Goal: Task Accomplishment & Management: Manage account settings

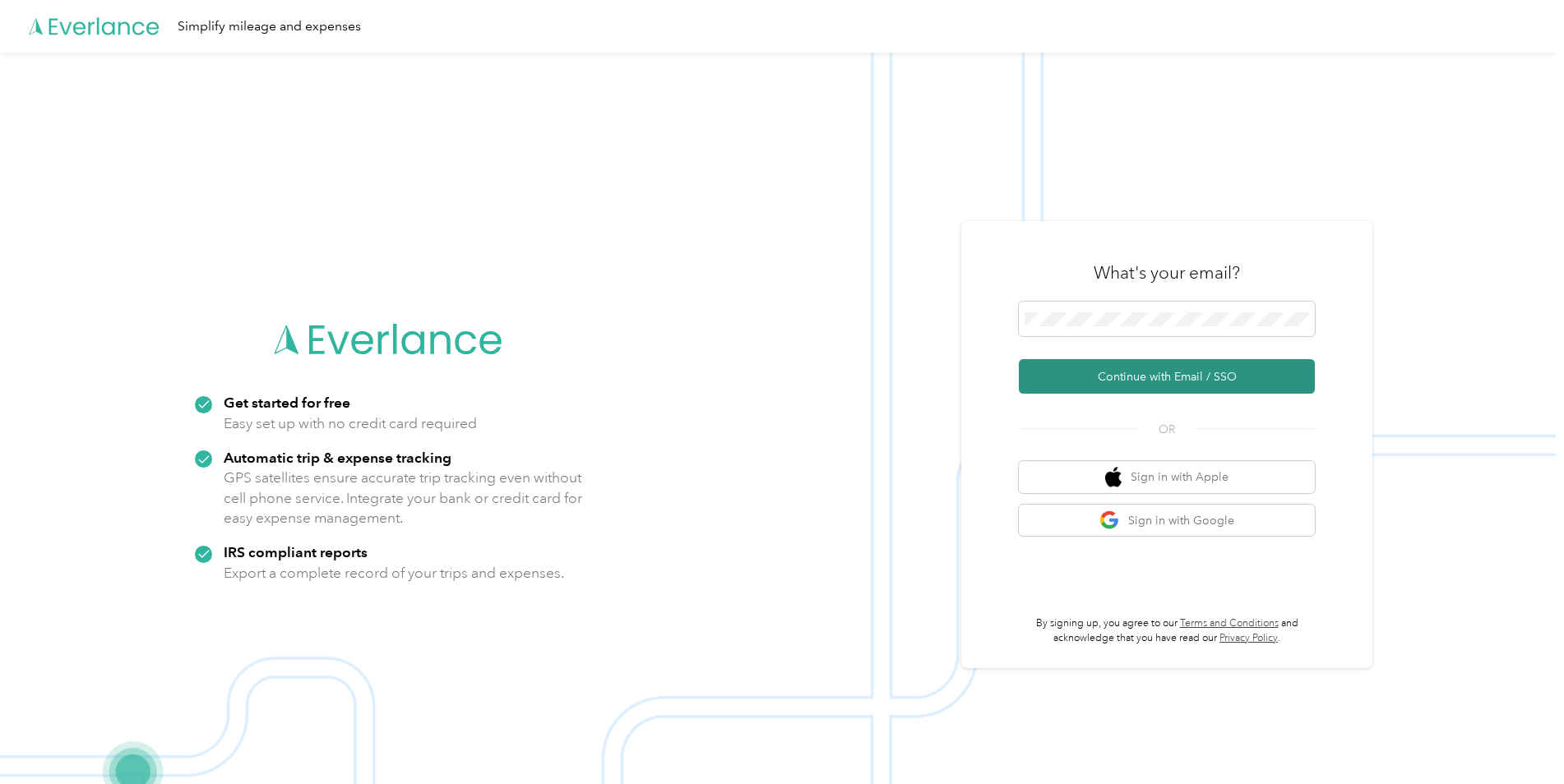
click at [1136, 379] on button "Continue with Email / SSO" at bounding box center [1166, 376] width 296 height 34
click at [1118, 373] on button "Continue with Email / SSO" at bounding box center [1166, 376] width 296 height 34
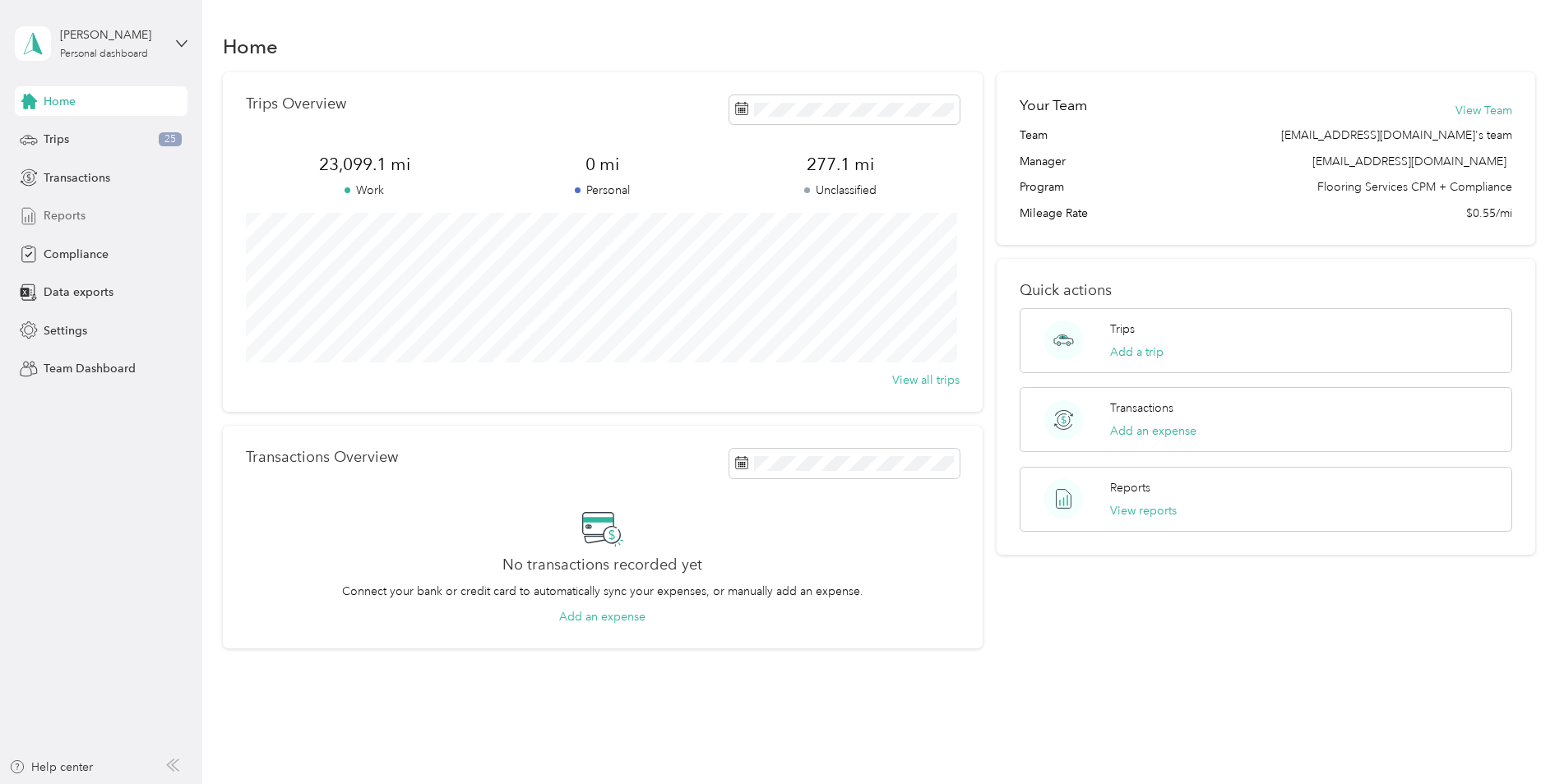
click at [60, 219] on span "Reports" at bounding box center [64, 216] width 42 height 18
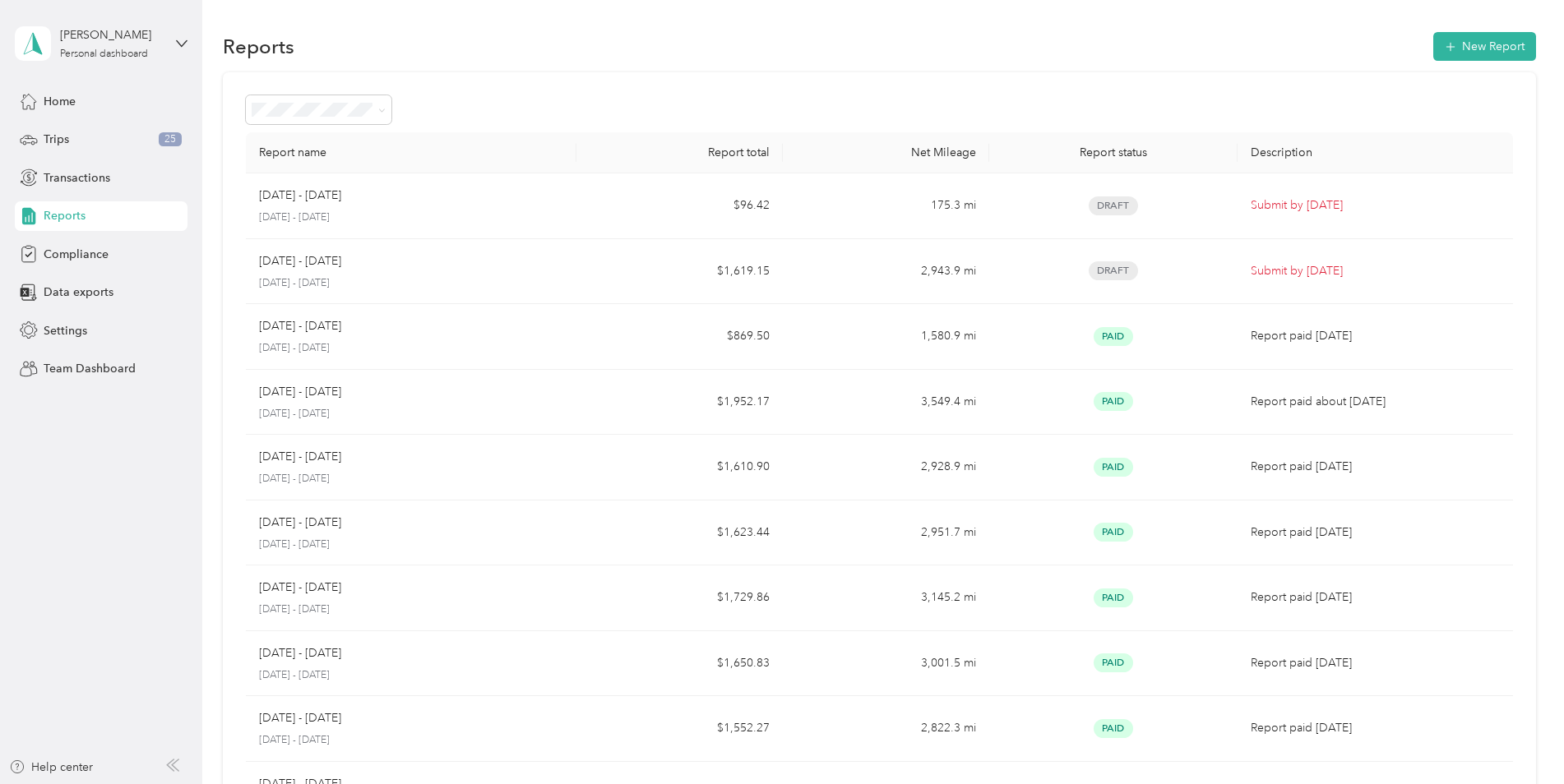
click at [310, 201] on li "Needs approval" at bounding box center [318, 192] width 146 height 28
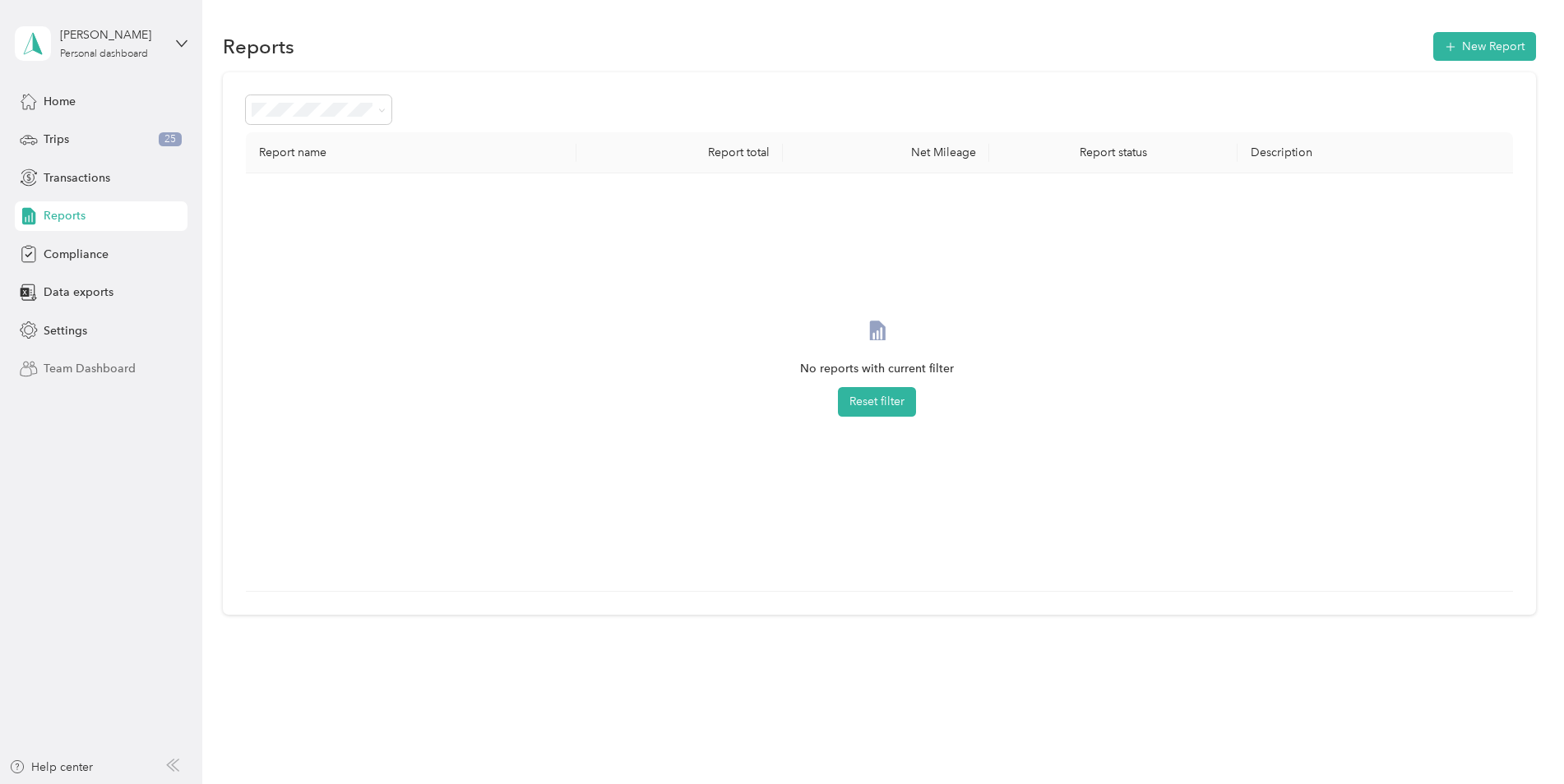
click at [106, 368] on span "Team Dashboard" at bounding box center [90, 369] width 92 height 18
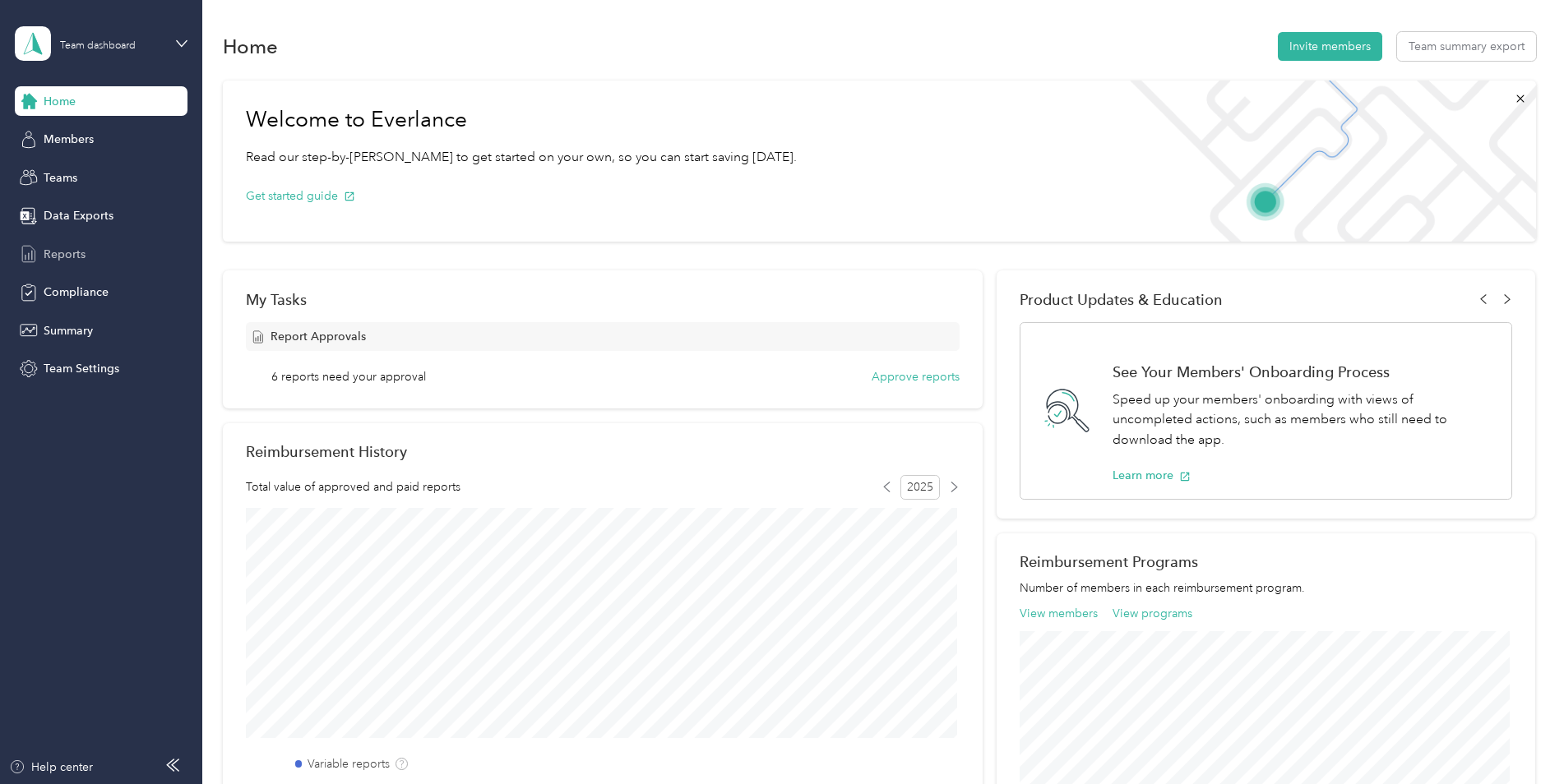
click at [81, 257] on span "Reports" at bounding box center [64, 255] width 42 height 18
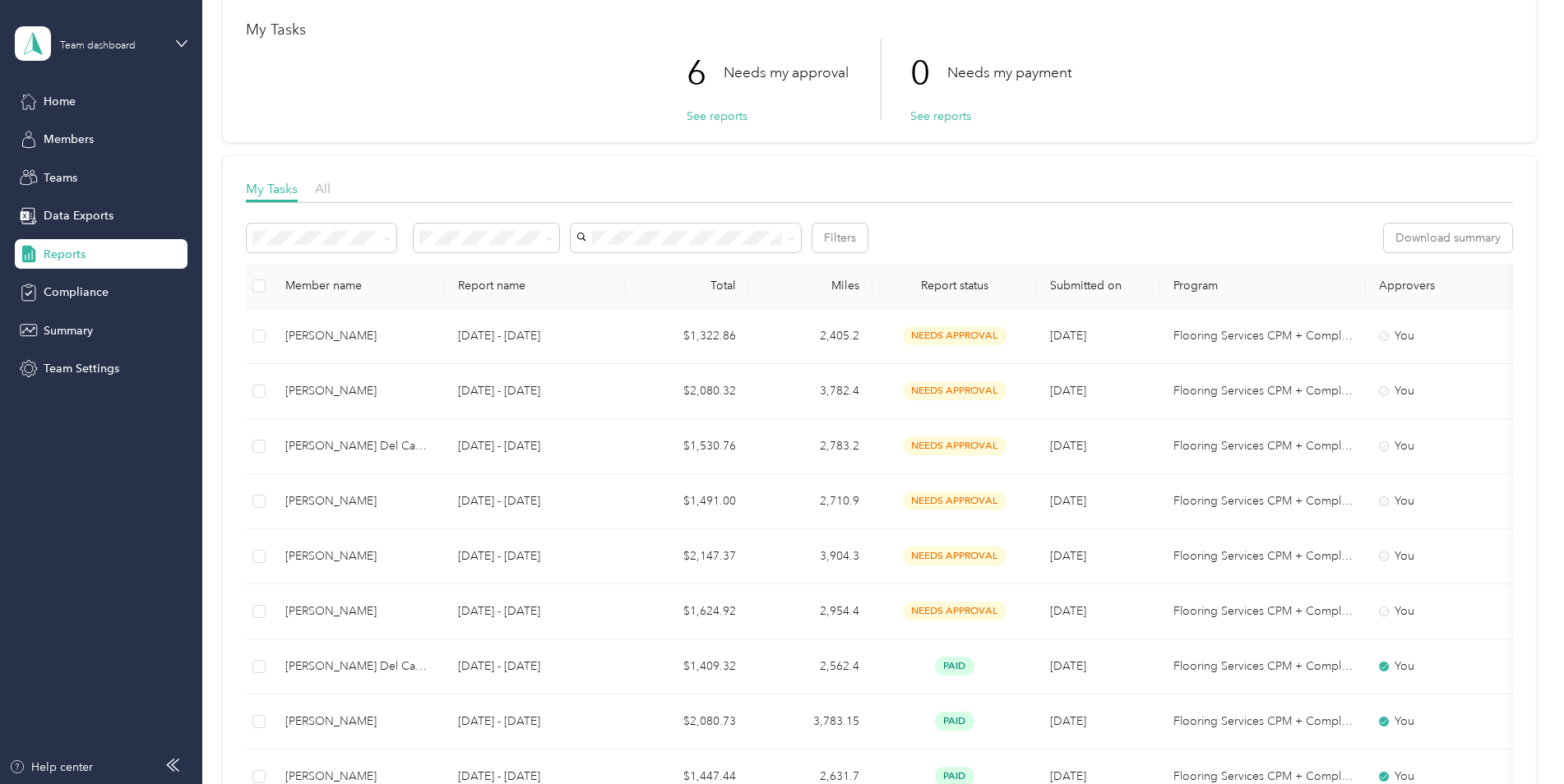
scroll to position [164, 0]
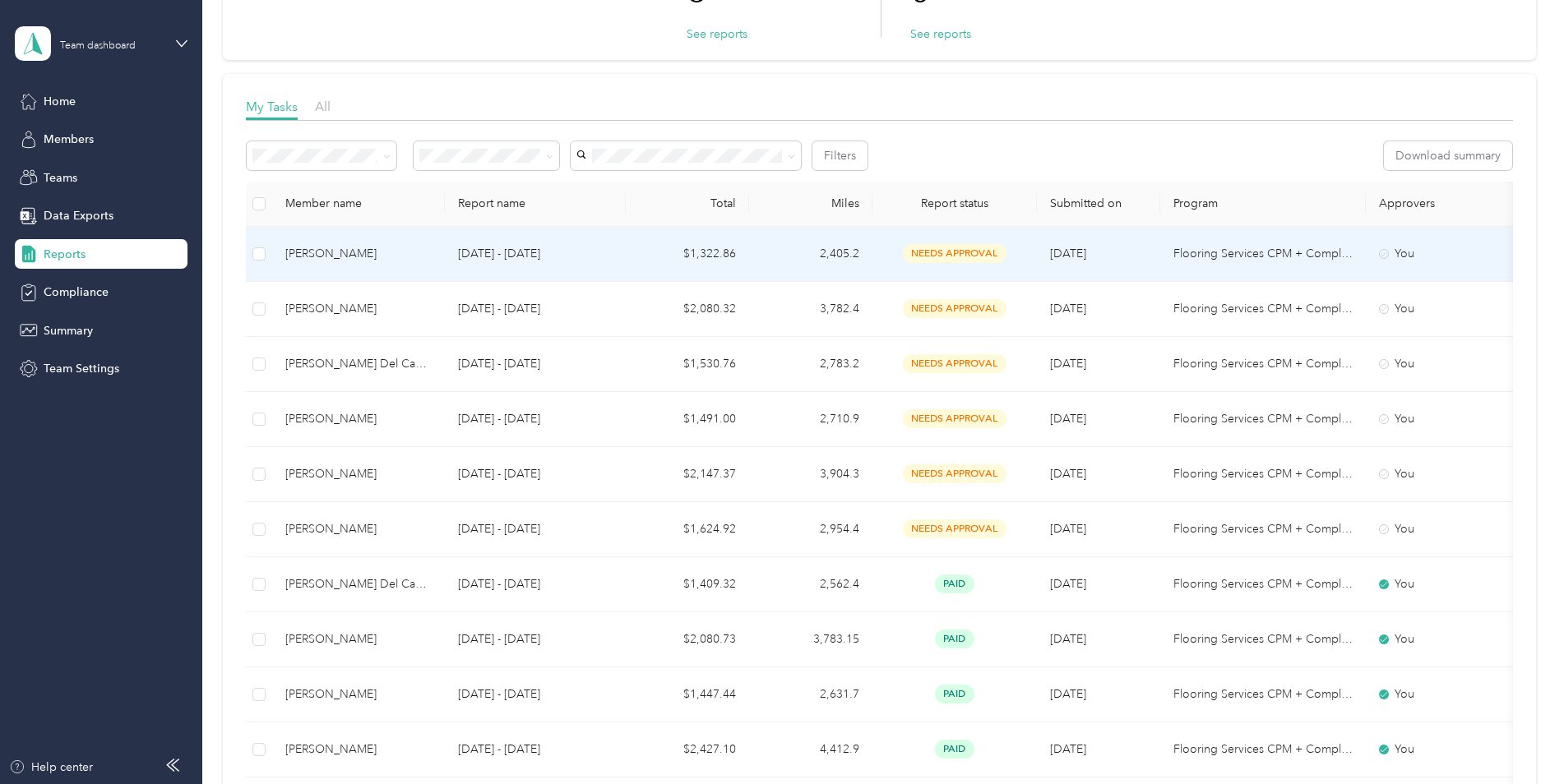
click at [942, 251] on span "needs approval" at bounding box center [954, 253] width 104 height 19
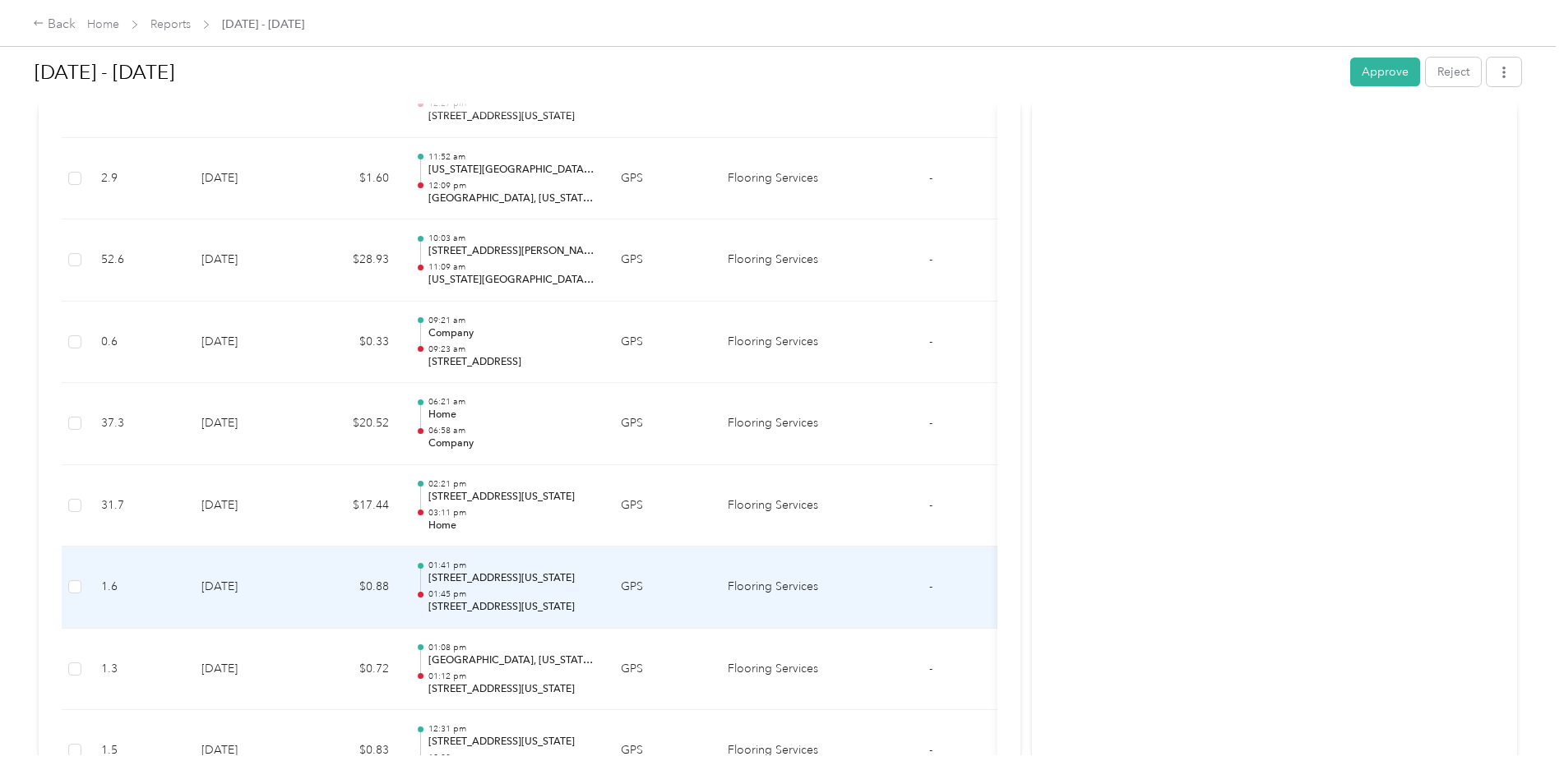
scroll to position [19665, 0]
click at [249, 578] on td "[DATE]" at bounding box center [246, 588] width 115 height 82
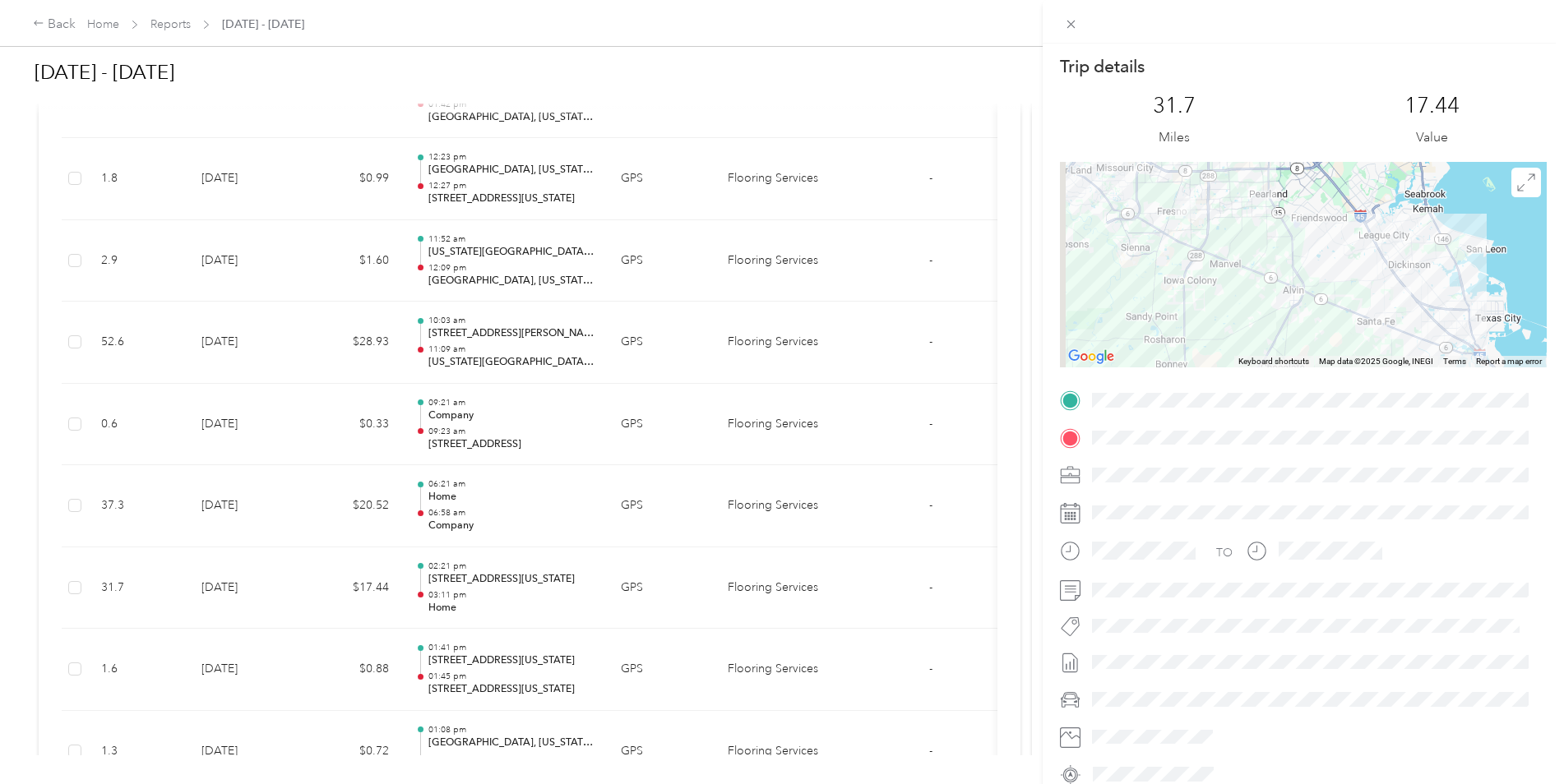
click at [297, 526] on div "Trip details This trip cannot be edited because it is either under review, appr…" at bounding box center [782, 392] width 1564 height 784
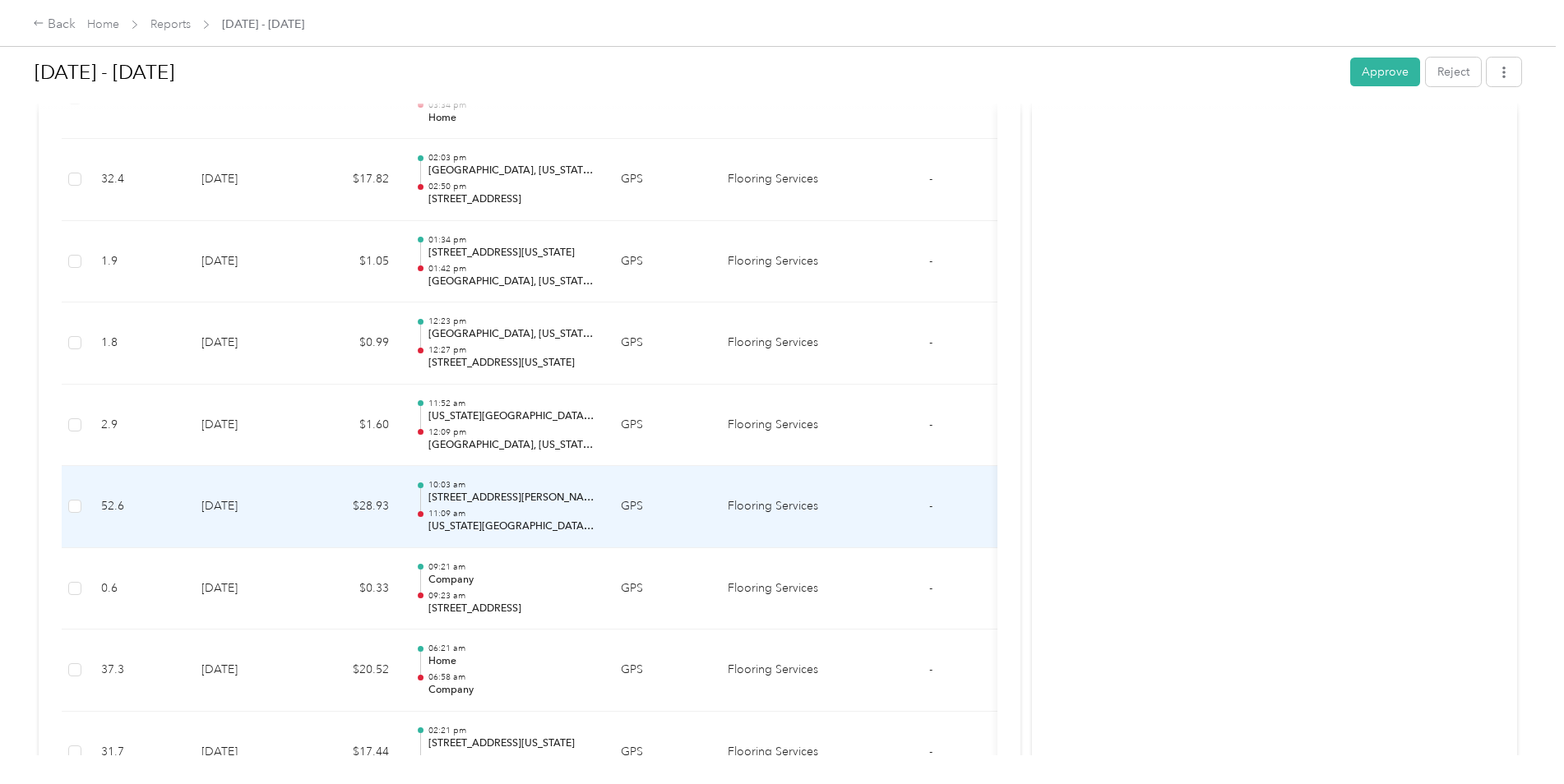
scroll to position [19418, 0]
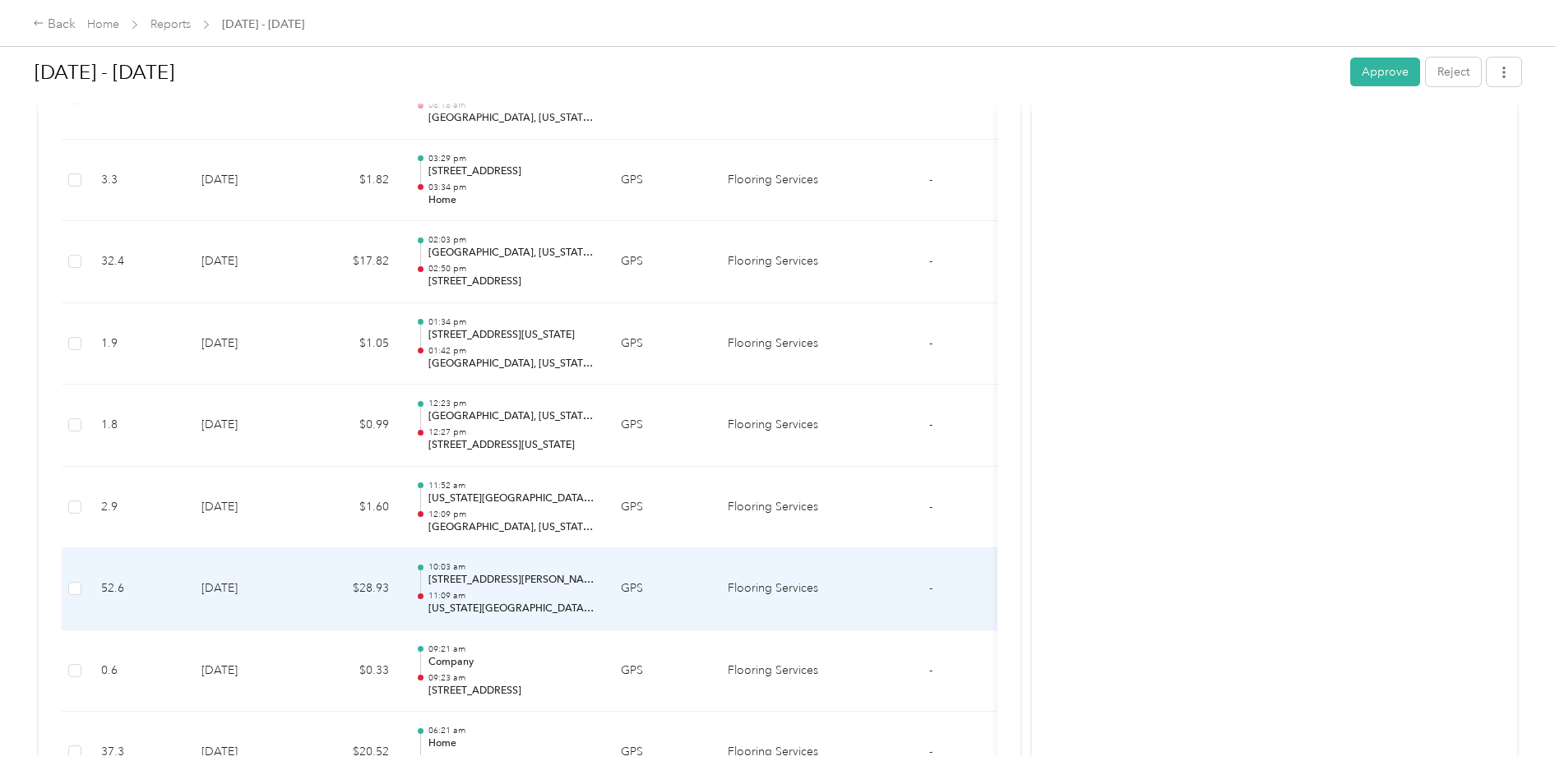
click at [293, 583] on td "[DATE]" at bounding box center [246, 589] width 115 height 82
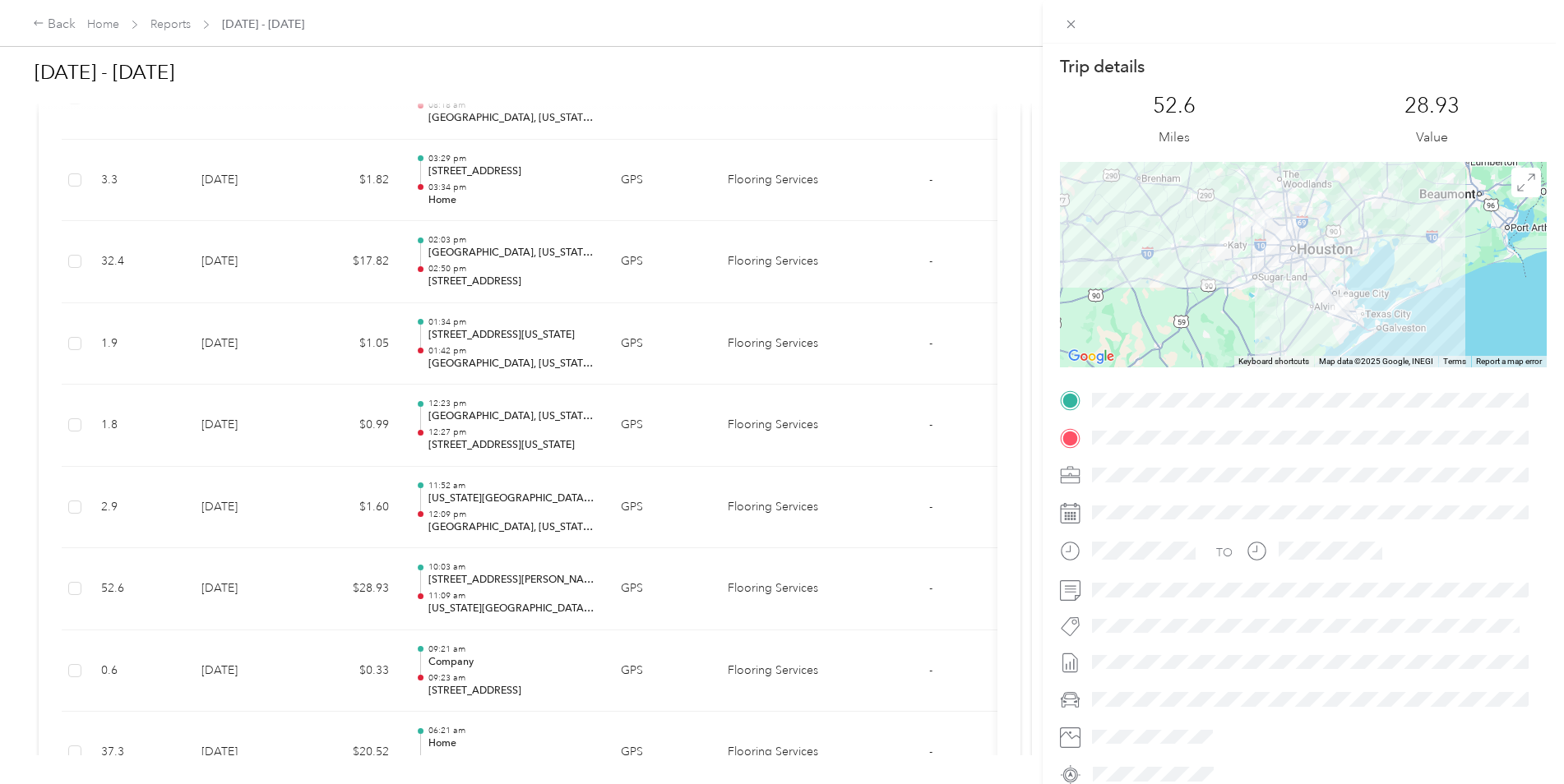
click at [293, 583] on div "Trip details This trip cannot be edited because it is either under review, appr…" at bounding box center [782, 392] width 1564 height 784
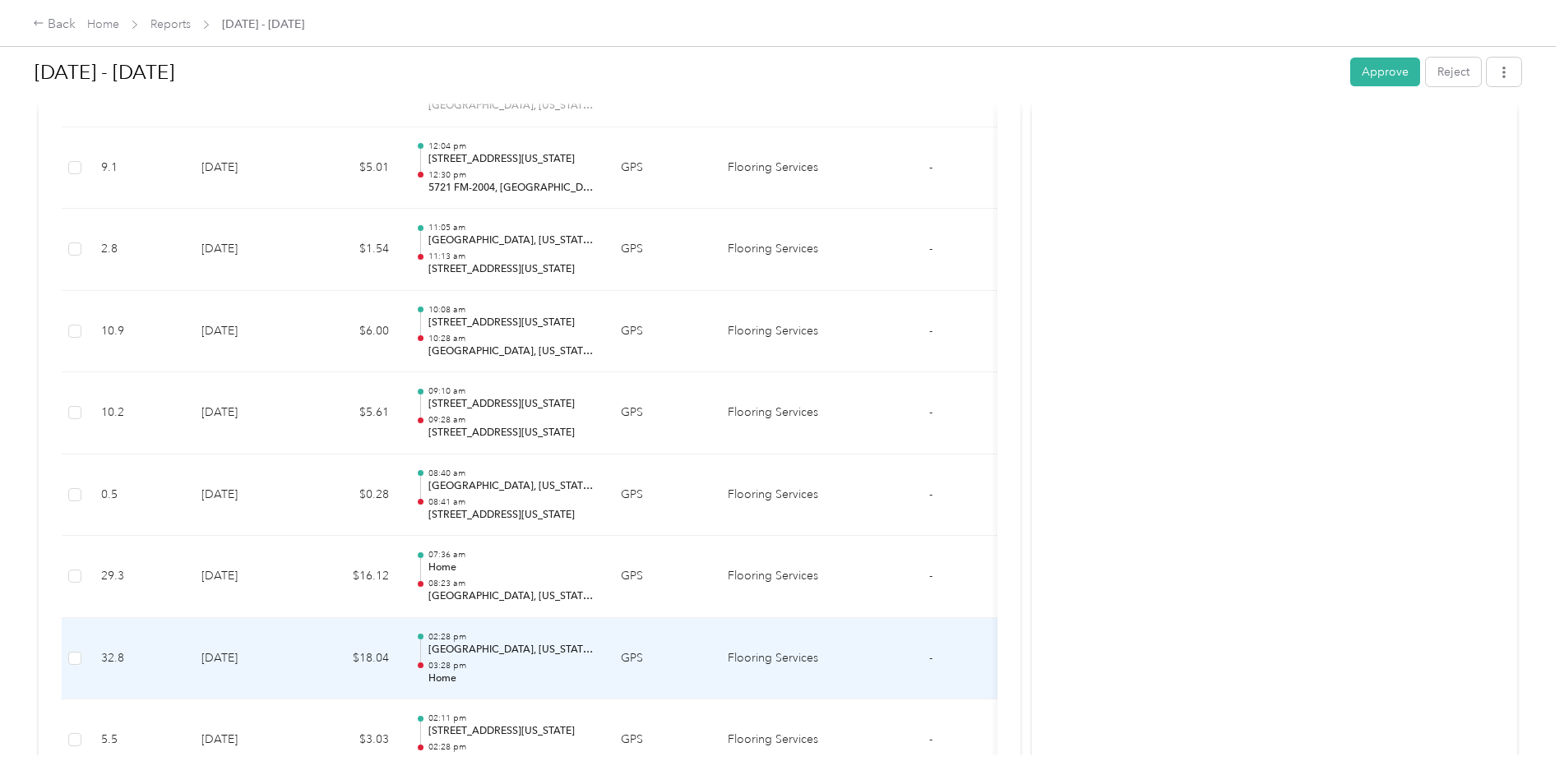
scroll to position [16954, 0]
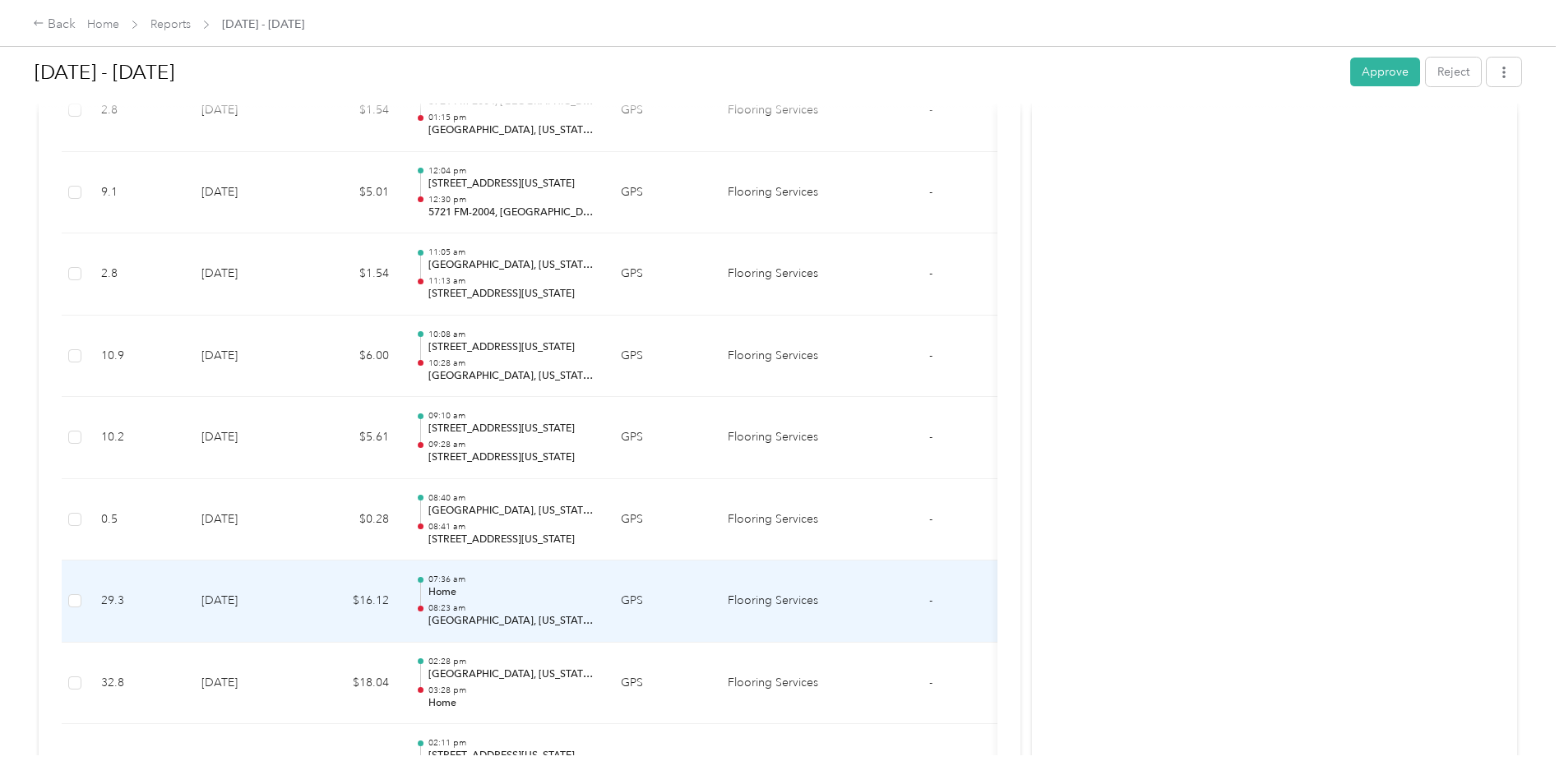
click at [304, 598] on td "$16.12" at bounding box center [353, 601] width 99 height 82
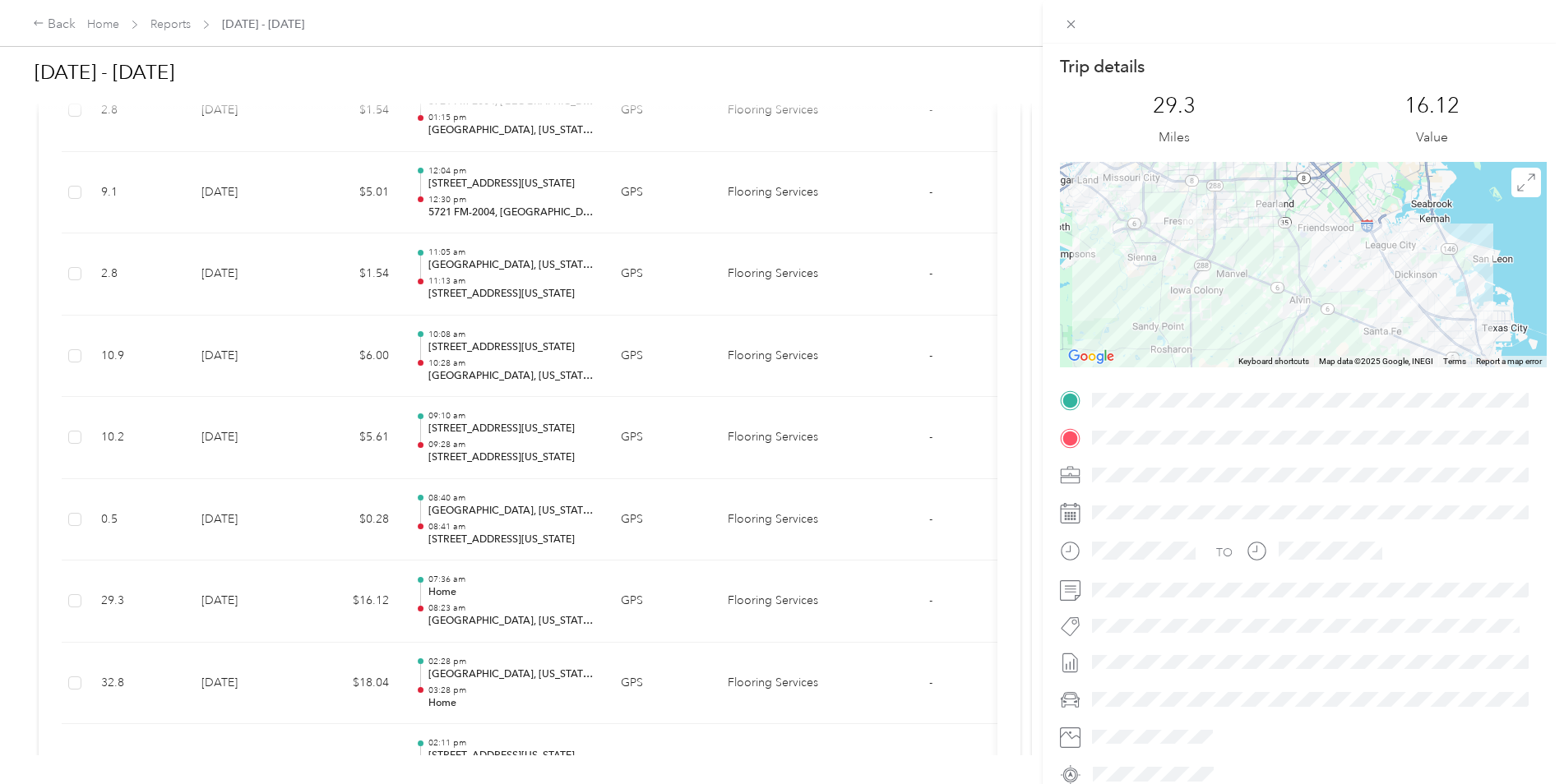
click at [304, 598] on div "Trip details This trip cannot be edited because it is either under review, appr…" at bounding box center [782, 392] width 1564 height 784
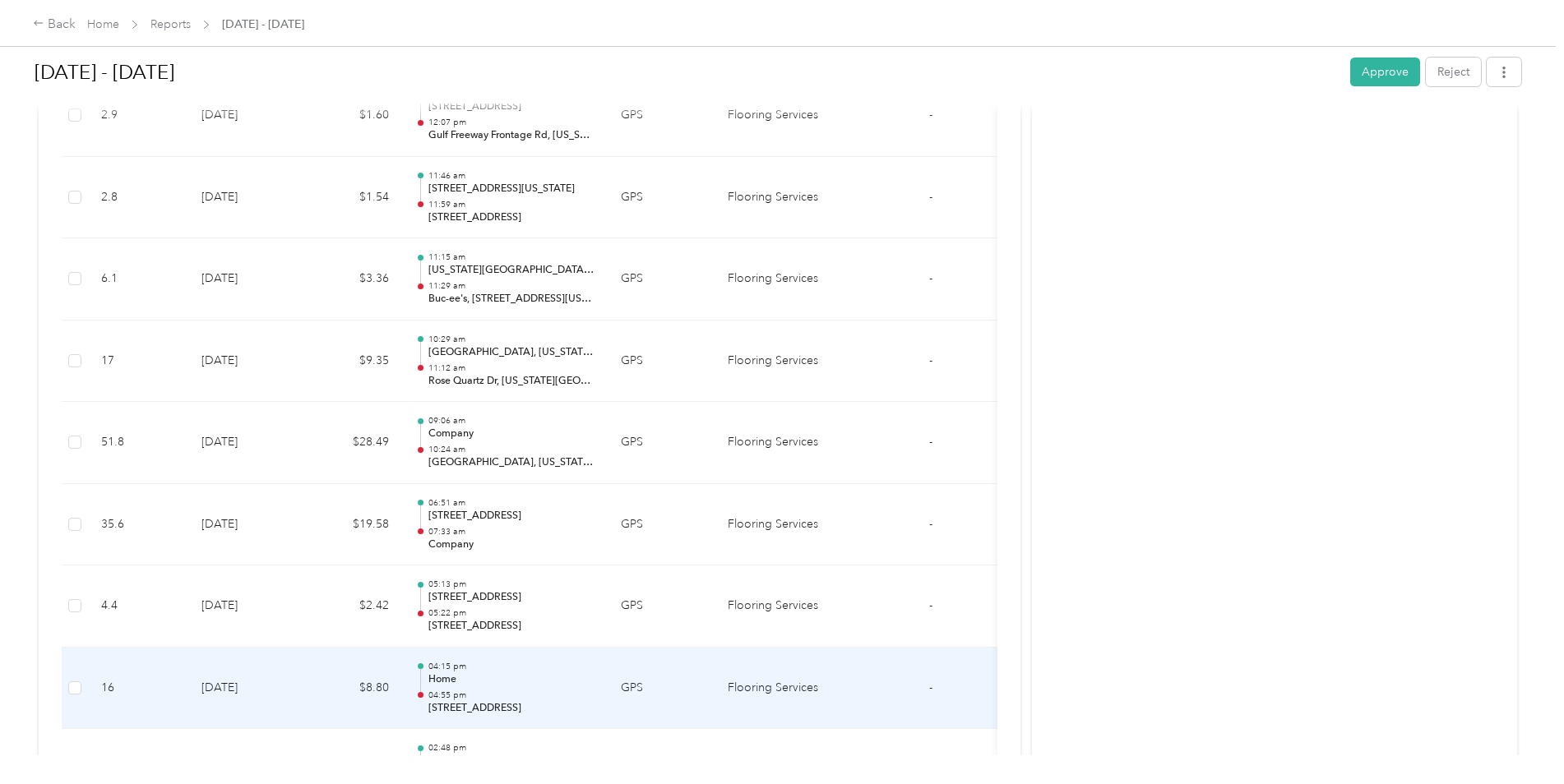
scroll to position [8409, 0]
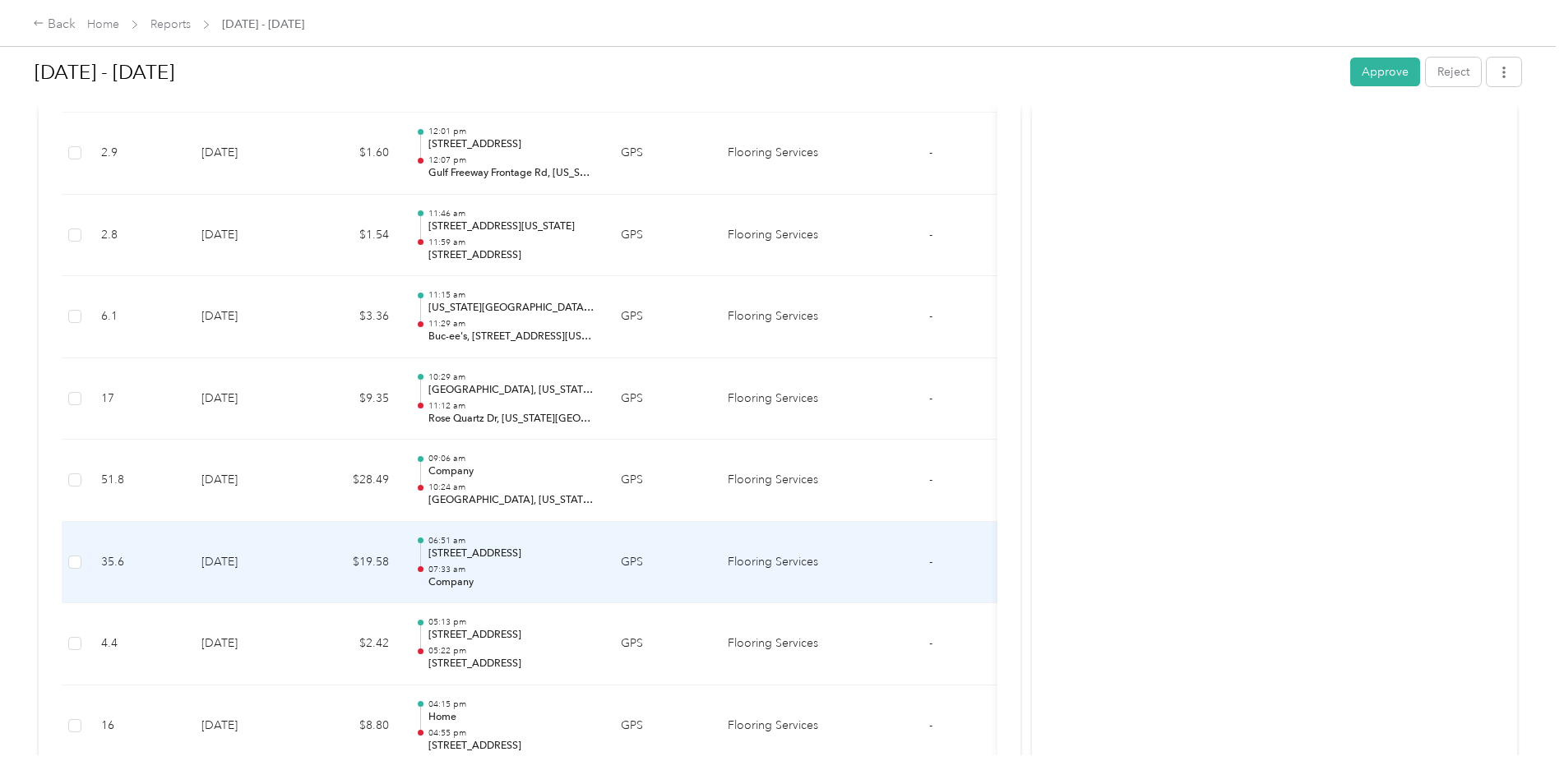
click at [314, 573] on td "$19.58" at bounding box center [353, 562] width 99 height 82
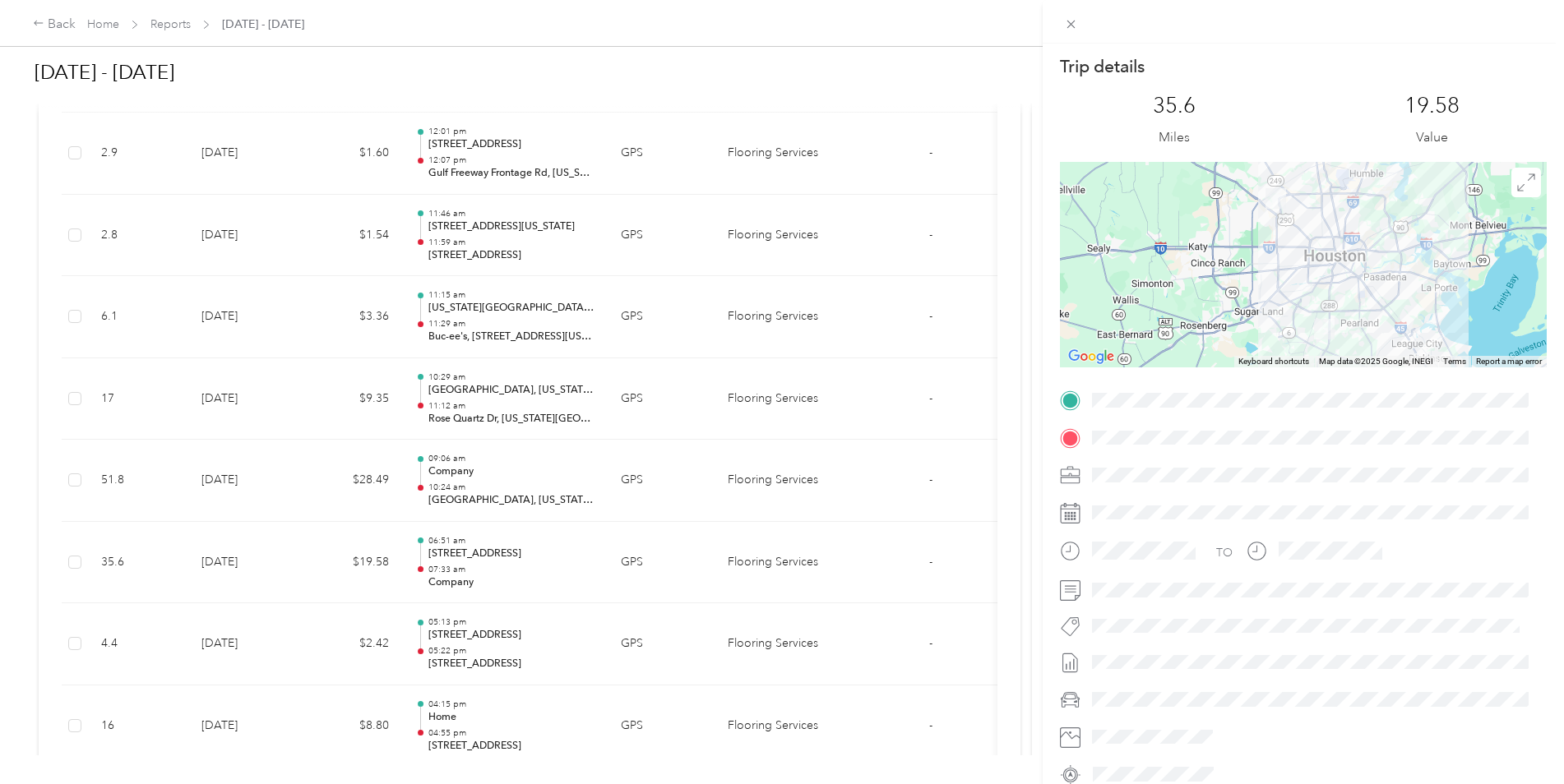
click at [314, 573] on div "Trip details This trip cannot be edited because it is either under review, appr…" at bounding box center [782, 392] width 1564 height 784
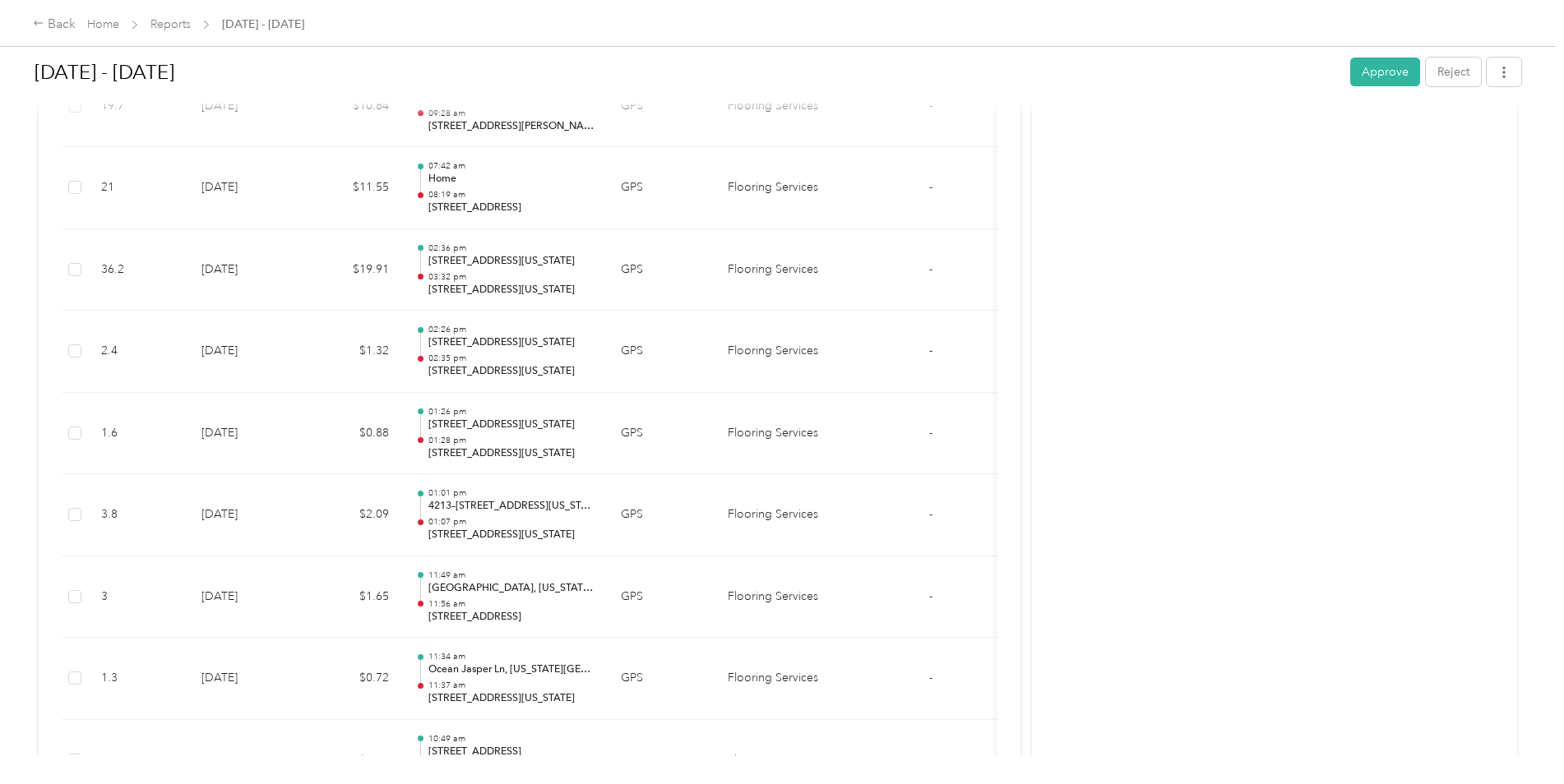
scroll to position [1344, 0]
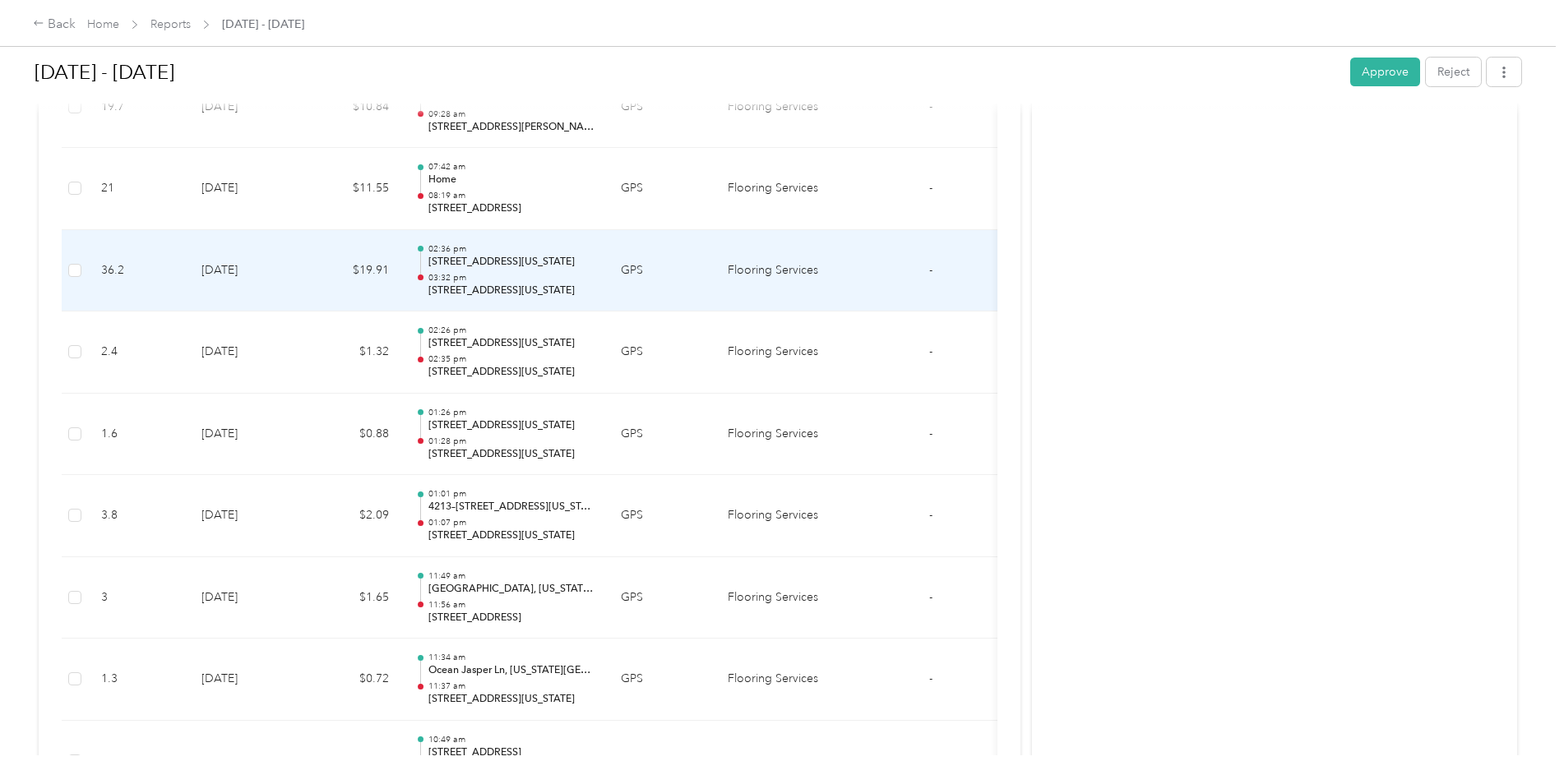
click at [326, 262] on td "$19.91" at bounding box center [353, 271] width 99 height 82
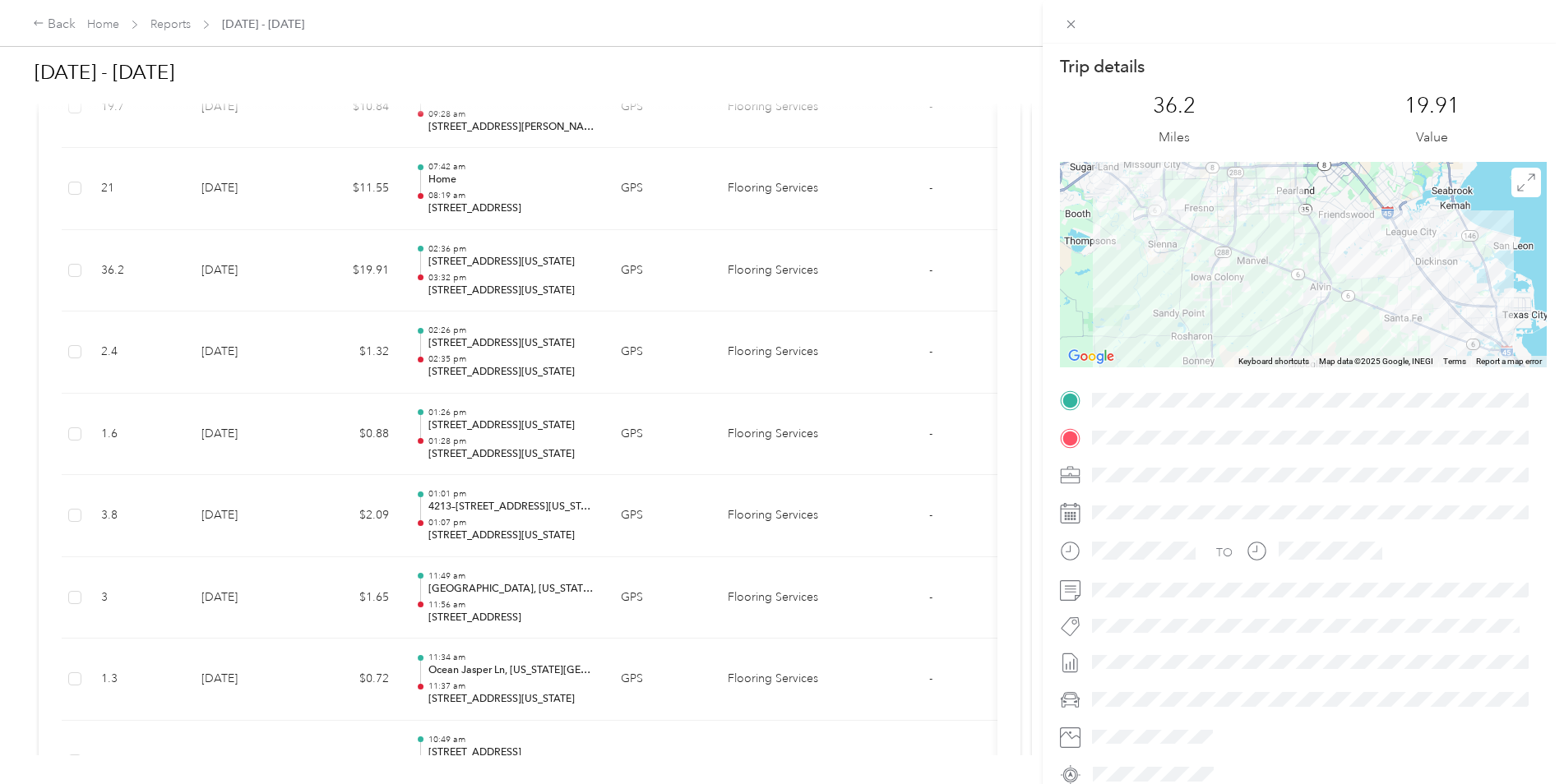
click at [300, 283] on div "Trip details This trip cannot be edited because it is either under review, appr…" at bounding box center [782, 392] width 1564 height 784
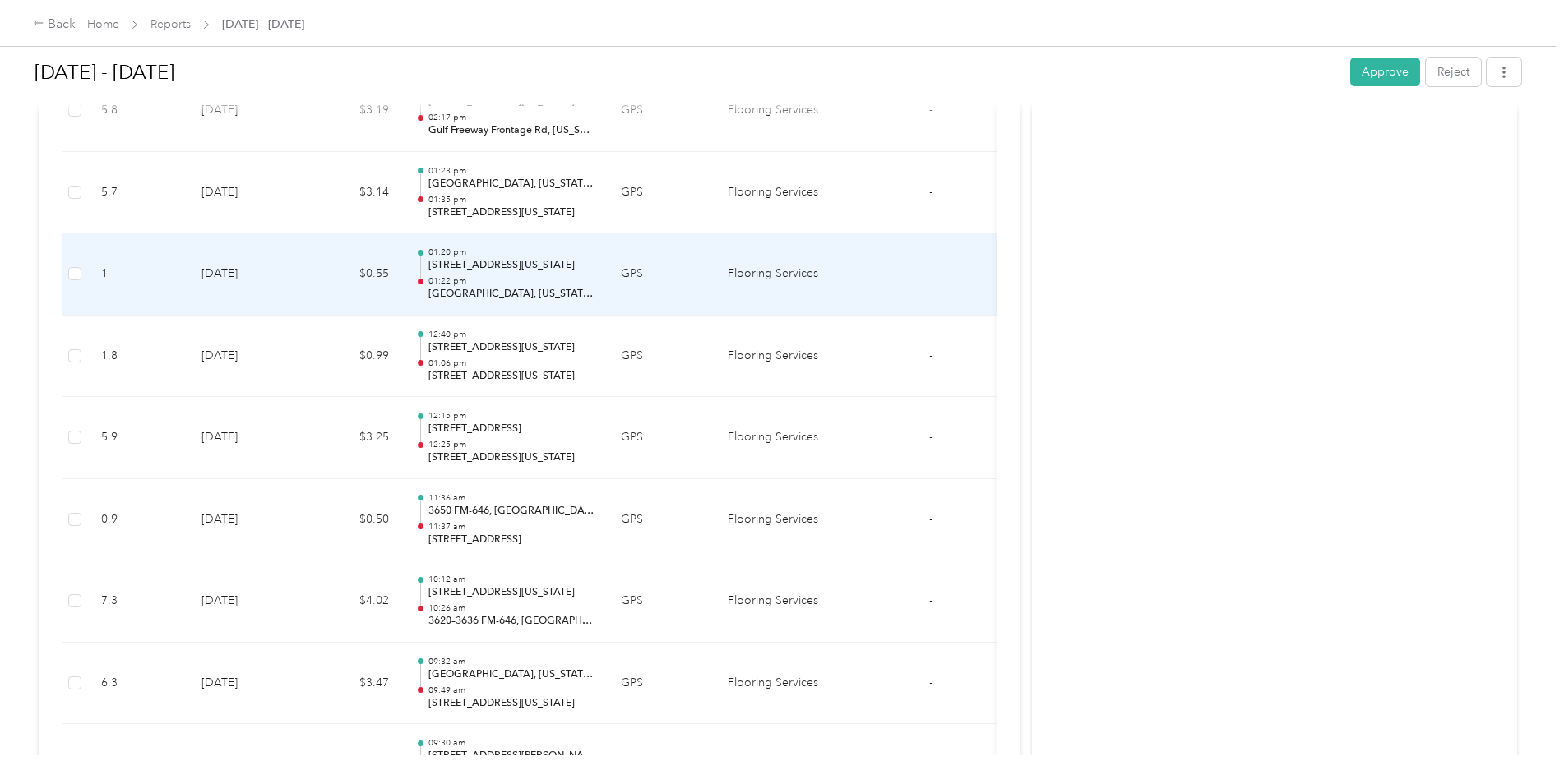
scroll to position [358, 0]
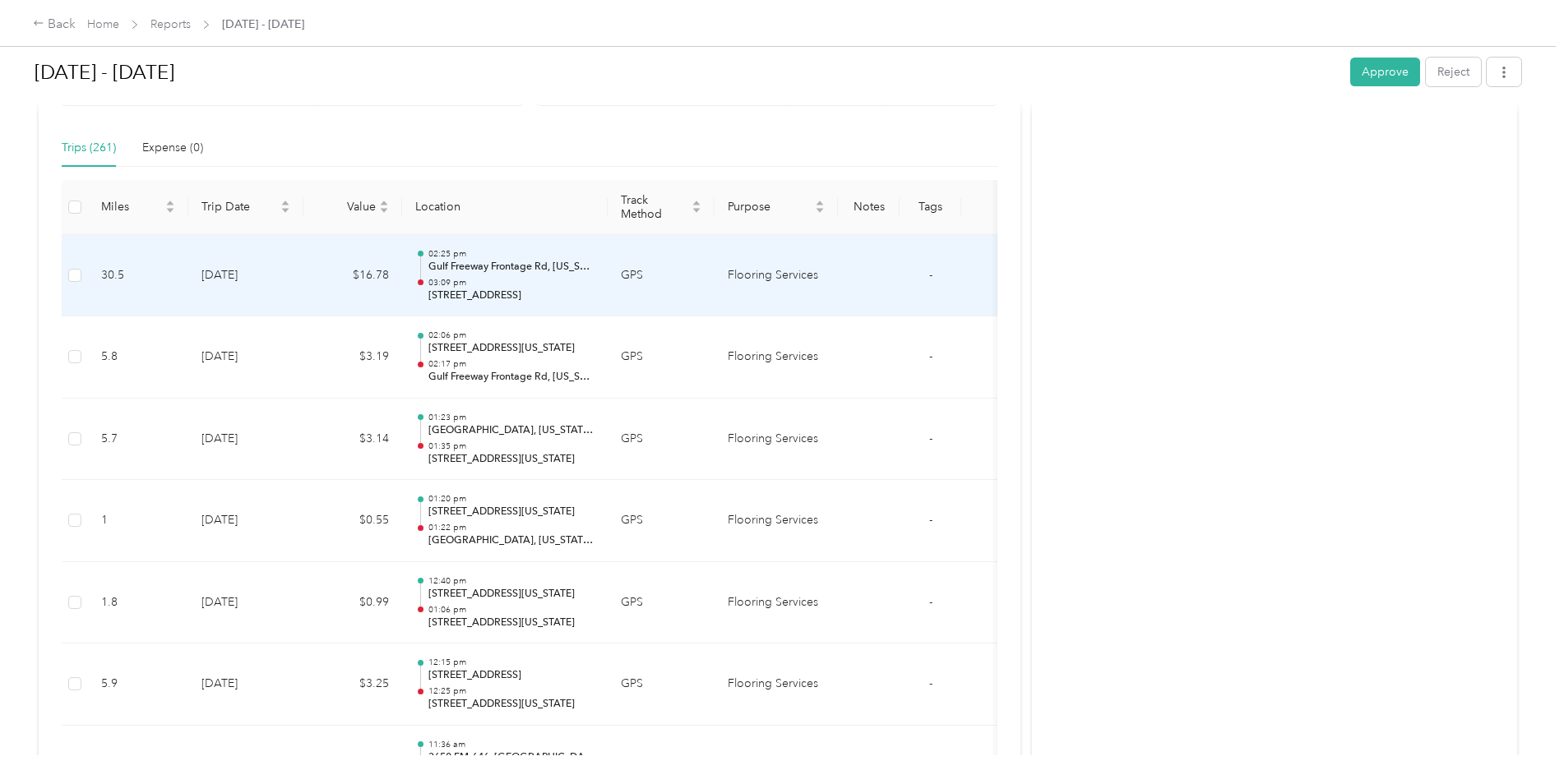
click at [297, 286] on td "[DATE]" at bounding box center [246, 276] width 115 height 82
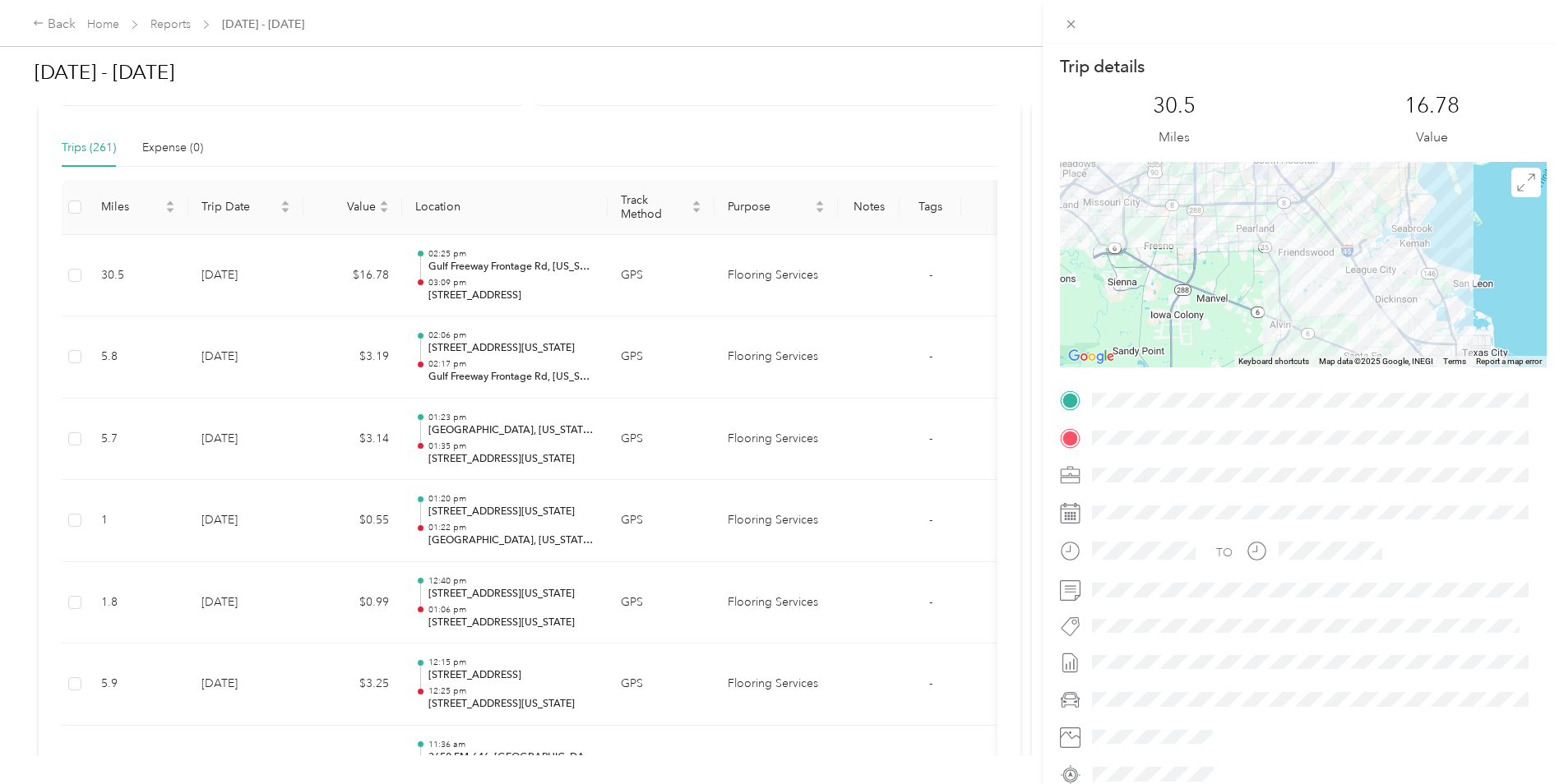
click at [411, 268] on div "Trip details This trip cannot be edited because it is either under review, appr…" at bounding box center [782, 392] width 1564 height 784
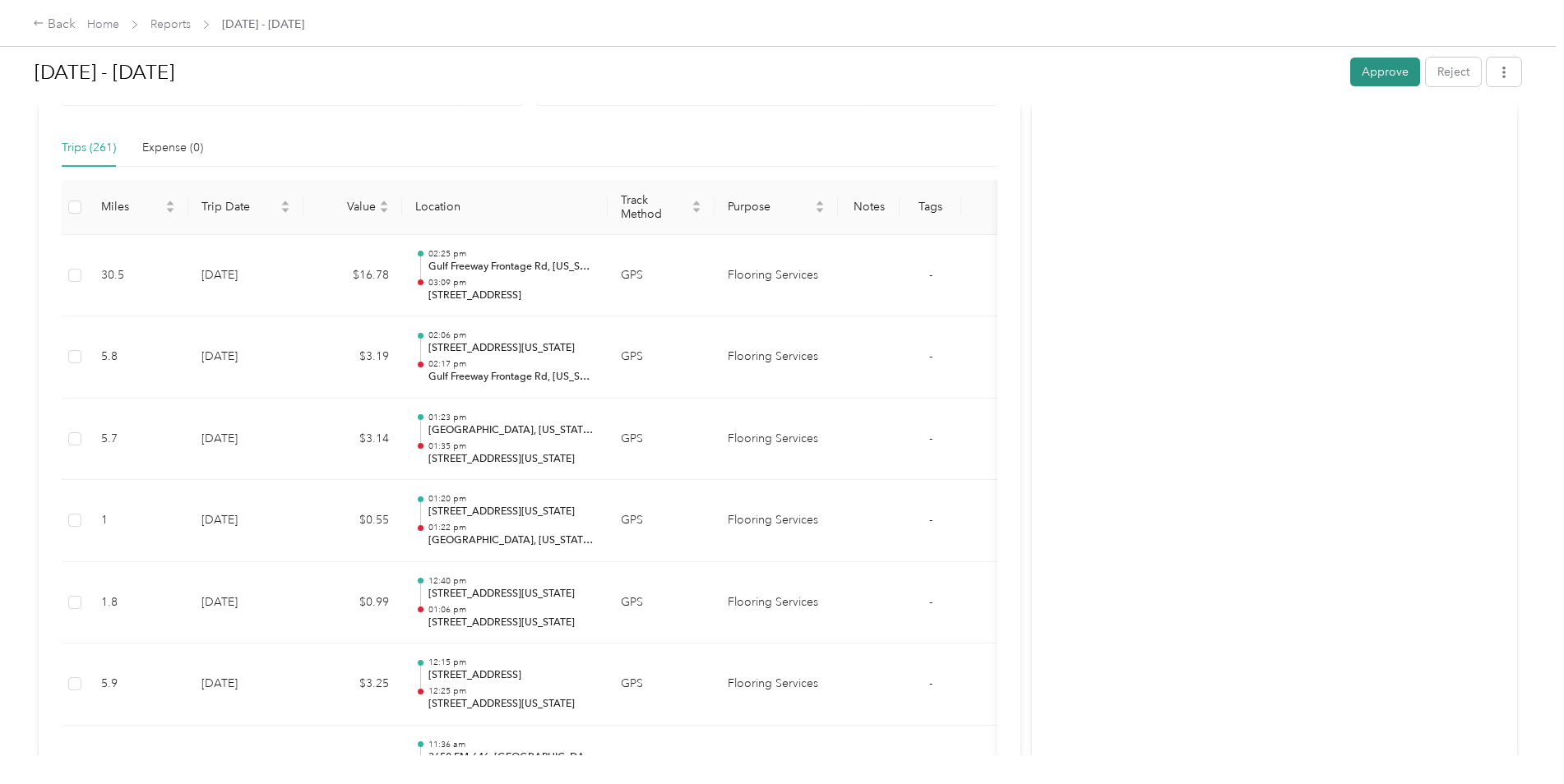
click at [1362, 77] on button "Approve" at bounding box center [1385, 71] width 70 height 28
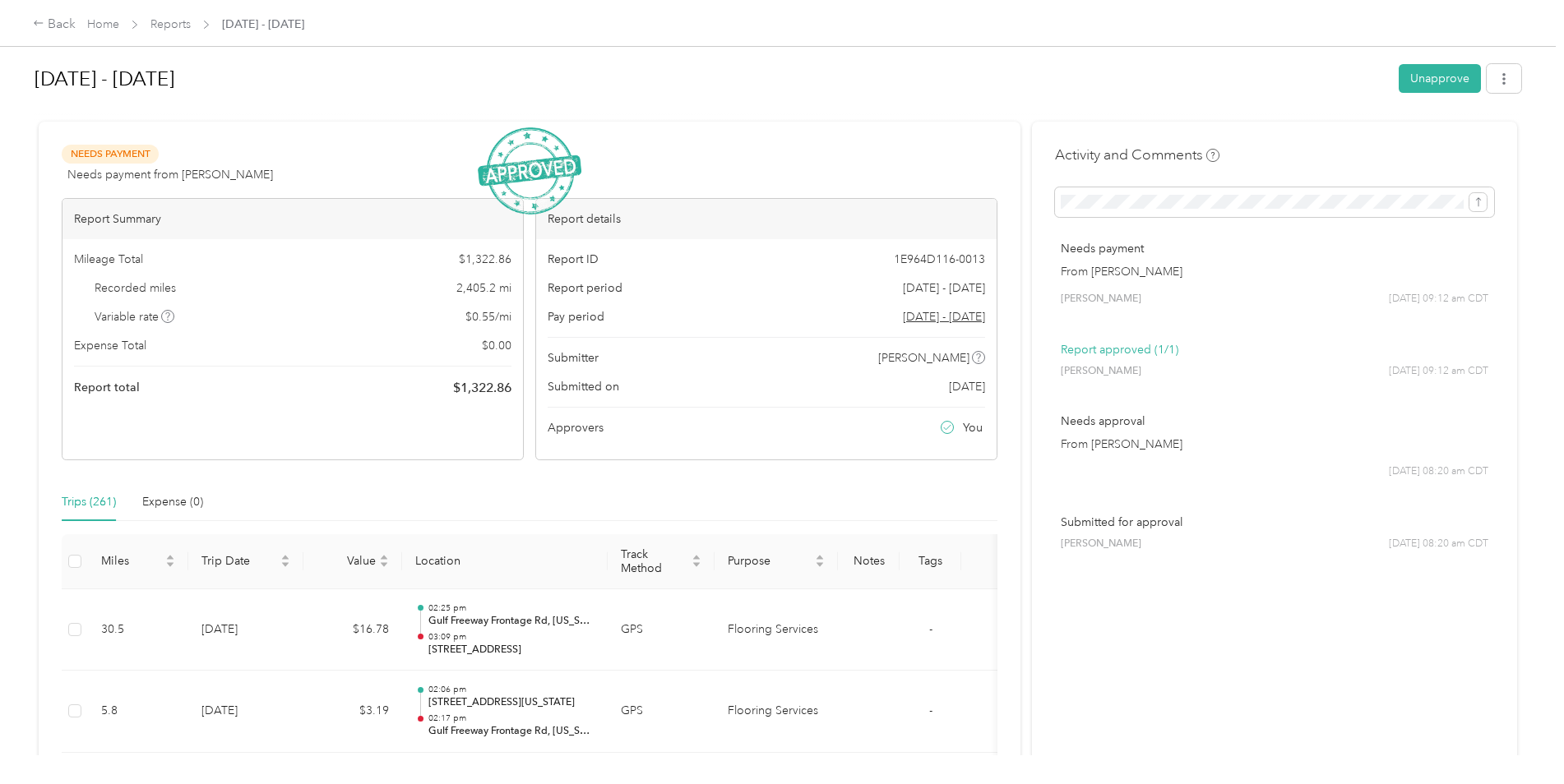
scroll to position [0, 0]
click at [43, 24] on icon at bounding box center [39, 23] width 12 height 12
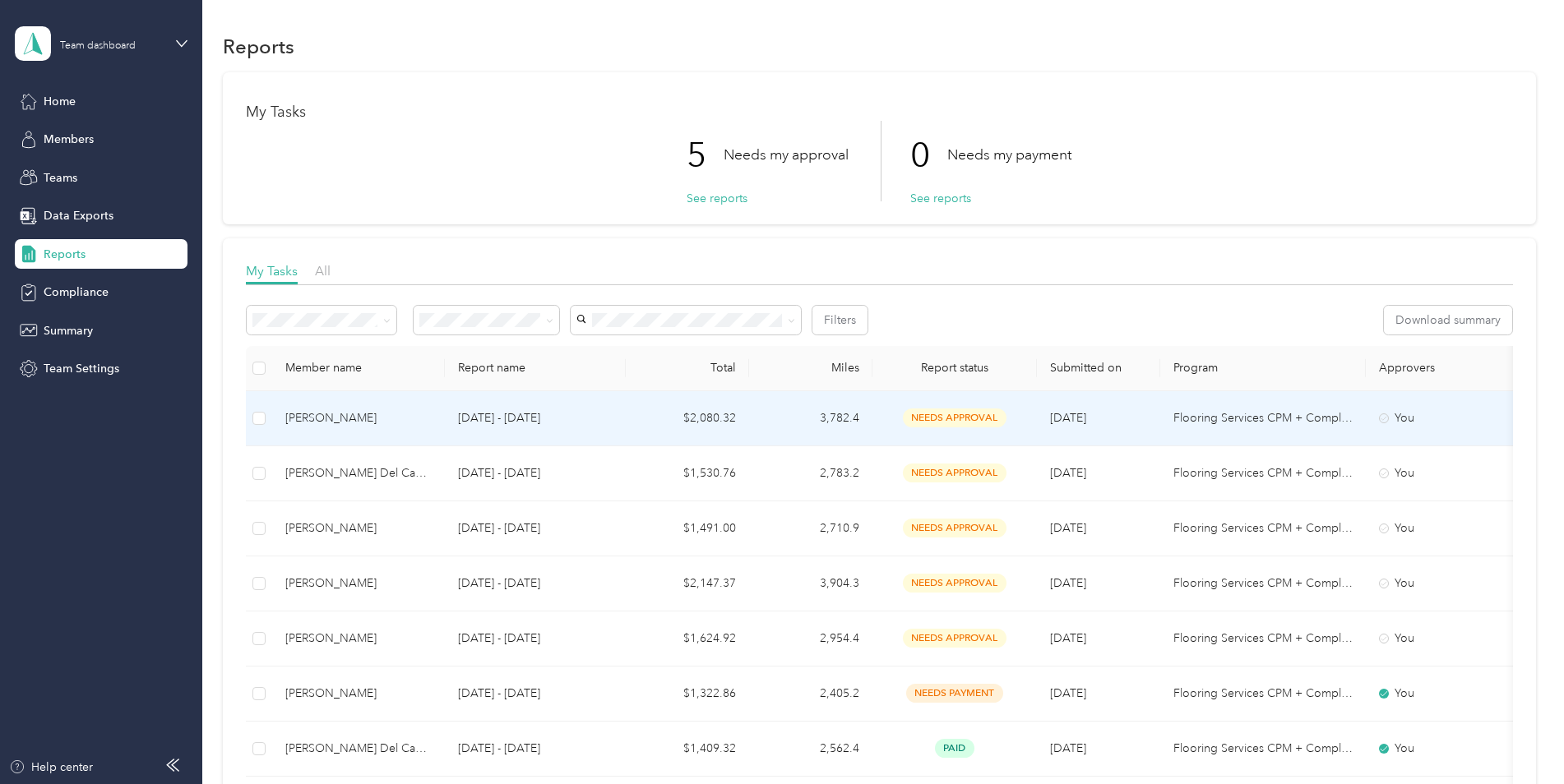
click at [704, 423] on td "$2,080.32" at bounding box center [687, 419] width 123 height 55
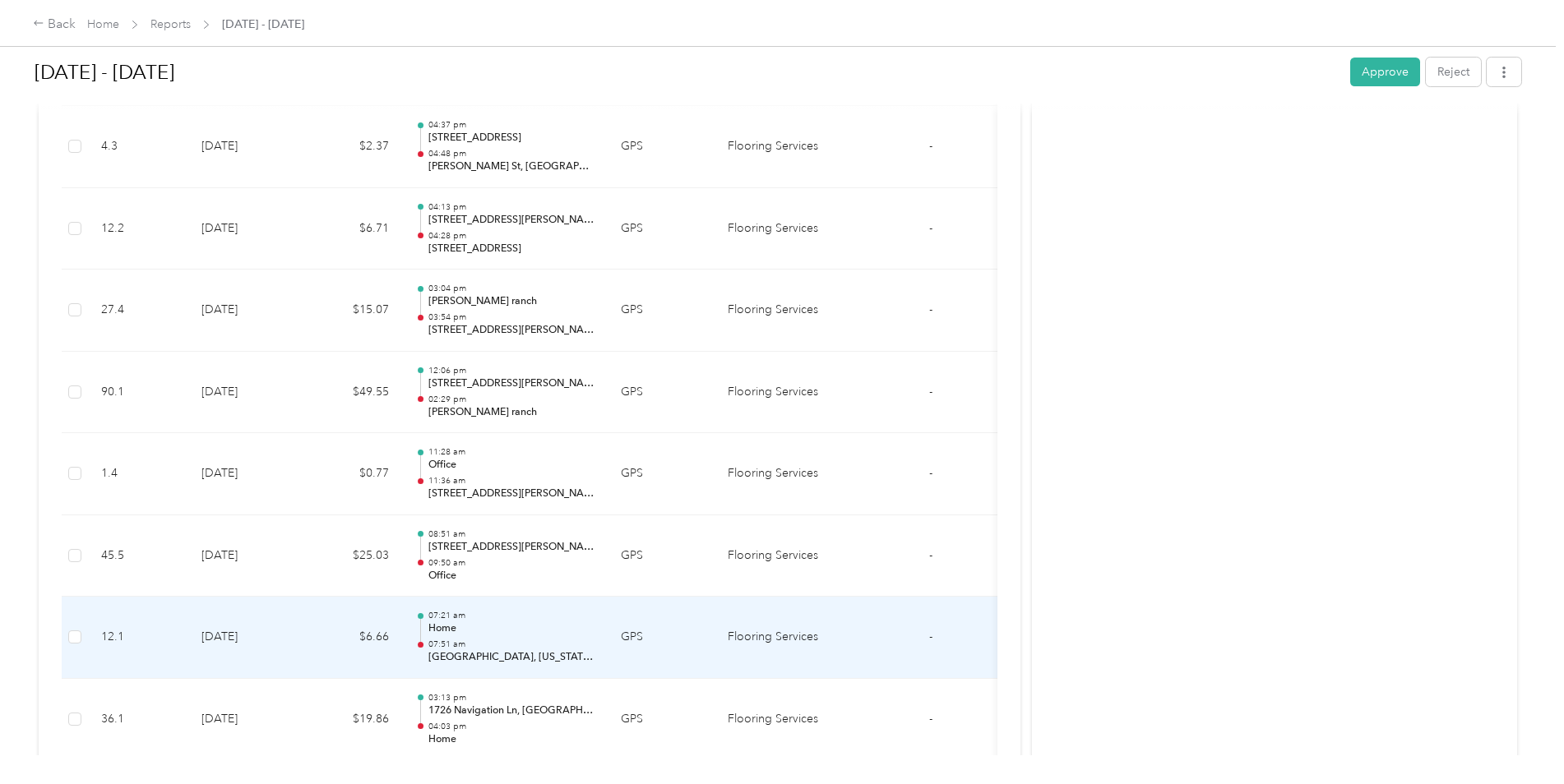
scroll to position [17216, 0]
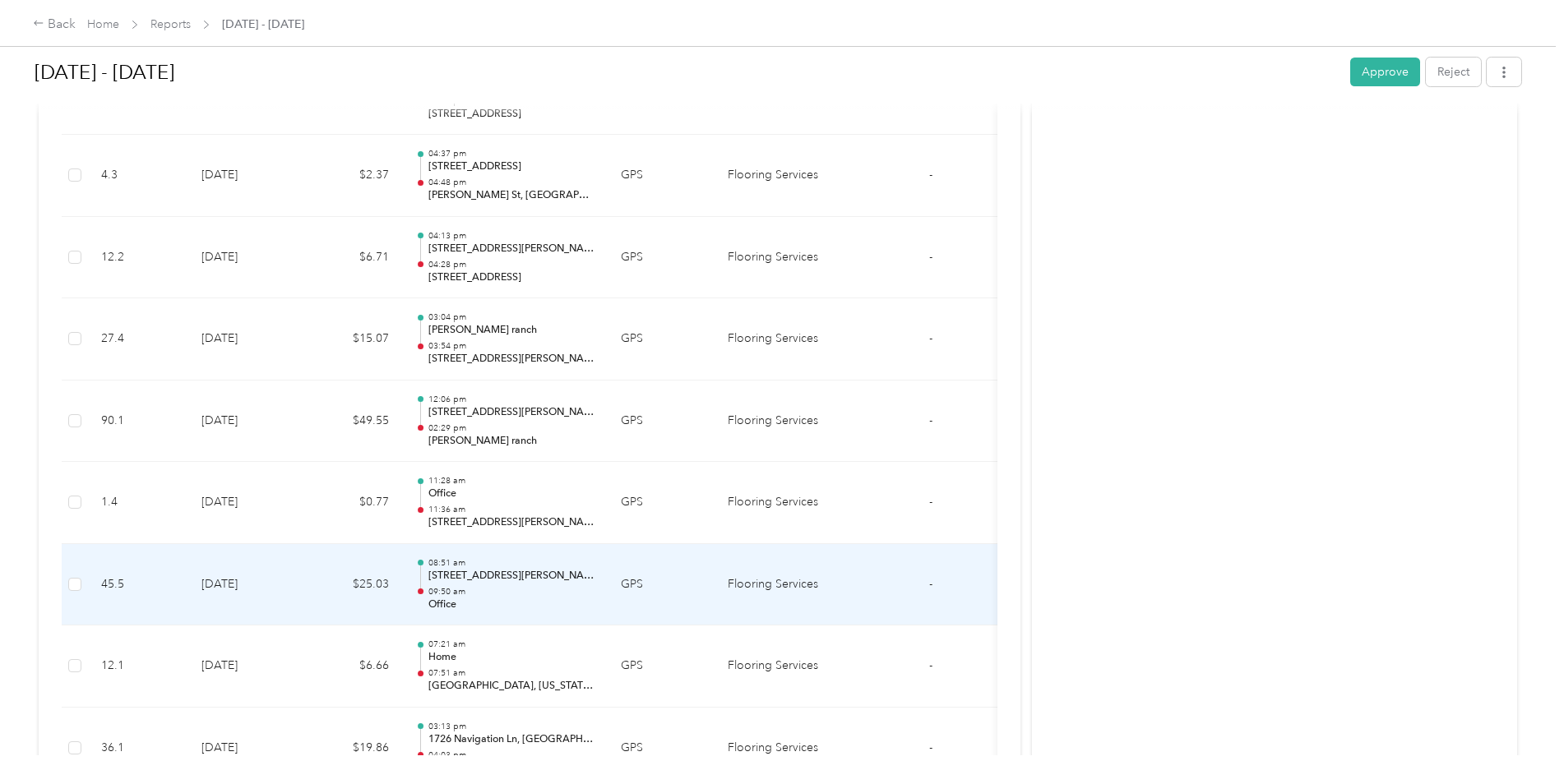
click at [241, 577] on td "[DATE]" at bounding box center [246, 585] width 115 height 82
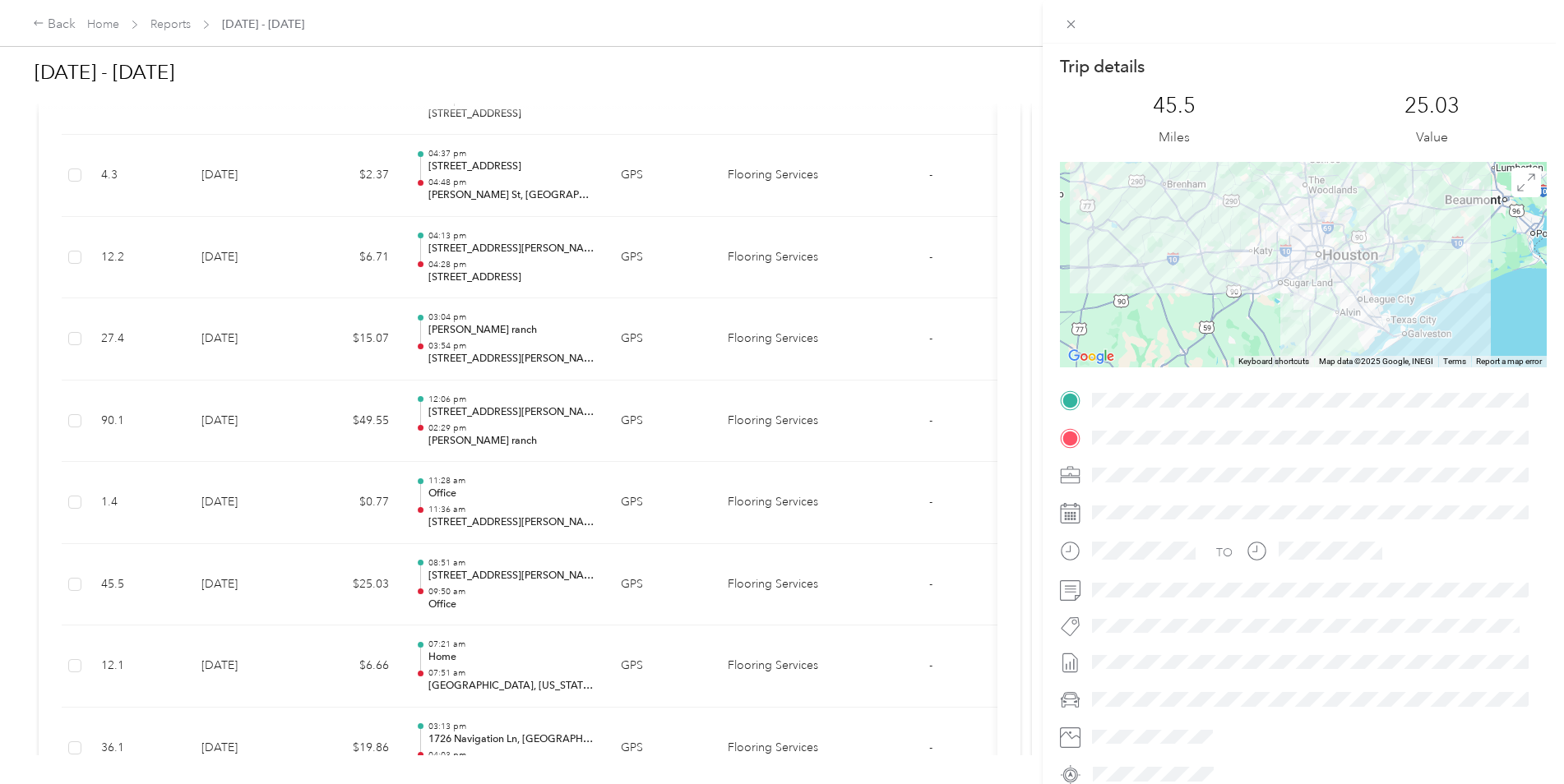
click at [234, 669] on div "Trip details This trip cannot be edited because it is either under review, appr…" at bounding box center [782, 392] width 1564 height 784
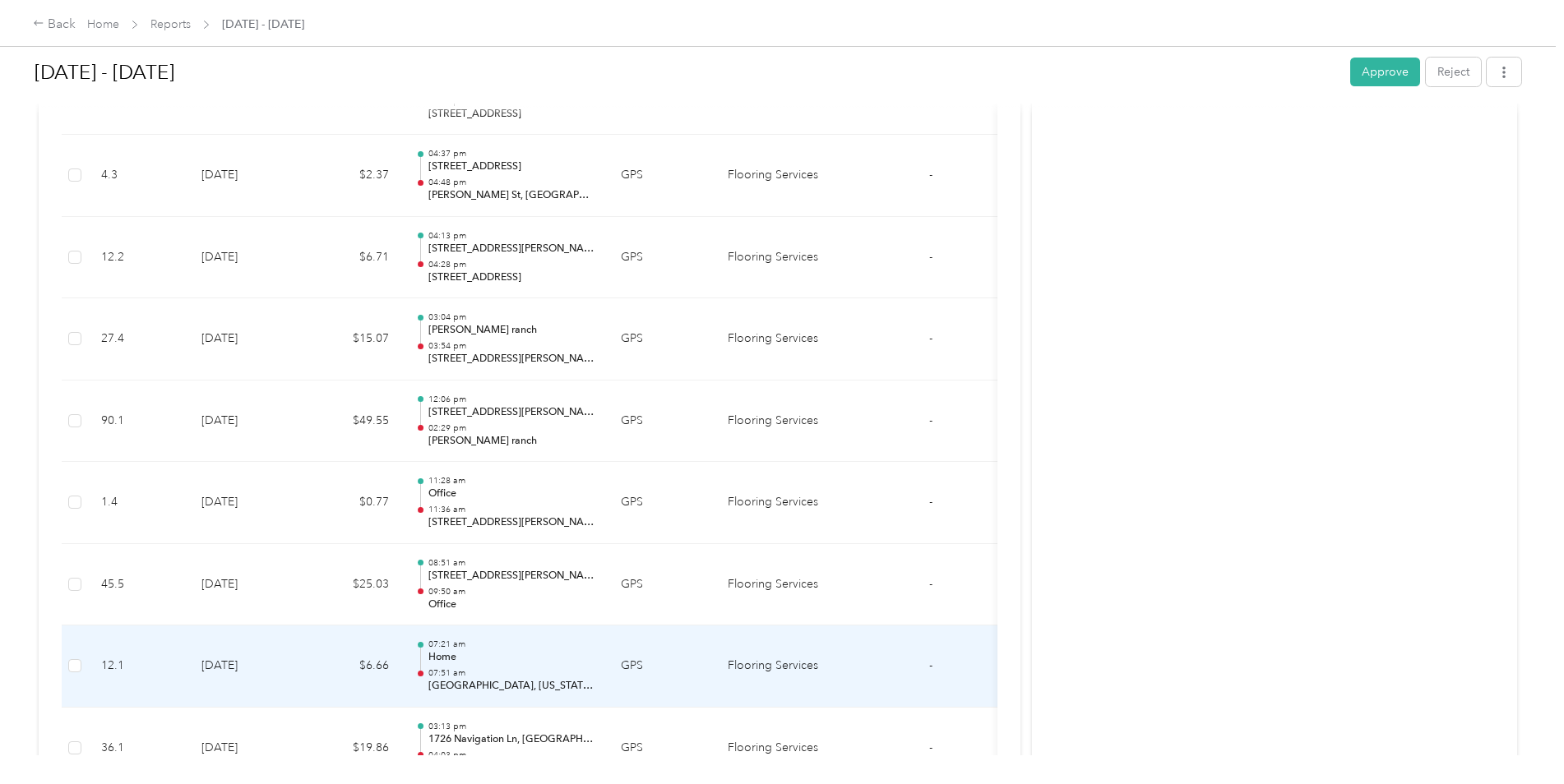
click at [234, 669] on td "[DATE]" at bounding box center [246, 666] width 115 height 82
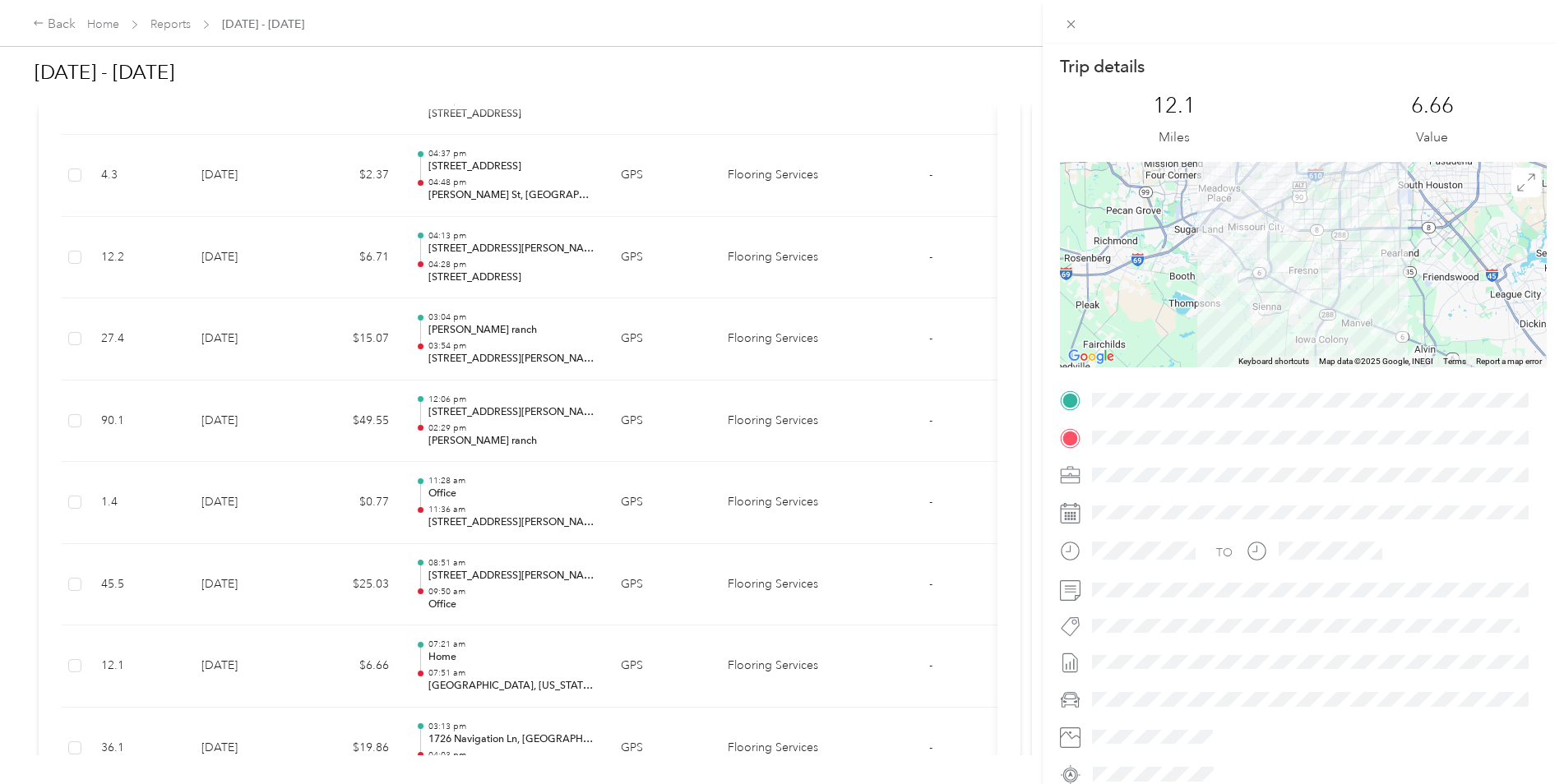
click at [234, 589] on div "Trip details This trip cannot be edited because it is either under review, appr…" at bounding box center [782, 392] width 1564 height 784
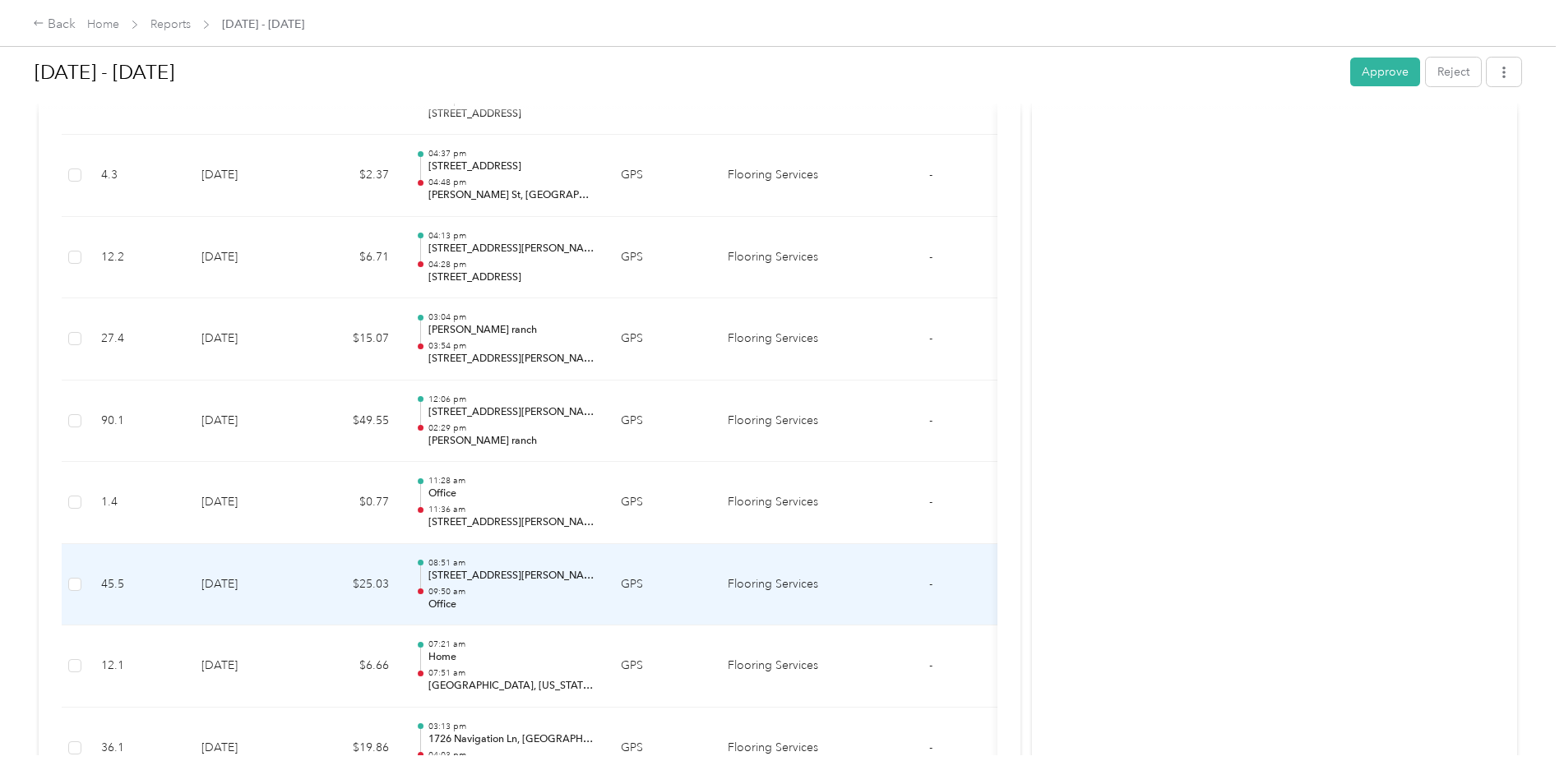
click at [234, 589] on td "[DATE]" at bounding box center [246, 585] width 115 height 82
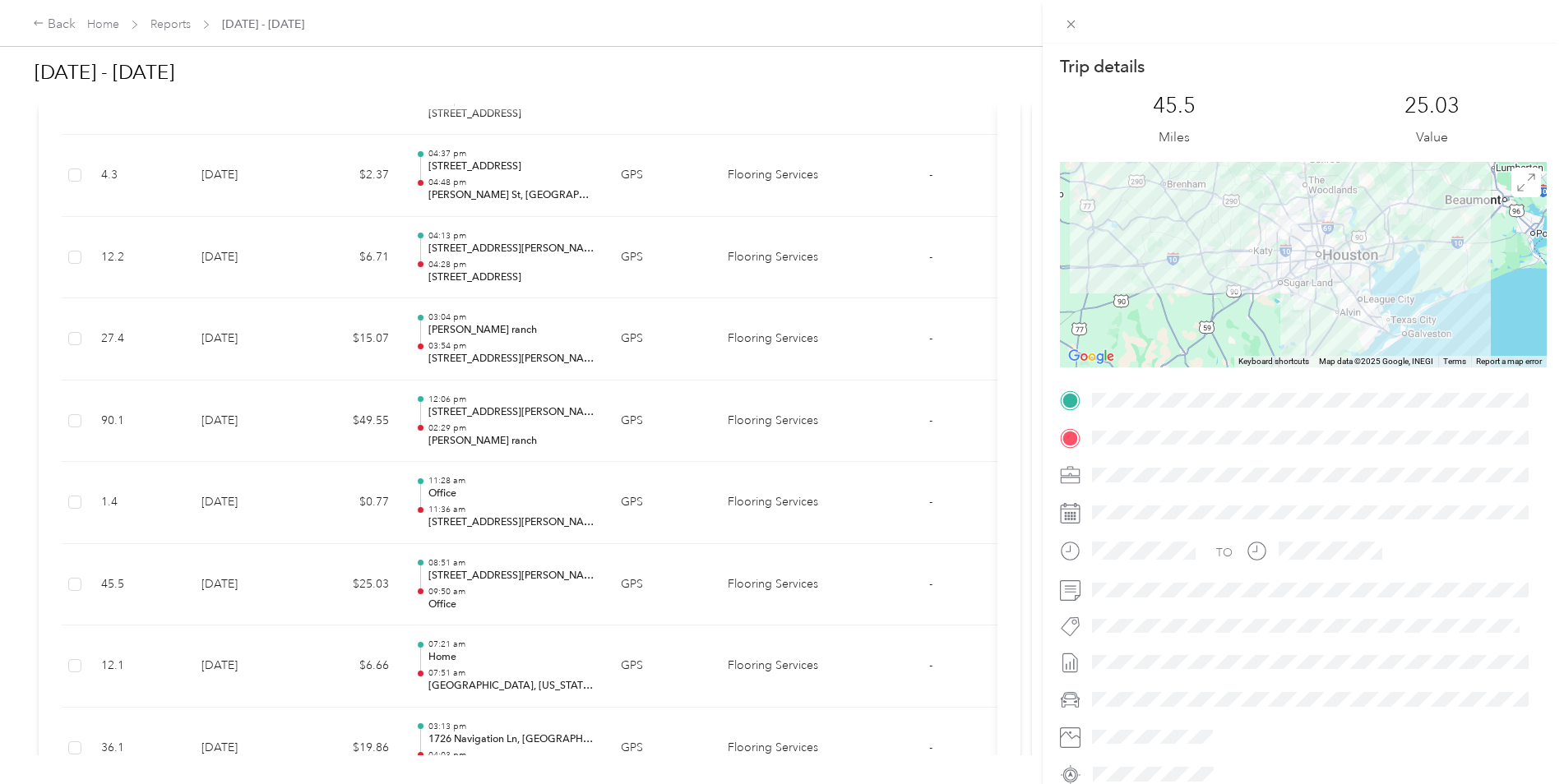
click at [234, 559] on div "Trip details This trip cannot be edited because it is either under review, appr…" at bounding box center [782, 392] width 1564 height 784
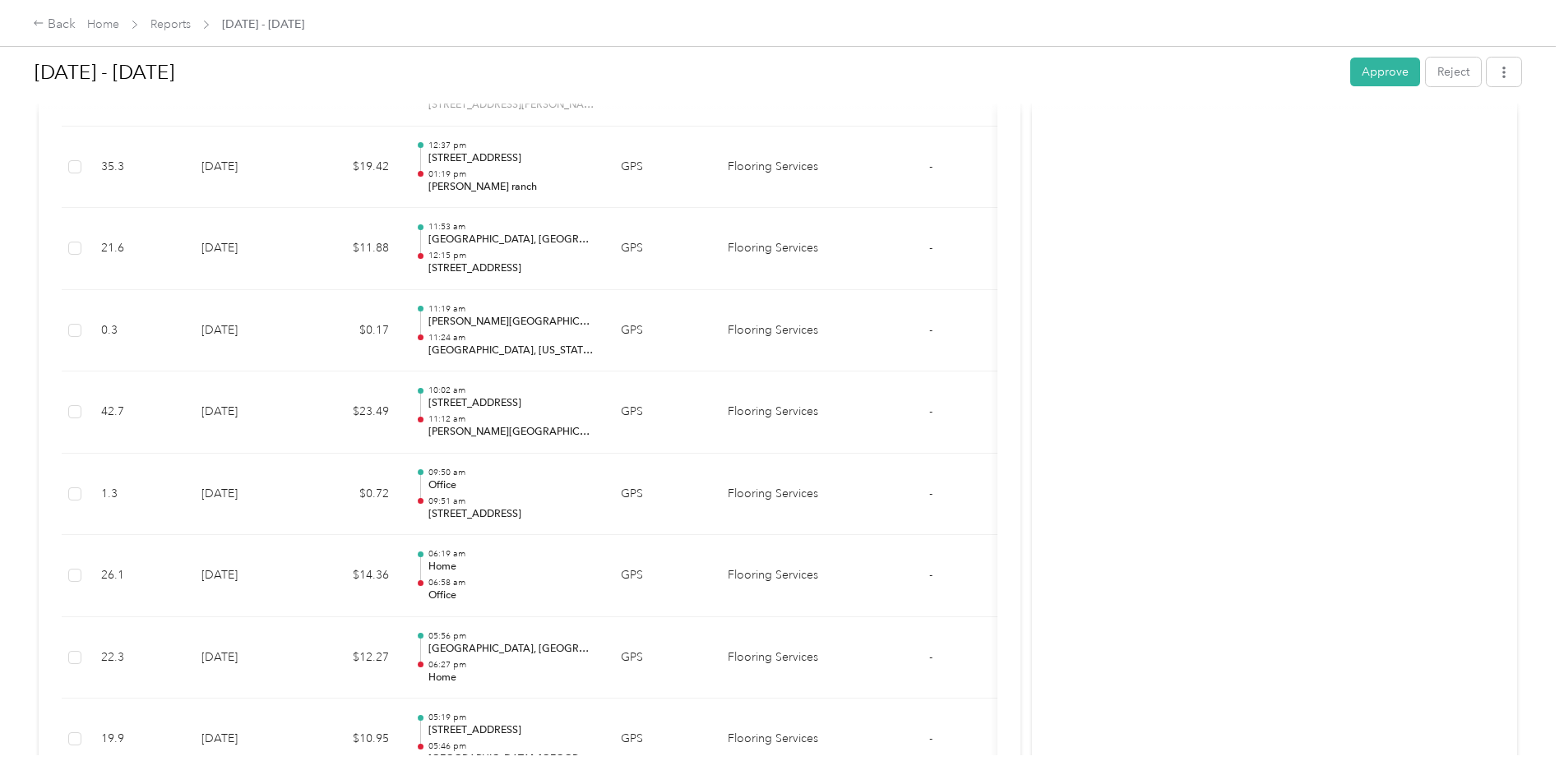
scroll to position [16477, 0]
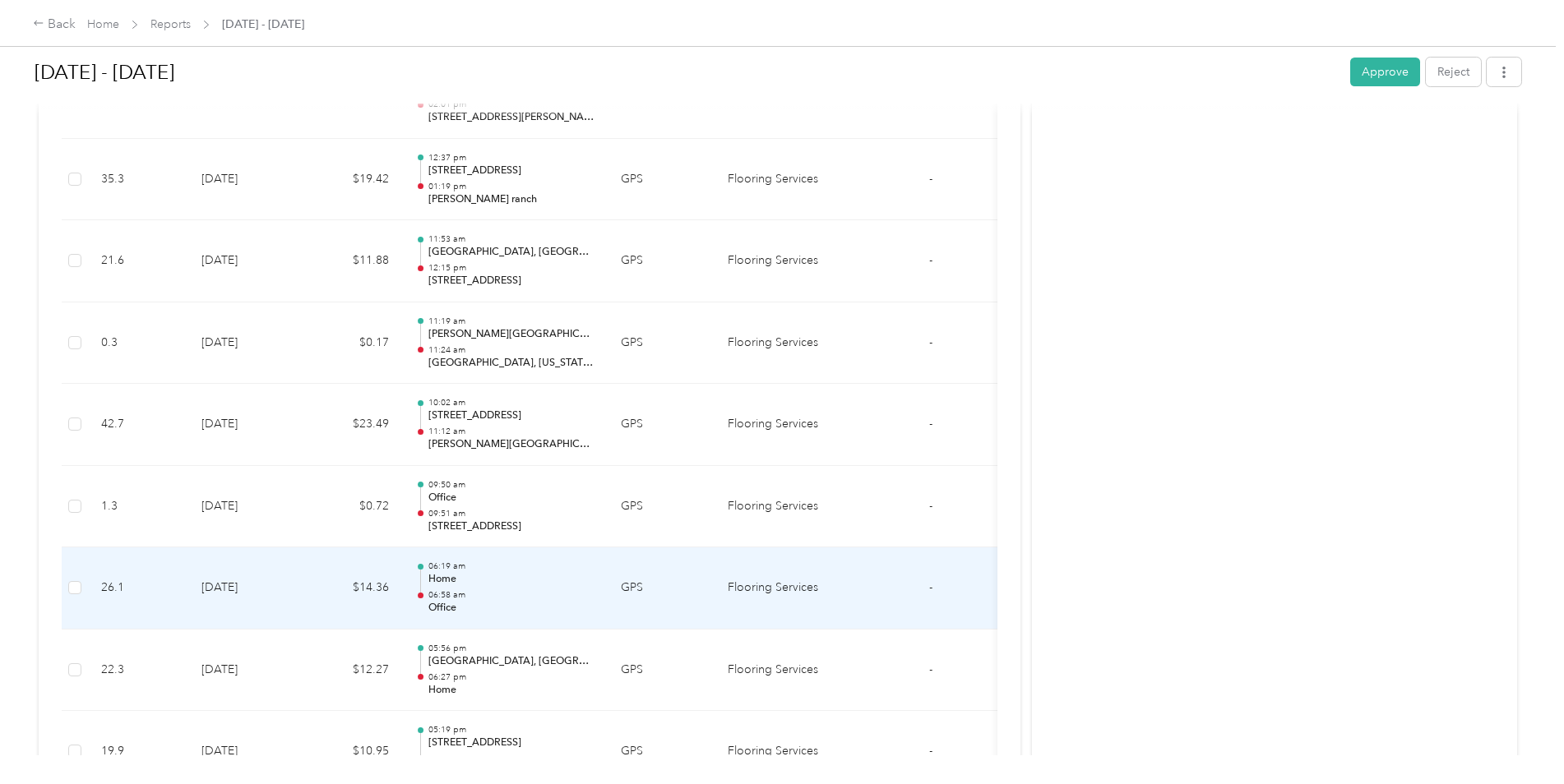
click at [238, 584] on td "[DATE]" at bounding box center [246, 588] width 115 height 82
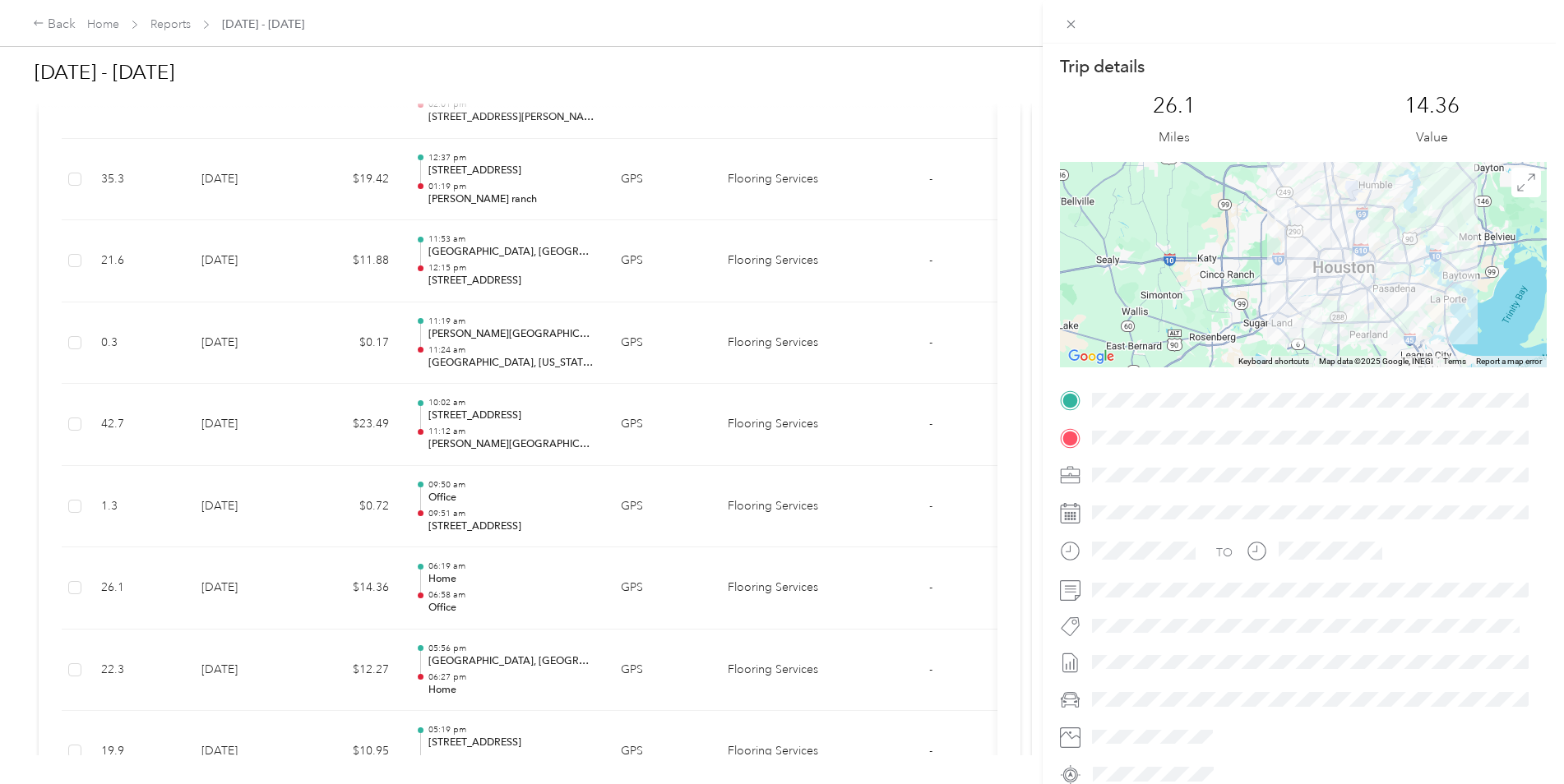
click at [238, 584] on div "Trip details This trip cannot be edited because it is either under review, appr…" at bounding box center [782, 392] width 1564 height 784
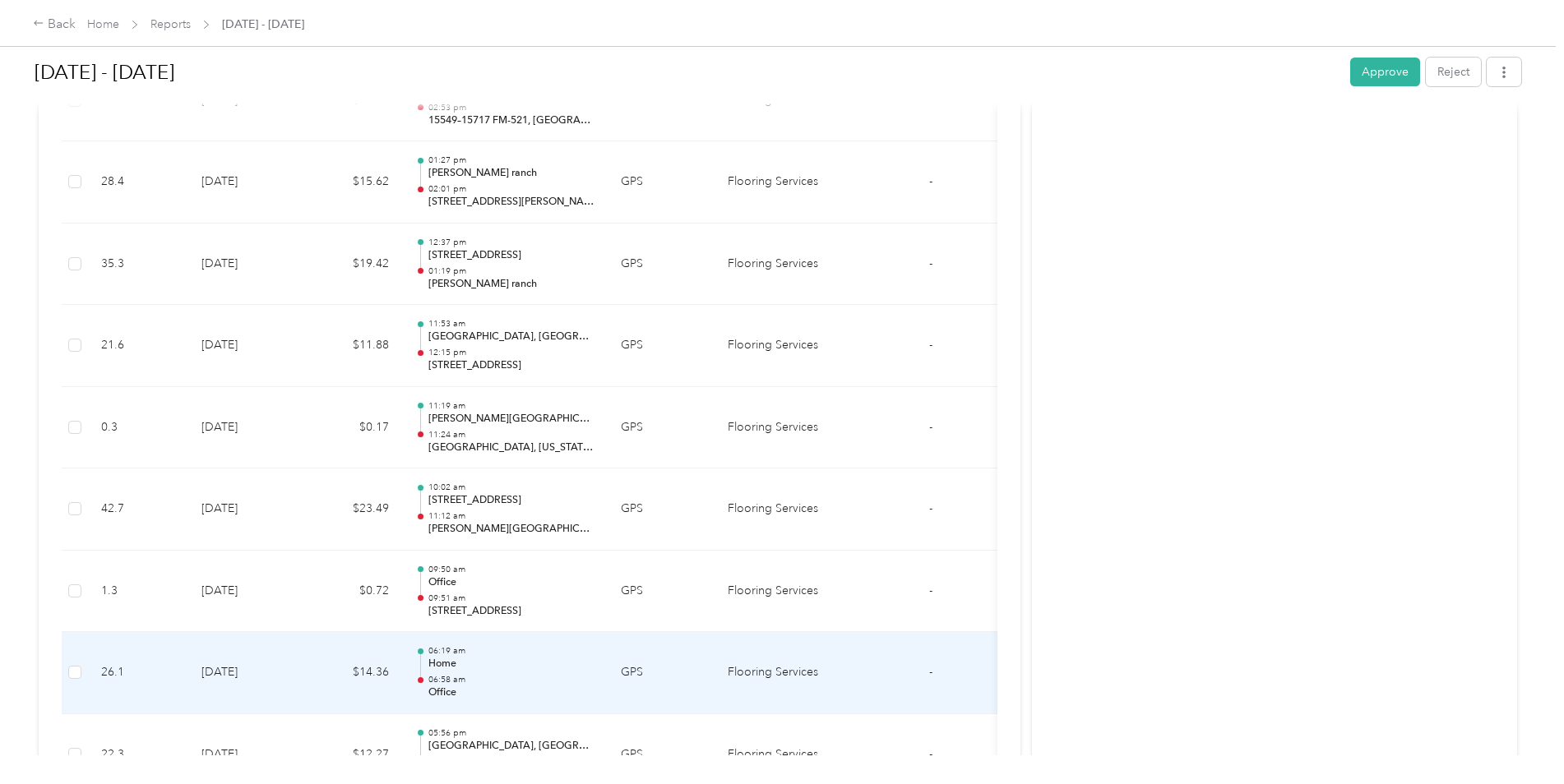
scroll to position [16313, 0]
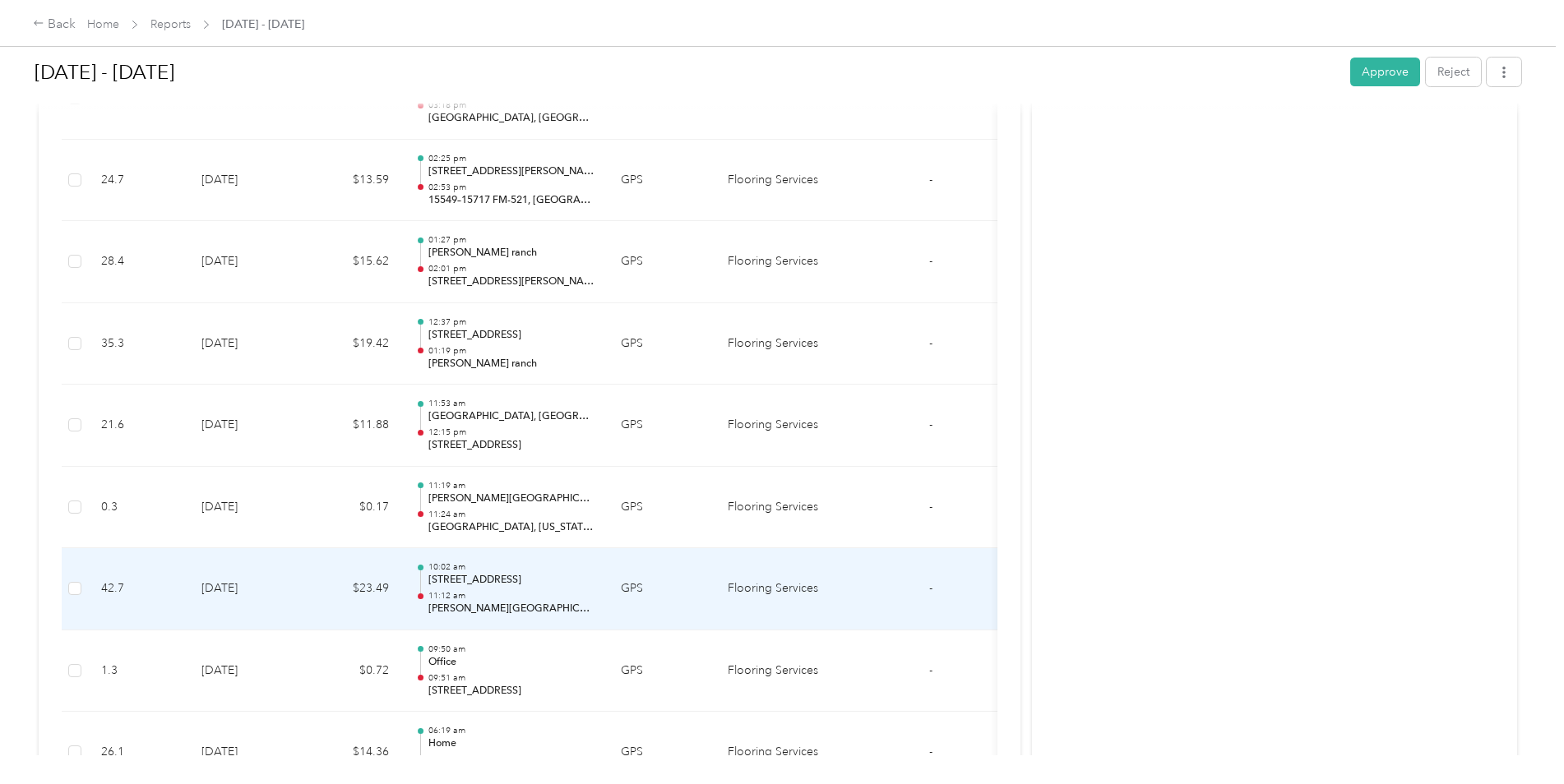
click at [238, 584] on td "[DATE]" at bounding box center [246, 589] width 115 height 82
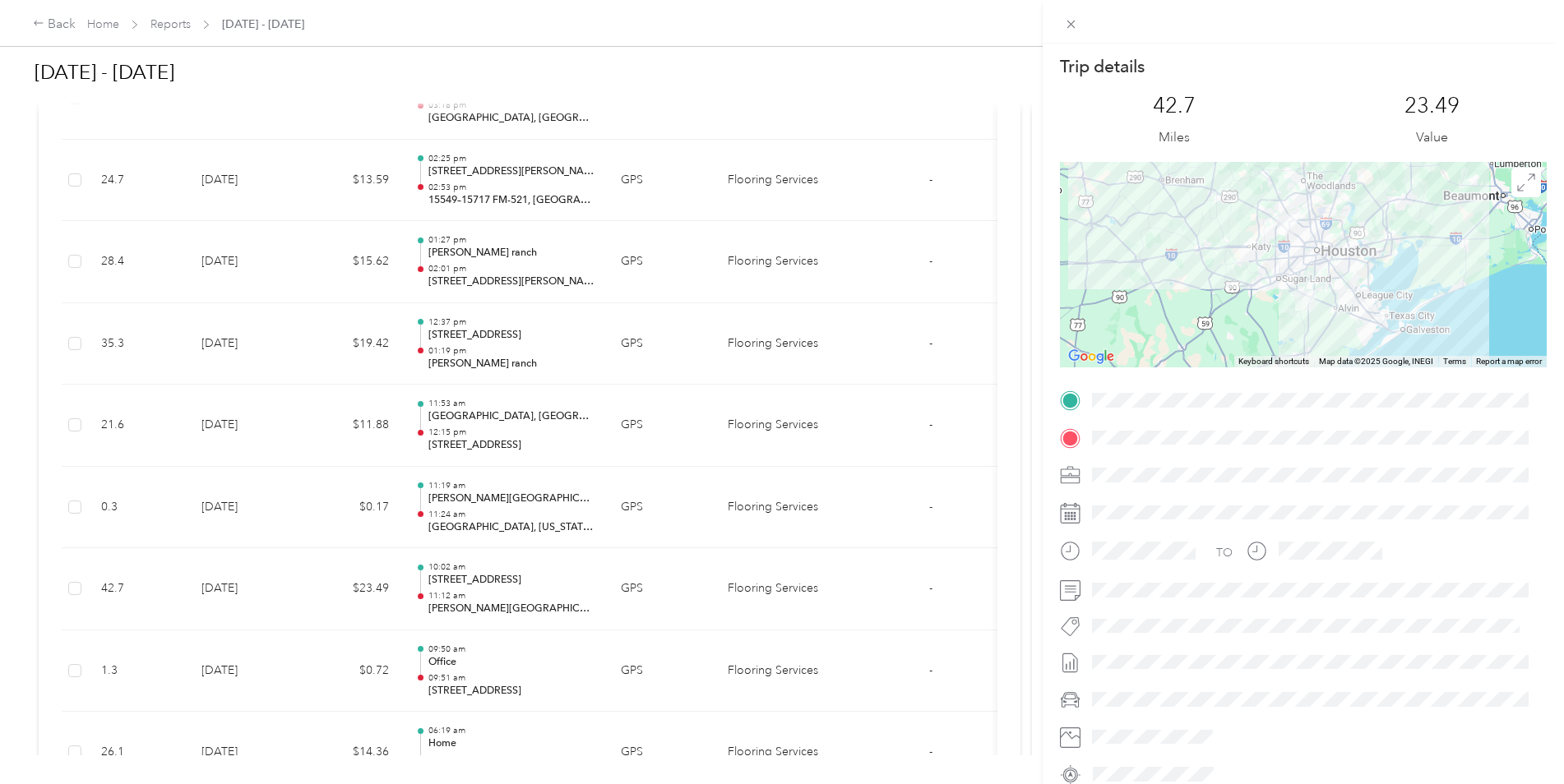
click at [238, 584] on div "Trip details This trip cannot be edited because it is either under review, appr…" at bounding box center [782, 392] width 1564 height 784
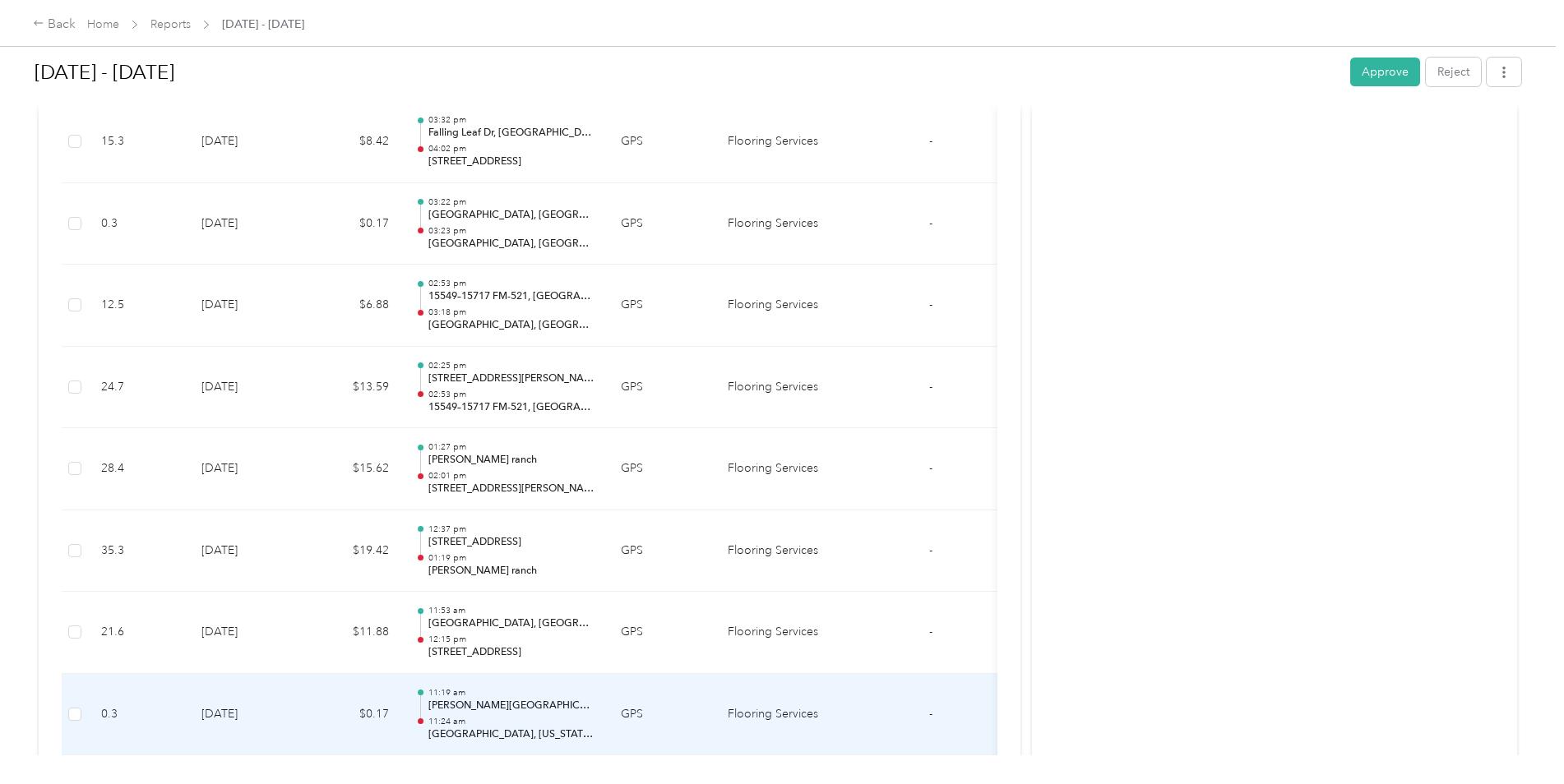
scroll to position [16066, 0]
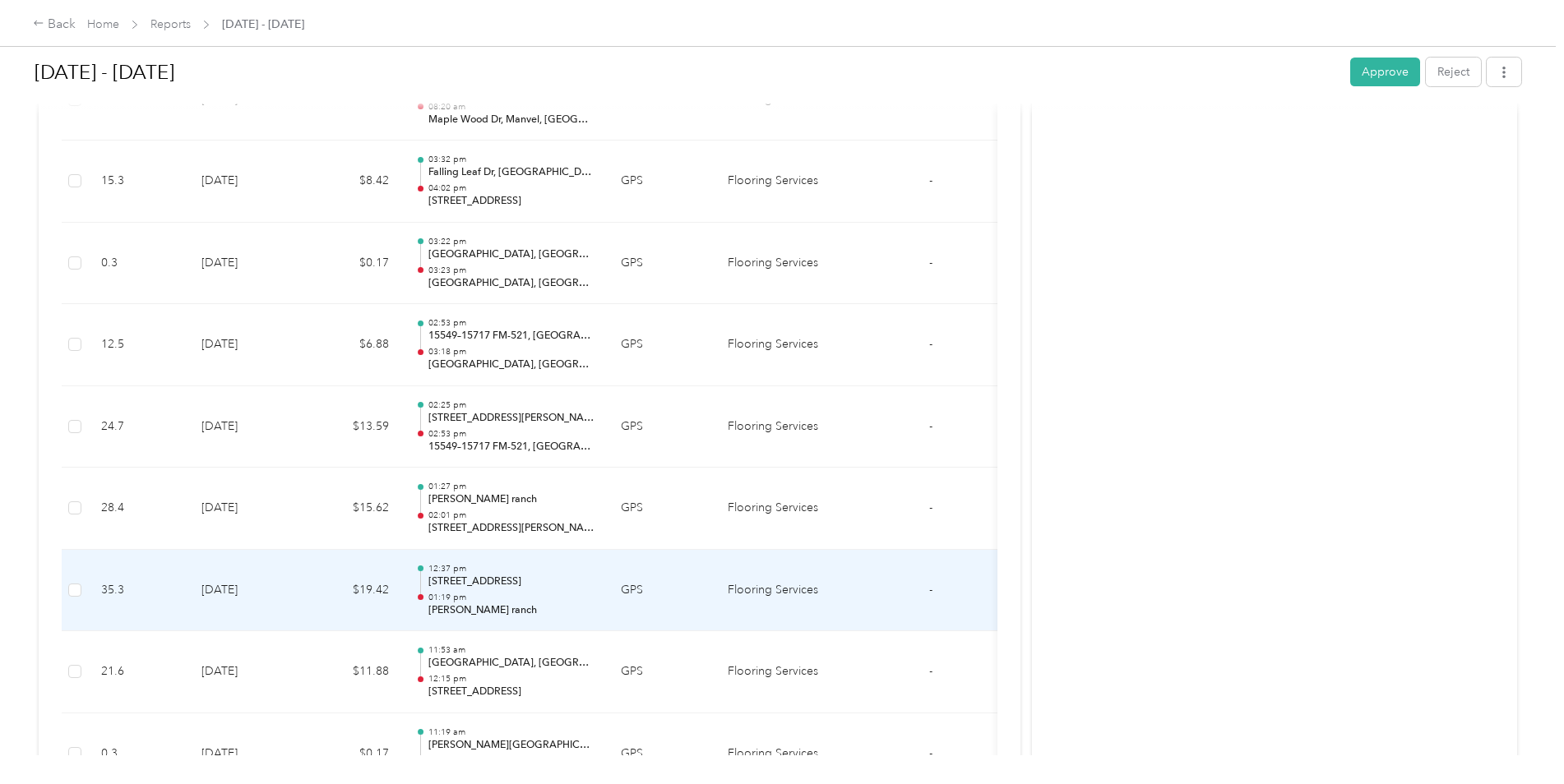
click at [238, 584] on td "[DATE]" at bounding box center [246, 591] width 115 height 82
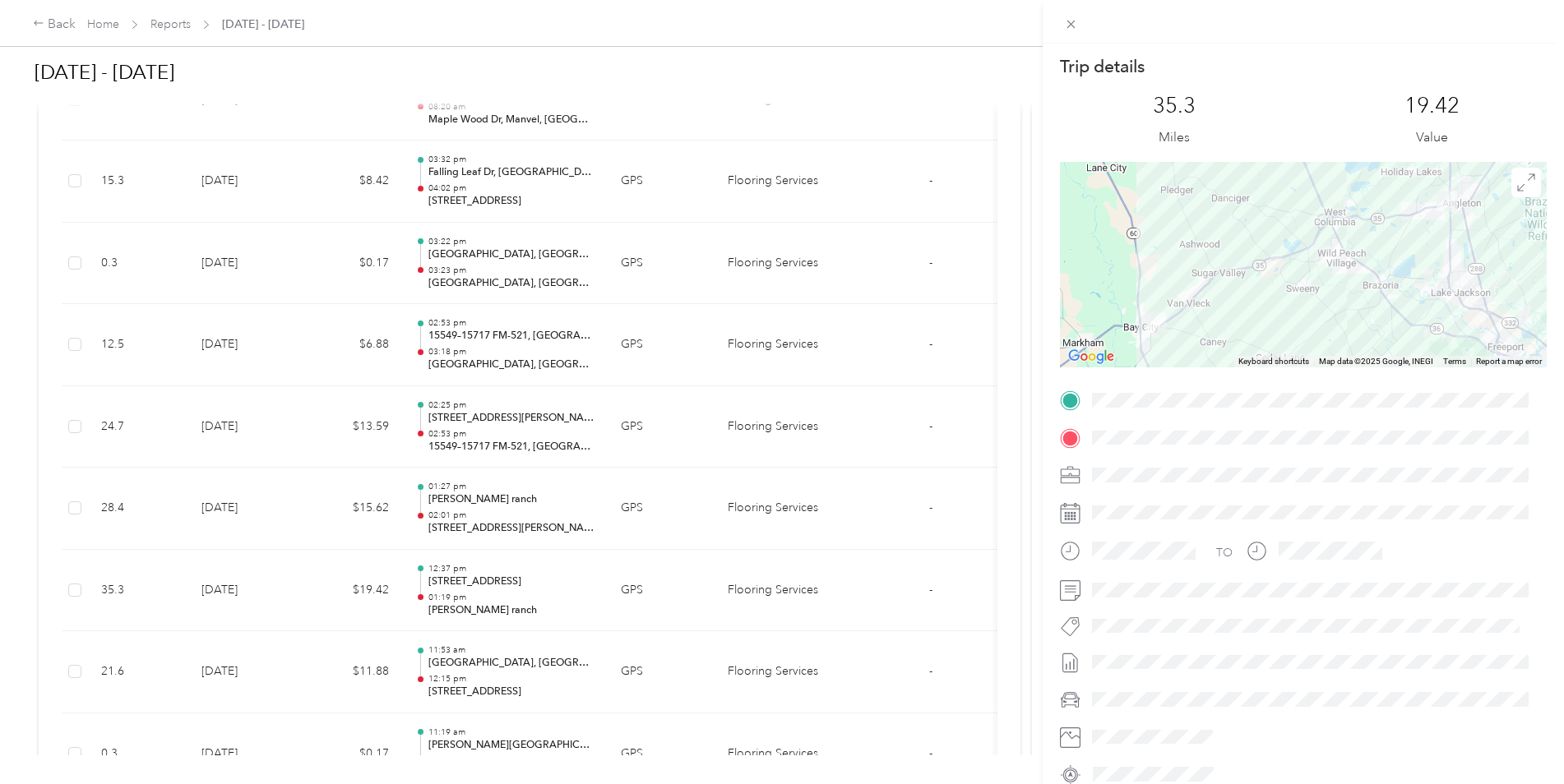
click at [254, 514] on div "Trip details This trip cannot be edited because it is either under review, appr…" at bounding box center [782, 392] width 1564 height 784
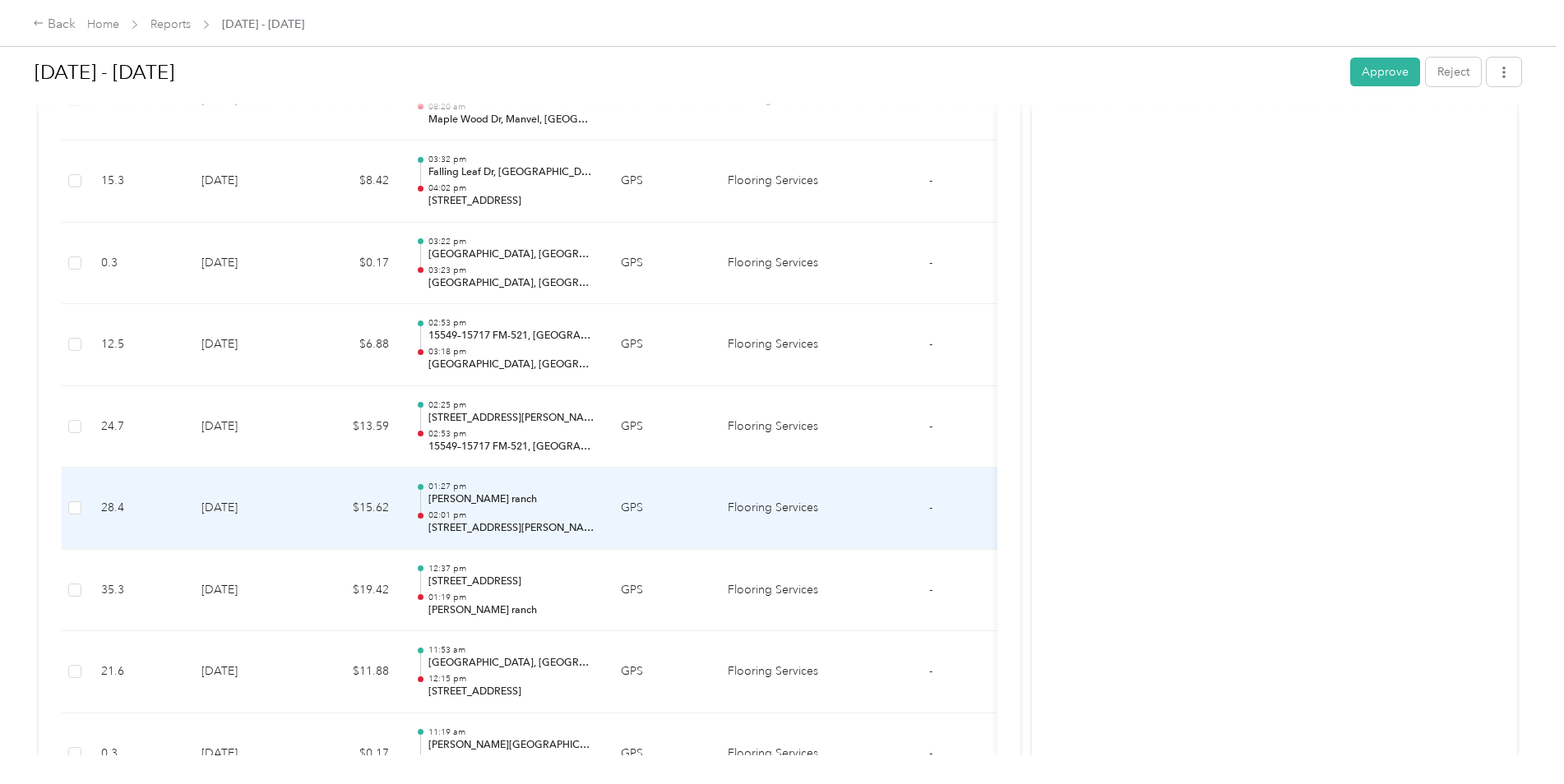
click at [254, 514] on td "[DATE]" at bounding box center [246, 509] width 115 height 82
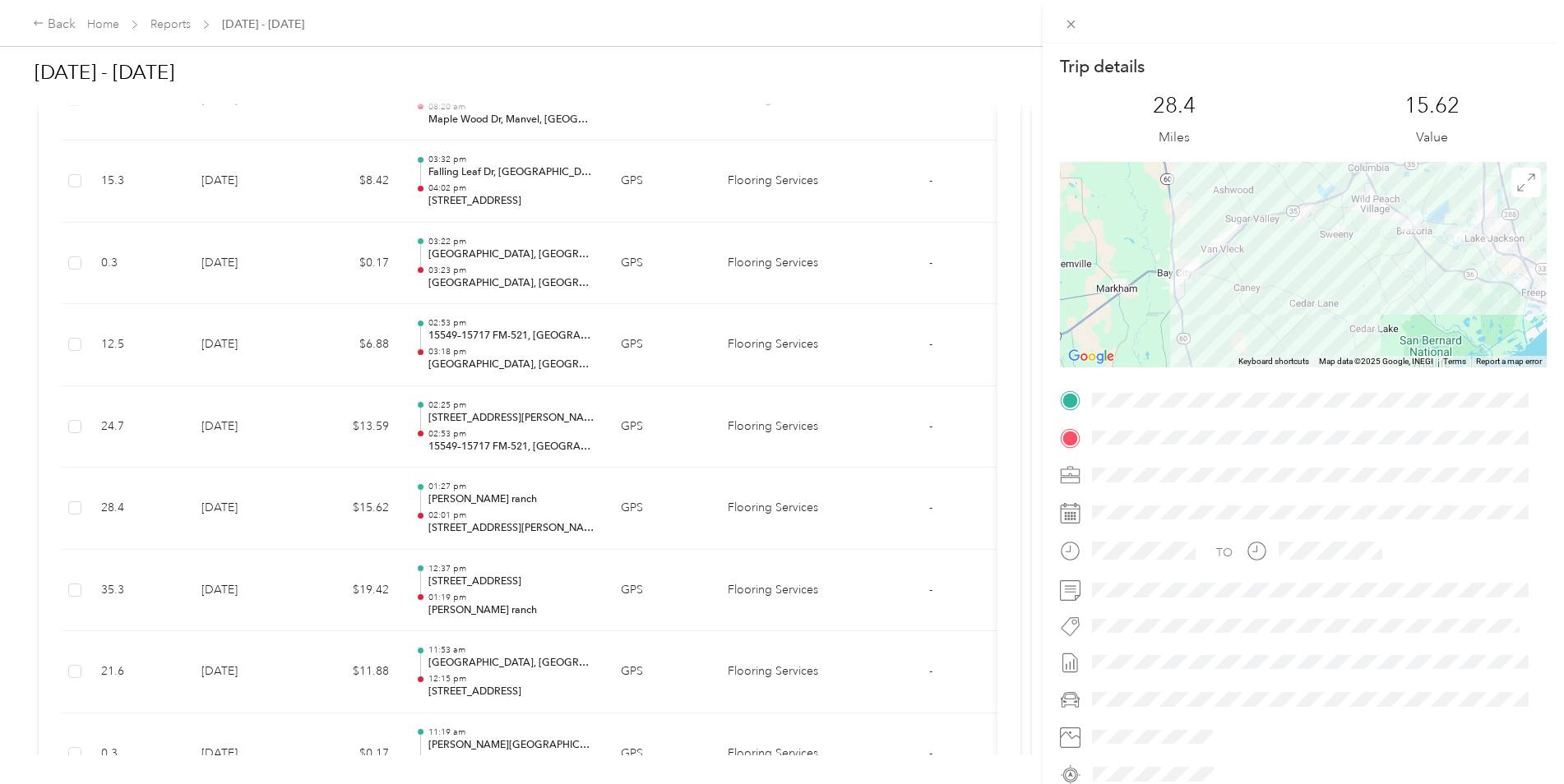
click at [254, 514] on div "Trip details This trip cannot be edited because it is either under review, appr…" at bounding box center [782, 392] width 1564 height 784
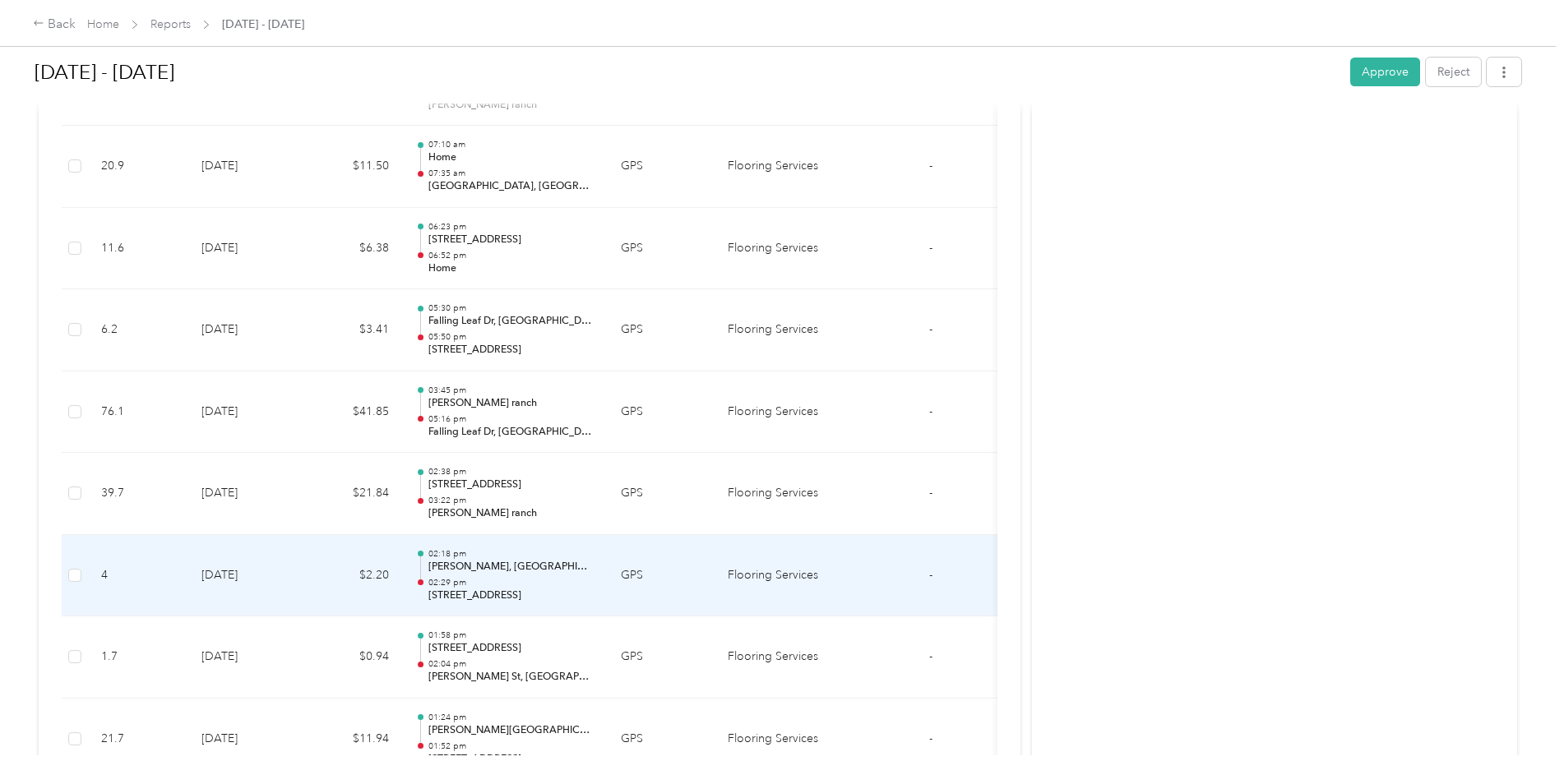
scroll to position [14916, 0]
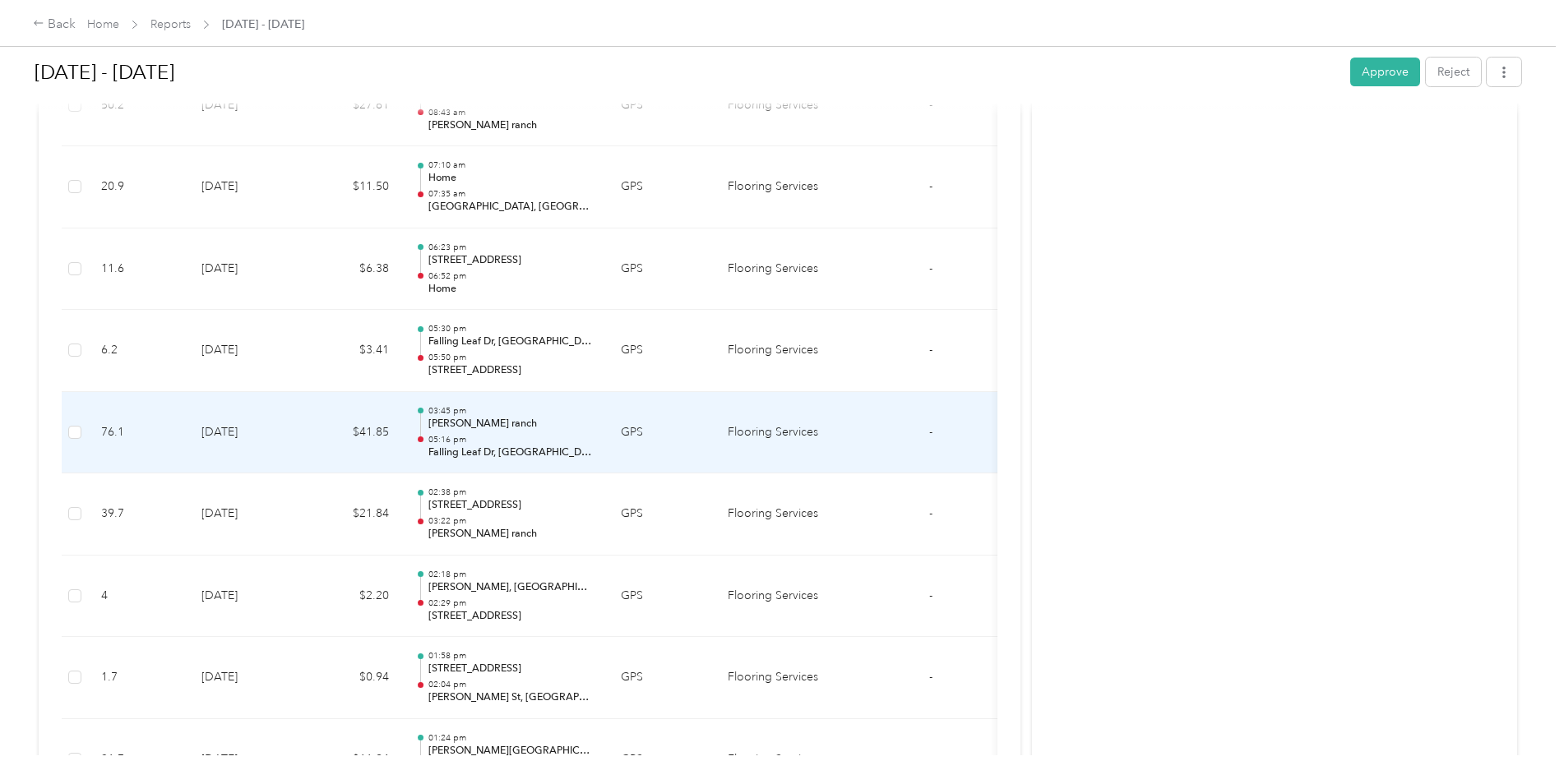
click at [231, 449] on td "[DATE]" at bounding box center [246, 433] width 115 height 82
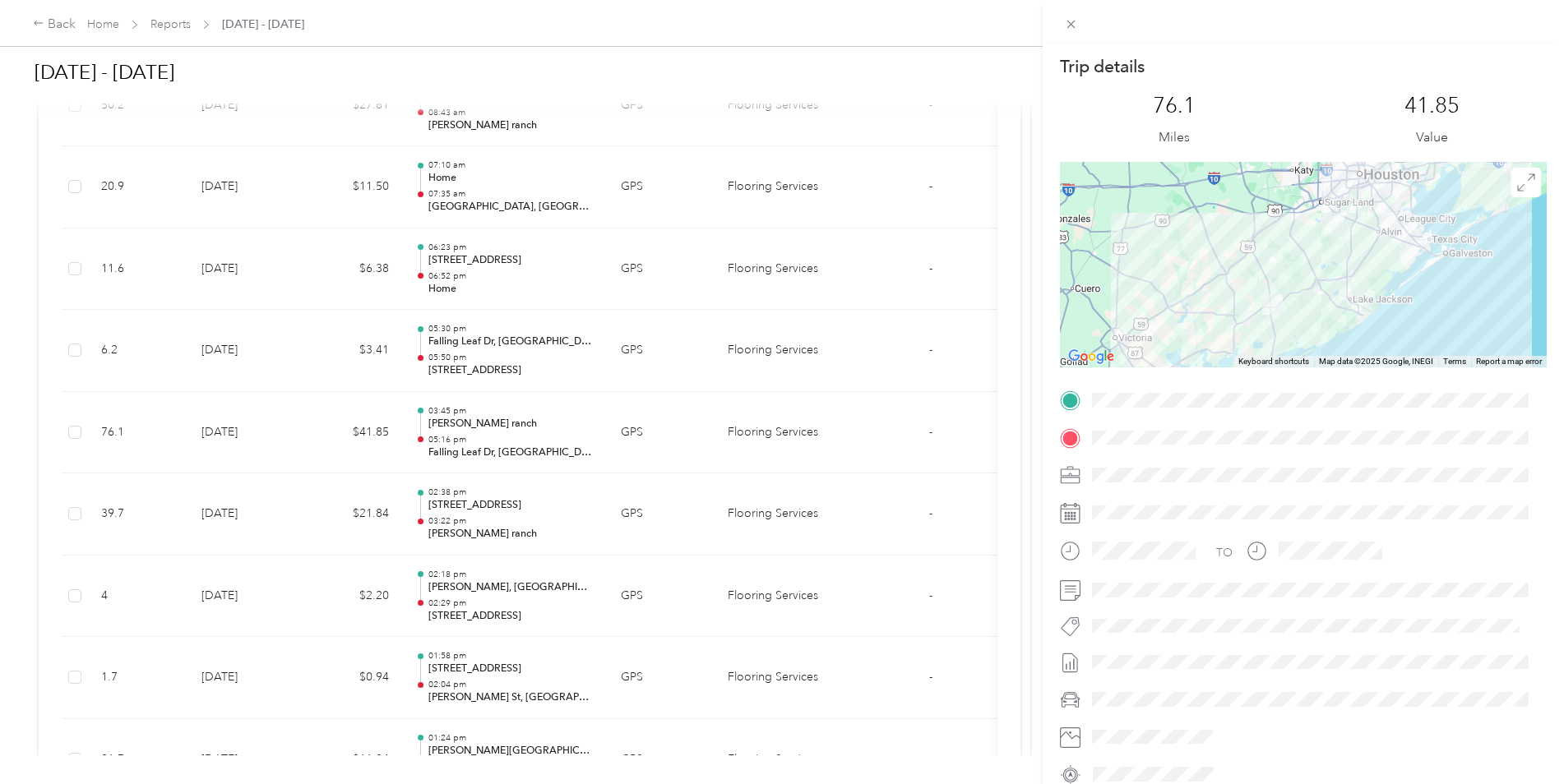
click at [232, 516] on div "Trip details This trip cannot be edited because it is either under review, appr…" at bounding box center [782, 392] width 1564 height 784
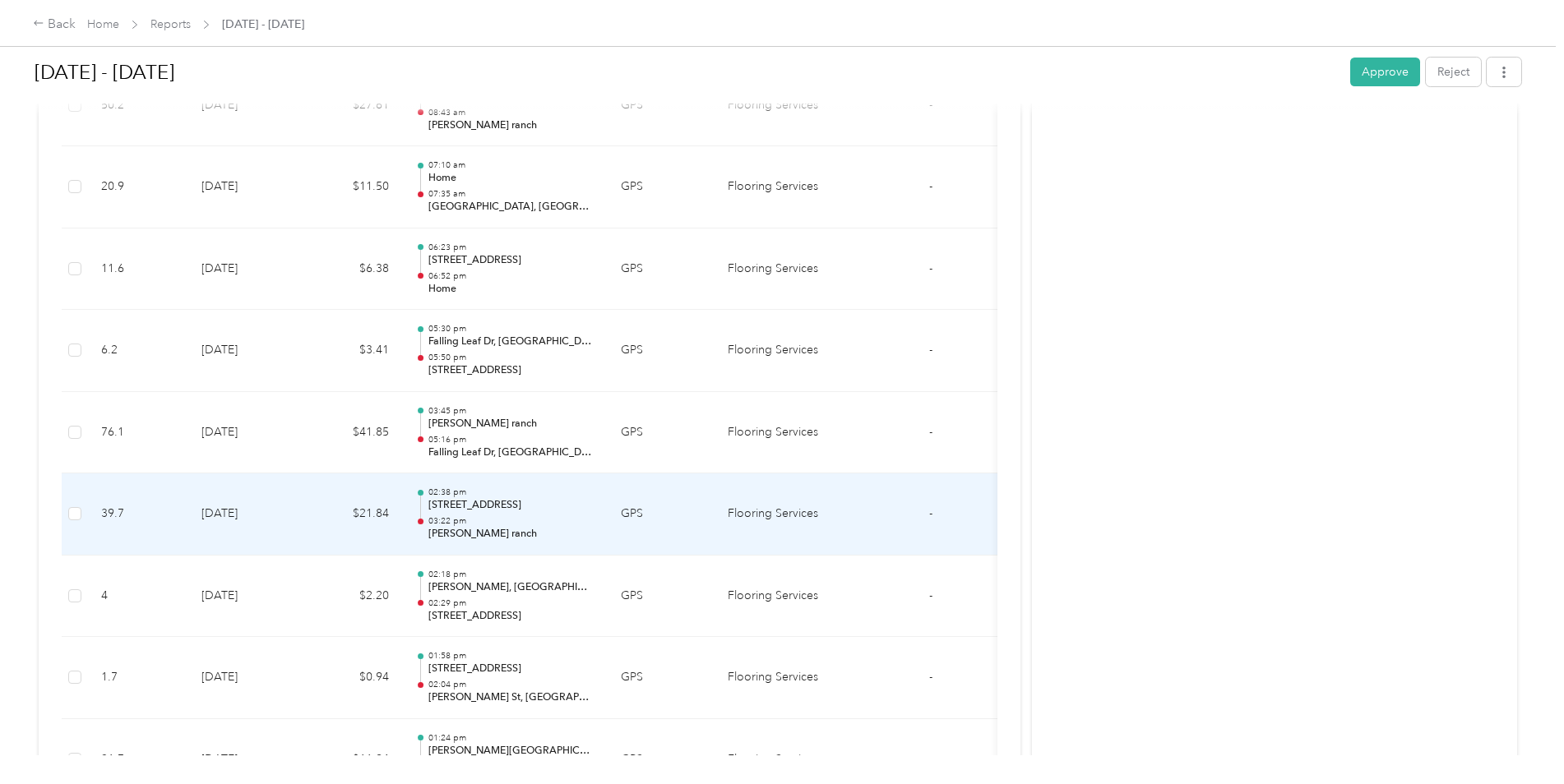
click at [232, 516] on td "[DATE]" at bounding box center [246, 515] width 115 height 82
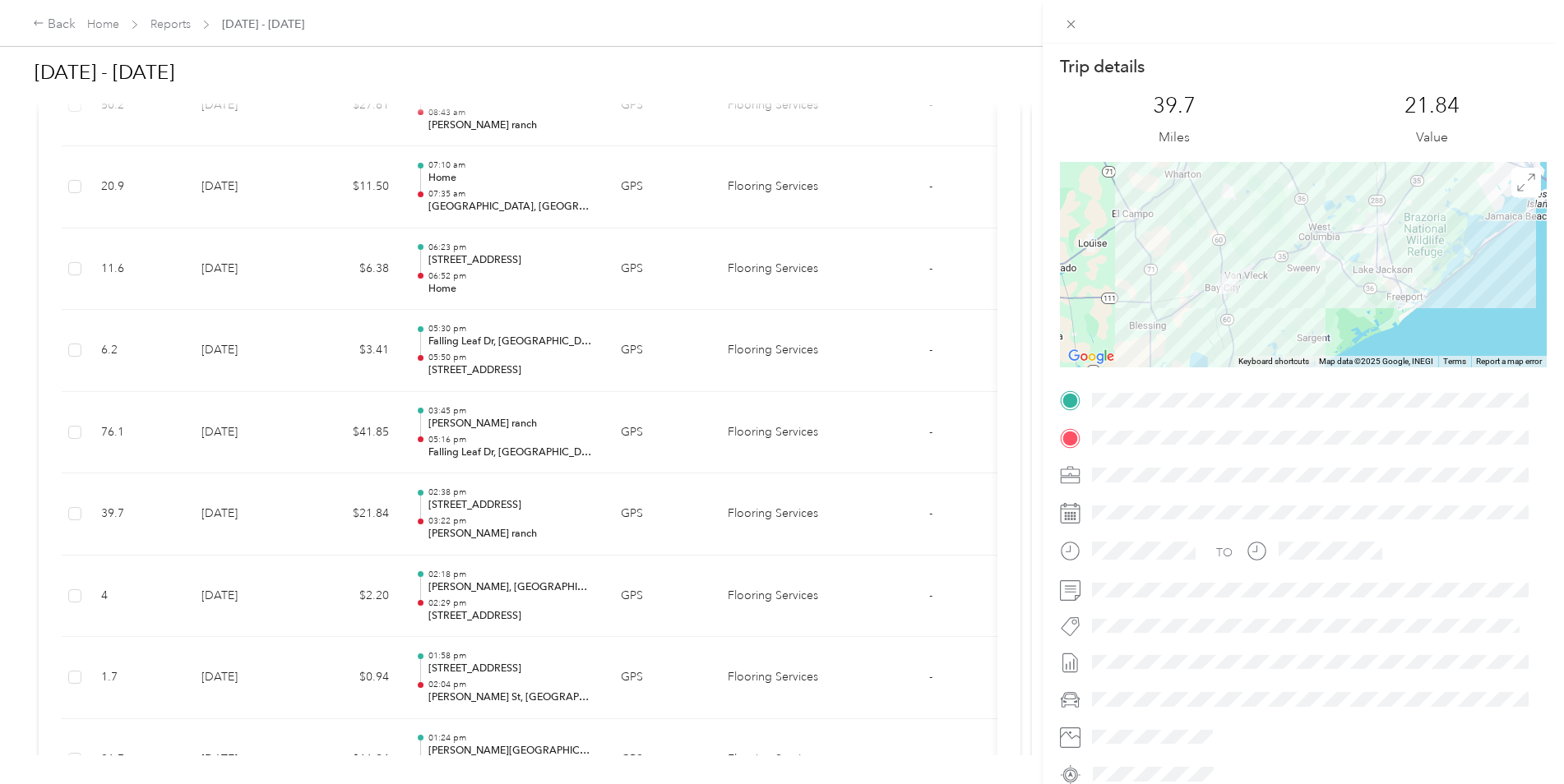
click at [1405, 295] on div at bounding box center [1303, 265] width 486 height 205
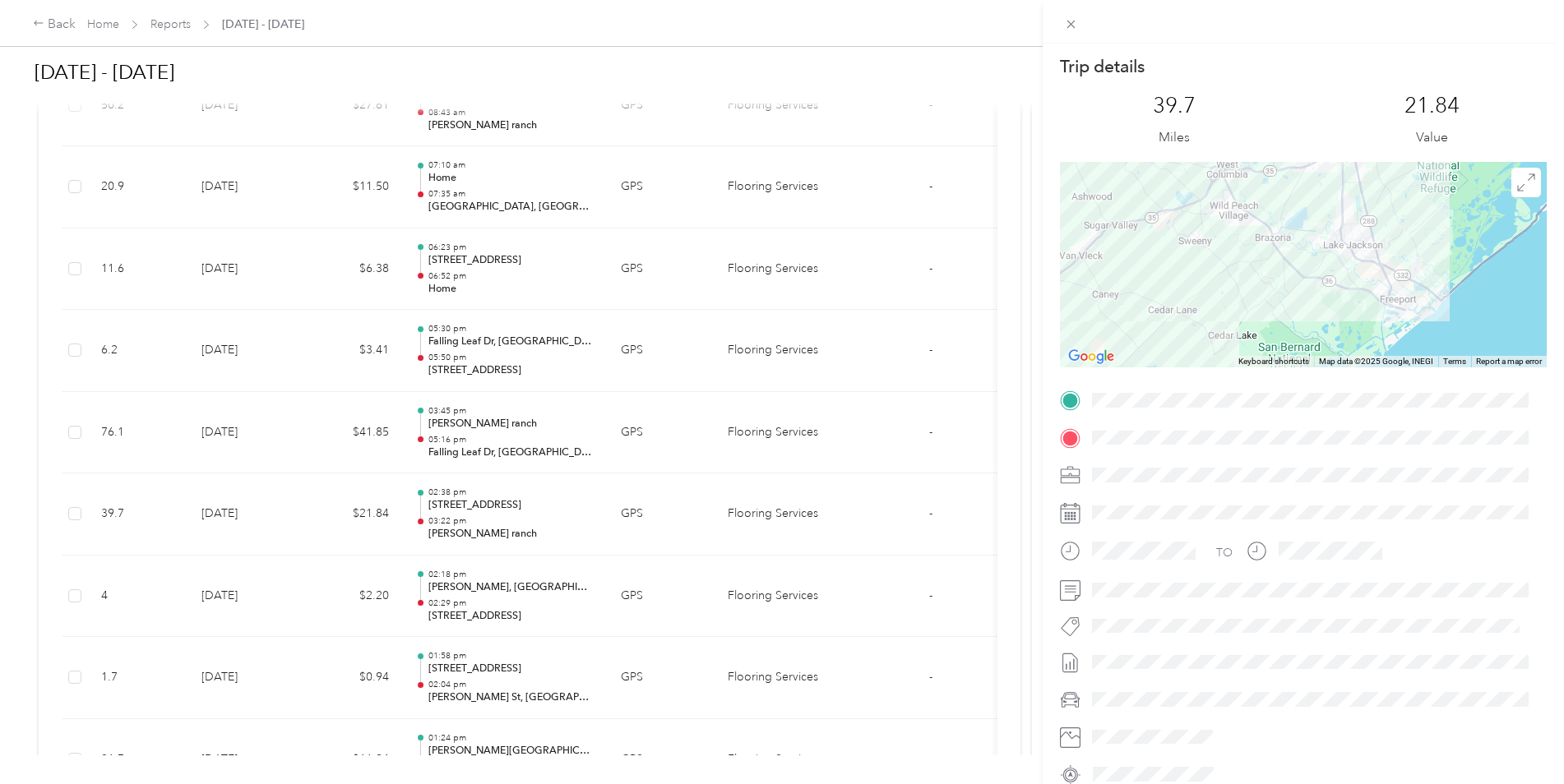
click at [1405, 295] on div at bounding box center [1303, 265] width 486 height 205
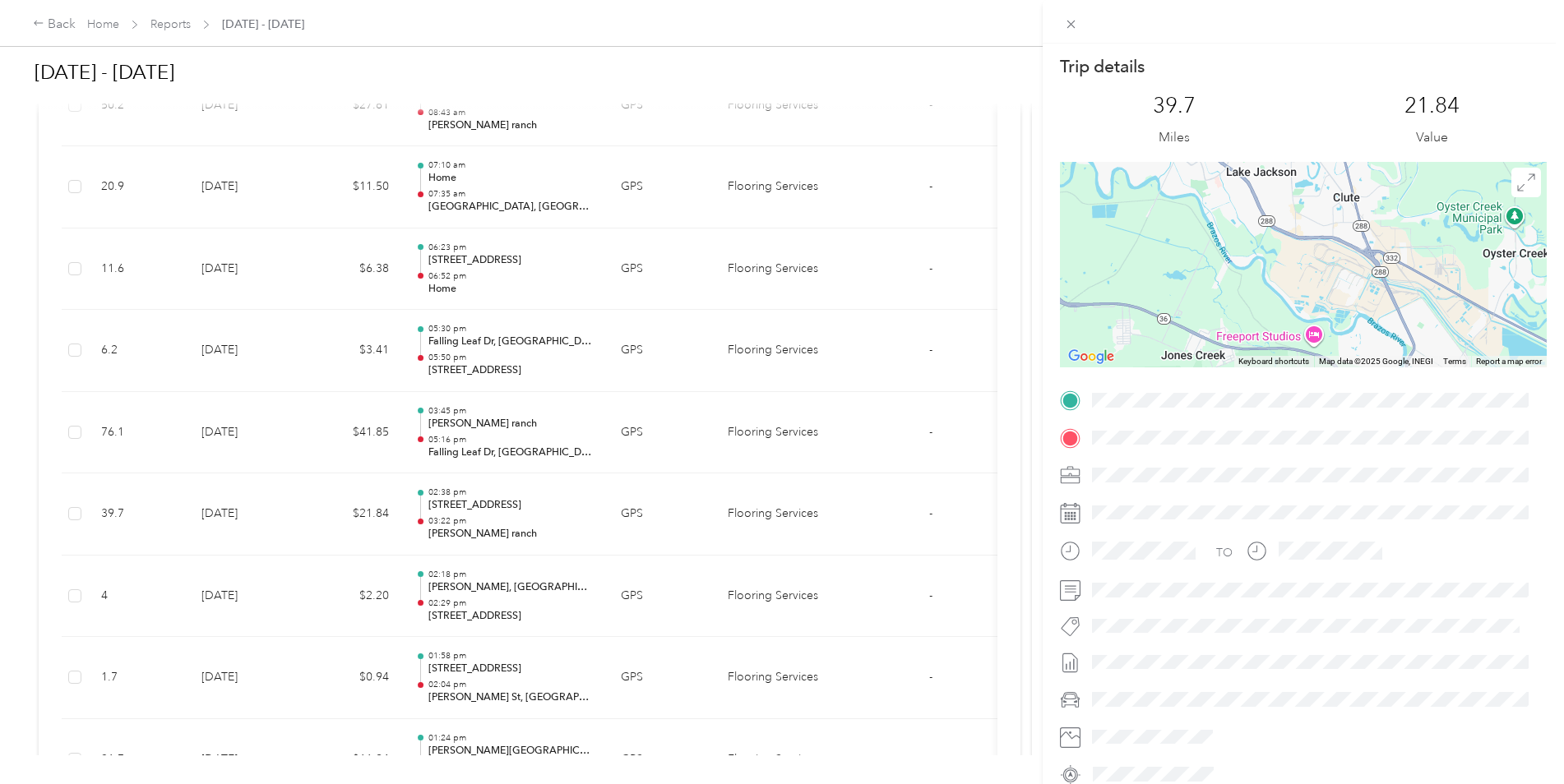
drag, startPoint x: 1211, startPoint y: 232, endPoint x: 1218, endPoint y: 326, distance: 94.3
click at [1218, 326] on div at bounding box center [1303, 265] width 486 height 205
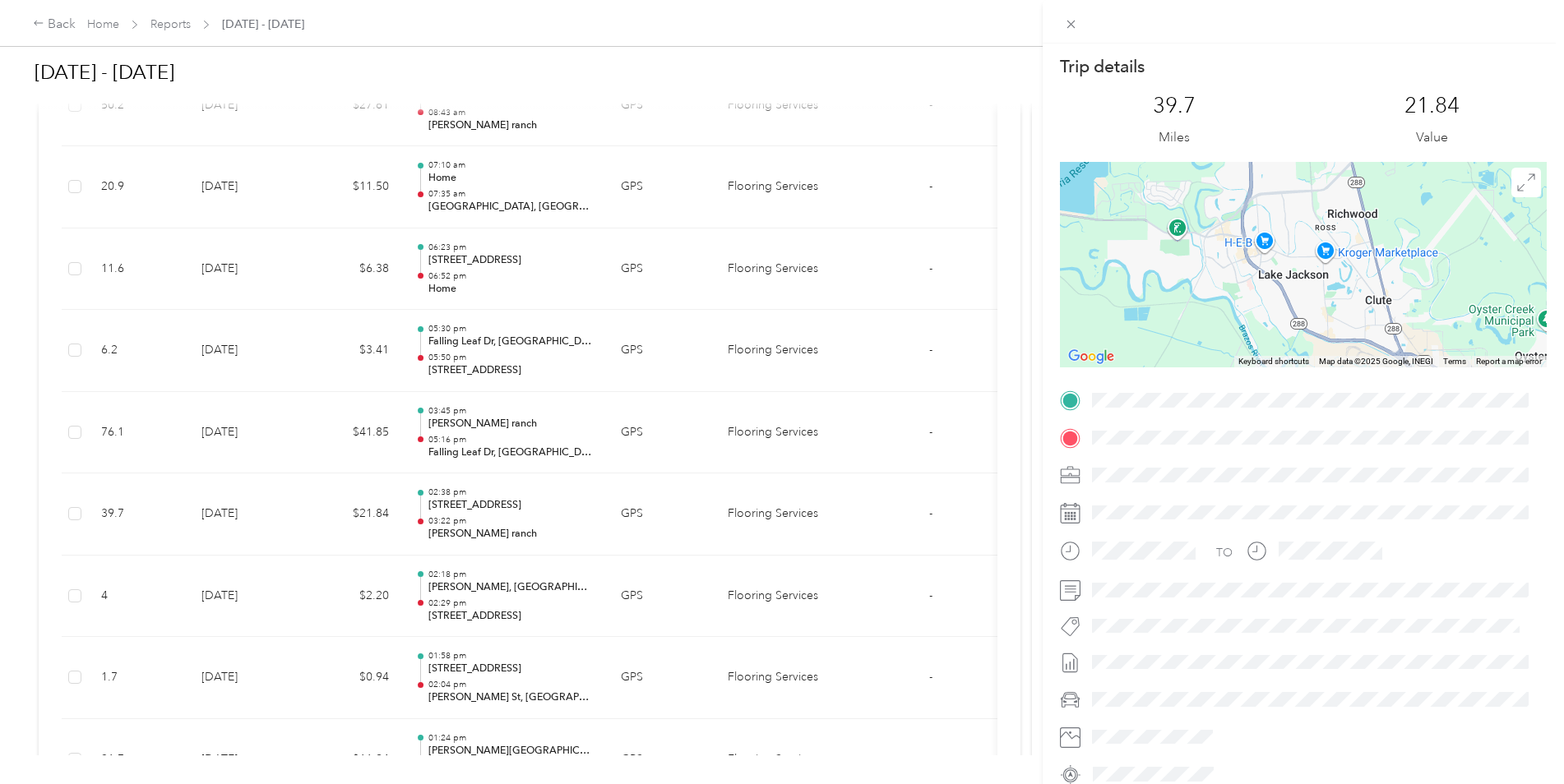
drag, startPoint x: 1187, startPoint y: 257, endPoint x: 1216, endPoint y: 335, distance: 83.2
click at [1216, 347] on div at bounding box center [1303, 265] width 486 height 205
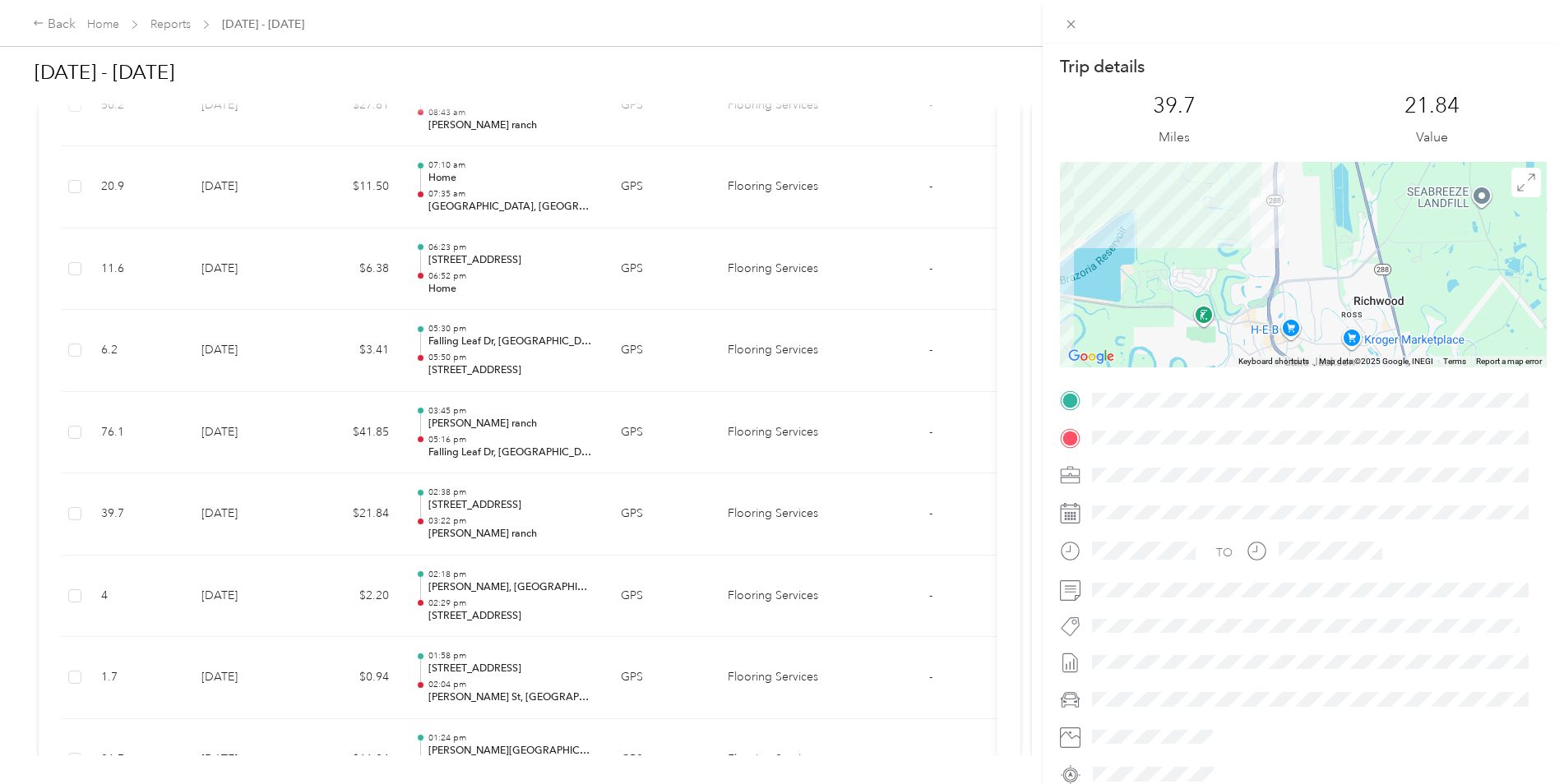
click at [1277, 406] on div "Trip details This trip cannot be edited because it is either under review, appr…" at bounding box center [1303, 421] width 486 height 732
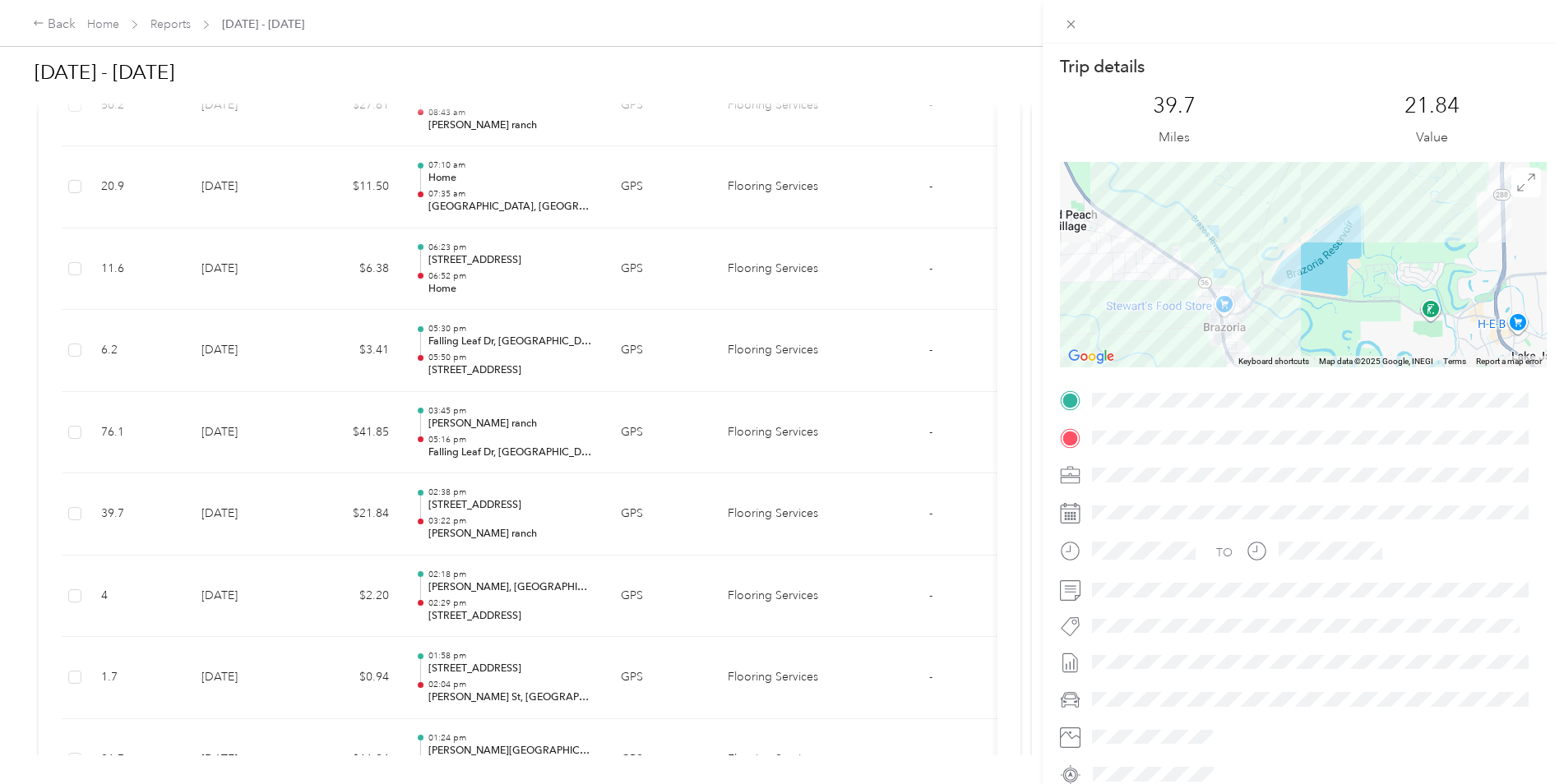
drag, startPoint x: 1311, startPoint y: 300, endPoint x: 1429, endPoint y: 122, distance: 213.6
click at [1429, 122] on div "Trip details This trip cannot be edited because it is either under review, appr…" at bounding box center [1303, 421] width 486 height 732
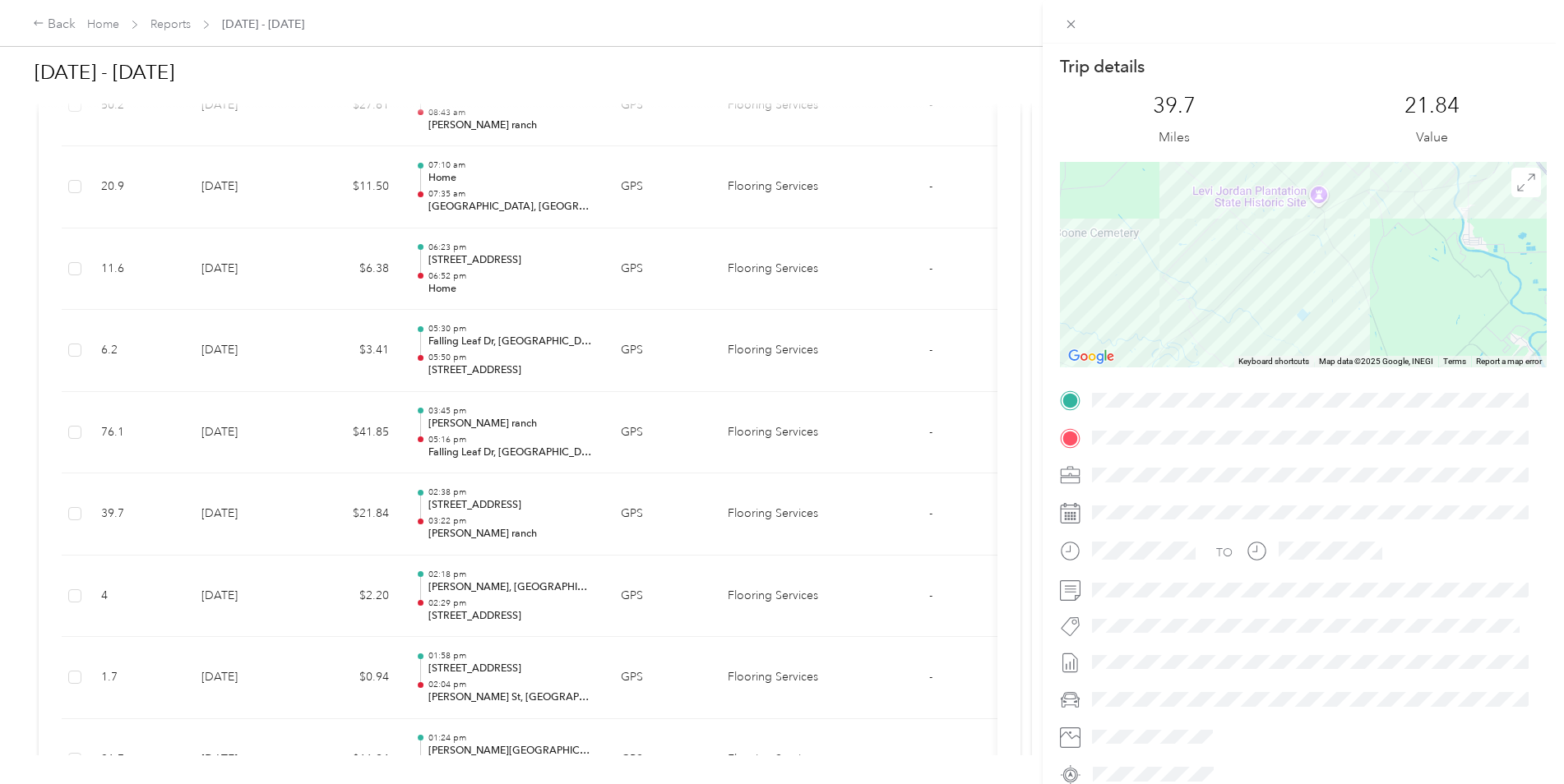
drag, startPoint x: 1296, startPoint y: 330, endPoint x: 1574, endPoint y: 94, distance: 364.7
click at [1555, 94] on html "Back Home Reports [DATE] - [DATE] [DATE] - [DATE] Approve Reject Needs Approval…" at bounding box center [778, 392] width 1555 height 784
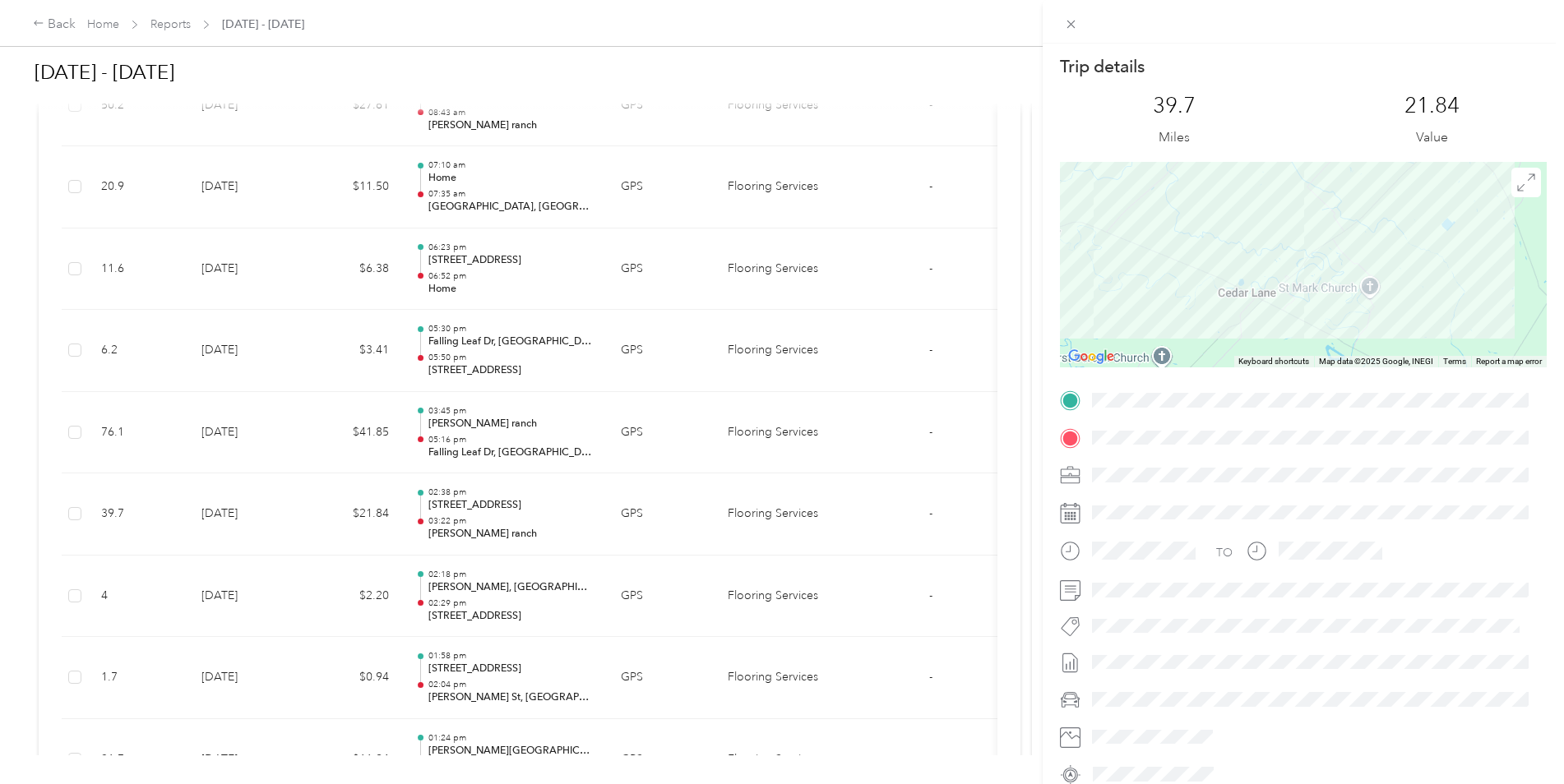
click at [1360, 189] on div at bounding box center [1303, 265] width 486 height 205
click at [1221, 285] on div at bounding box center [1303, 265] width 486 height 205
click at [1239, 234] on div at bounding box center [1303, 265] width 486 height 205
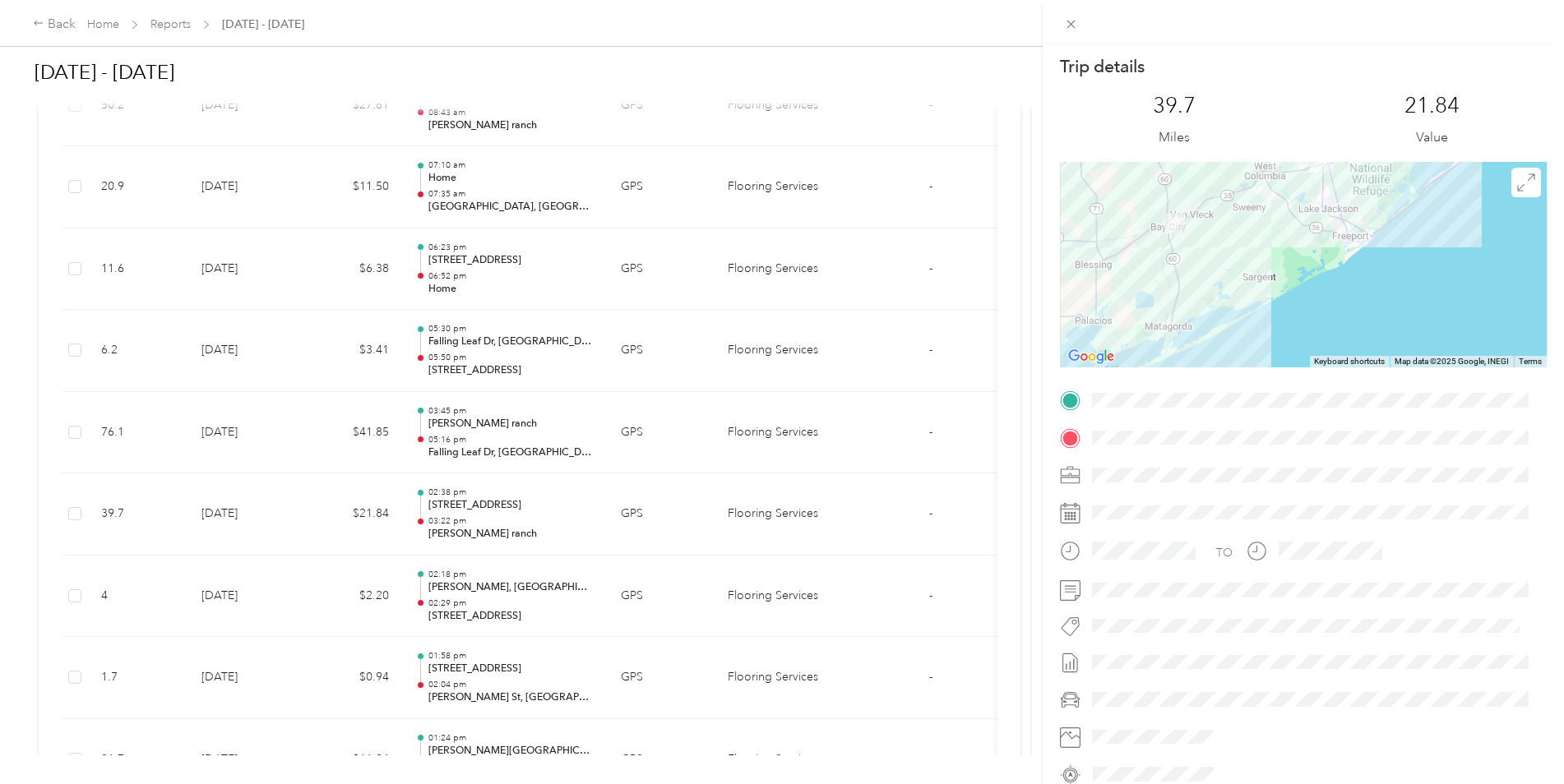
click at [132, 528] on div "Trip details This trip cannot be edited because it is either under review, appr…" at bounding box center [782, 392] width 1564 height 784
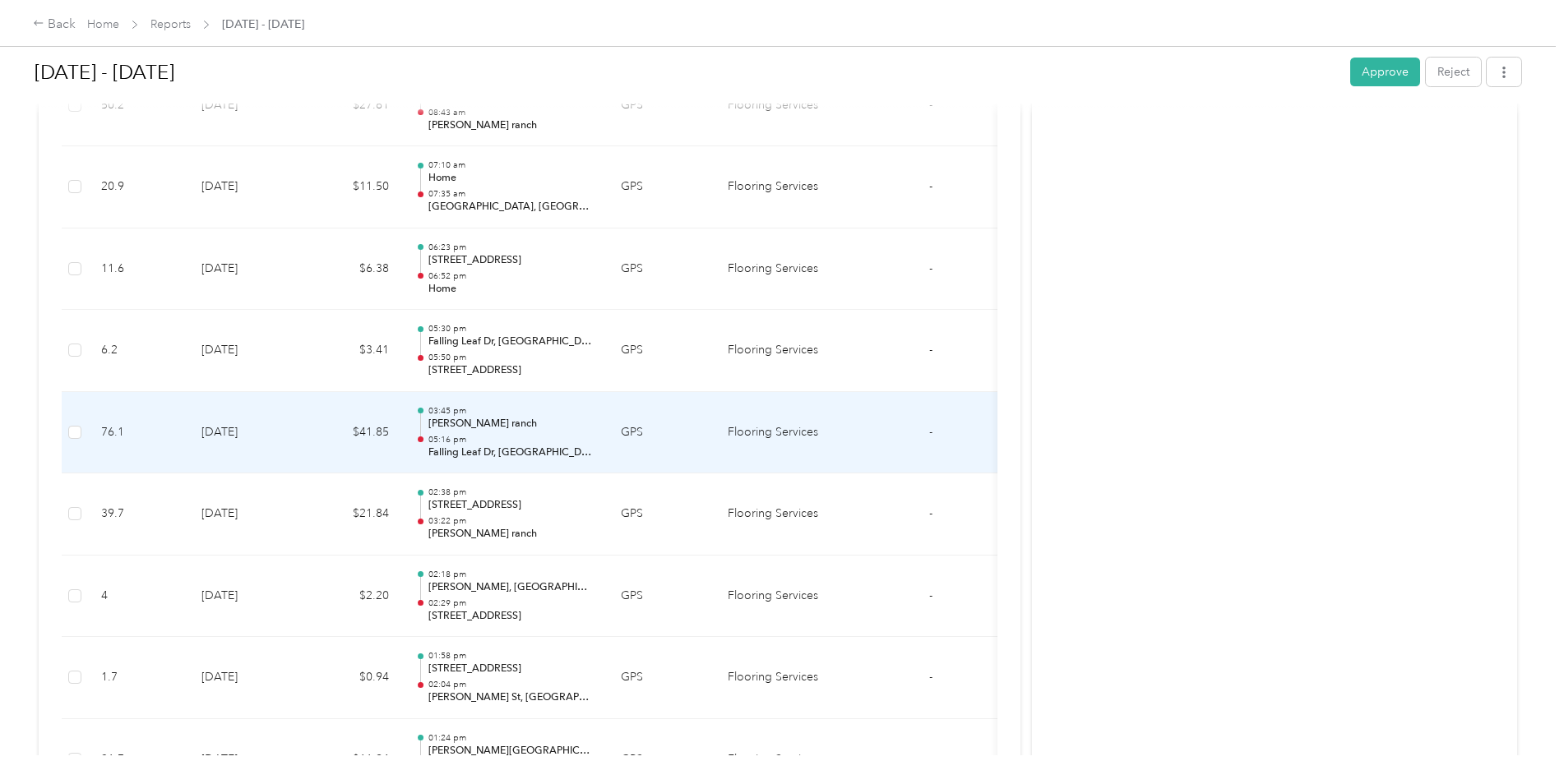
click at [222, 445] on td "[DATE]" at bounding box center [246, 433] width 115 height 82
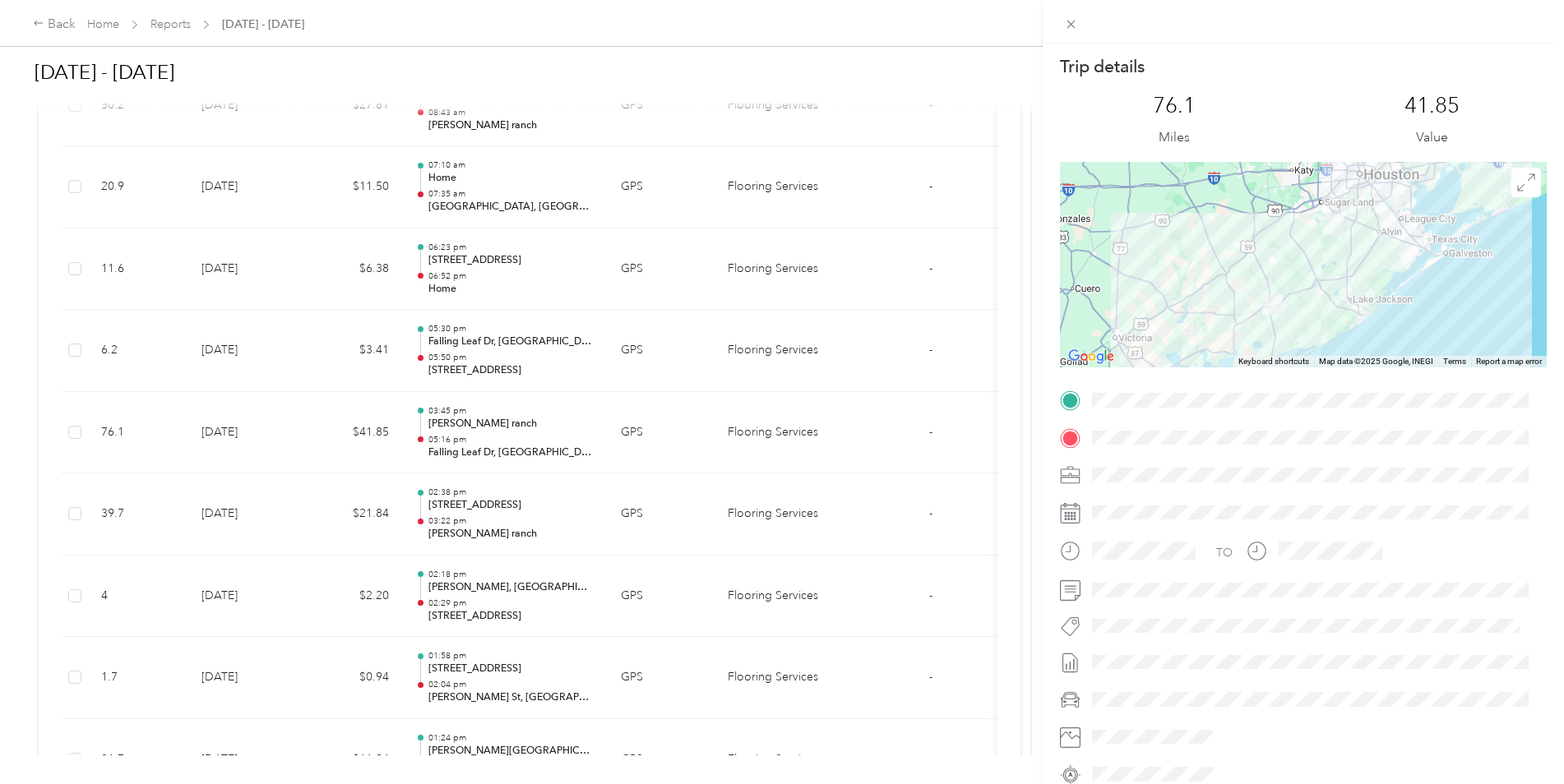
click at [265, 273] on div "Trip details This trip cannot be edited because it is either under review, appr…" at bounding box center [782, 392] width 1564 height 784
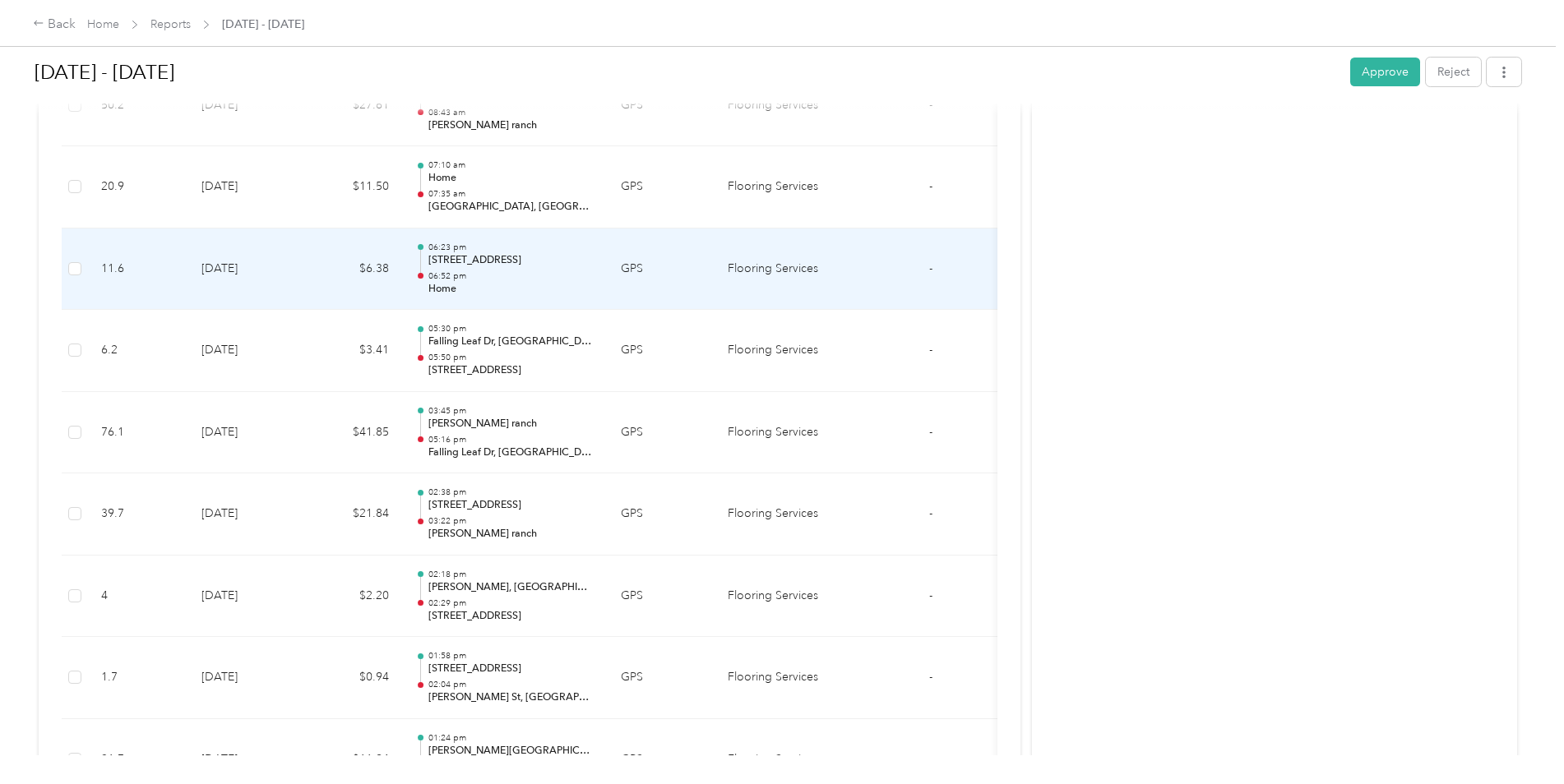
click at [262, 282] on td "[DATE]" at bounding box center [246, 269] width 115 height 82
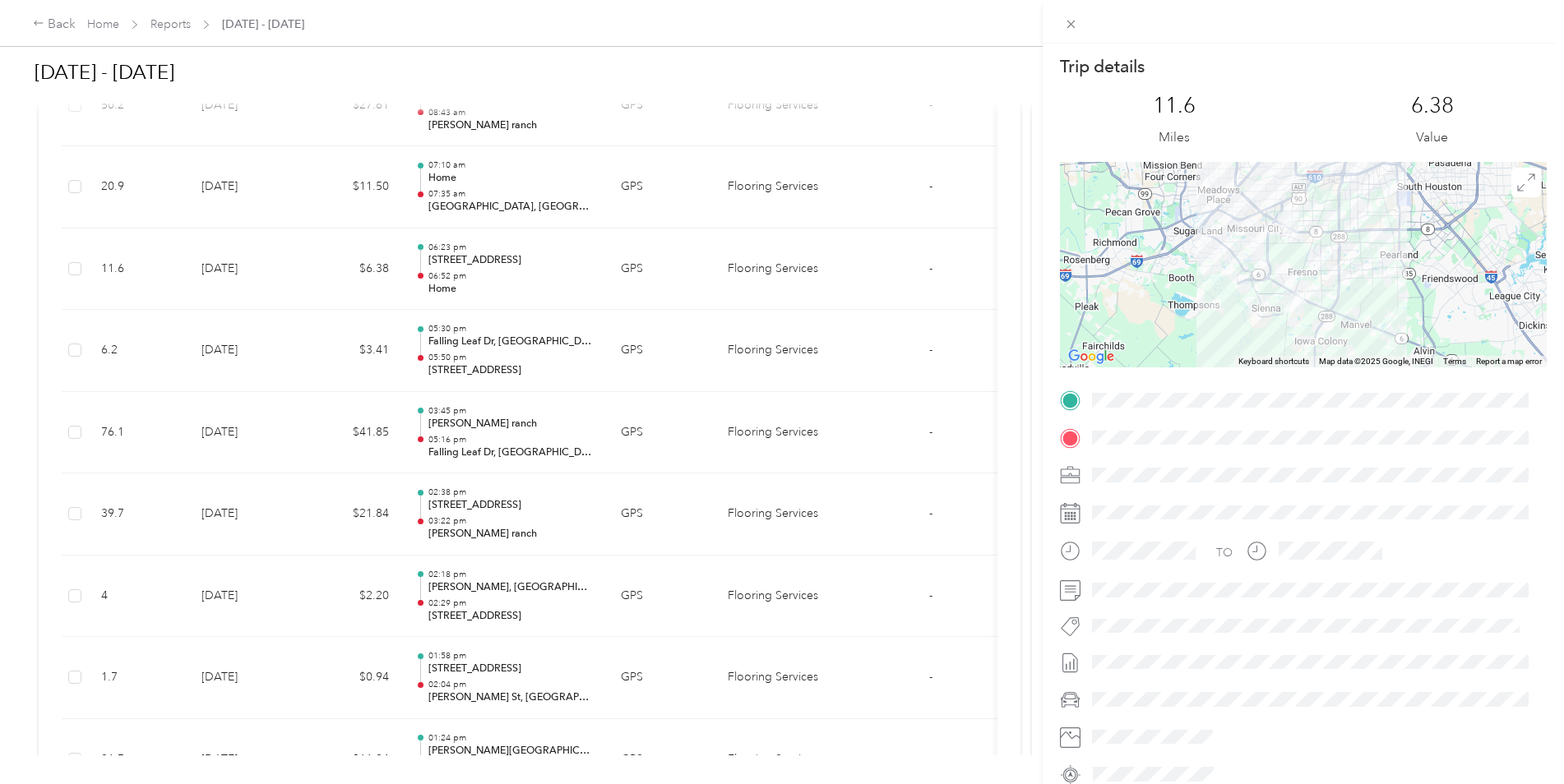
click at [259, 343] on div "Trip details This trip cannot be edited because it is either under review, appr…" at bounding box center [782, 392] width 1564 height 784
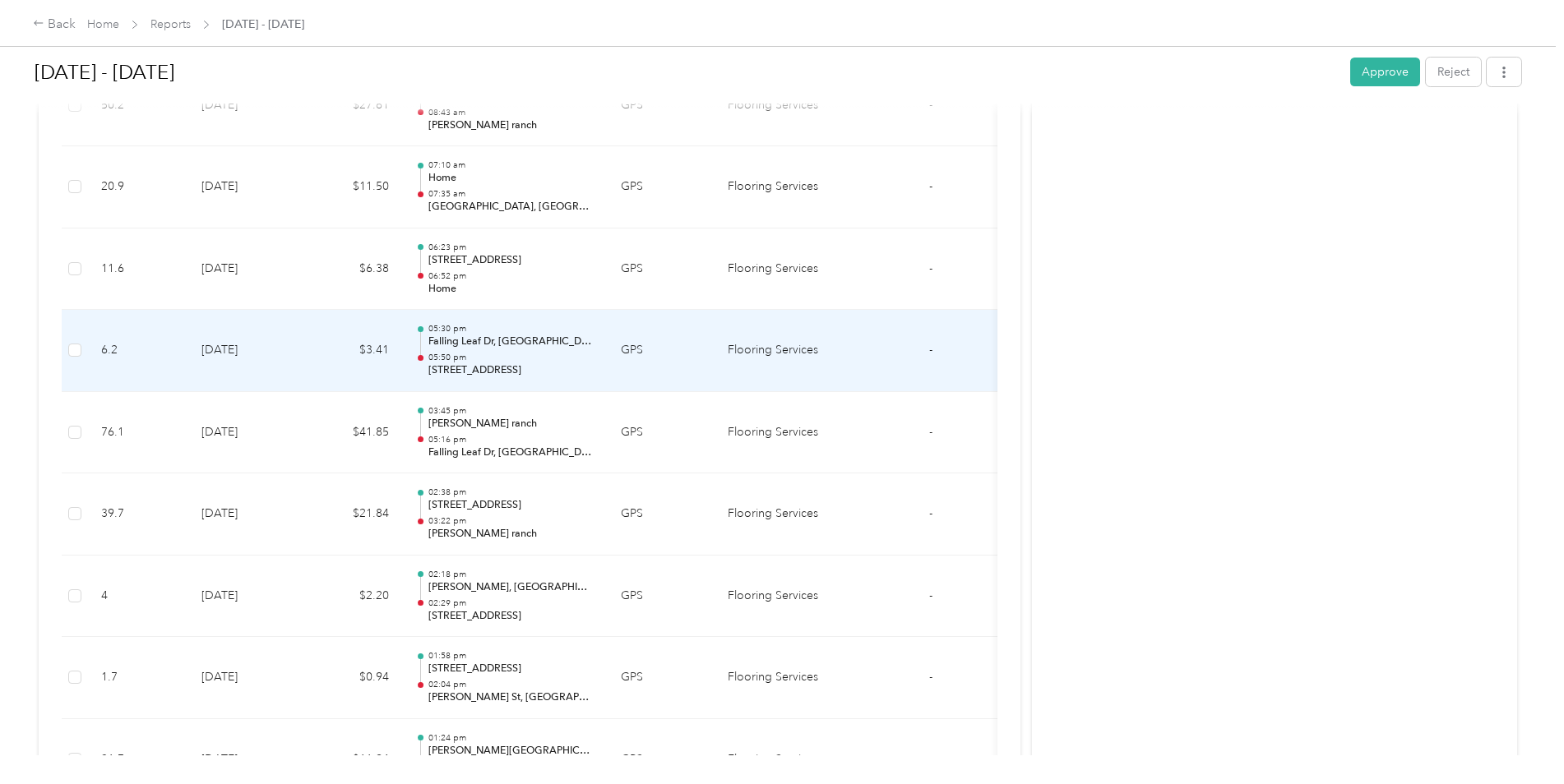
click at [259, 343] on td "[DATE]" at bounding box center [246, 351] width 115 height 82
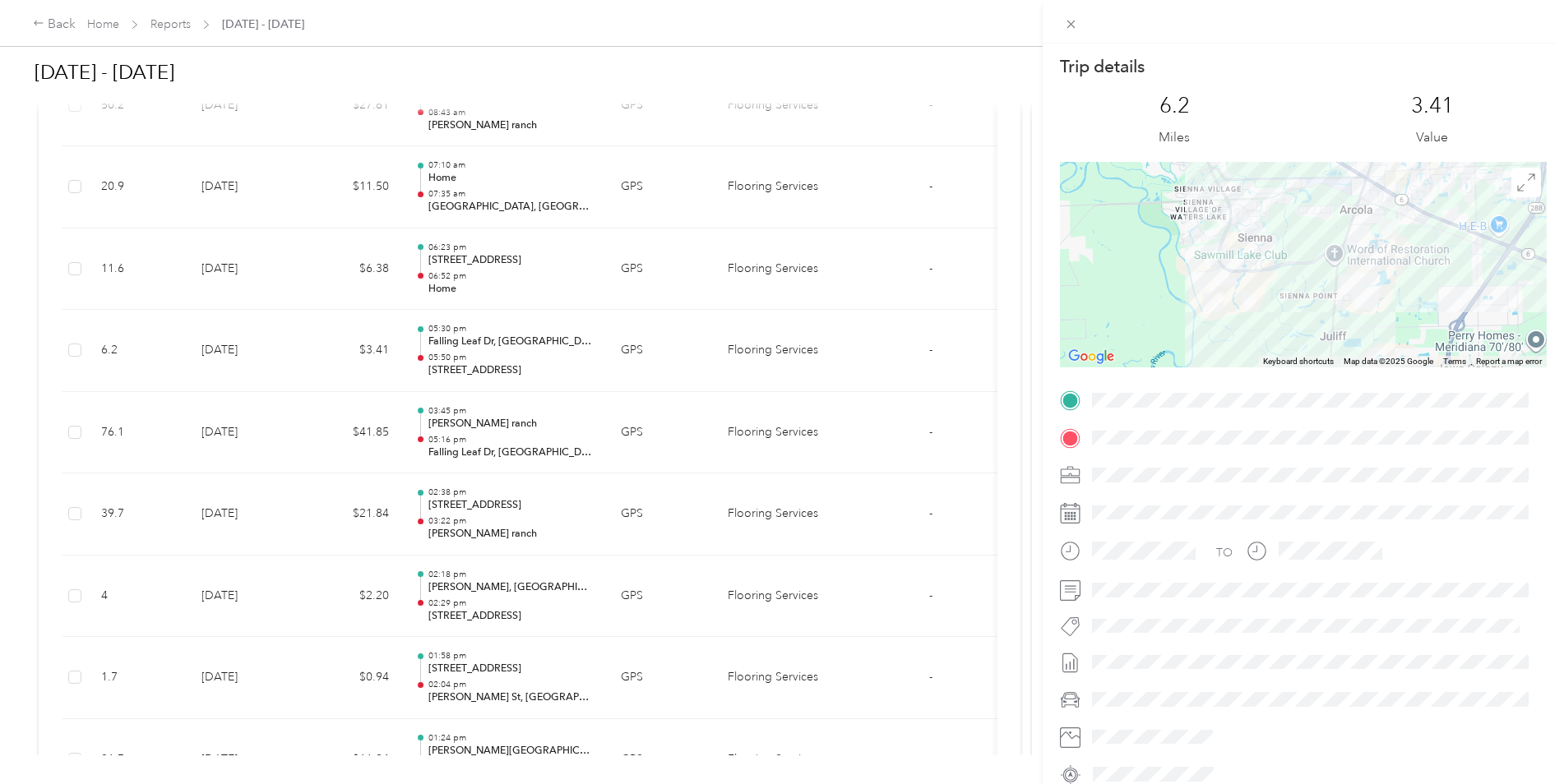
click at [250, 428] on div "Trip details This trip cannot be edited because it is either under review, appr…" at bounding box center [782, 392] width 1564 height 784
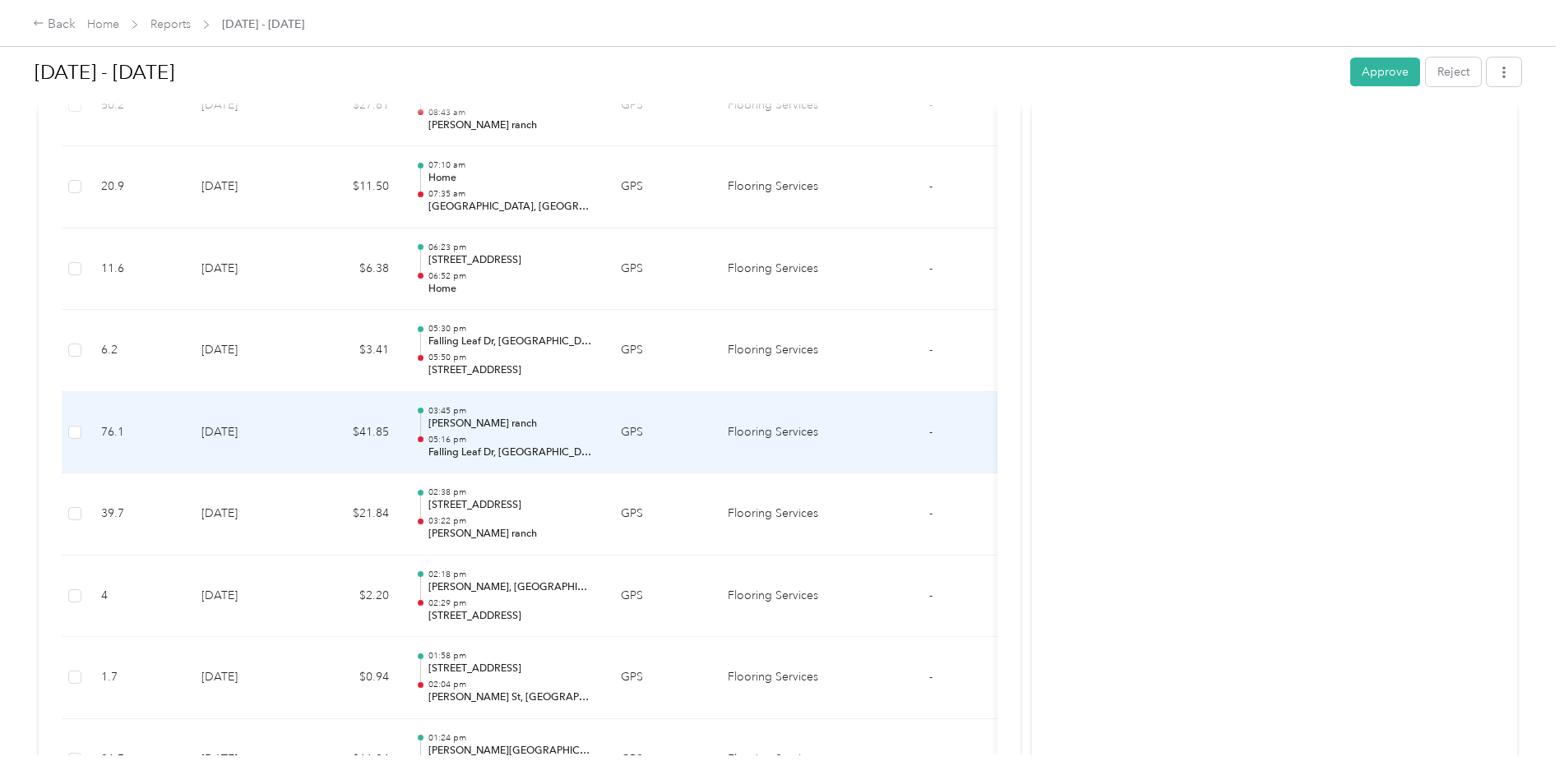
click at [250, 428] on td "[DATE]" at bounding box center [246, 433] width 115 height 82
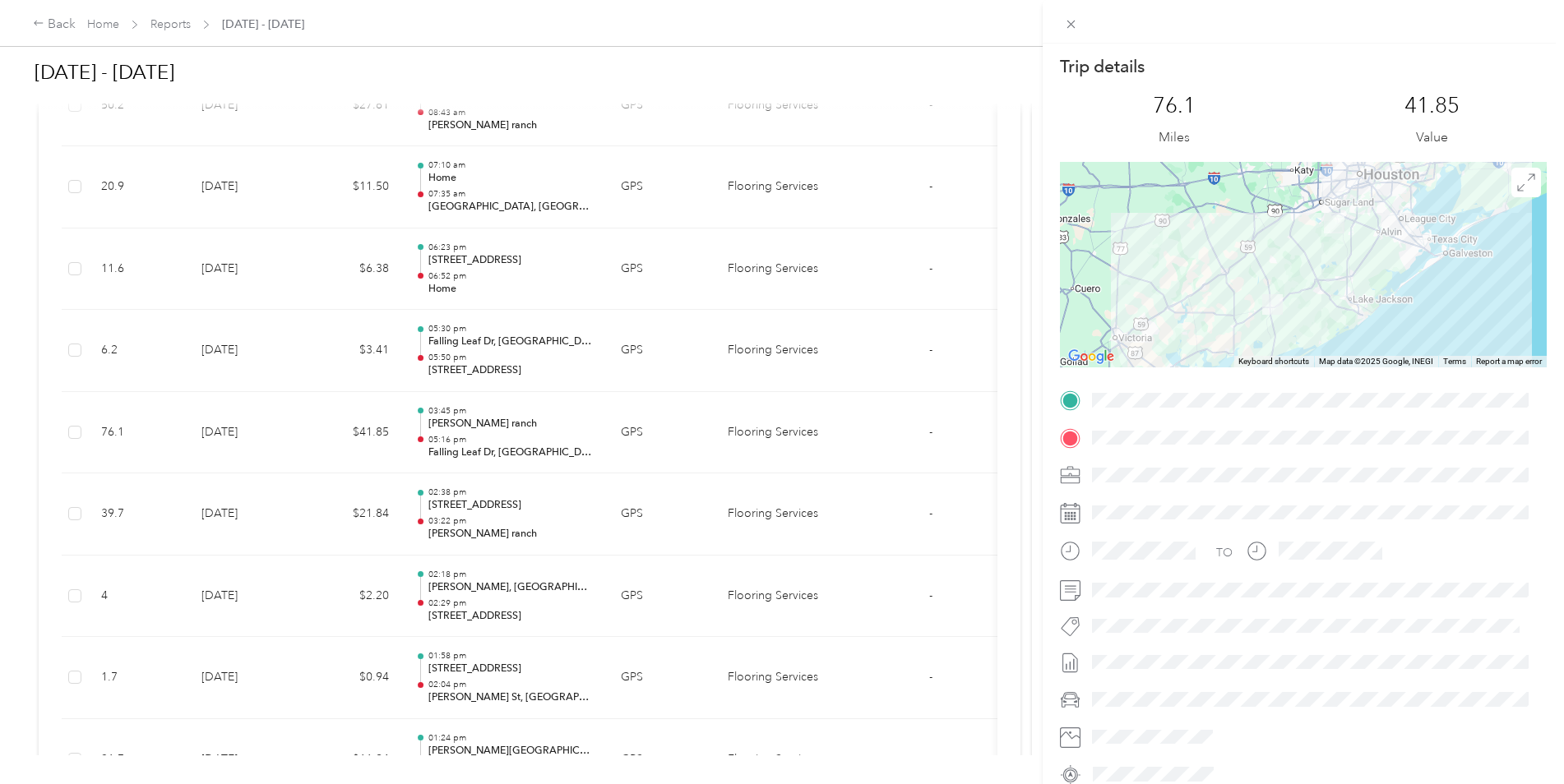
click at [246, 417] on div "Trip details This trip cannot be edited because it is either under review, appr…" at bounding box center [782, 392] width 1564 height 784
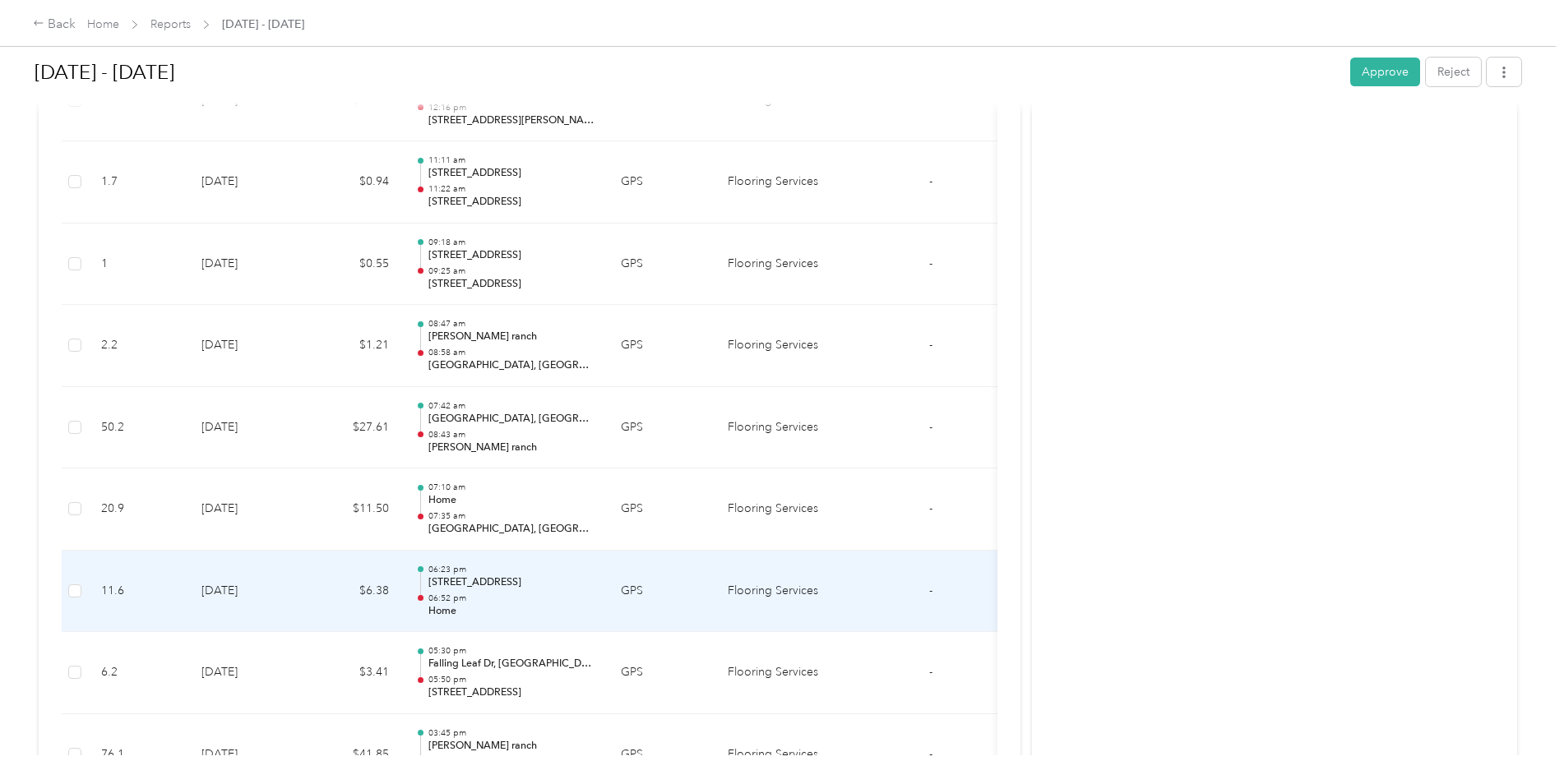
scroll to position [14587, 0]
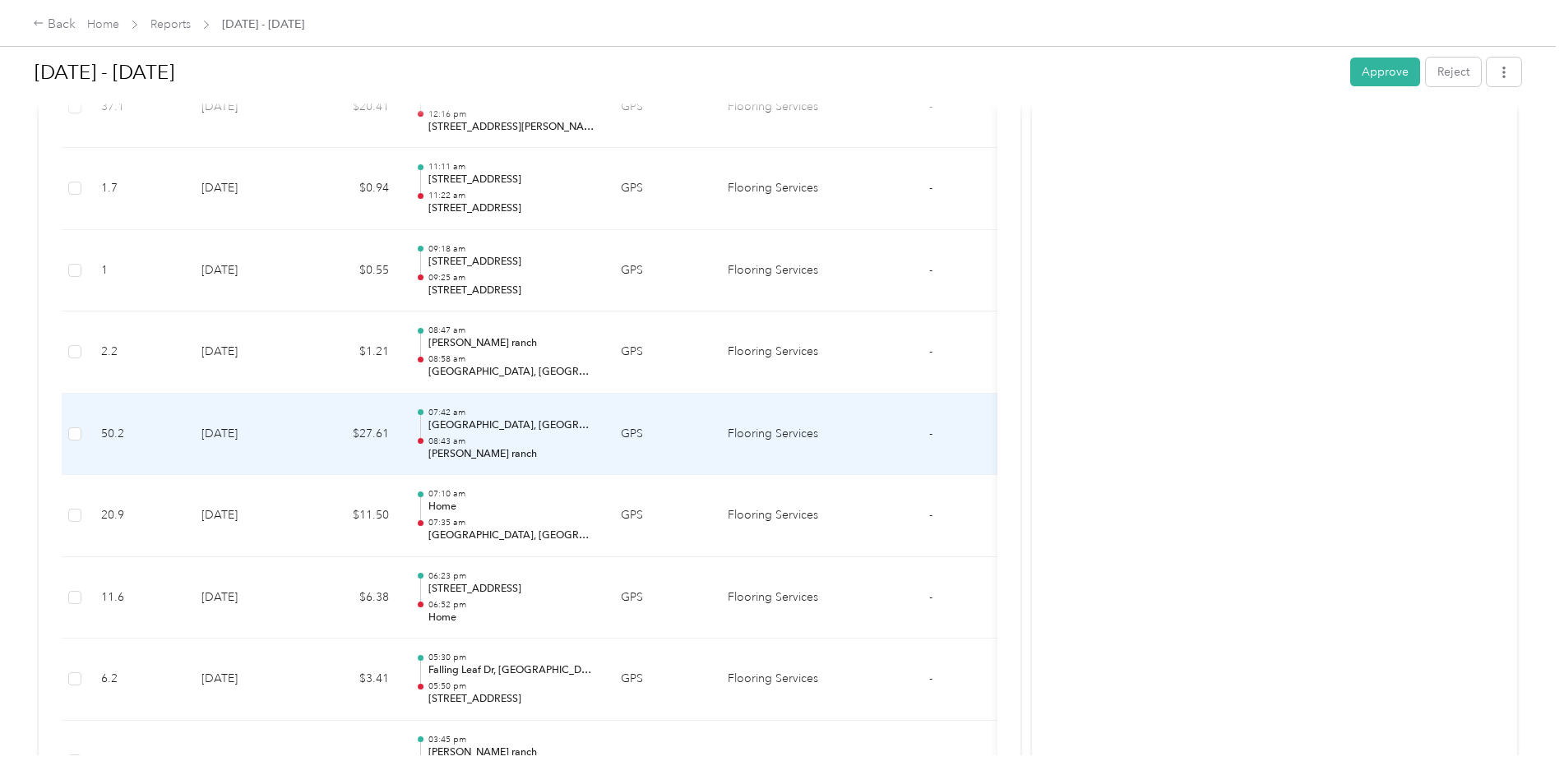
click at [249, 428] on td "[DATE]" at bounding box center [246, 434] width 115 height 82
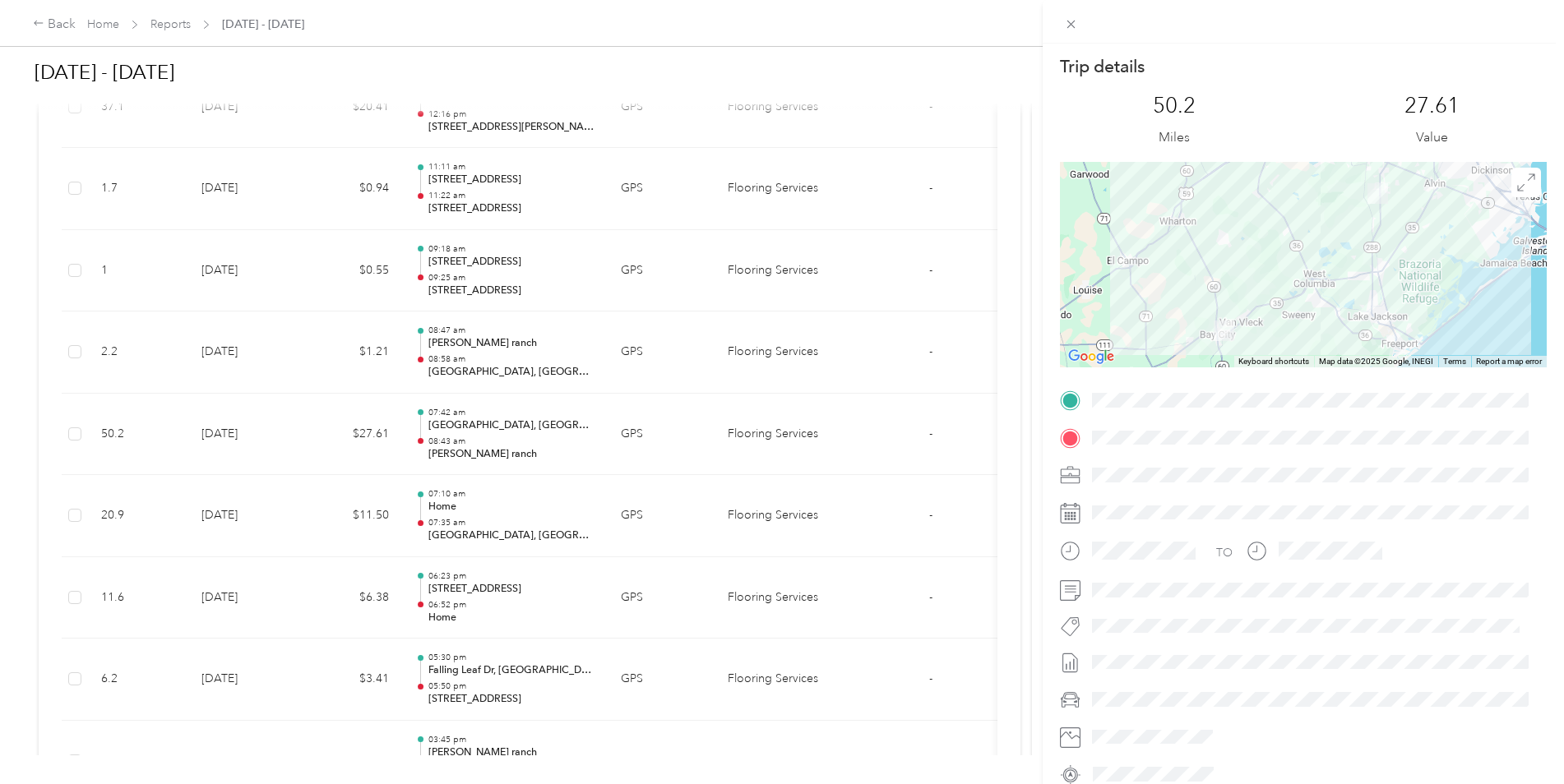
click at [272, 519] on div "Trip details This trip cannot be edited because it is either under review, appr…" at bounding box center [782, 392] width 1564 height 784
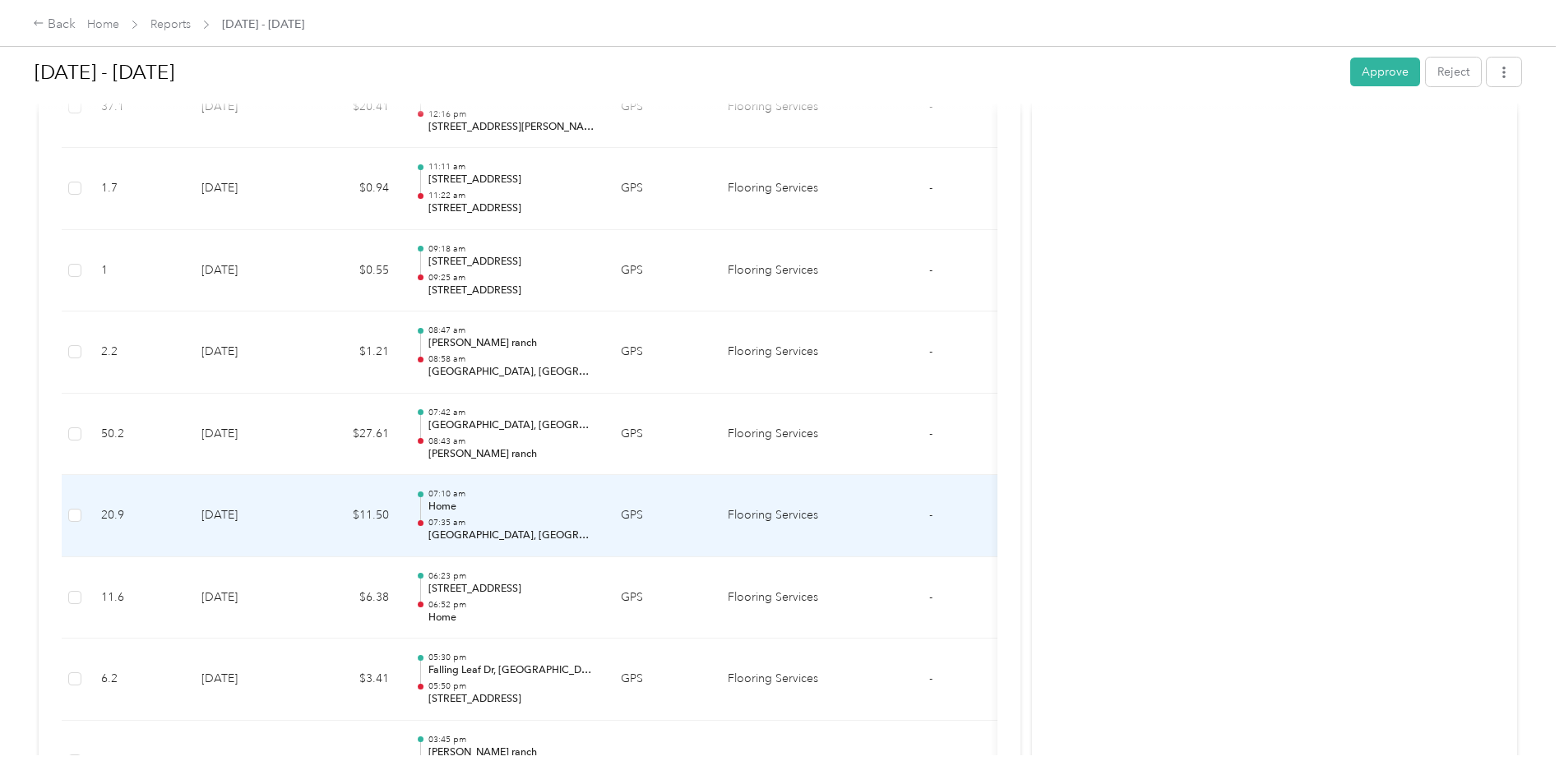
click at [272, 519] on td "[DATE]" at bounding box center [246, 516] width 115 height 82
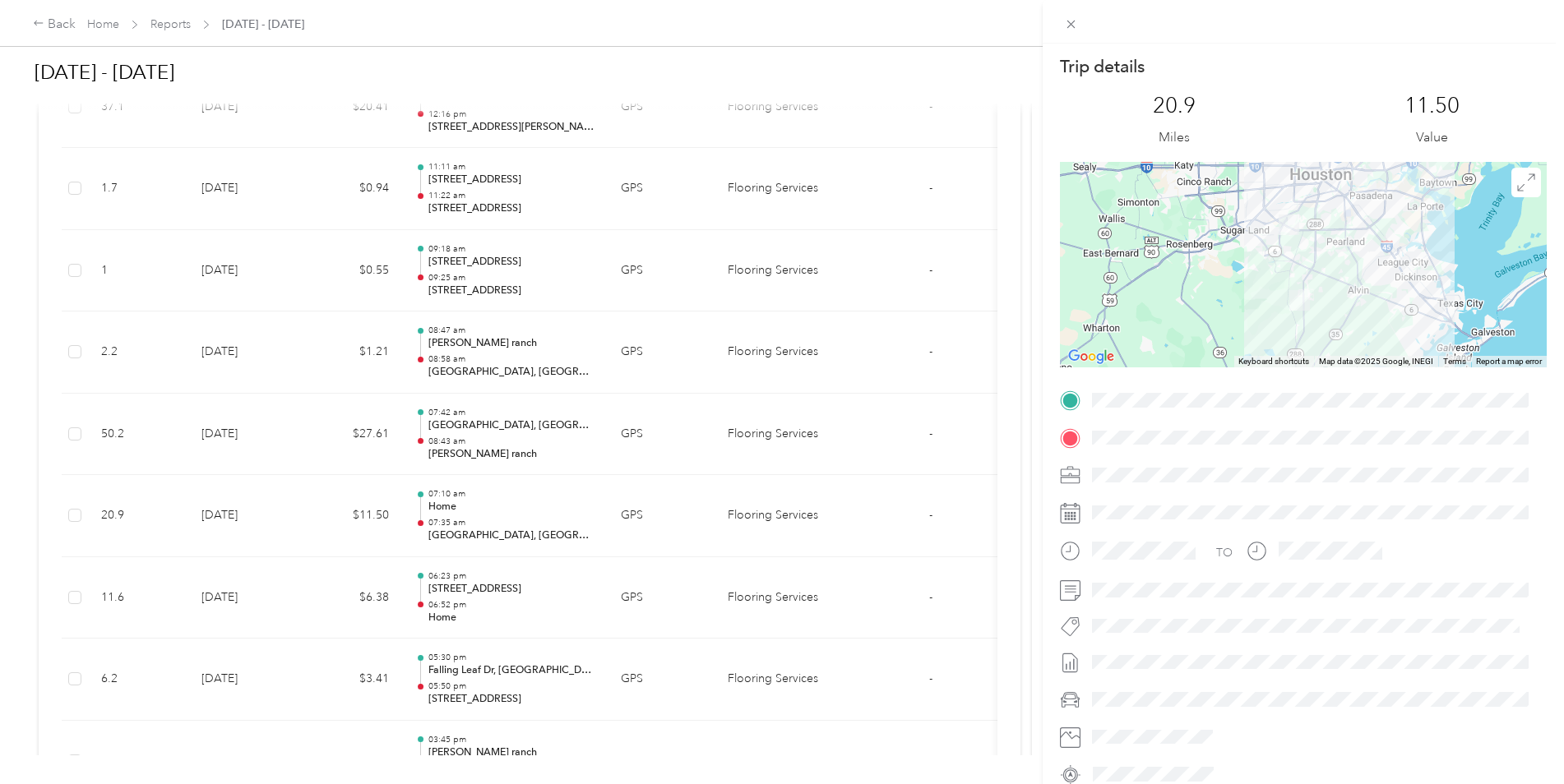
click at [271, 439] on div "Trip details This trip cannot be edited because it is either under review, appr…" at bounding box center [782, 392] width 1564 height 784
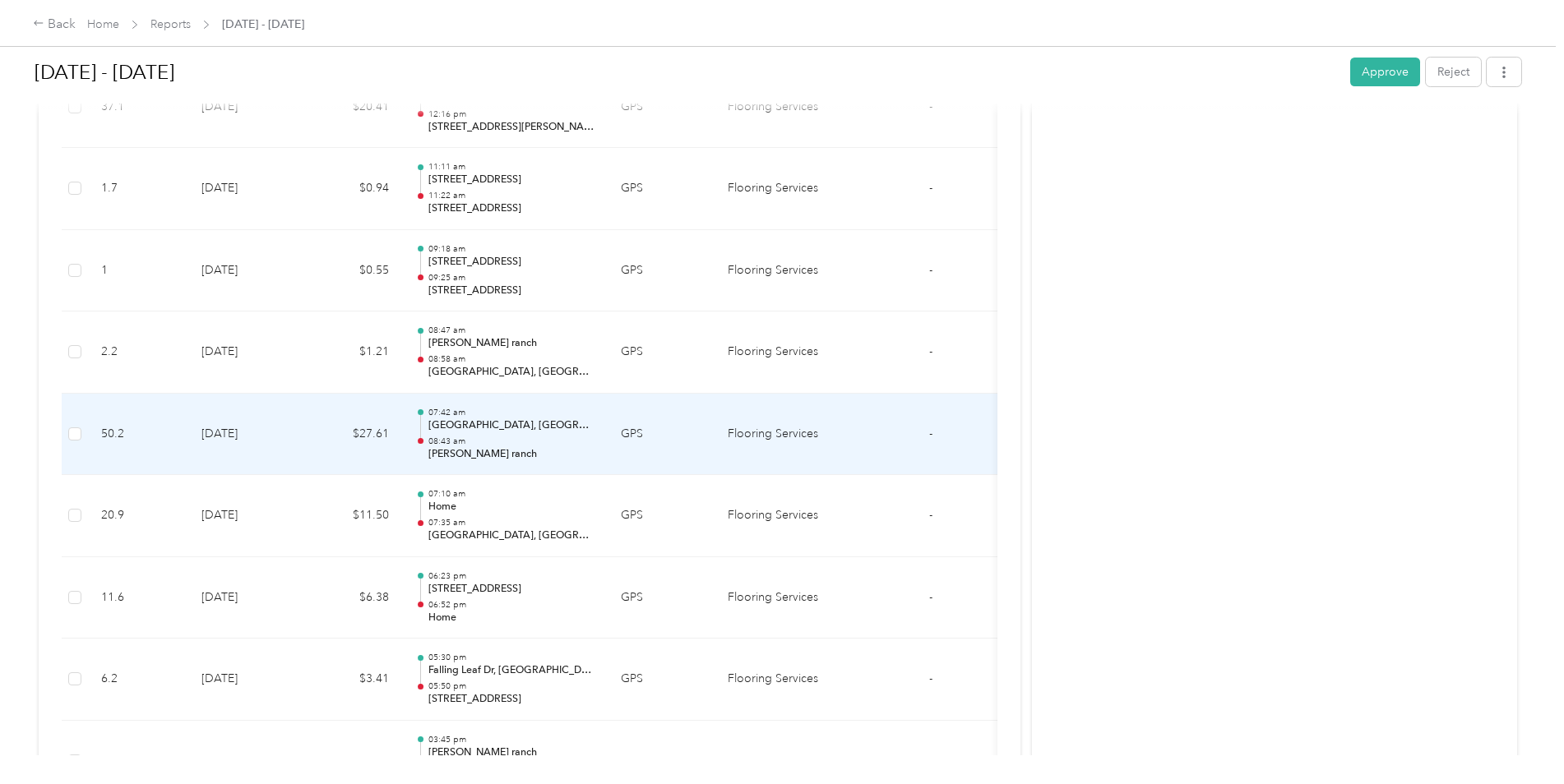
click at [270, 448] on td "[DATE]" at bounding box center [246, 434] width 115 height 82
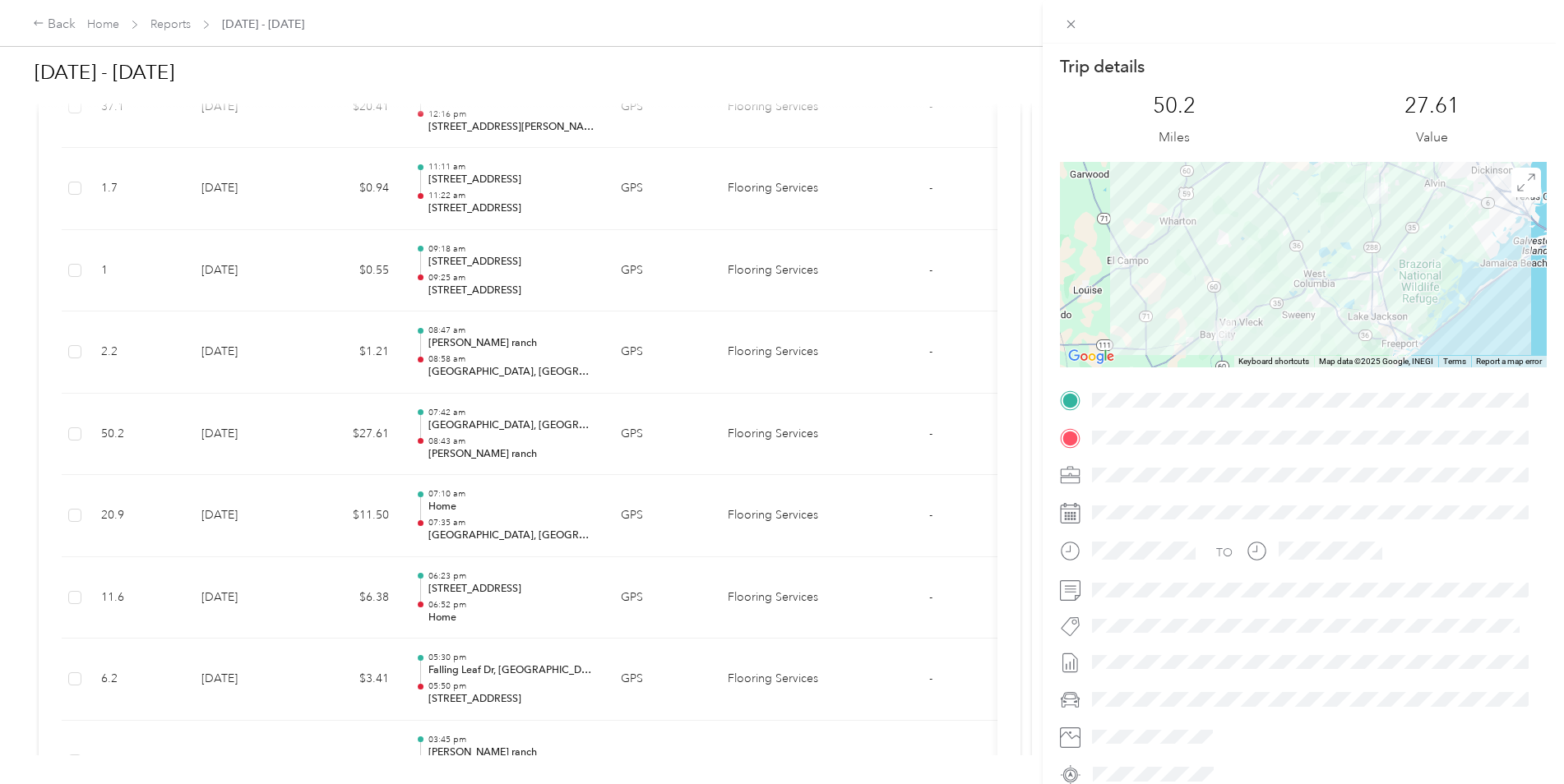
click at [284, 438] on div "Trip details This trip cannot be edited because it is either under review, appr…" at bounding box center [782, 392] width 1564 height 784
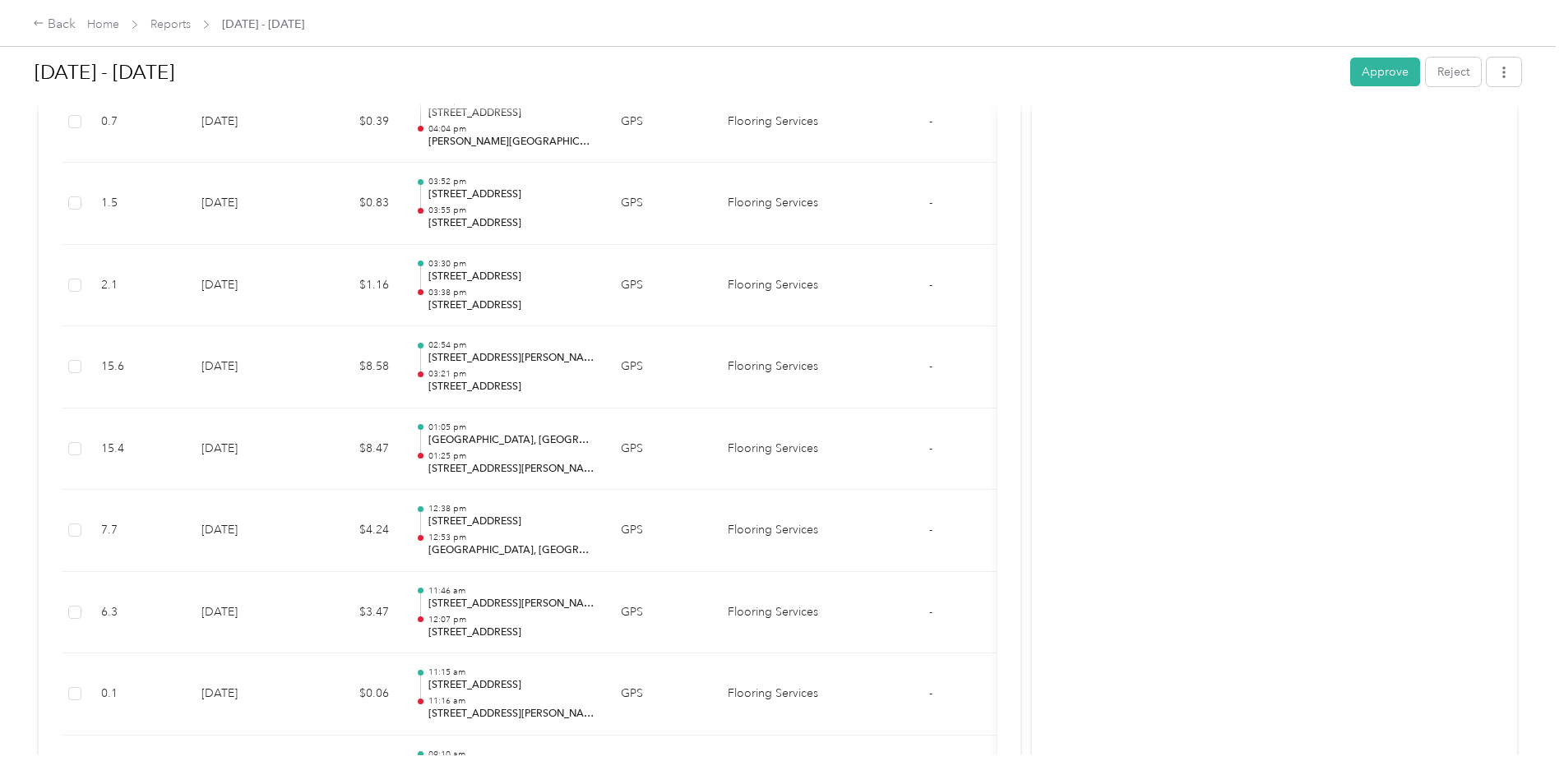
scroll to position [11547, 0]
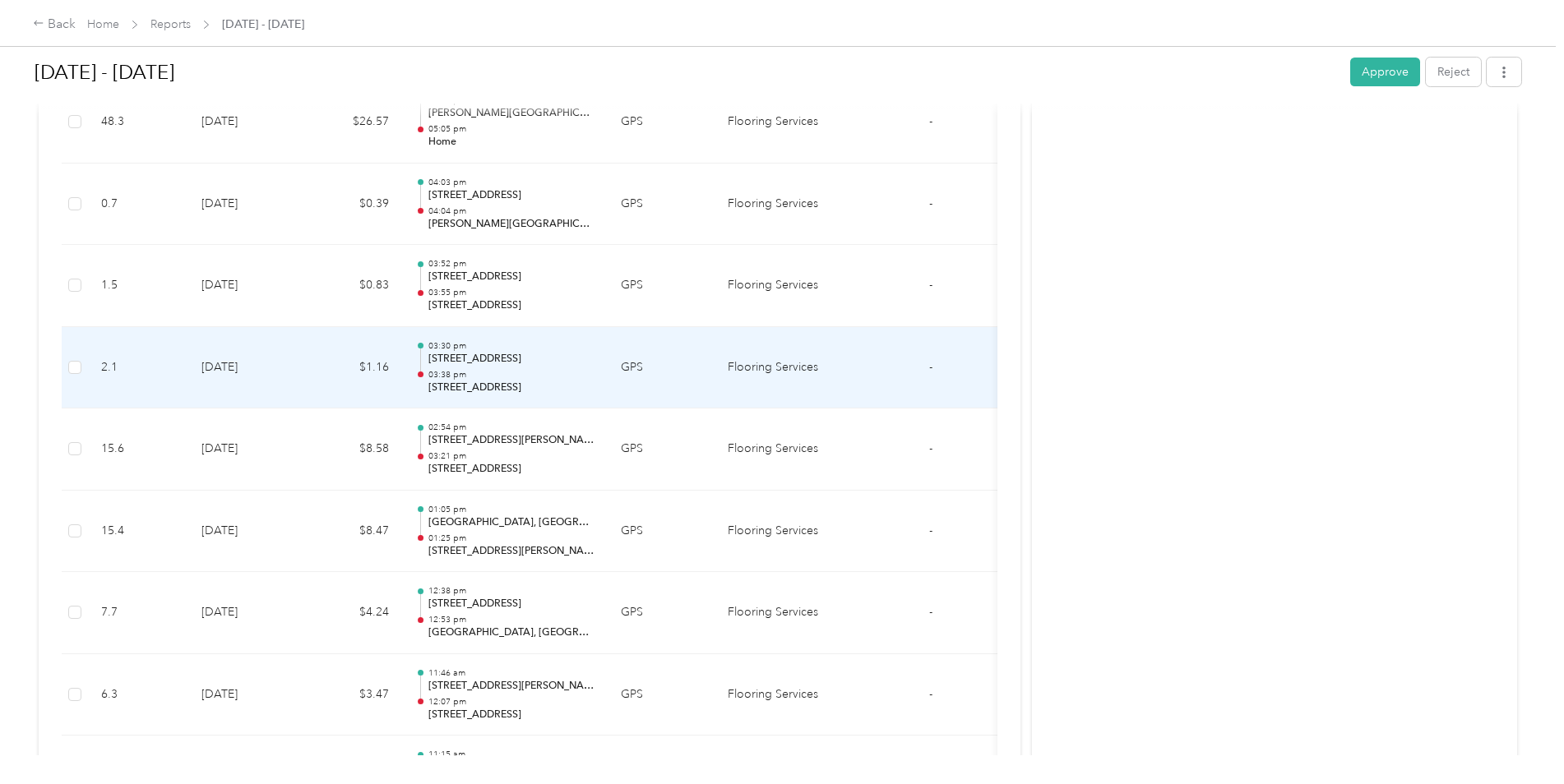
click at [251, 377] on td "[DATE]" at bounding box center [246, 368] width 115 height 82
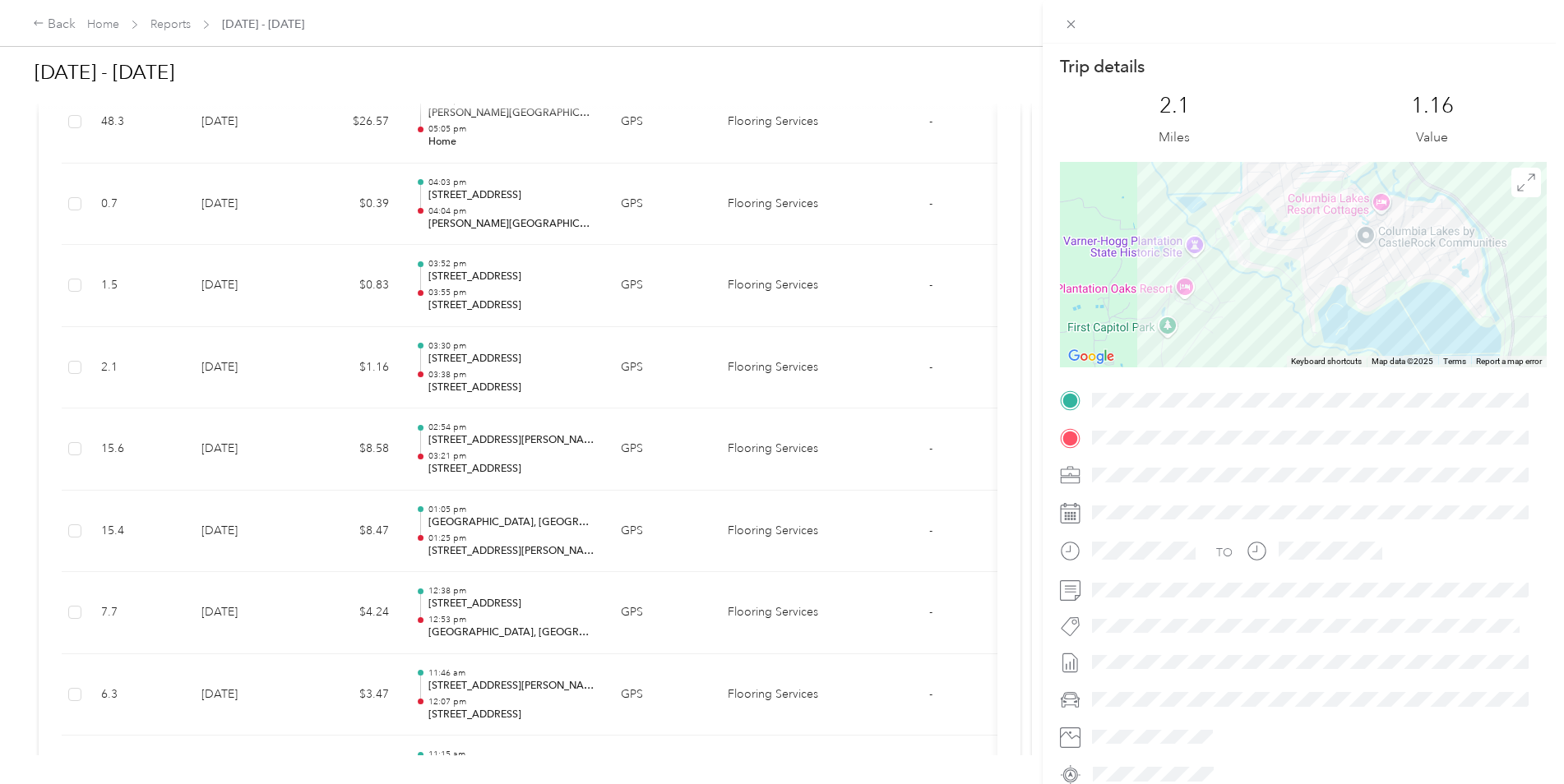
click at [246, 386] on div "Trip details This trip cannot be edited because it is either under review, appr…" at bounding box center [782, 392] width 1564 height 784
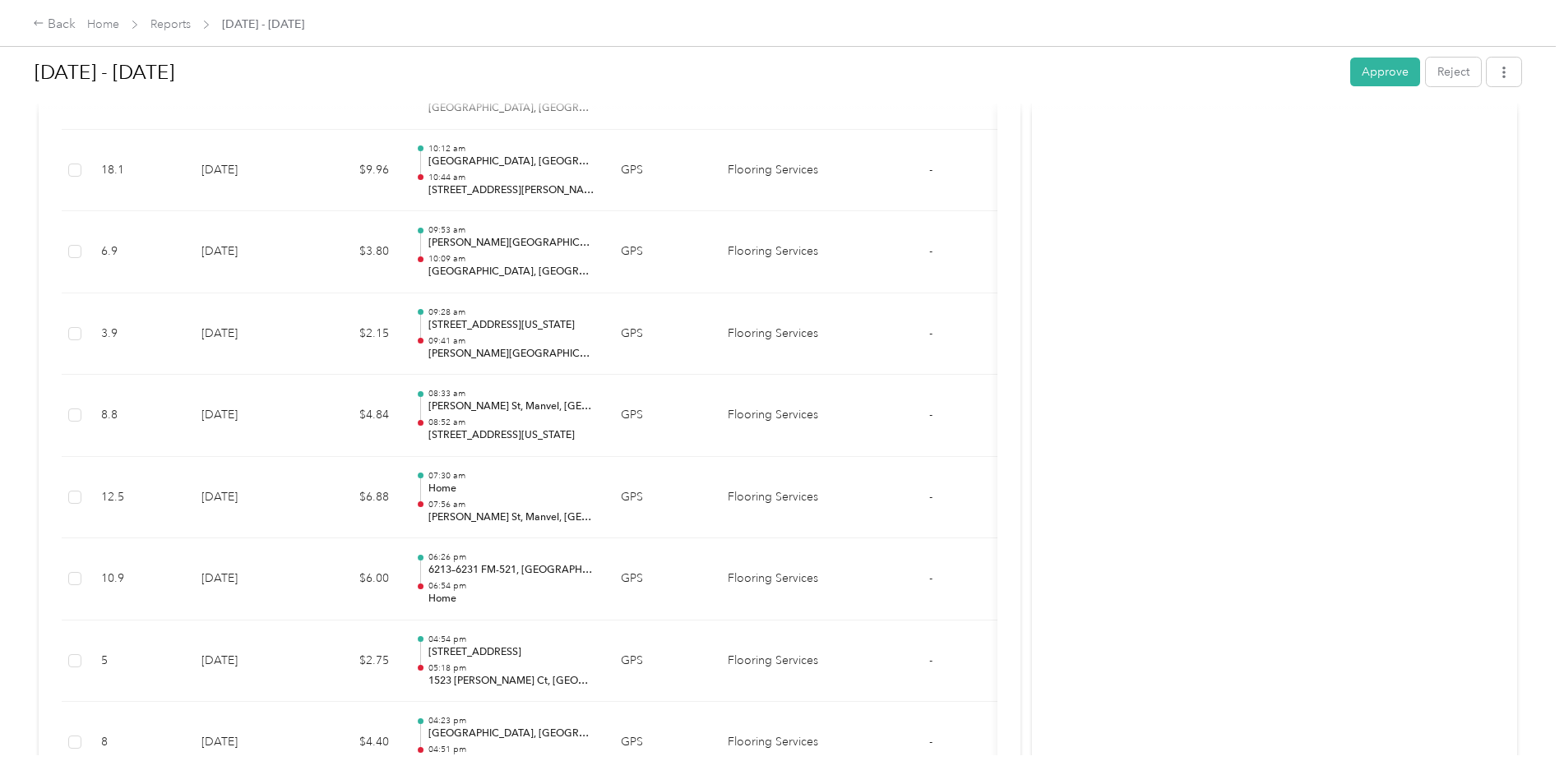
scroll to position [10068, 0]
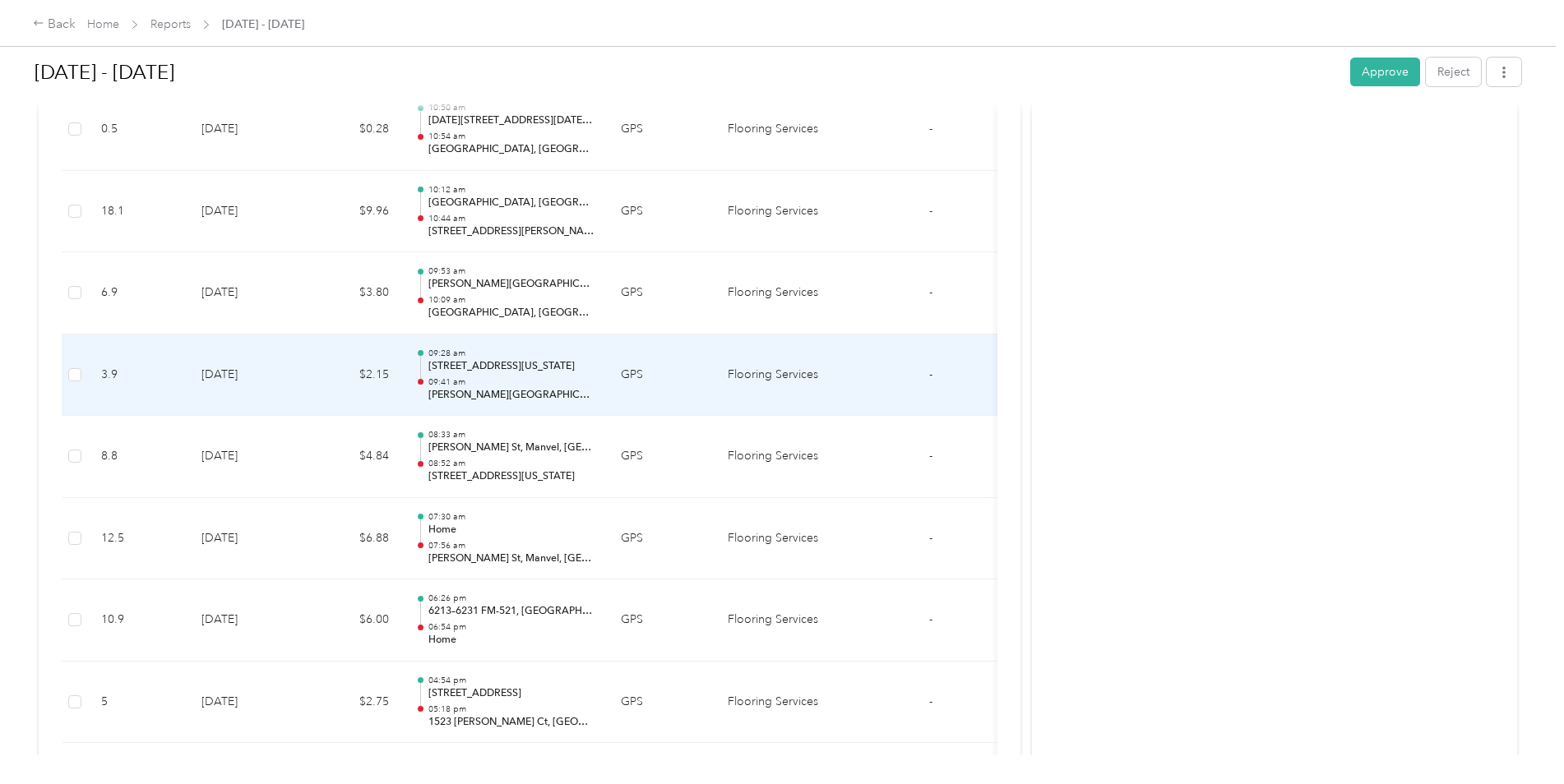
click at [262, 396] on td "[DATE]" at bounding box center [246, 375] width 115 height 82
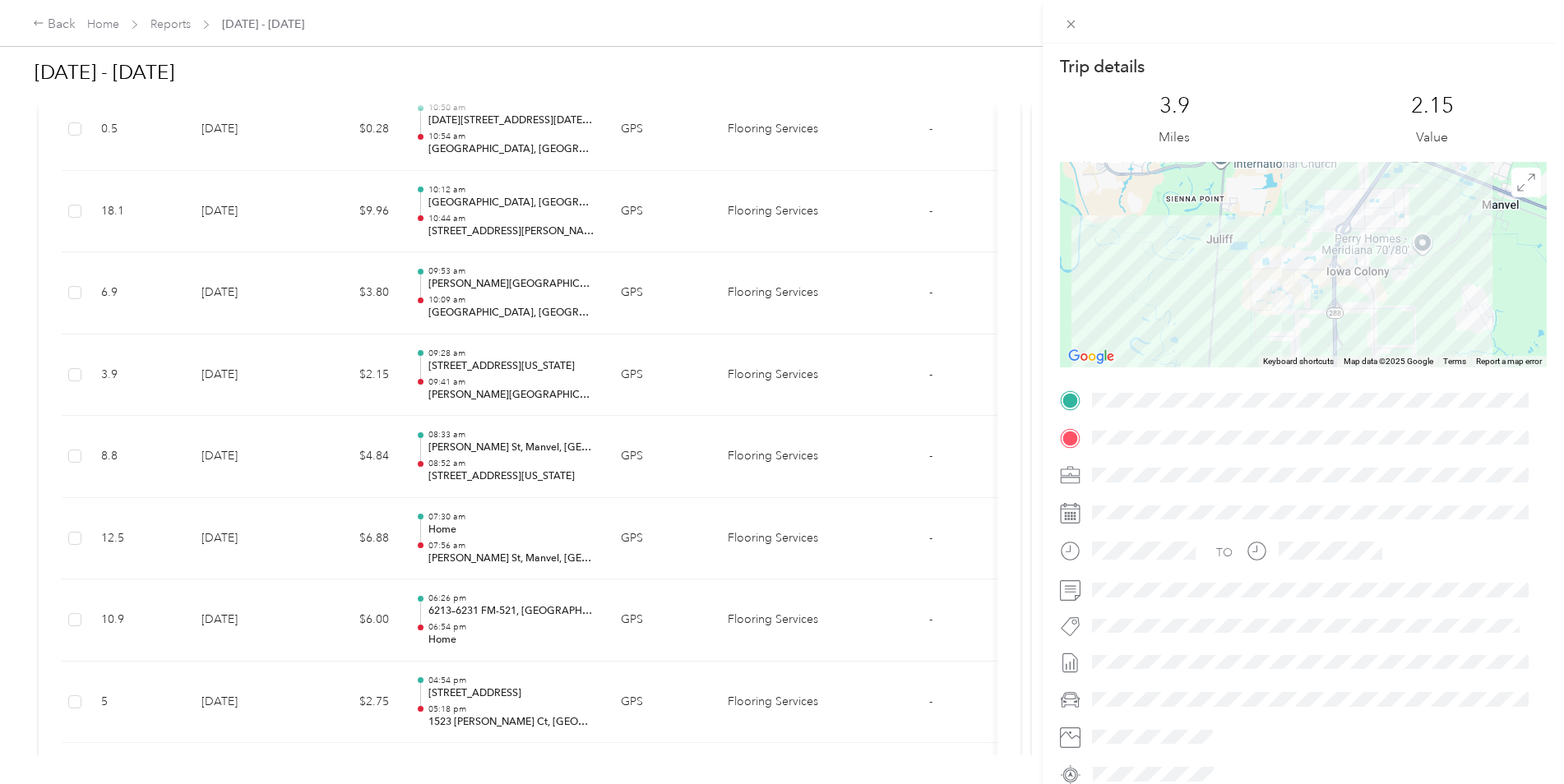
click at [262, 396] on div "Trip details This trip cannot be edited because it is either under review, appr…" at bounding box center [782, 392] width 1564 height 784
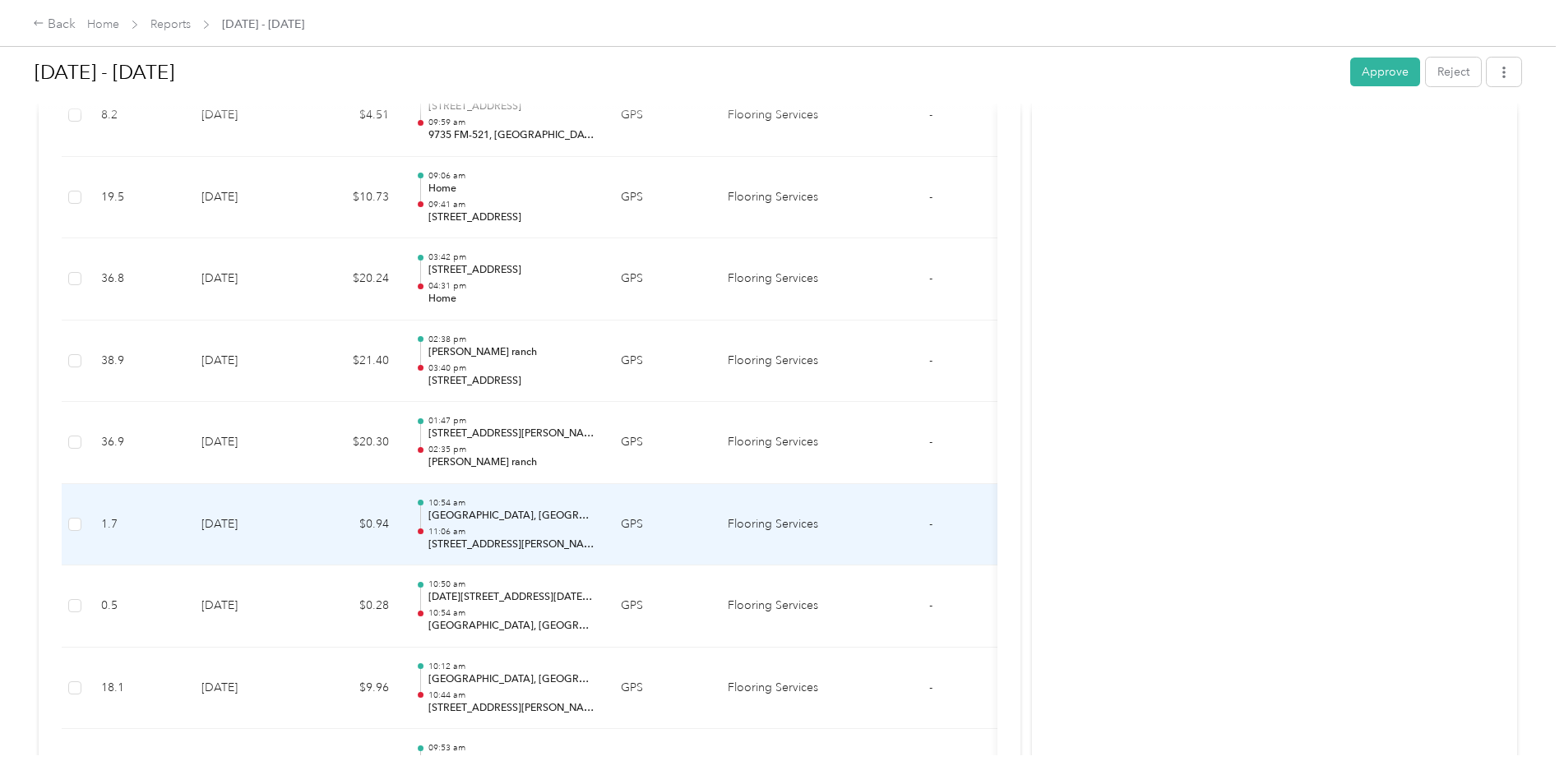
scroll to position [9493, 0]
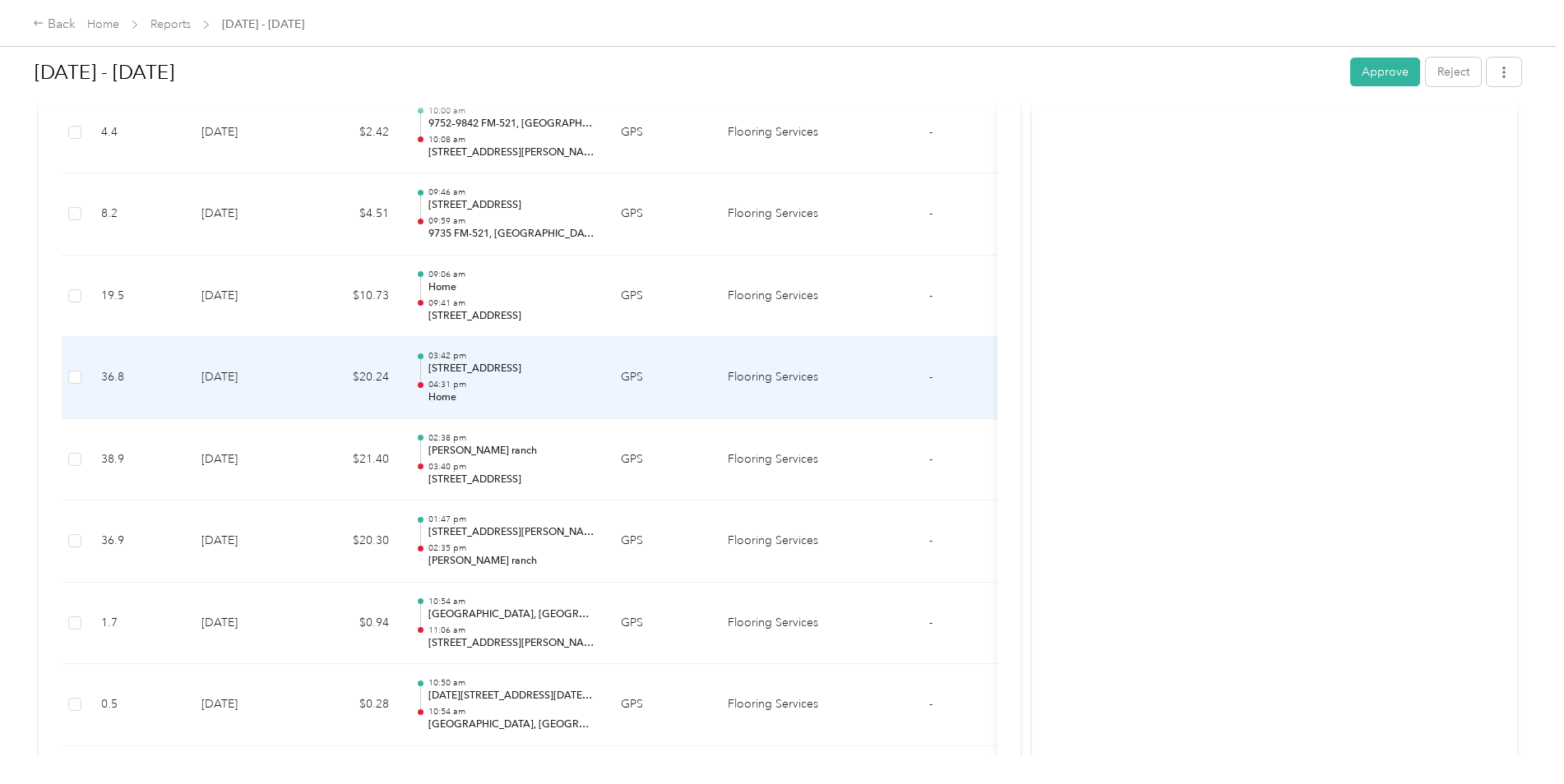
click at [262, 396] on td "[DATE]" at bounding box center [246, 378] width 115 height 82
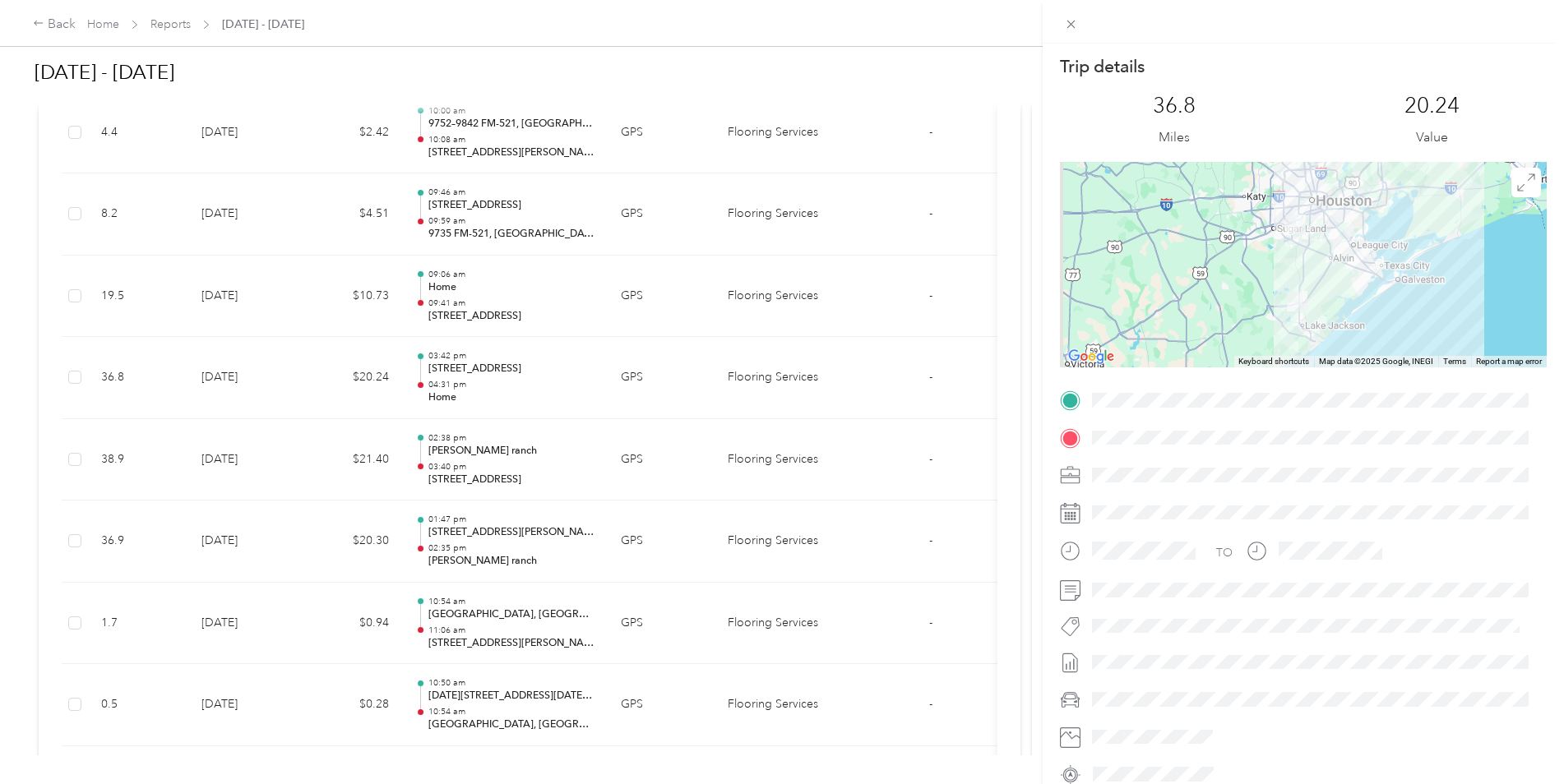
click at [262, 396] on div "Trip details This trip cannot be edited because it is either under review, appr…" at bounding box center [782, 392] width 1564 height 784
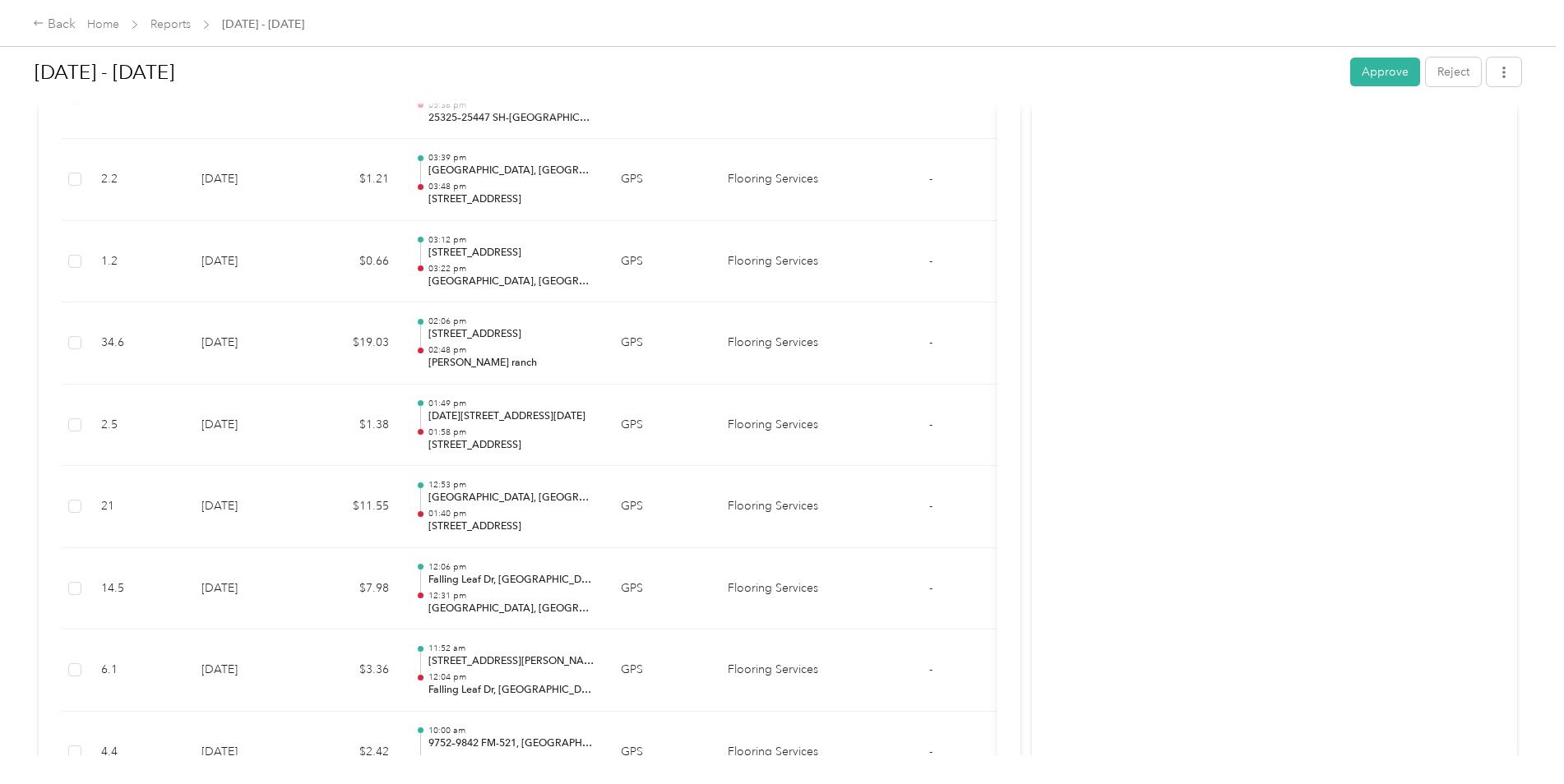
scroll to position [8836, 0]
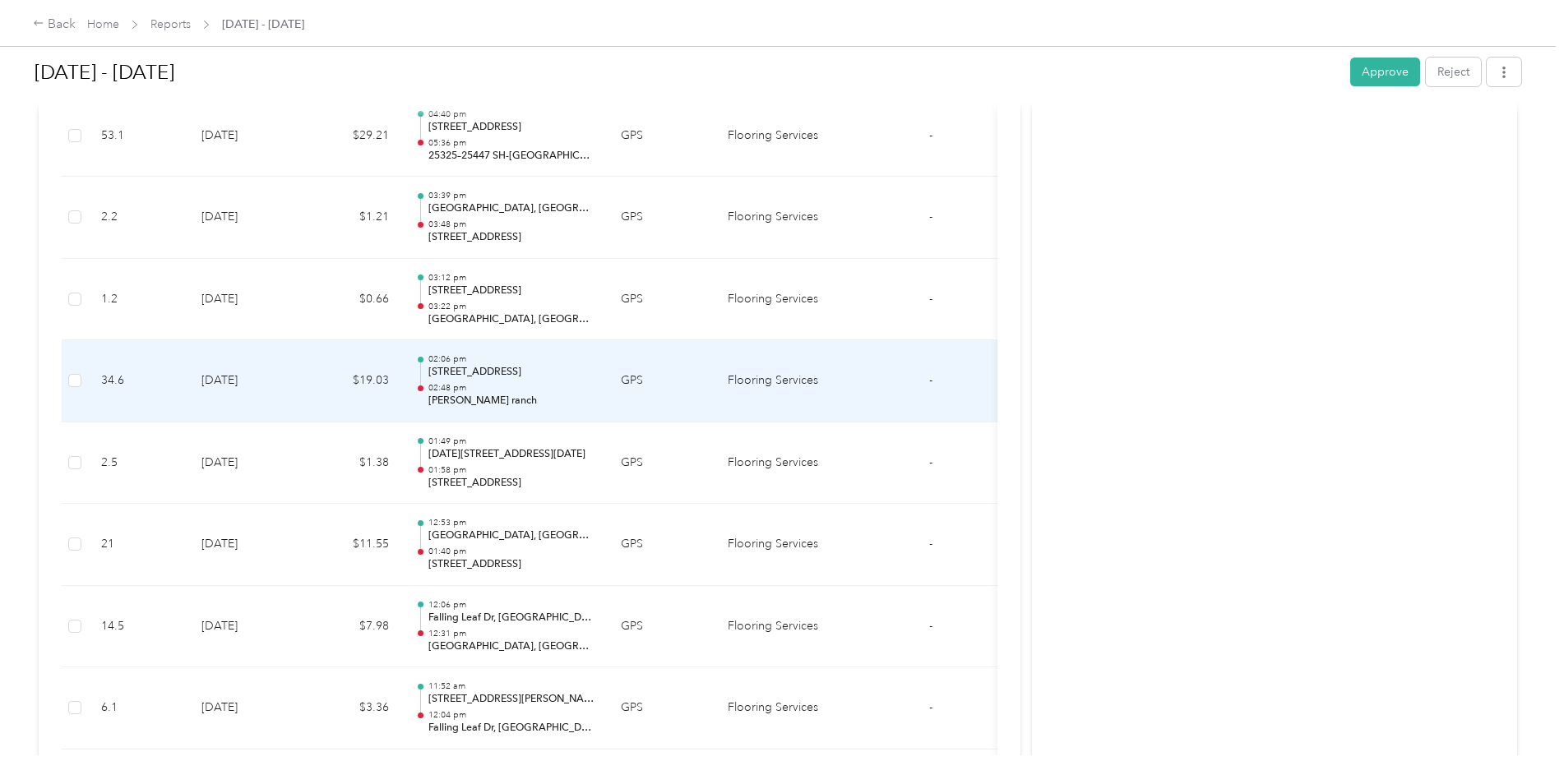
click at [262, 396] on td "[DATE]" at bounding box center [246, 381] width 115 height 82
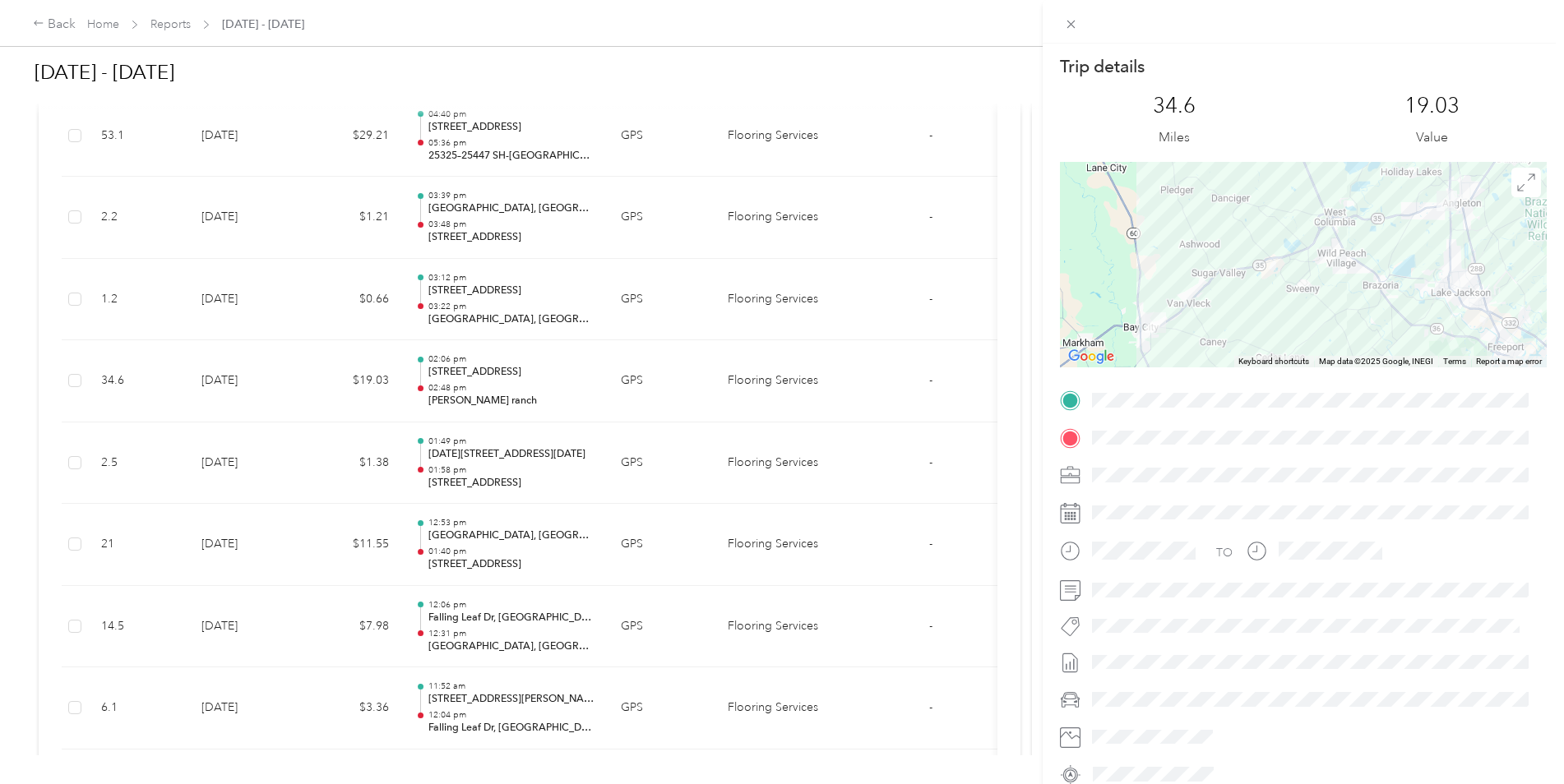
click at [259, 397] on div "Trip details This trip cannot be edited because it is either under review, appr…" at bounding box center [782, 392] width 1564 height 784
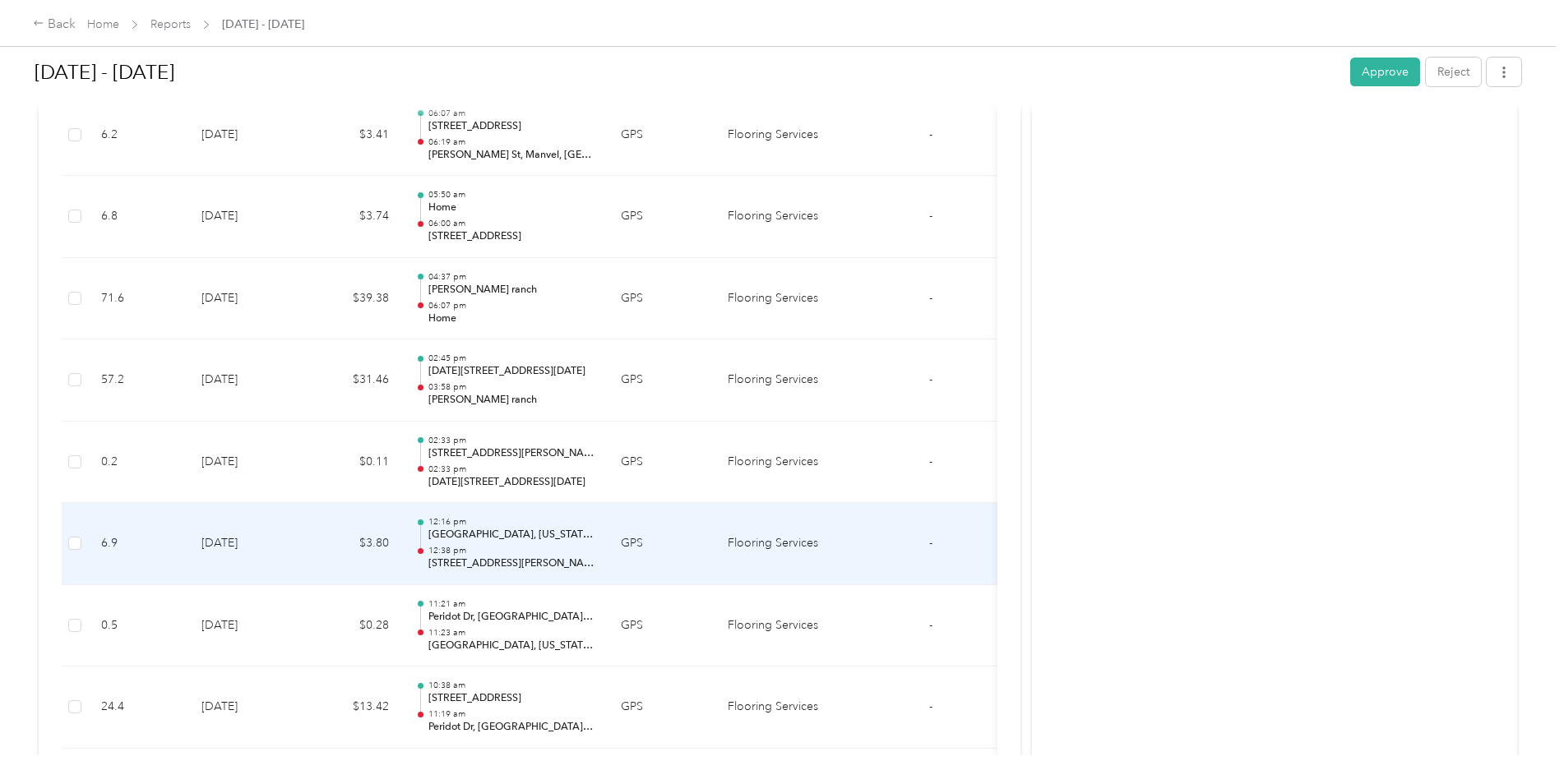
scroll to position [3249, 0]
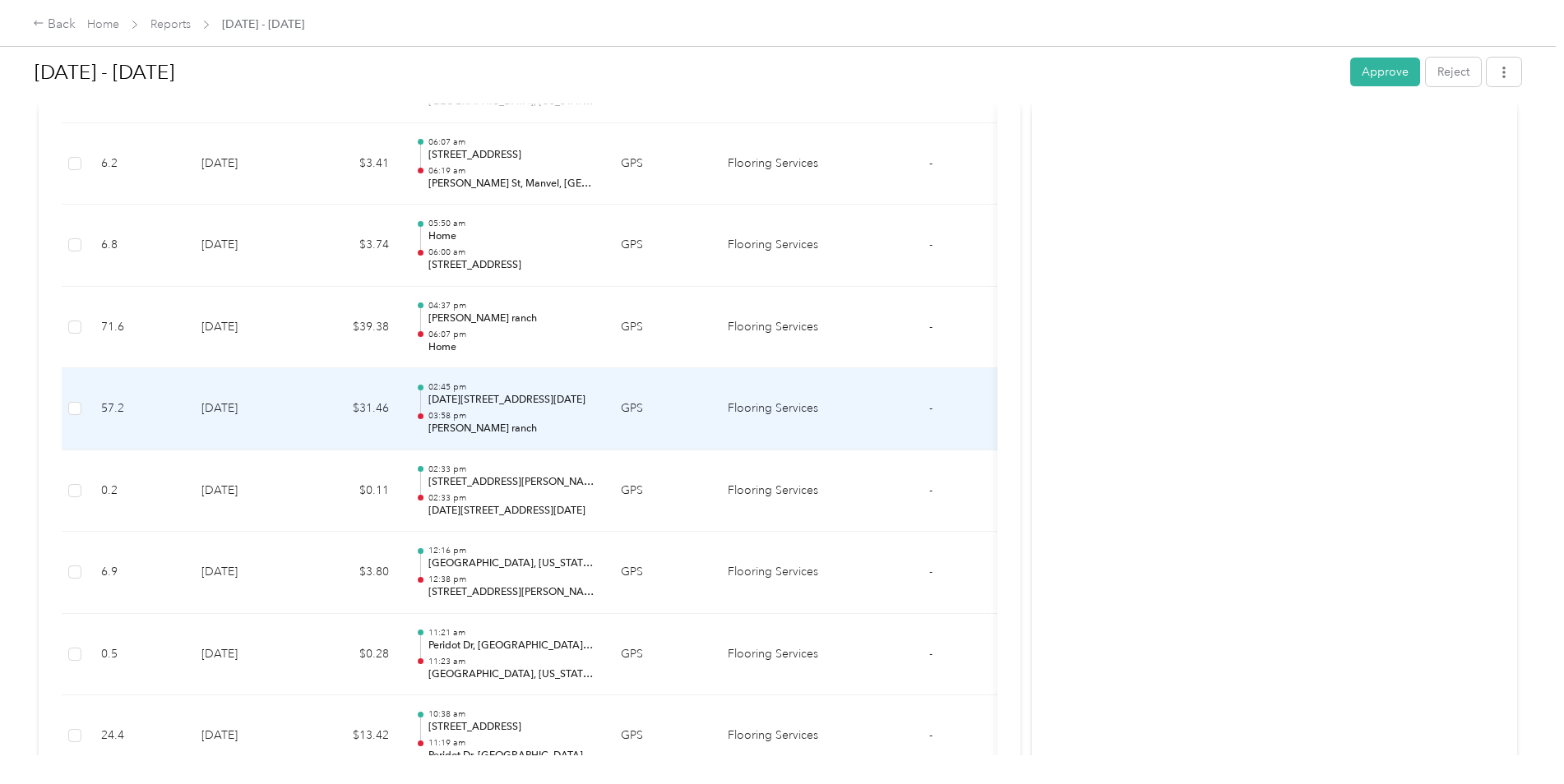
click at [259, 397] on td "[DATE]" at bounding box center [246, 409] width 115 height 82
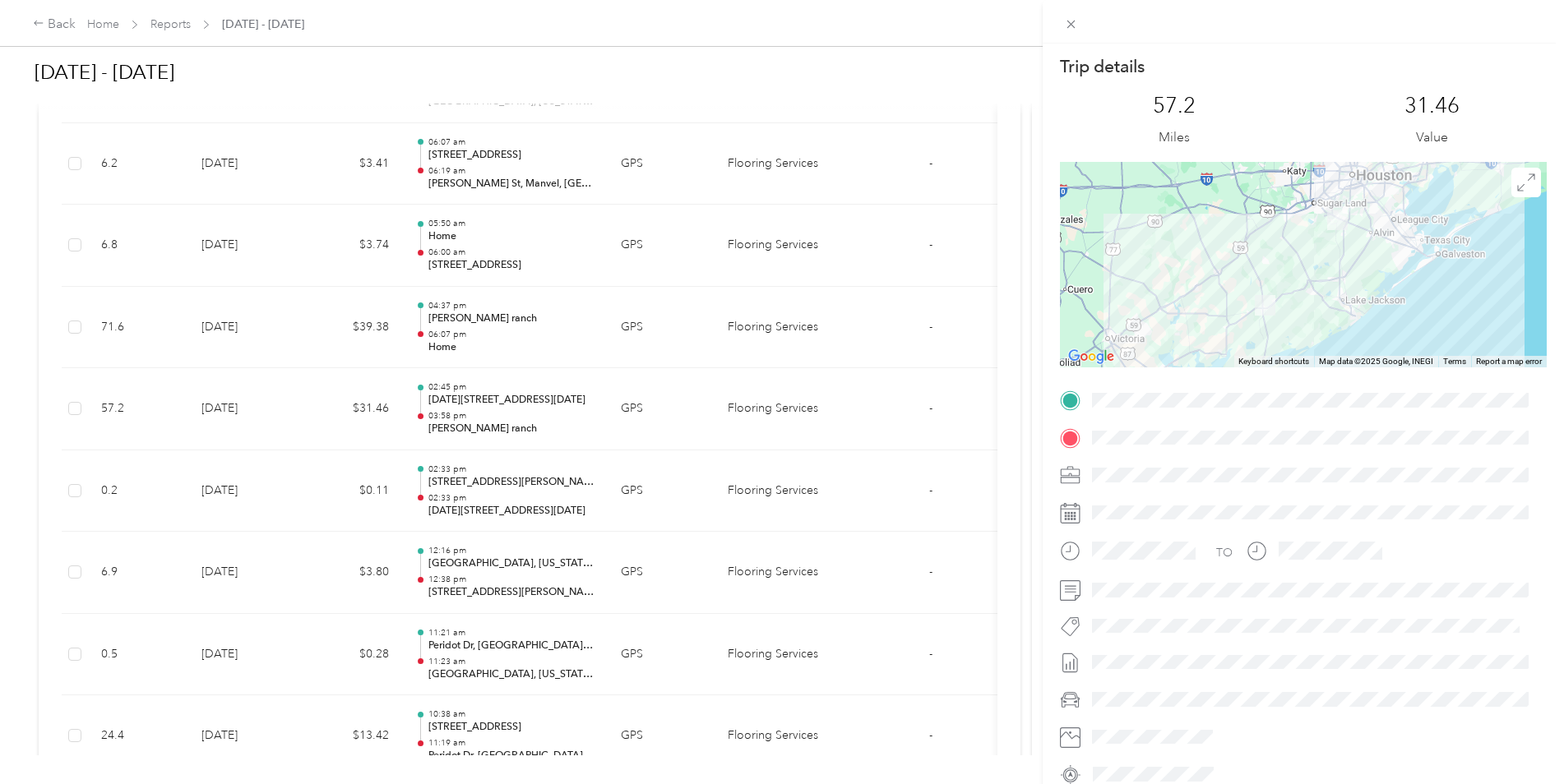
click at [259, 397] on div "Trip details This trip cannot be edited because it is either under review, appr…" at bounding box center [782, 392] width 1564 height 784
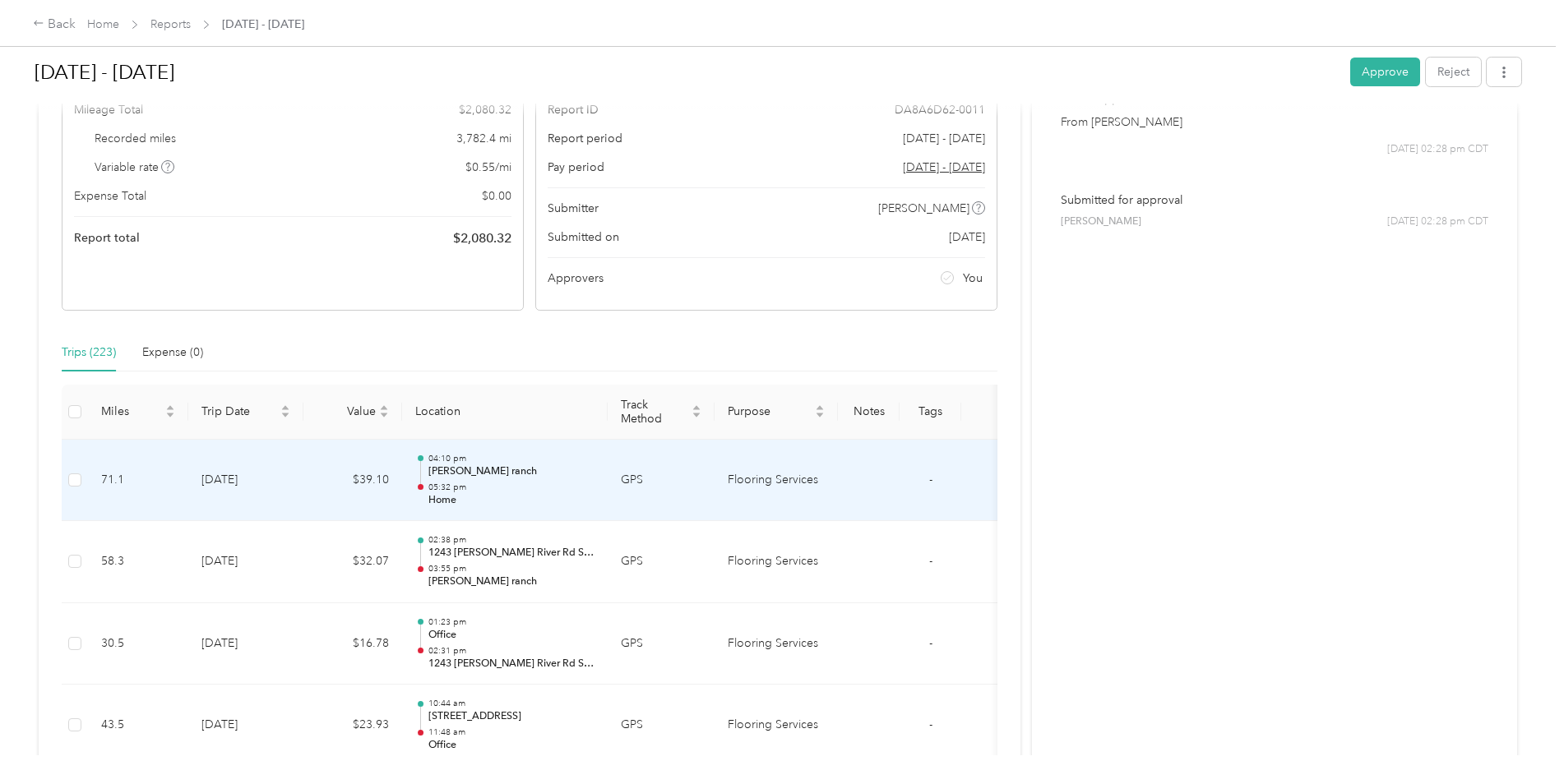
scroll to position [127, 0]
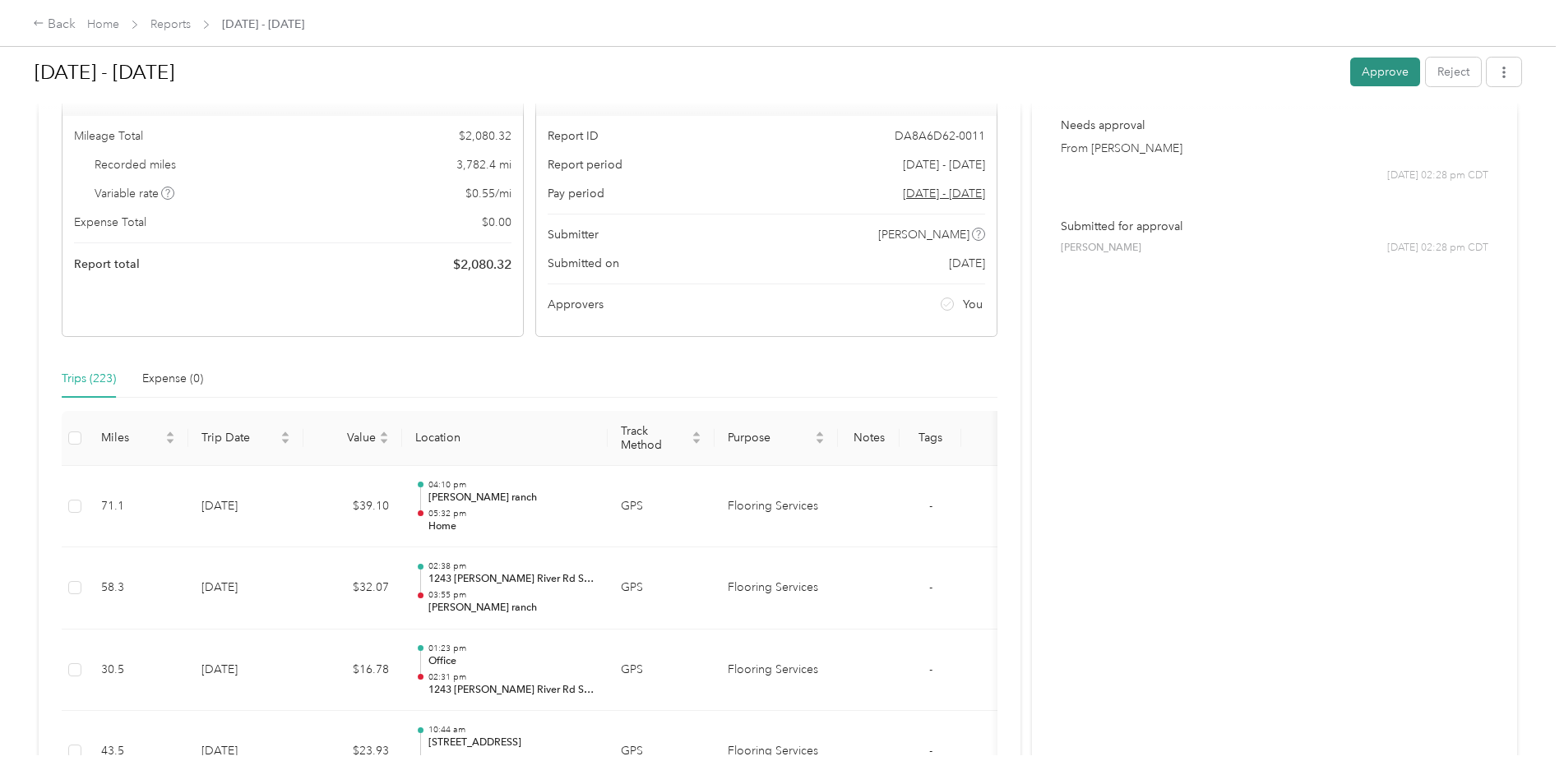
click at [1372, 76] on button "Approve" at bounding box center [1385, 71] width 70 height 28
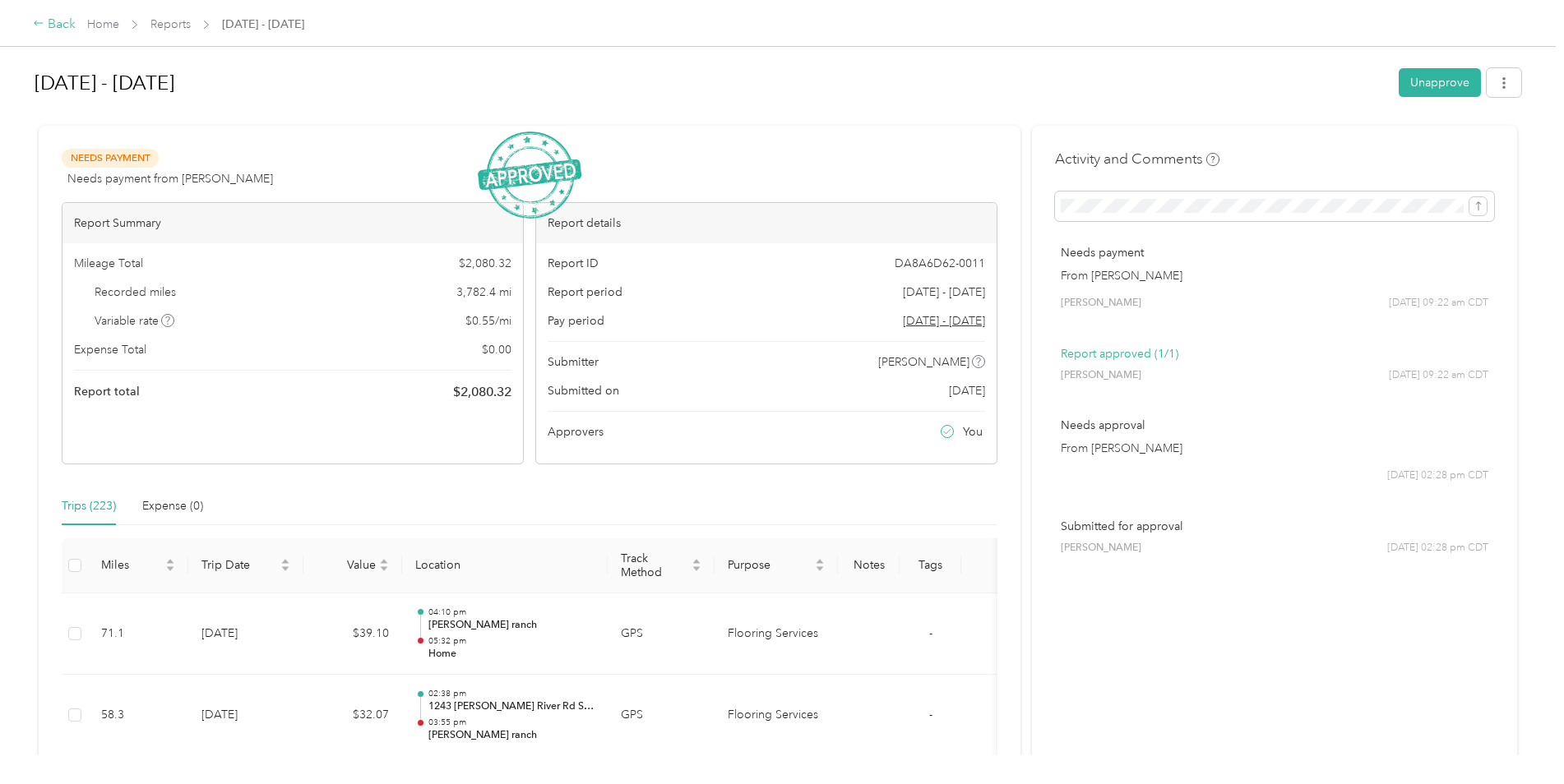
click at [40, 21] on icon at bounding box center [39, 23] width 12 height 12
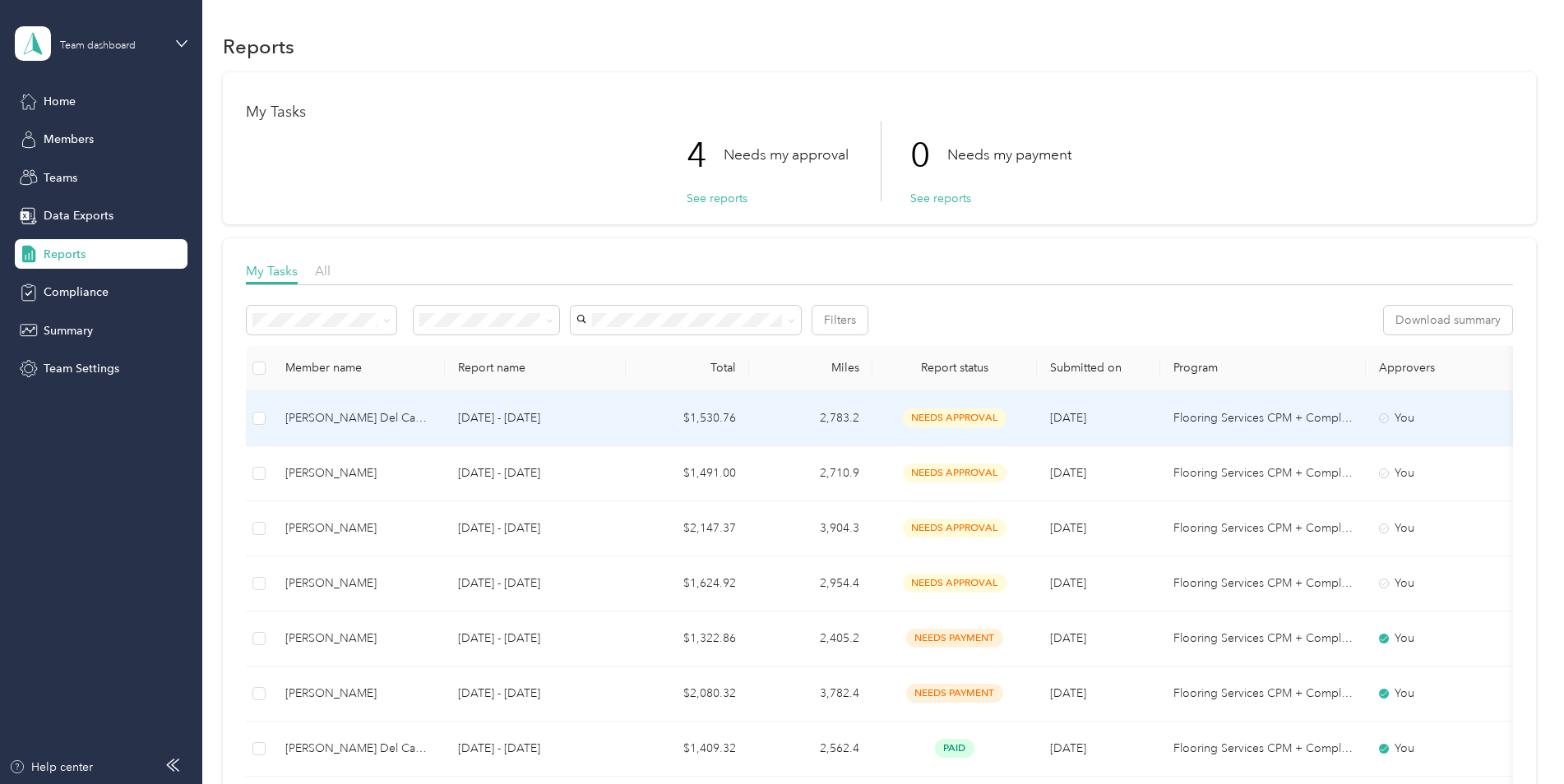
click at [785, 420] on td "2,783.2" at bounding box center [811, 419] width 123 height 55
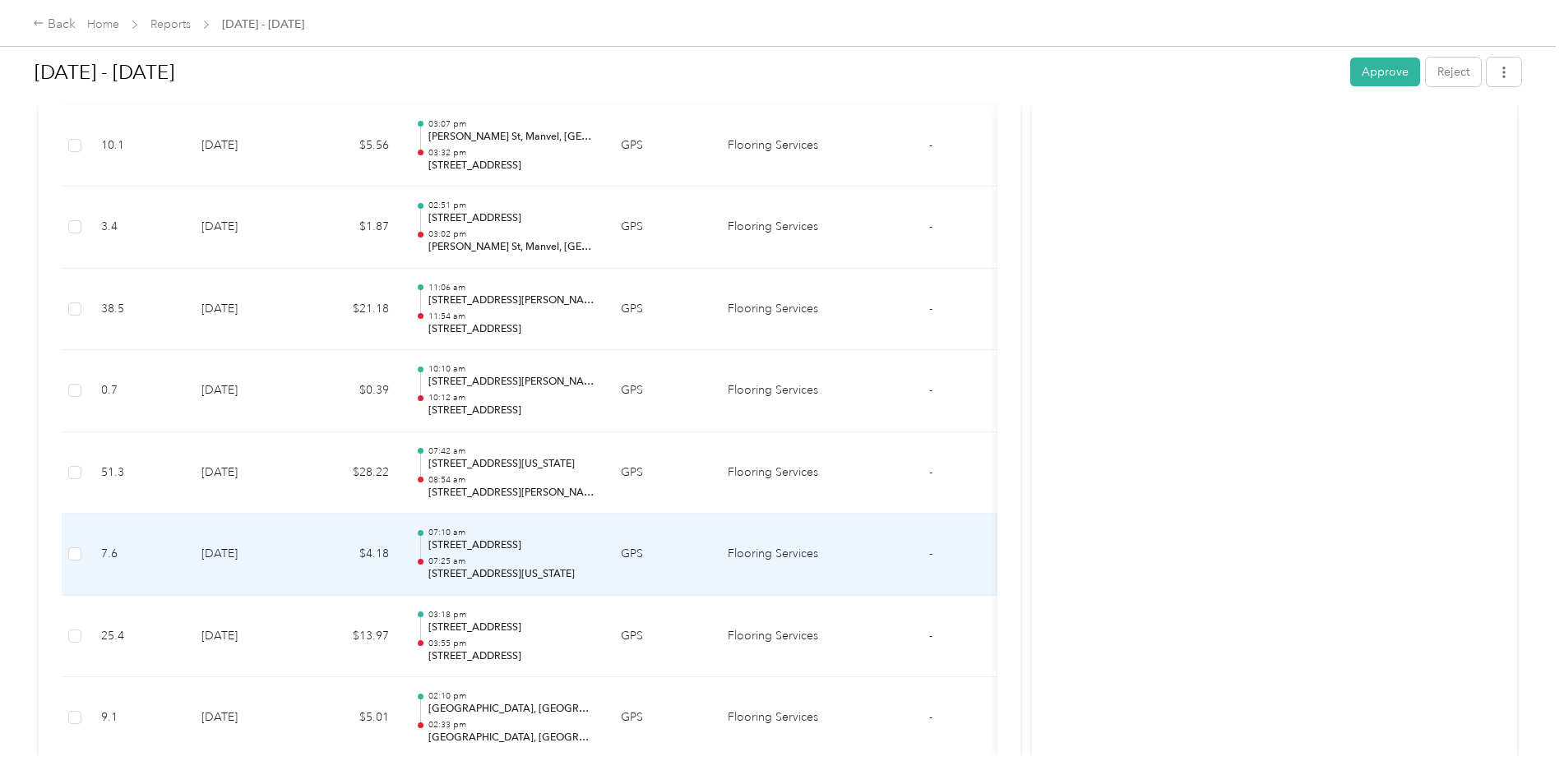
scroll to position [11576, 0]
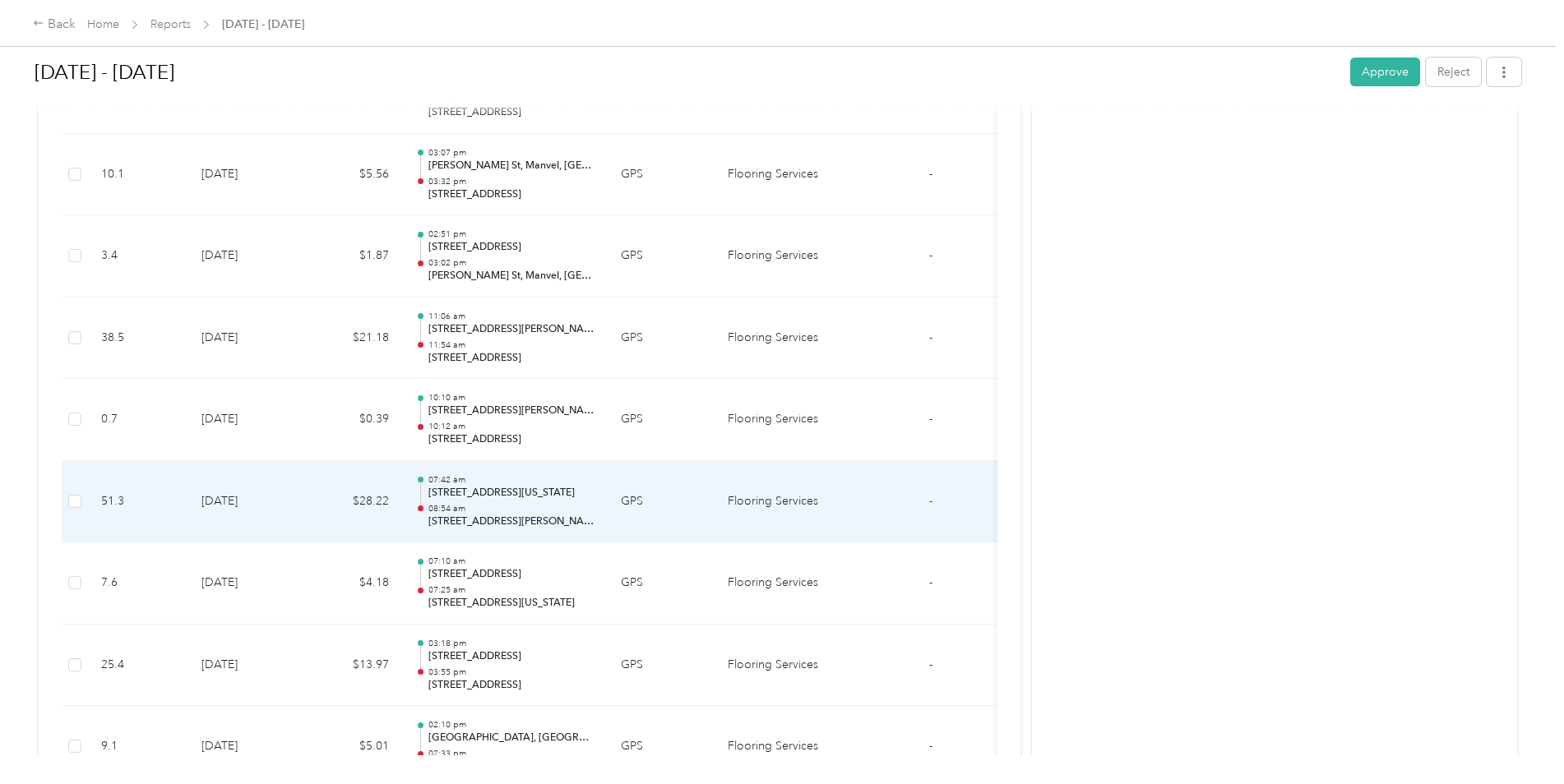
click at [286, 509] on td "[DATE]" at bounding box center [246, 502] width 115 height 82
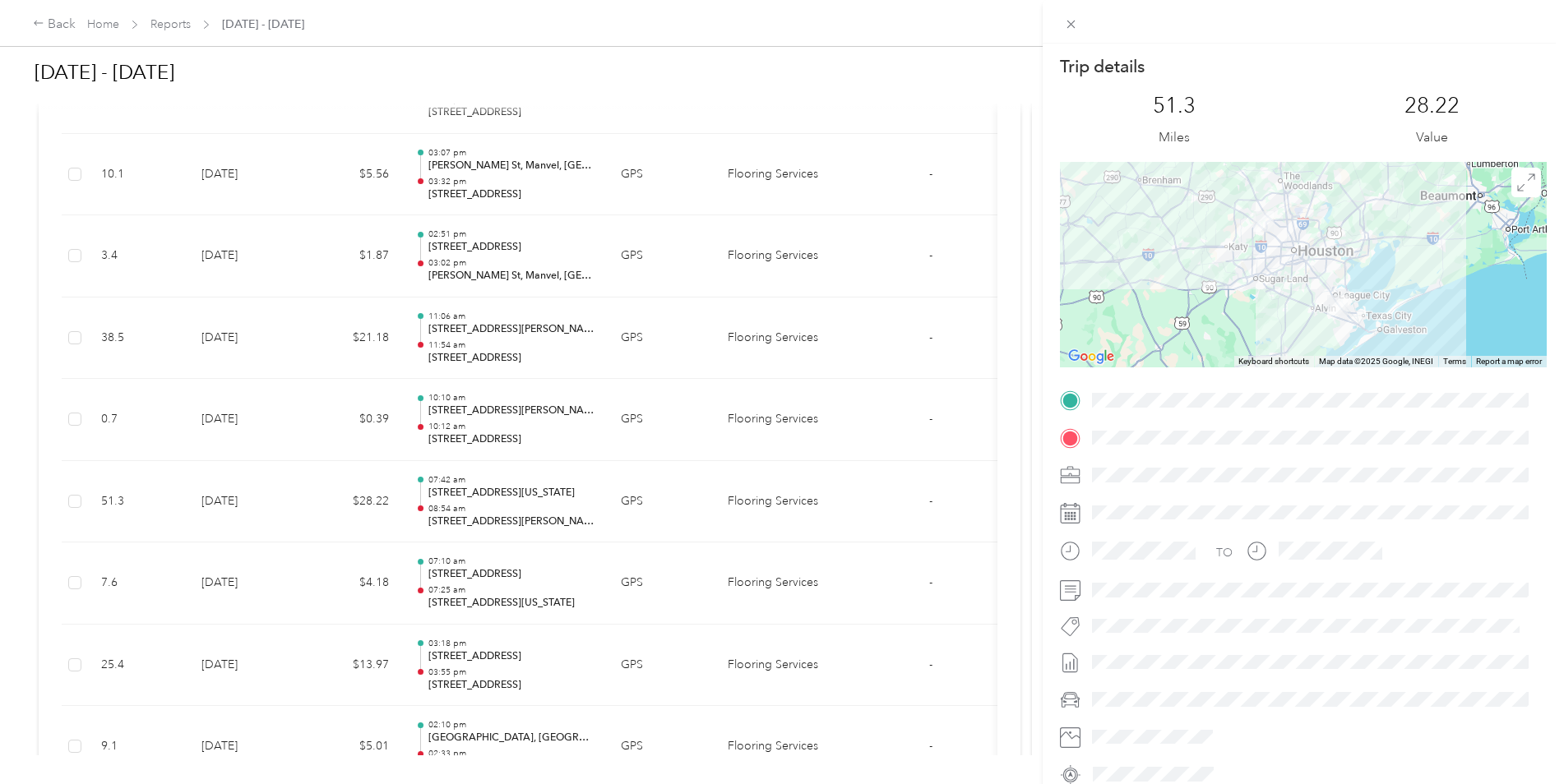
click at [258, 352] on div "Trip details This trip cannot be edited because it is either under review, appr…" at bounding box center [782, 392] width 1564 height 784
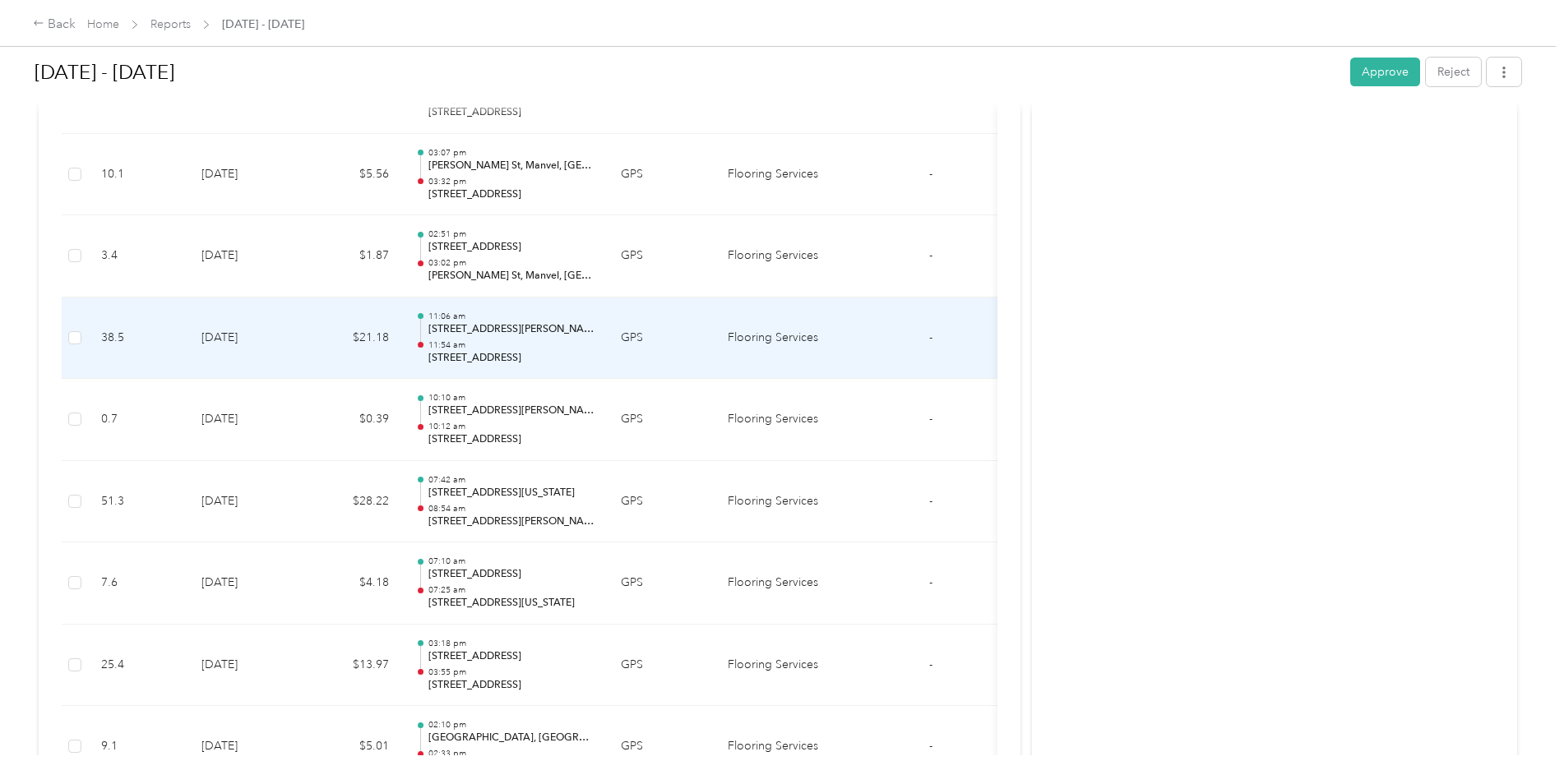
click at [254, 355] on td "[DATE]" at bounding box center [246, 339] width 115 height 82
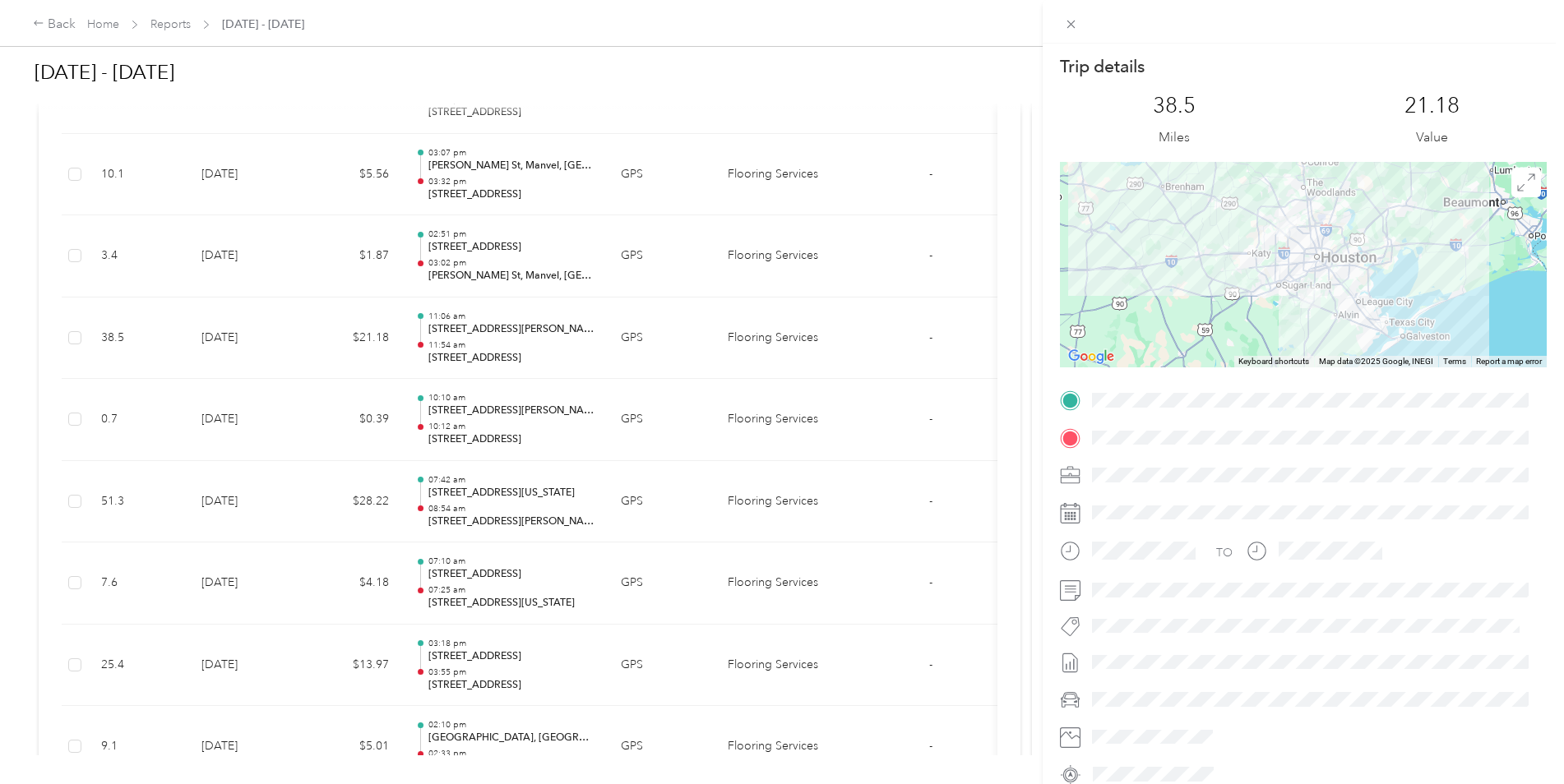
click at [254, 355] on div "Trip details This trip cannot be edited because it is either under review, appr…" at bounding box center [782, 392] width 1564 height 784
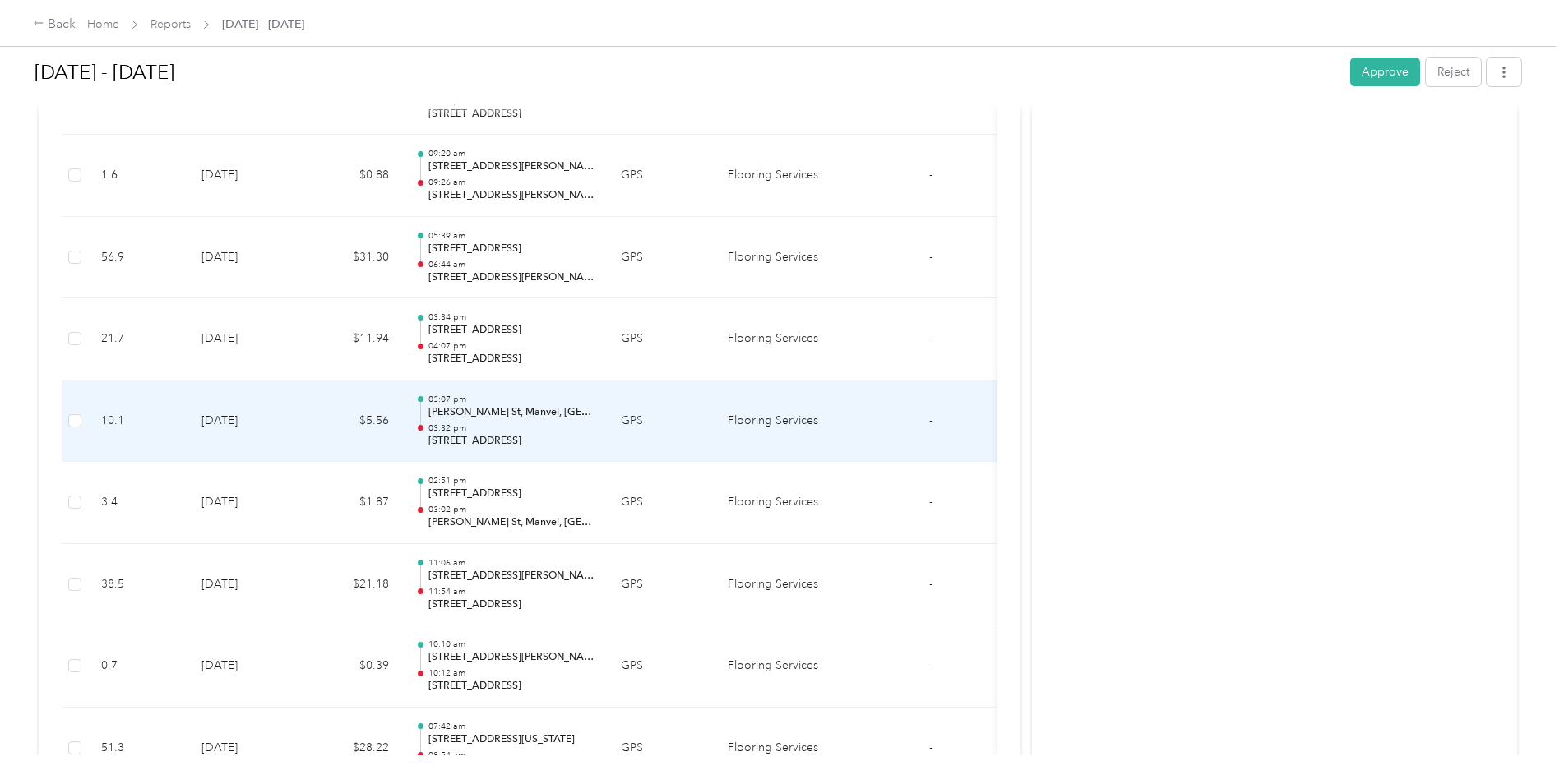
scroll to position [11248, 0]
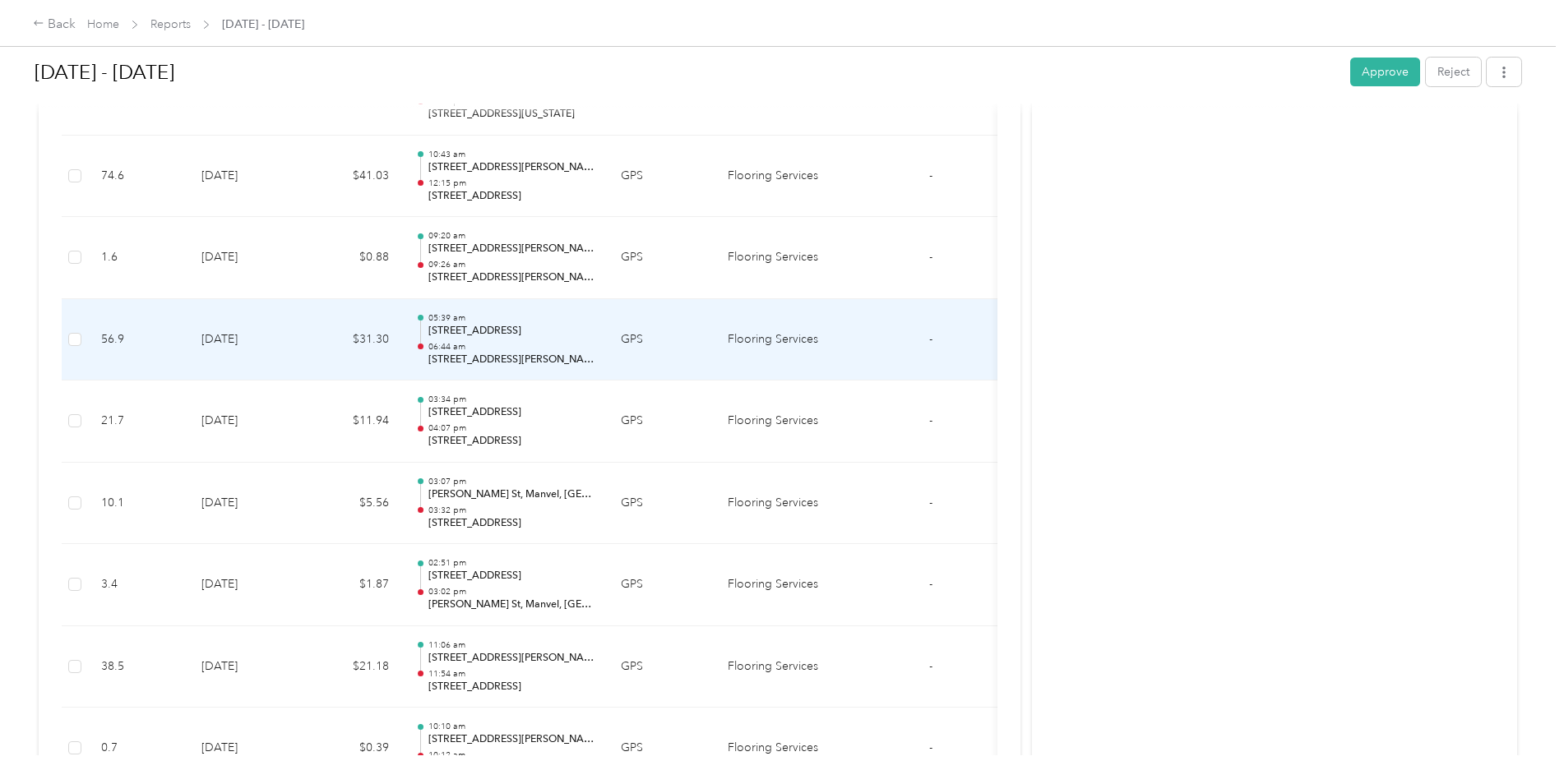
click at [266, 350] on td "[DATE]" at bounding box center [246, 340] width 115 height 82
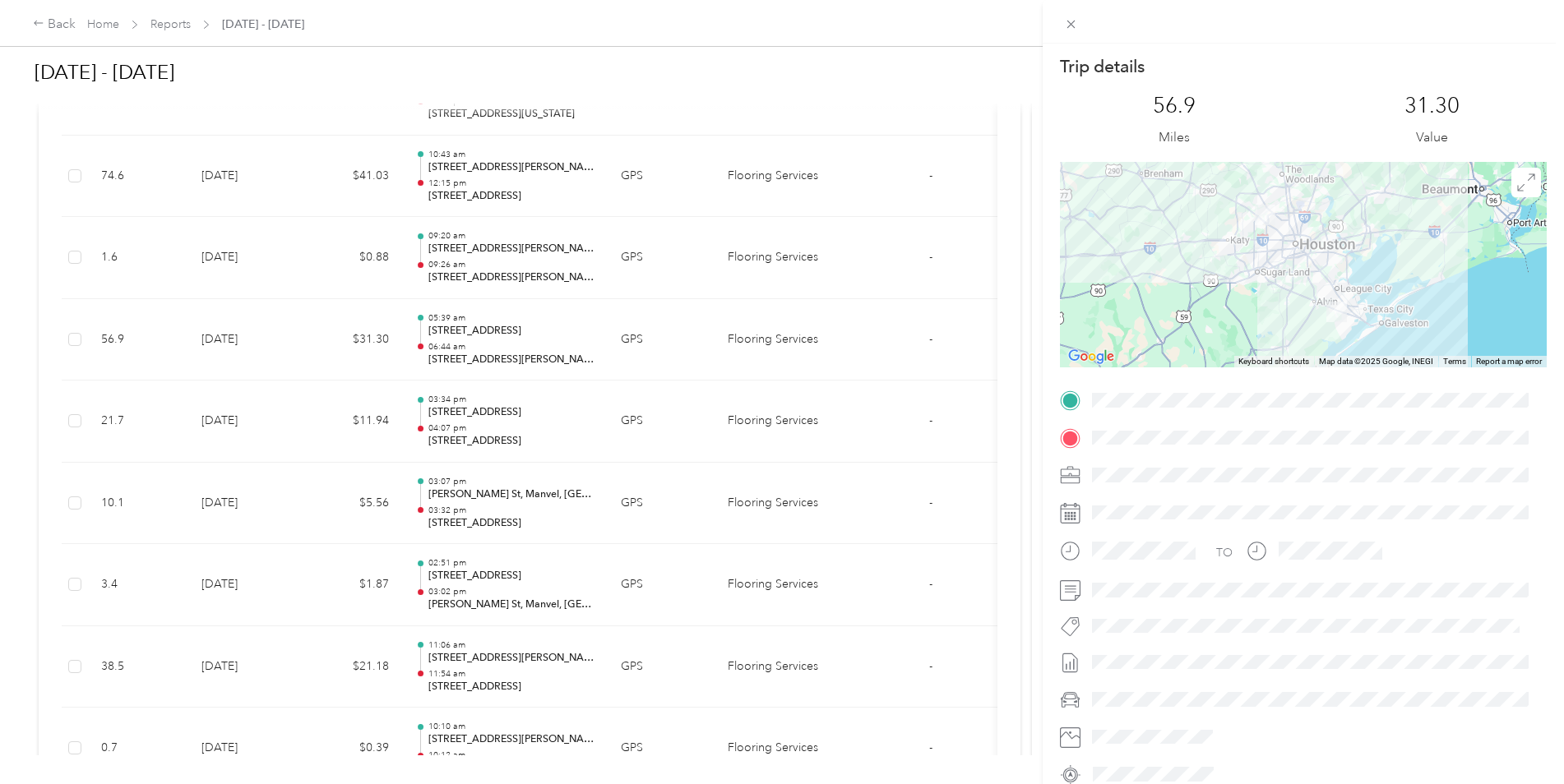
click at [266, 350] on div "Trip details This trip cannot be edited because it is either under review, appr…" at bounding box center [782, 392] width 1564 height 784
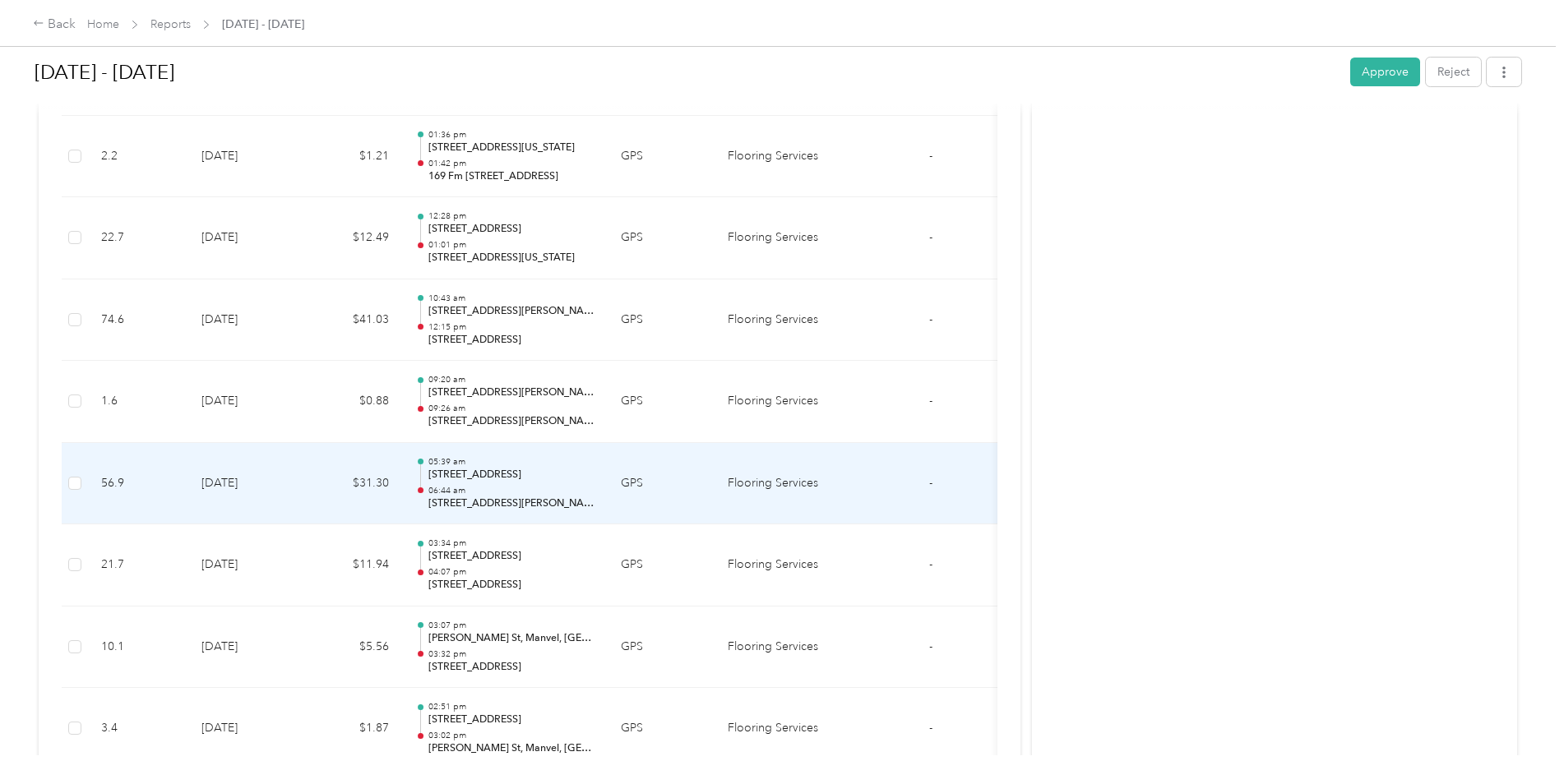
scroll to position [11083, 0]
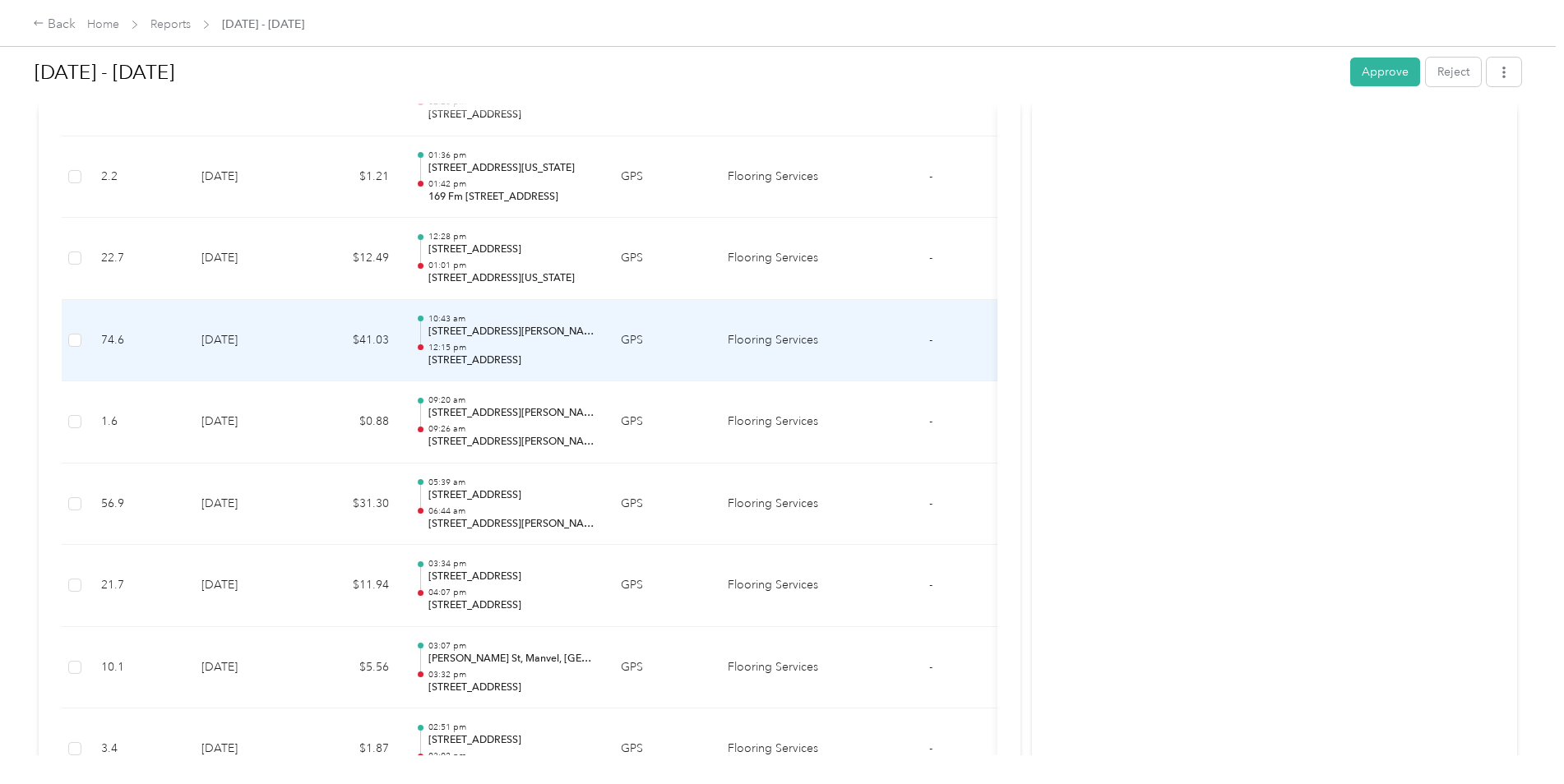
click at [267, 350] on td "[DATE]" at bounding box center [246, 341] width 115 height 82
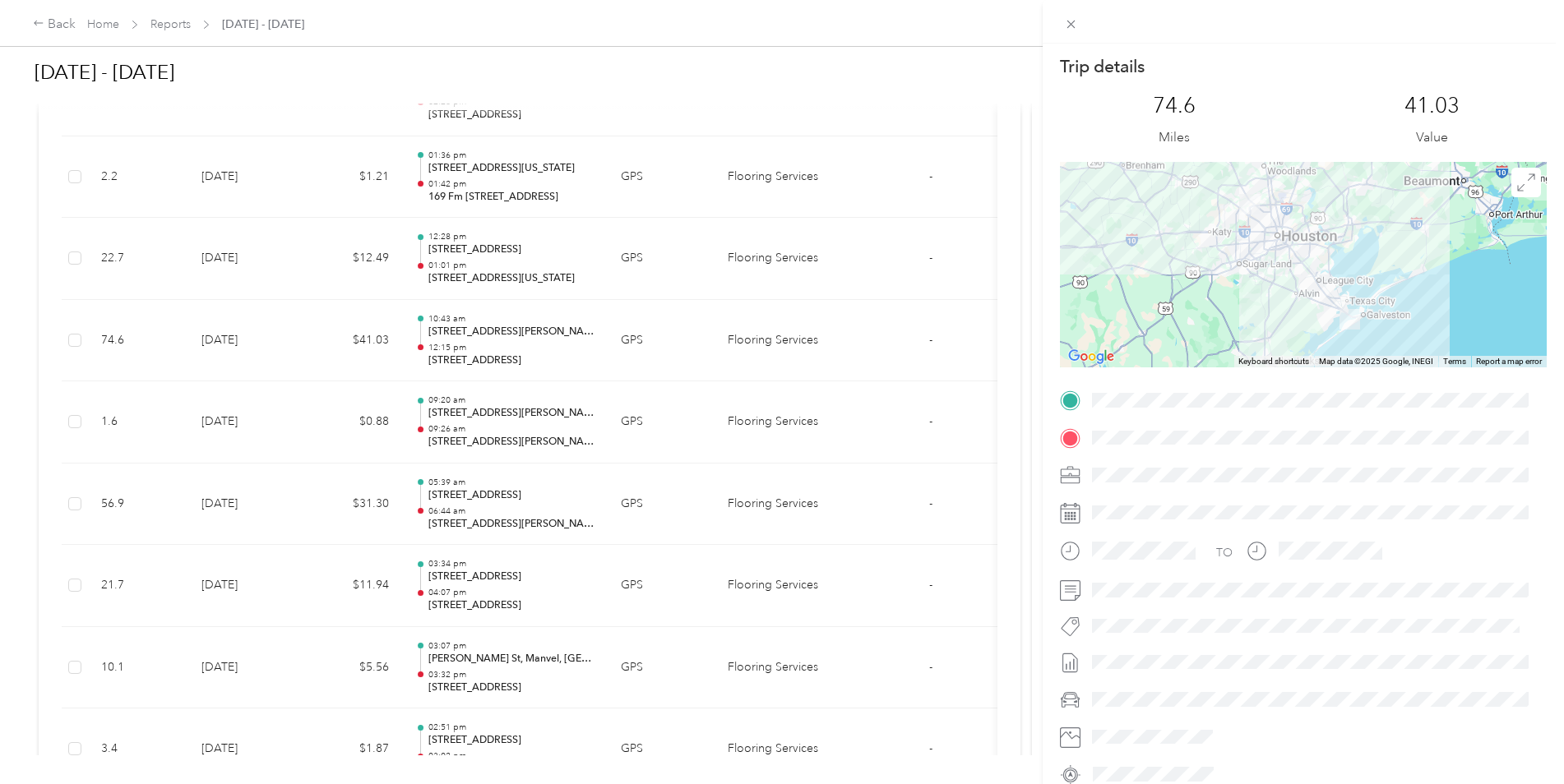
click at [273, 350] on div "Trip details This trip cannot be edited because it is either under review, appr…" at bounding box center [782, 392] width 1564 height 784
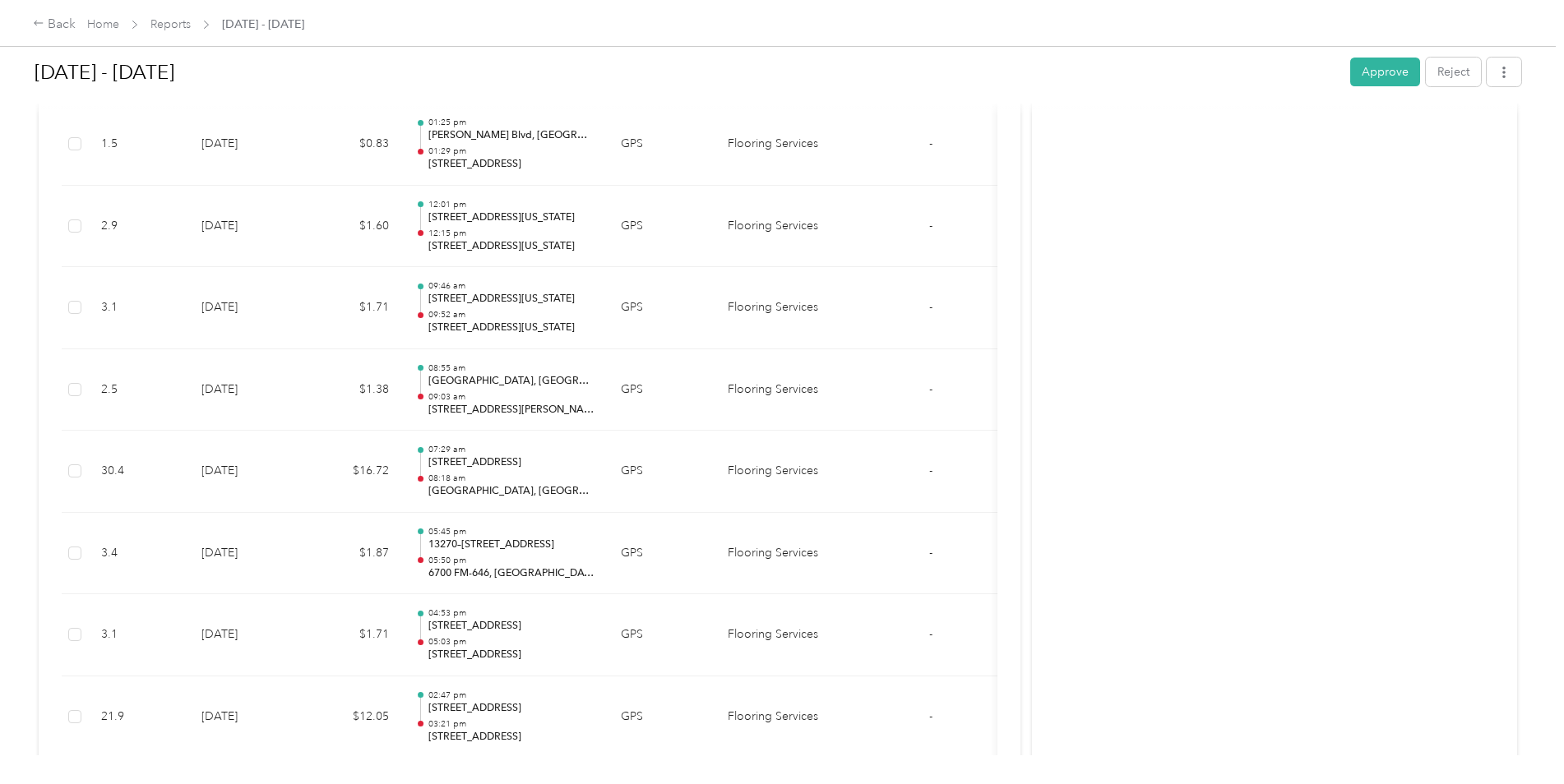
scroll to position [9687, 0]
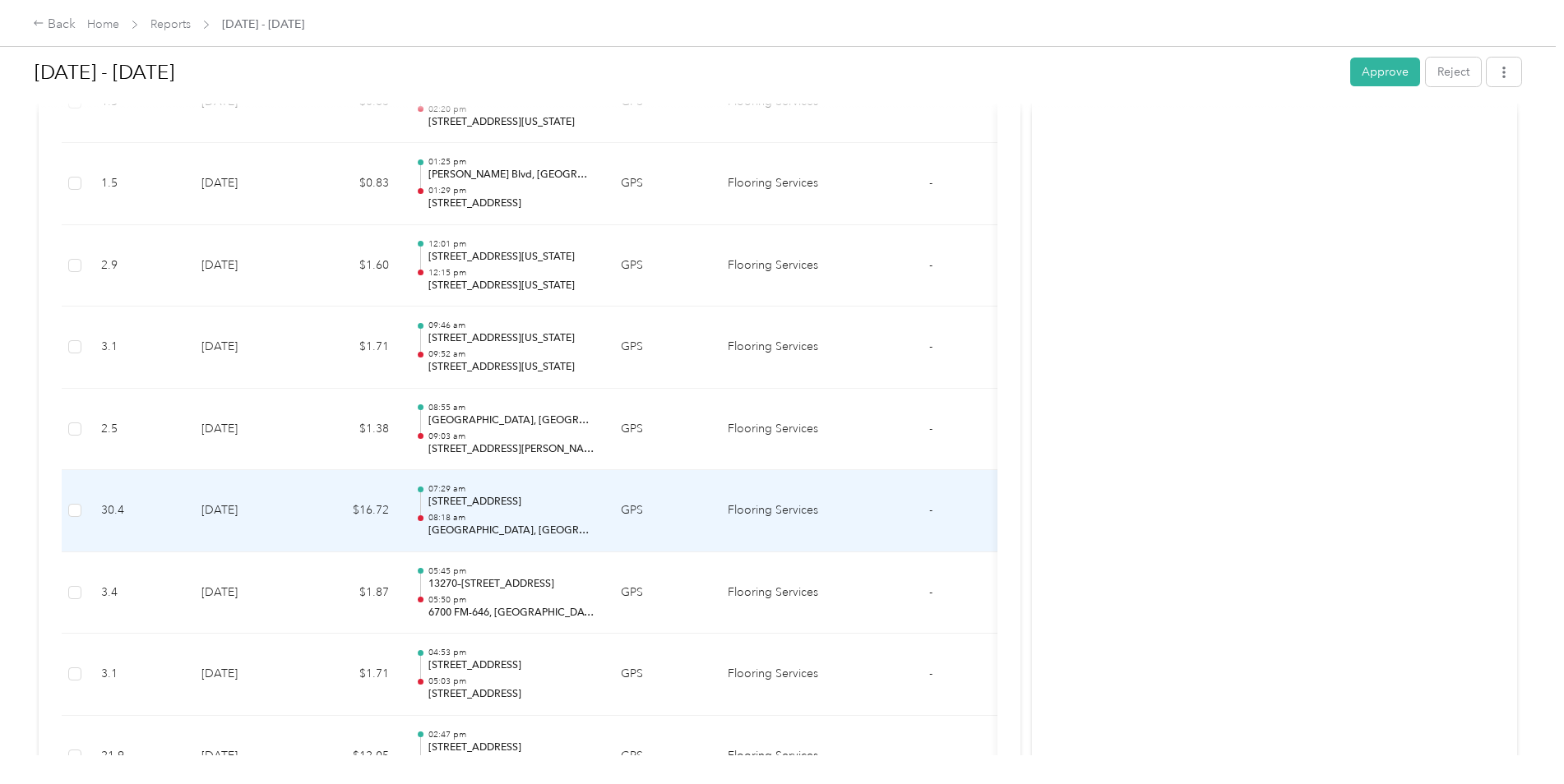
click at [306, 526] on td "$16.72" at bounding box center [353, 511] width 99 height 82
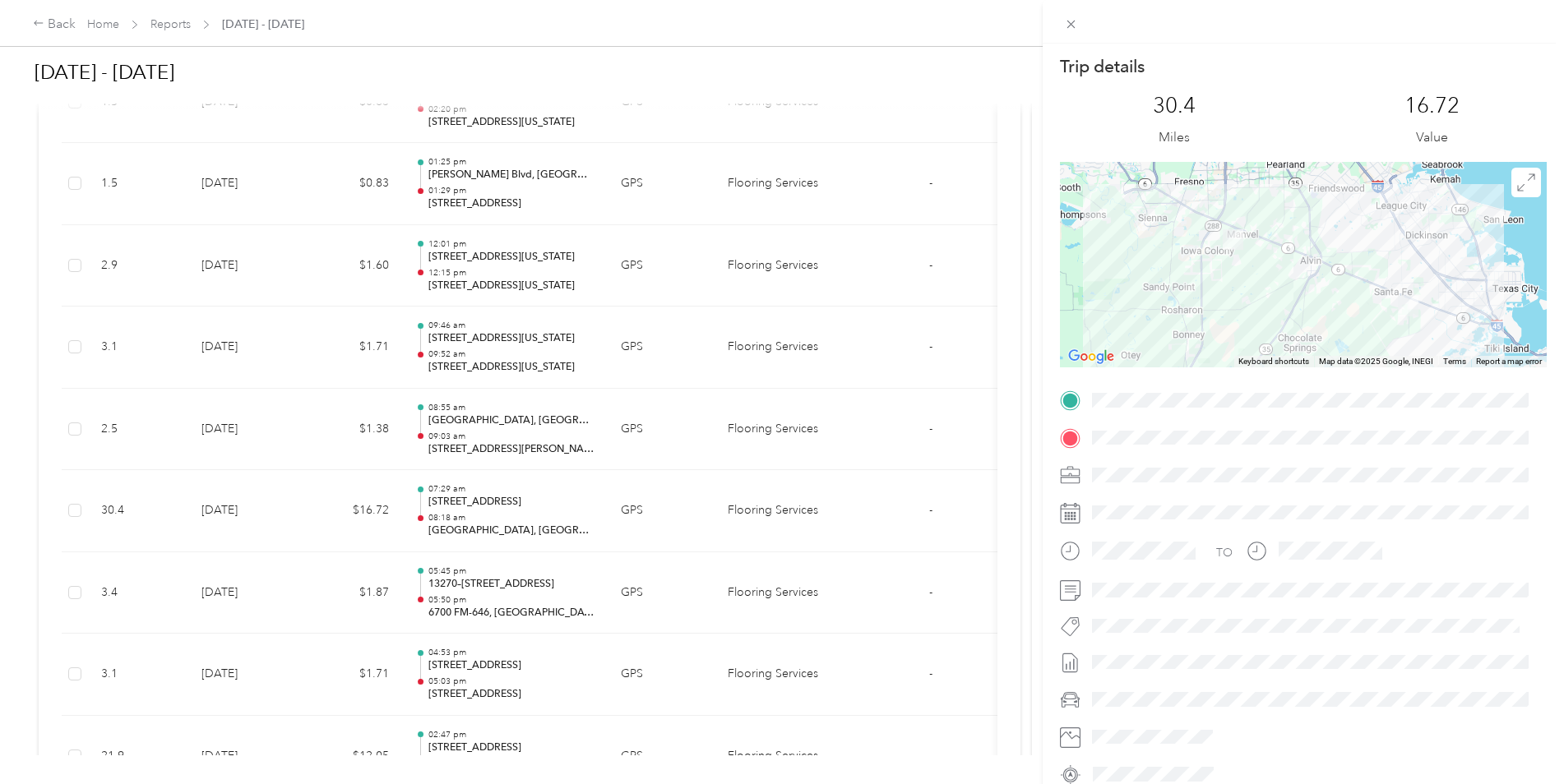
click at [273, 520] on div "Trip details This trip cannot be edited because it is either under review, appr…" at bounding box center [782, 392] width 1564 height 784
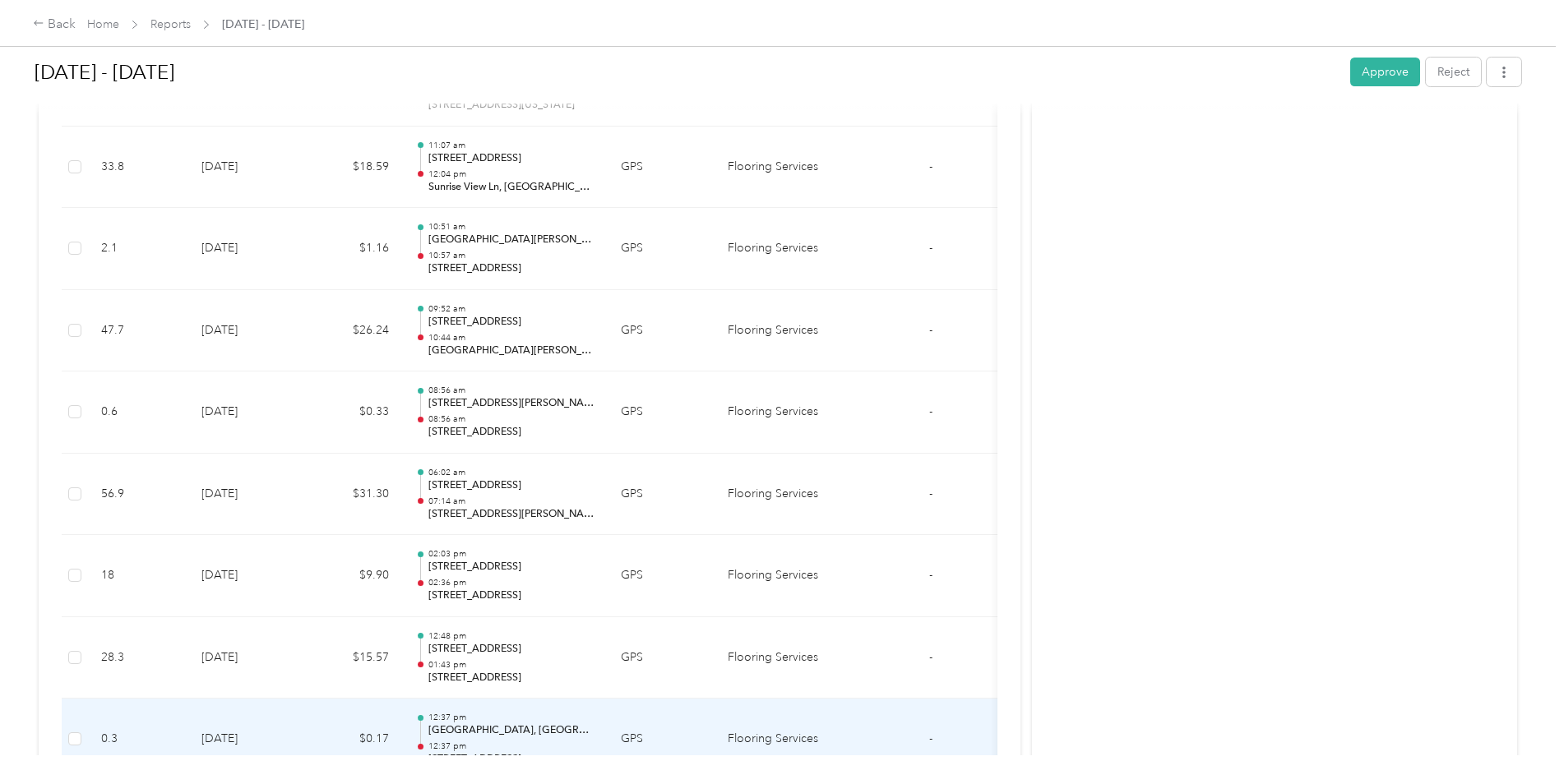
scroll to position [7140, 0]
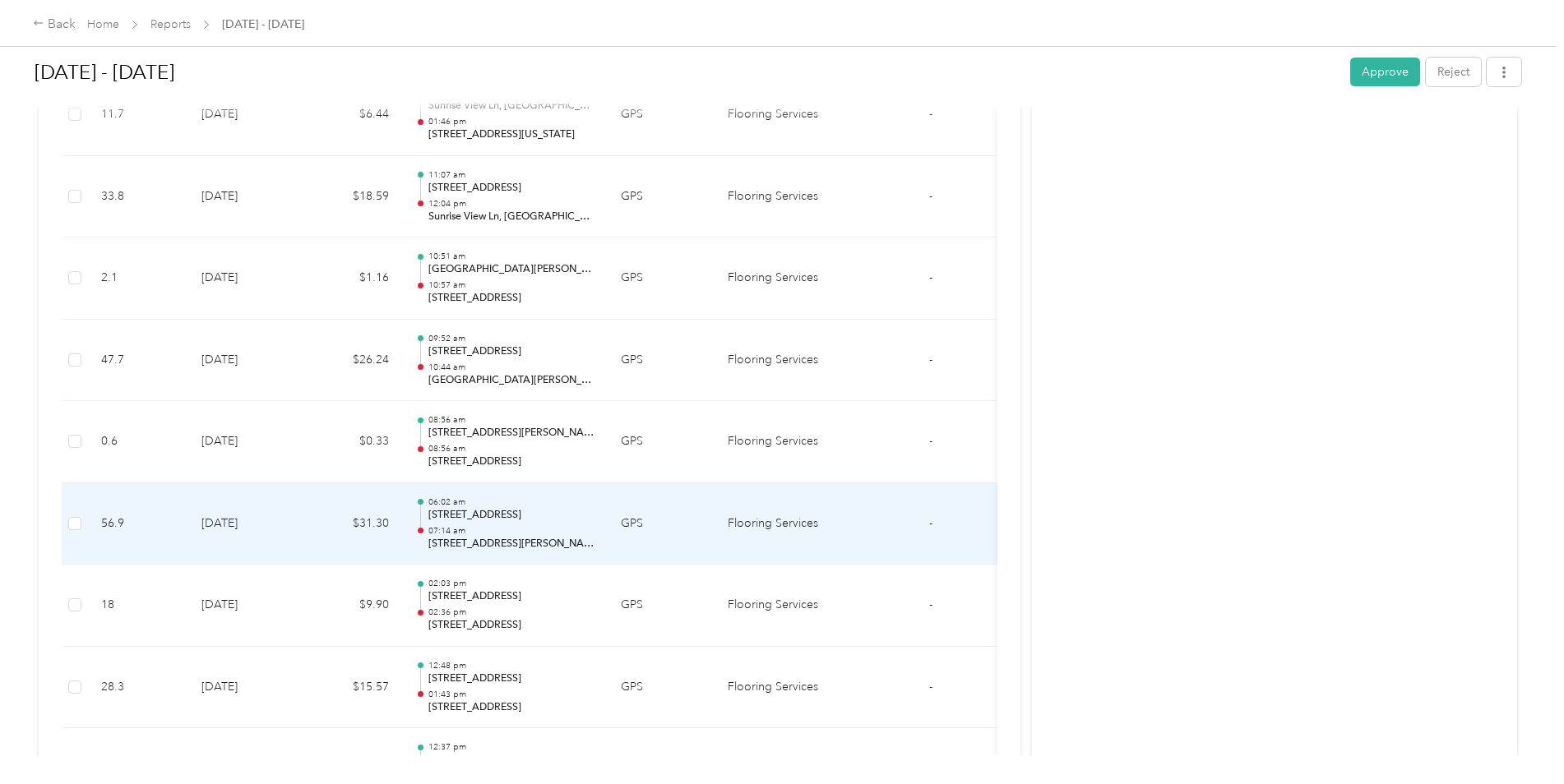
click at [241, 524] on td "[DATE]" at bounding box center [246, 524] width 115 height 82
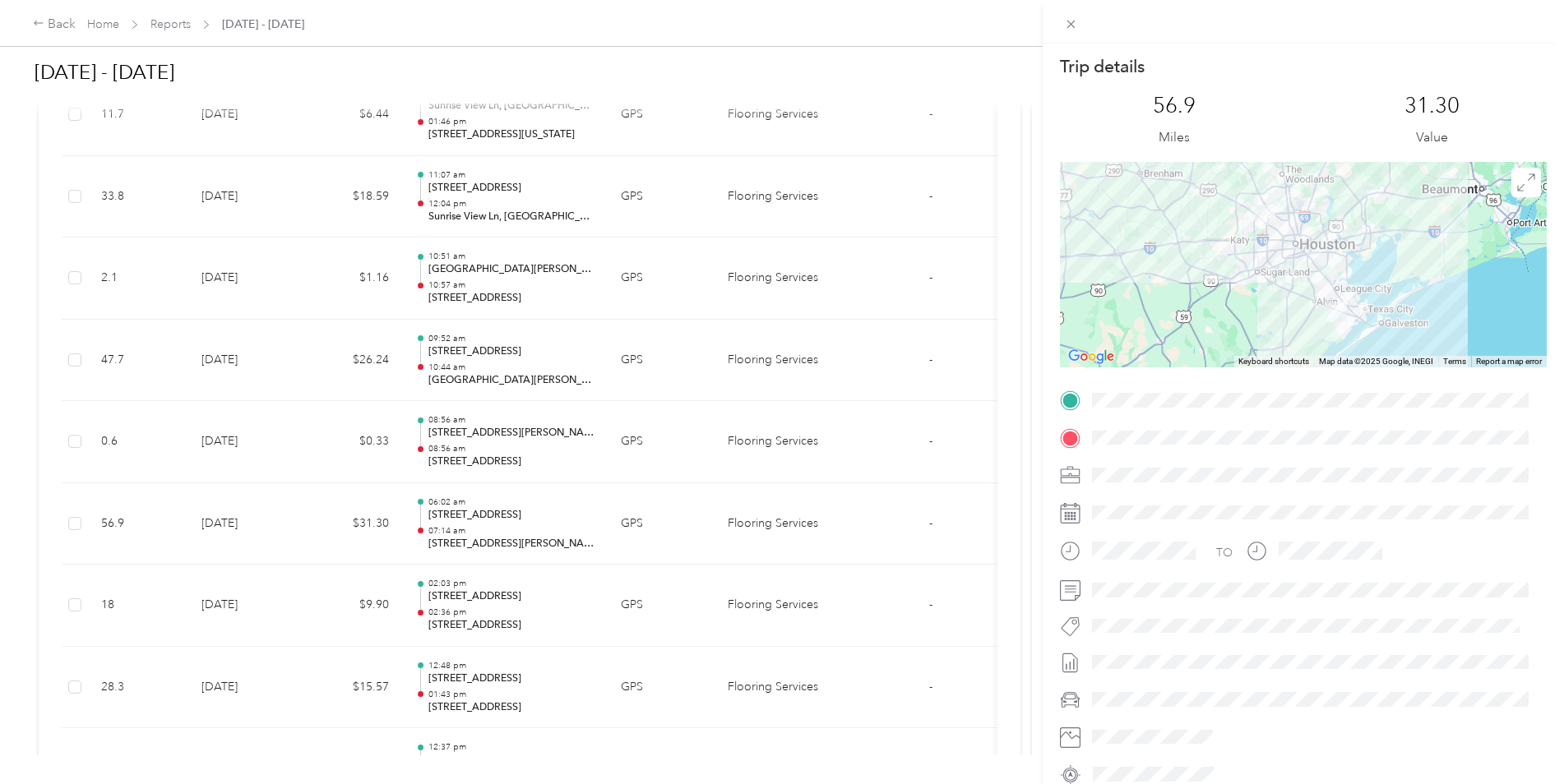
click at [253, 532] on div "Trip details This trip cannot be edited because it is either under review, appr…" at bounding box center [782, 392] width 1564 height 784
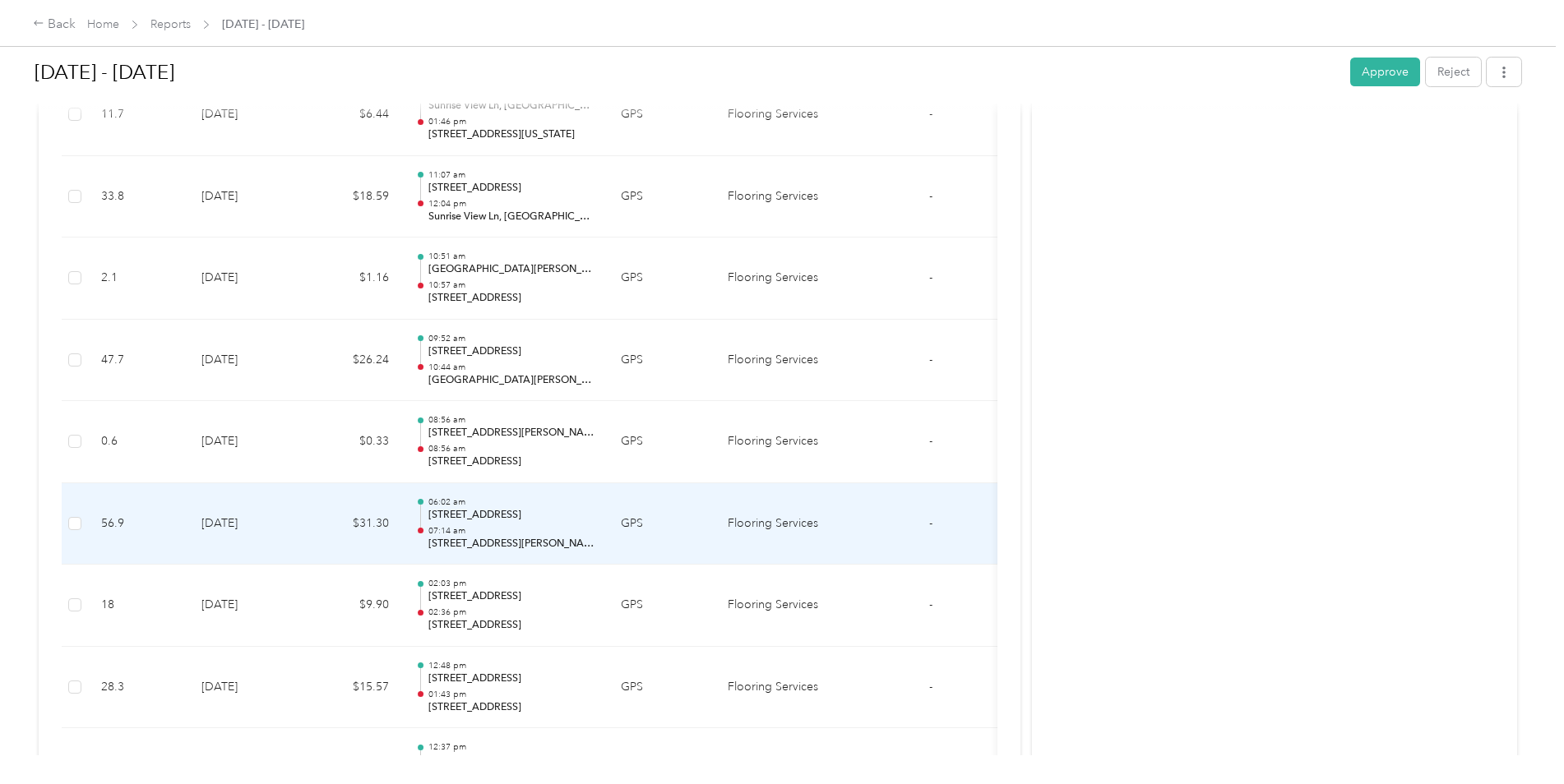
click at [253, 532] on td "[DATE]" at bounding box center [246, 524] width 115 height 82
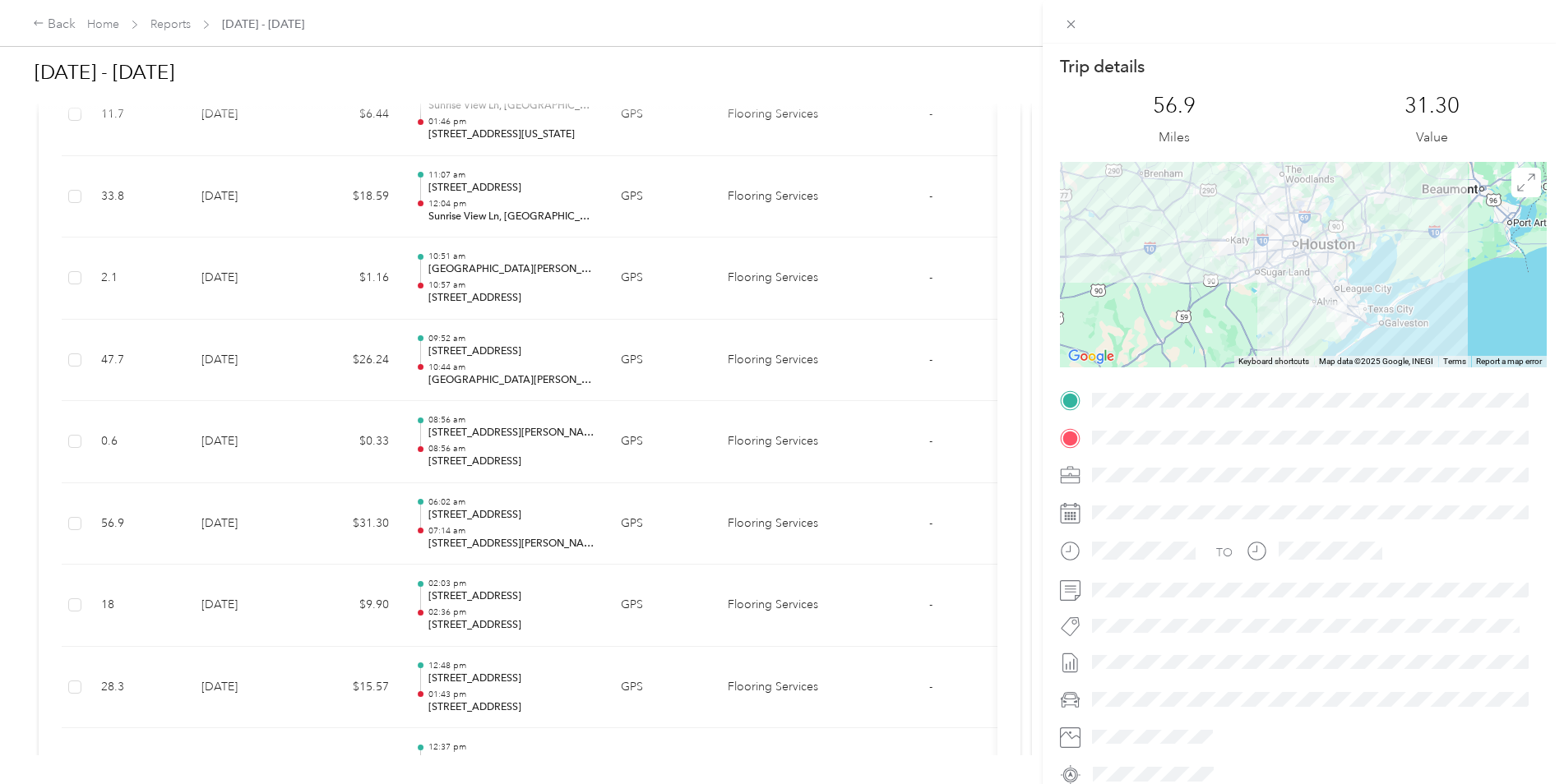
click at [254, 531] on div "Trip details This trip cannot be edited because it is either under review, appr…" at bounding box center [782, 392] width 1564 height 784
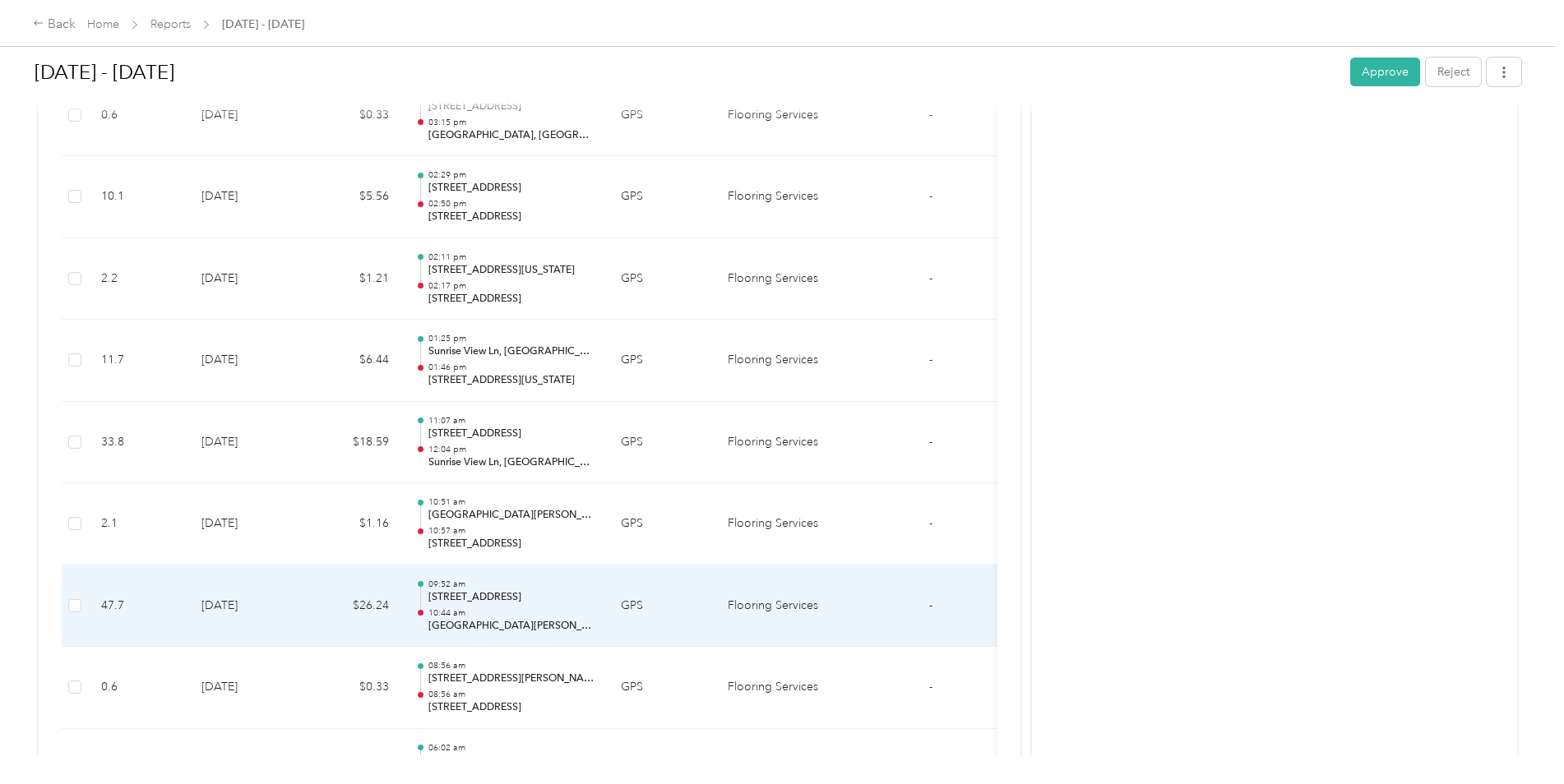
scroll to position [6894, 0]
click at [293, 605] on td "[DATE]" at bounding box center [246, 607] width 115 height 82
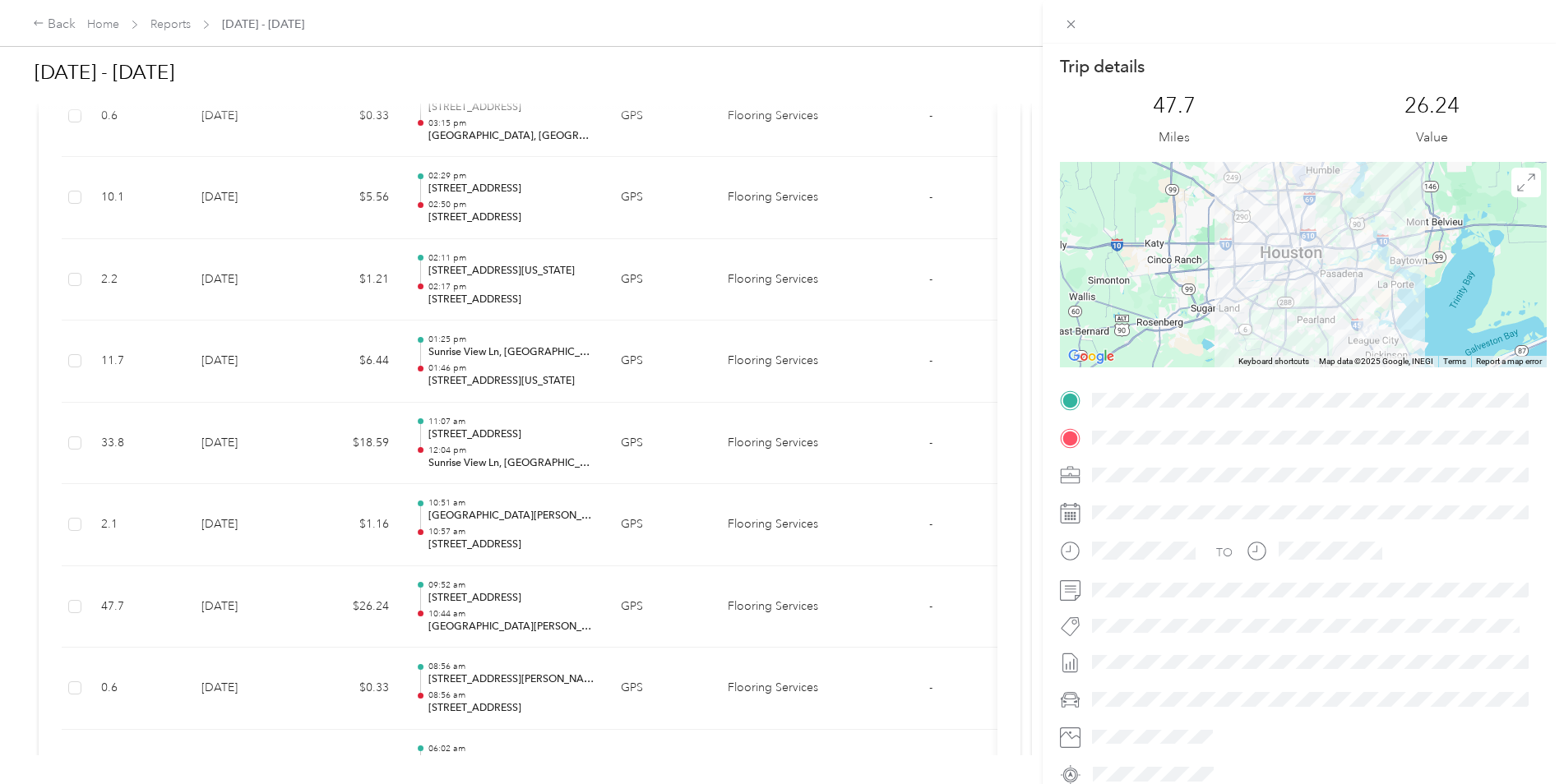
click at [293, 606] on div "Trip details This trip cannot be edited because it is either under review, appr…" at bounding box center [782, 392] width 1564 height 784
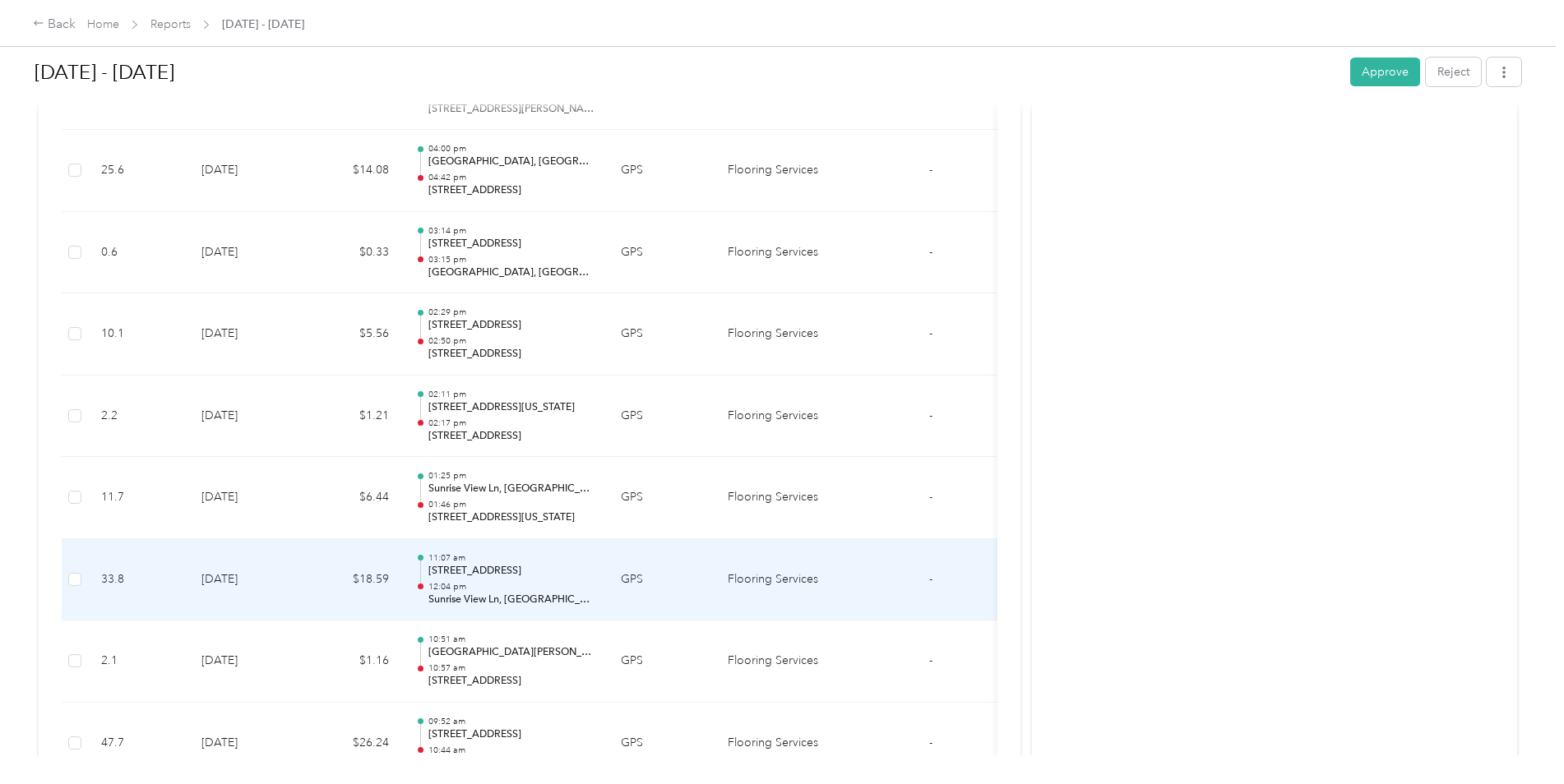
scroll to position [6730, 0]
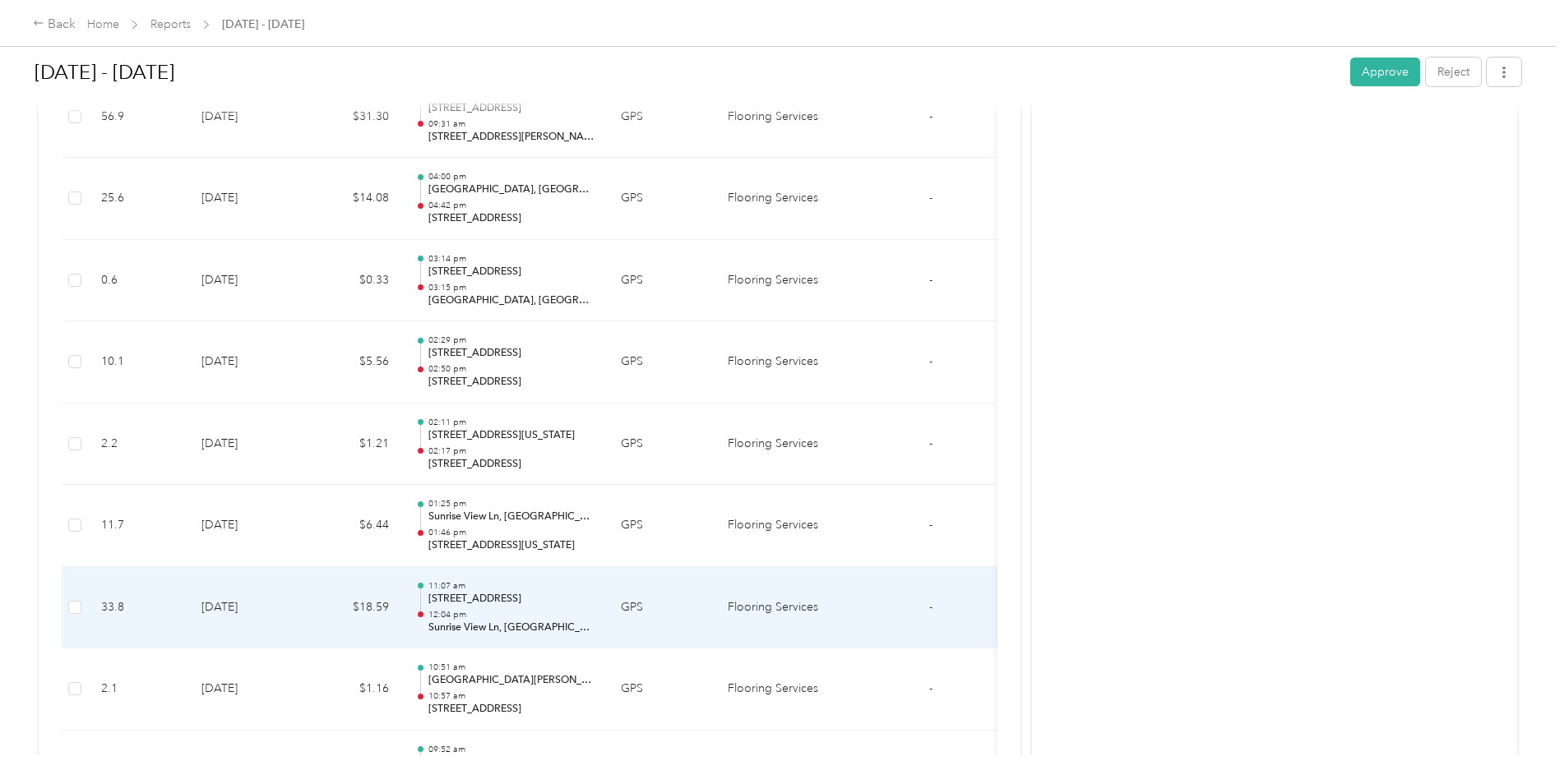
click at [276, 602] on td "[DATE]" at bounding box center [246, 608] width 115 height 82
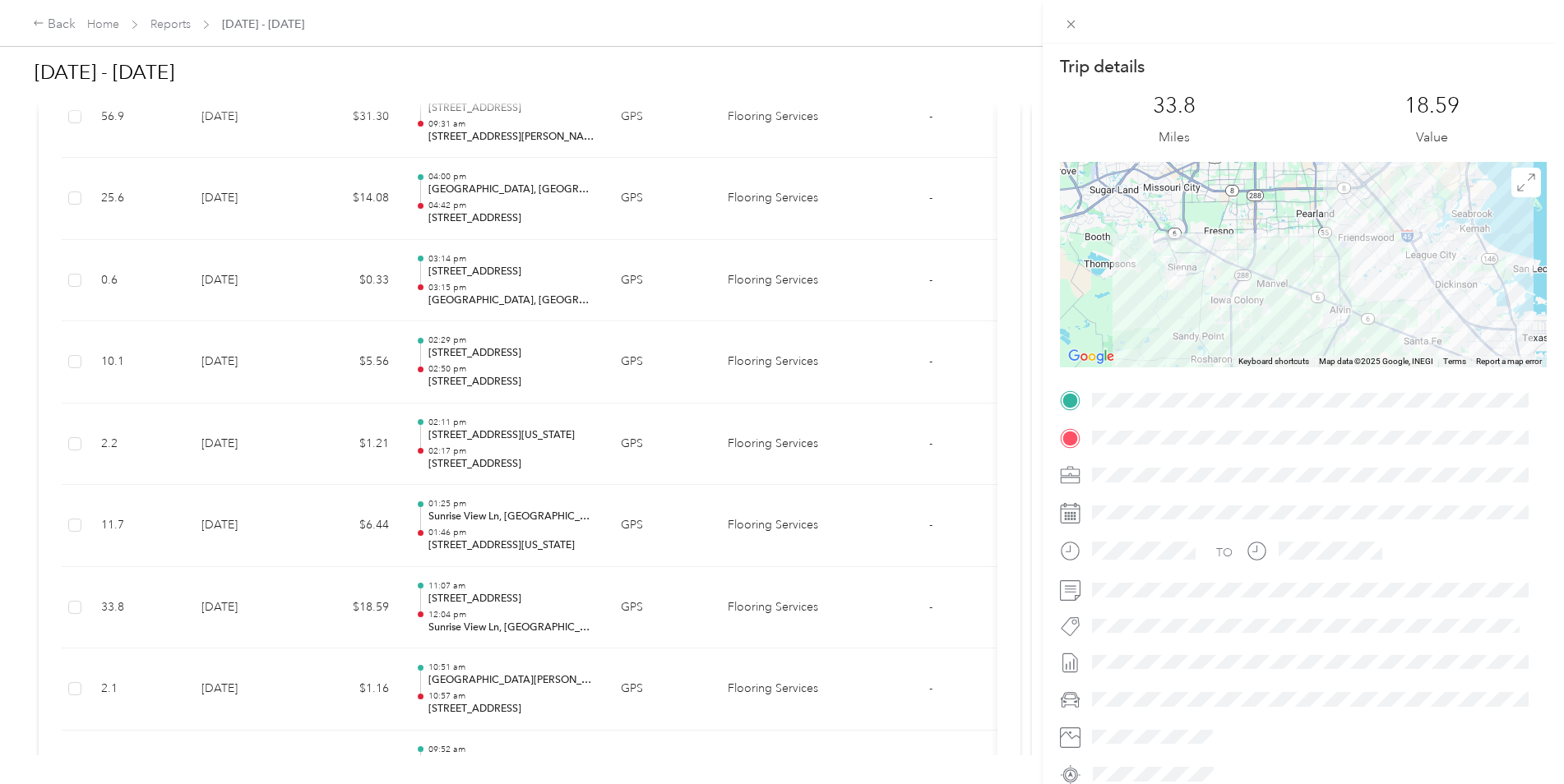
click at [277, 603] on div "Trip details This trip cannot be edited because it is either under review, appr…" at bounding box center [782, 392] width 1564 height 784
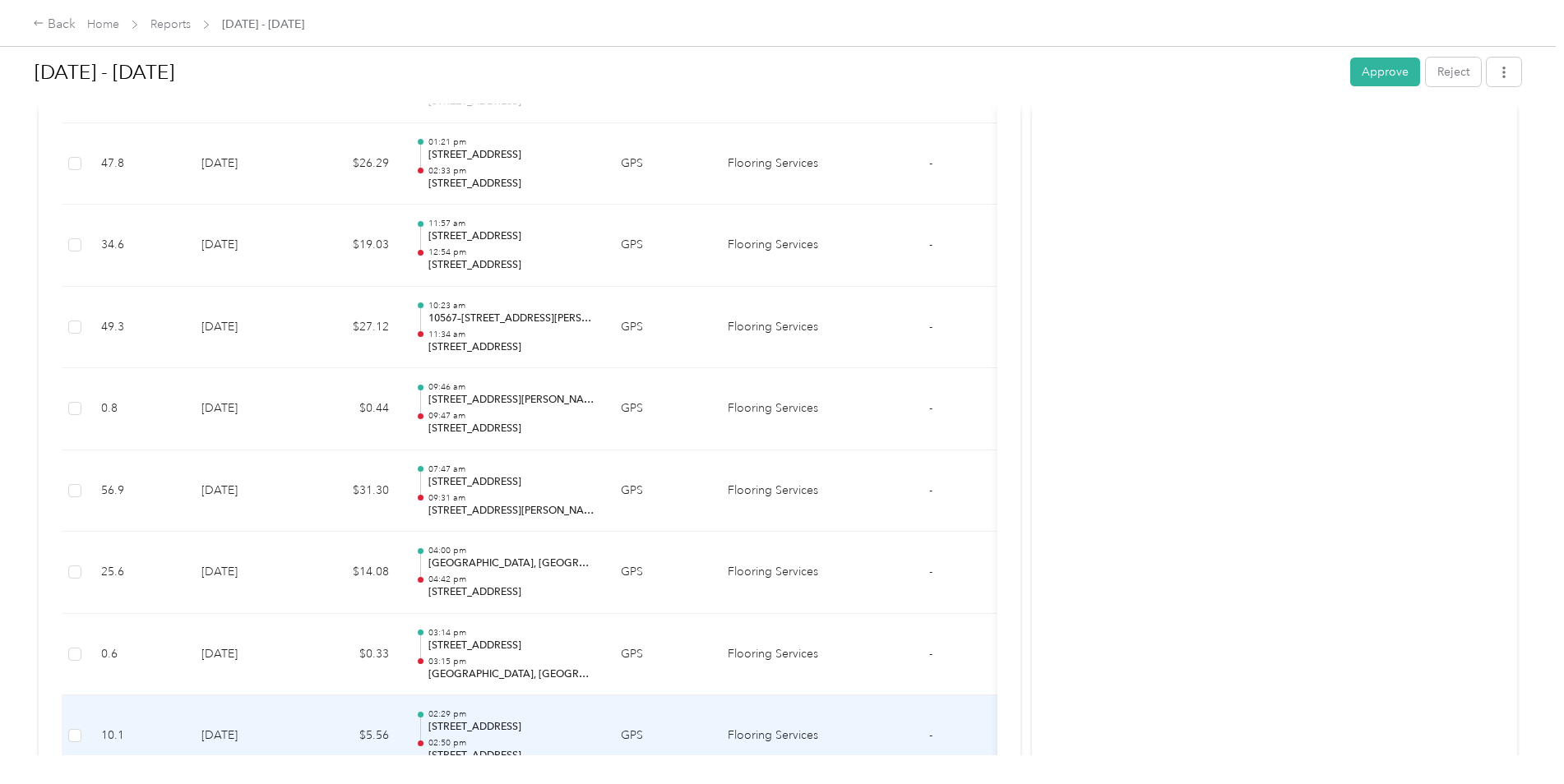
scroll to position [6319, 0]
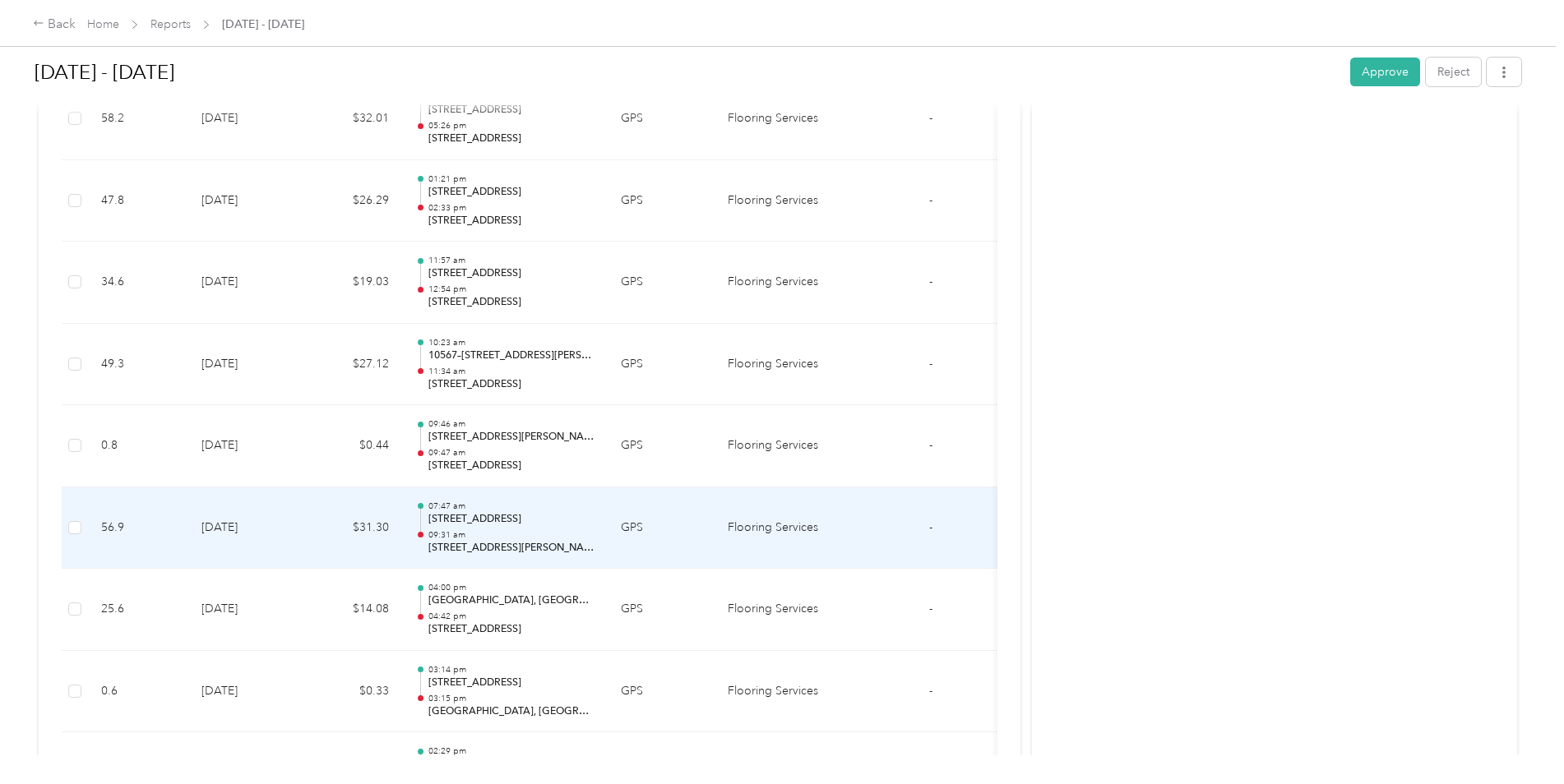
click at [257, 517] on td "[DATE]" at bounding box center [246, 528] width 115 height 82
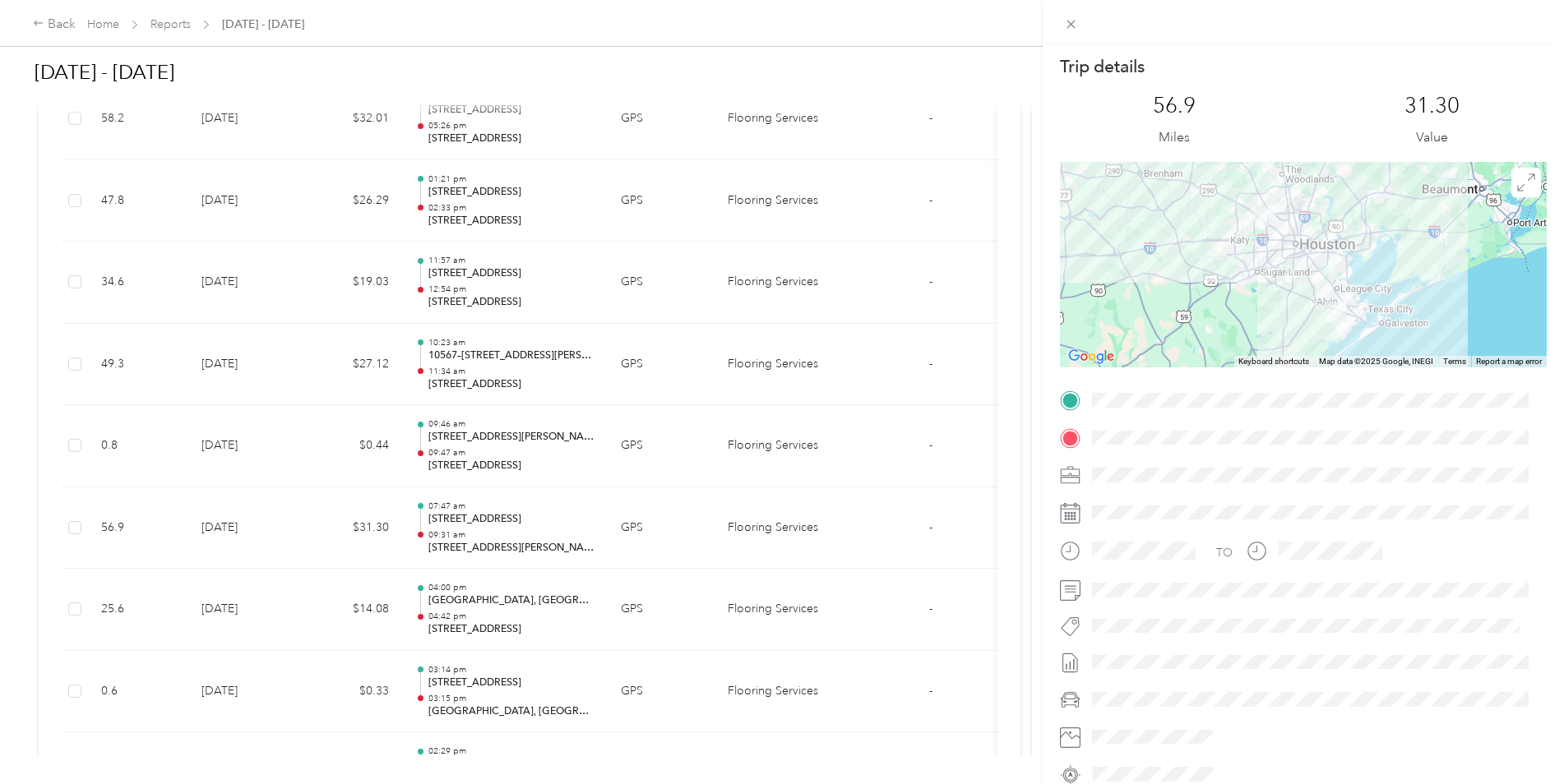
click at [224, 511] on div "Trip details This trip cannot be edited because it is either under review, appr…" at bounding box center [782, 392] width 1564 height 784
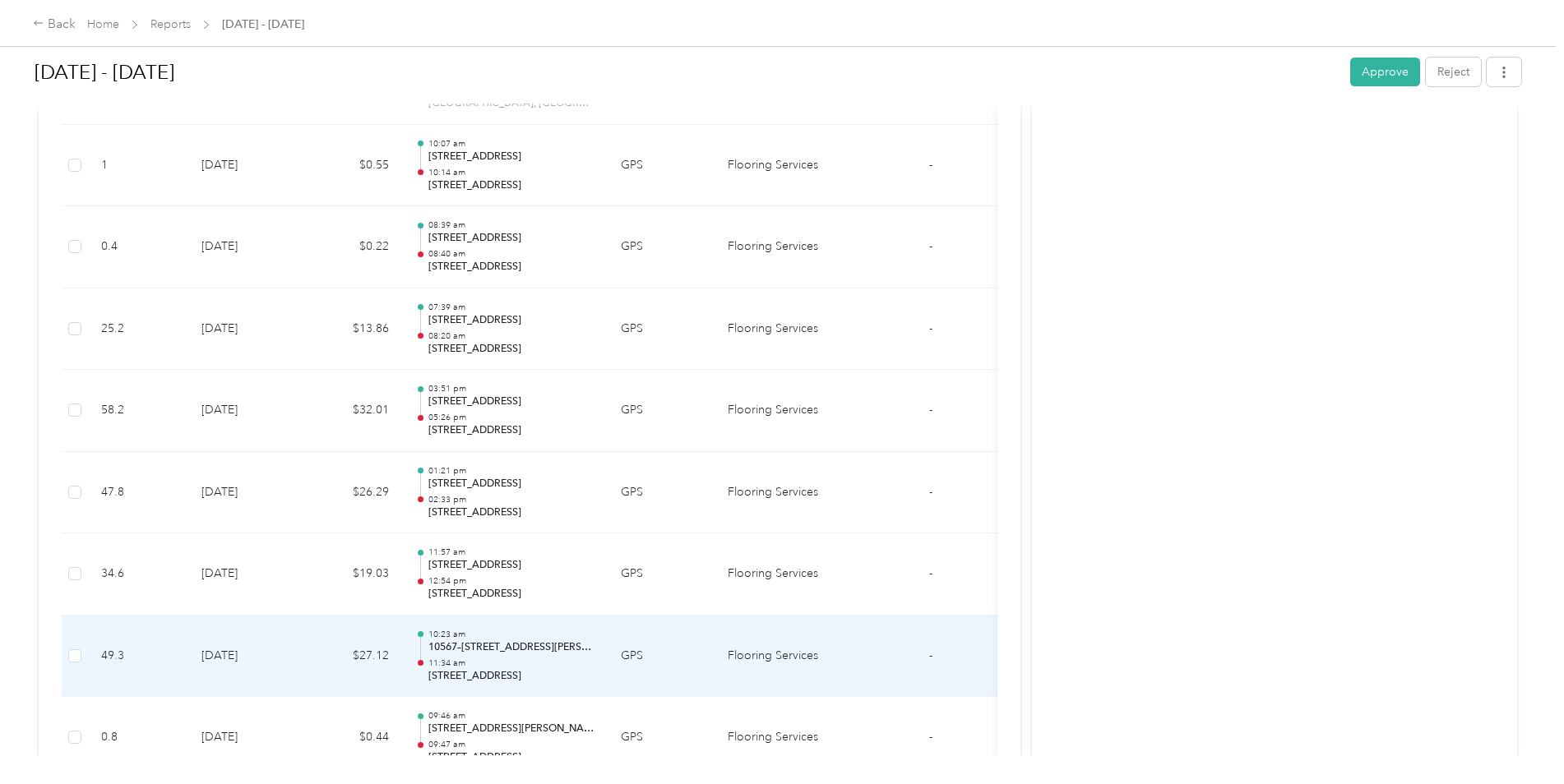
scroll to position [5990, 0]
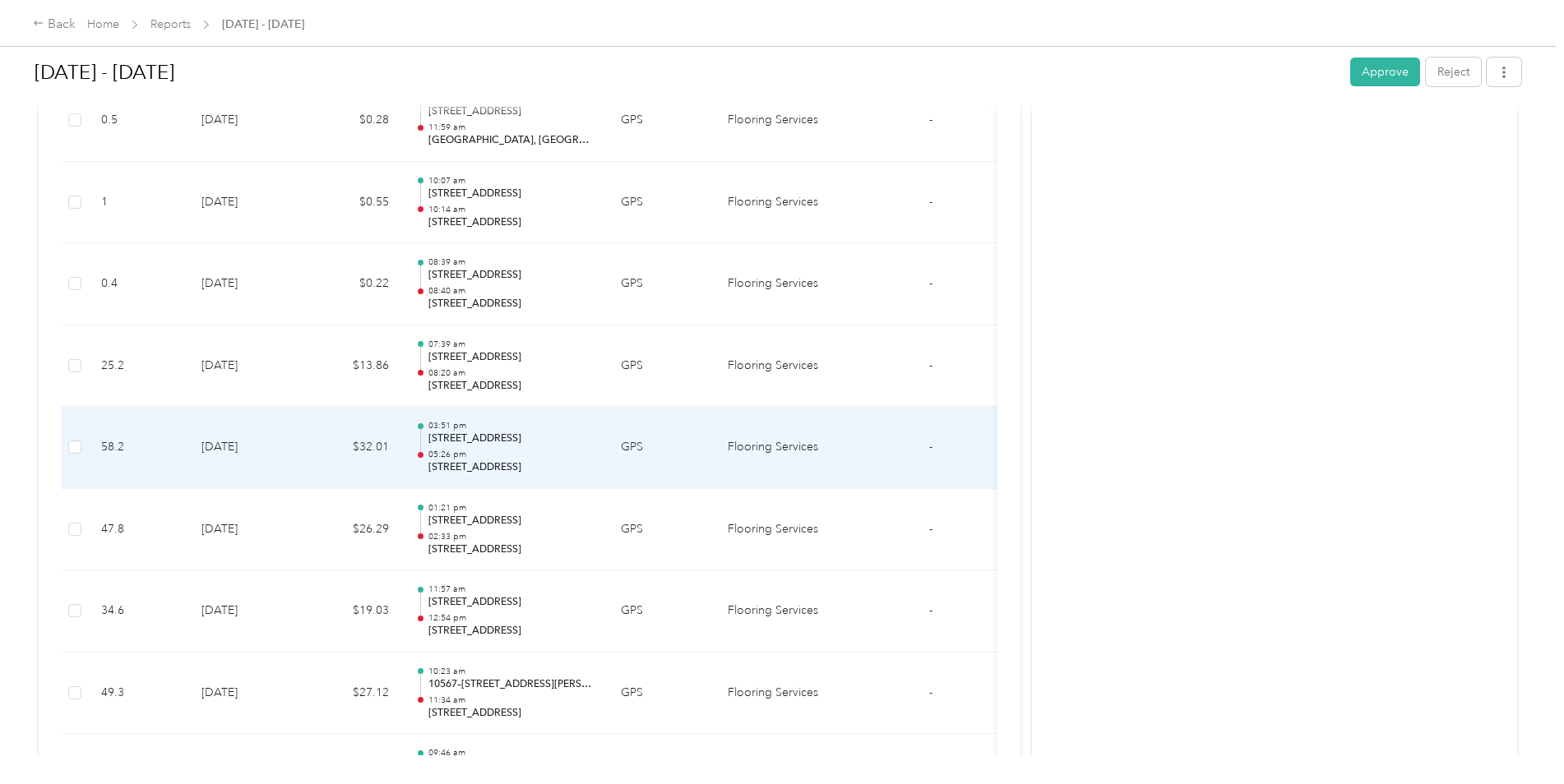
click at [239, 461] on td "[DATE]" at bounding box center [246, 448] width 115 height 82
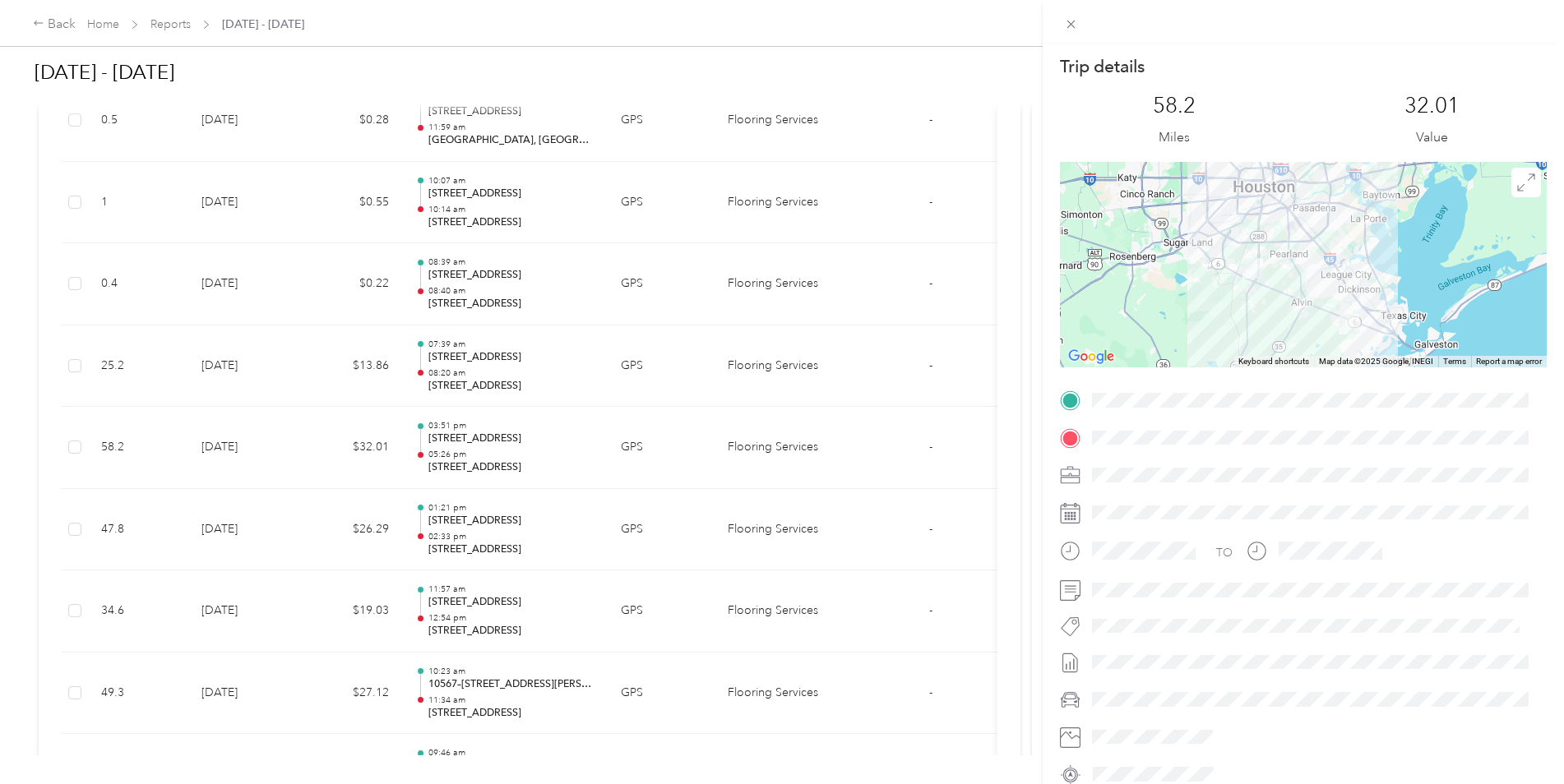
drag, startPoint x: 239, startPoint y: 461, endPoint x: 235, endPoint y: 545, distance: 84.1
click at [235, 545] on div "Trip details This trip cannot be edited because it is either under review, appr…" at bounding box center [782, 392] width 1564 height 784
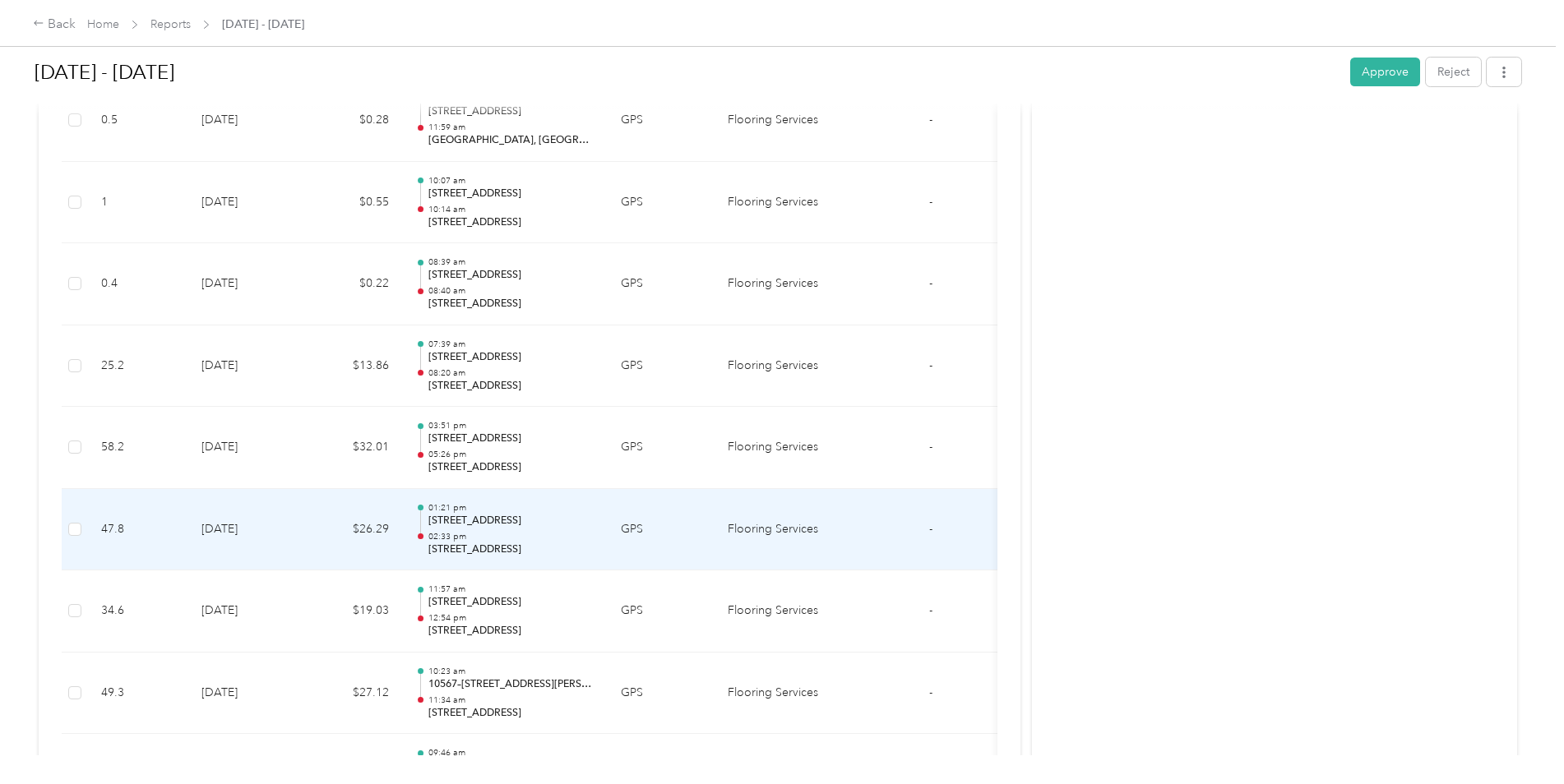
click at [235, 545] on td "[DATE]" at bounding box center [246, 530] width 115 height 82
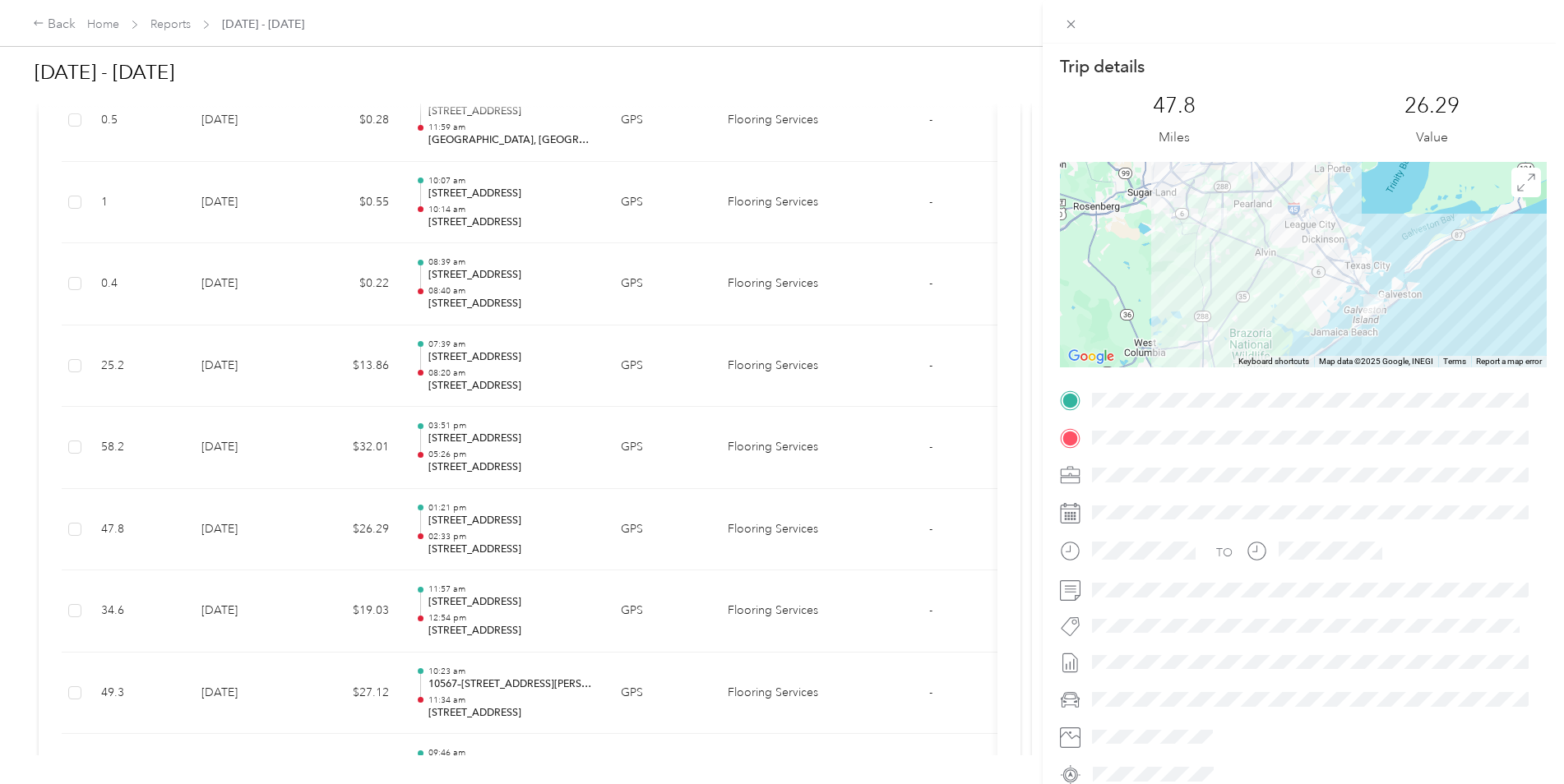
click at [235, 545] on div "Trip details This trip cannot be edited because it is either under review, appr…" at bounding box center [782, 392] width 1564 height 784
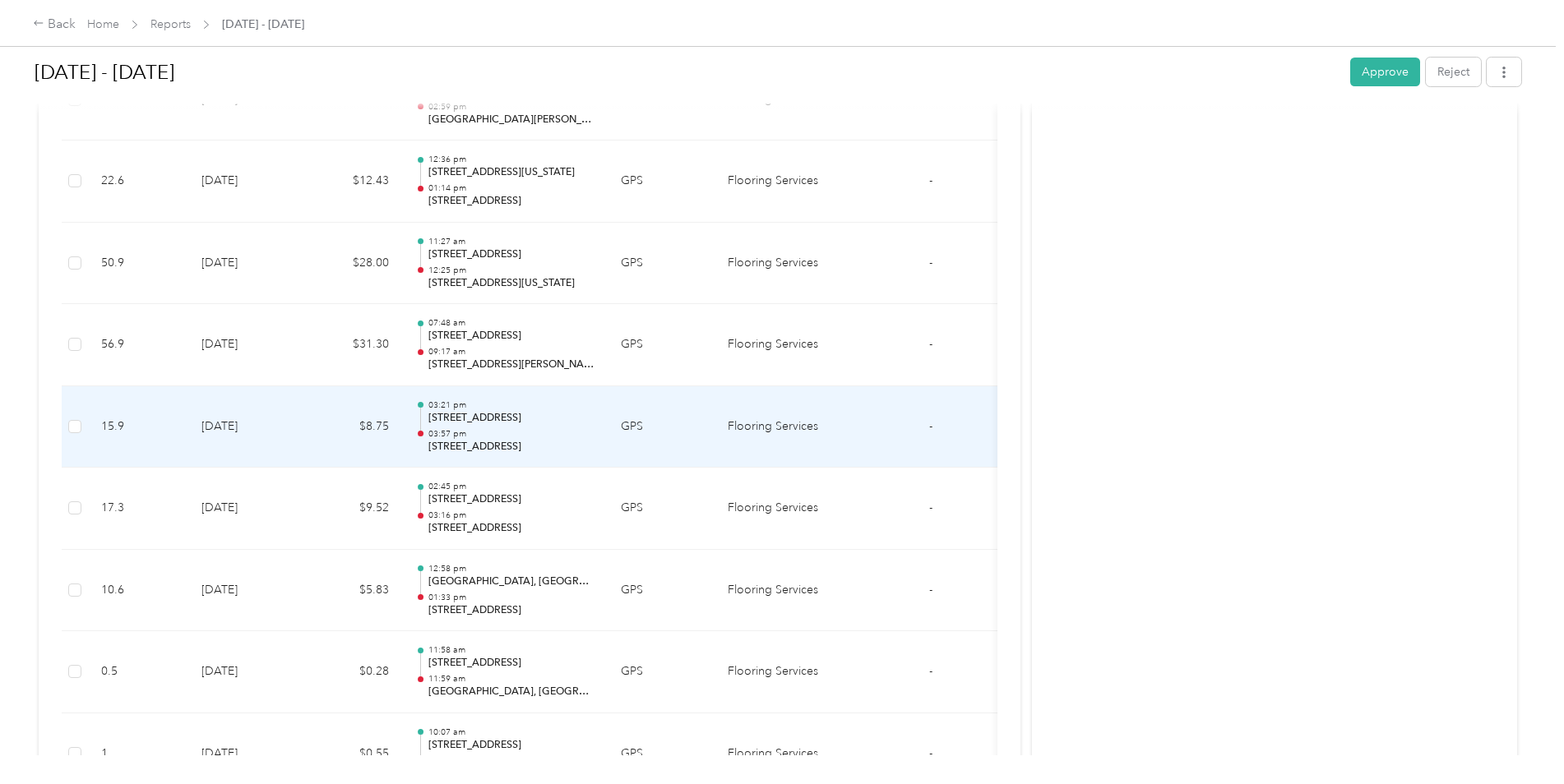
scroll to position [5415, 0]
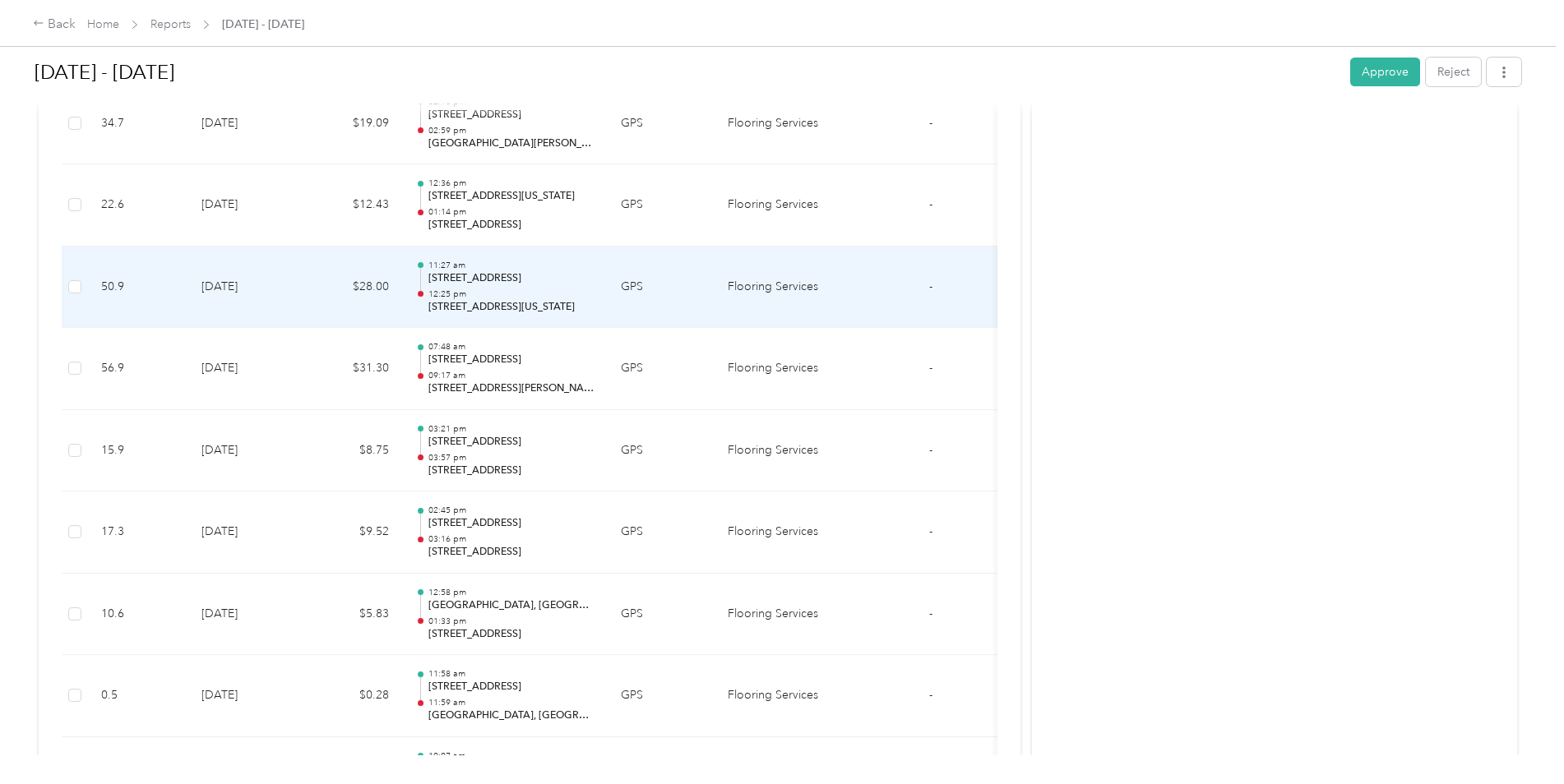
click at [228, 311] on td "[DATE]" at bounding box center [246, 287] width 115 height 82
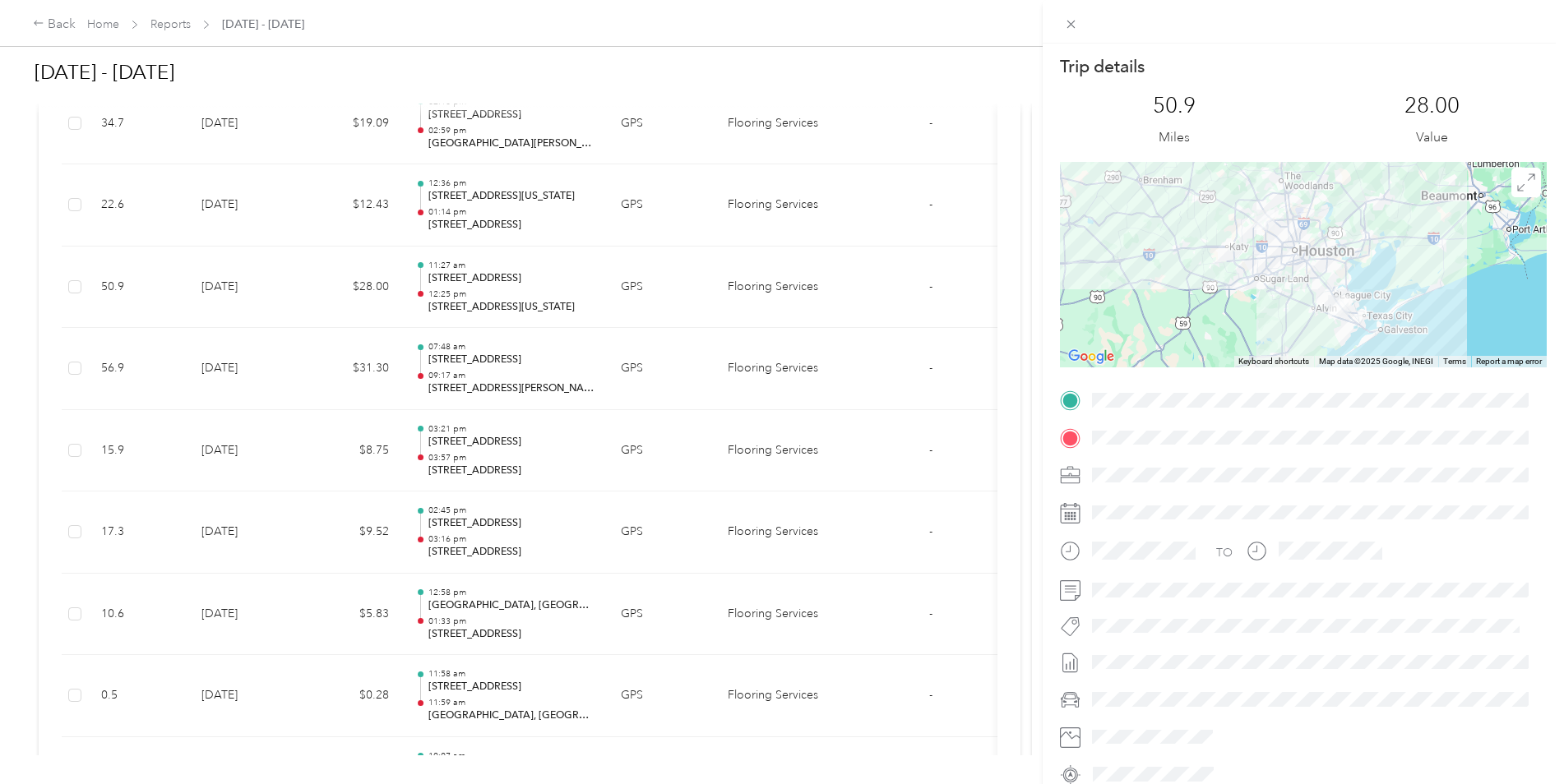
click at [239, 323] on div "Trip details This trip cannot be edited because it is either under review, appr…" at bounding box center [782, 392] width 1564 height 784
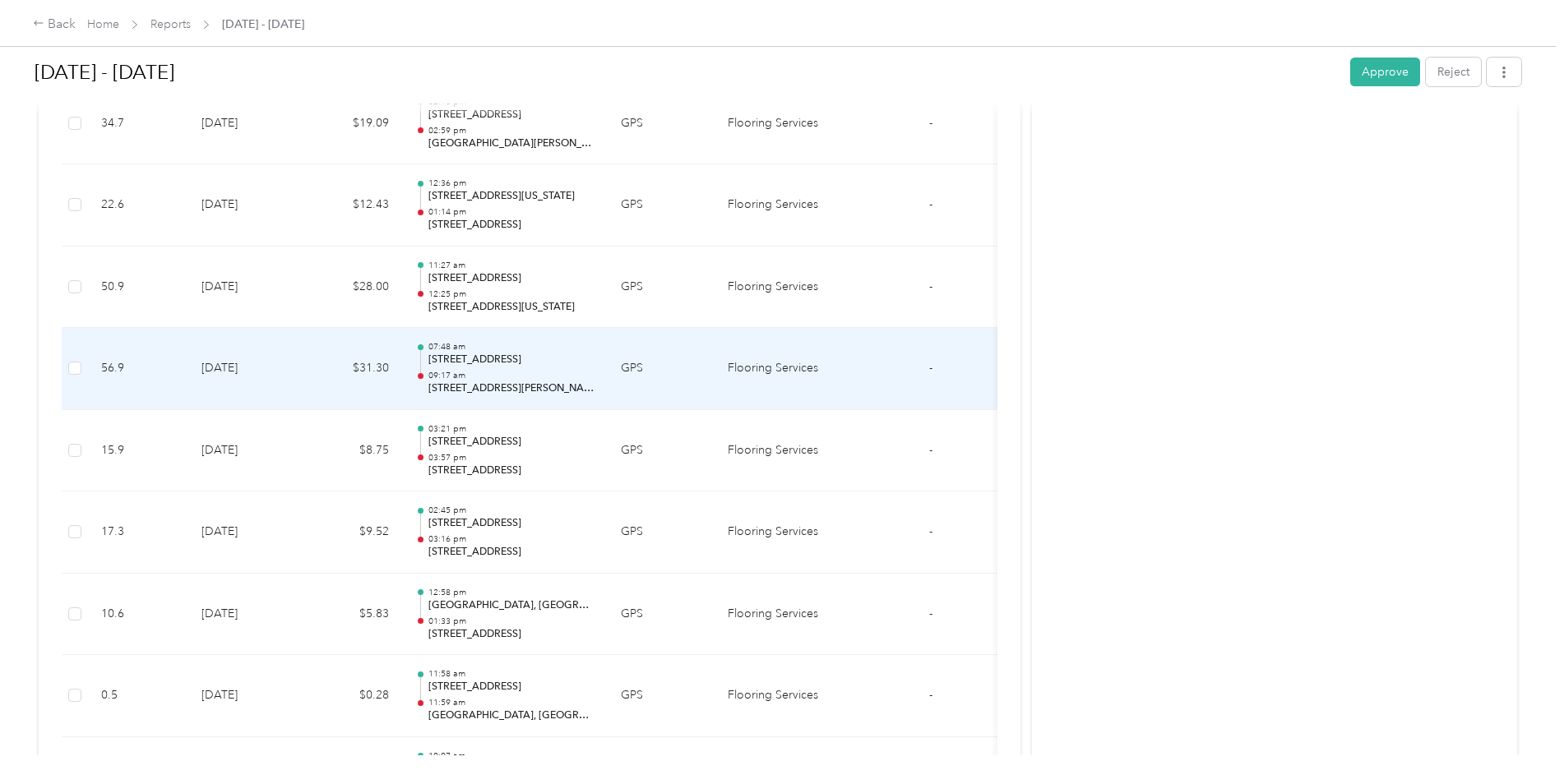
click at [244, 378] on td "[DATE]" at bounding box center [246, 369] width 115 height 82
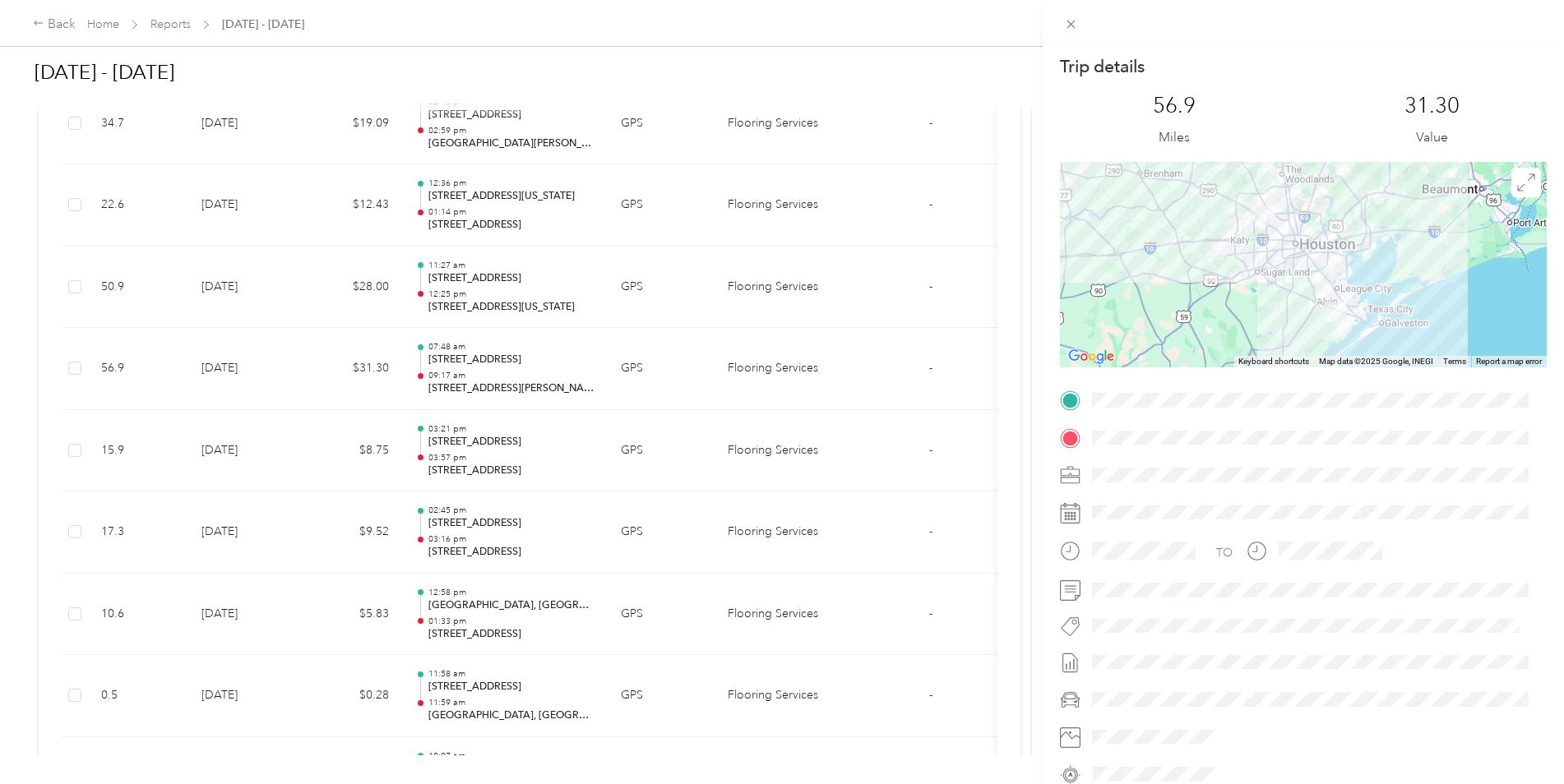
click at [247, 371] on div "Trip details This trip cannot be edited because it is either under review, appr…" at bounding box center [782, 392] width 1564 height 784
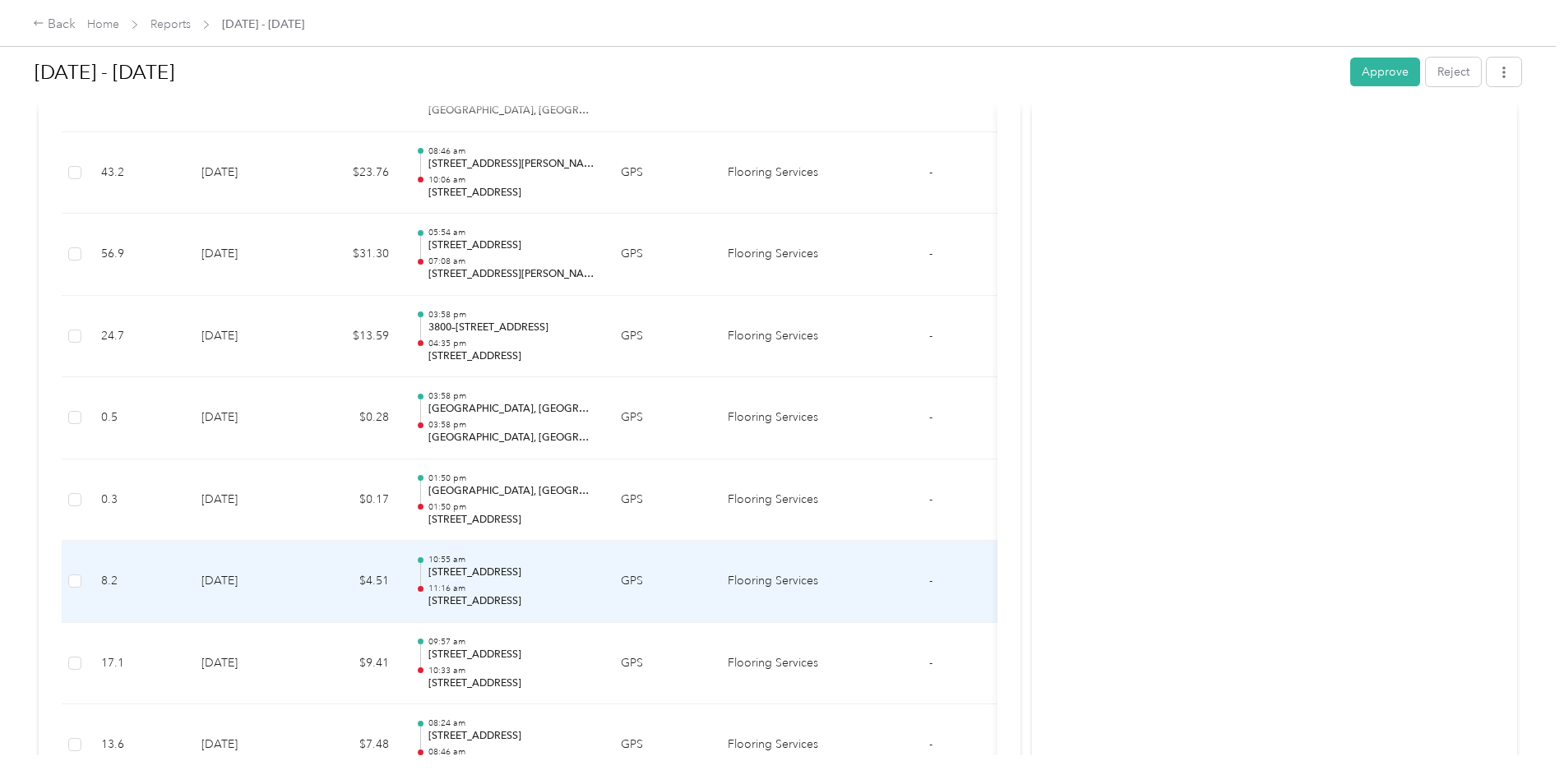
scroll to position [4512, 0]
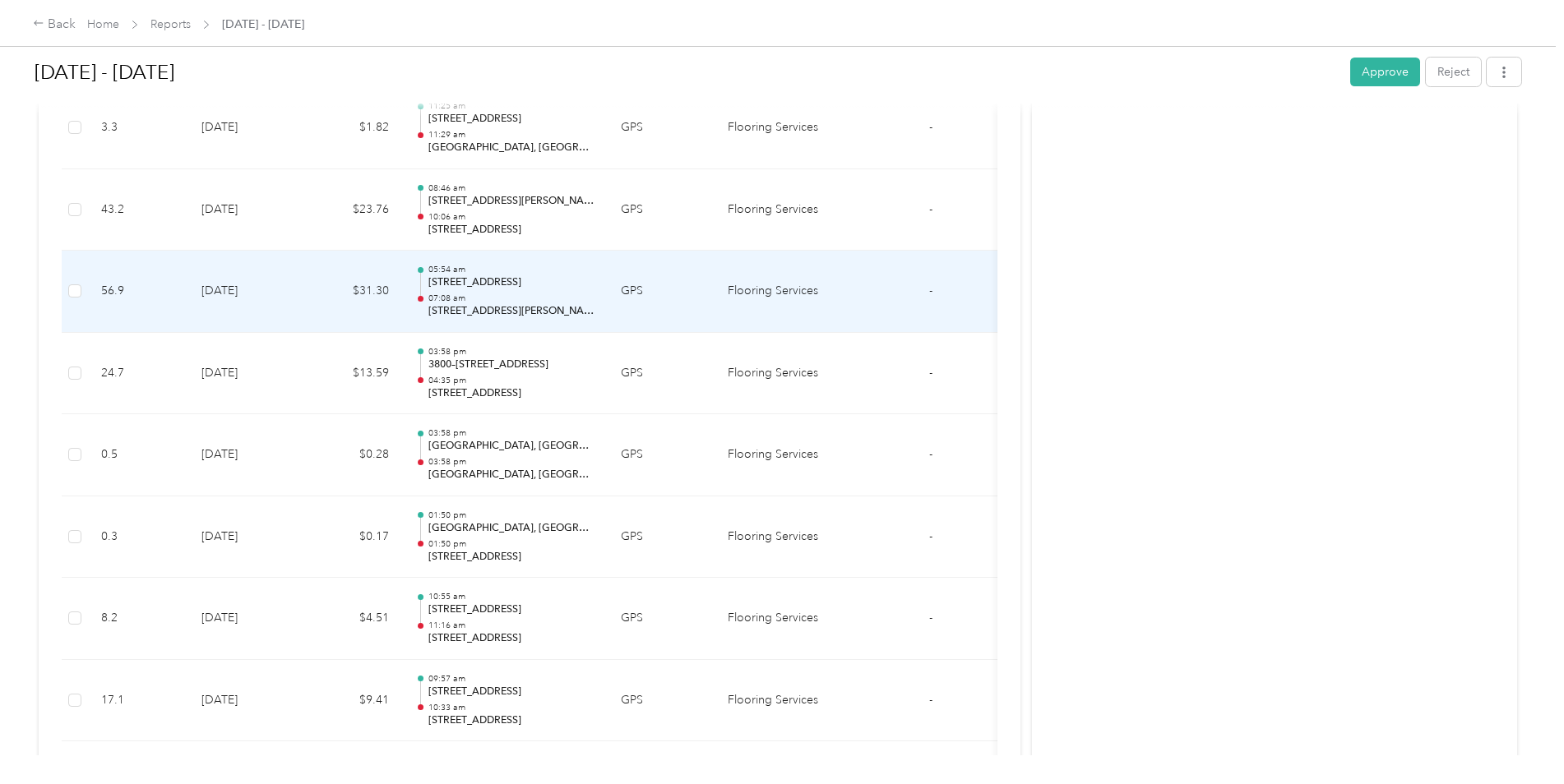
click at [231, 308] on td "[DATE]" at bounding box center [246, 292] width 115 height 82
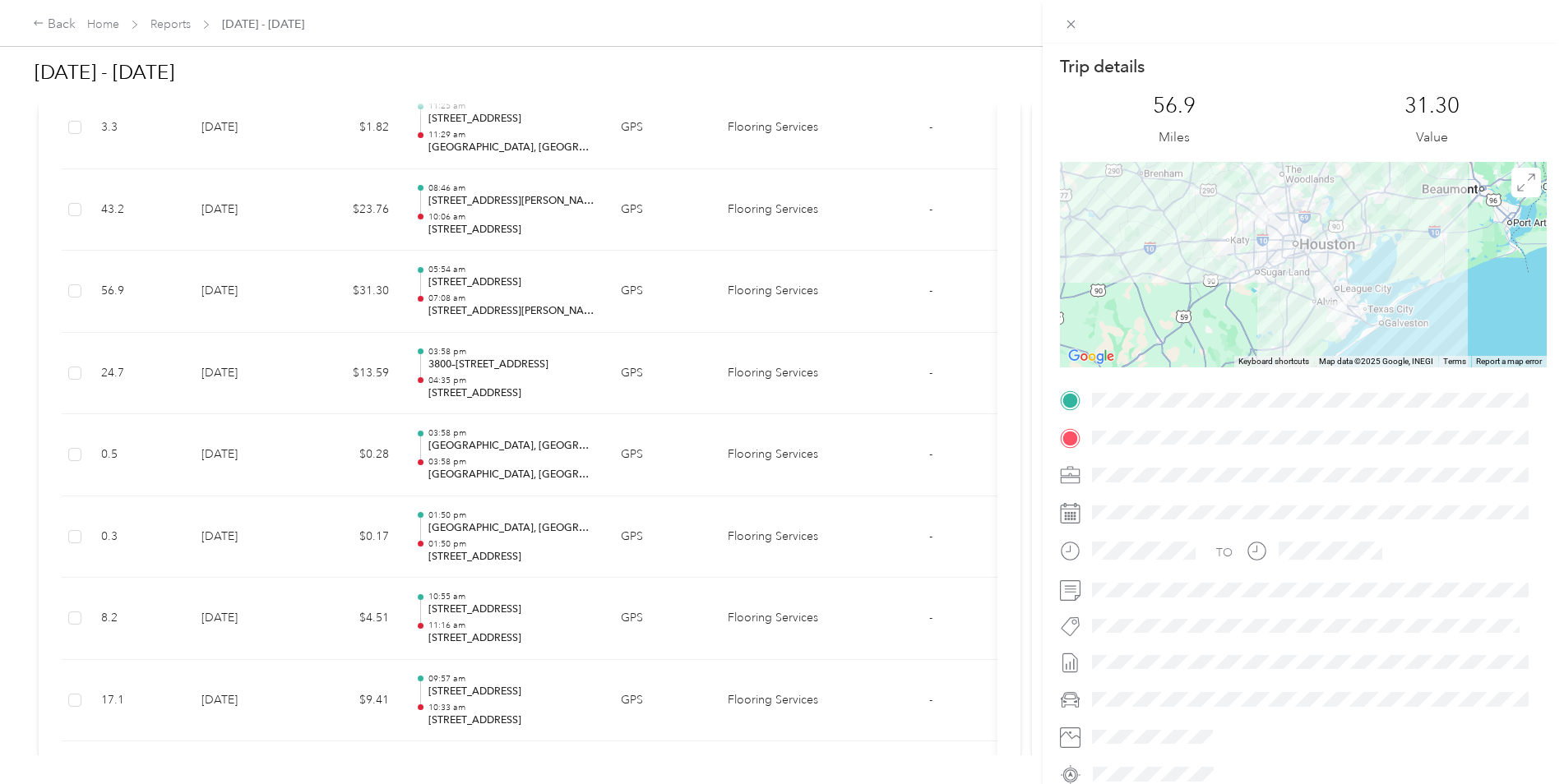
click at [235, 319] on div "Trip details This trip cannot be edited because it is either under review, appr…" at bounding box center [782, 392] width 1564 height 784
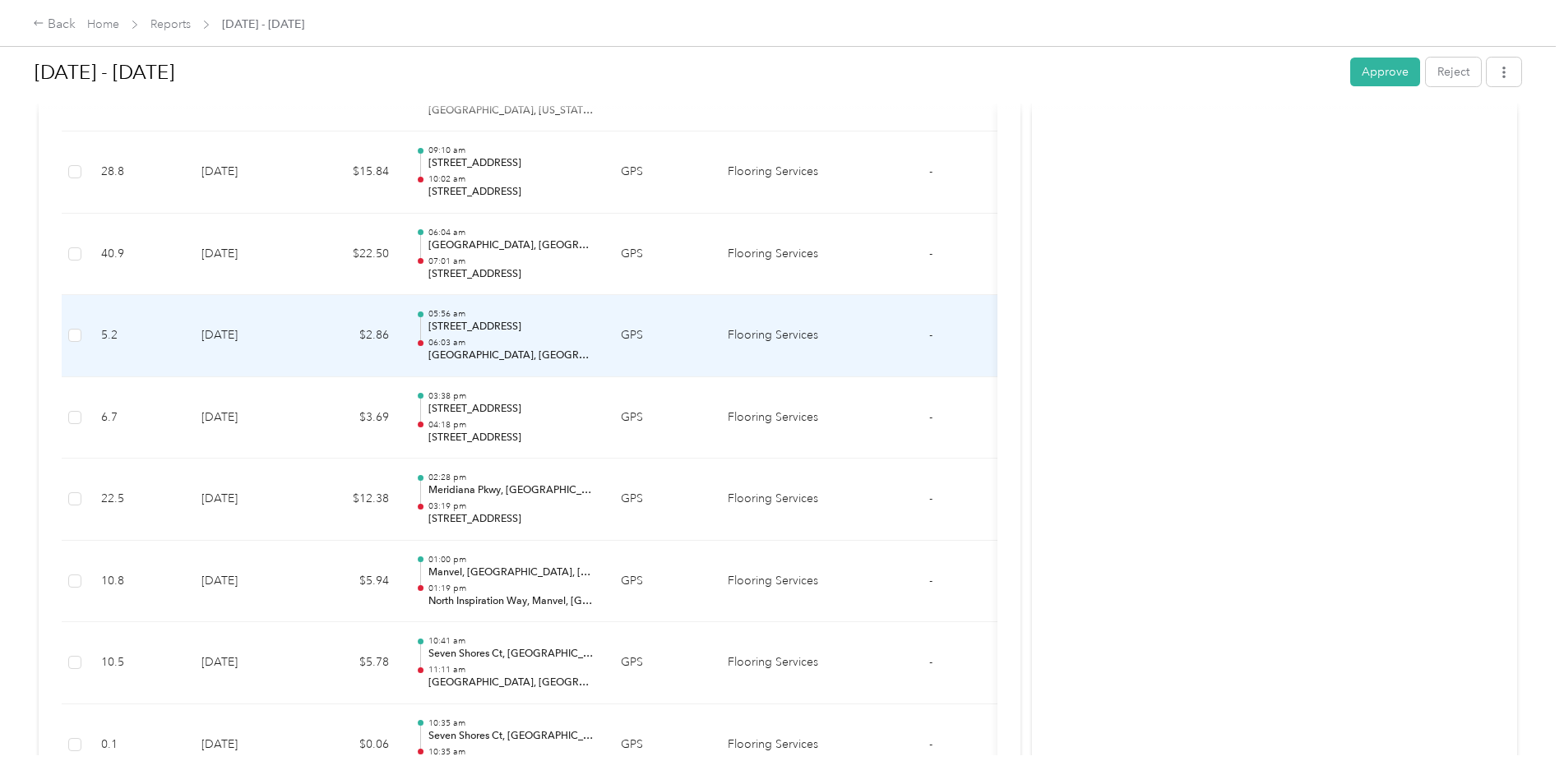
scroll to position [3444, 0]
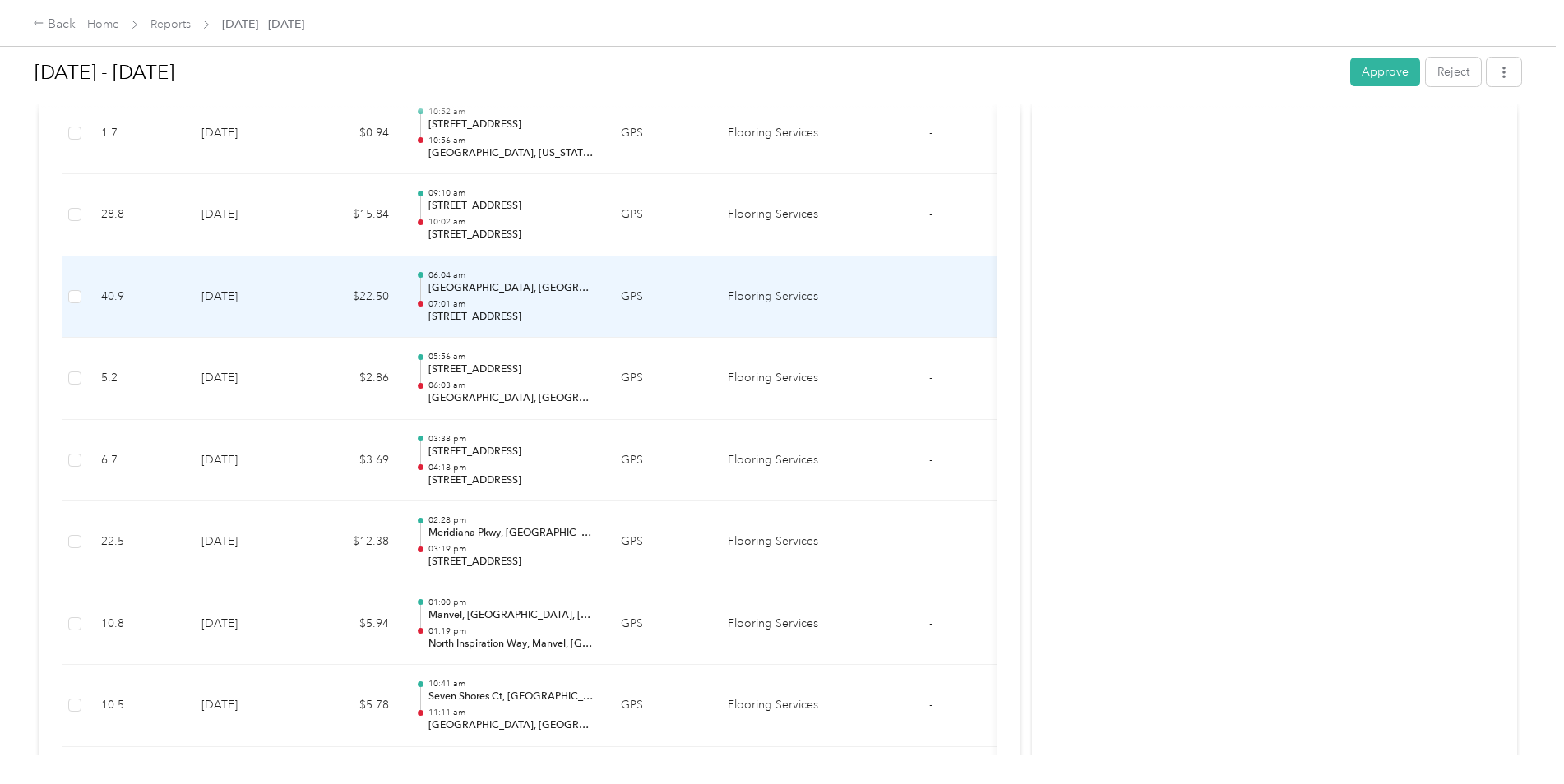
click at [232, 293] on td "[DATE]" at bounding box center [246, 298] width 115 height 82
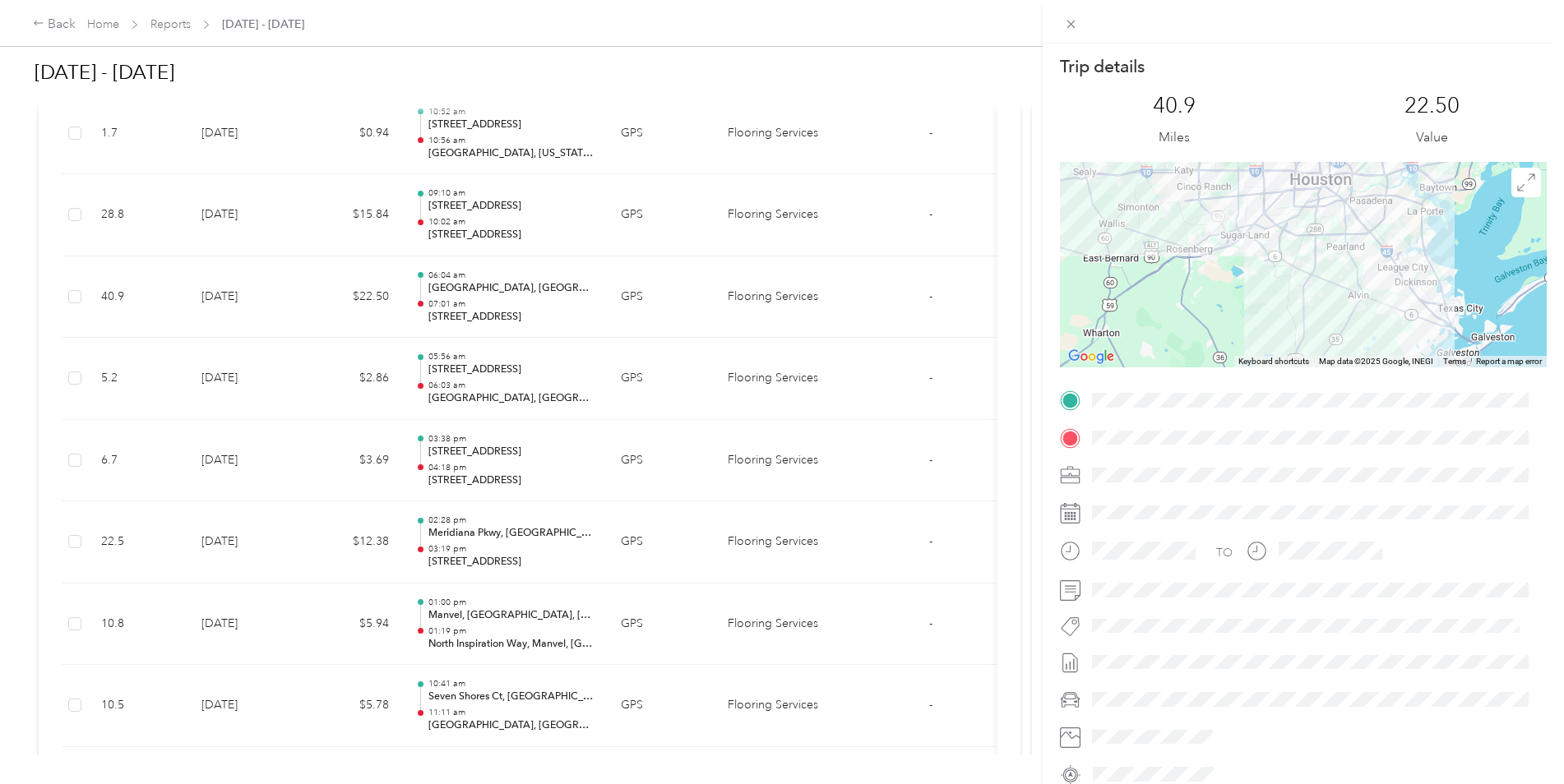
click at [226, 295] on div "Trip details This trip cannot be edited because it is either under review, appr…" at bounding box center [782, 392] width 1564 height 784
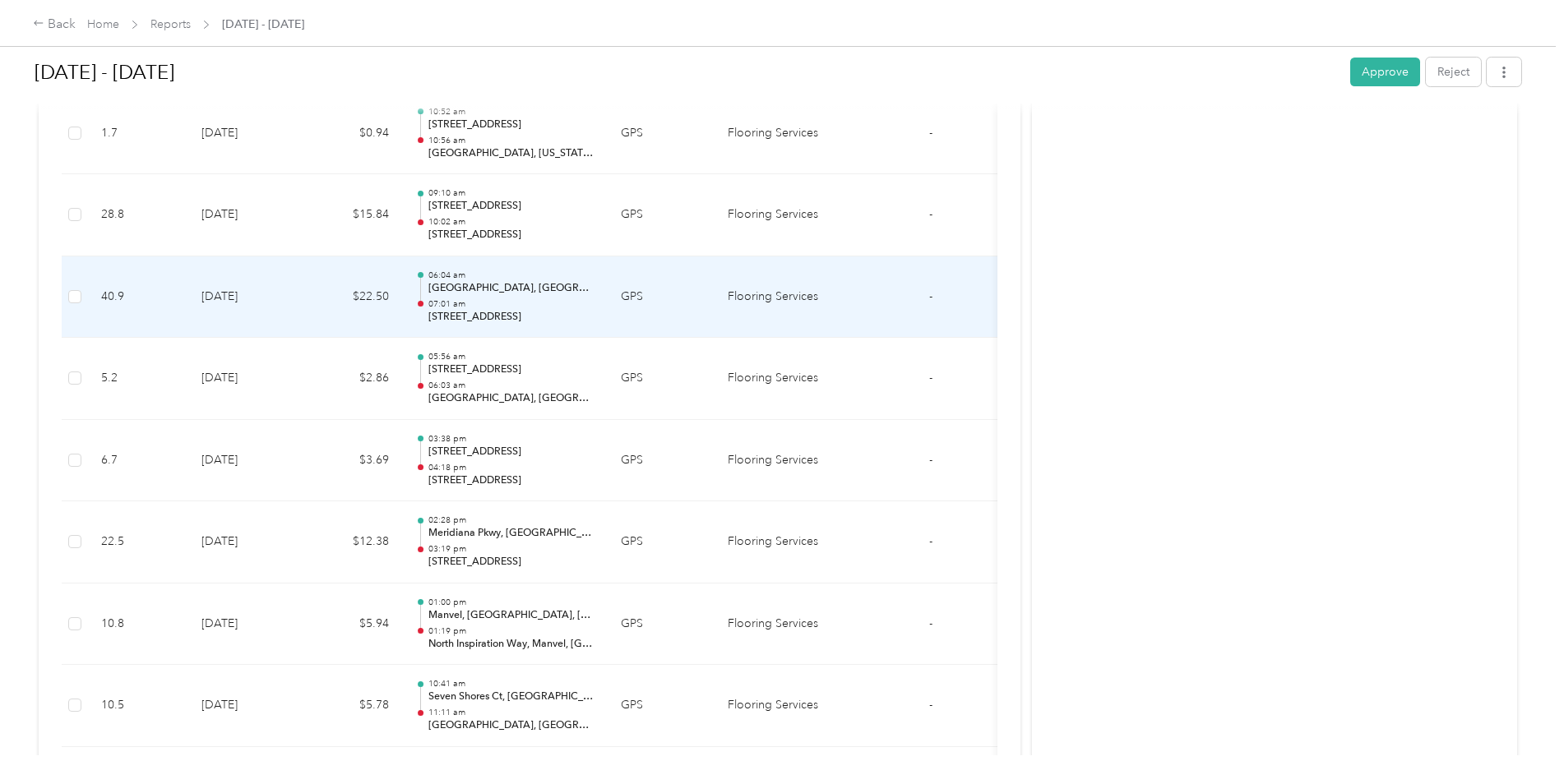
click at [222, 290] on td "[DATE]" at bounding box center [246, 298] width 115 height 82
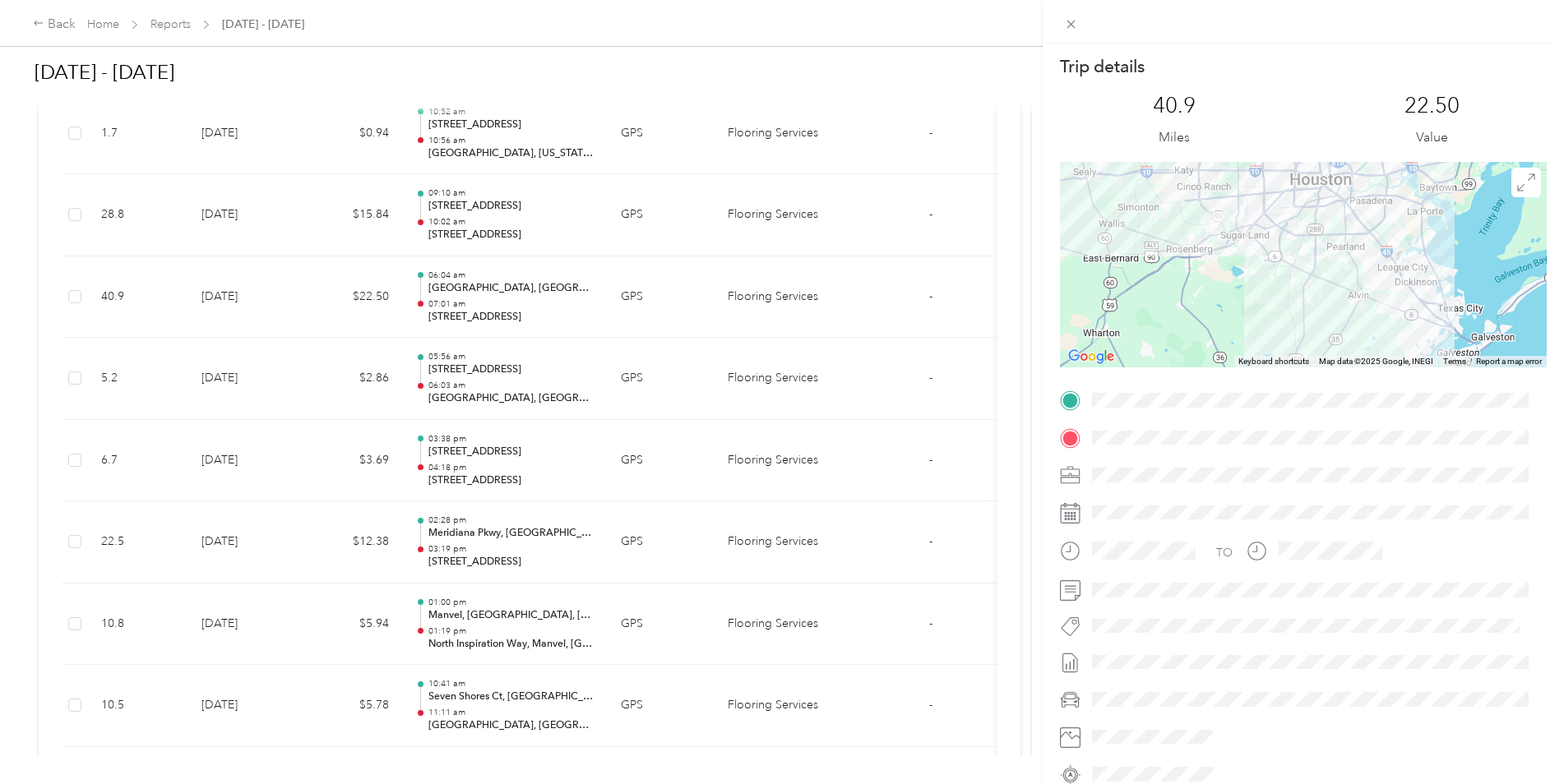
click at [226, 286] on div "Trip details This trip cannot be edited because it is either under review, appr…" at bounding box center [782, 392] width 1564 height 784
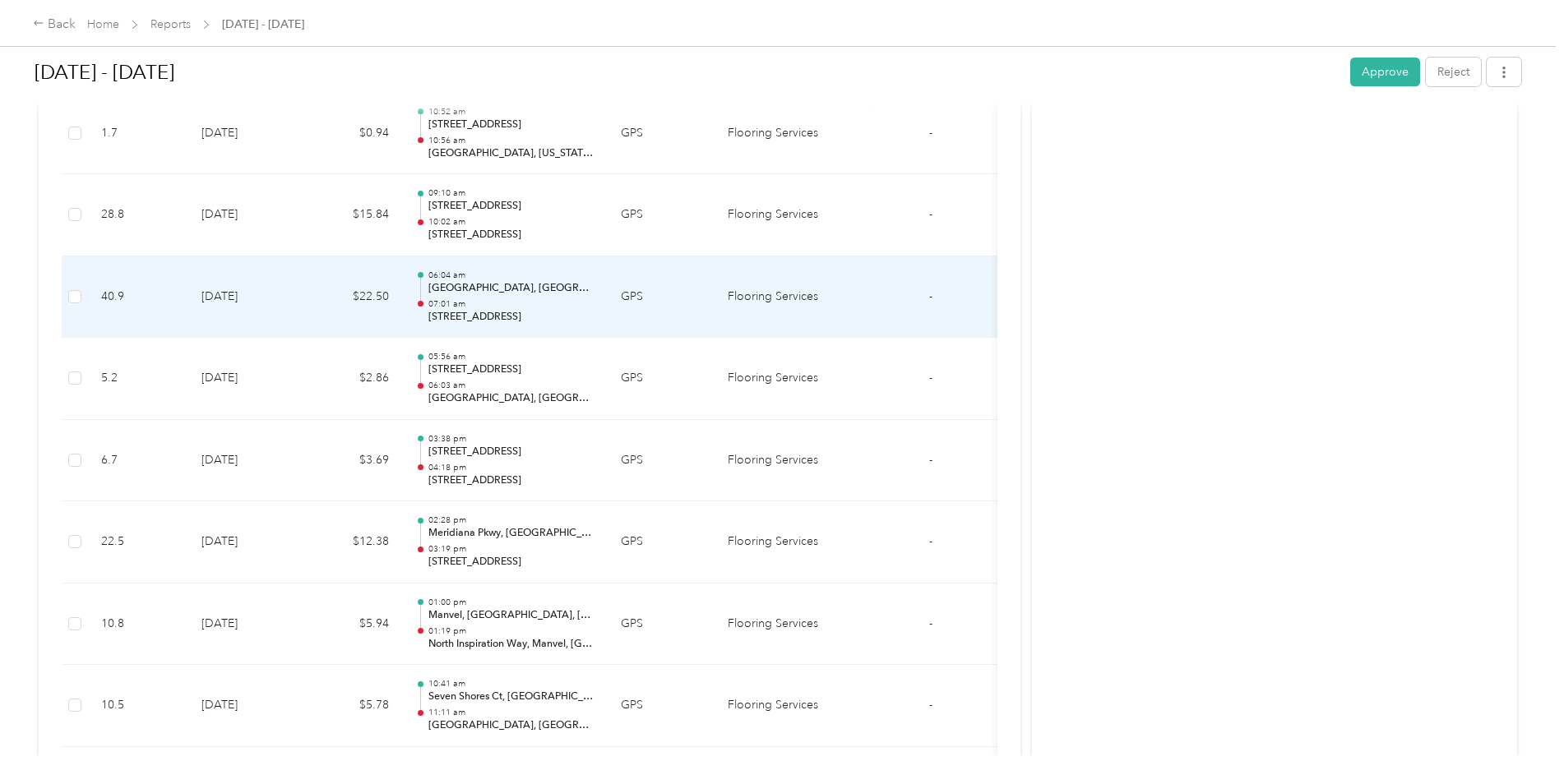
click at [230, 285] on td "[DATE]" at bounding box center [246, 298] width 115 height 82
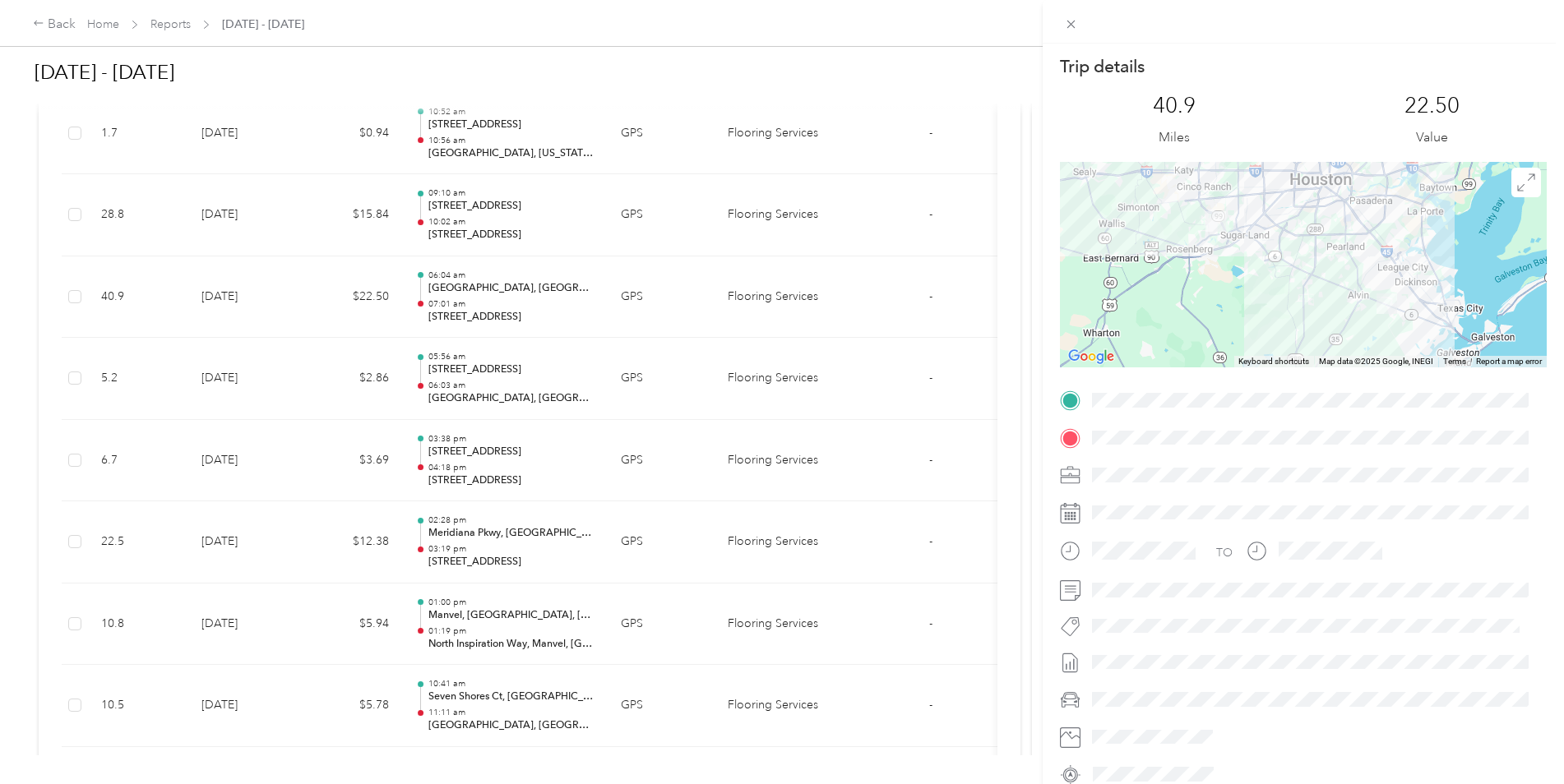
click at [230, 285] on div "Trip details This trip cannot be edited because it is either under review, appr…" at bounding box center [782, 392] width 1564 height 784
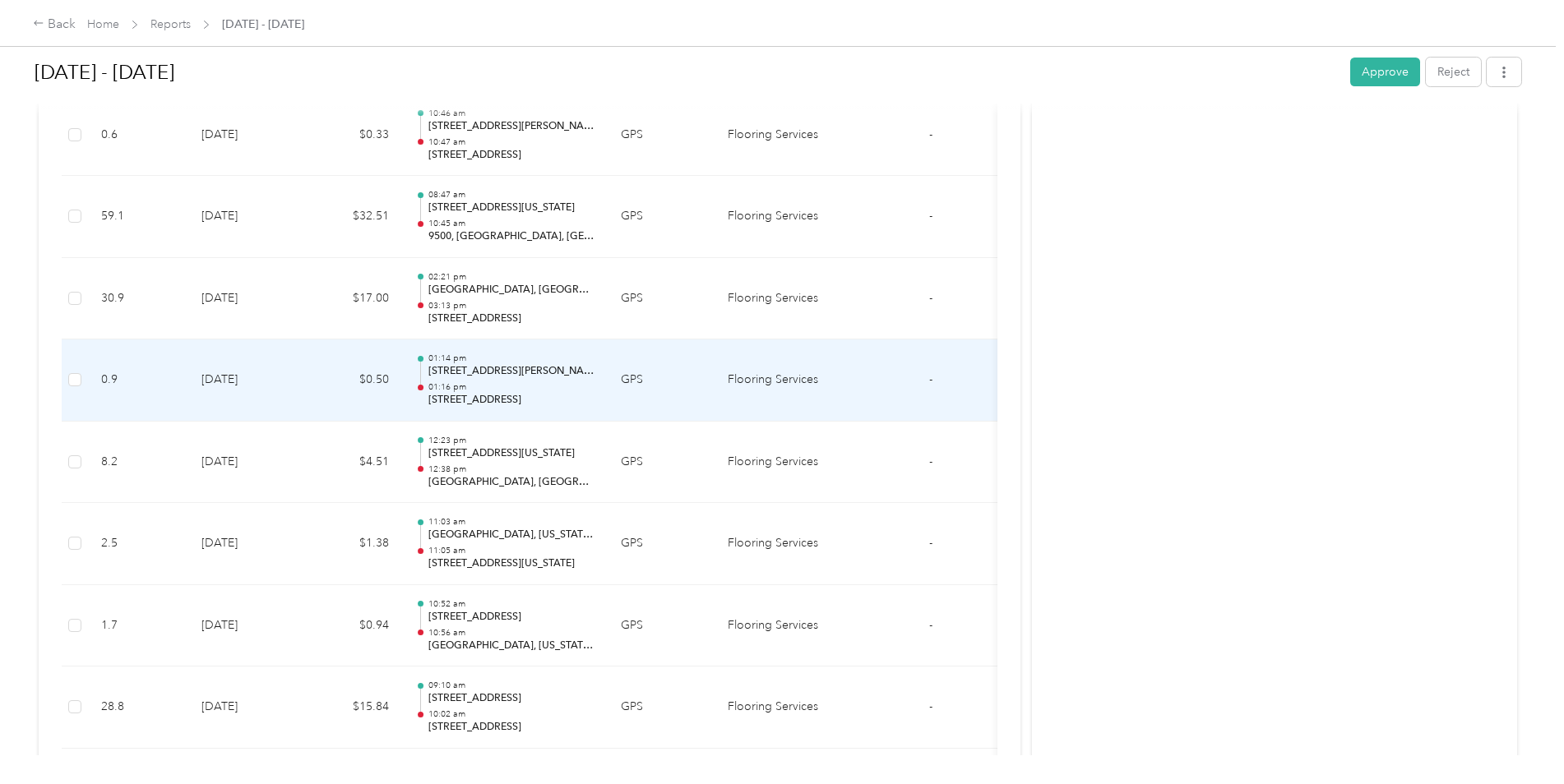
scroll to position [2950, 0]
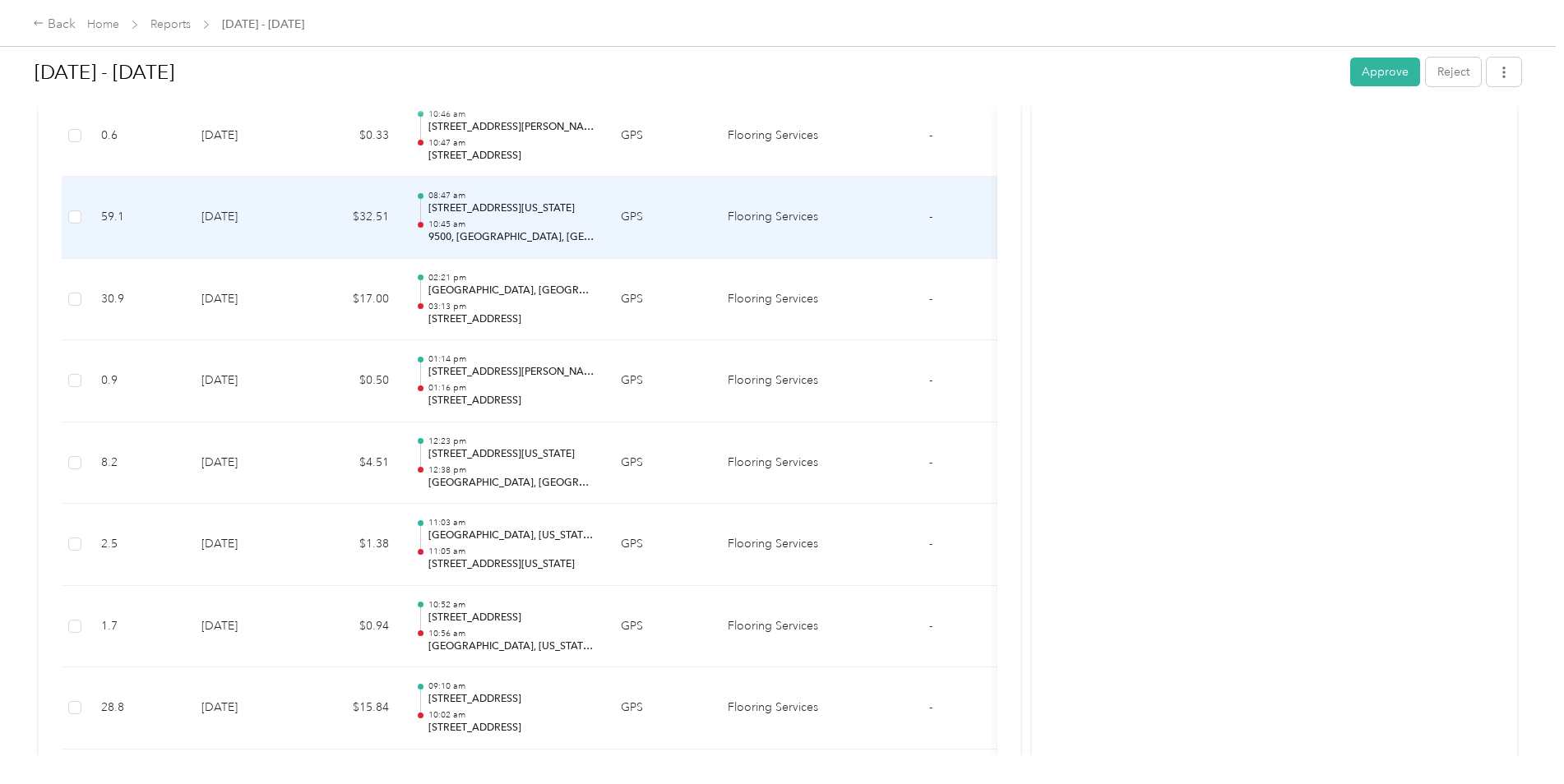
click at [236, 220] on td "[DATE]" at bounding box center [246, 218] width 115 height 82
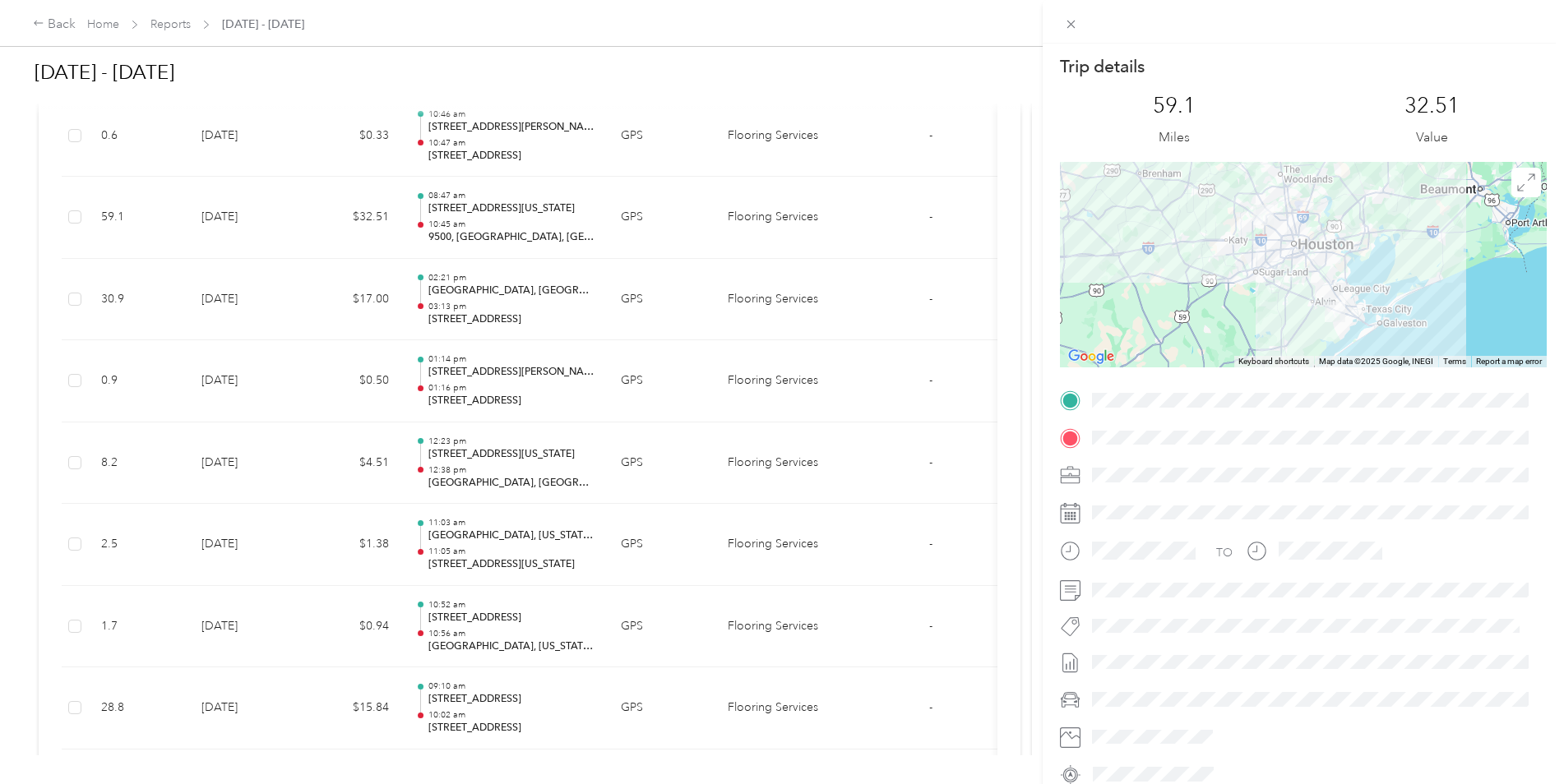
click at [231, 226] on div "Trip details This trip cannot be edited because it is either under review, appr…" at bounding box center [782, 392] width 1564 height 784
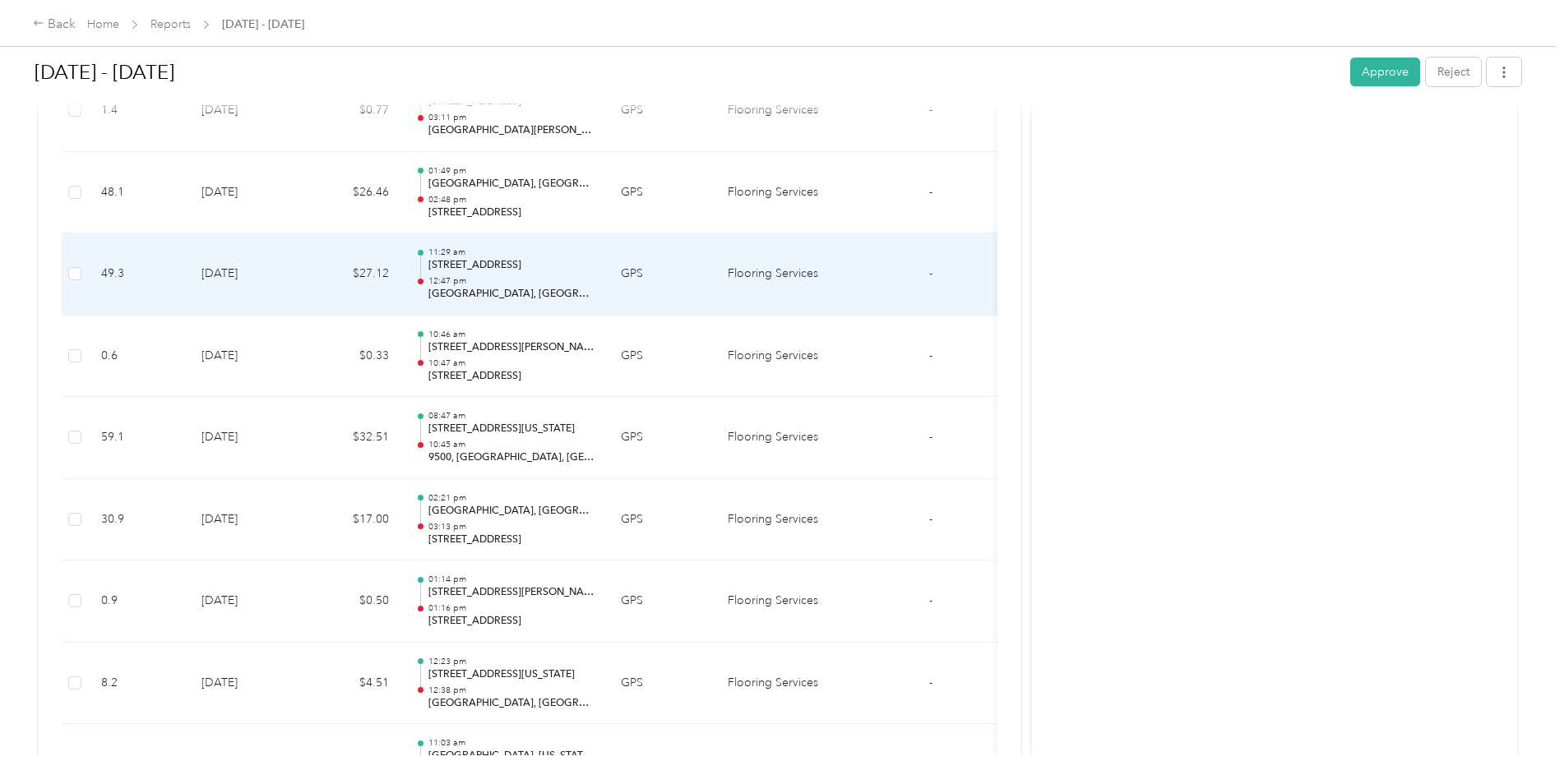
scroll to position [2703, 0]
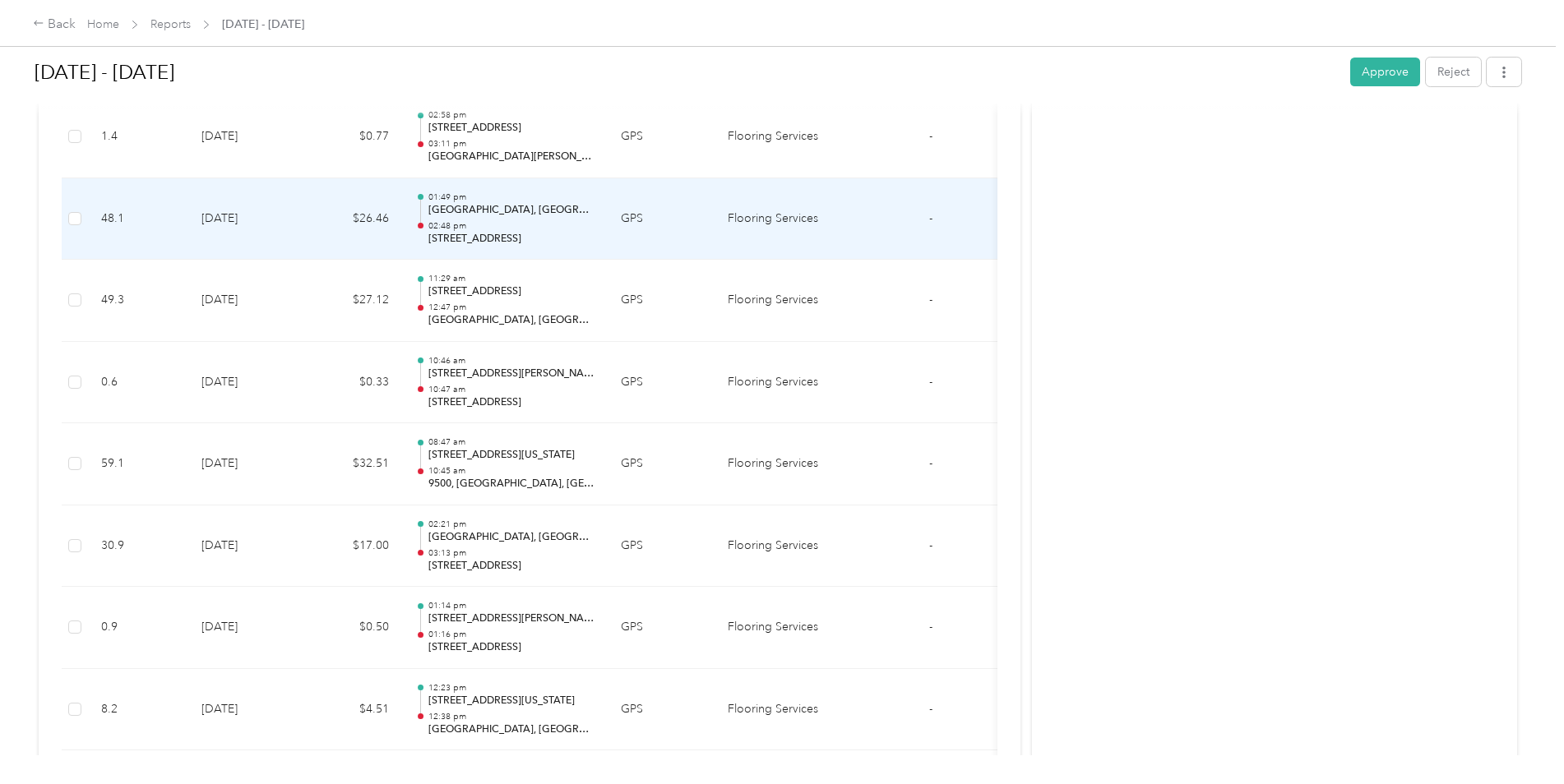
click at [231, 226] on td "[DATE]" at bounding box center [246, 220] width 115 height 82
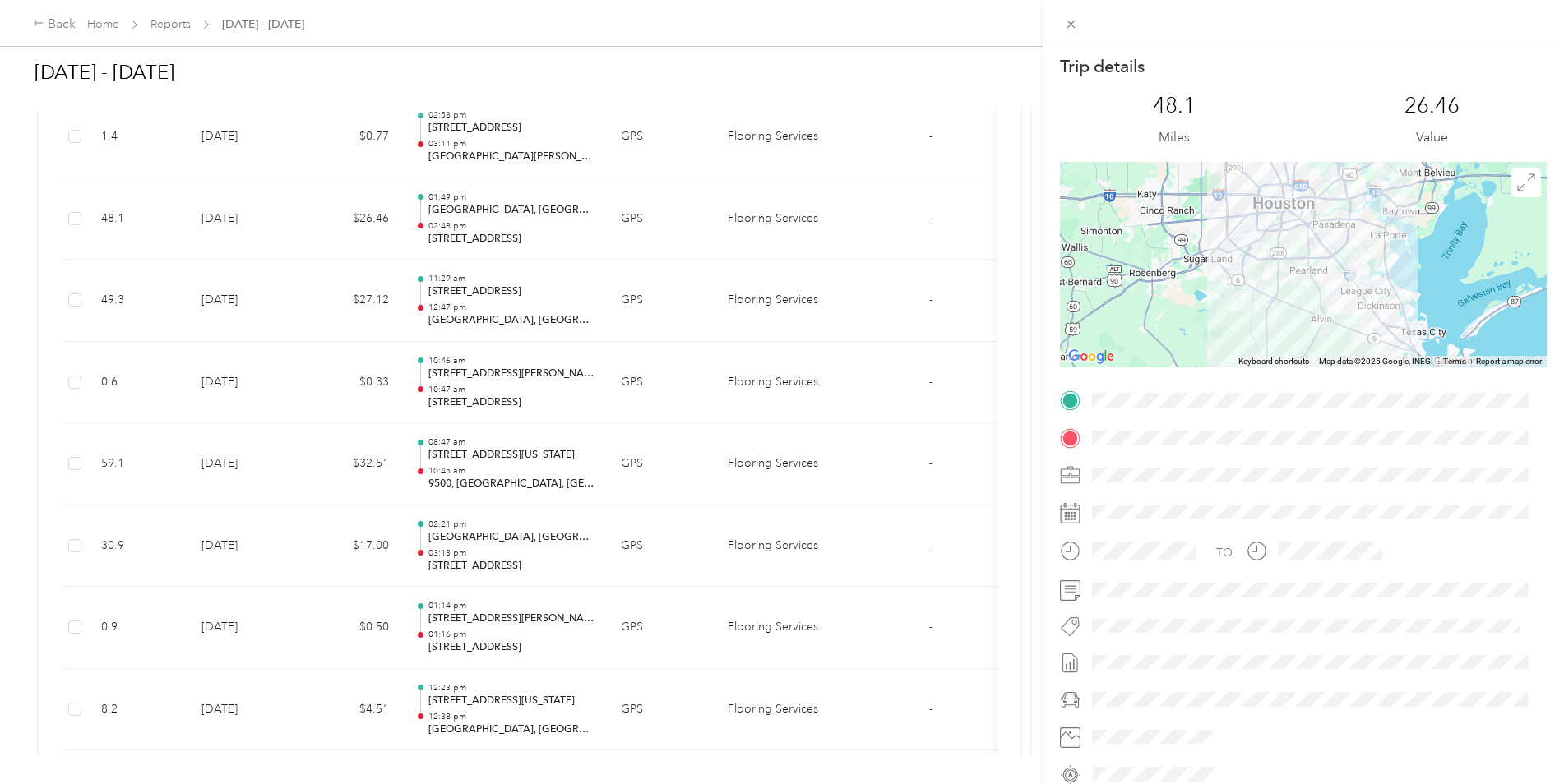
click at [231, 226] on div "Trip details This trip cannot be edited because it is either under review, appr…" at bounding box center [782, 392] width 1564 height 784
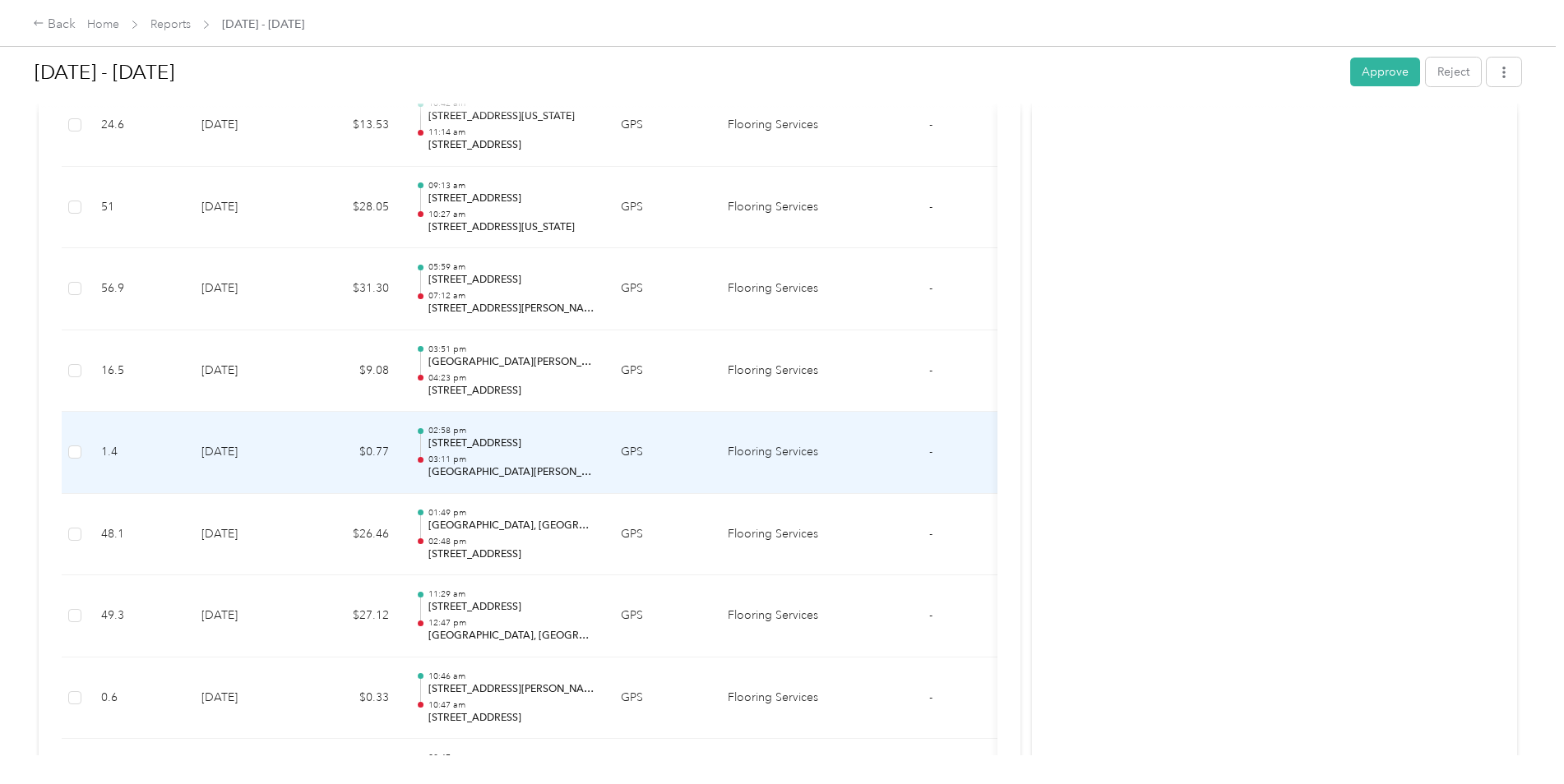
scroll to position [2375, 0]
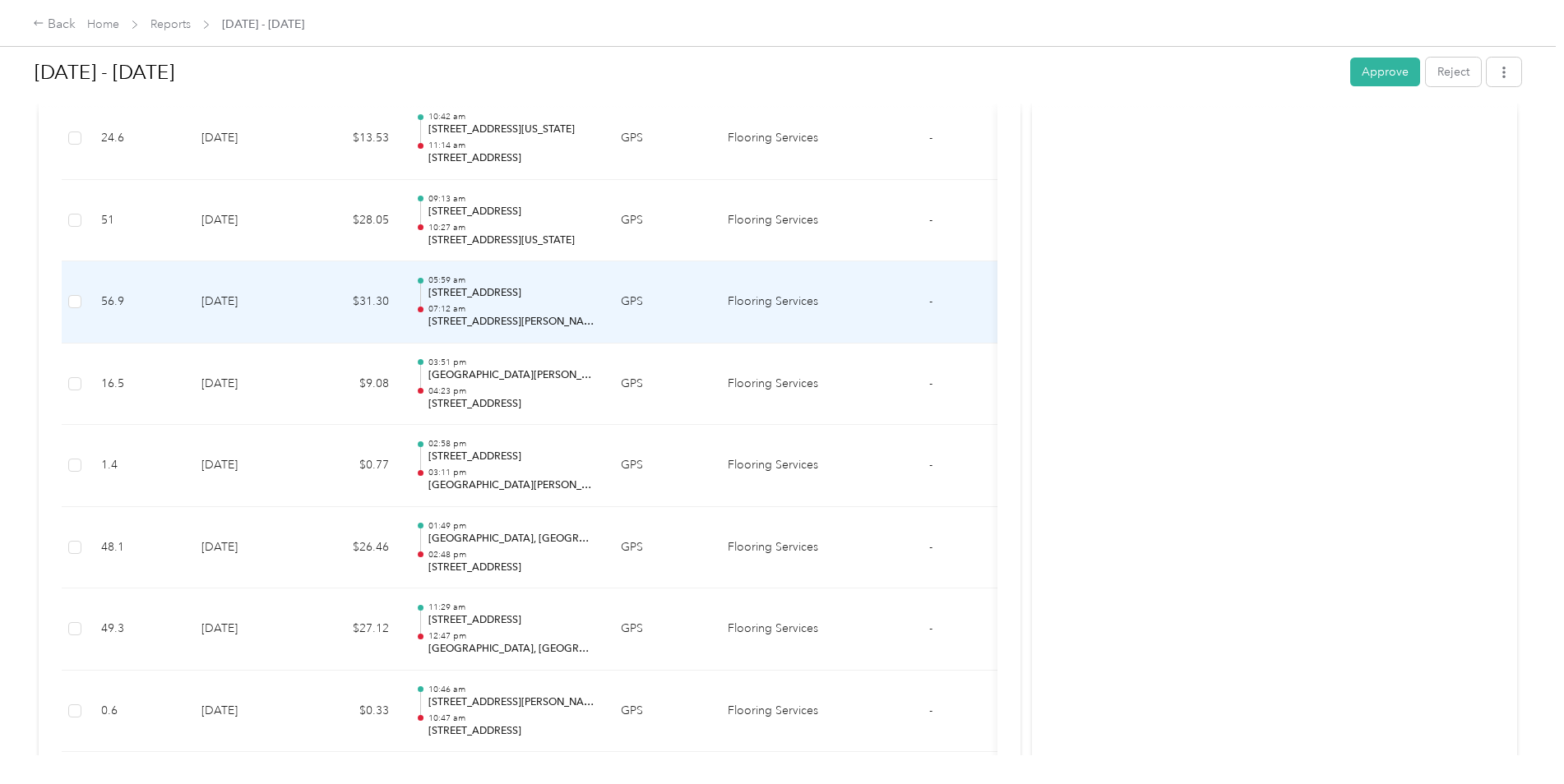
click at [222, 308] on td "[DATE]" at bounding box center [246, 303] width 115 height 82
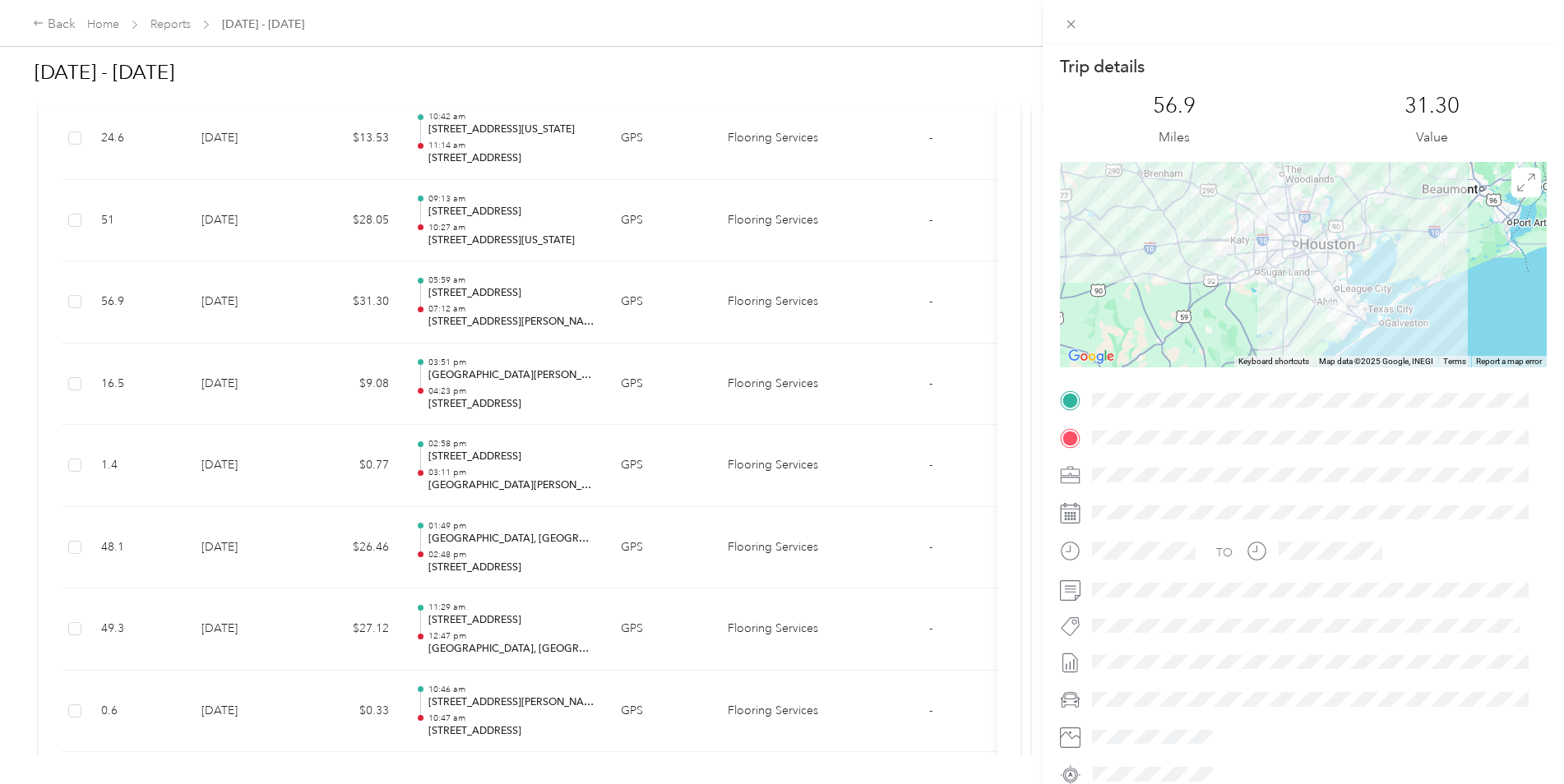
click at [232, 297] on div "Trip details This trip cannot be edited because it is either under review, appr…" at bounding box center [782, 392] width 1564 height 784
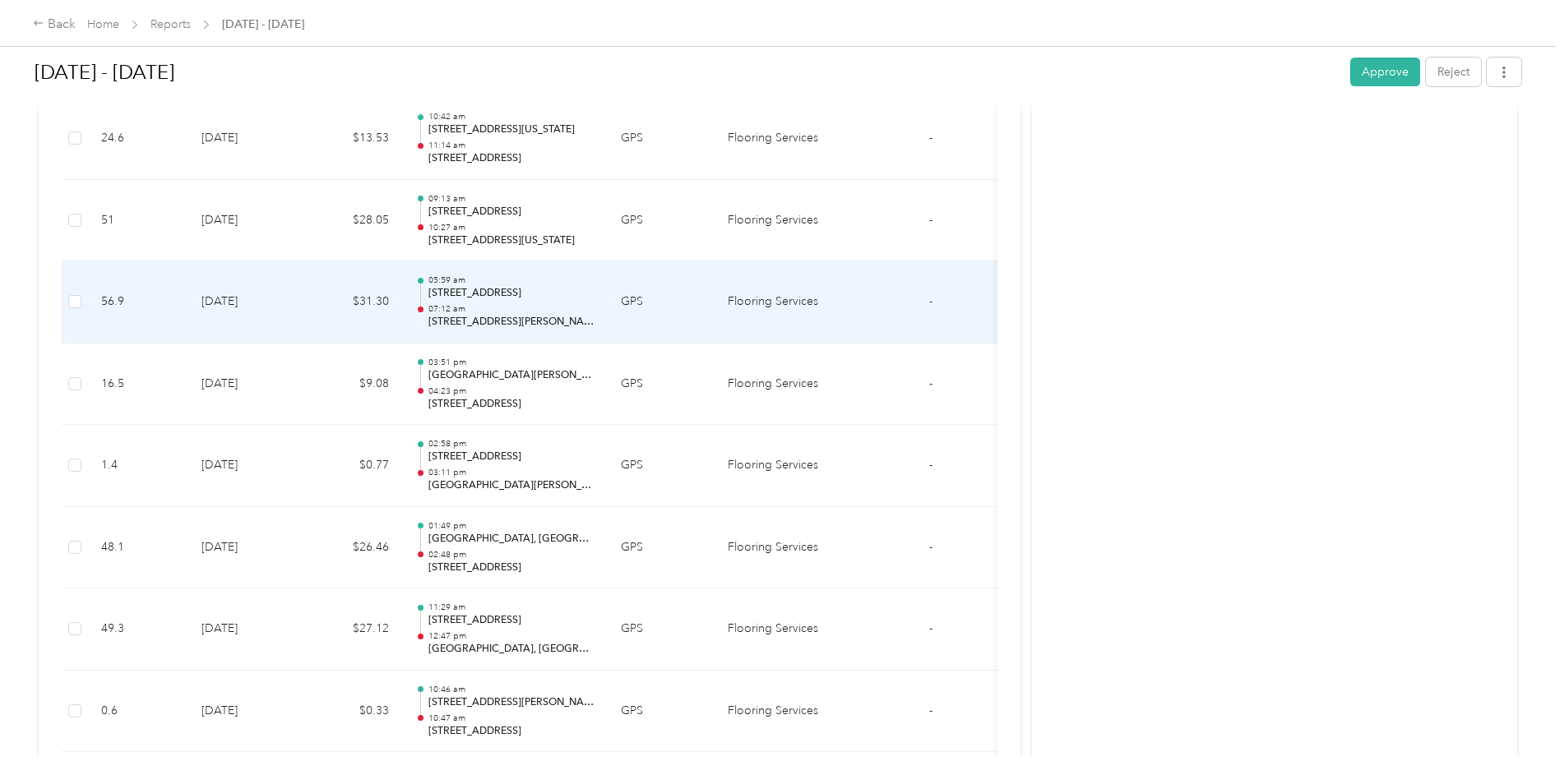
click at [233, 298] on td "[DATE]" at bounding box center [246, 303] width 115 height 82
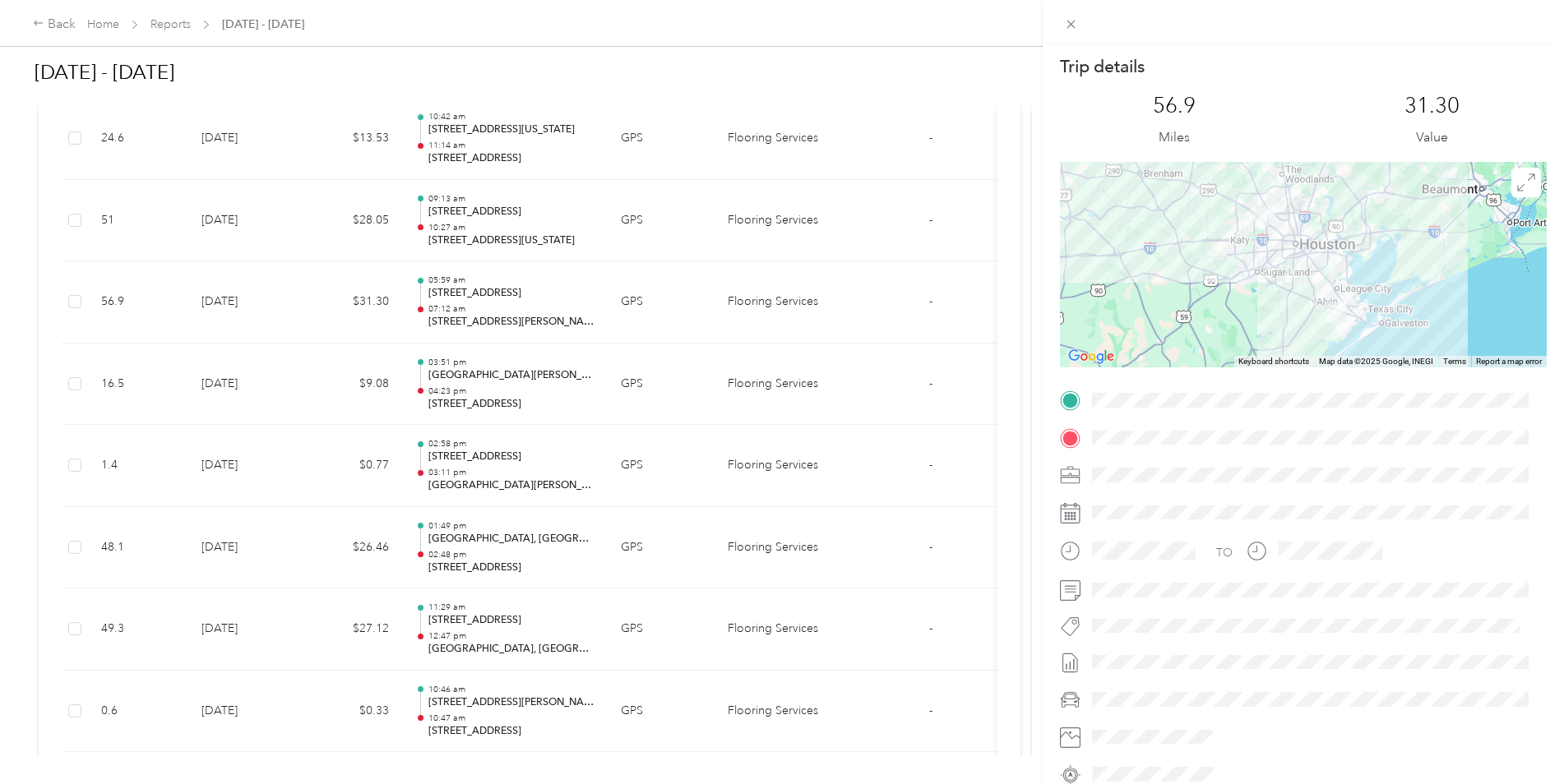
click at [236, 295] on div "Trip details This trip cannot be edited because it is either under review, appr…" at bounding box center [782, 392] width 1564 height 784
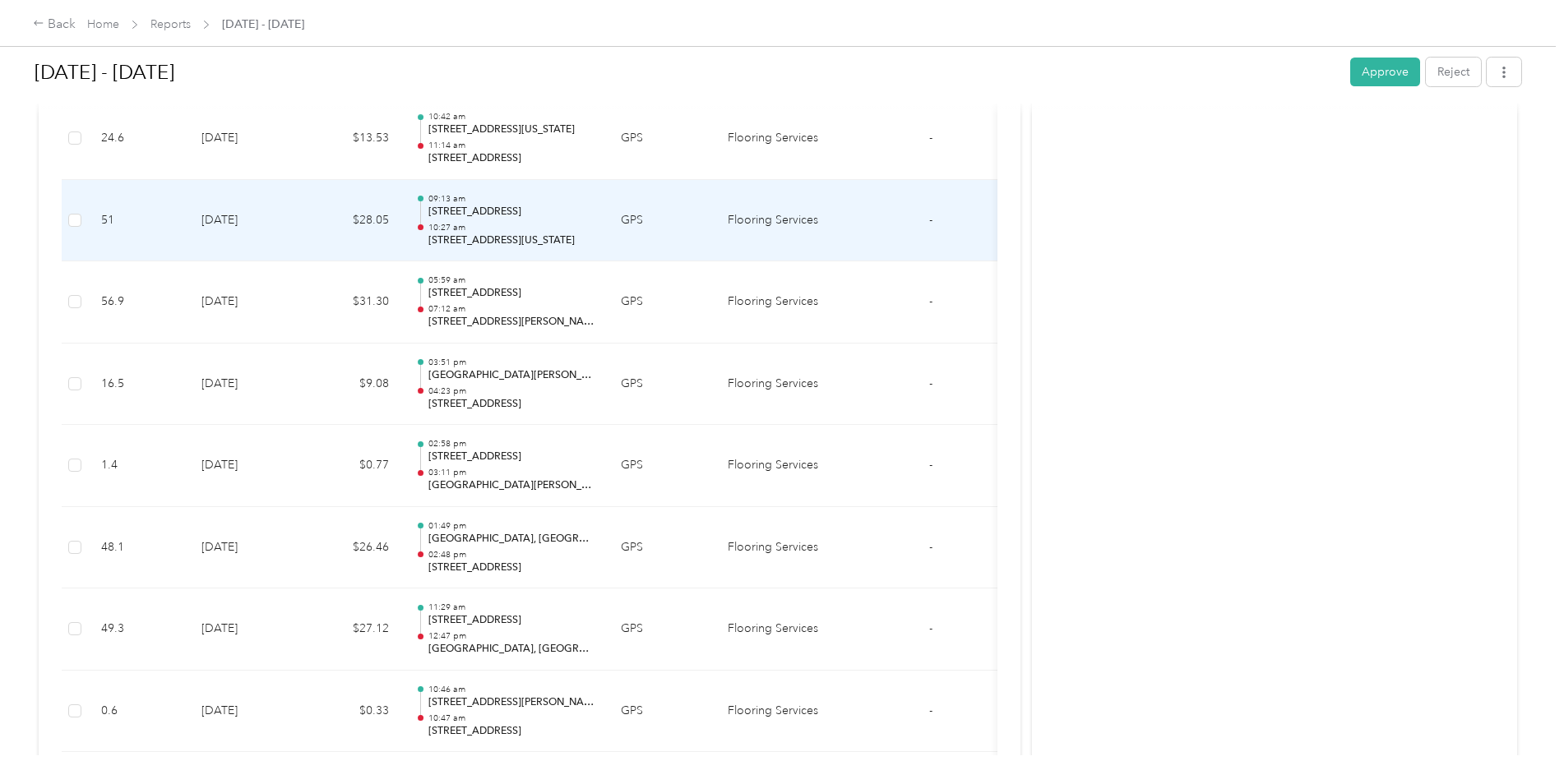
click at [235, 237] on td "[DATE]" at bounding box center [246, 221] width 115 height 82
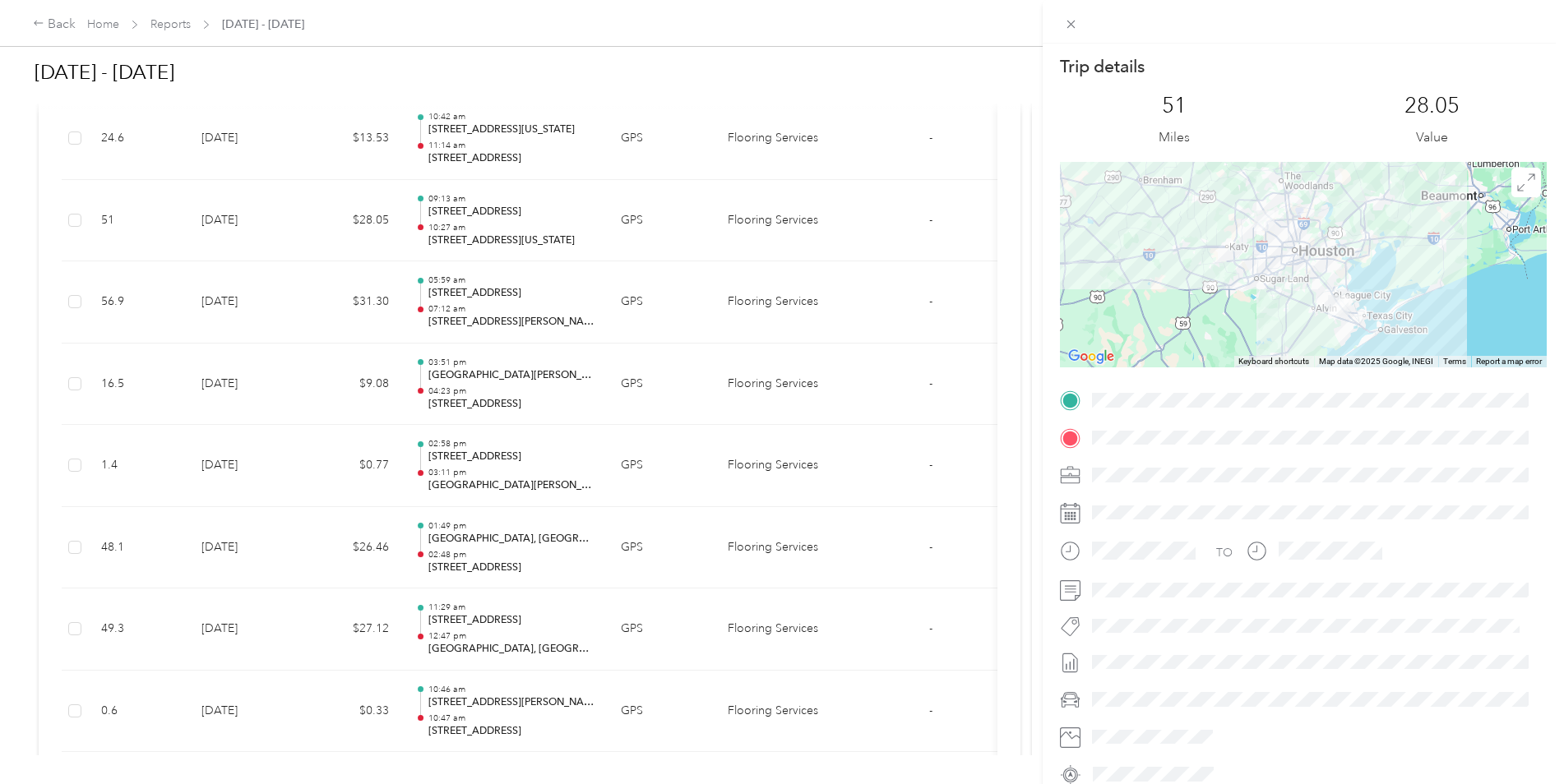
click at [235, 232] on div "Trip details This trip cannot be edited because it is either under review, appr…" at bounding box center [782, 392] width 1564 height 784
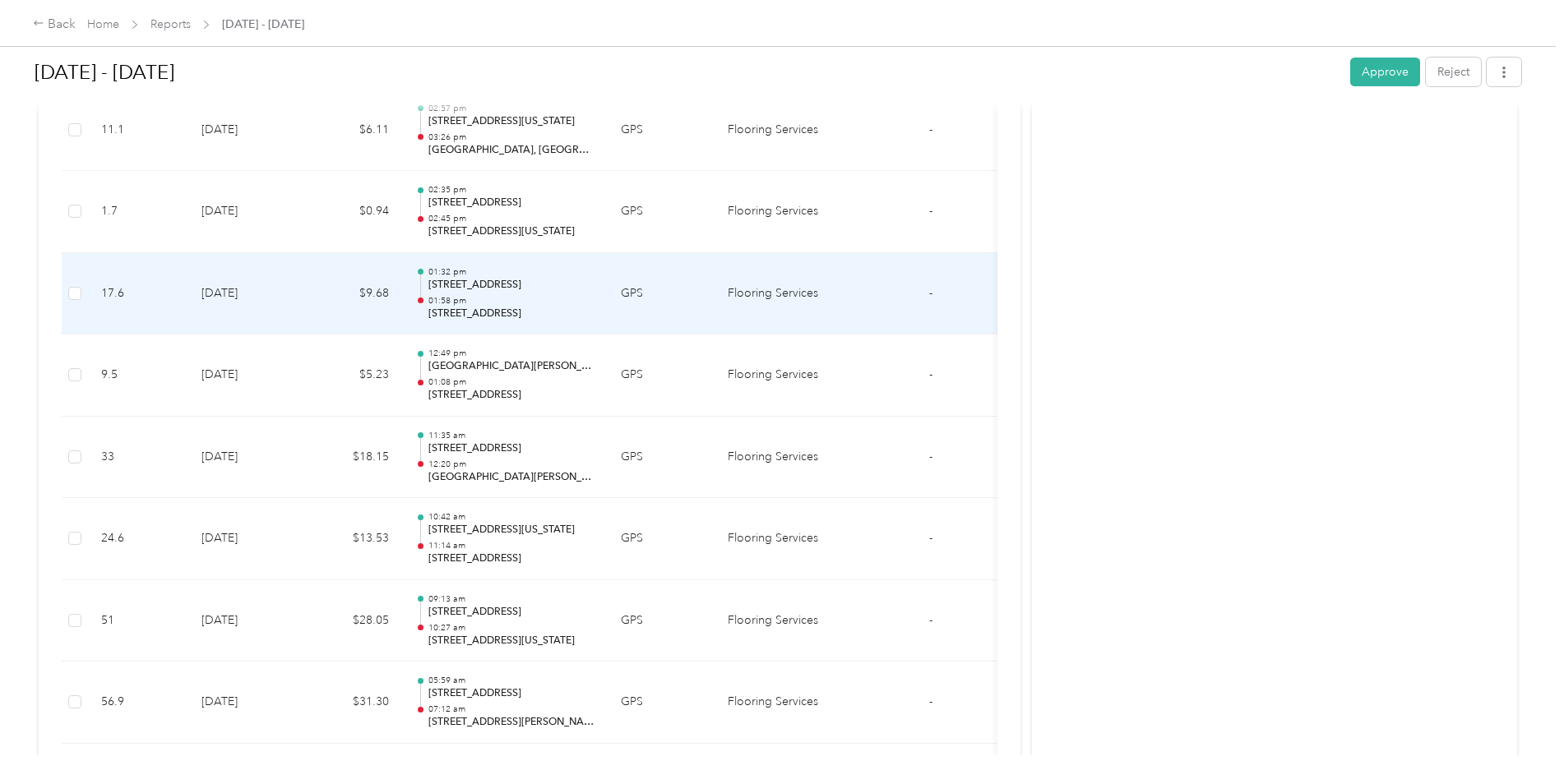
scroll to position [1882, 0]
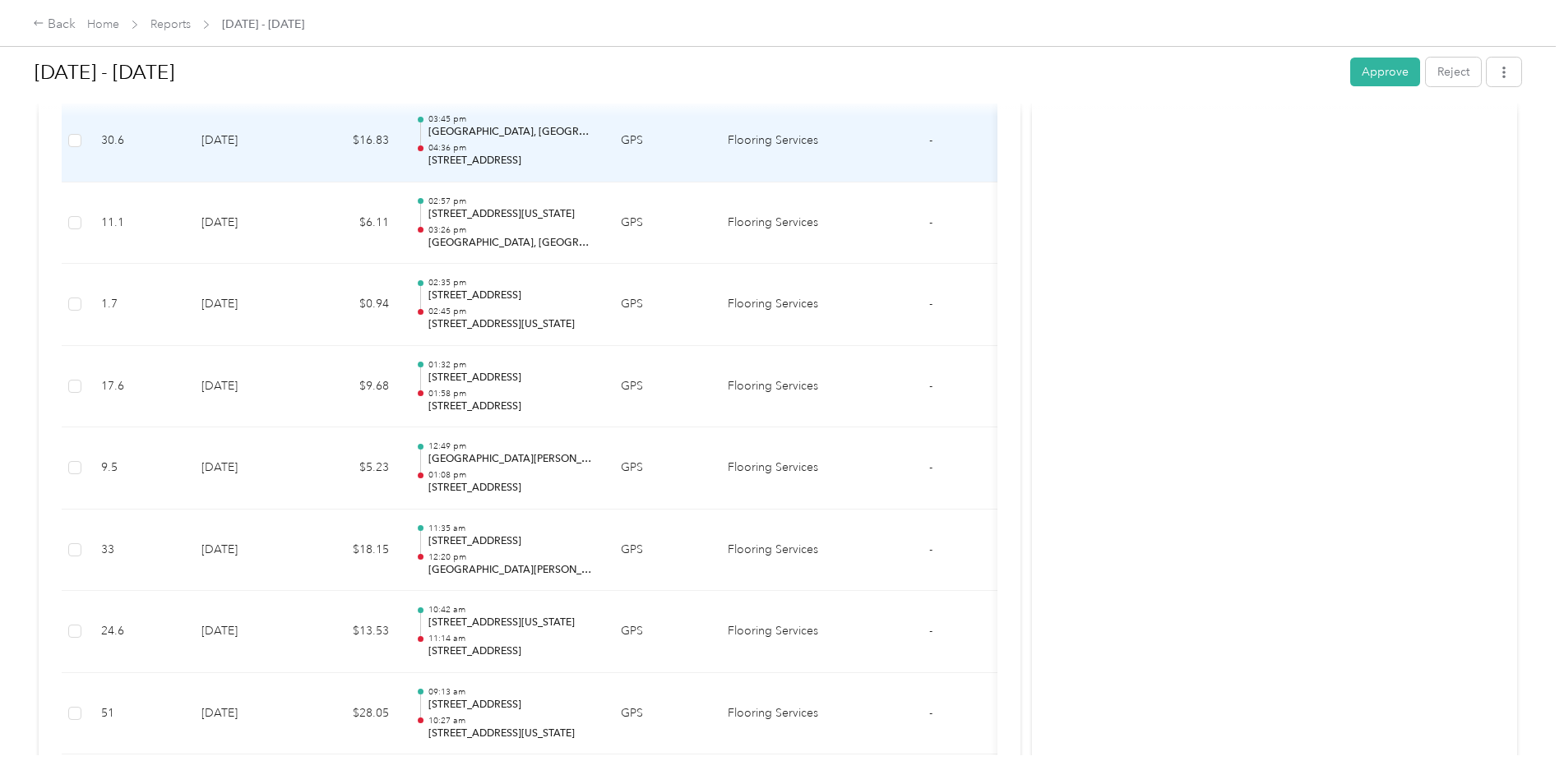
click at [249, 157] on td "[DATE]" at bounding box center [246, 142] width 115 height 82
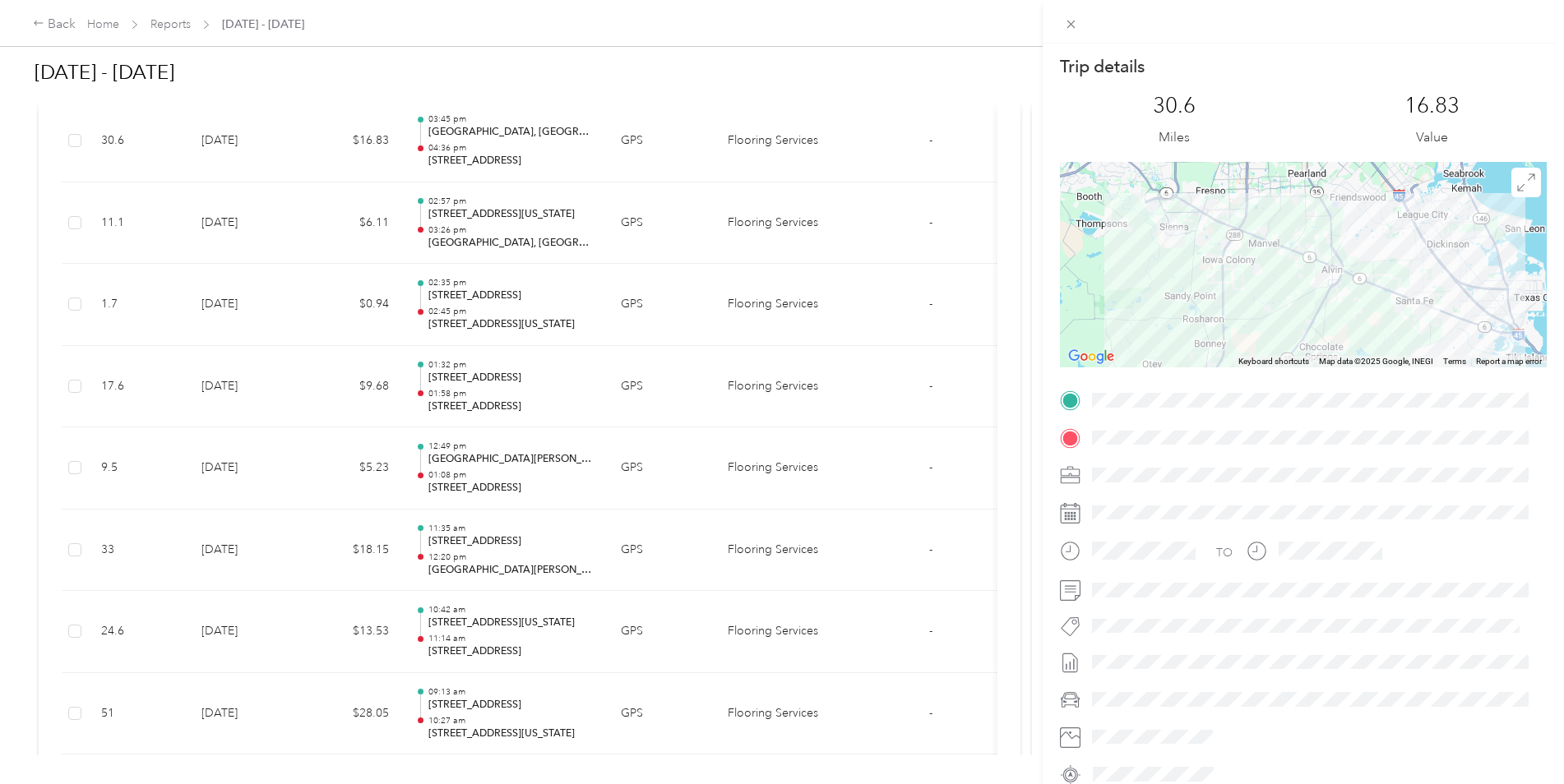
click at [237, 159] on div "Trip details This trip cannot be edited because it is either under review, appr…" at bounding box center [782, 392] width 1564 height 784
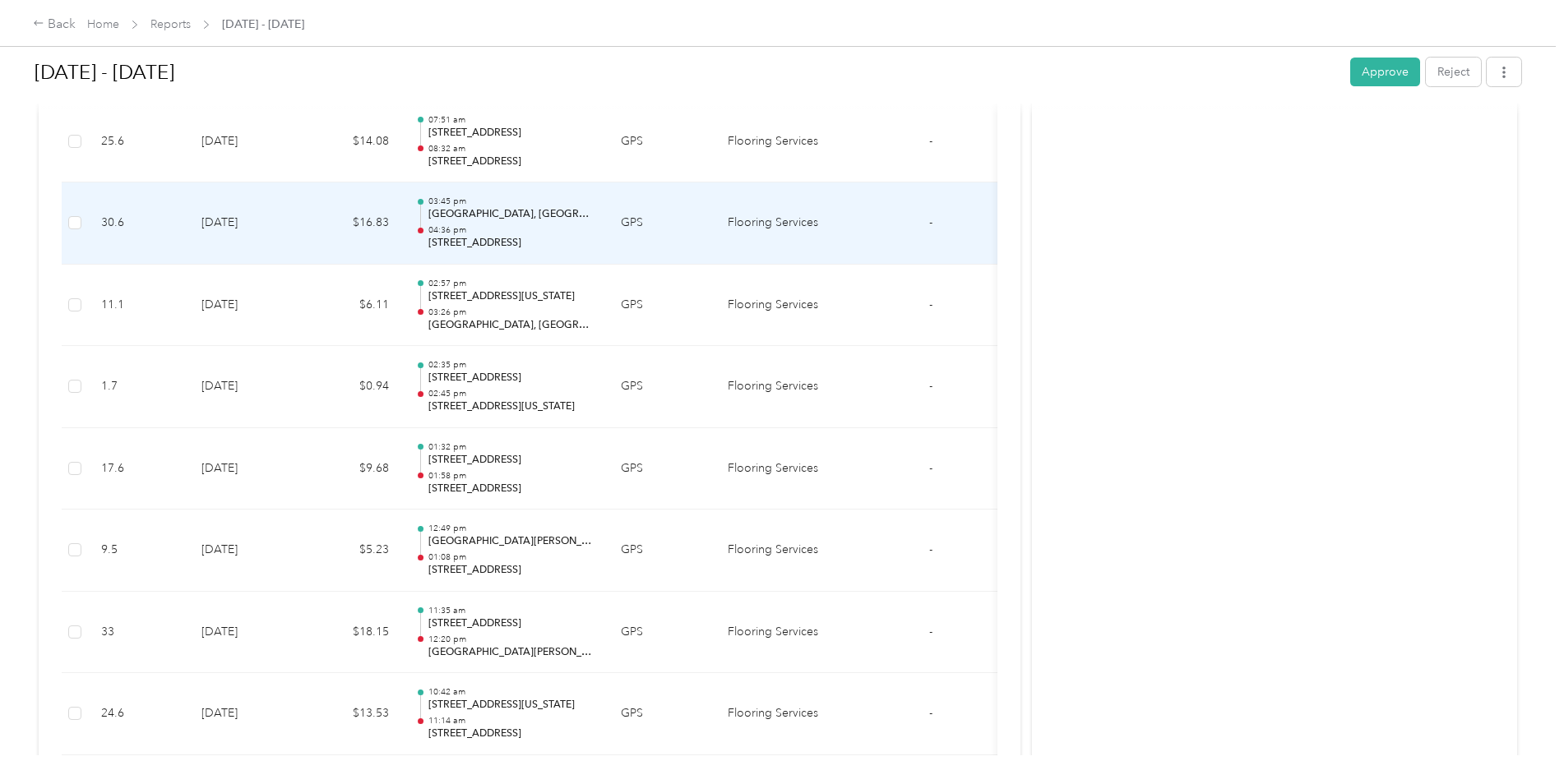
scroll to position [1718, 0]
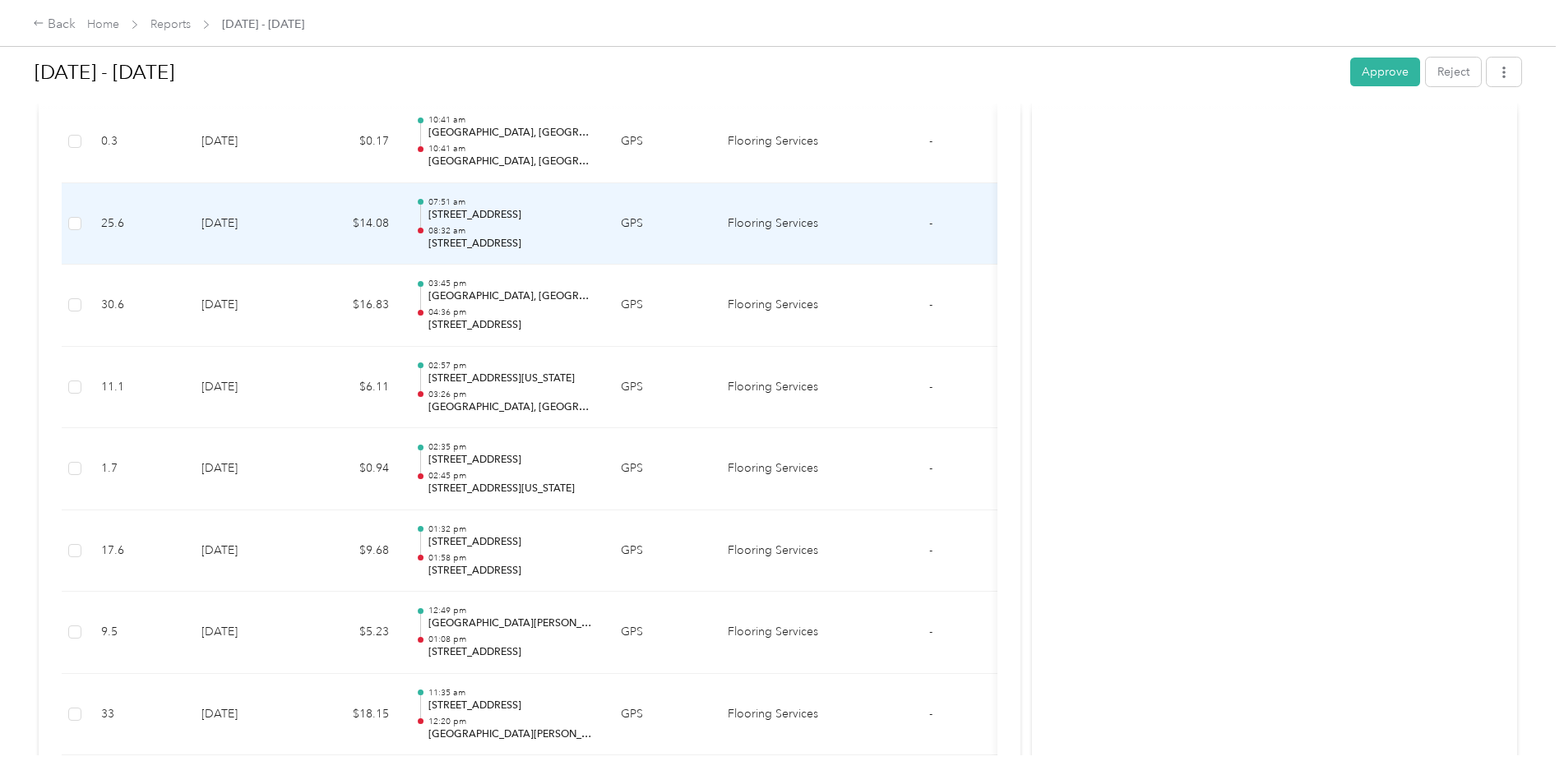
click at [226, 231] on td "[DATE]" at bounding box center [246, 225] width 115 height 82
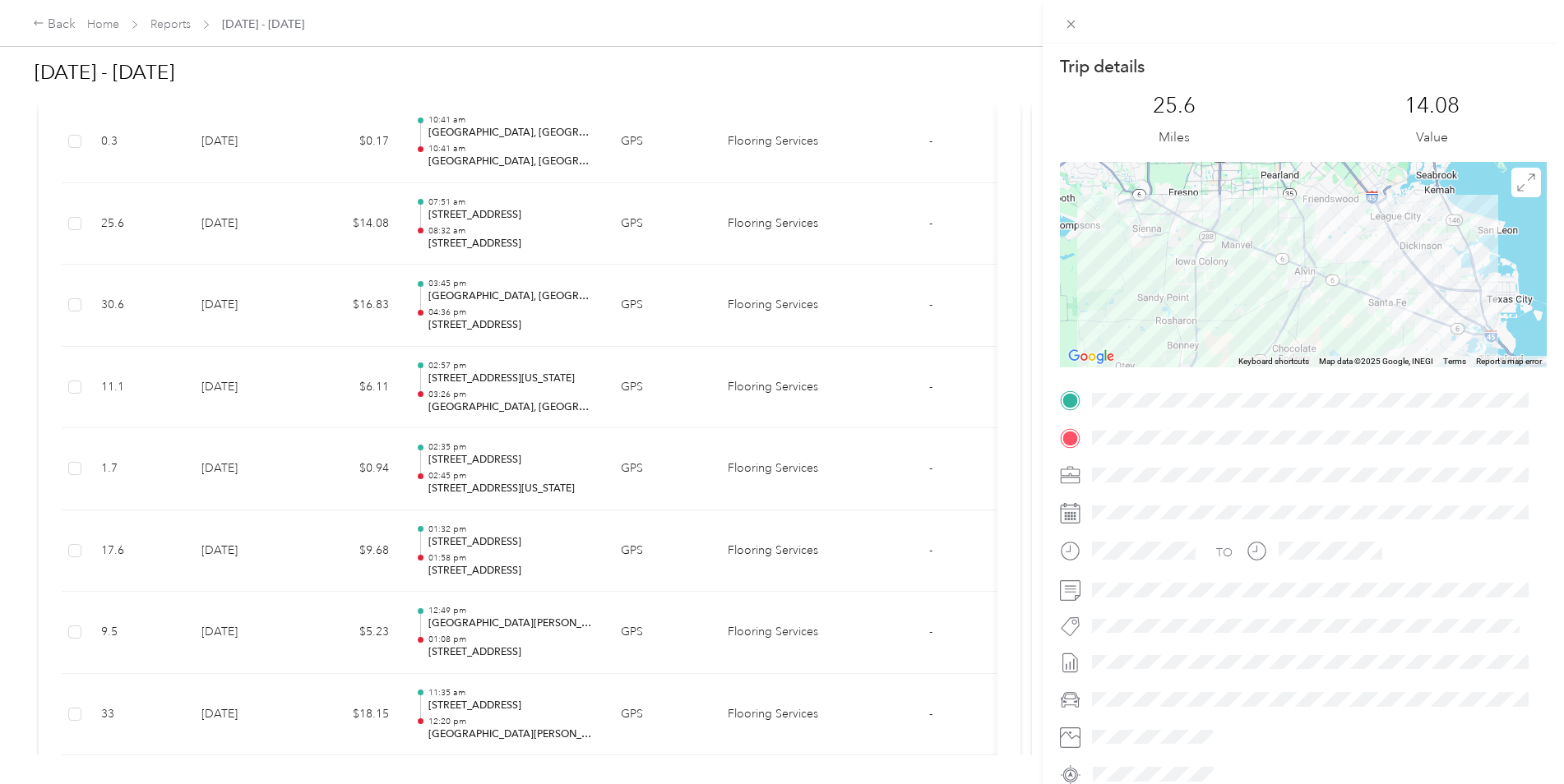
click at [226, 231] on div "Trip details This trip cannot be edited because it is either under review, appr…" at bounding box center [782, 392] width 1564 height 784
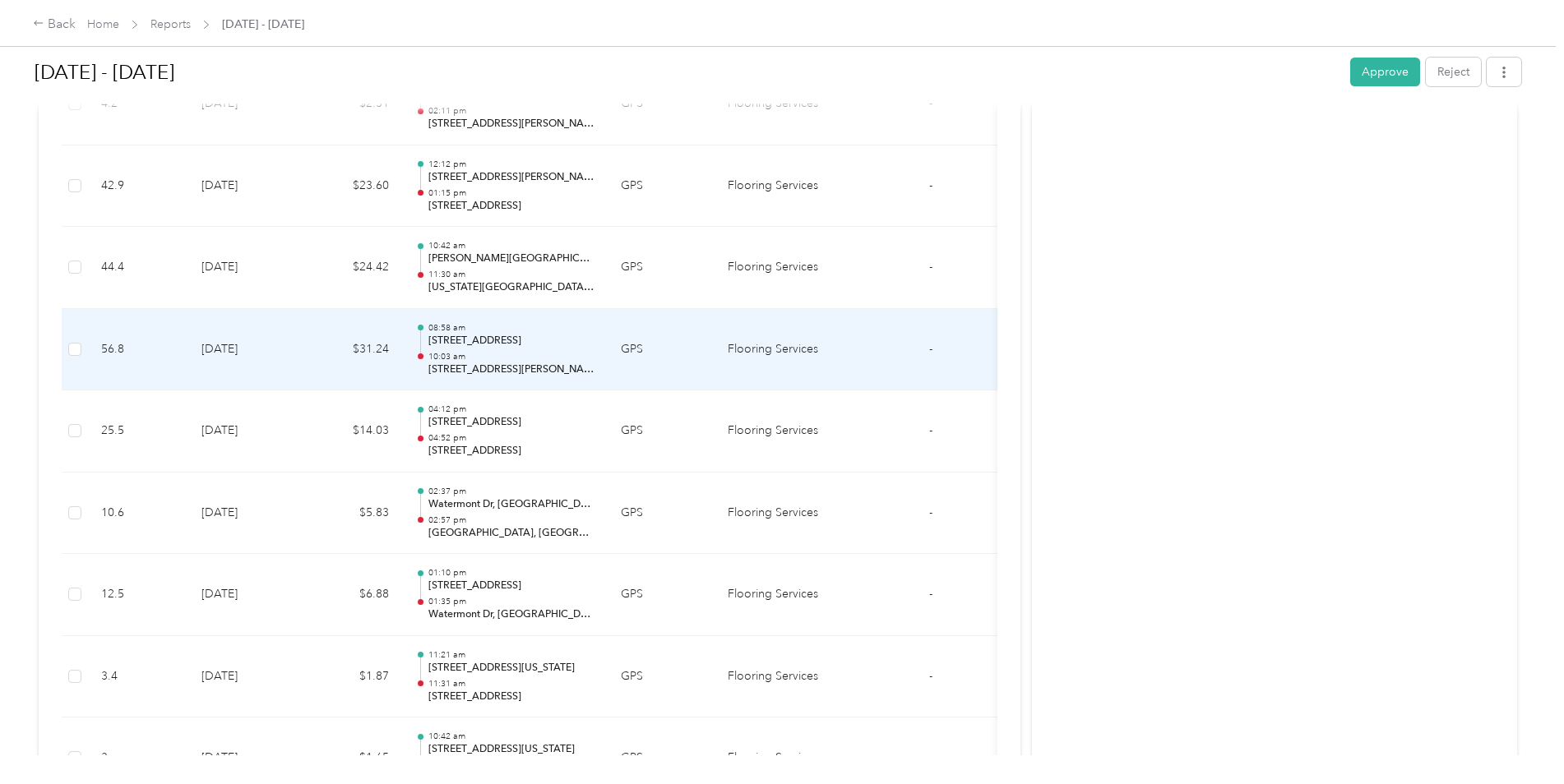
scroll to position [567, 0]
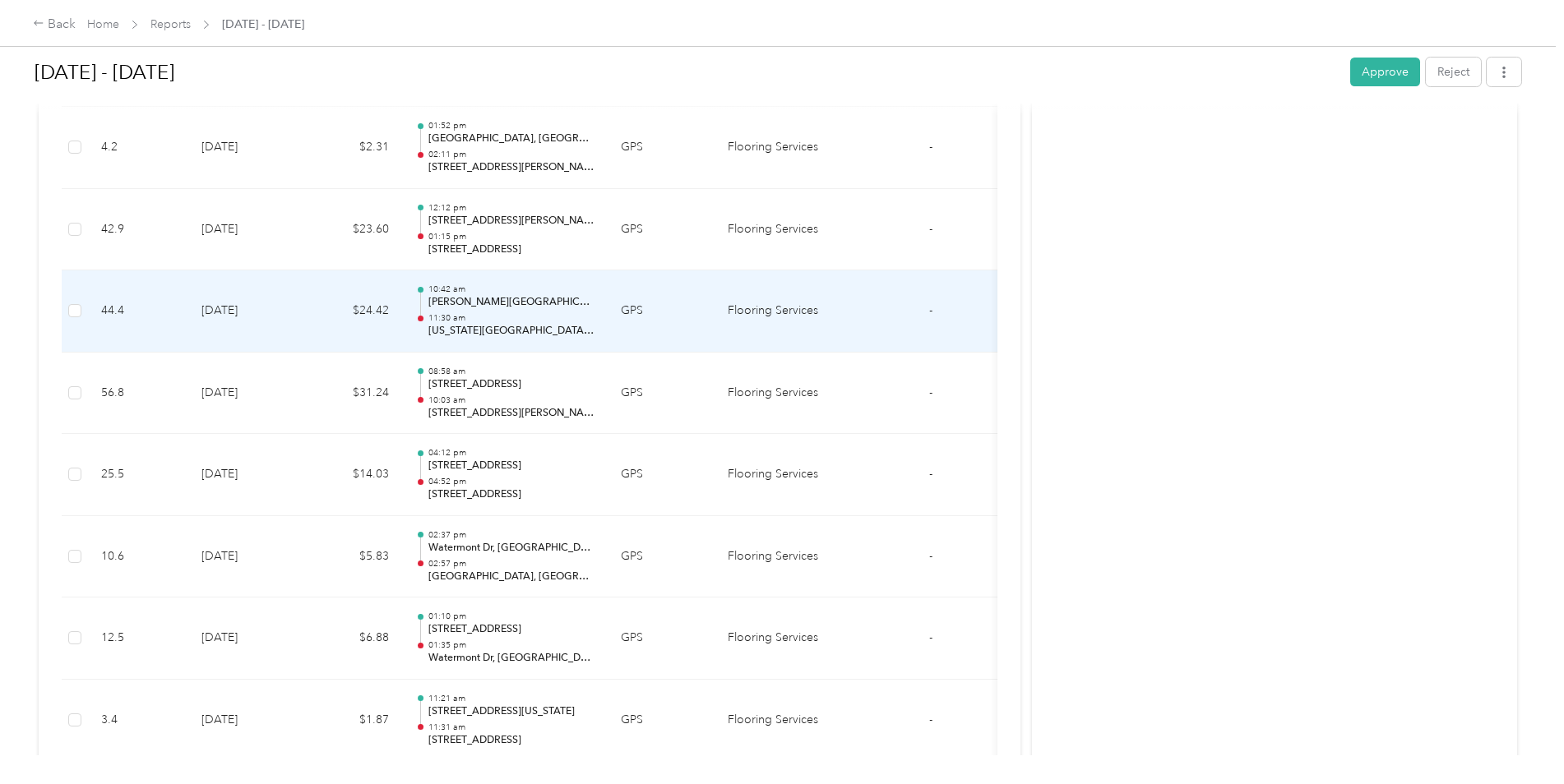
click at [236, 313] on td "[DATE]" at bounding box center [246, 311] width 115 height 82
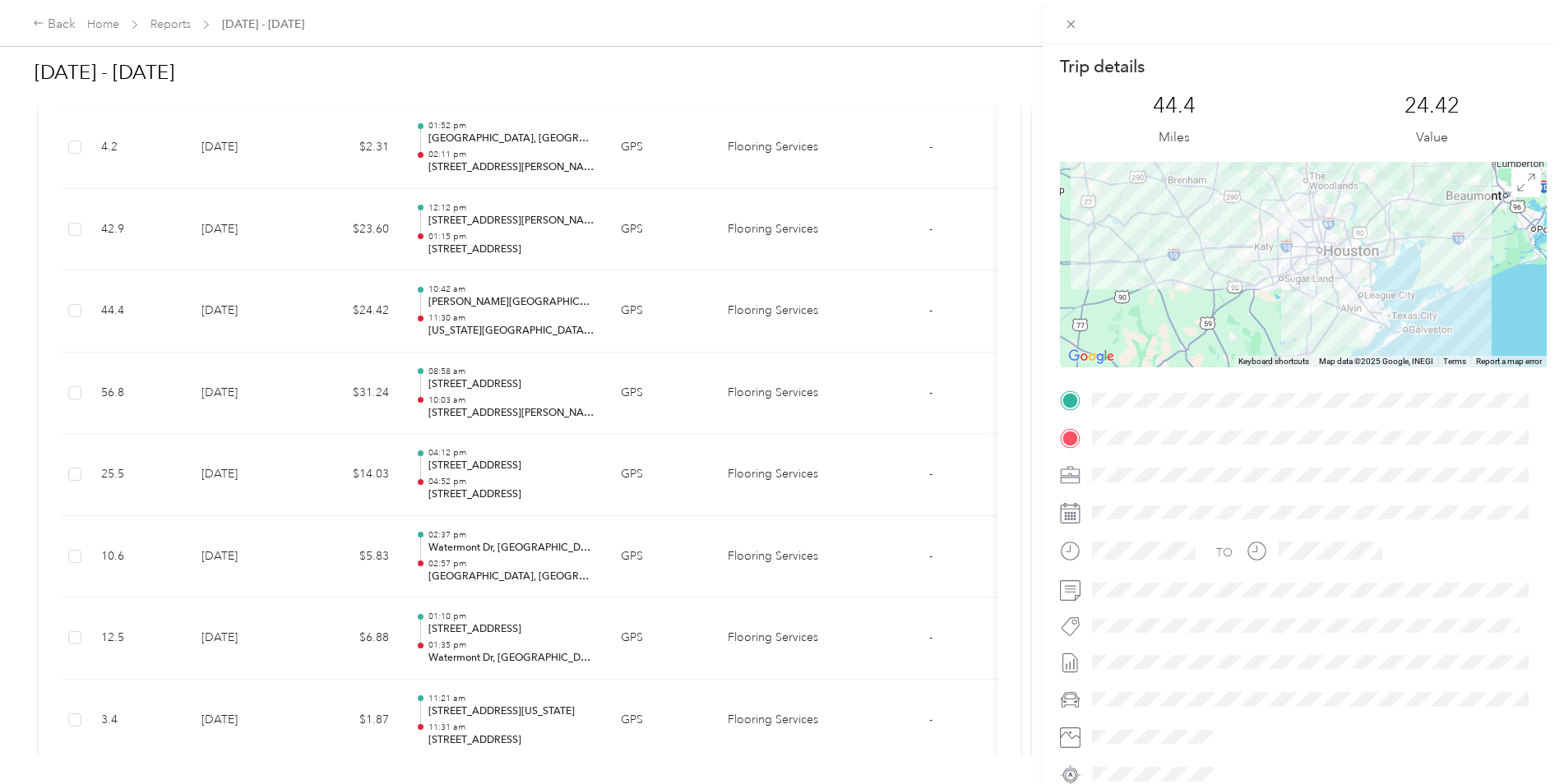
click at [244, 313] on div "Trip details This trip cannot be edited because it is either under review, appr…" at bounding box center [782, 392] width 1564 height 784
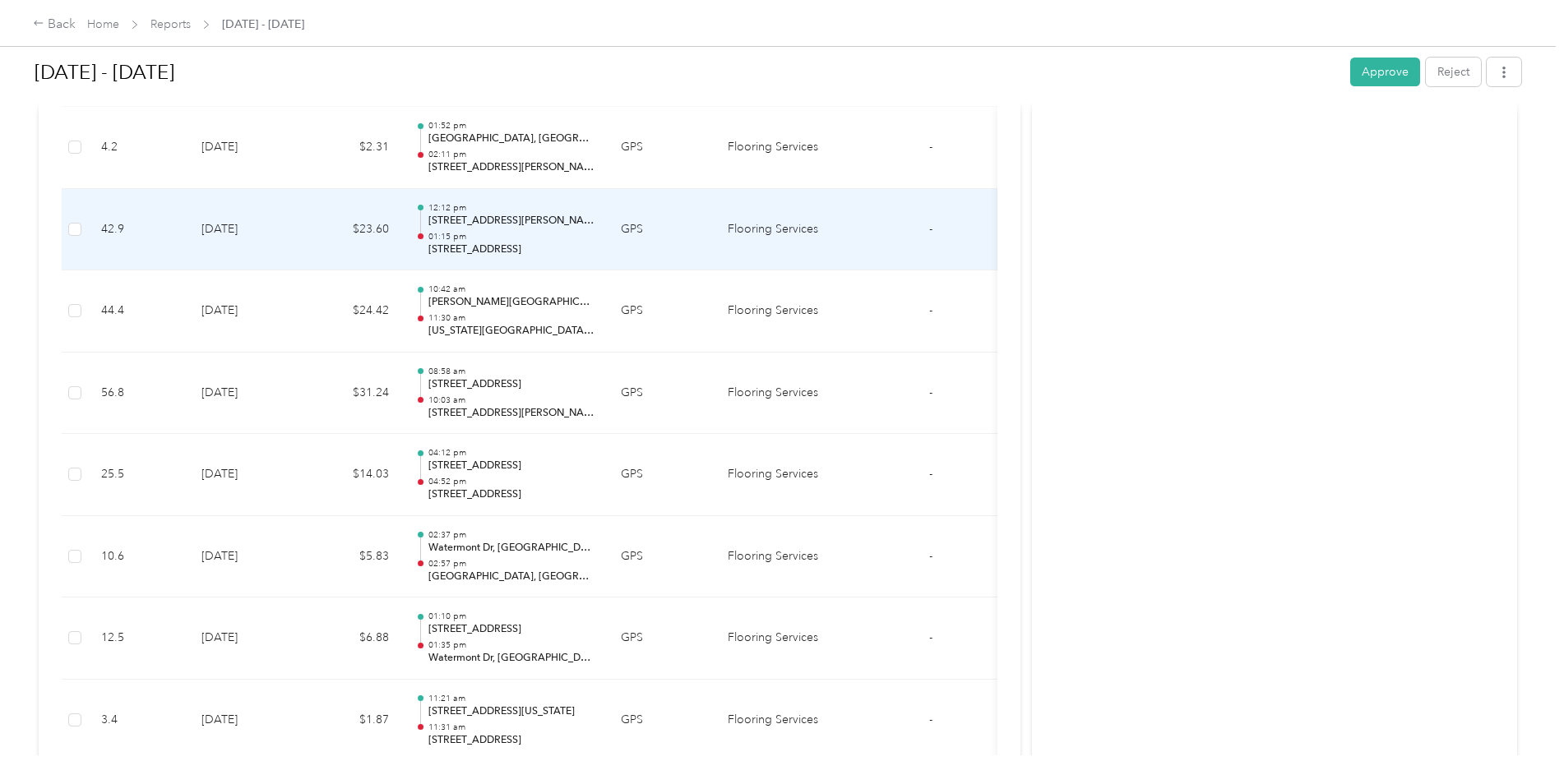
click at [251, 241] on td "[DATE]" at bounding box center [246, 230] width 115 height 82
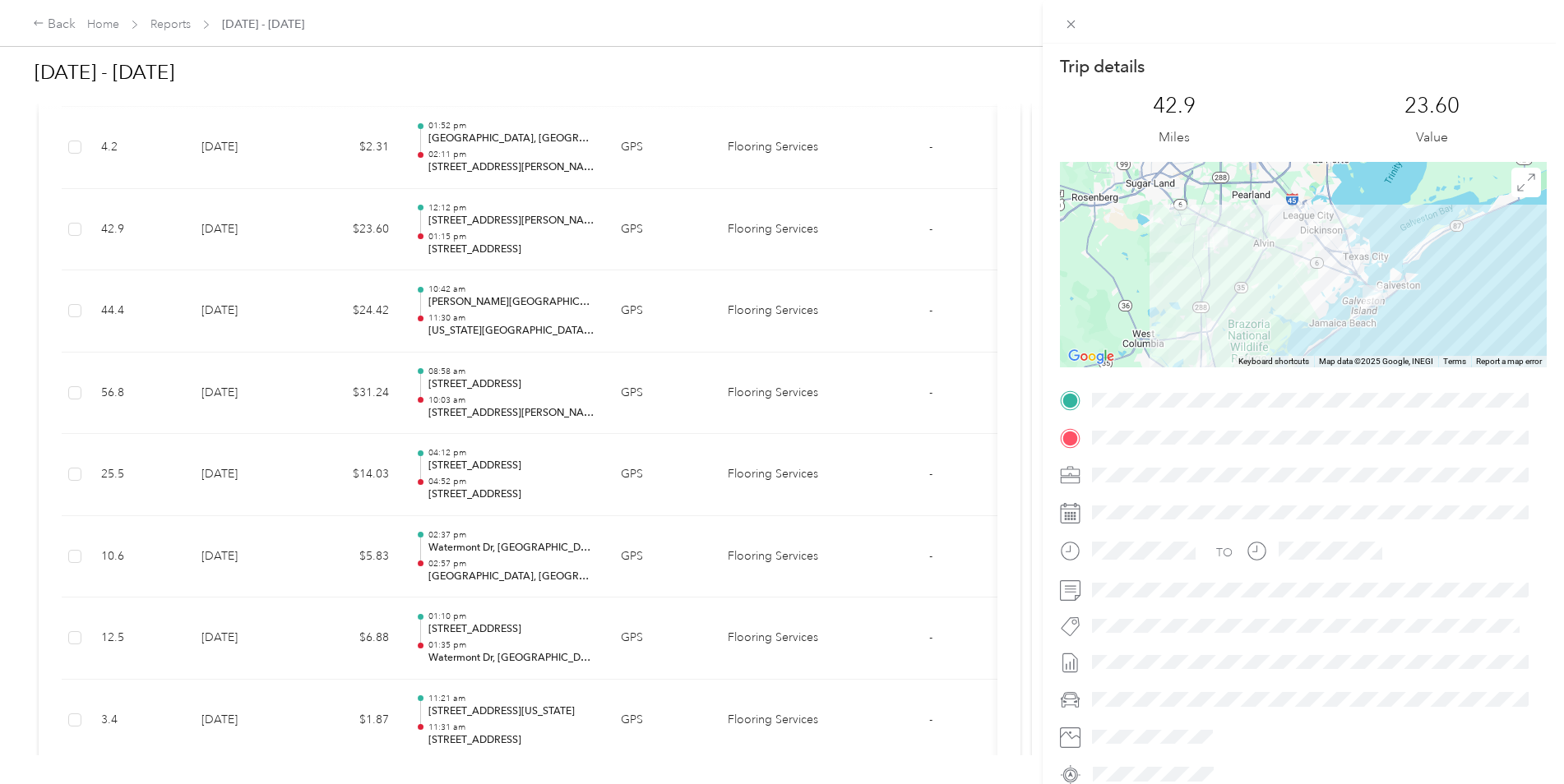
click at [253, 241] on div "Trip details This trip cannot be edited because it is either under review, appr…" at bounding box center [782, 392] width 1564 height 784
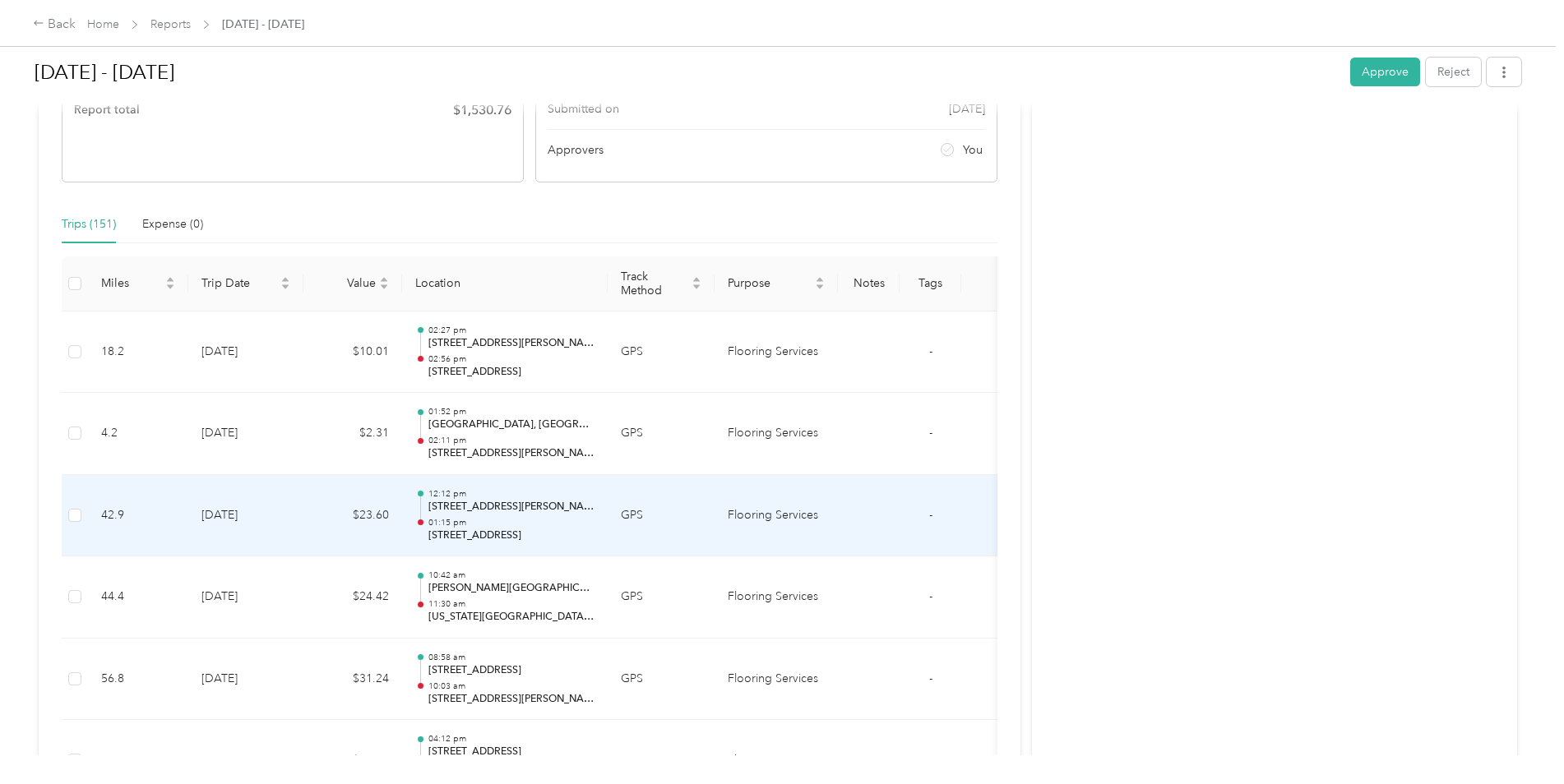
scroll to position [239, 0]
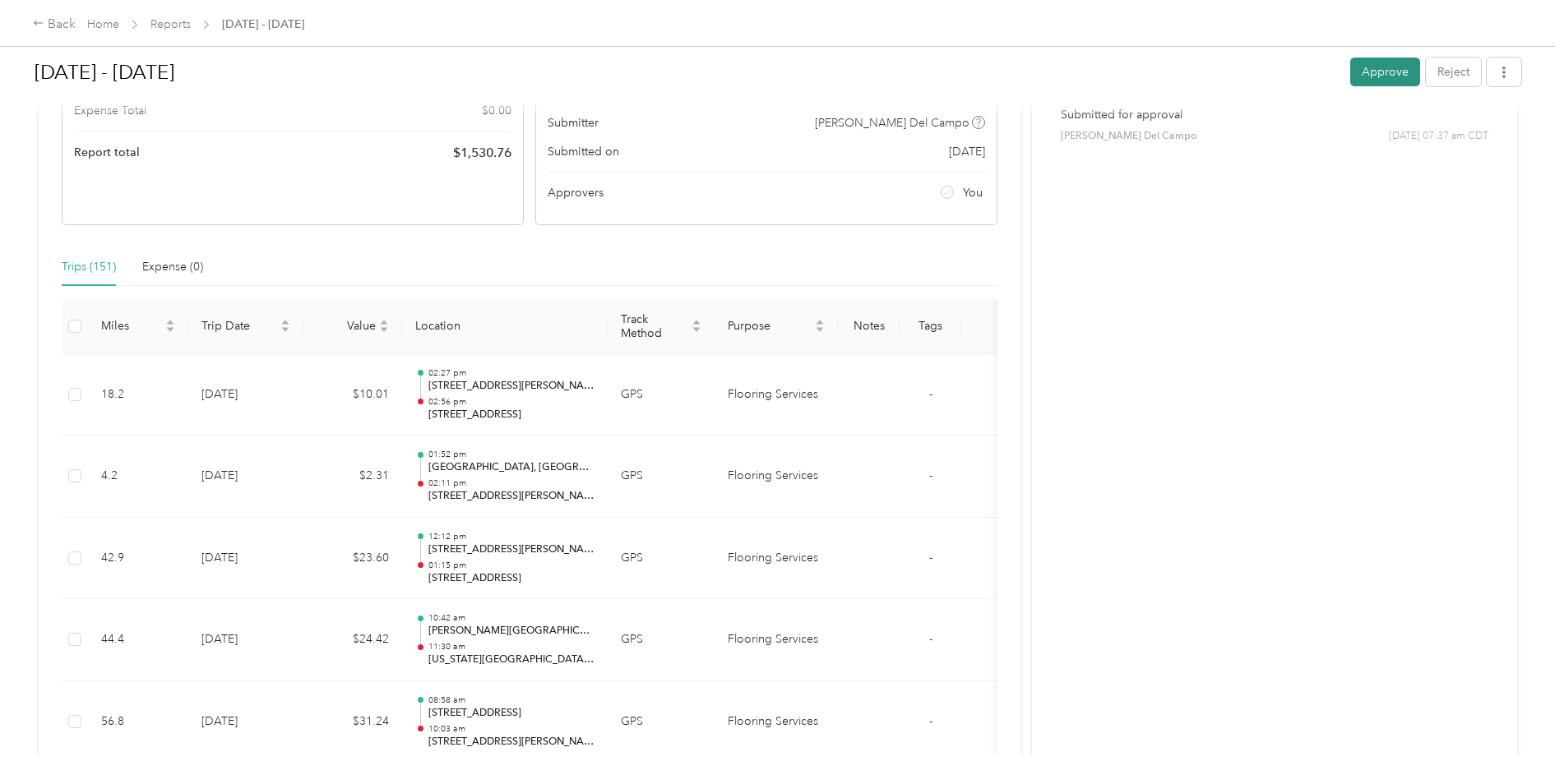
click at [1374, 71] on button "Approve" at bounding box center [1385, 71] width 70 height 28
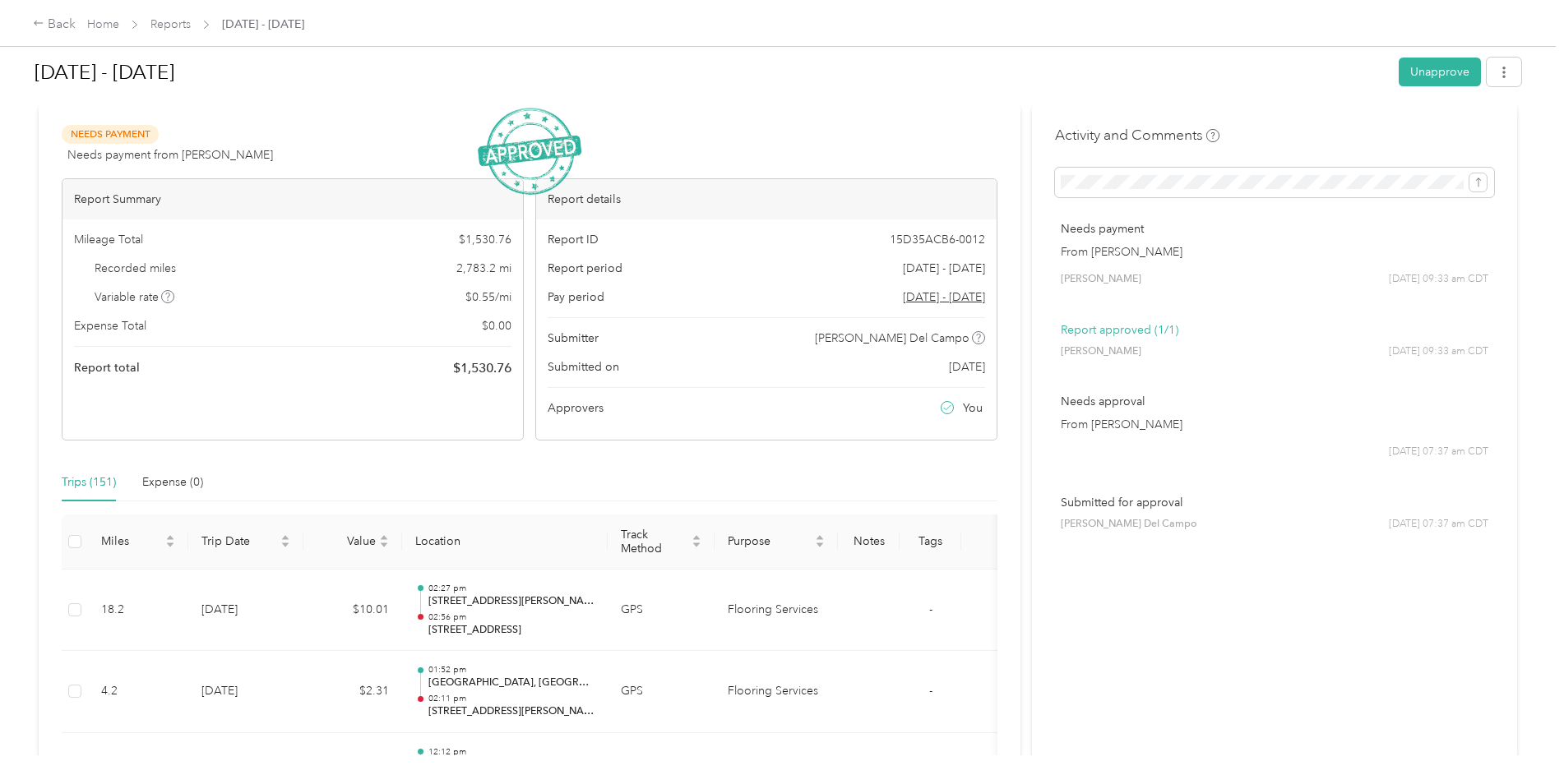
scroll to position [0, 0]
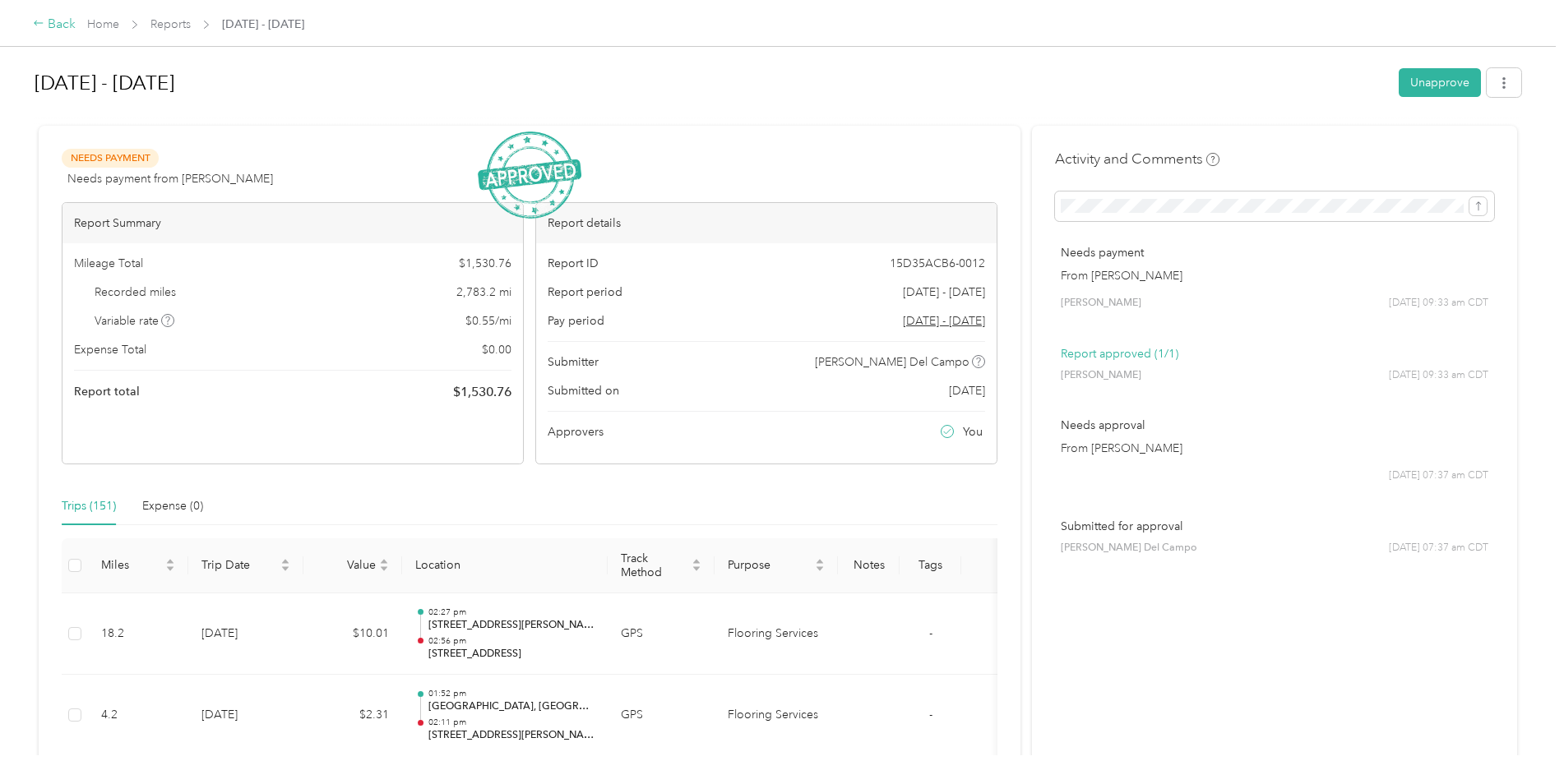
click at [45, 23] on div "Back" at bounding box center [55, 24] width 43 height 20
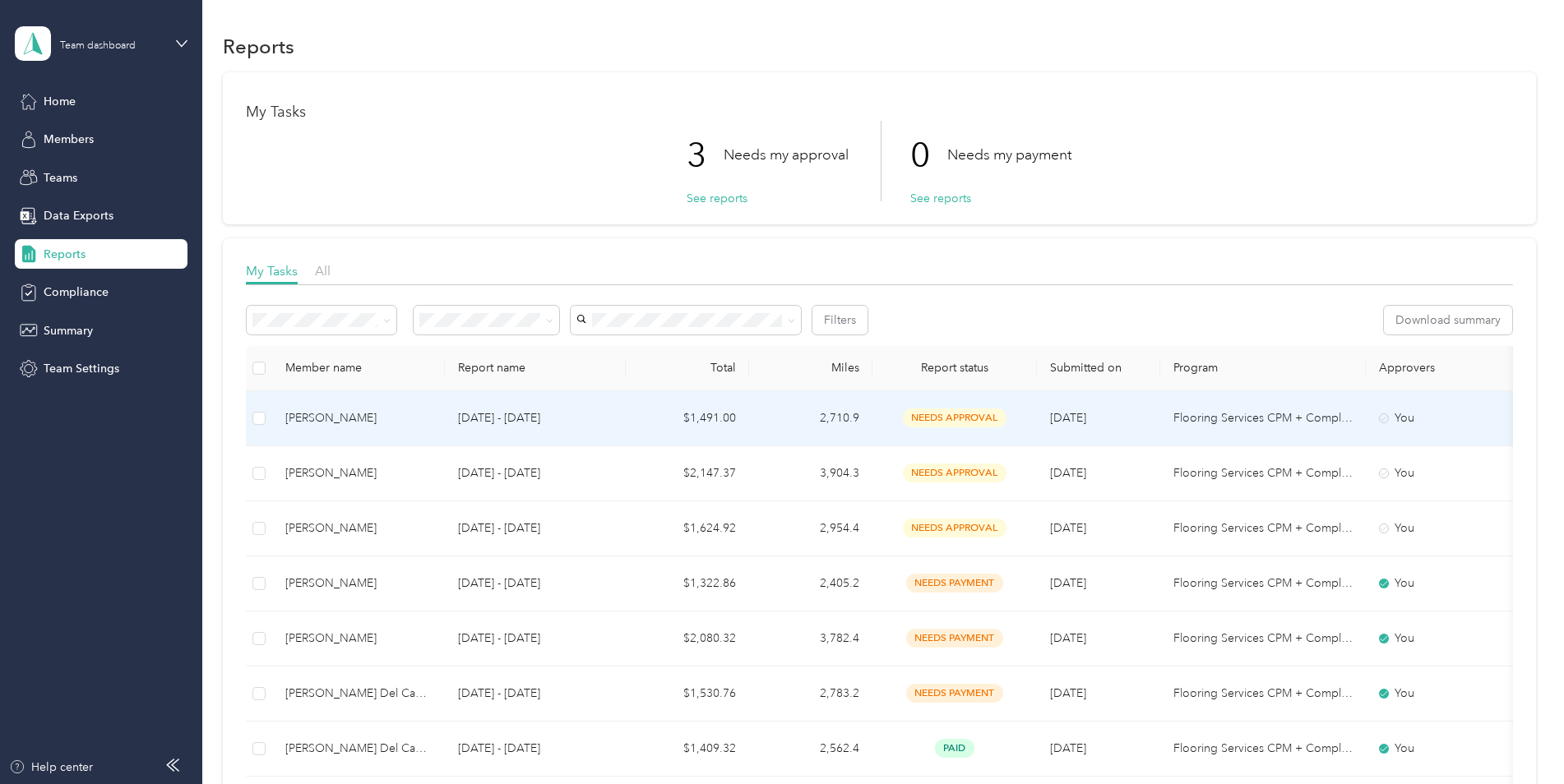
click at [749, 423] on td "2,710.9" at bounding box center [811, 419] width 123 height 55
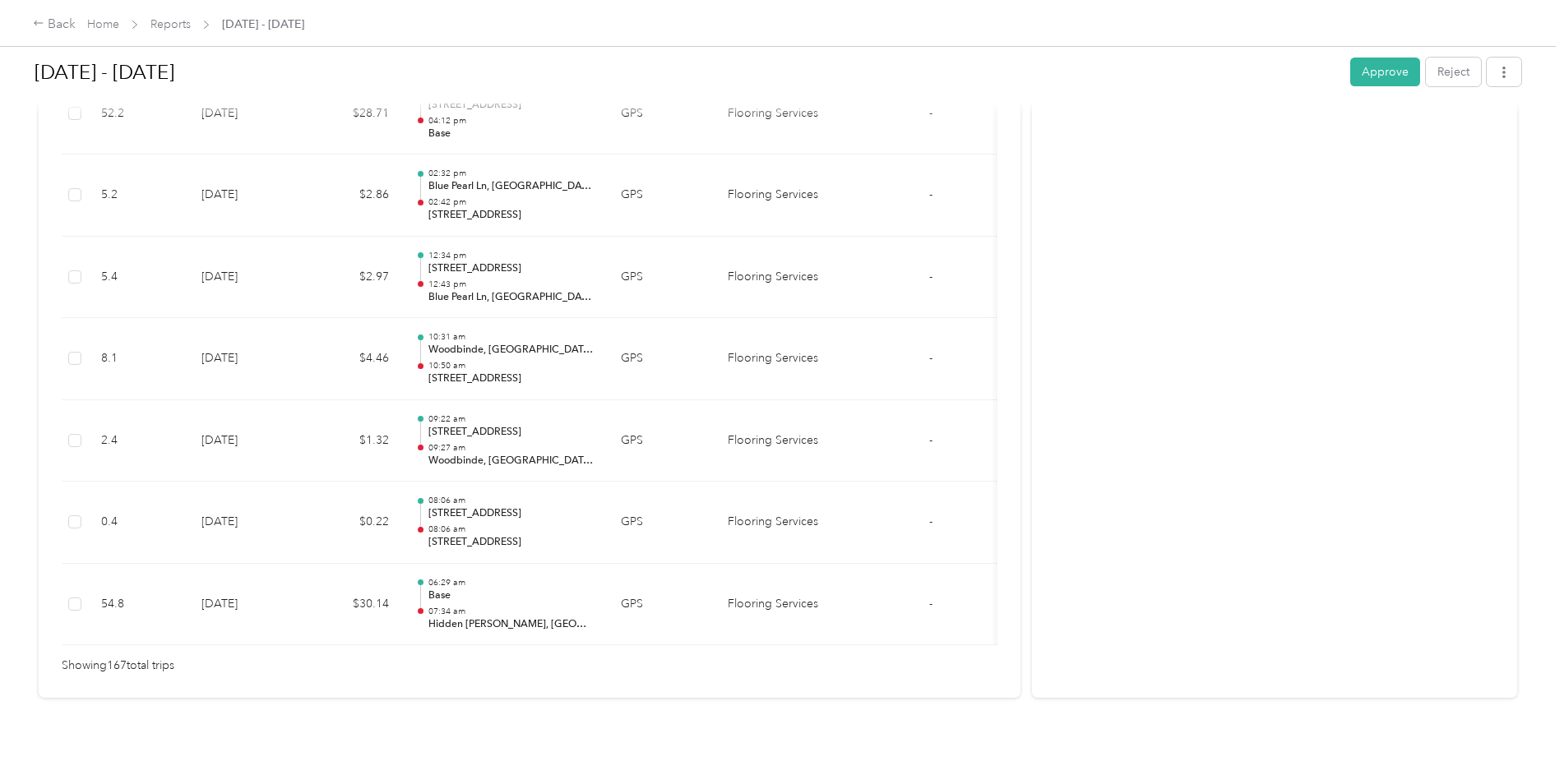
scroll to position [13624, 0]
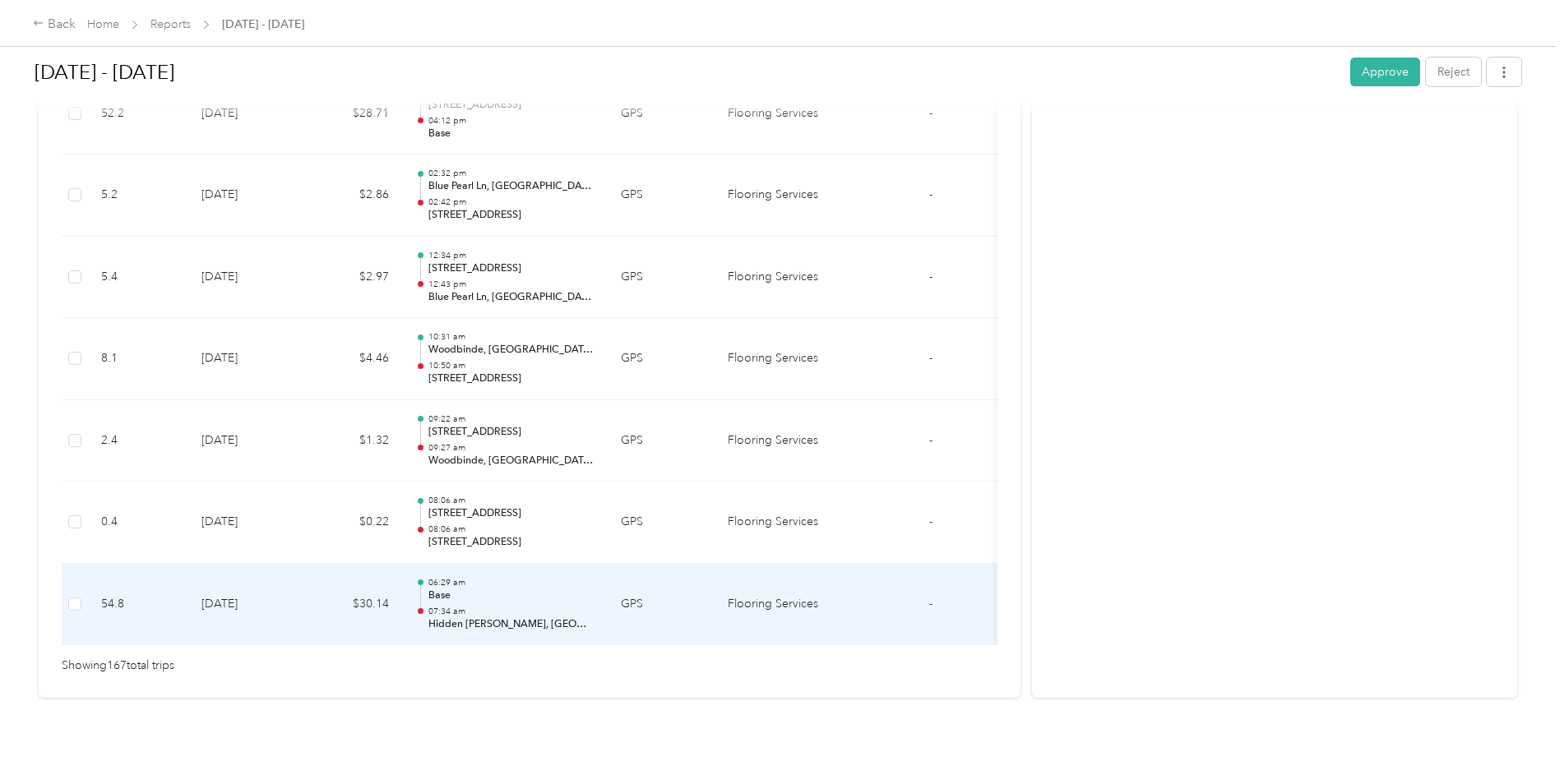
click at [258, 578] on td "[DATE]" at bounding box center [246, 604] width 115 height 82
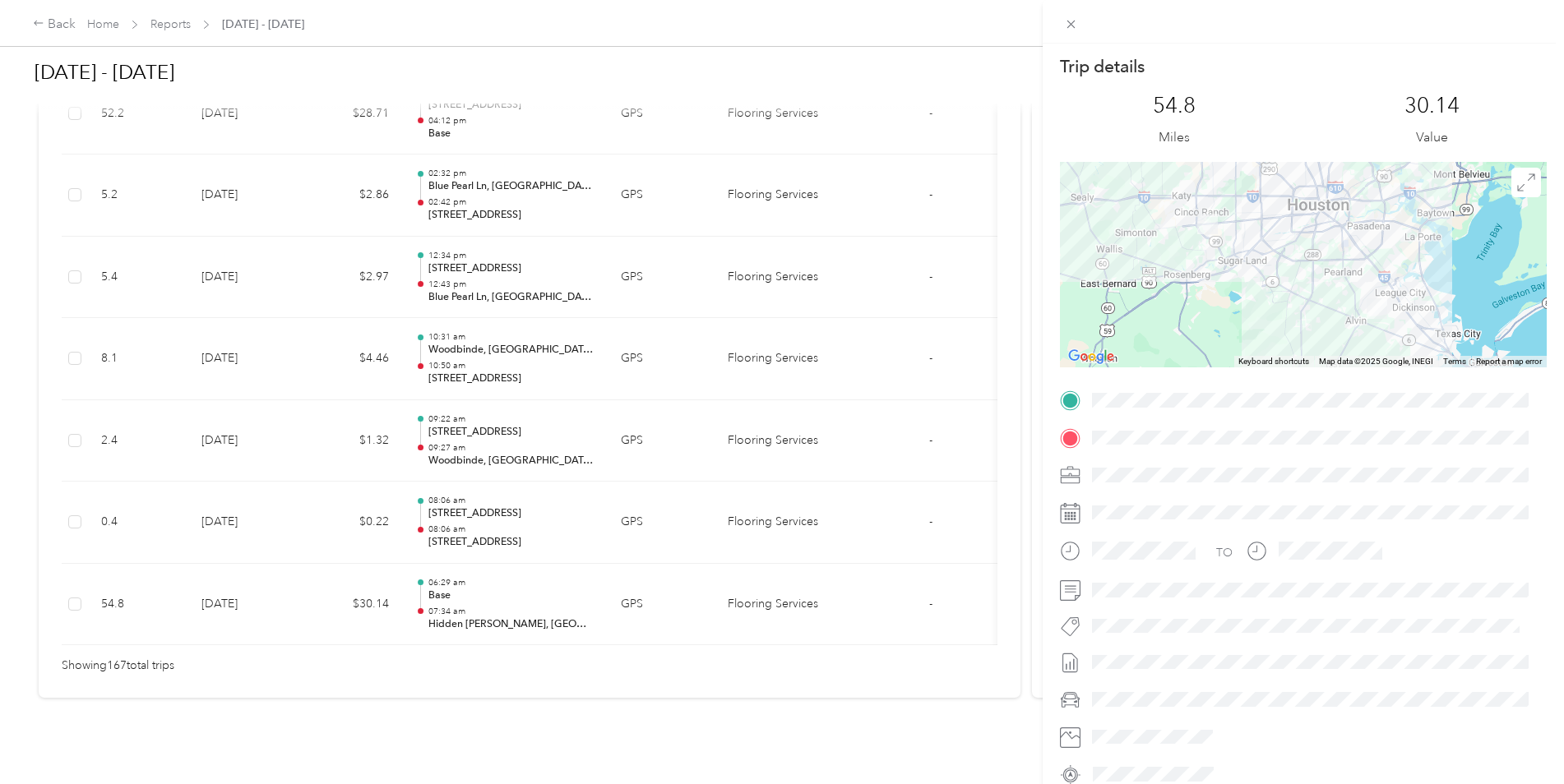
click at [258, 578] on div "Trip details This trip cannot be edited because it is either under review, appr…" at bounding box center [782, 392] width 1564 height 784
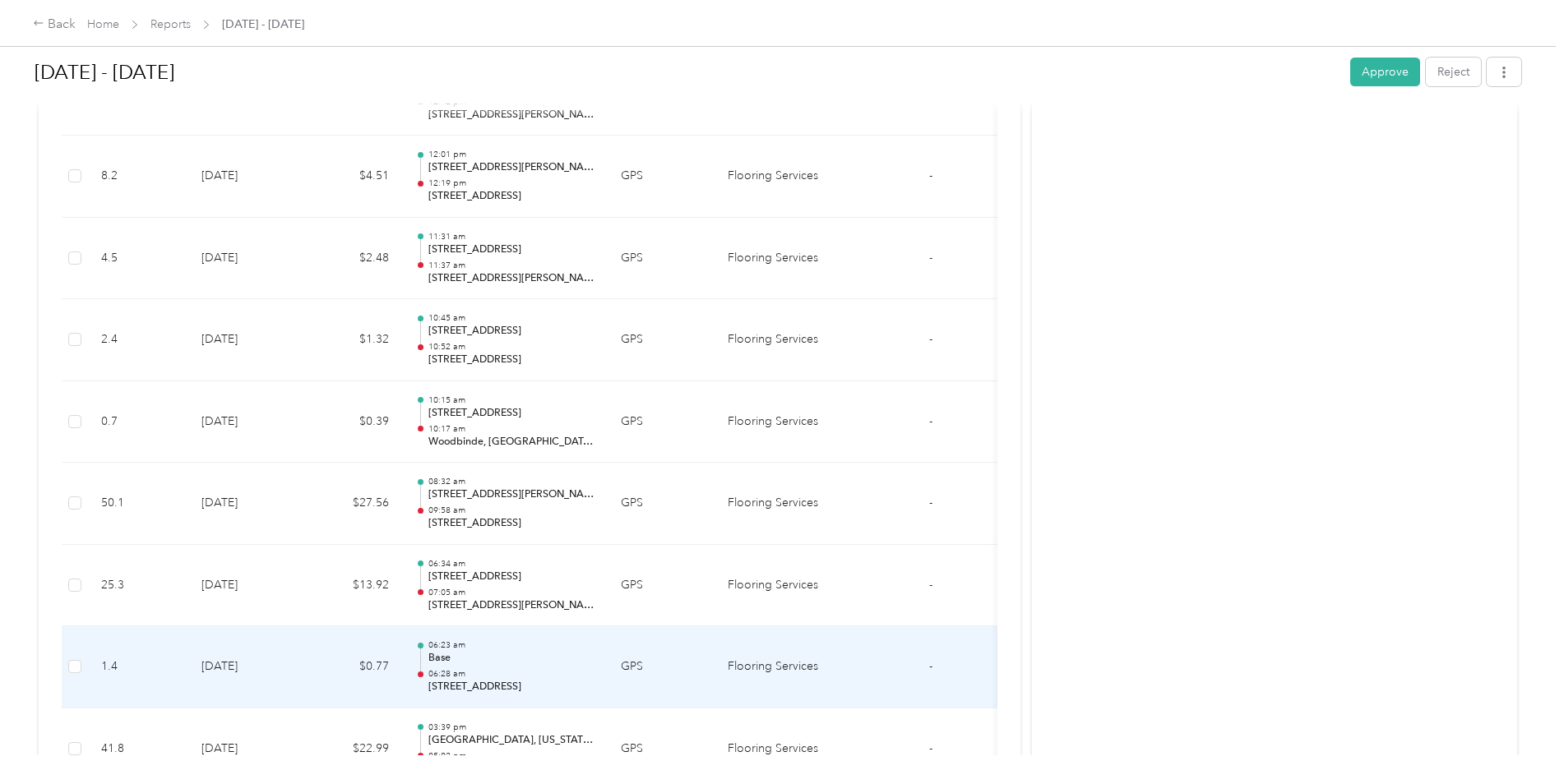
scroll to position [8037, 0]
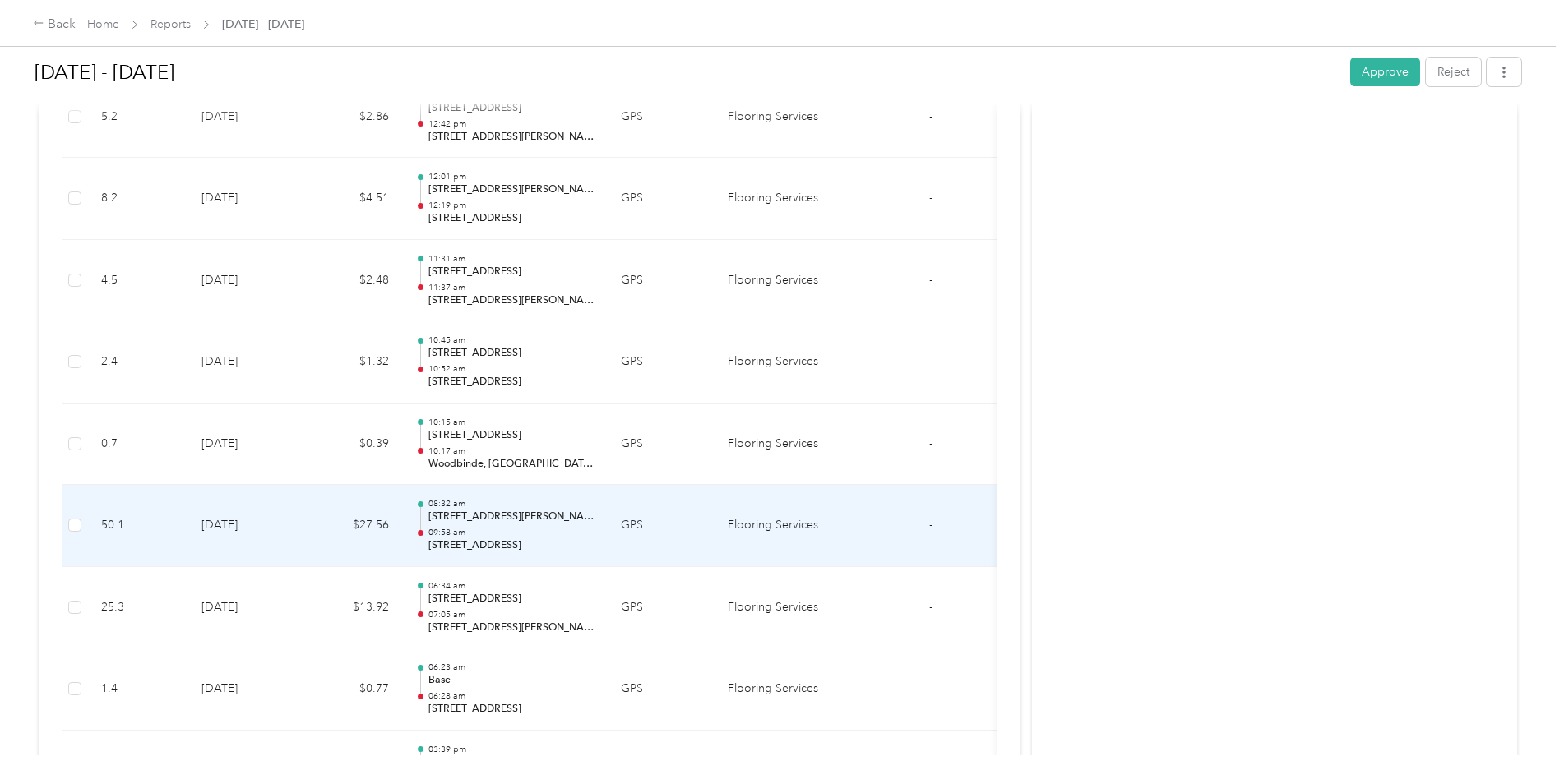
click at [245, 543] on td "[DATE]" at bounding box center [246, 525] width 115 height 82
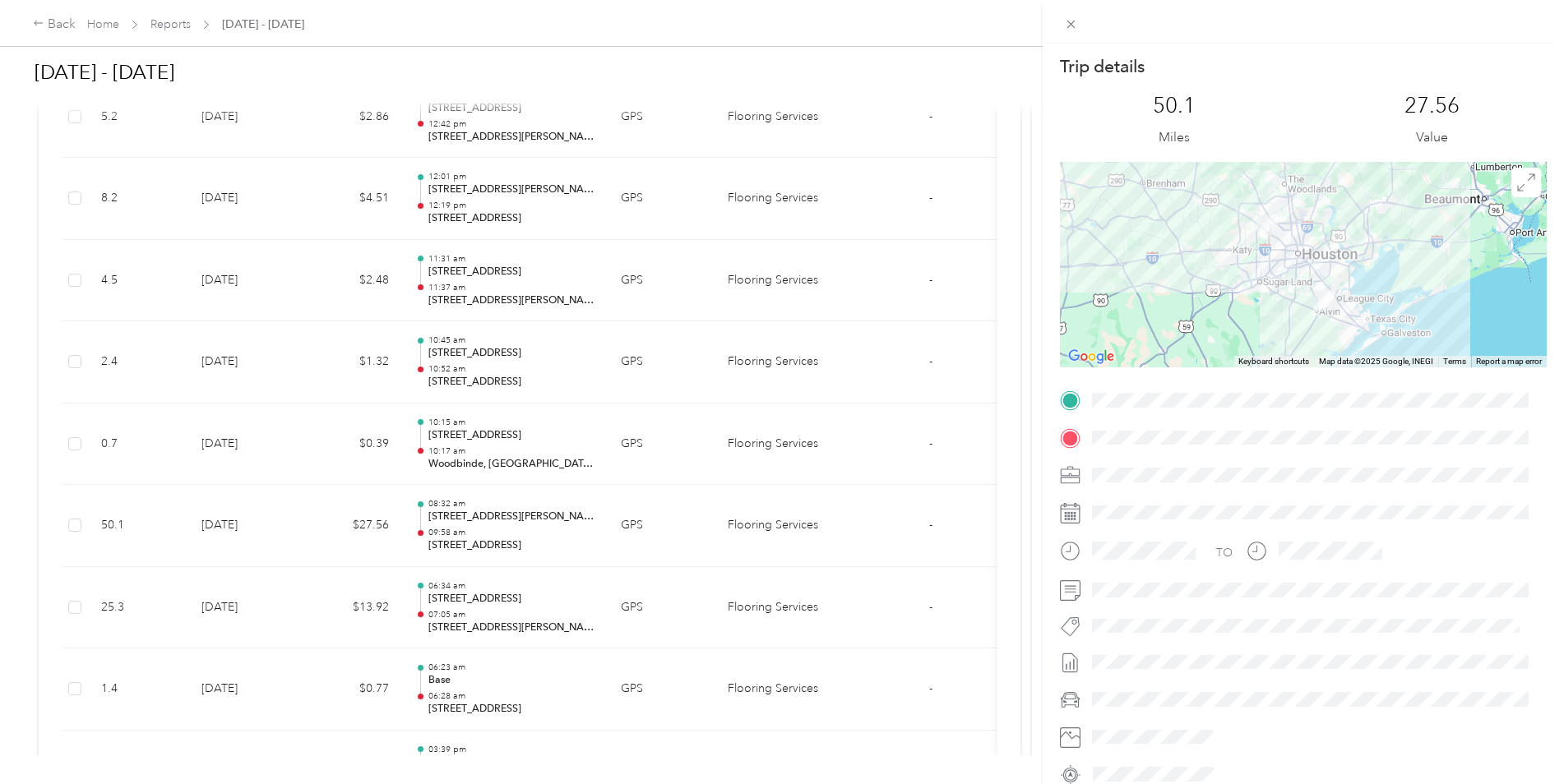
click at [245, 543] on div "Trip details This trip cannot be edited because it is either under review, appr…" at bounding box center [782, 392] width 1564 height 784
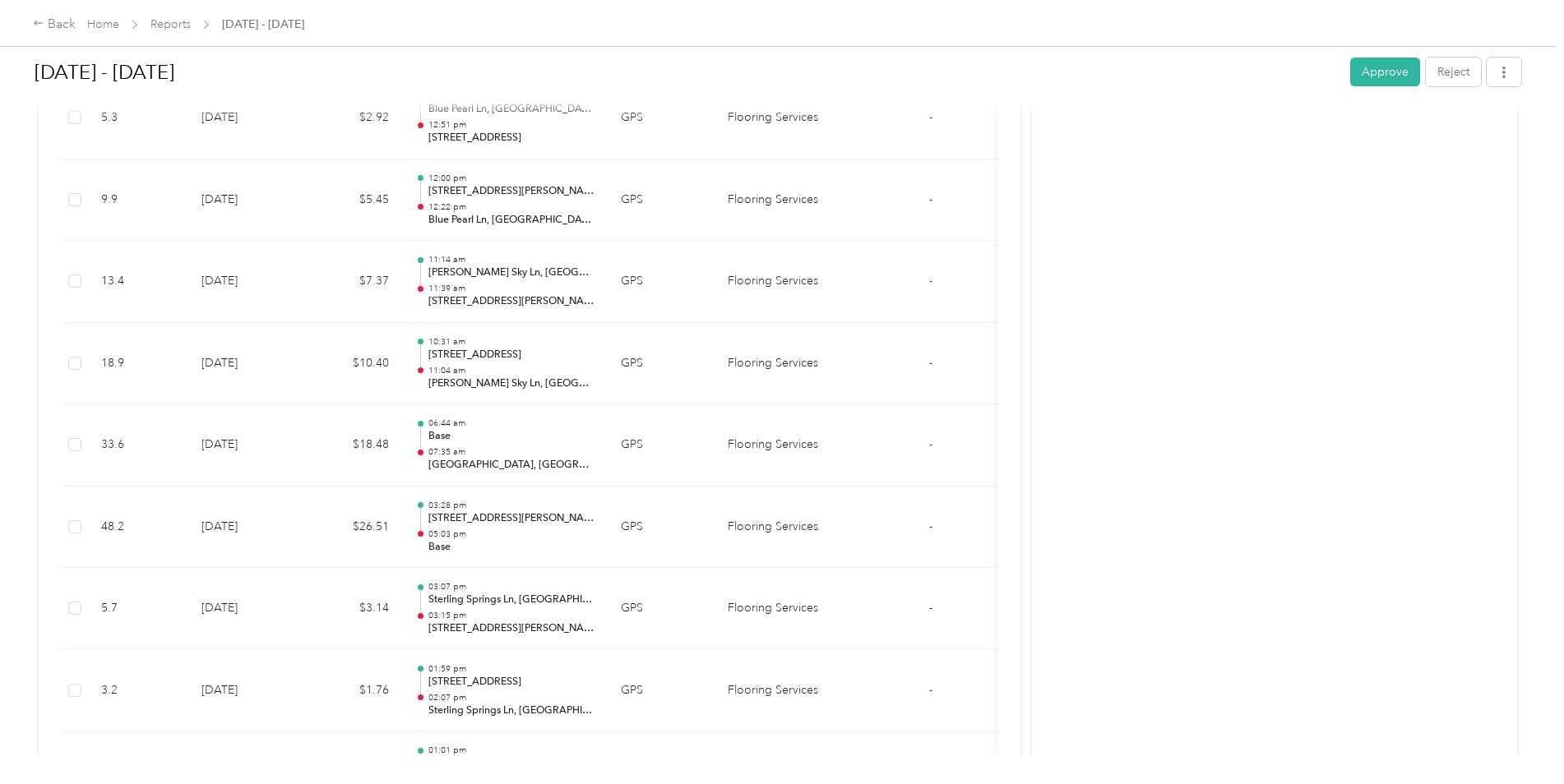
scroll to position [4505, 0]
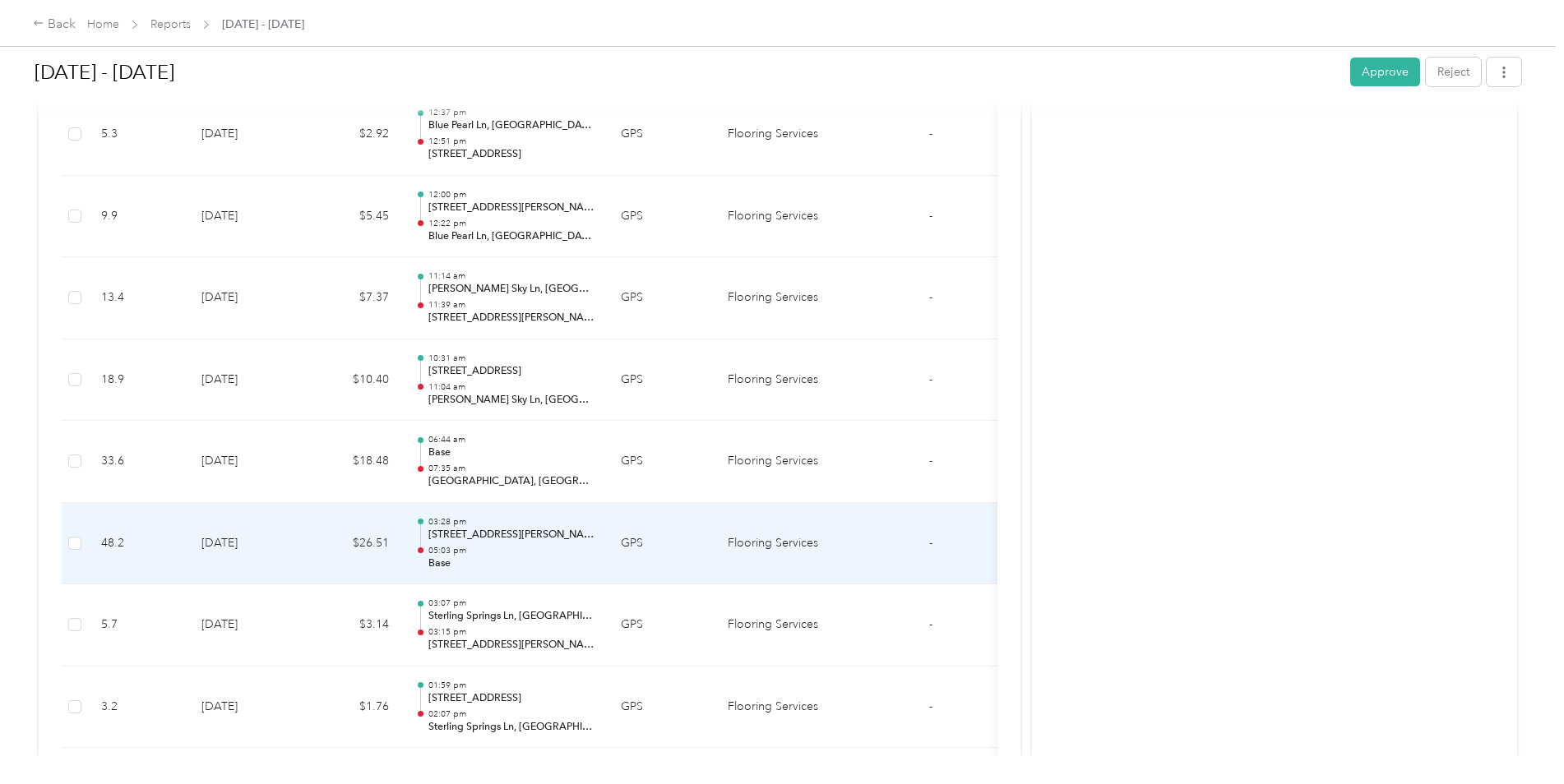
click at [246, 543] on td "[DATE]" at bounding box center [246, 544] width 115 height 82
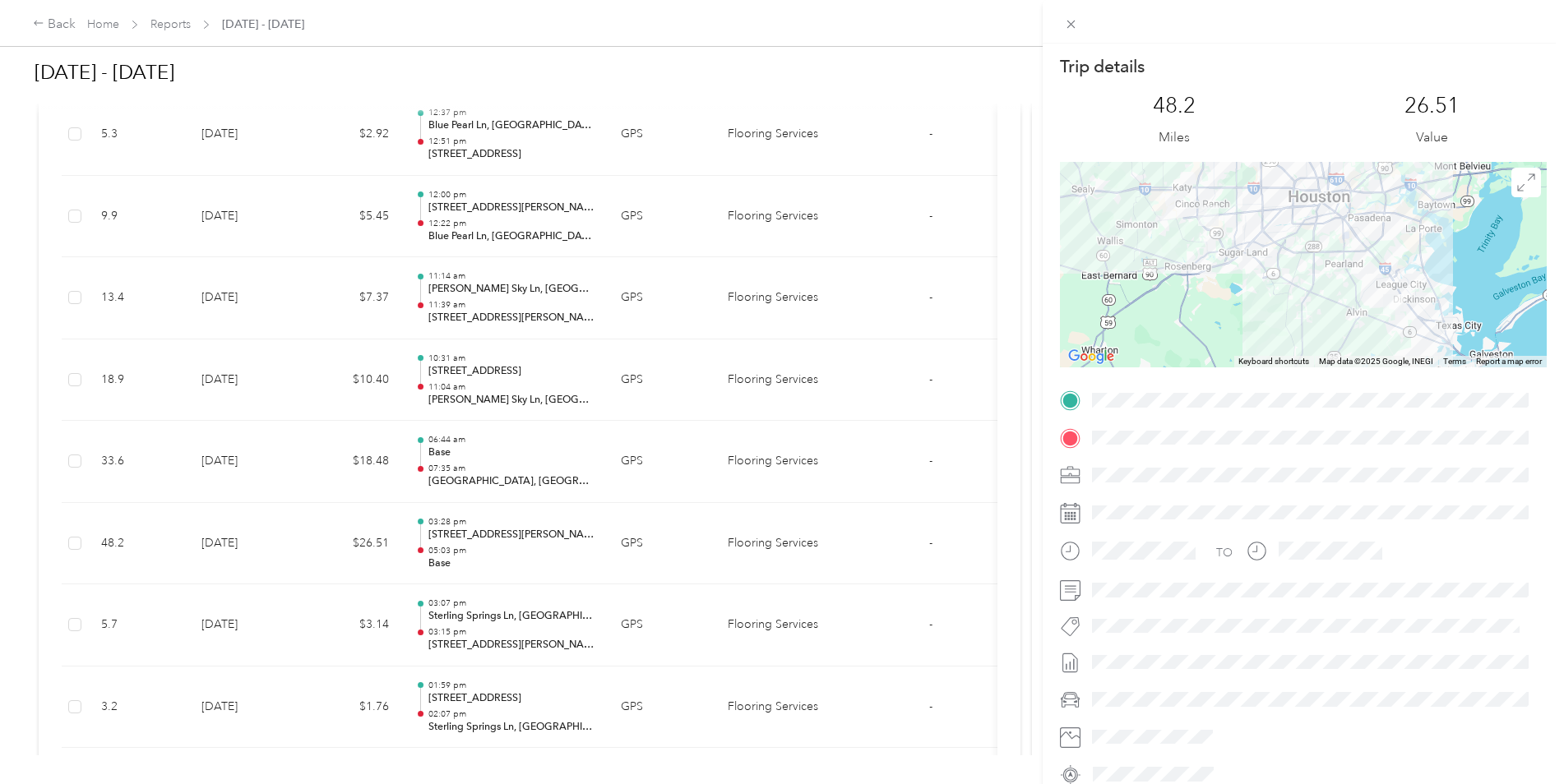
click at [246, 543] on div "Trip details This trip cannot be edited because it is either under review, appr…" at bounding box center [782, 392] width 1564 height 784
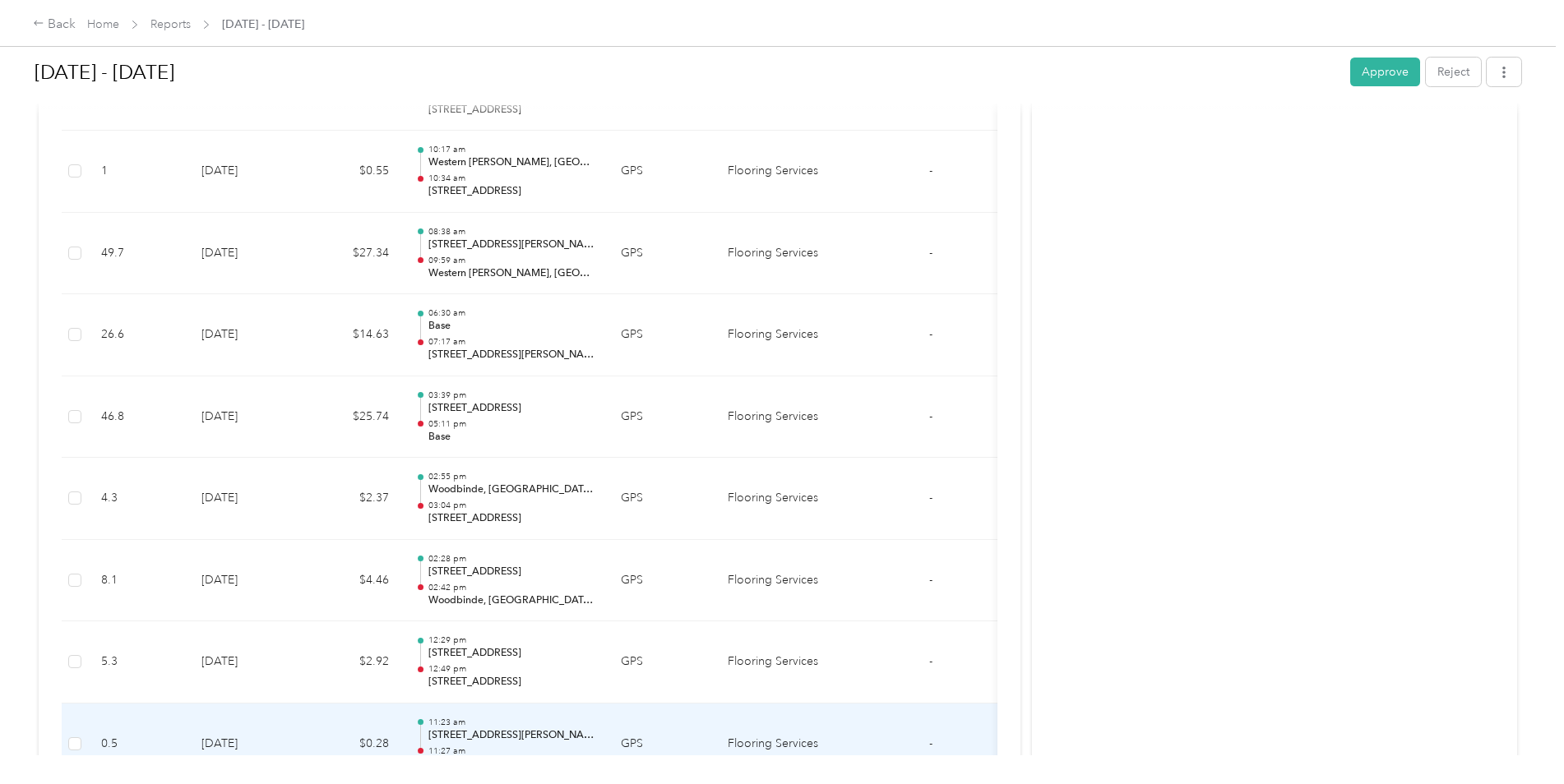
scroll to position [2369, 0]
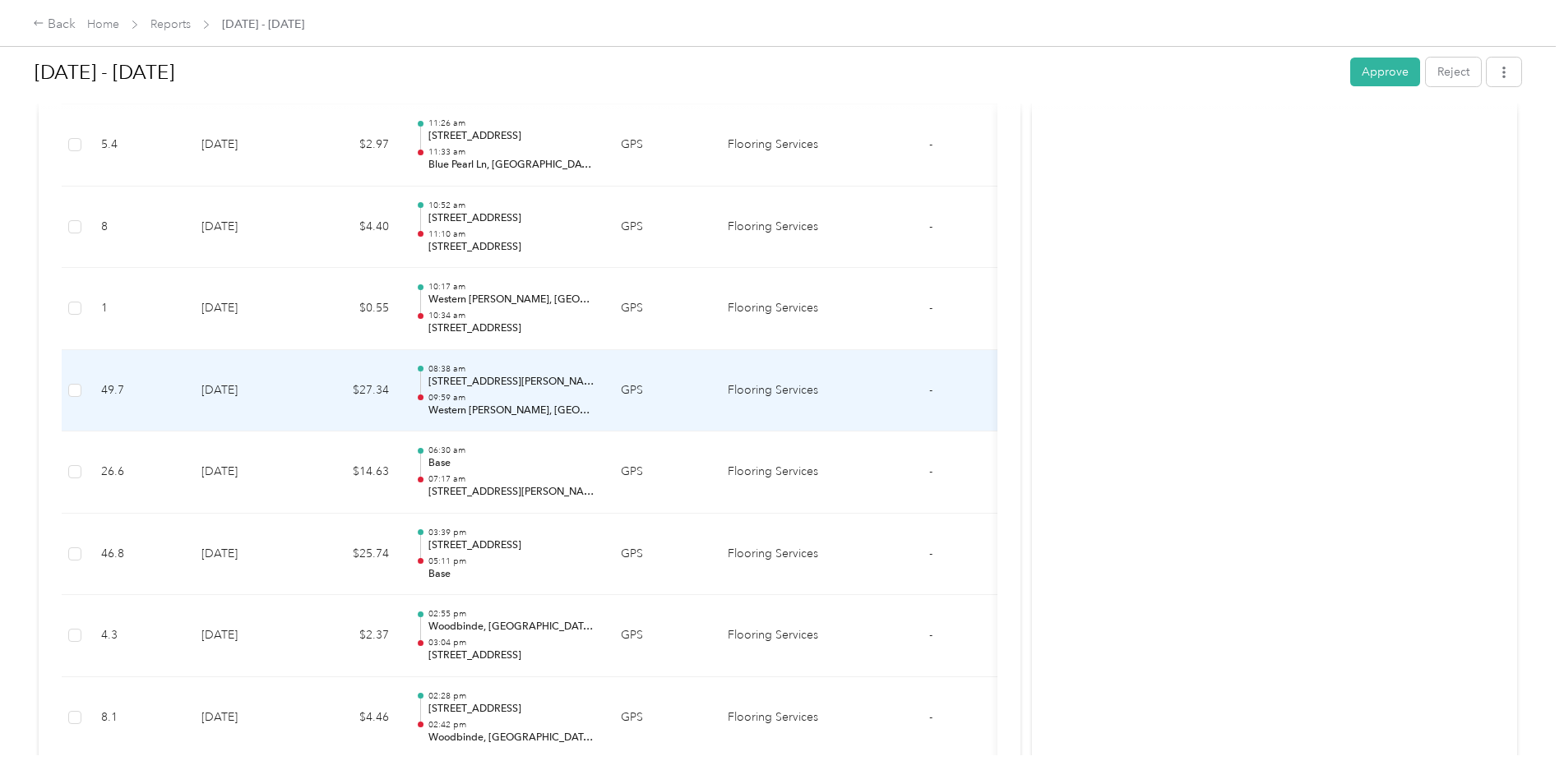
click at [257, 401] on td "[DATE]" at bounding box center [246, 391] width 115 height 82
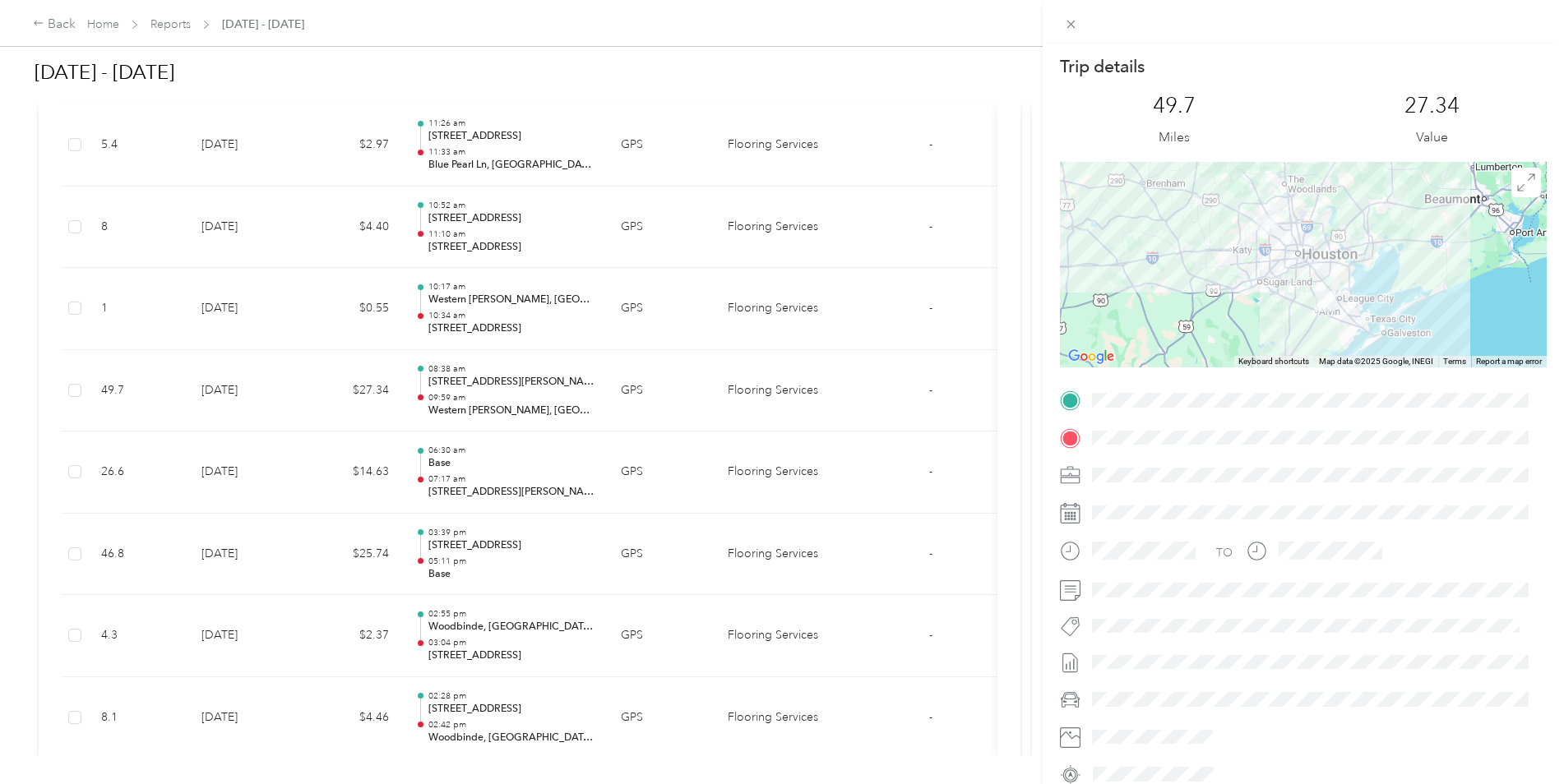
click at [247, 481] on div "Trip details This trip cannot be edited because it is either under review, appr…" at bounding box center [782, 392] width 1564 height 784
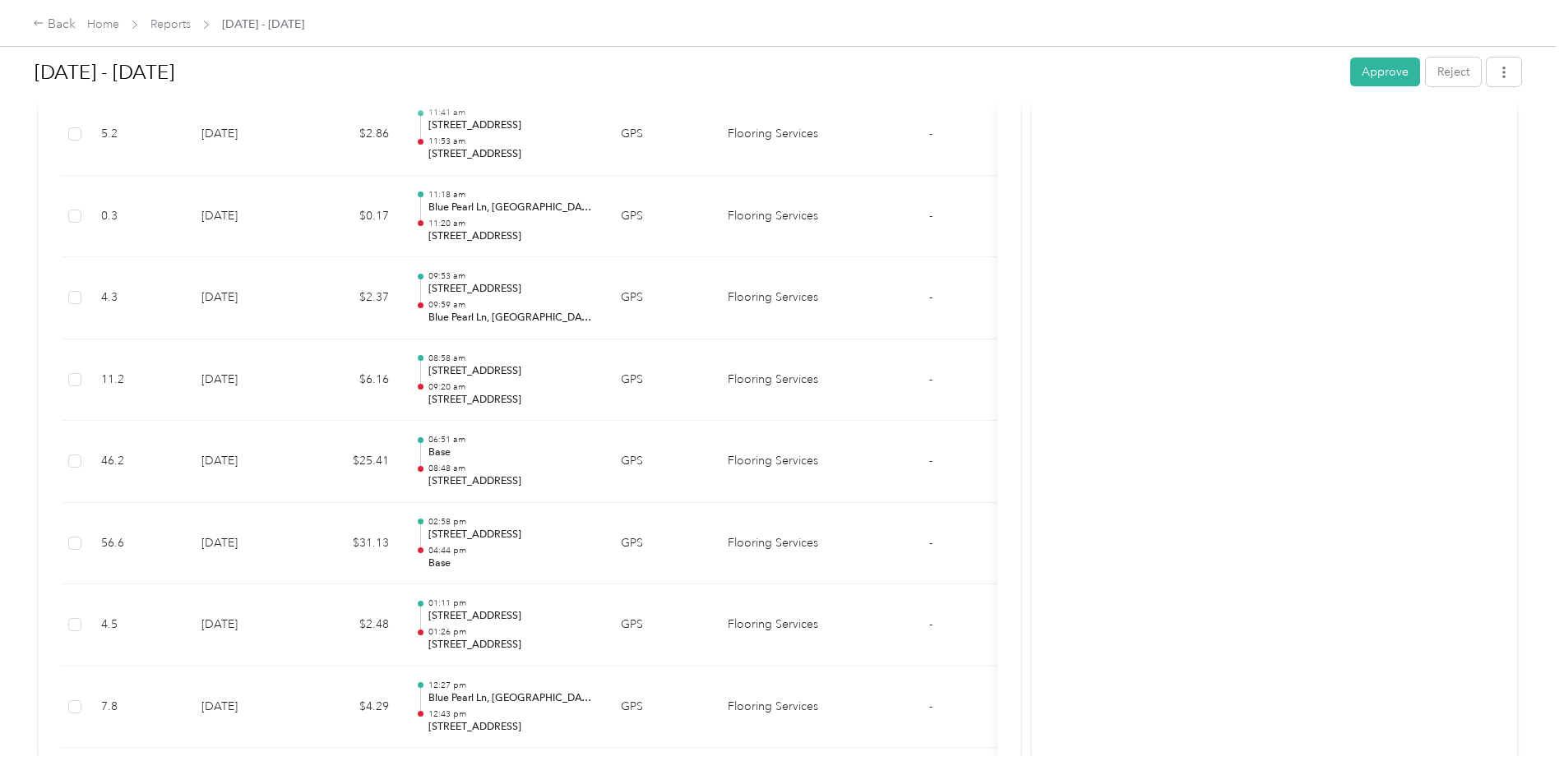
scroll to position [1712, 0]
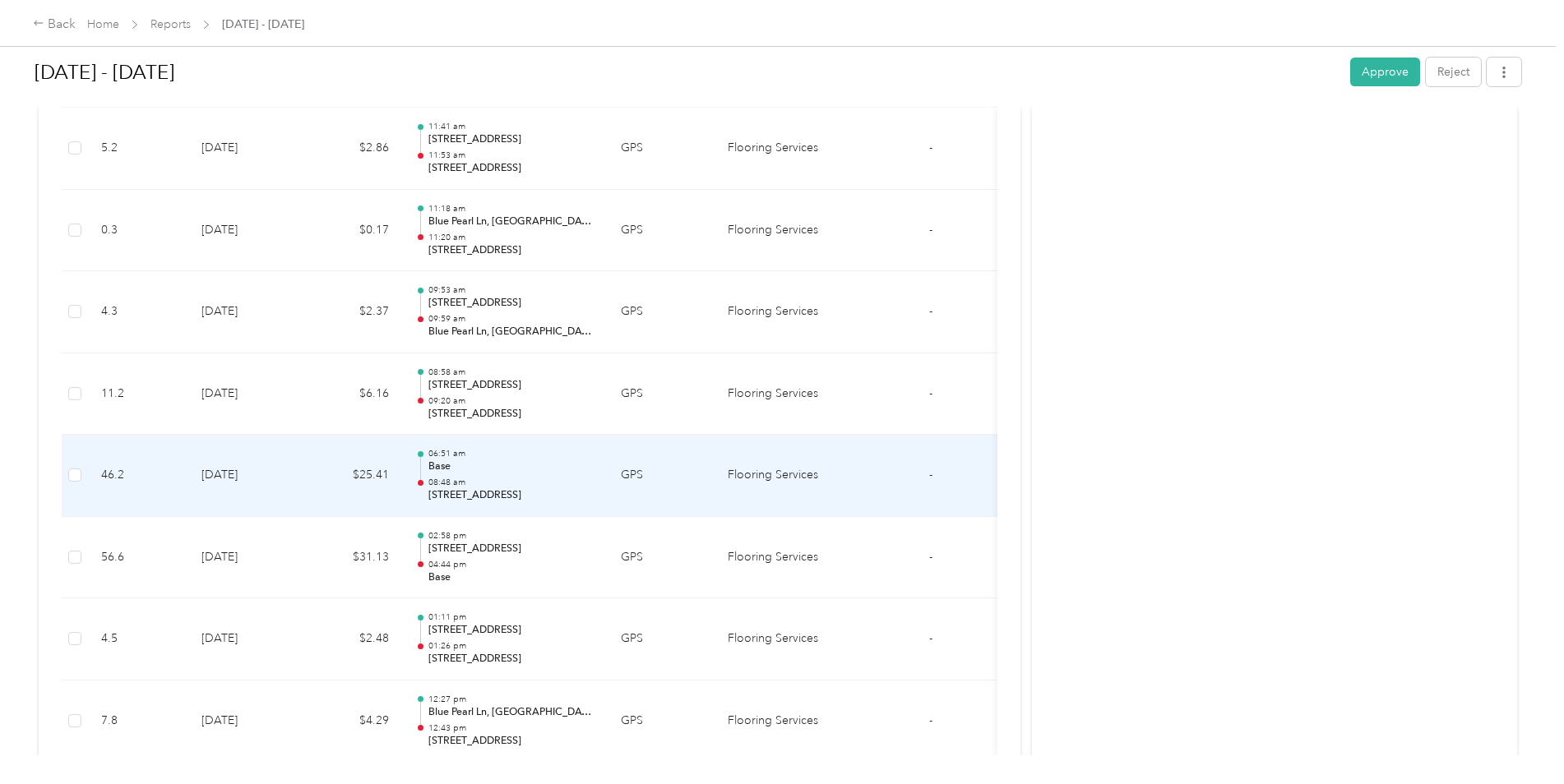
click at [250, 462] on td "[DATE]" at bounding box center [246, 475] width 115 height 82
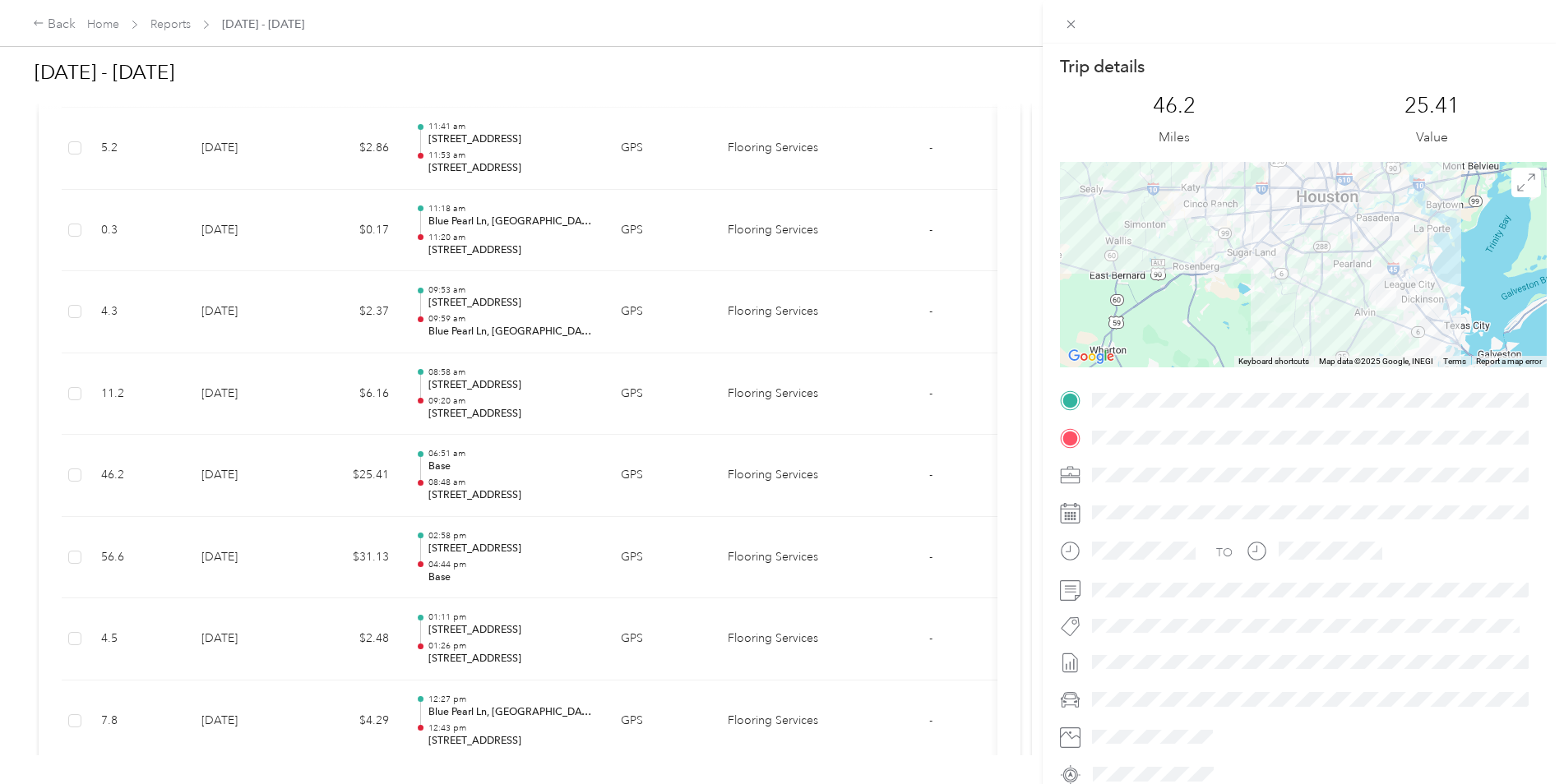
click at [250, 462] on div "Trip details This trip cannot be edited because it is either under review, appr…" at bounding box center [782, 392] width 1564 height 784
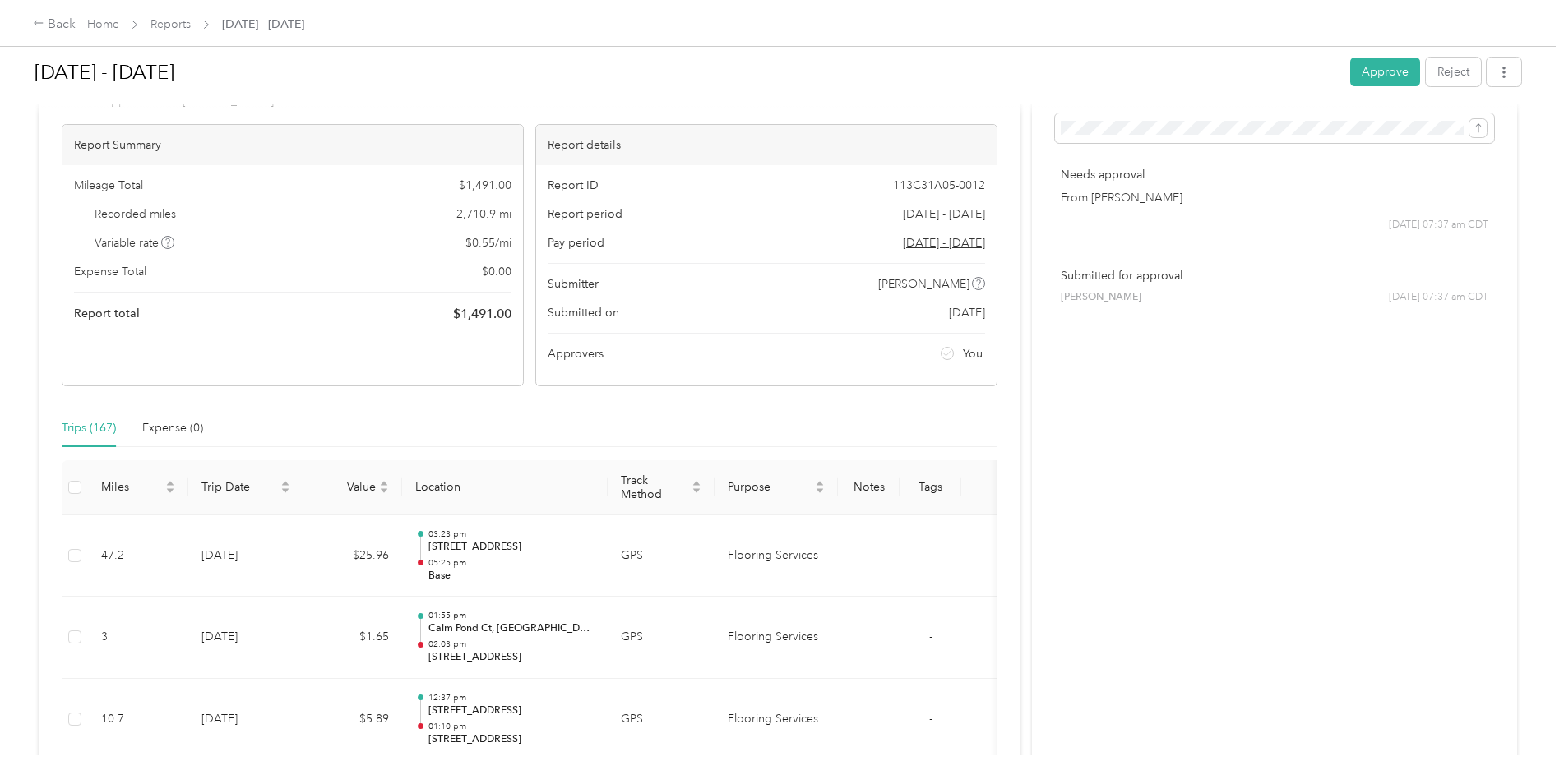
scroll to position [68, 0]
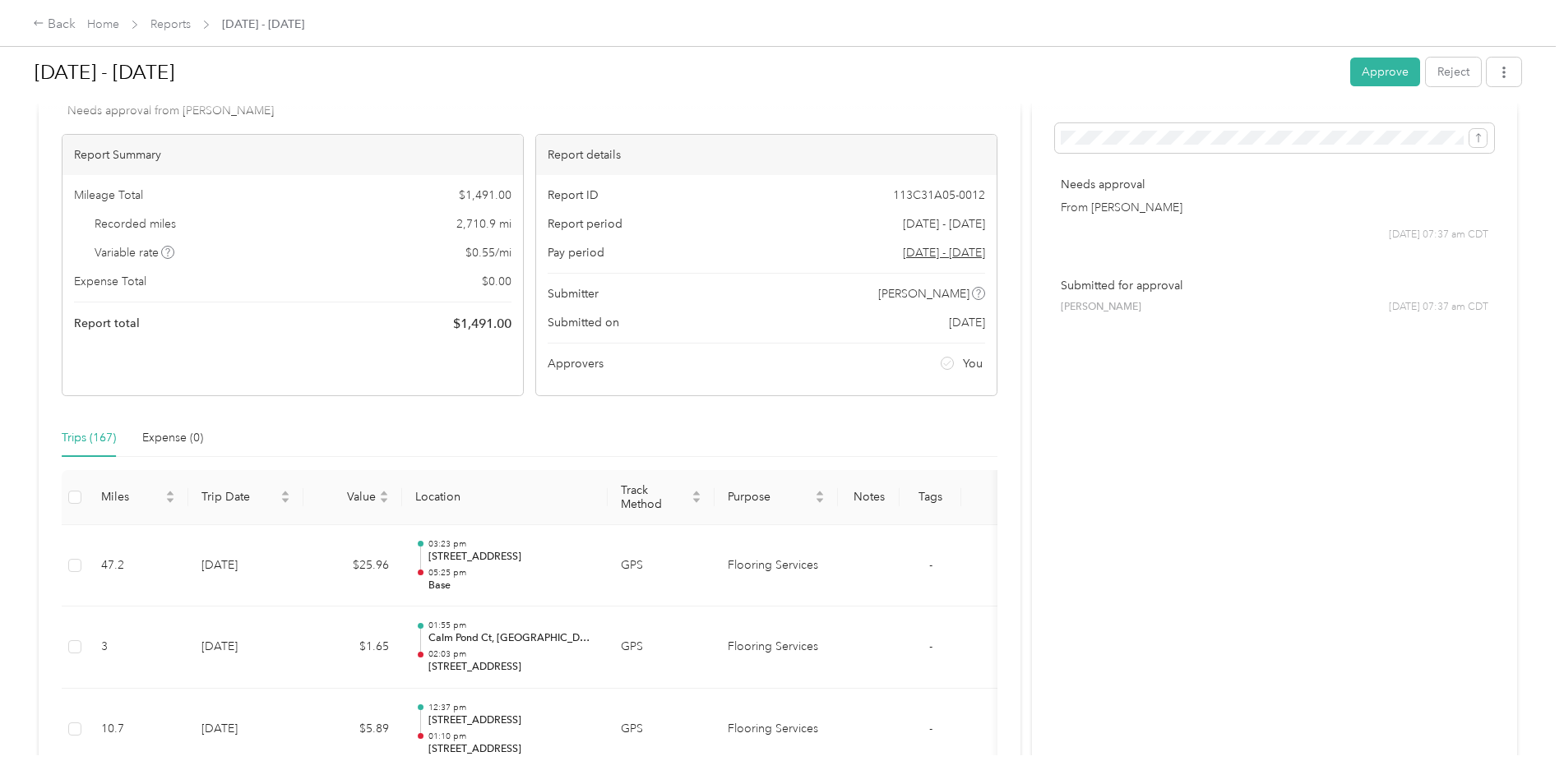
click at [1359, 69] on button "Approve" at bounding box center [1385, 71] width 70 height 28
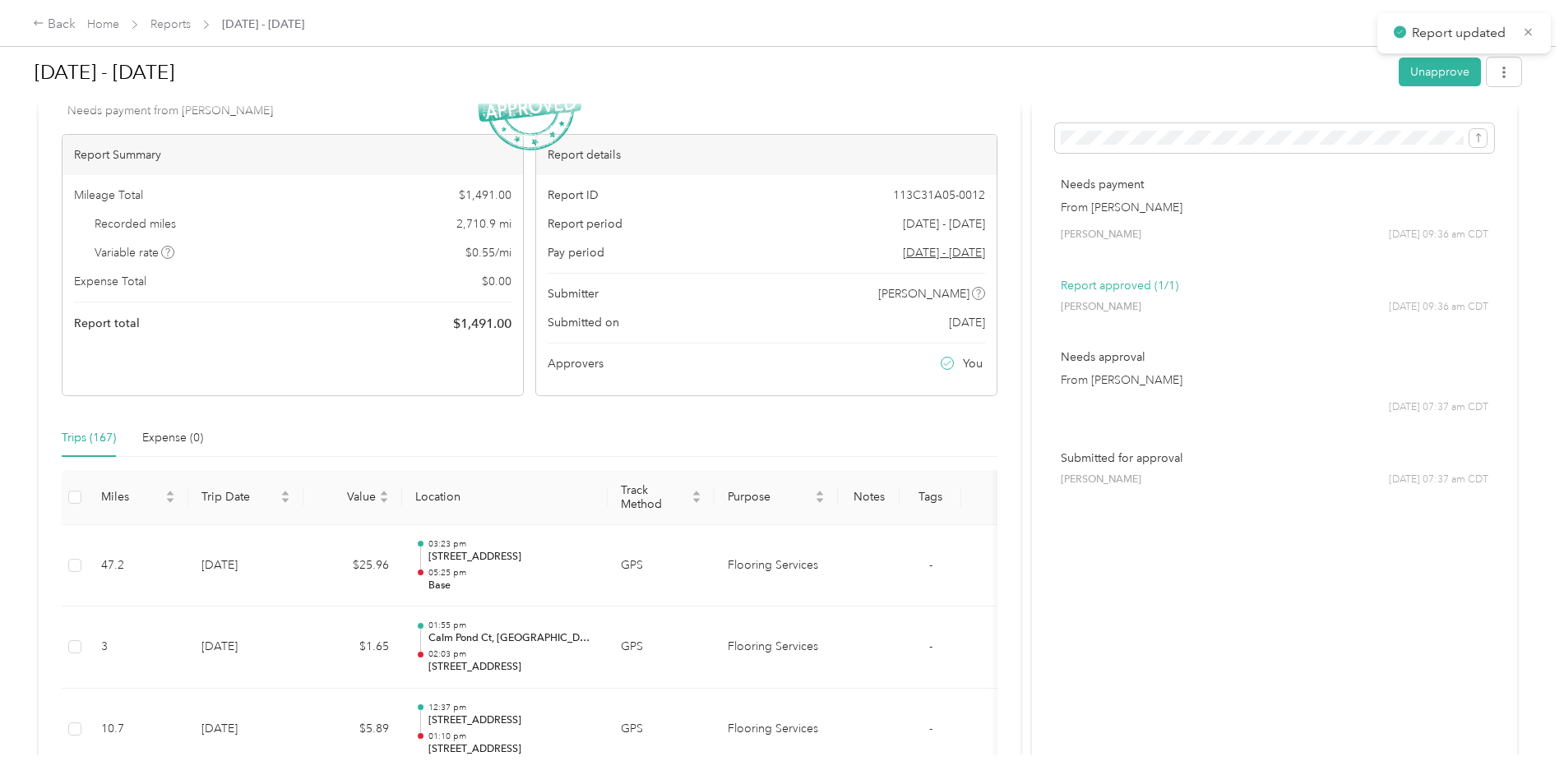
scroll to position [0, 0]
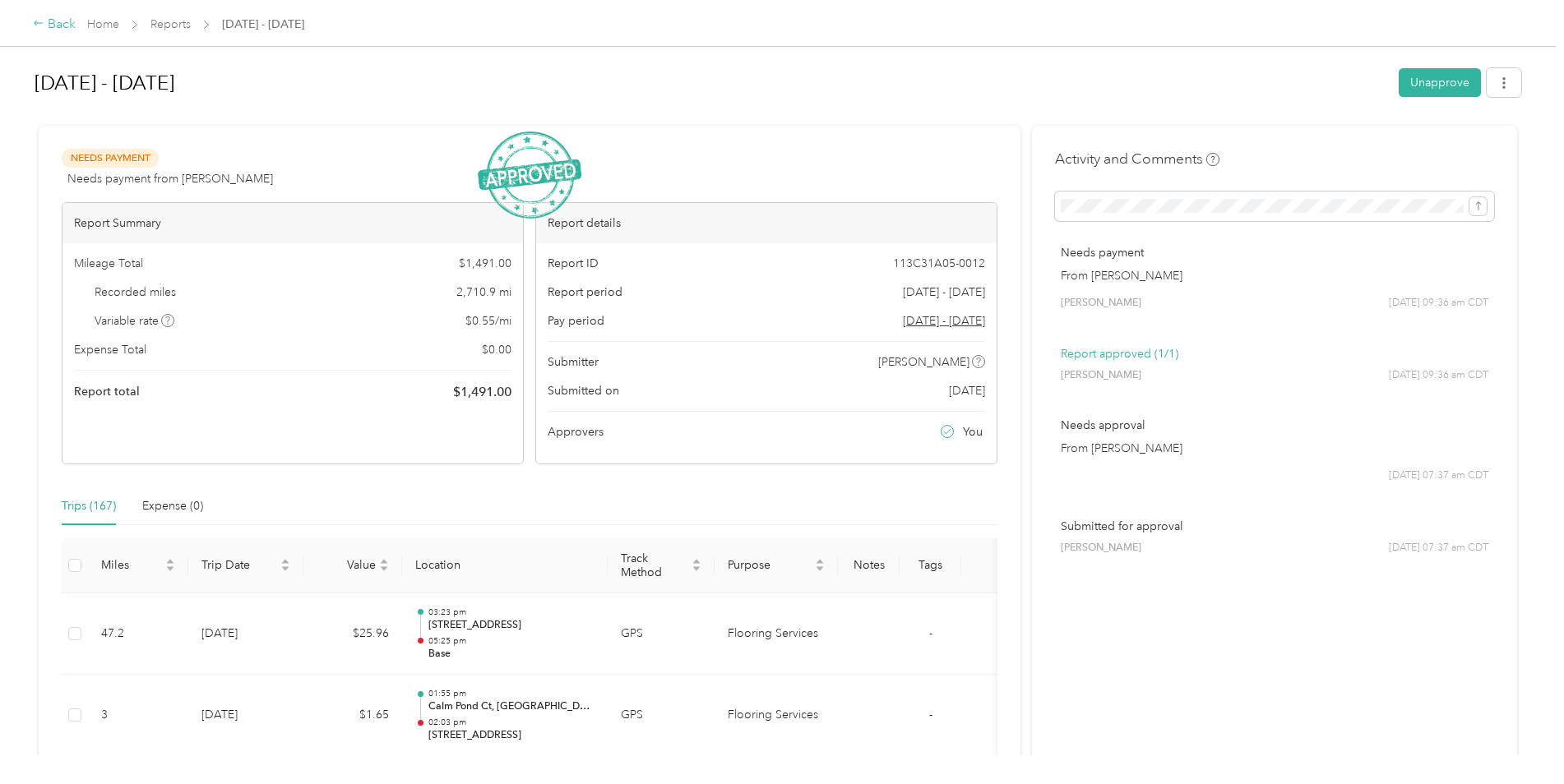
click at [52, 26] on div "Back" at bounding box center [55, 24] width 43 height 20
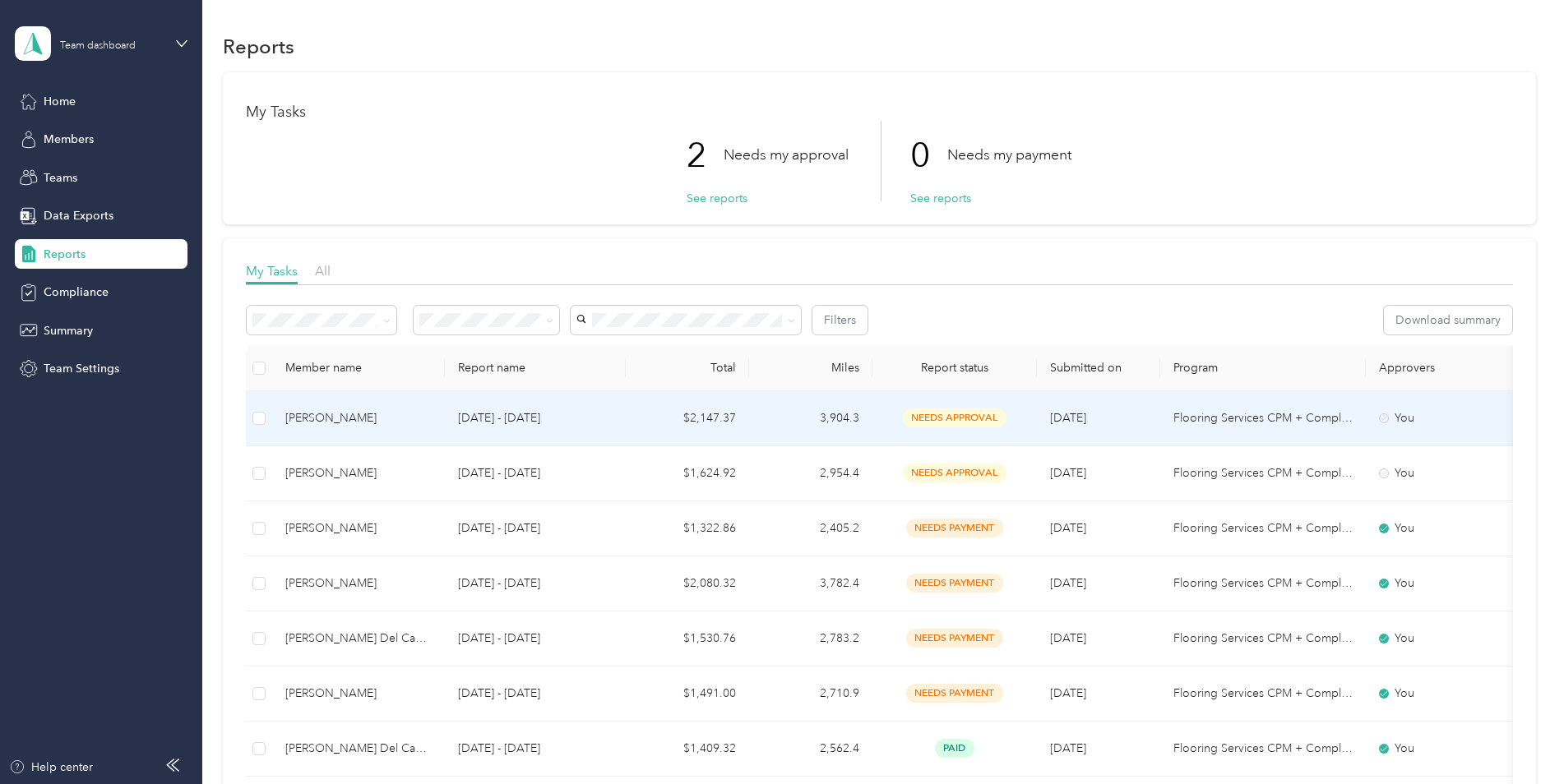
click at [500, 412] on p "[DATE] - [DATE]" at bounding box center [535, 418] width 154 height 19
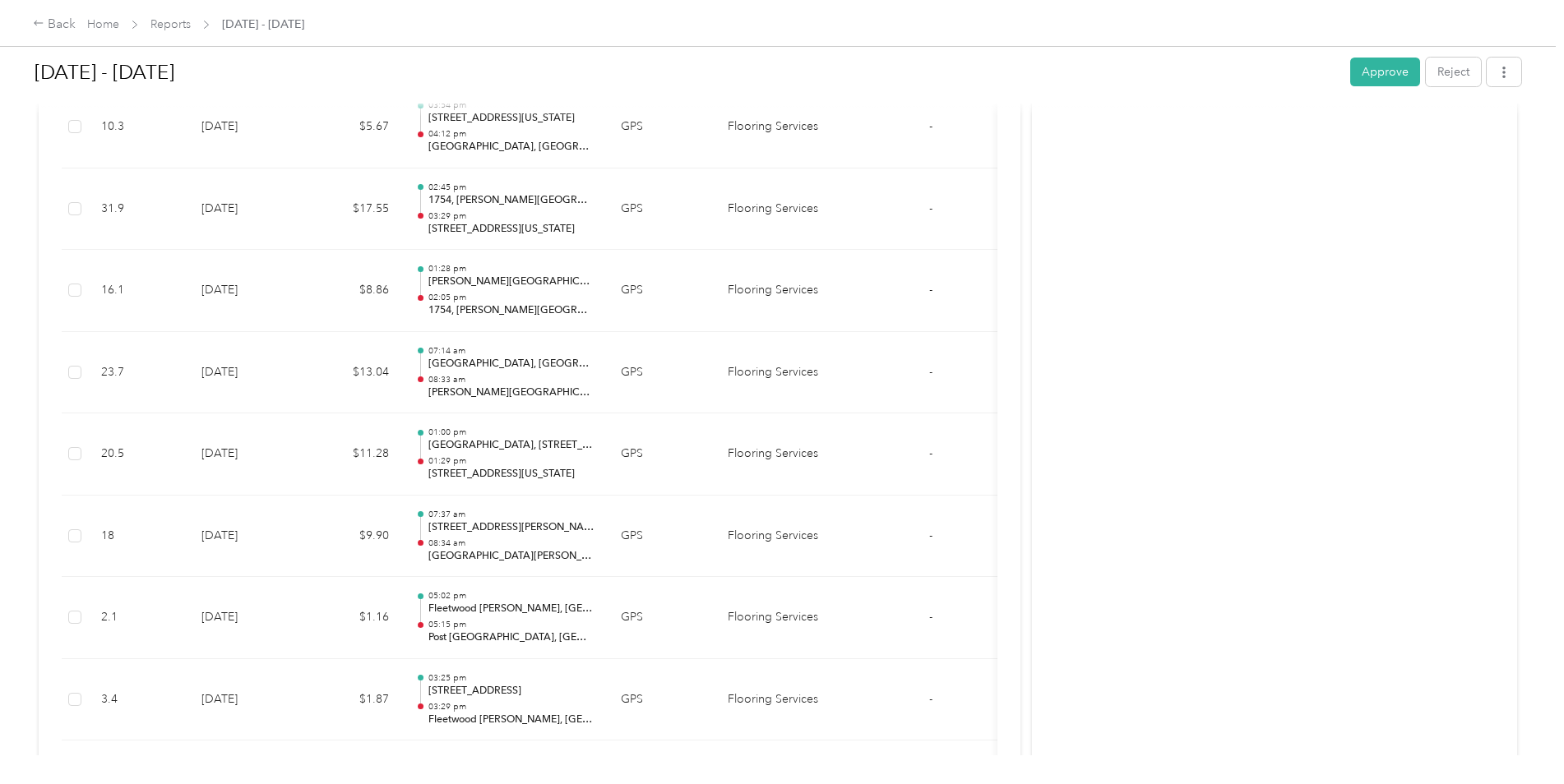
scroll to position [1232, 0]
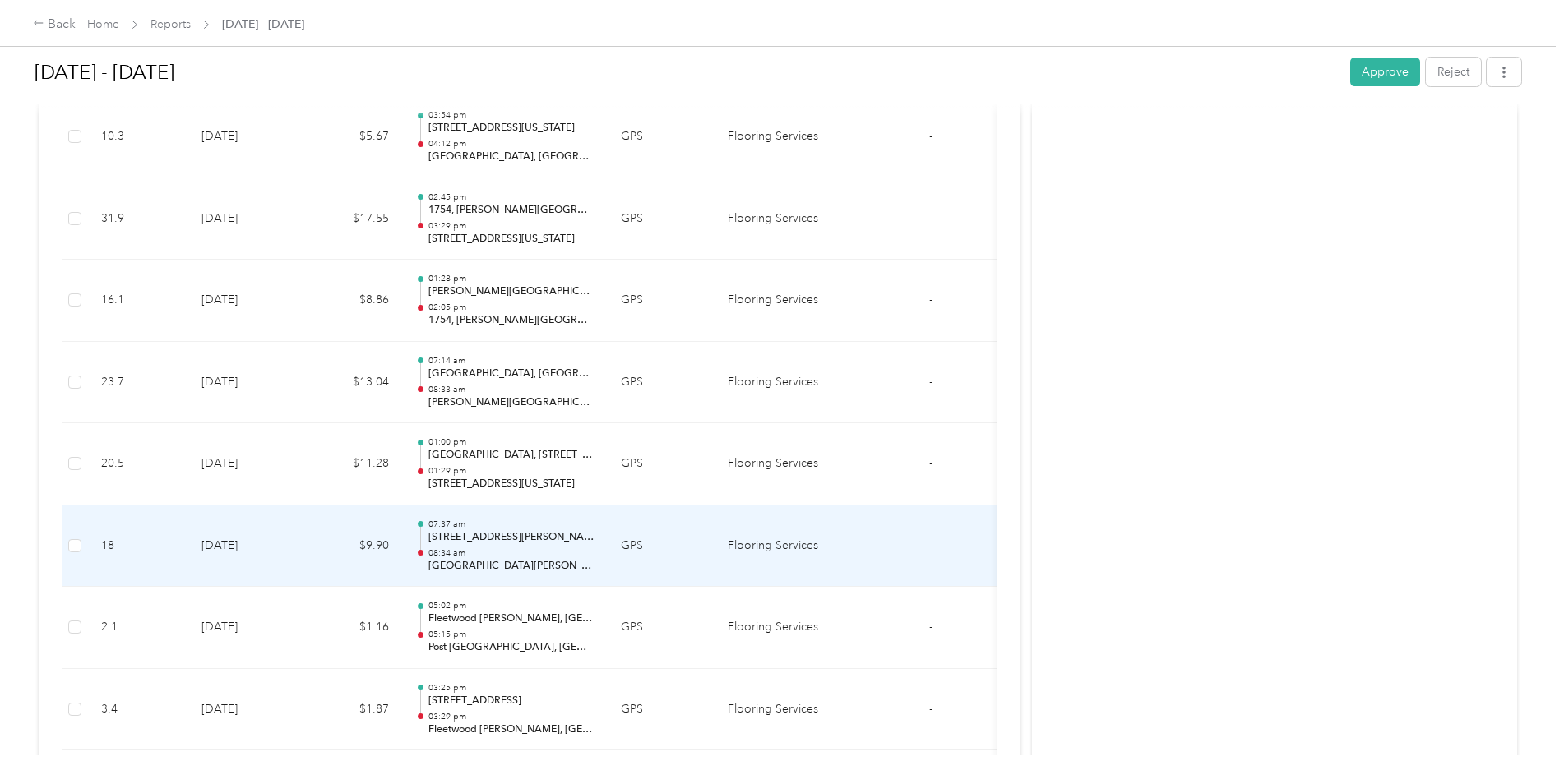
click at [226, 569] on td "[DATE]" at bounding box center [246, 547] width 115 height 82
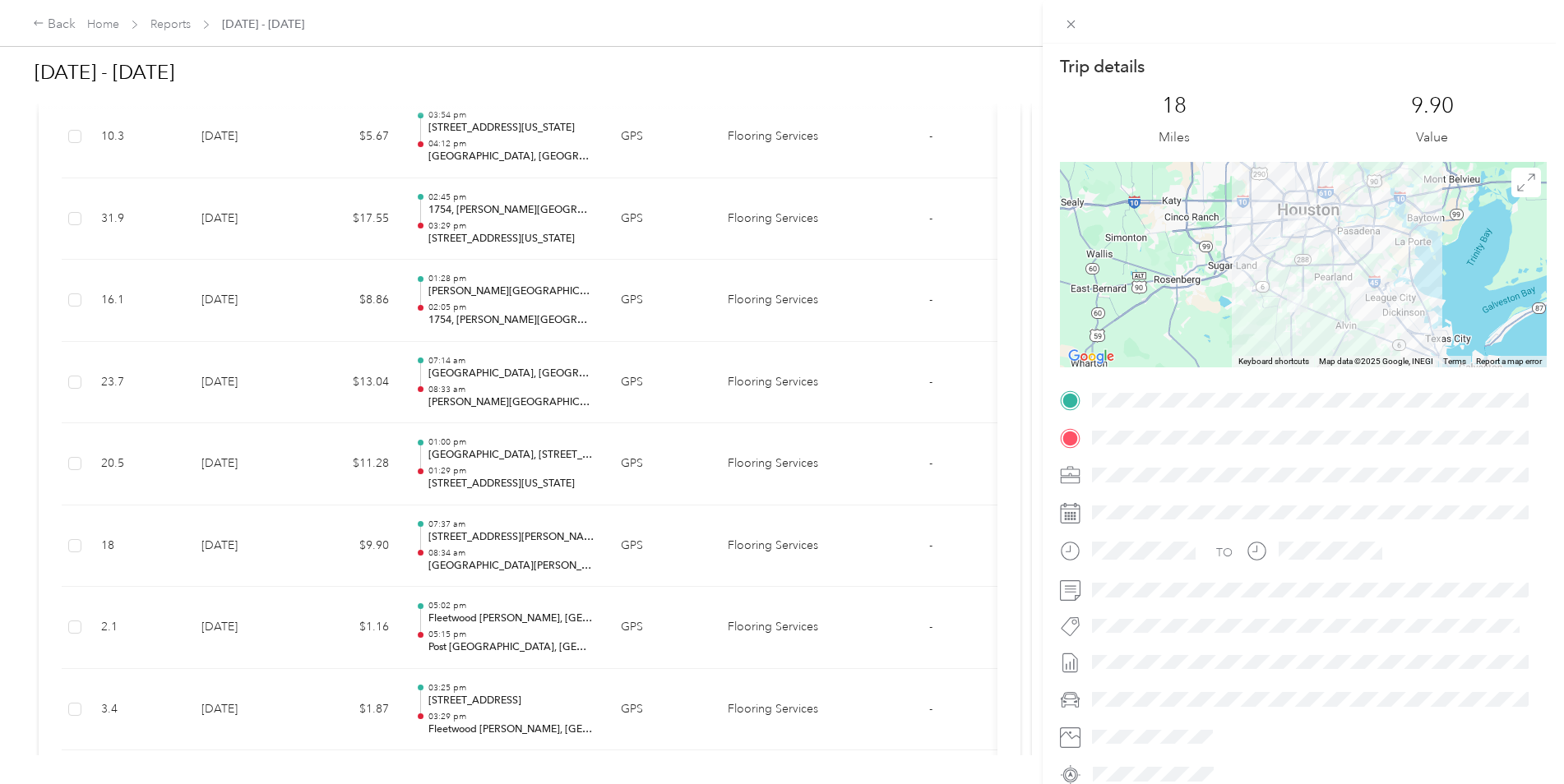
click at [226, 569] on div "Trip details This trip cannot be edited because it is either under review, appr…" at bounding box center [782, 392] width 1564 height 784
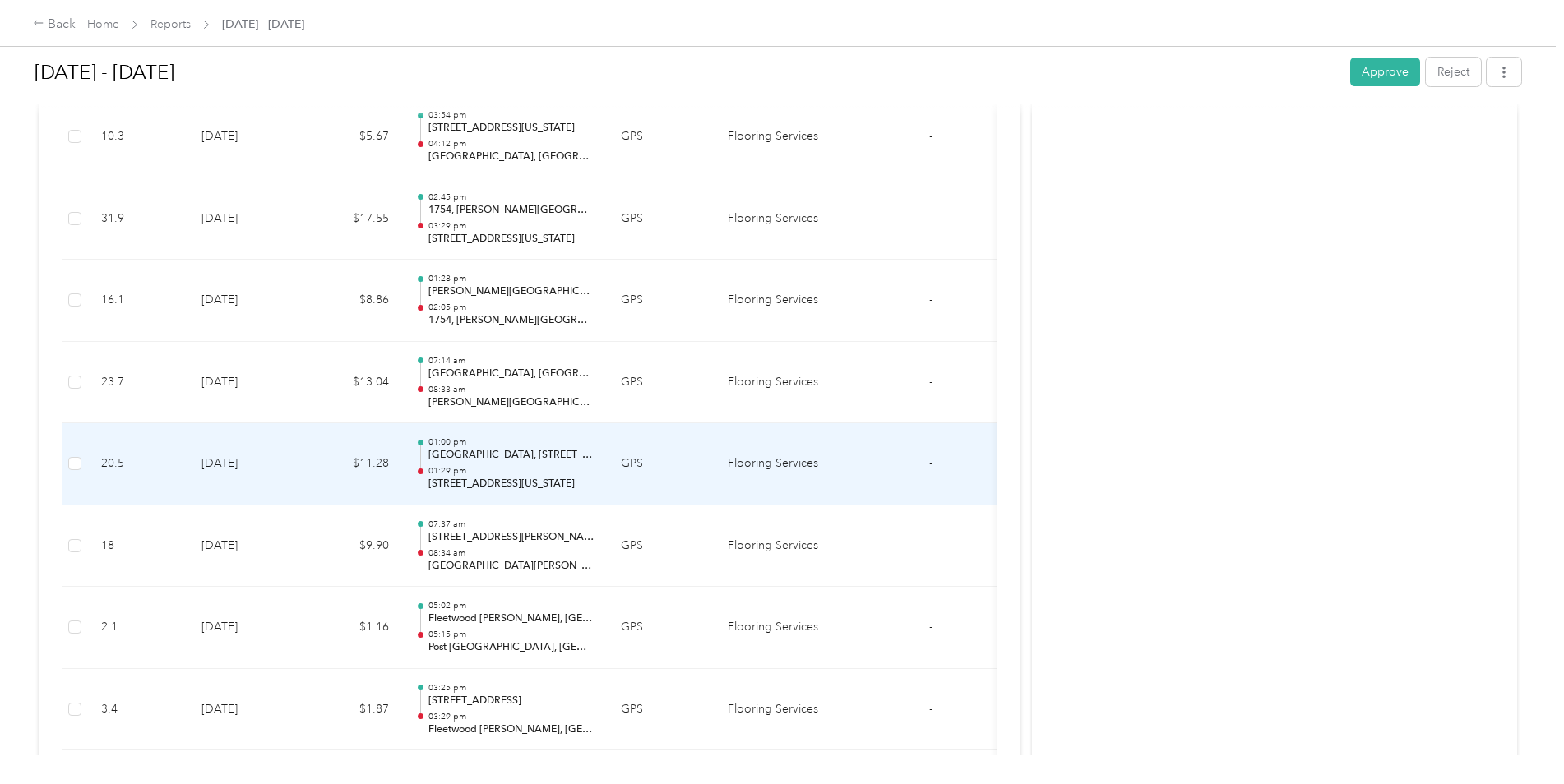
click at [235, 467] on td "[DATE]" at bounding box center [246, 464] width 115 height 82
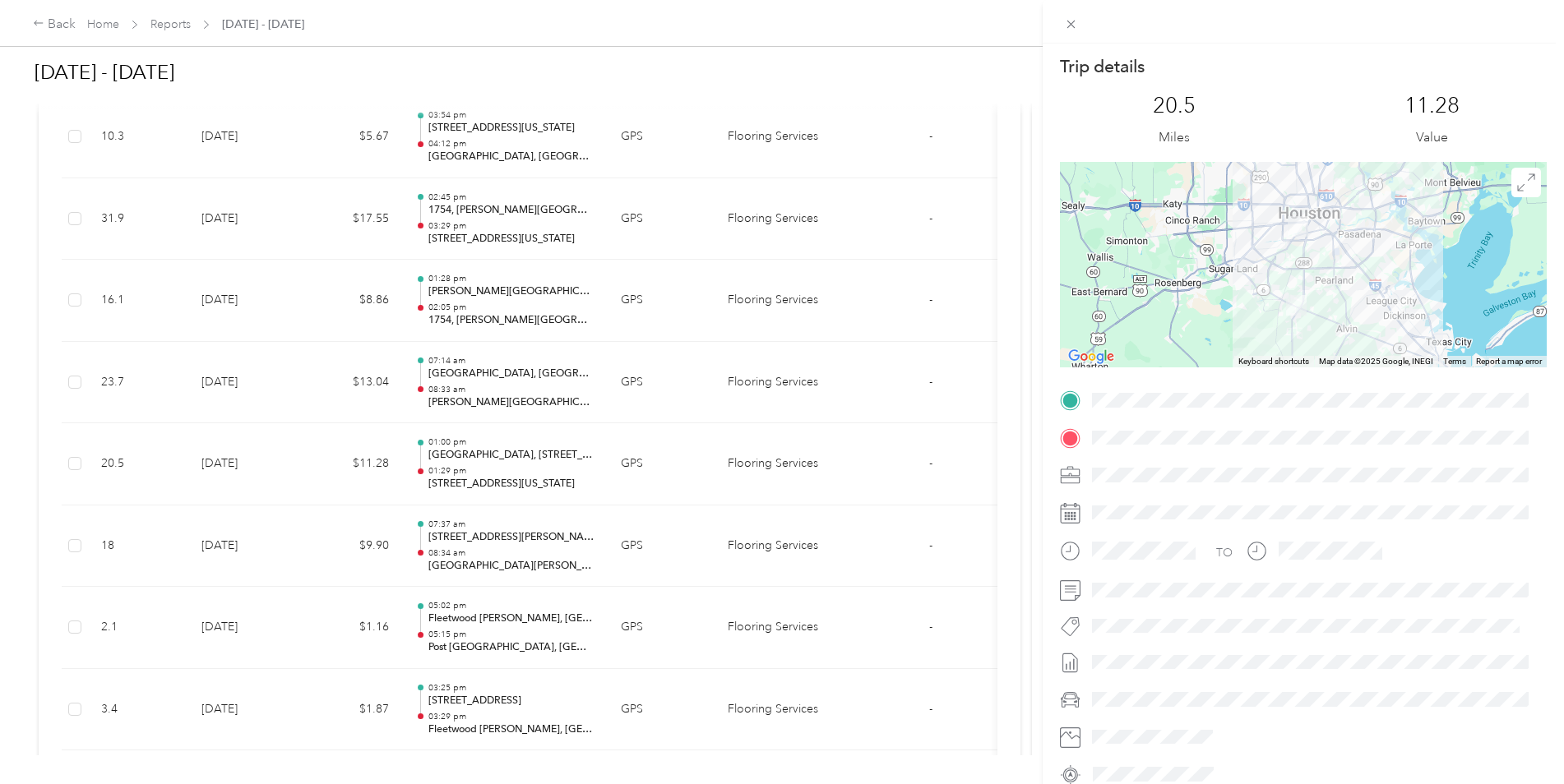
click at [235, 467] on div "Trip details This trip cannot be edited because it is either under review, appr…" at bounding box center [782, 392] width 1564 height 784
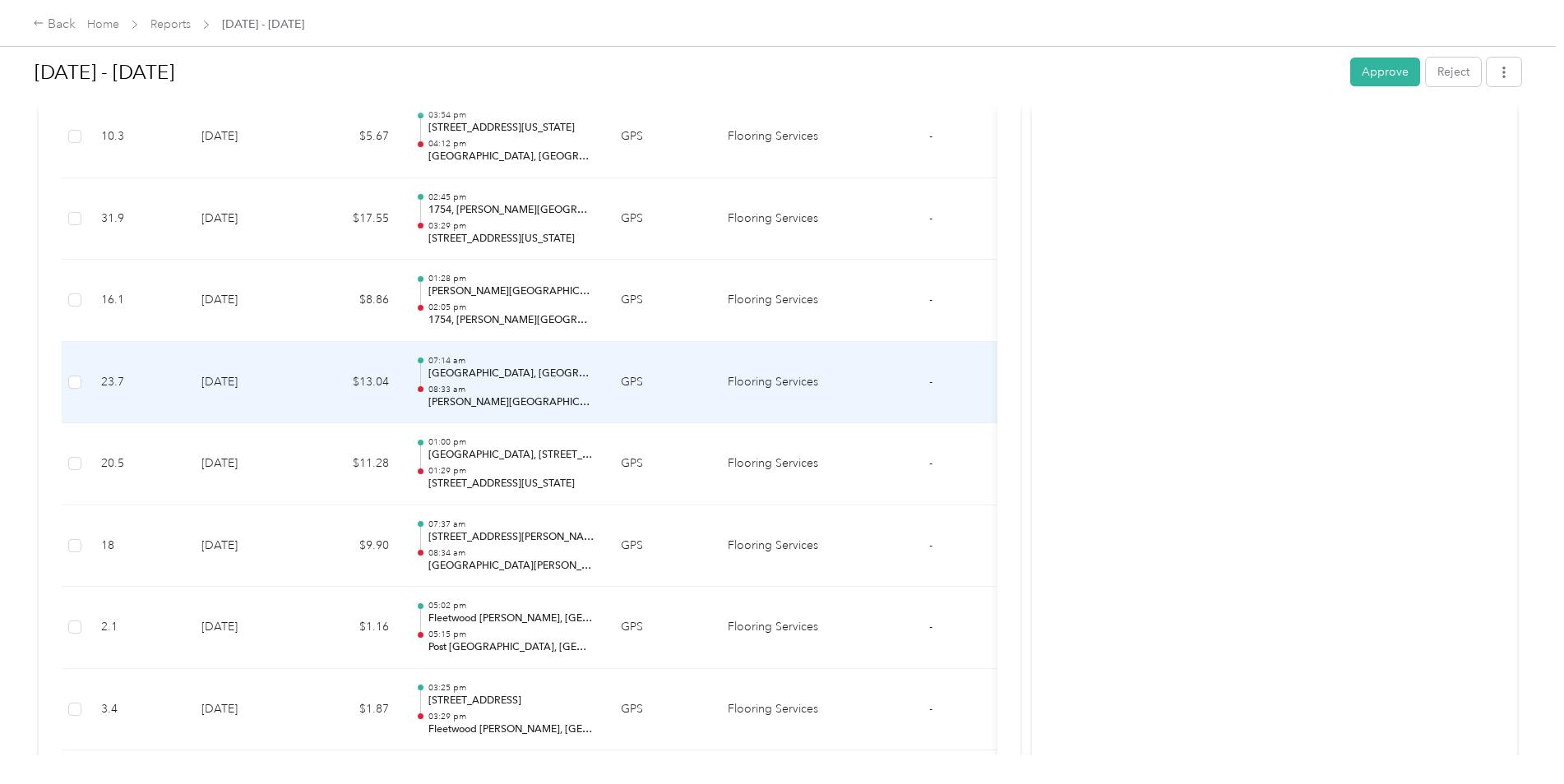
click at [241, 401] on td "[DATE]" at bounding box center [246, 383] width 115 height 82
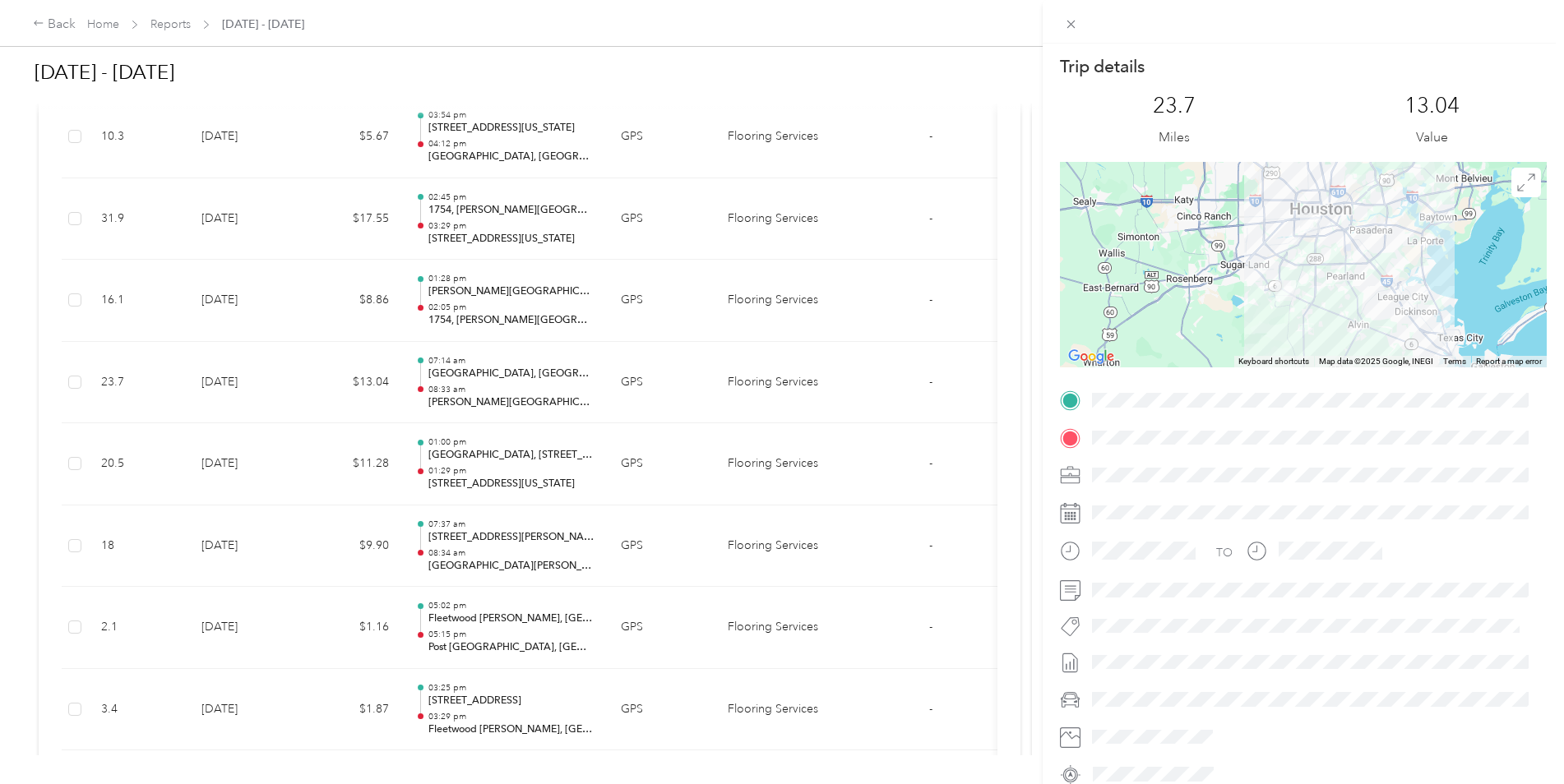
click at [241, 401] on div "Trip details This trip cannot be edited because it is either under review, appr…" at bounding box center [782, 392] width 1564 height 784
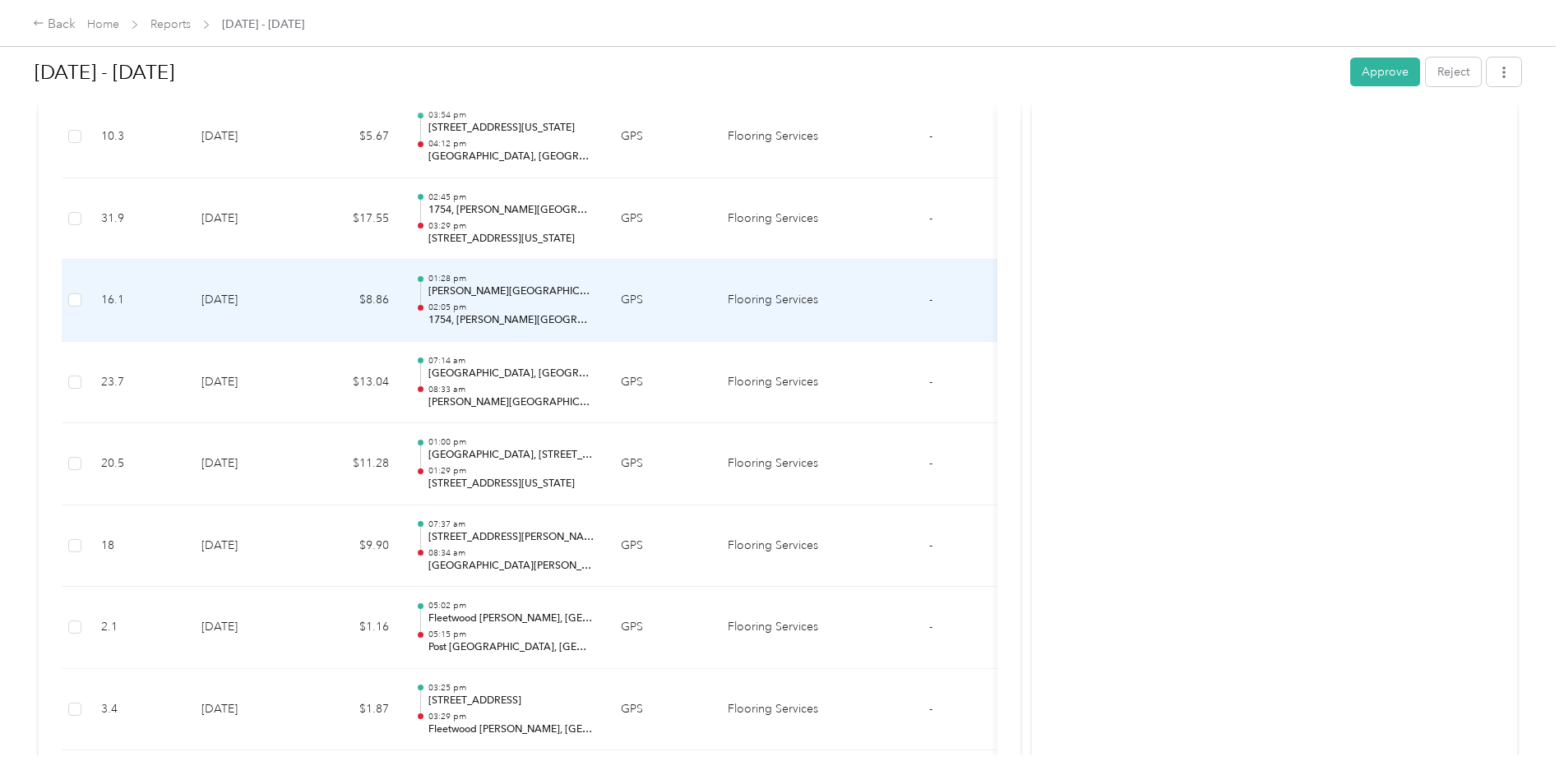
click at [242, 321] on td "[DATE]" at bounding box center [246, 301] width 115 height 82
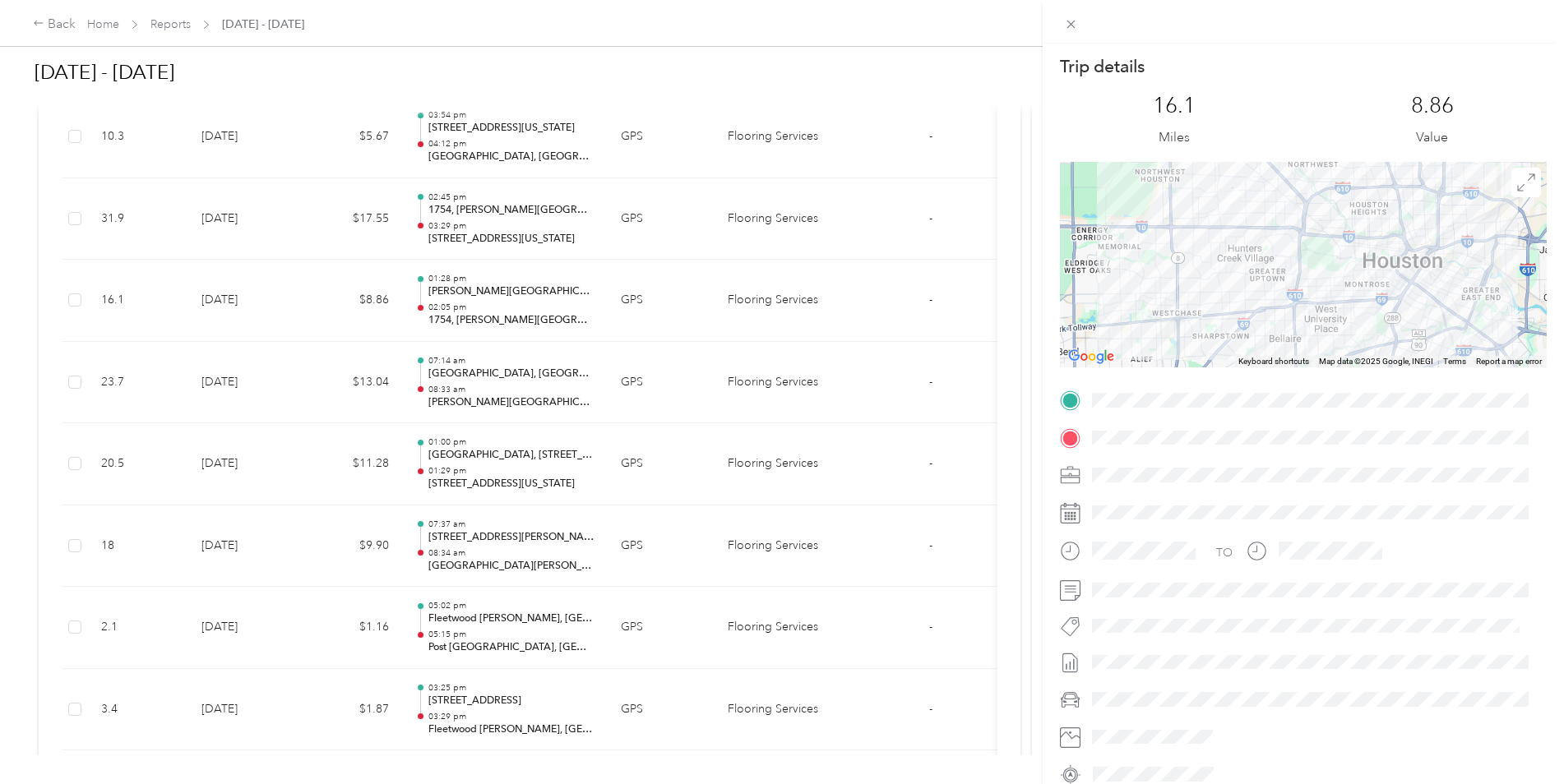
click at [242, 321] on div "Trip details This trip cannot be edited because it is either under review, appr…" at bounding box center [782, 392] width 1564 height 784
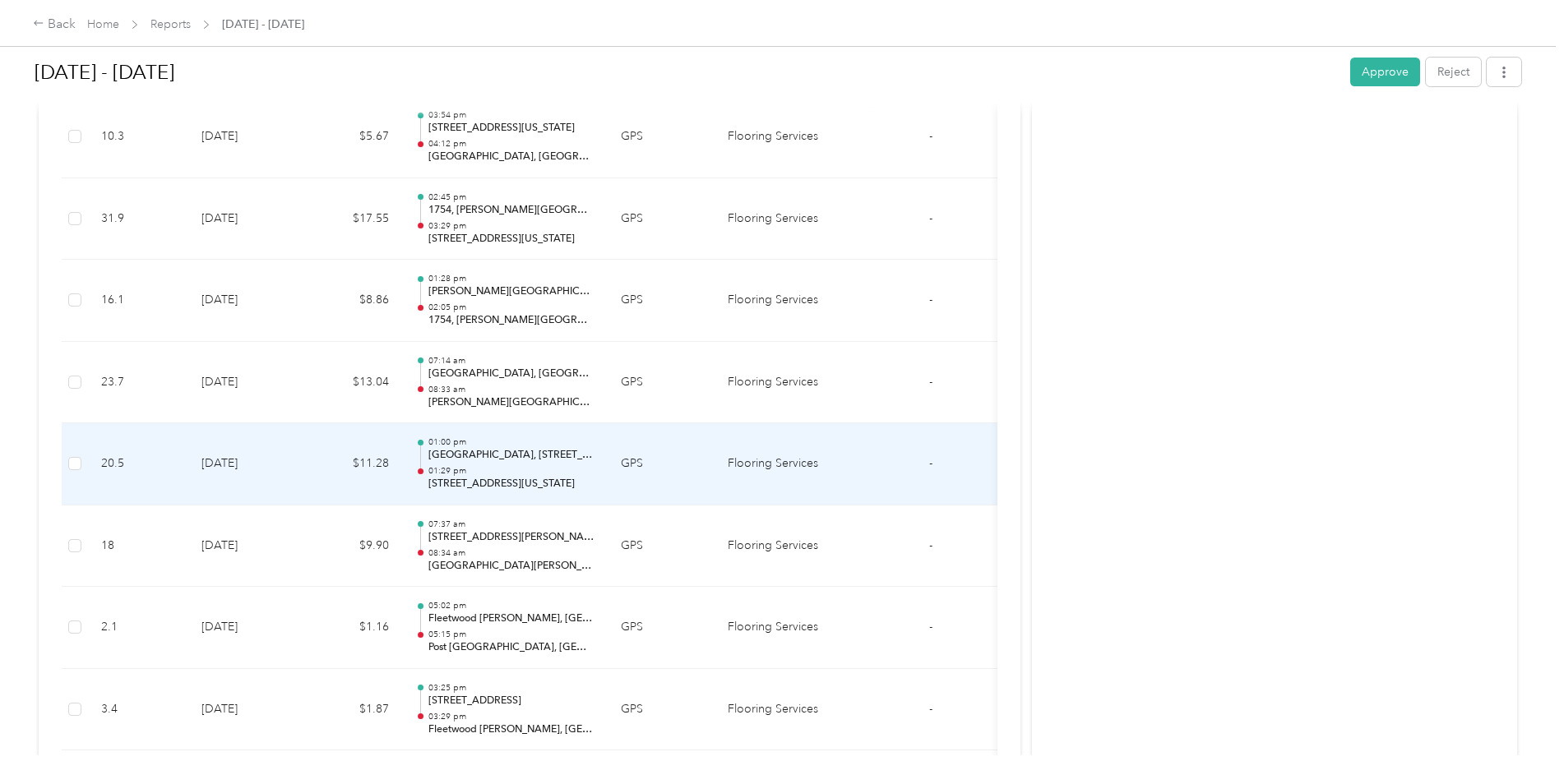
click at [260, 475] on td "[DATE]" at bounding box center [246, 464] width 115 height 82
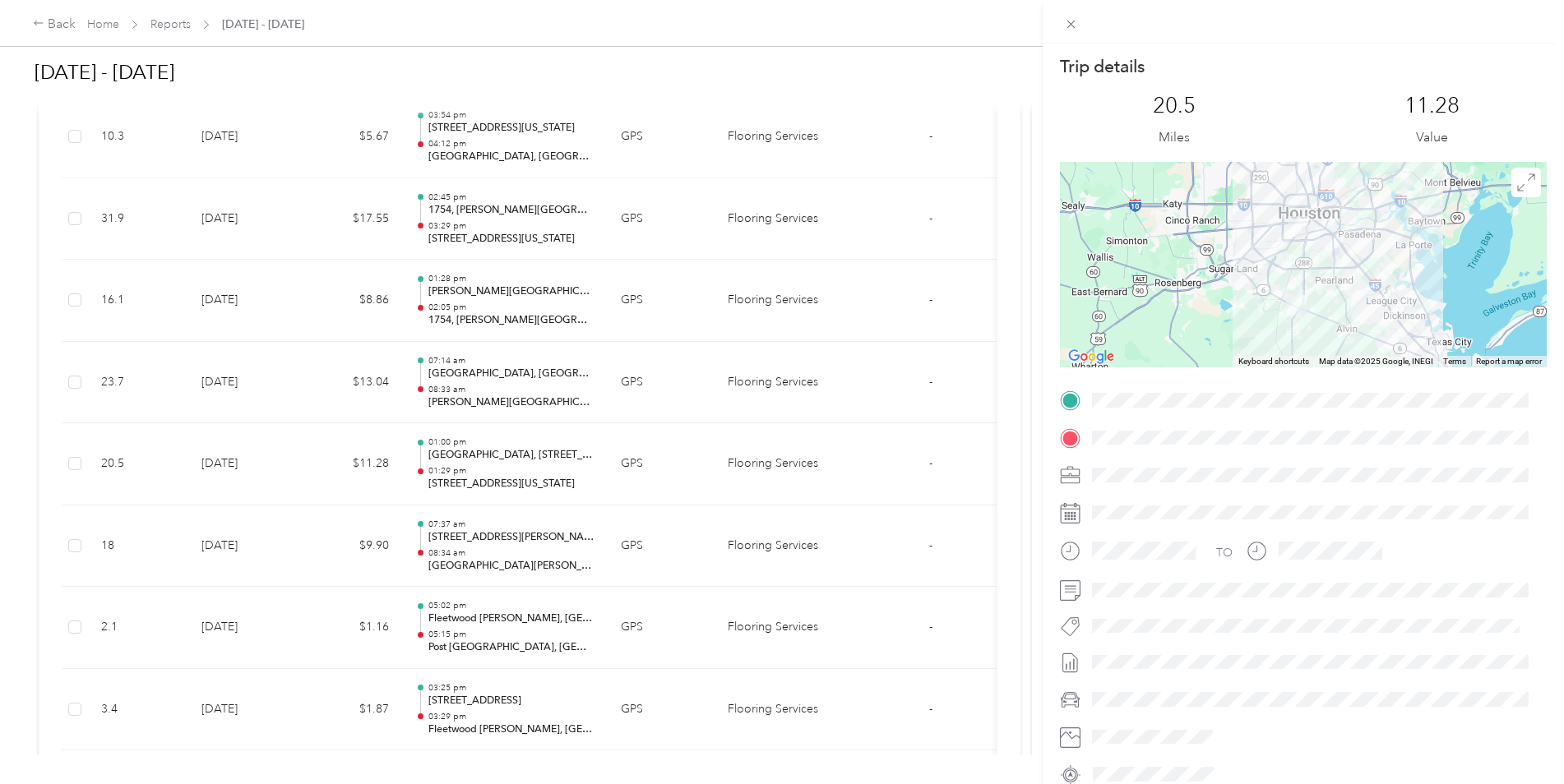
click at [246, 557] on div "Trip details This trip cannot be edited because it is either under review, appr…" at bounding box center [782, 392] width 1564 height 784
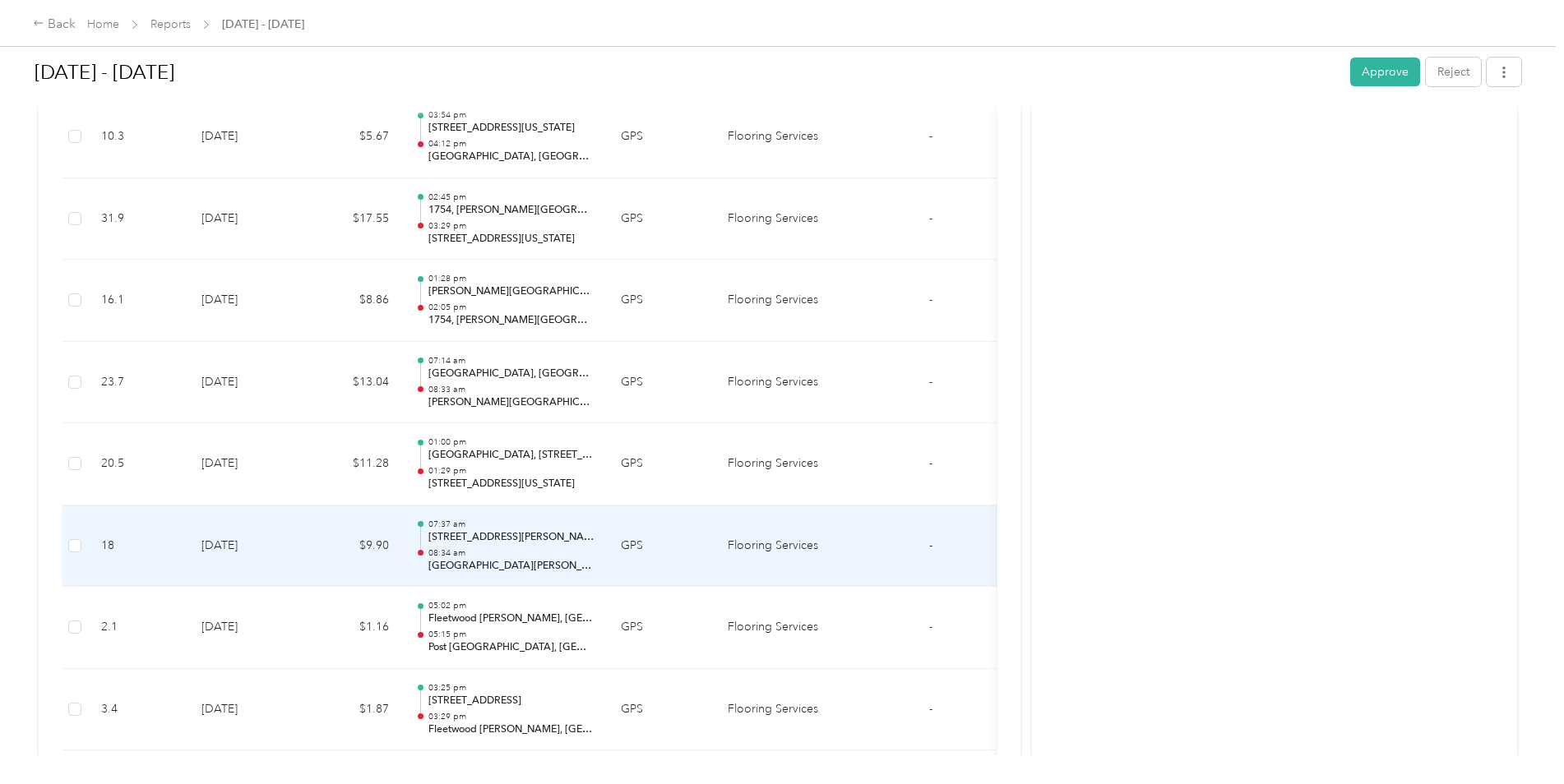
click at [246, 557] on td "[DATE]" at bounding box center [246, 547] width 115 height 82
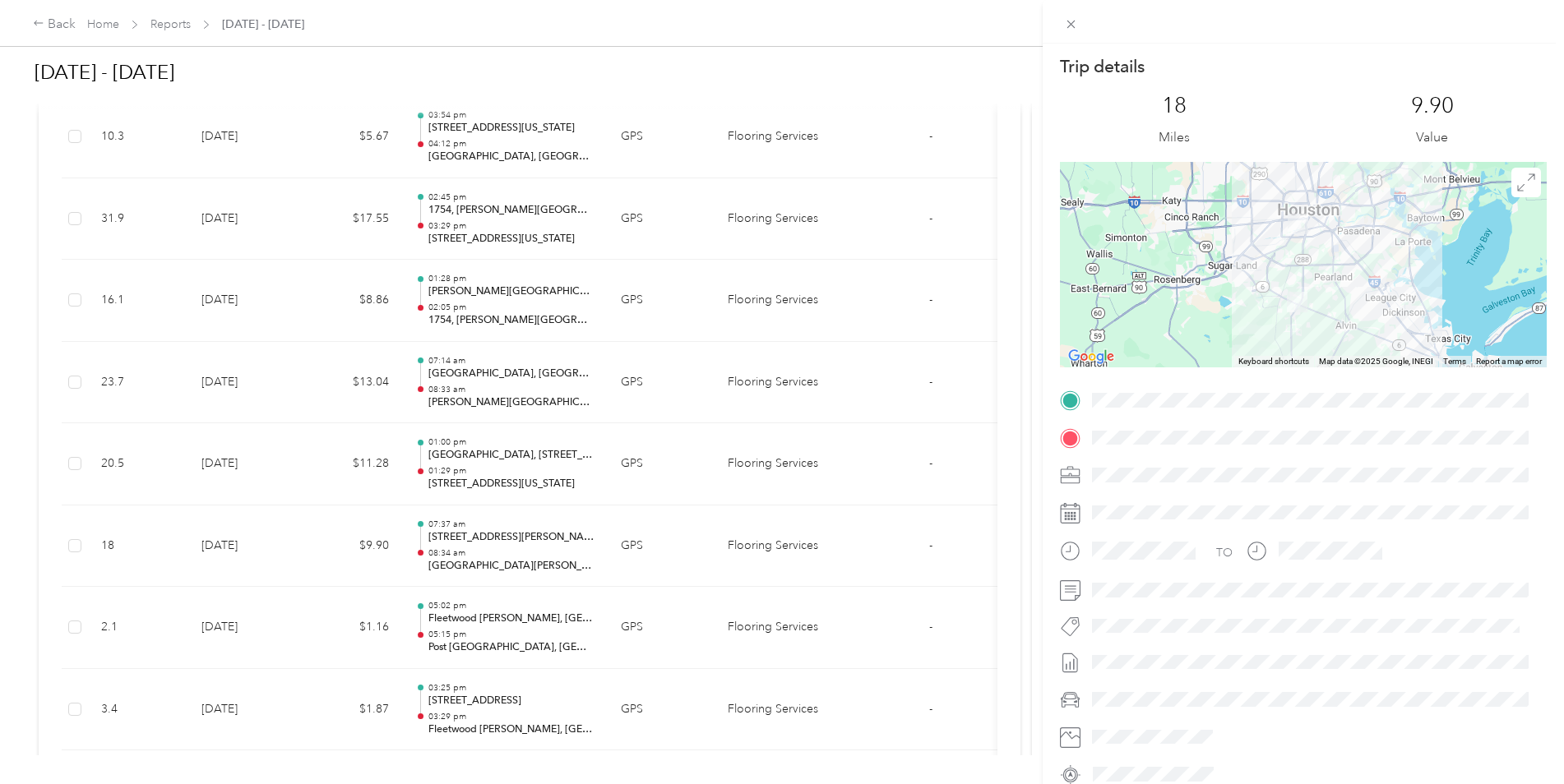
click at [260, 484] on div "Trip details This trip cannot be edited because it is either under review, appr…" at bounding box center [782, 392] width 1564 height 784
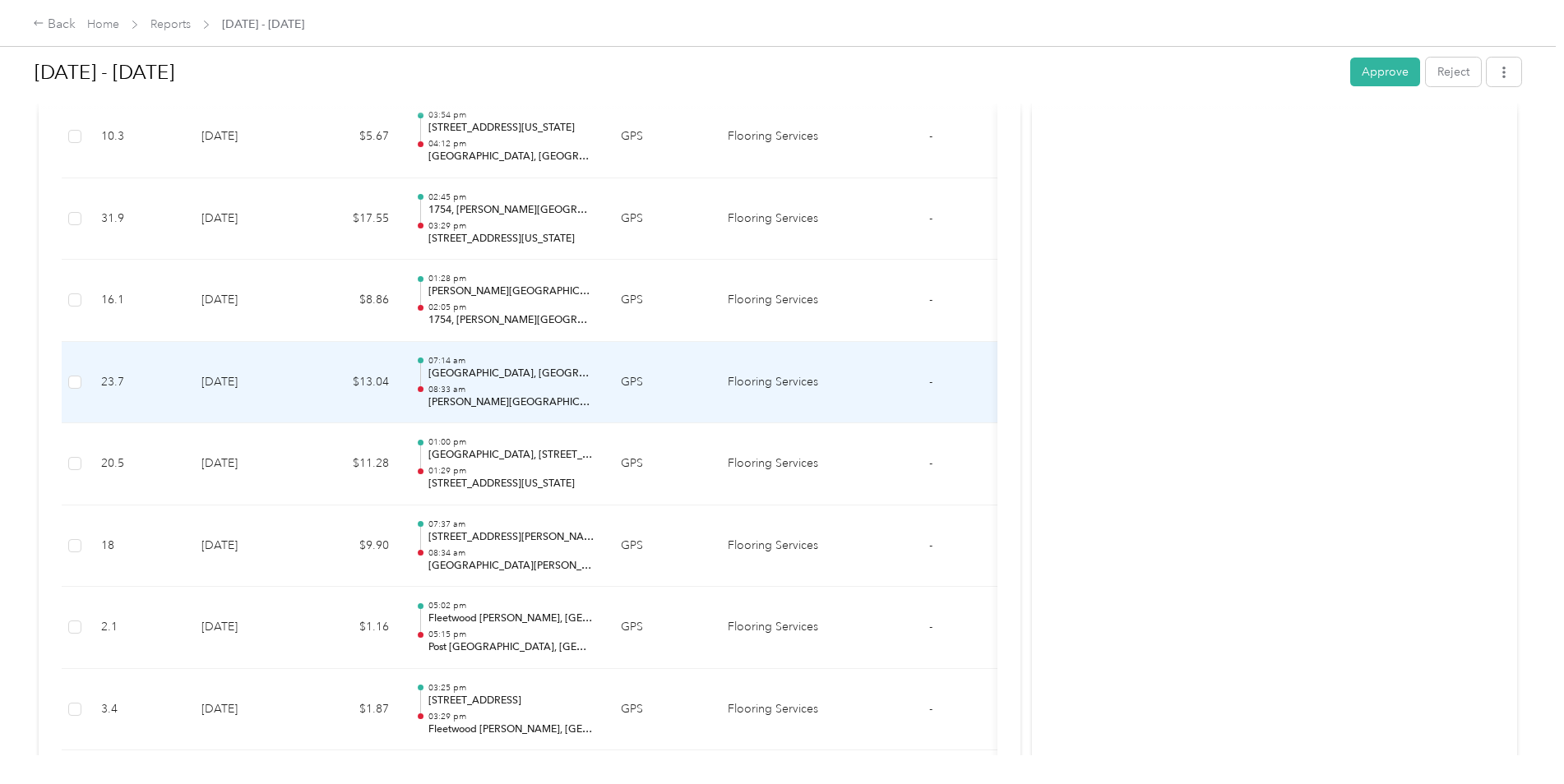
click at [267, 387] on td "[DATE]" at bounding box center [246, 383] width 115 height 82
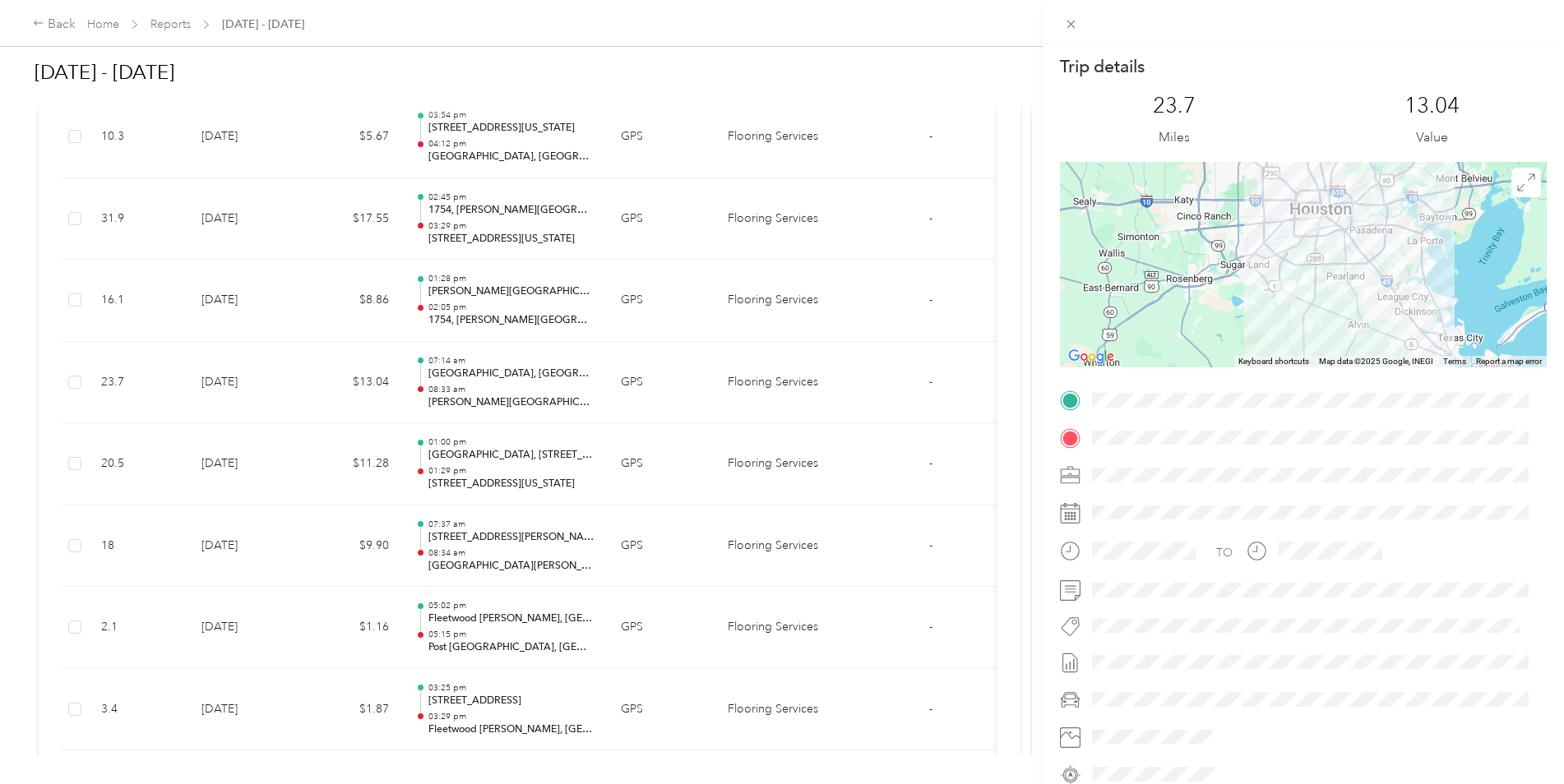
click at [267, 388] on div "Trip details This trip cannot be edited because it is either under review, appr…" at bounding box center [782, 392] width 1564 height 784
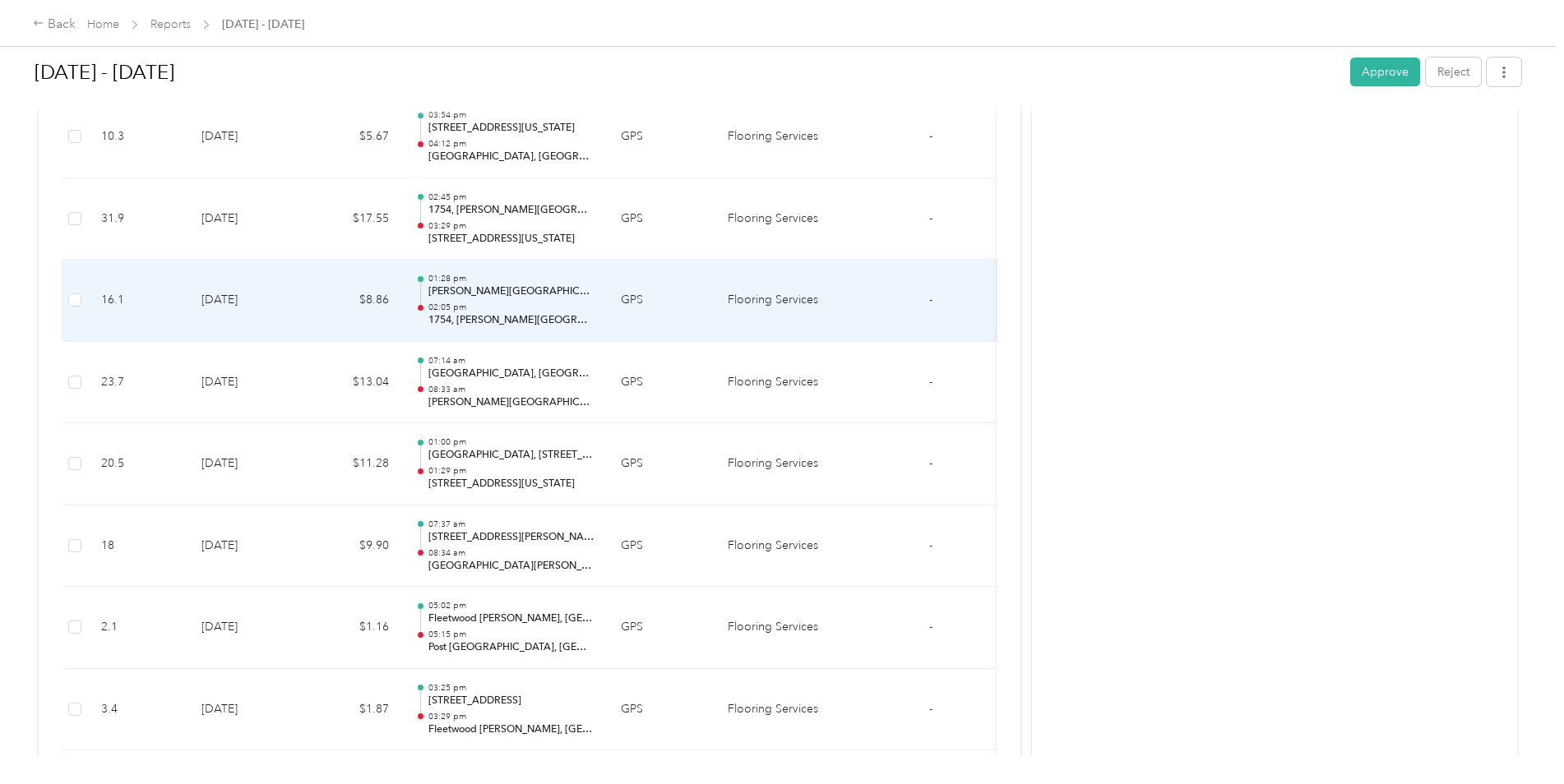
click at [263, 317] on td "[DATE]" at bounding box center [246, 301] width 115 height 82
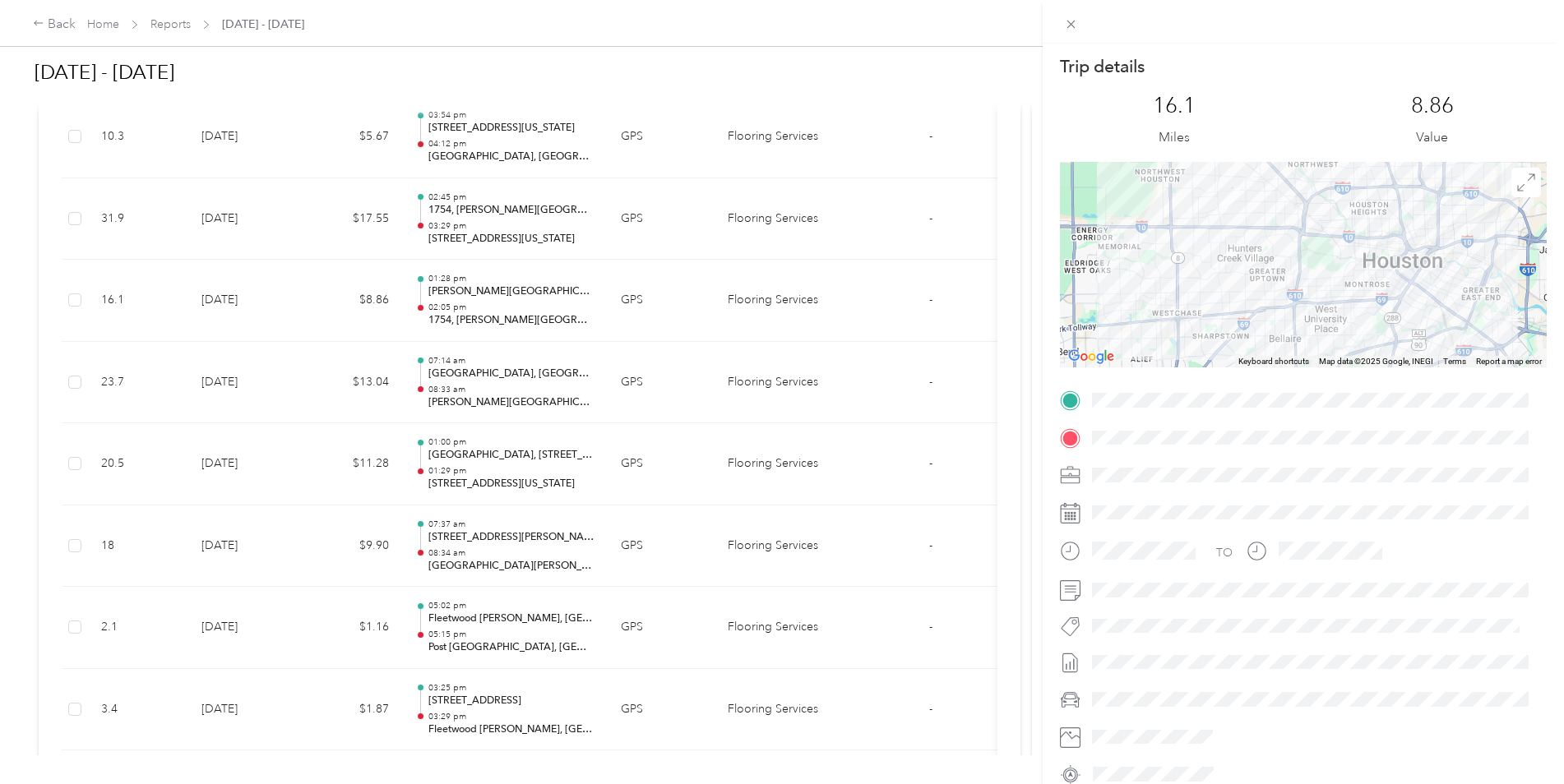
click at [251, 230] on div "Trip details This trip cannot be edited because it is either under review, appr…" at bounding box center [782, 392] width 1564 height 784
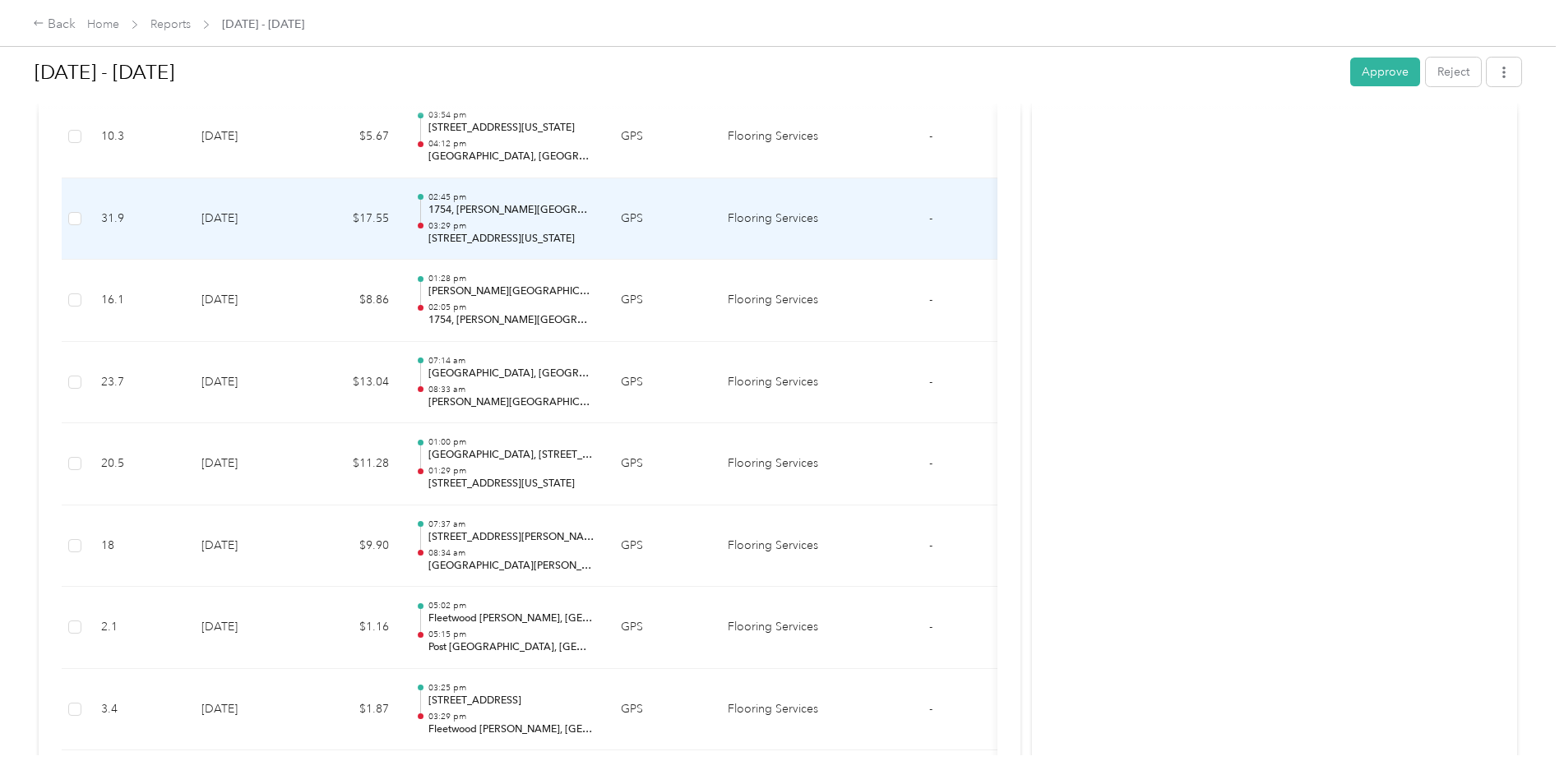
click at [253, 230] on td "[DATE]" at bounding box center [246, 220] width 115 height 82
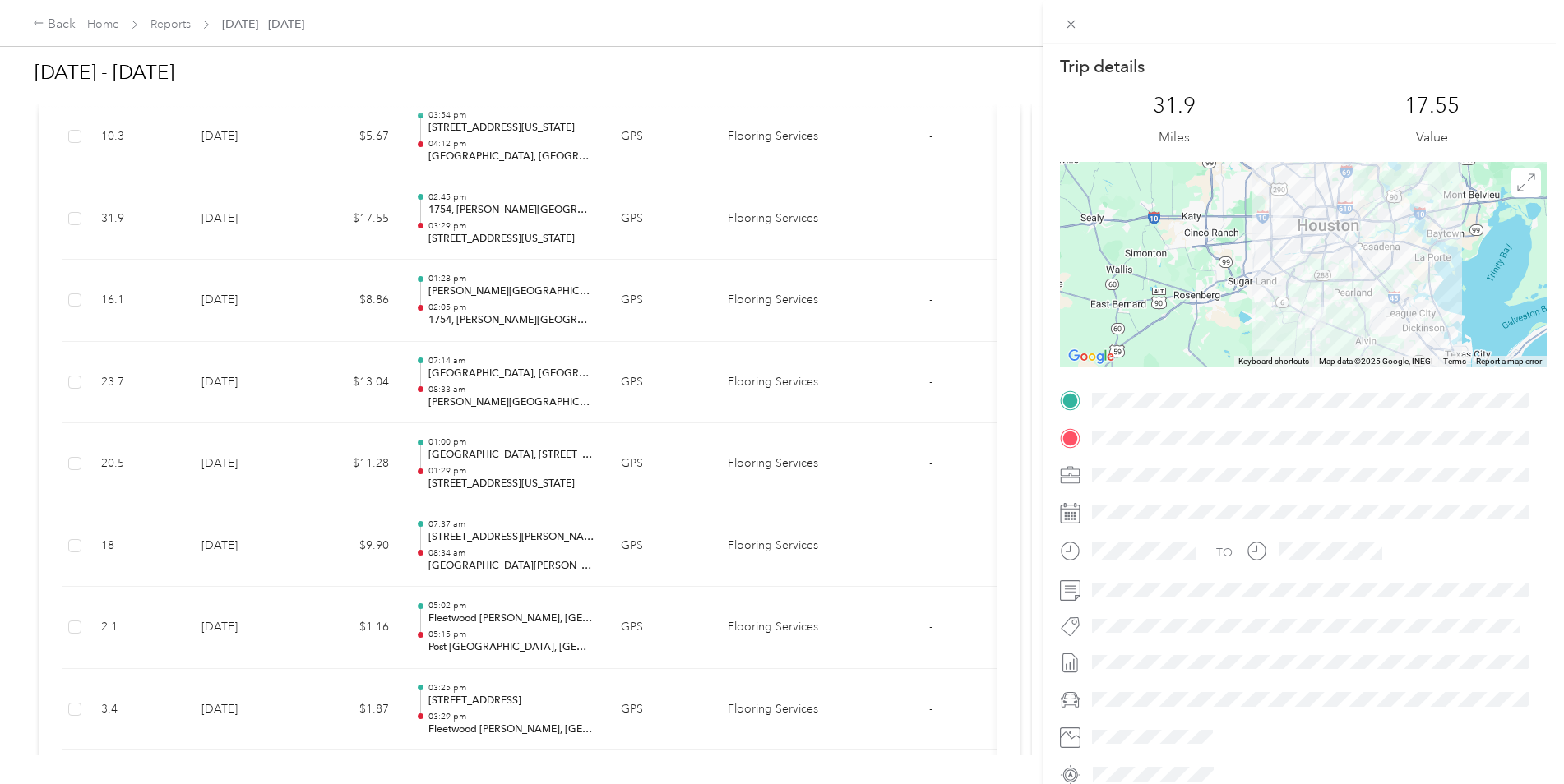
click at [243, 163] on div "Trip details This trip cannot be edited because it is either under review, appr…" at bounding box center [782, 392] width 1564 height 784
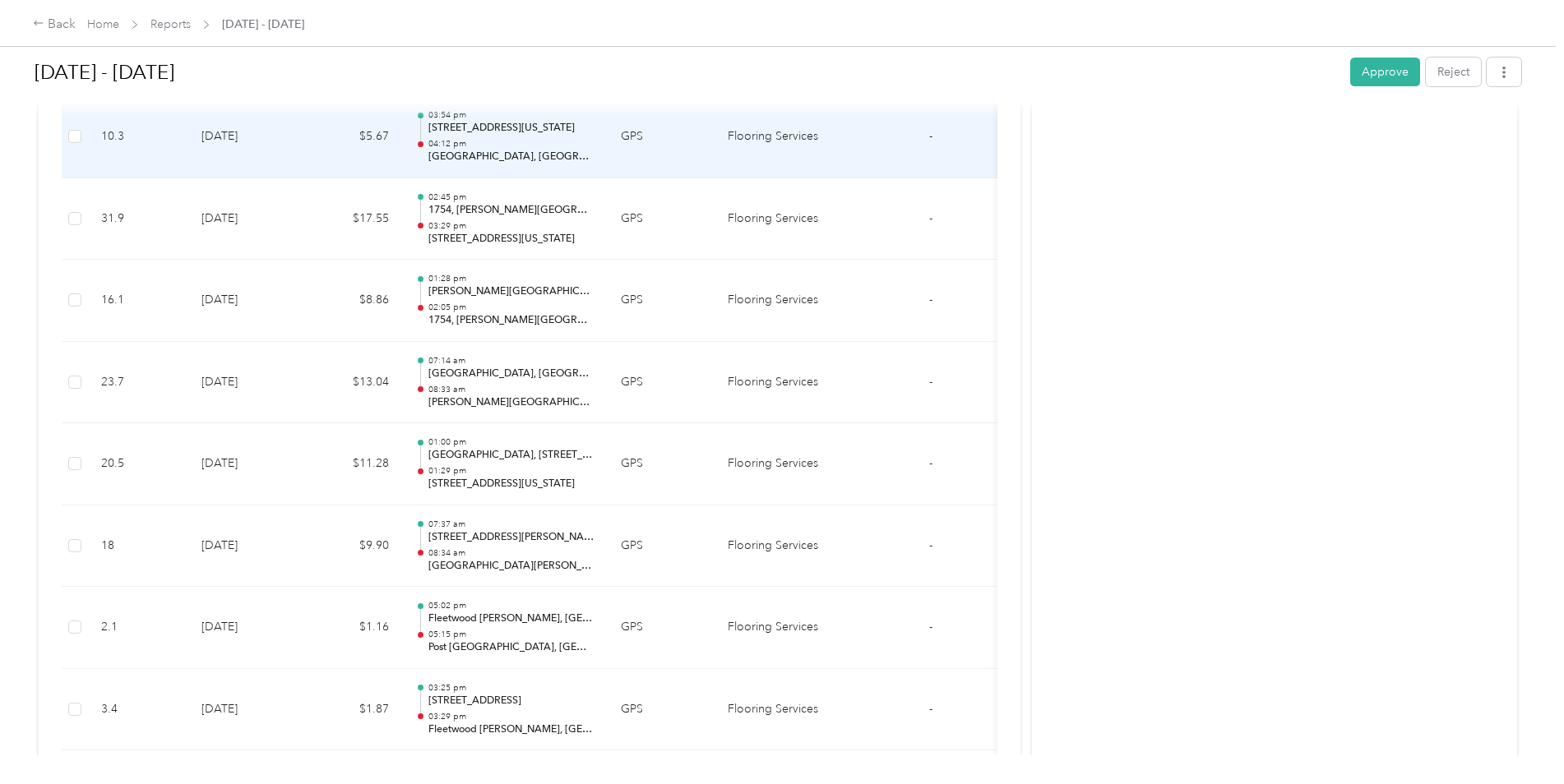
click at [243, 163] on td "[DATE]" at bounding box center [246, 137] width 115 height 82
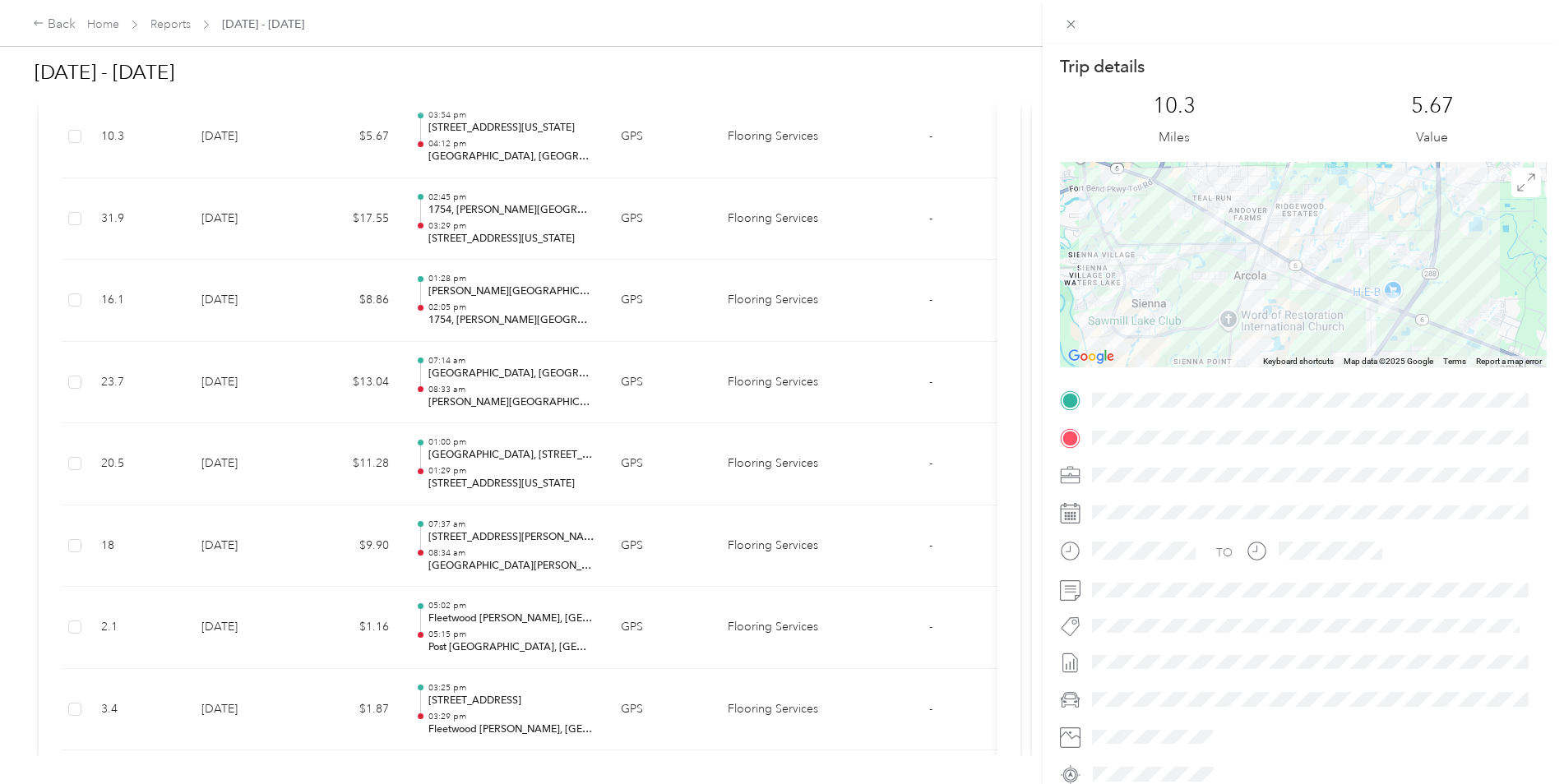
click at [243, 163] on div "Trip details This trip cannot be edited because it is either under review, appr…" at bounding box center [782, 392] width 1564 height 784
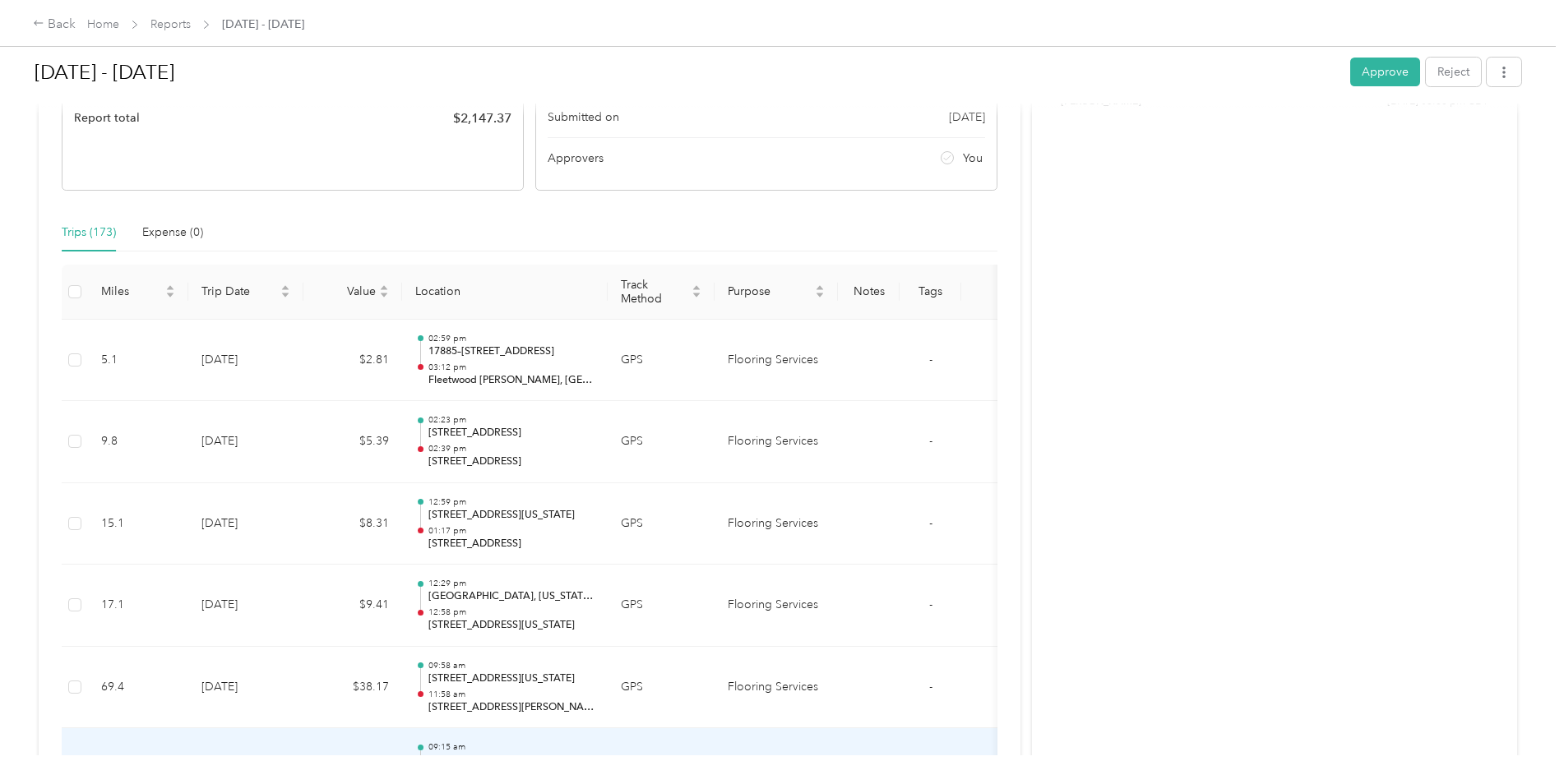
scroll to position [246, 0]
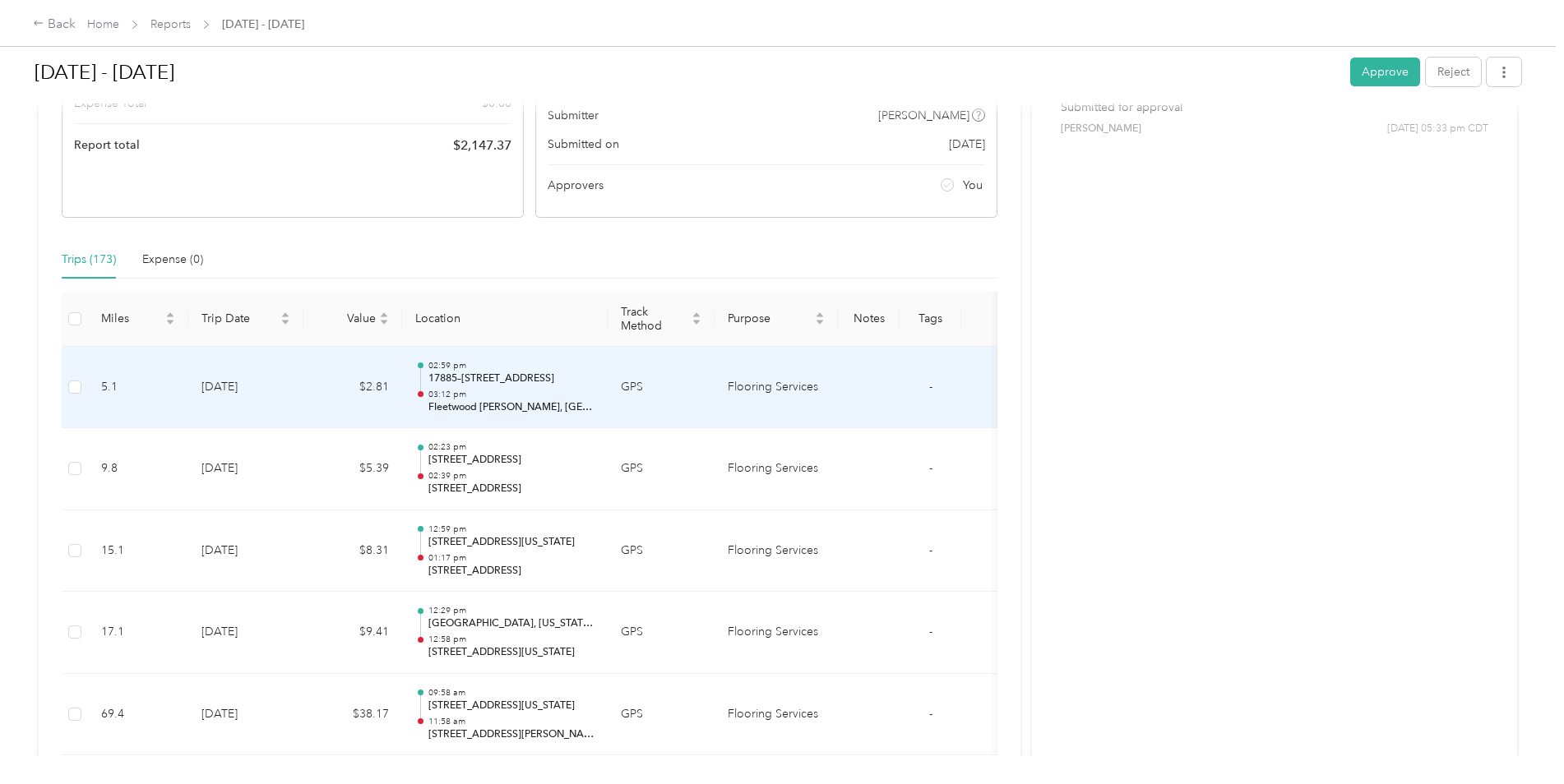
click at [295, 411] on td "[DATE]" at bounding box center [246, 388] width 115 height 82
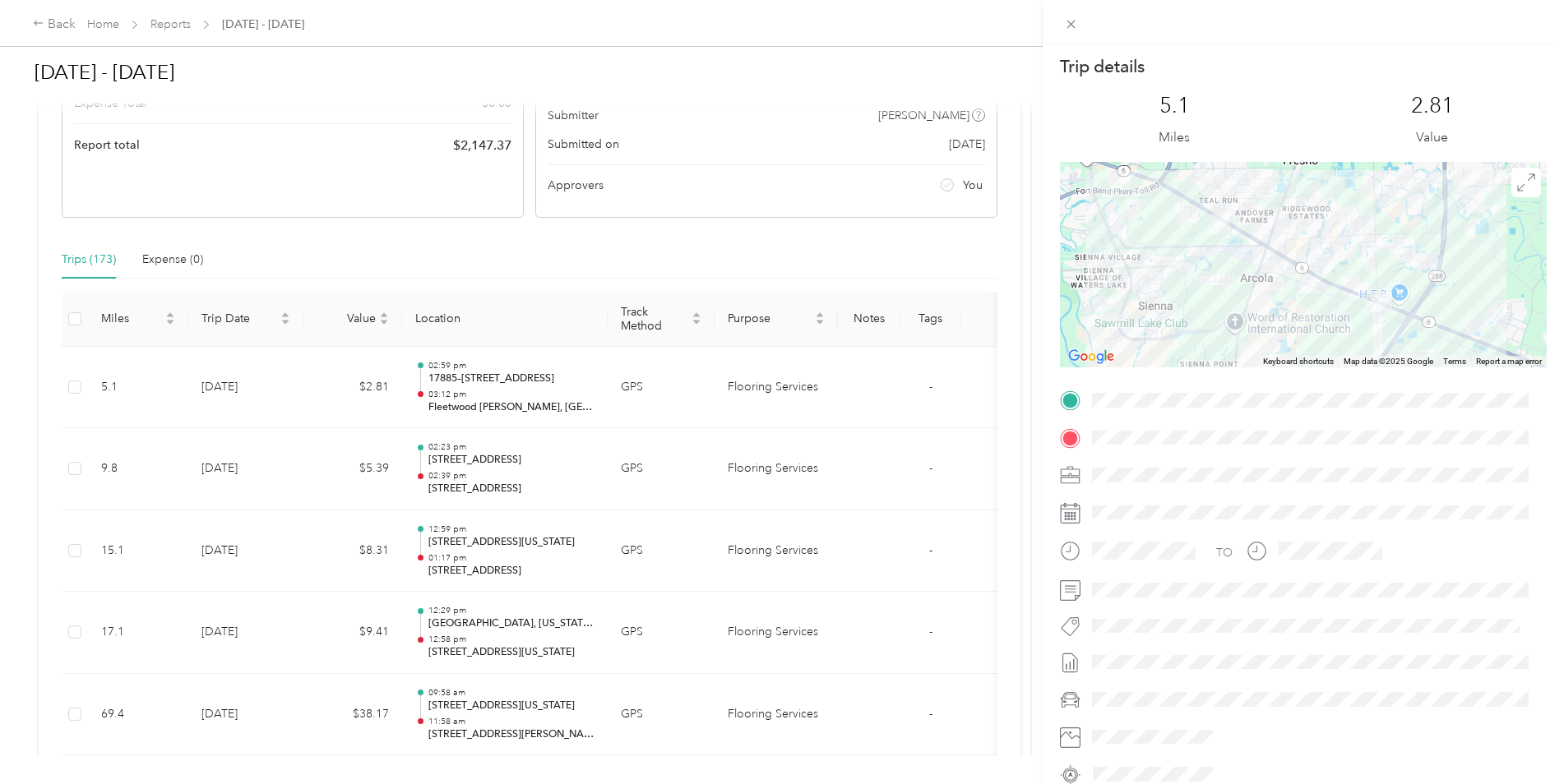
click at [295, 411] on div "Trip details This trip cannot be edited because it is either under review, appr…" at bounding box center [782, 392] width 1564 height 784
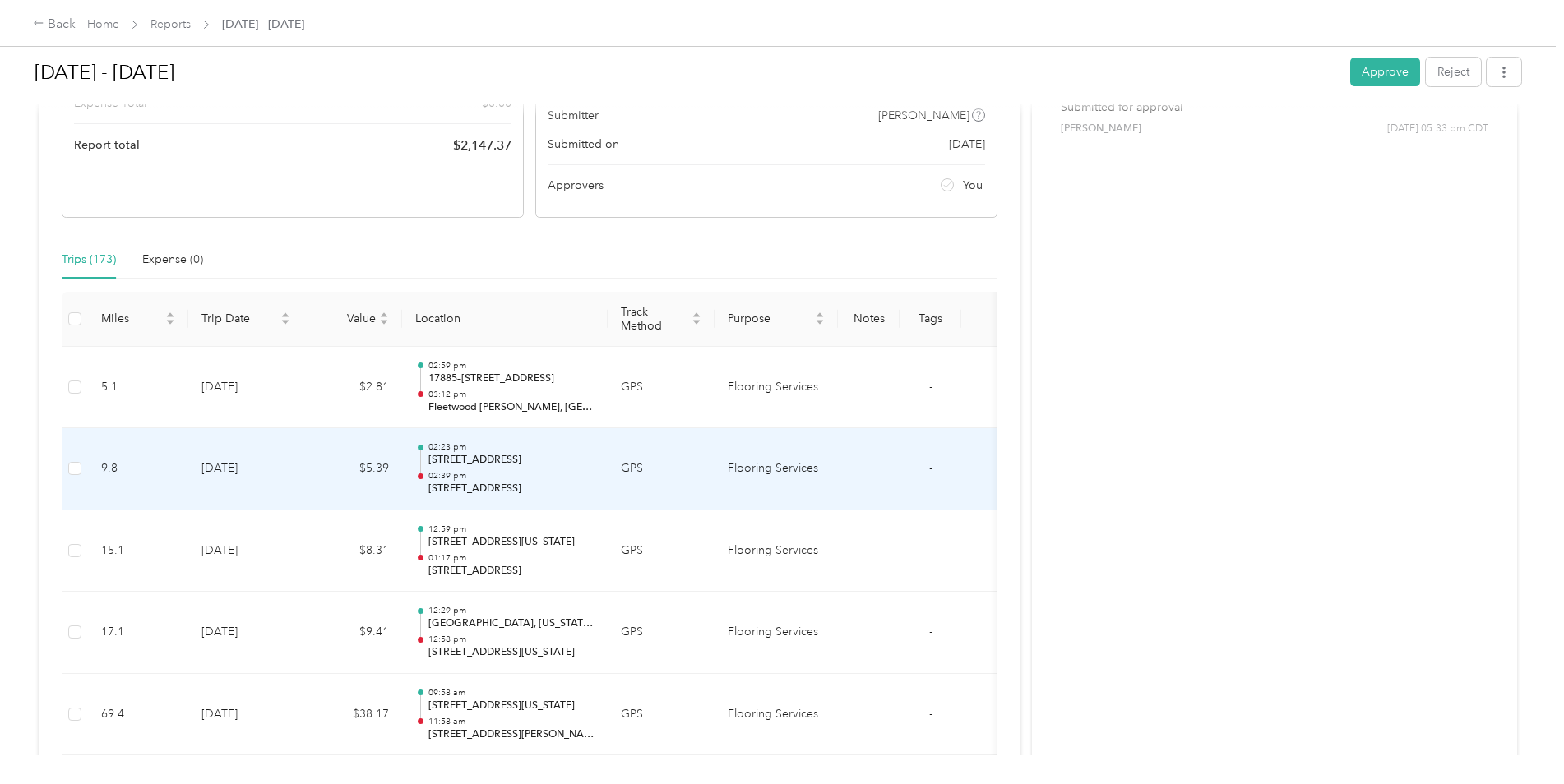
click at [292, 480] on td "[DATE]" at bounding box center [246, 469] width 115 height 82
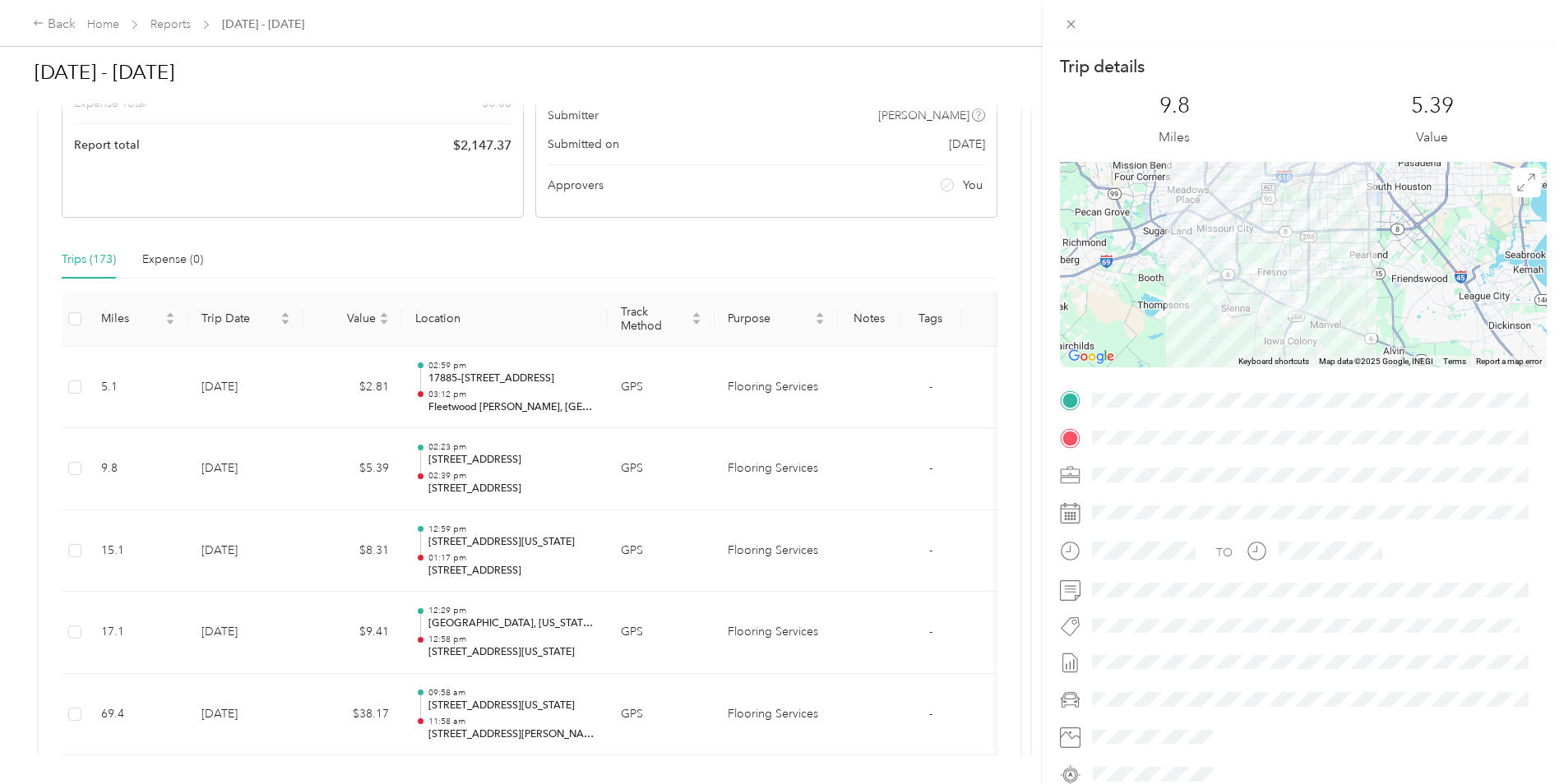
click at [279, 564] on div "Trip details This trip cannot be edited because it is either under review, appr…" at bounding box center [782, 392] width 1564 height 784
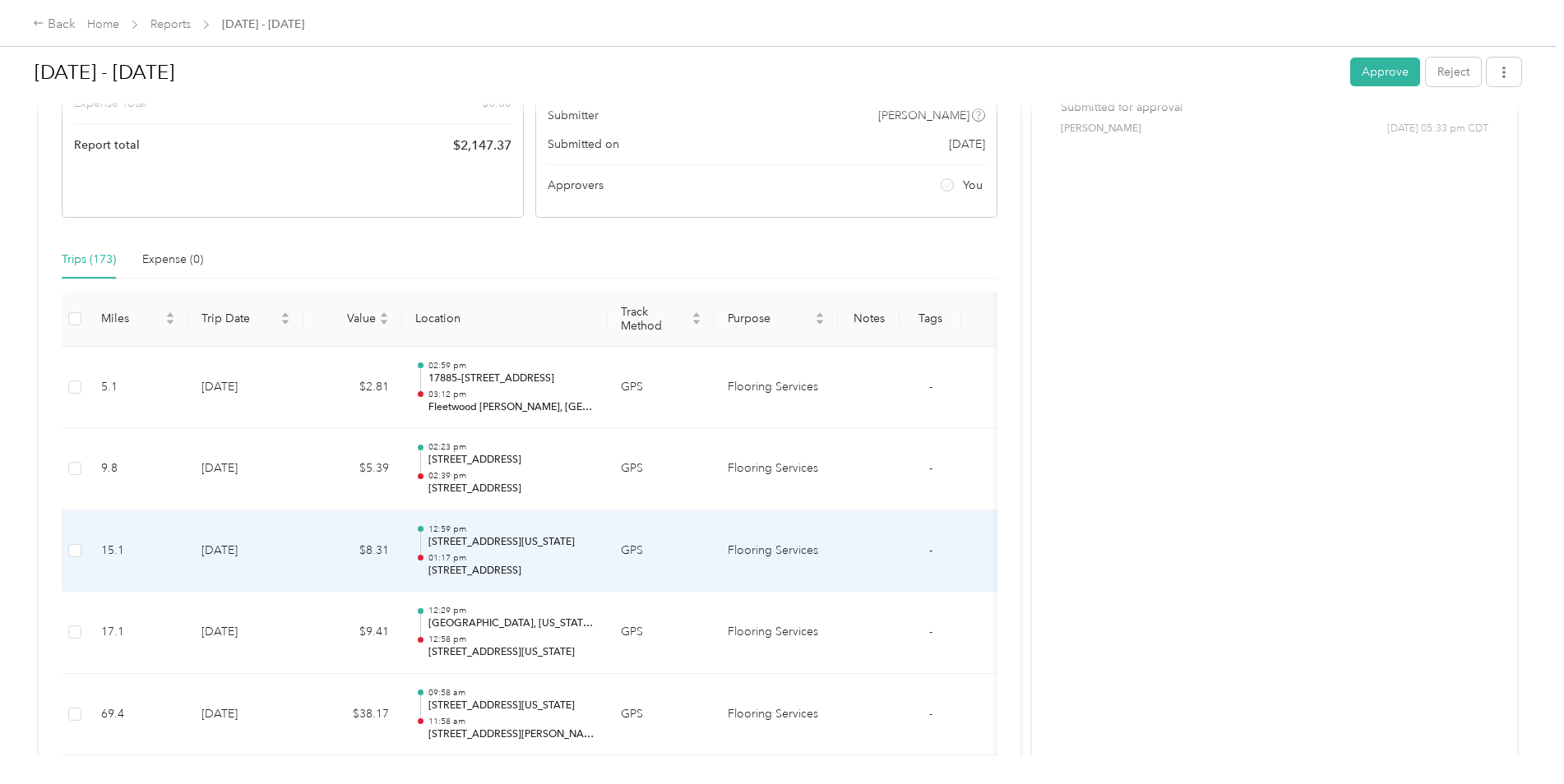
click at [280, 564] on td "[DATE]" at bounding box center [246, 552] width 115 height 82
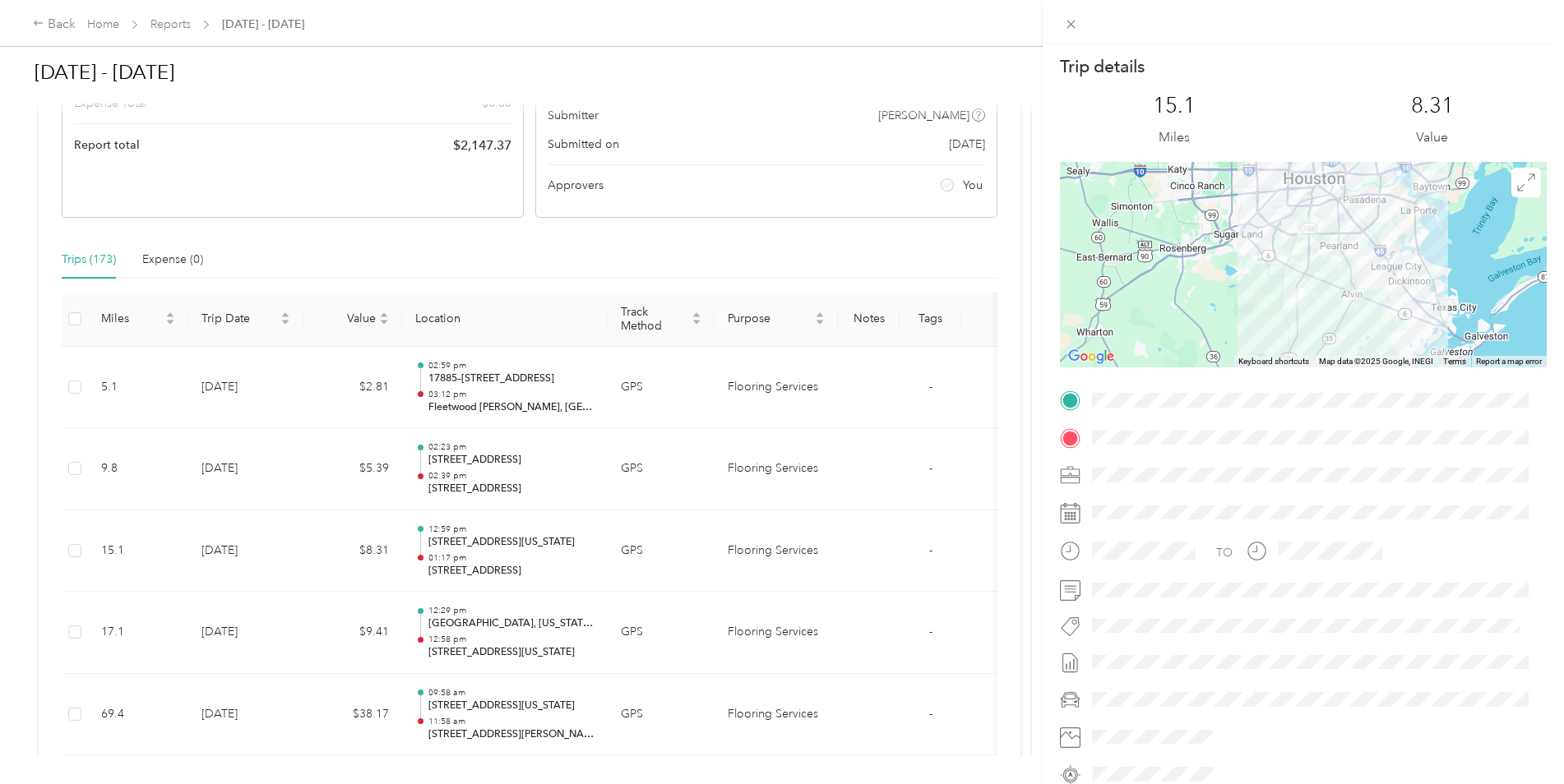
click at [280, 564] on div "Trip details This trip cannot be edited because it is either under review, appr…" at bounding box center [782, 392] width 1564 height 784
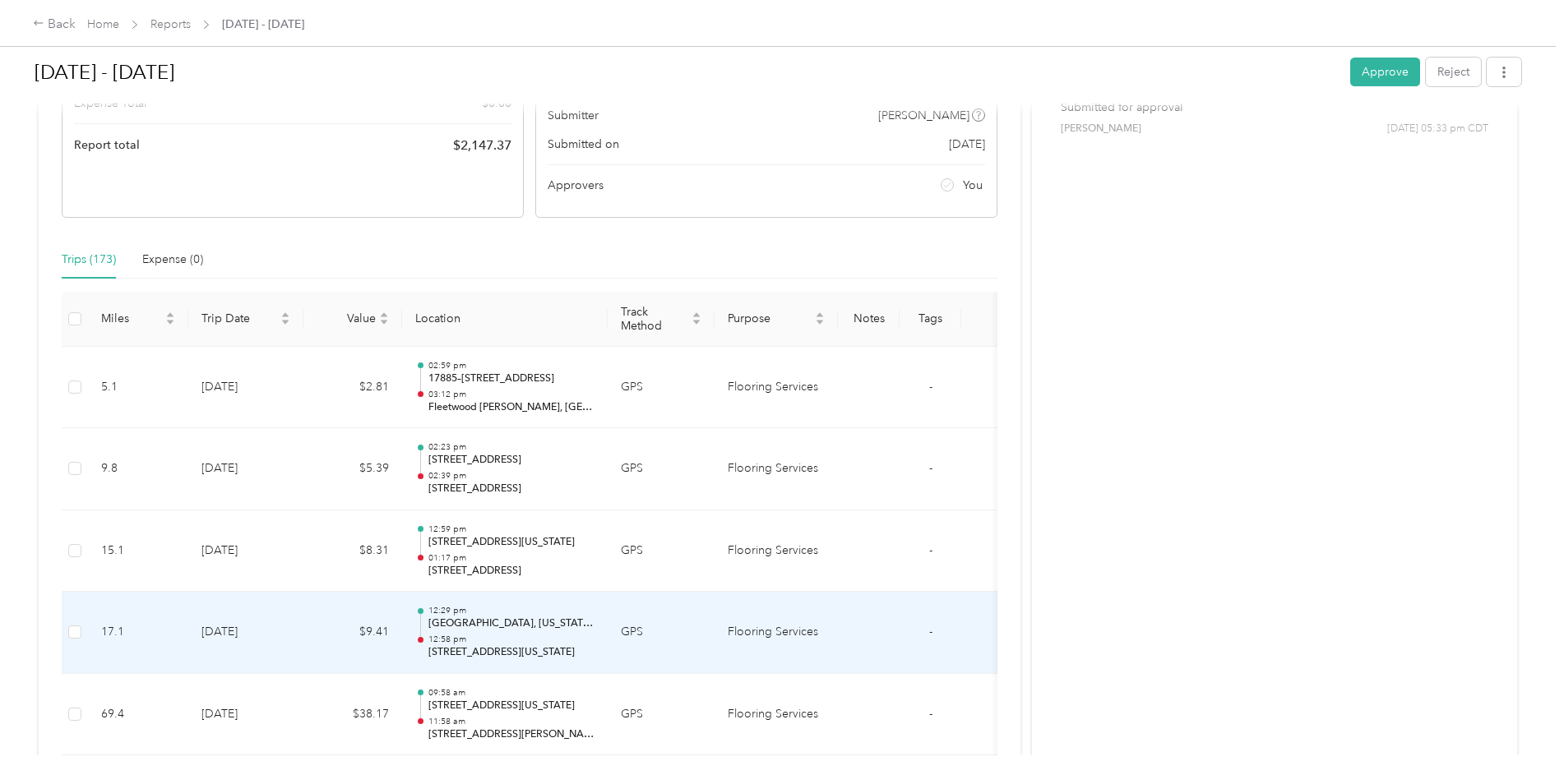
click at [275, 625] on td "[DATE]" at bounding box center [246, 633] width 115 height 82
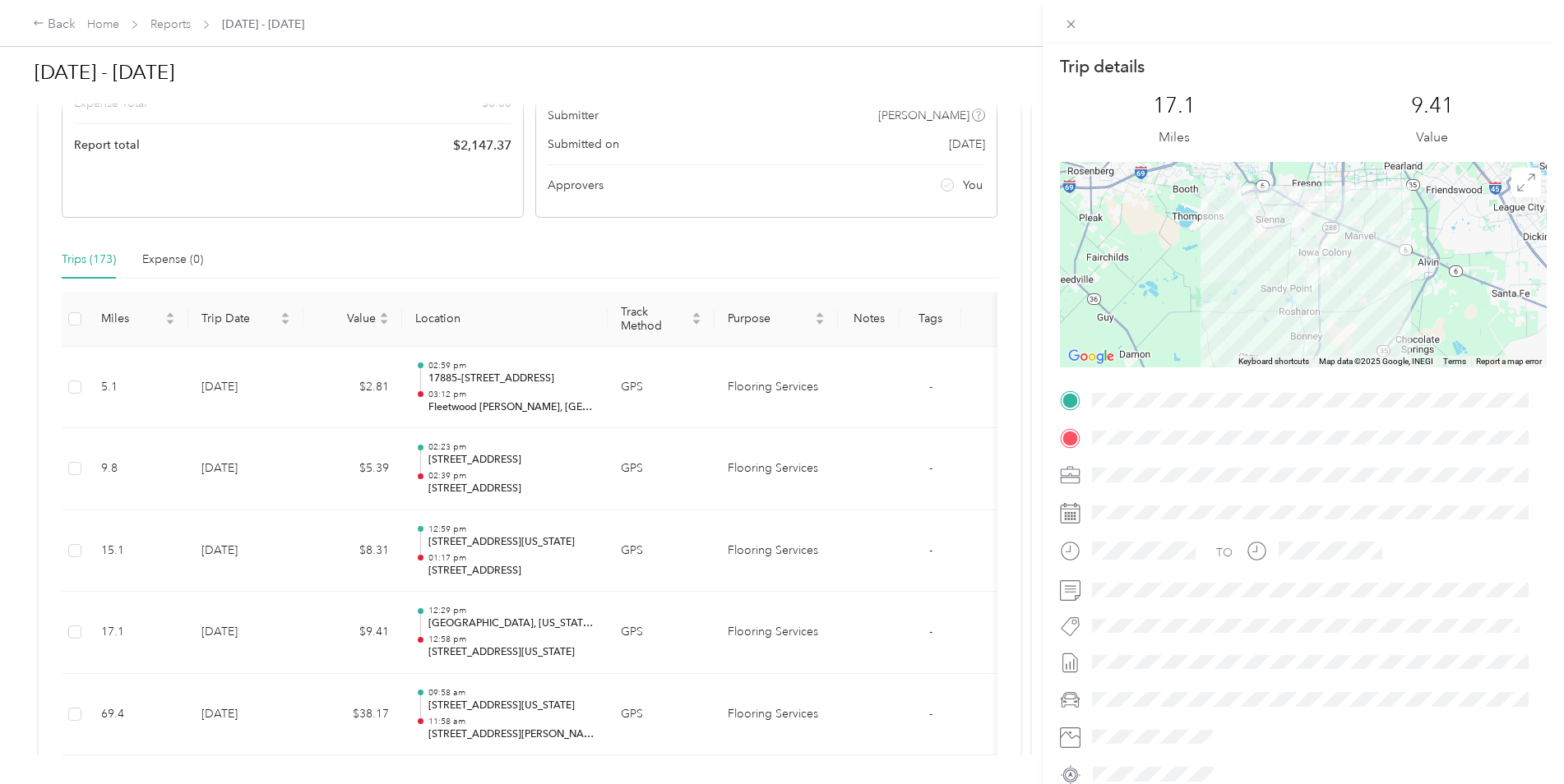
click at [275, 626] on div "Trip details This trip cannot be edited because it is either under review, appr…" at bounding box center [782, 392] width 1564 height 784
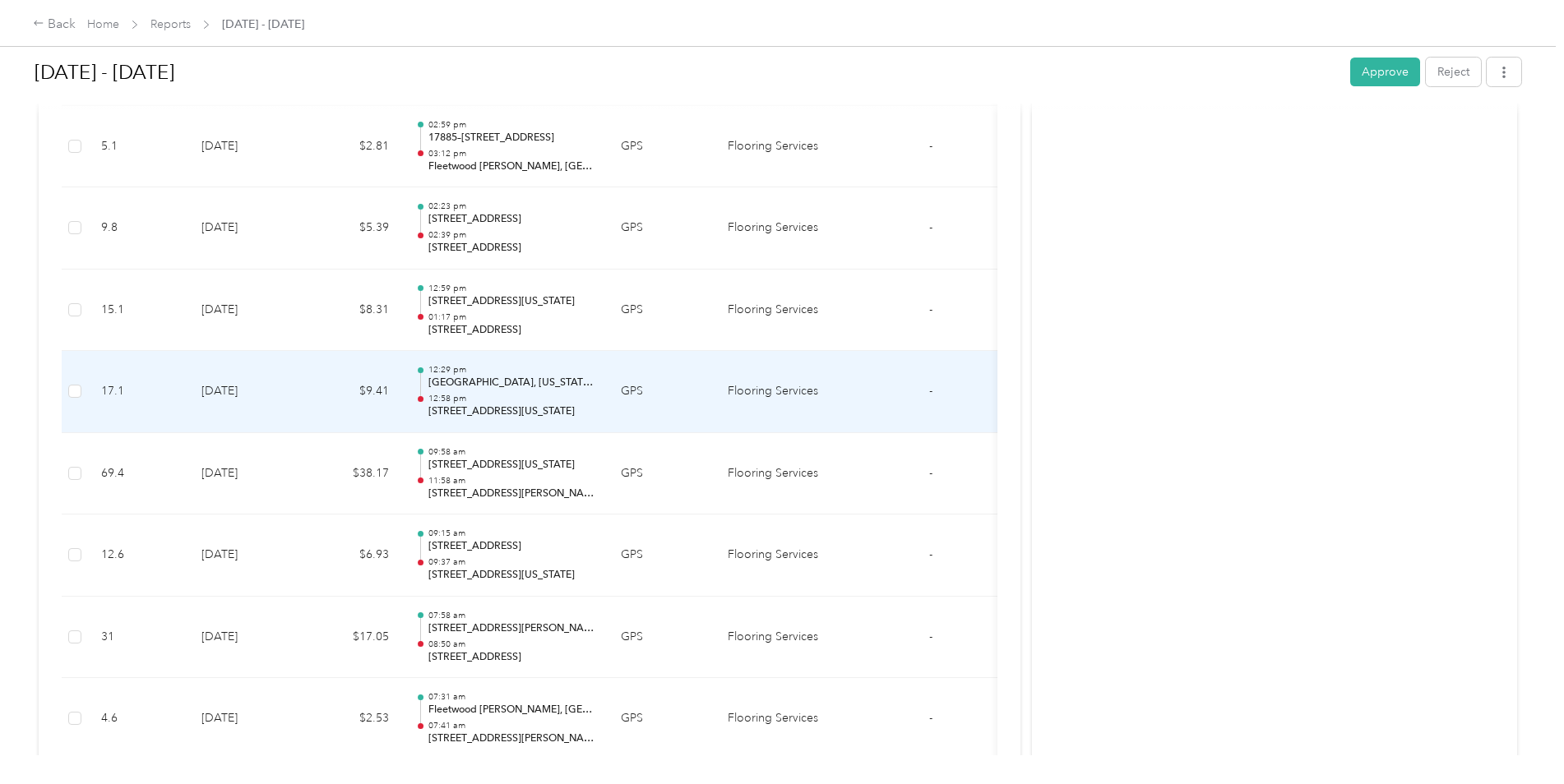
scroll to position [493, 0]
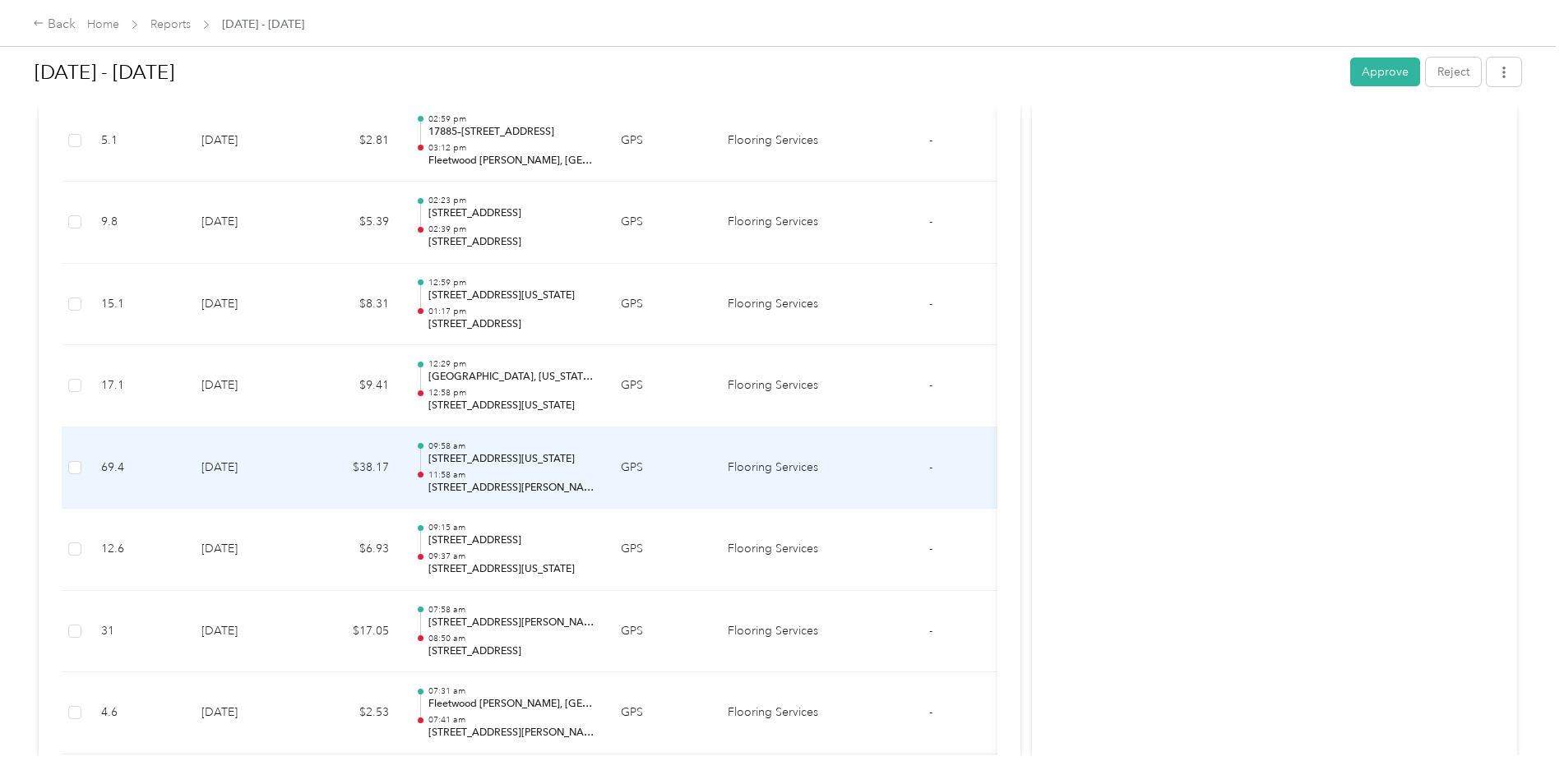
click at [290, 494] on td "[DATE]" at bounding box center [246, 469] width 115 height 82
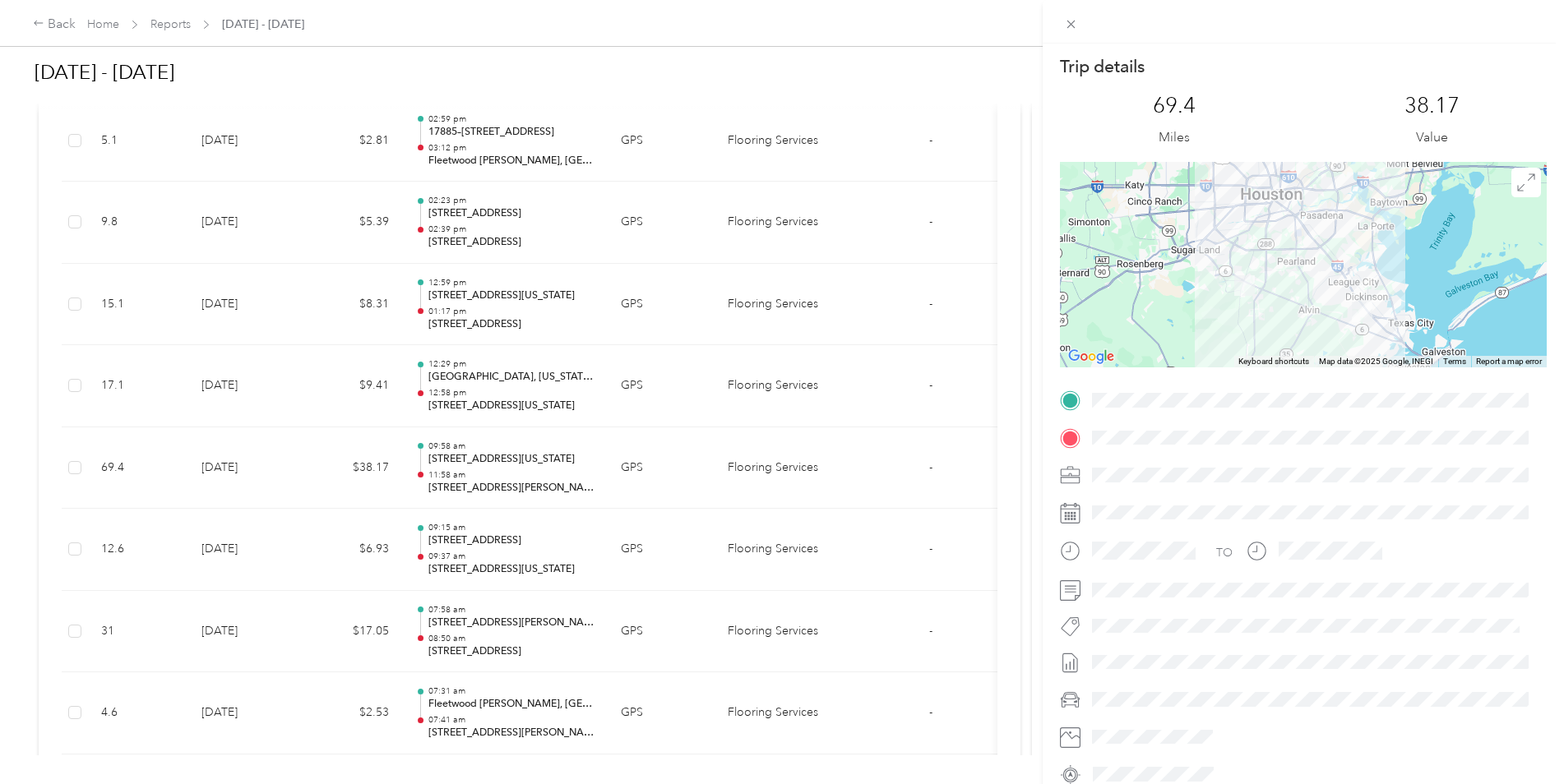
click at [280, 497] on div "Trip details This trip cannot be edited because it is either under review, appr…" at bounding box center [782, 392] width 1564 height 784
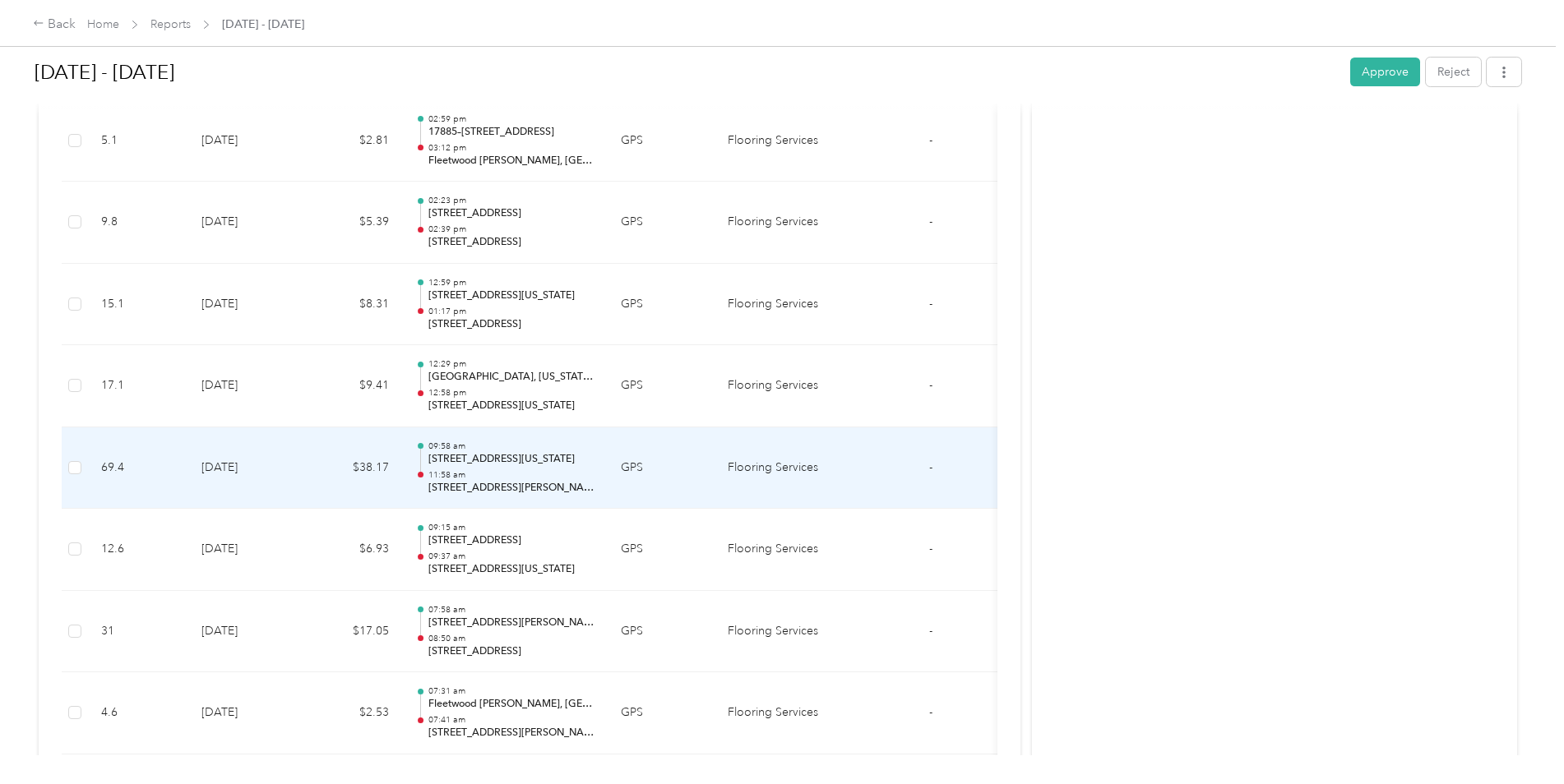
click at [273, 496] on td "[DATE]" at bounding box center [246, 469] width 115 height 82
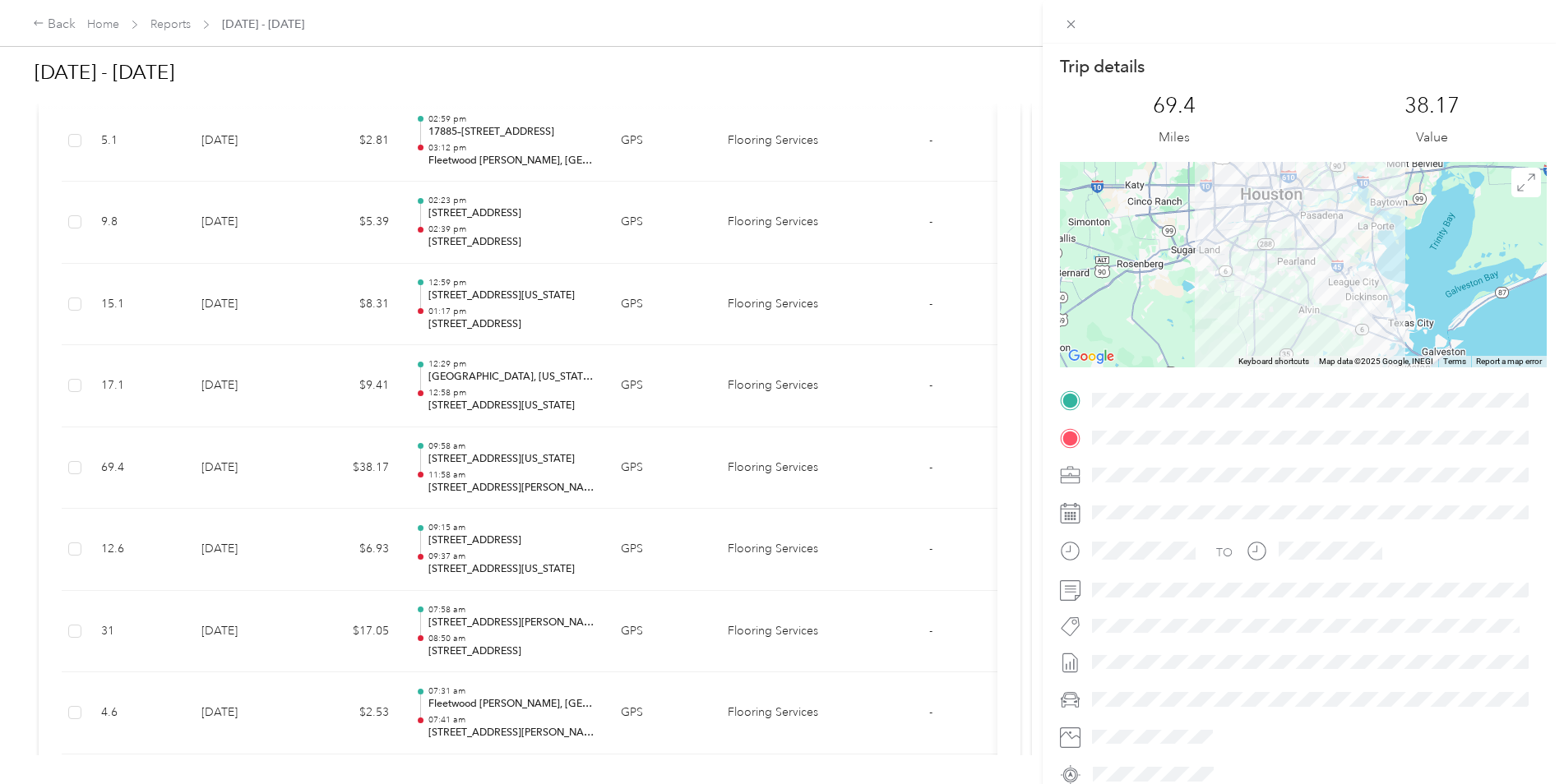
click at [236, 635] on div "Trip details This trip cannot be edited because it is either under review, appr…" at bounding box center [782, 392] width 1564 height 784
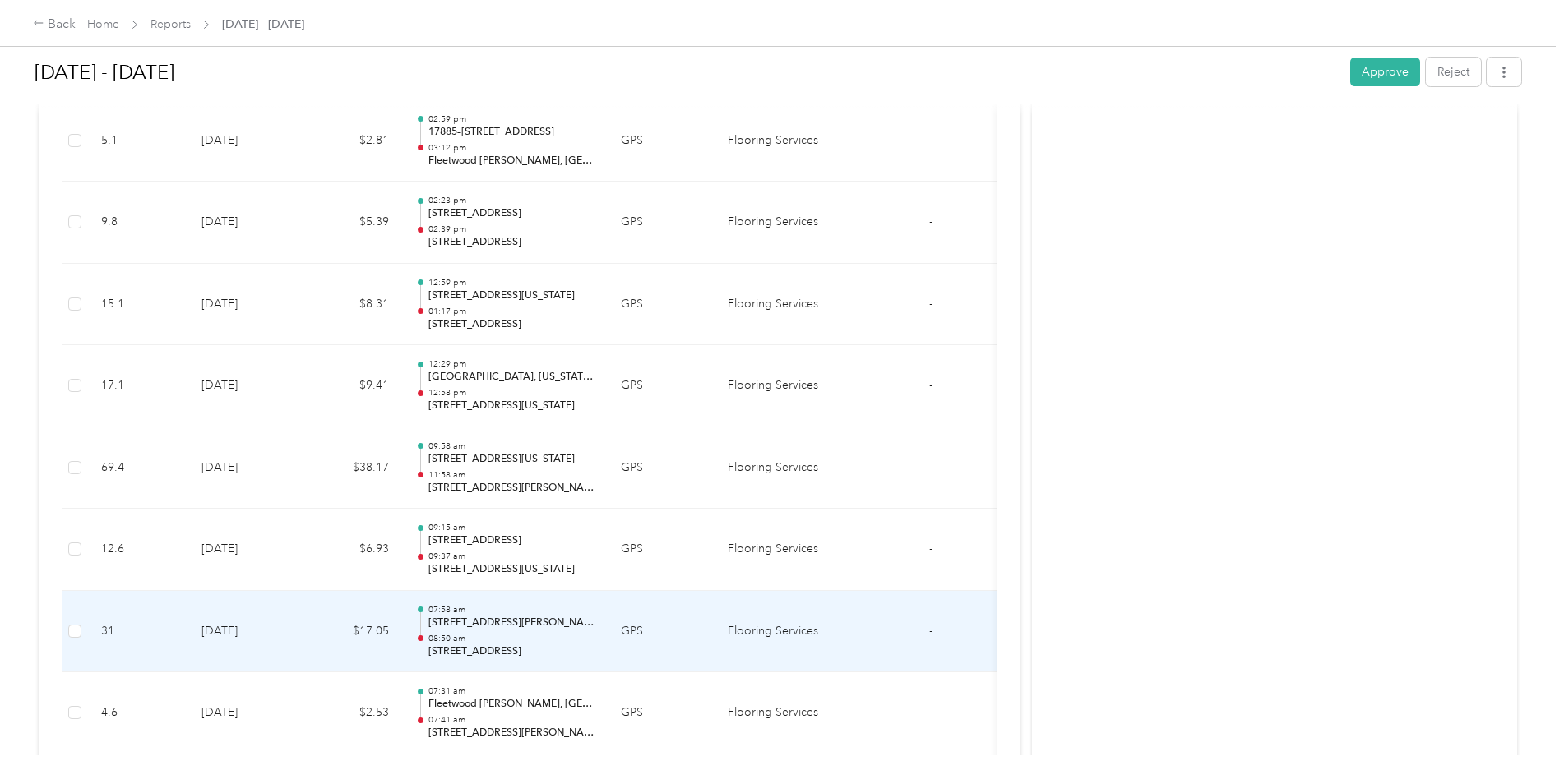
click at [236, 635] on td "[DATE]" at bounding box center [246, 632] width 115 height 82
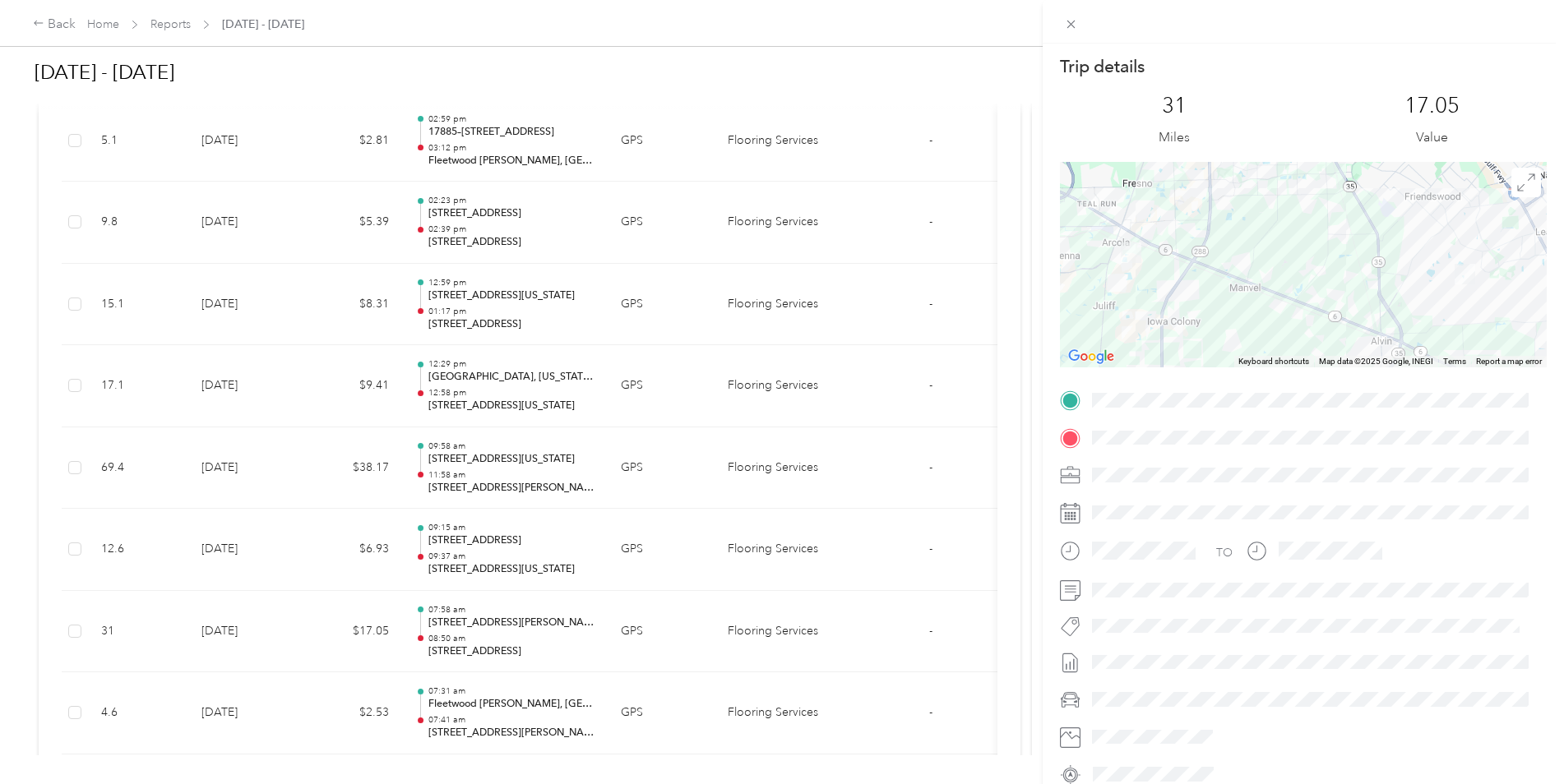
click at [236, 635] on div "Trip details This trip cannot be edited because it is either under review, appr…" at bounding box center [782, 392] width 1564 height 784
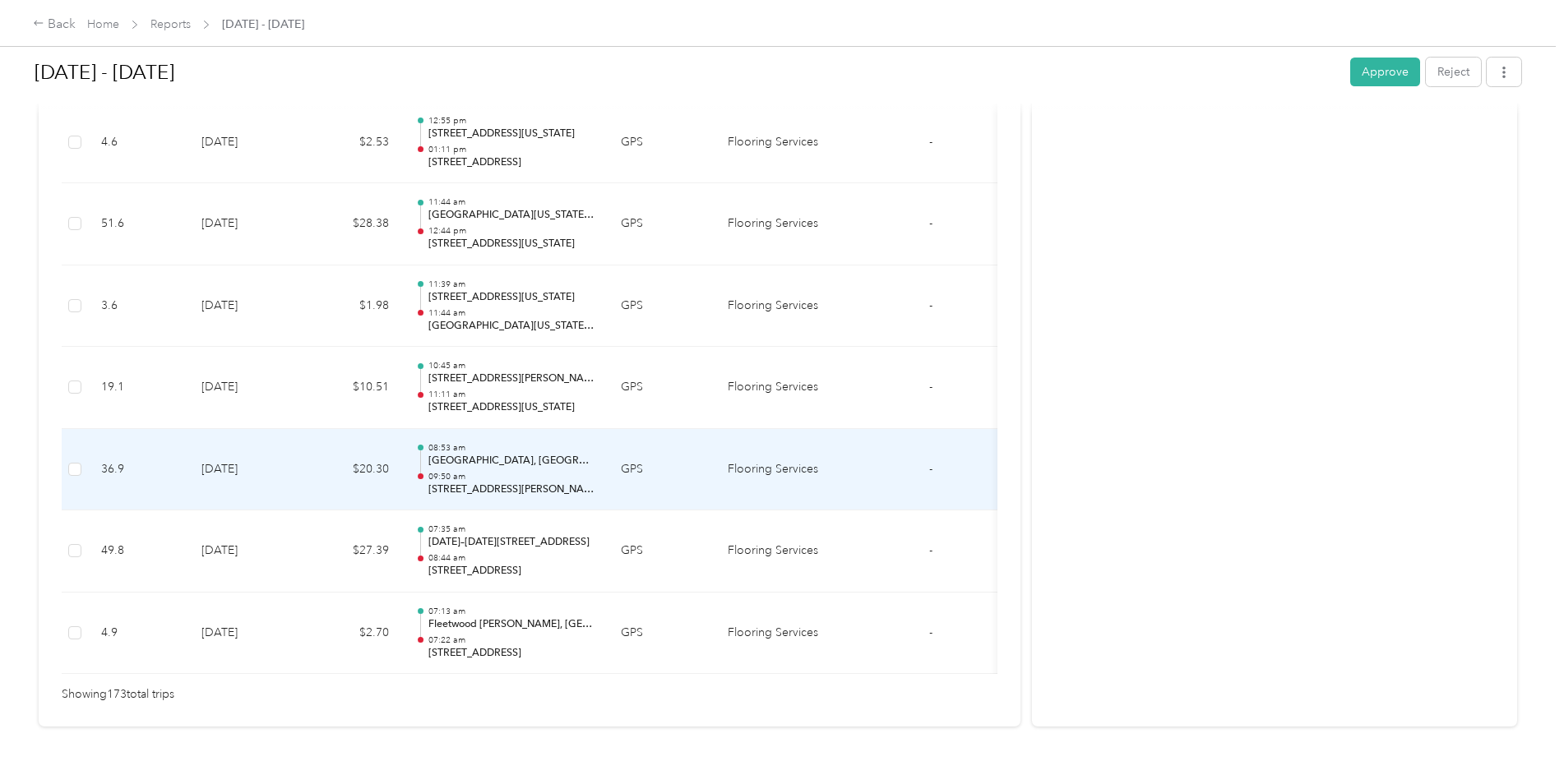
scroll to position [14115, 0]
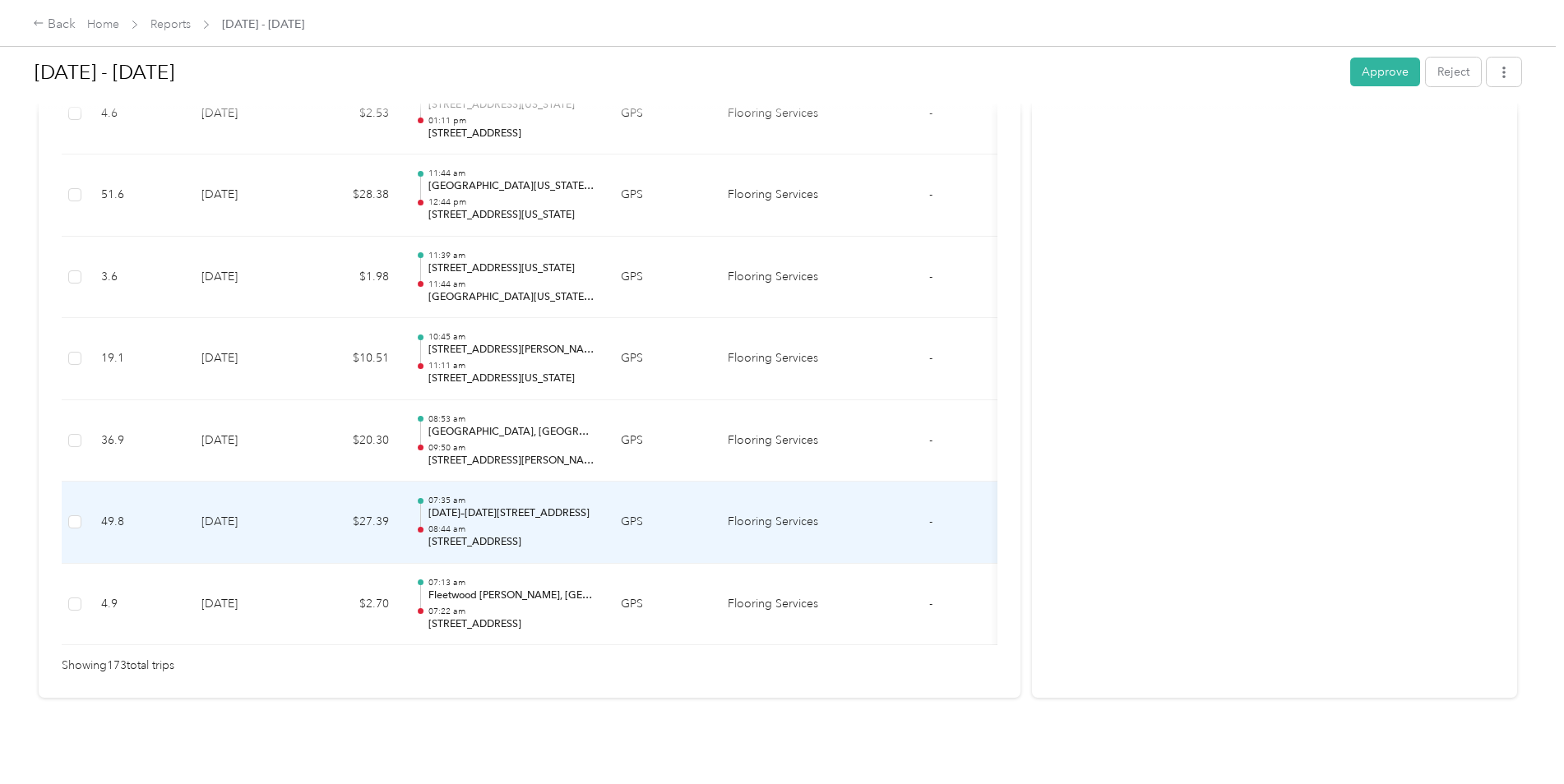
click at [295, 521] on td "[DATE]" at bounding box center [246, 522] width 115 height 82
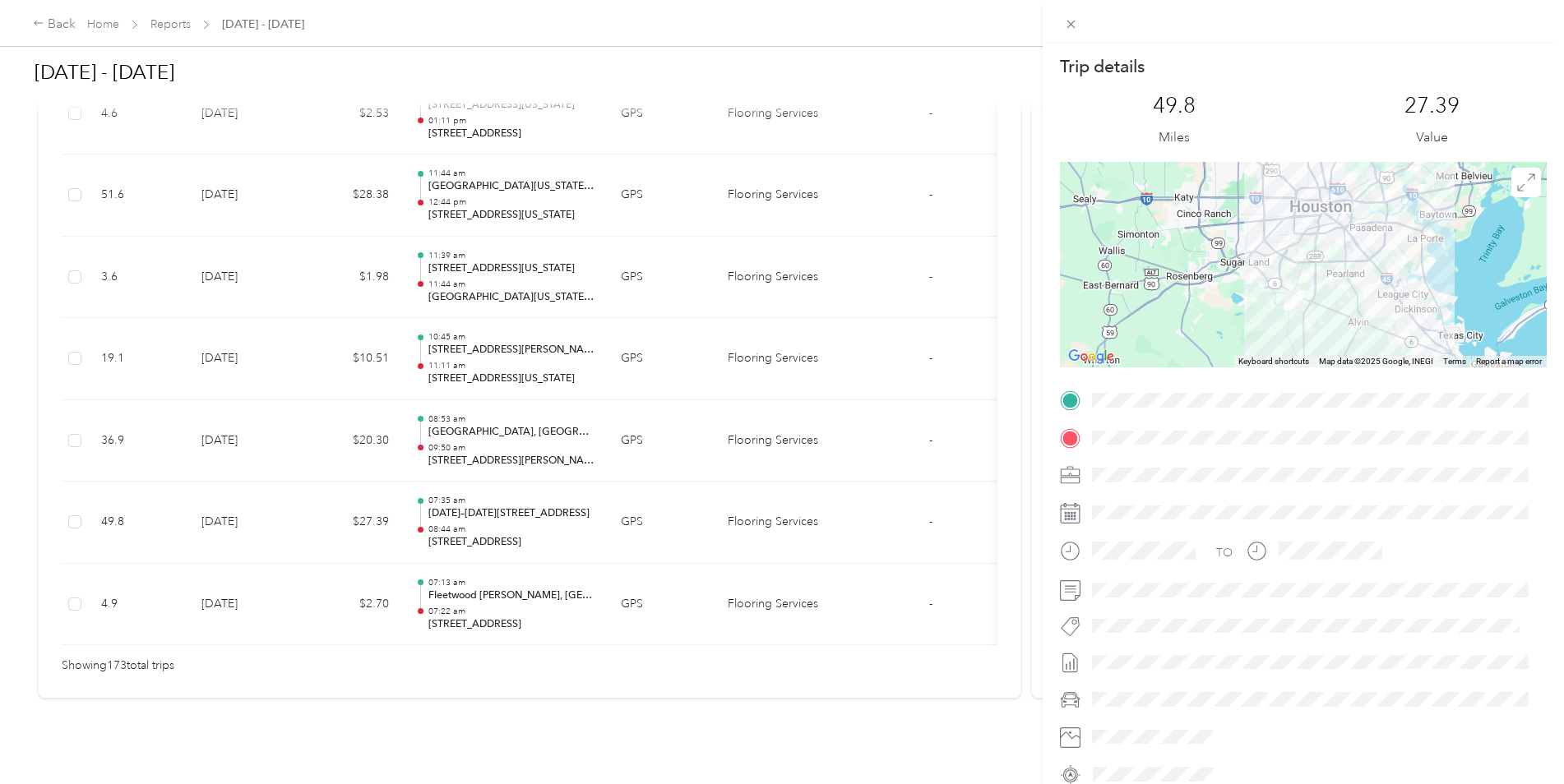
click at [308, 578] on div "Trip details This trip cannot be edited because it is either under review, appr…" at bounding box center [782, 392] width 1564 height 784
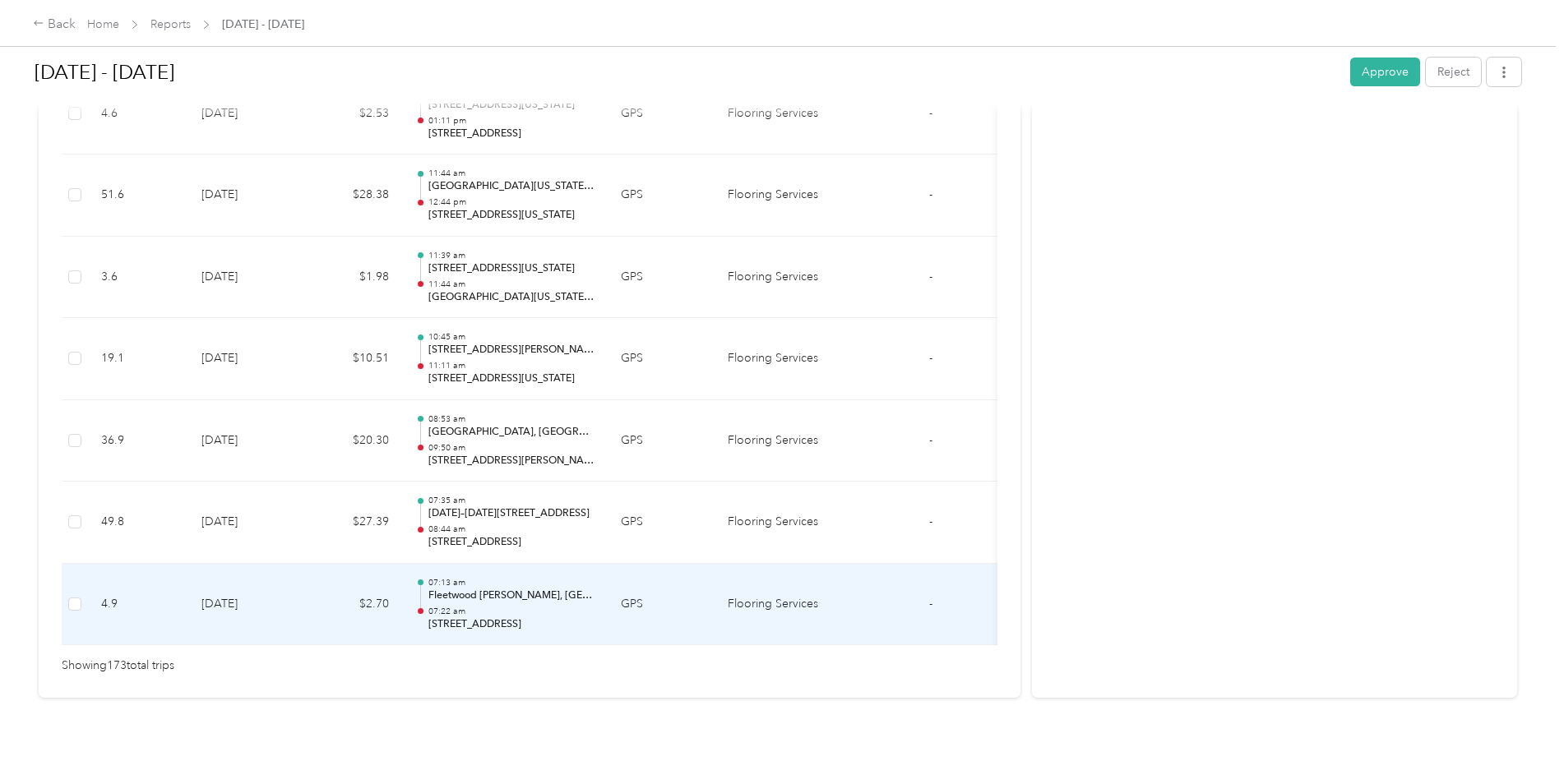
click at [310, 578] on td "$2.70" at bounding box center [353, 604] width 99 height 82
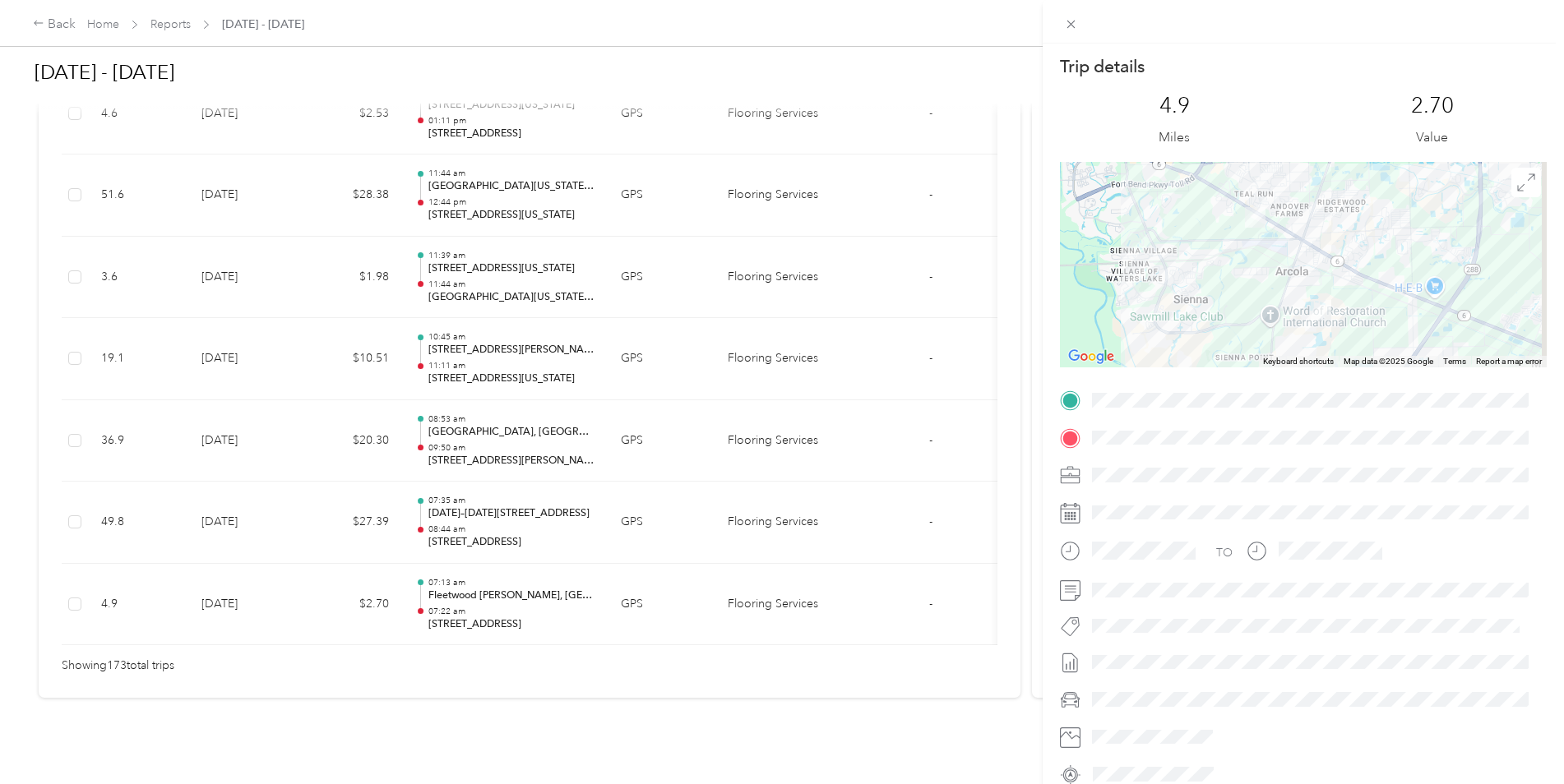
click at [335, 506] on div "Trip details This trip cannot be edited because it is either under review, appr…" at bounding box center [782, 392] width 1564 height 784
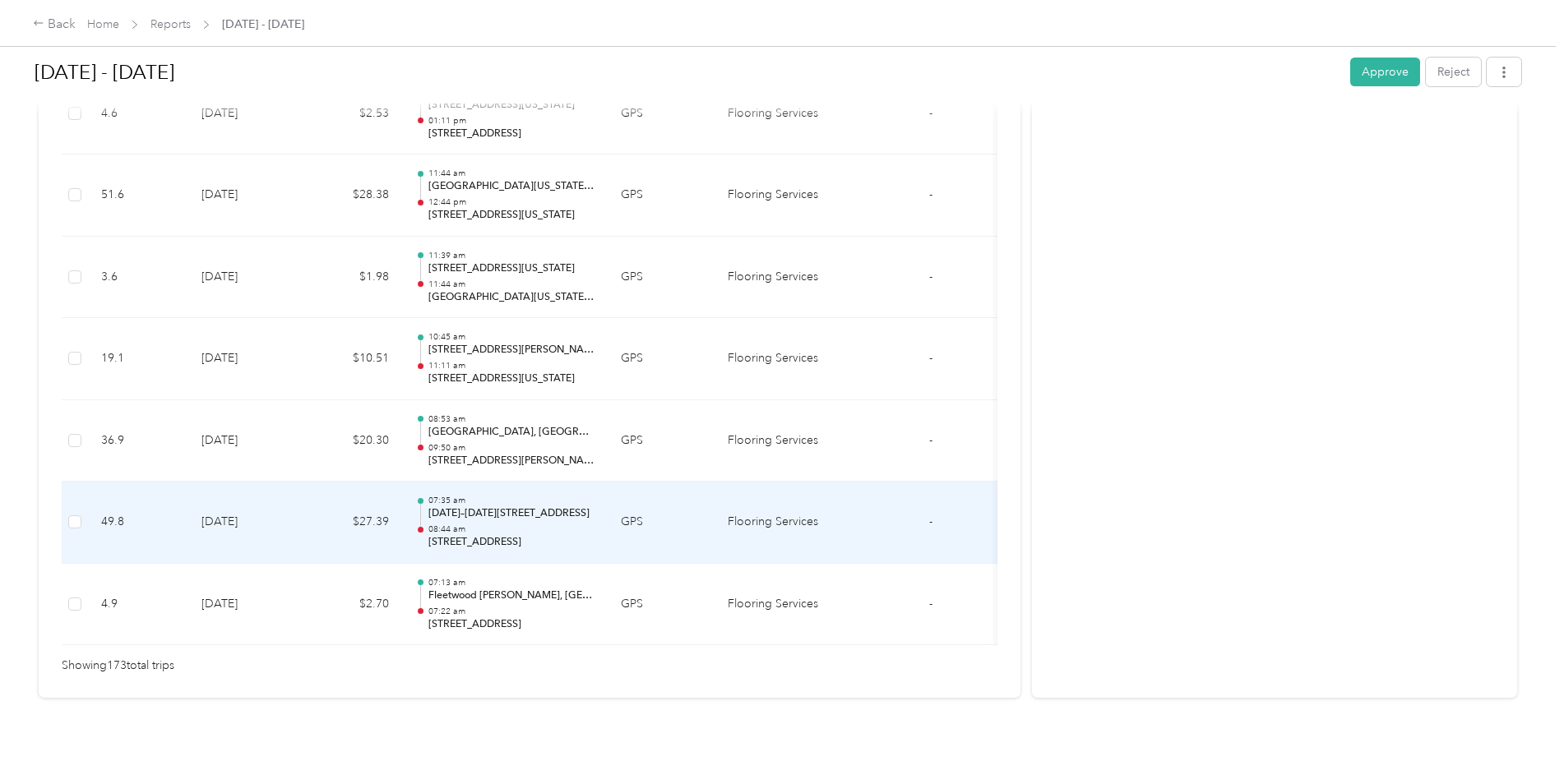
click at [335, 506] on td "$27.39" at bounding box center [353, 522] width 99 height 82
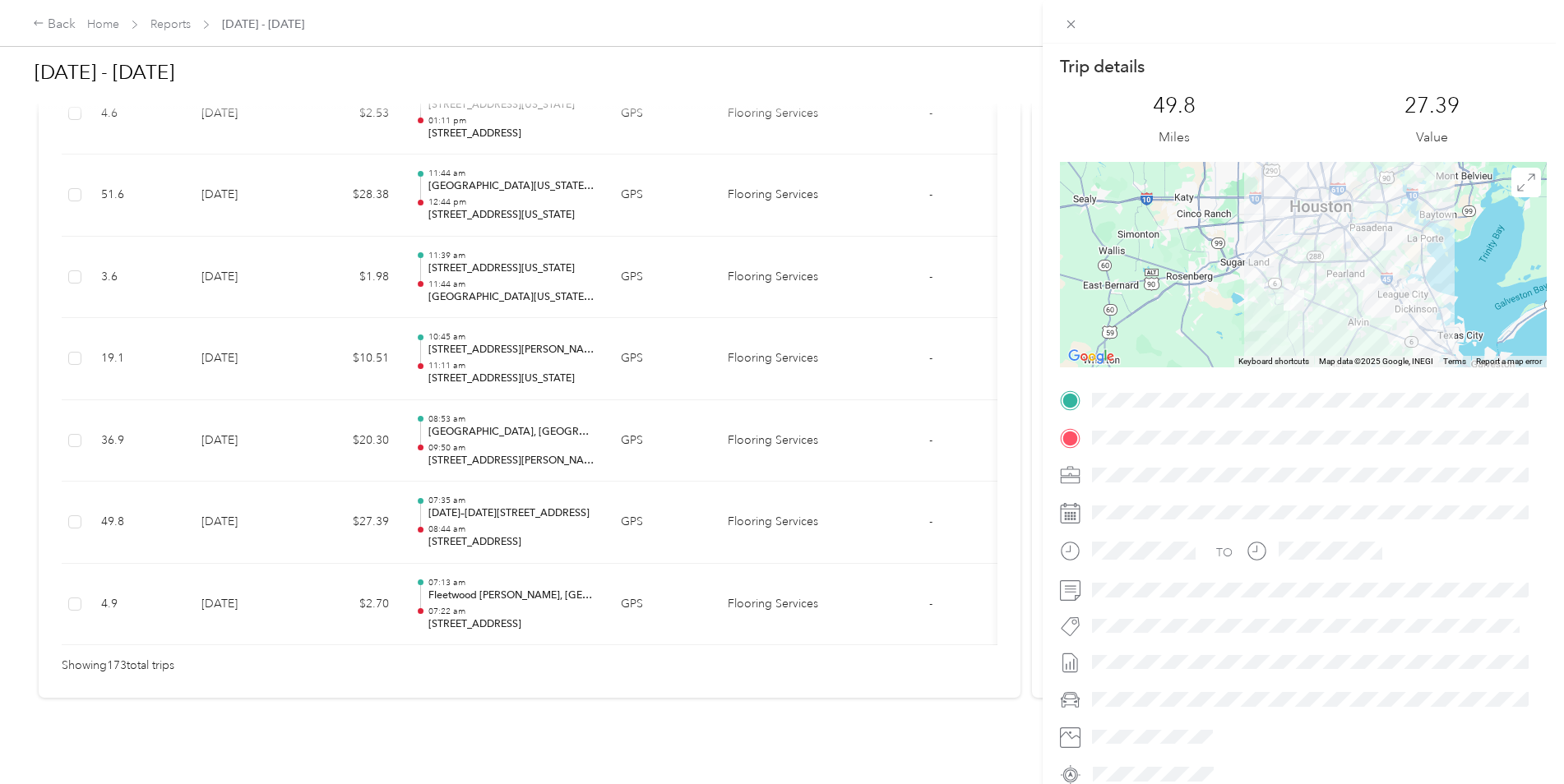
click at [331, 417] on div "Trip details This trip cannot be edited because it is either under review, appr…" at bounding box center [782, 392] width 1564 height 784
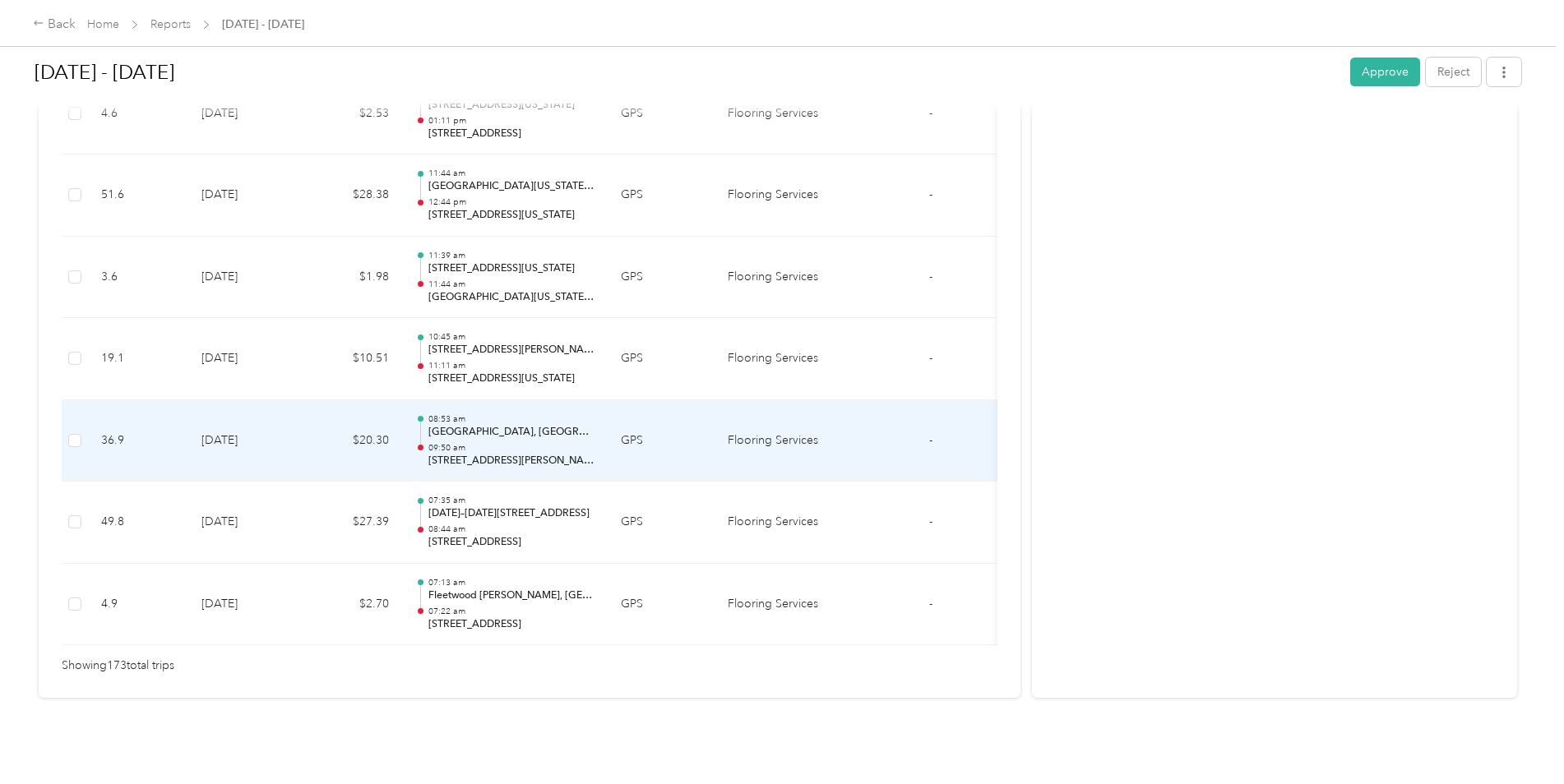
click at [331, 418] on td "$20.30" at bounding box center [353, 441] width 99 height 82
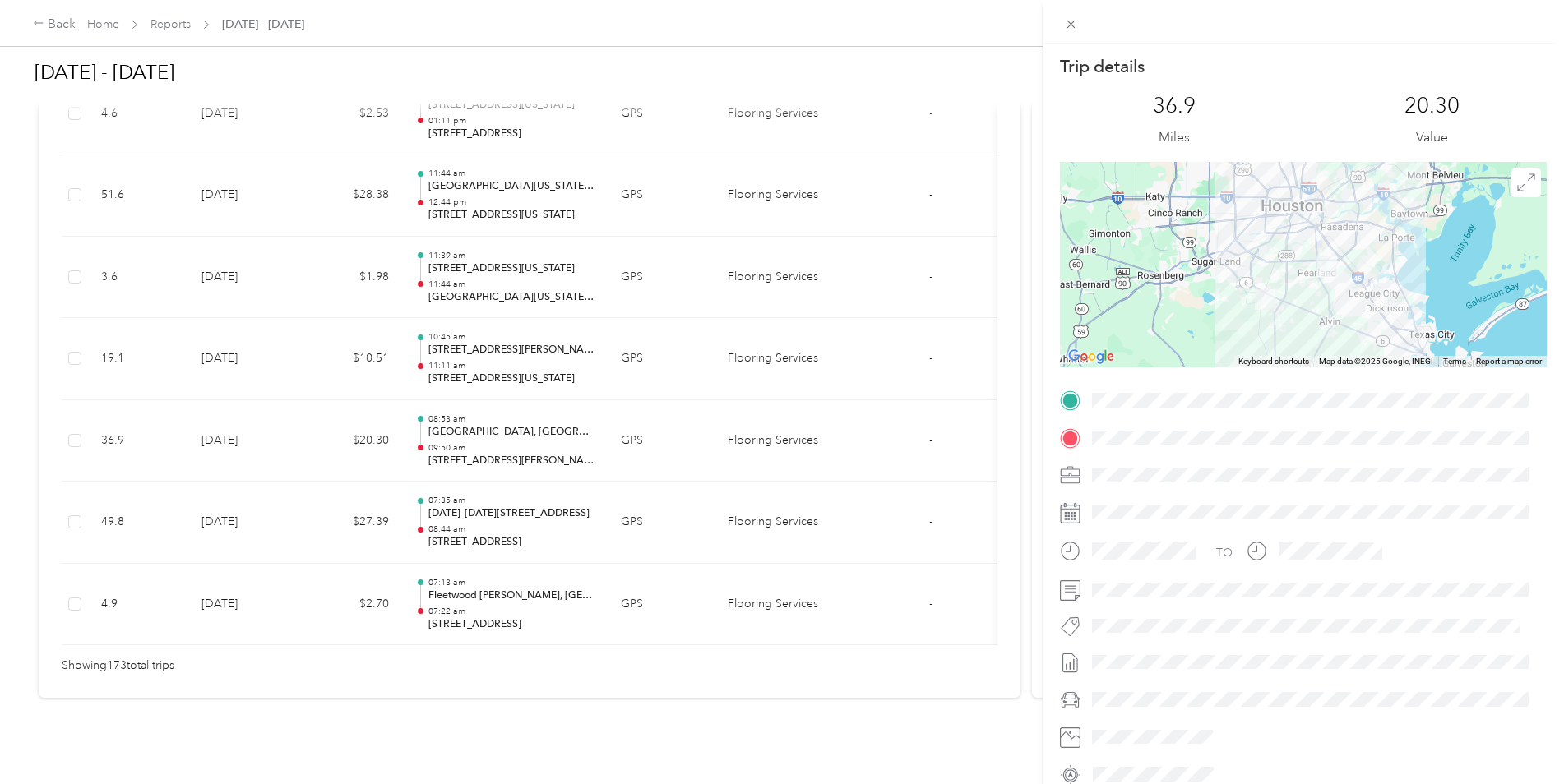
click at [331, 418] on div "Trip details This trip cannot be edited because it is either under review, appr…" at bounding box center [782, 392] width 1564 height 784
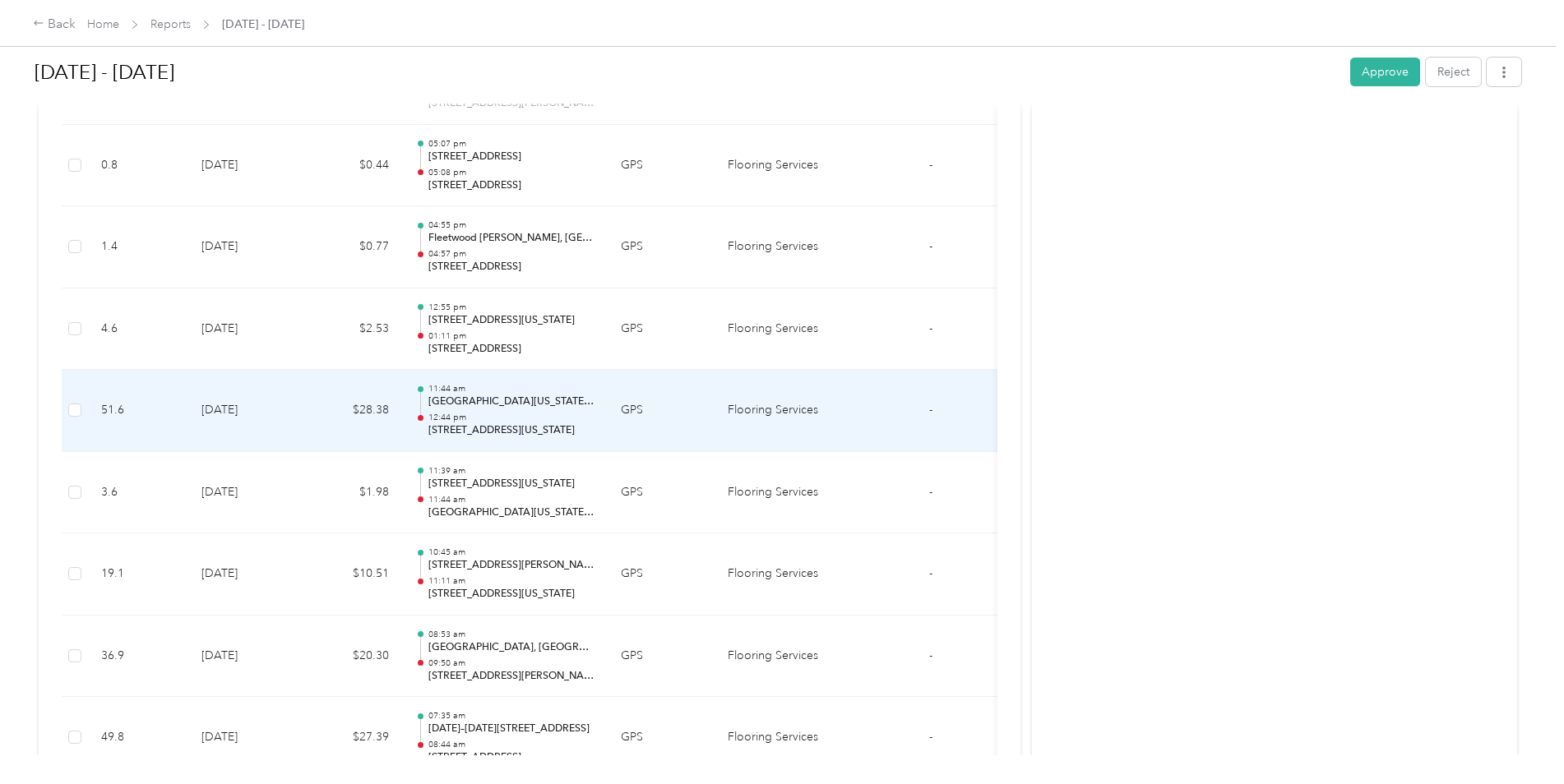
scroll to position [13868, 0]
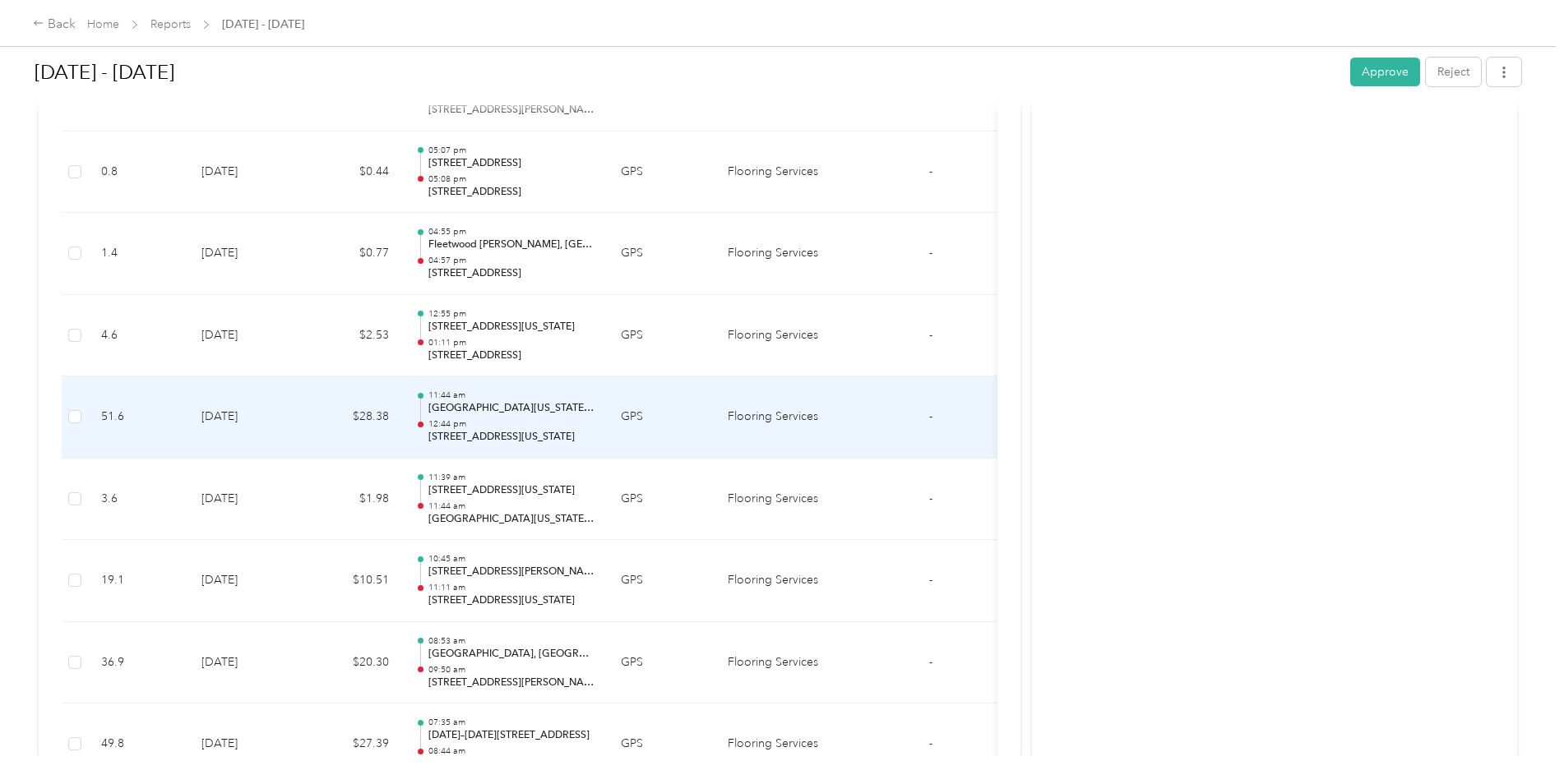
click at [296, 435] on td "[DATE]" at bounding box center [246, 417] width 115 height 82
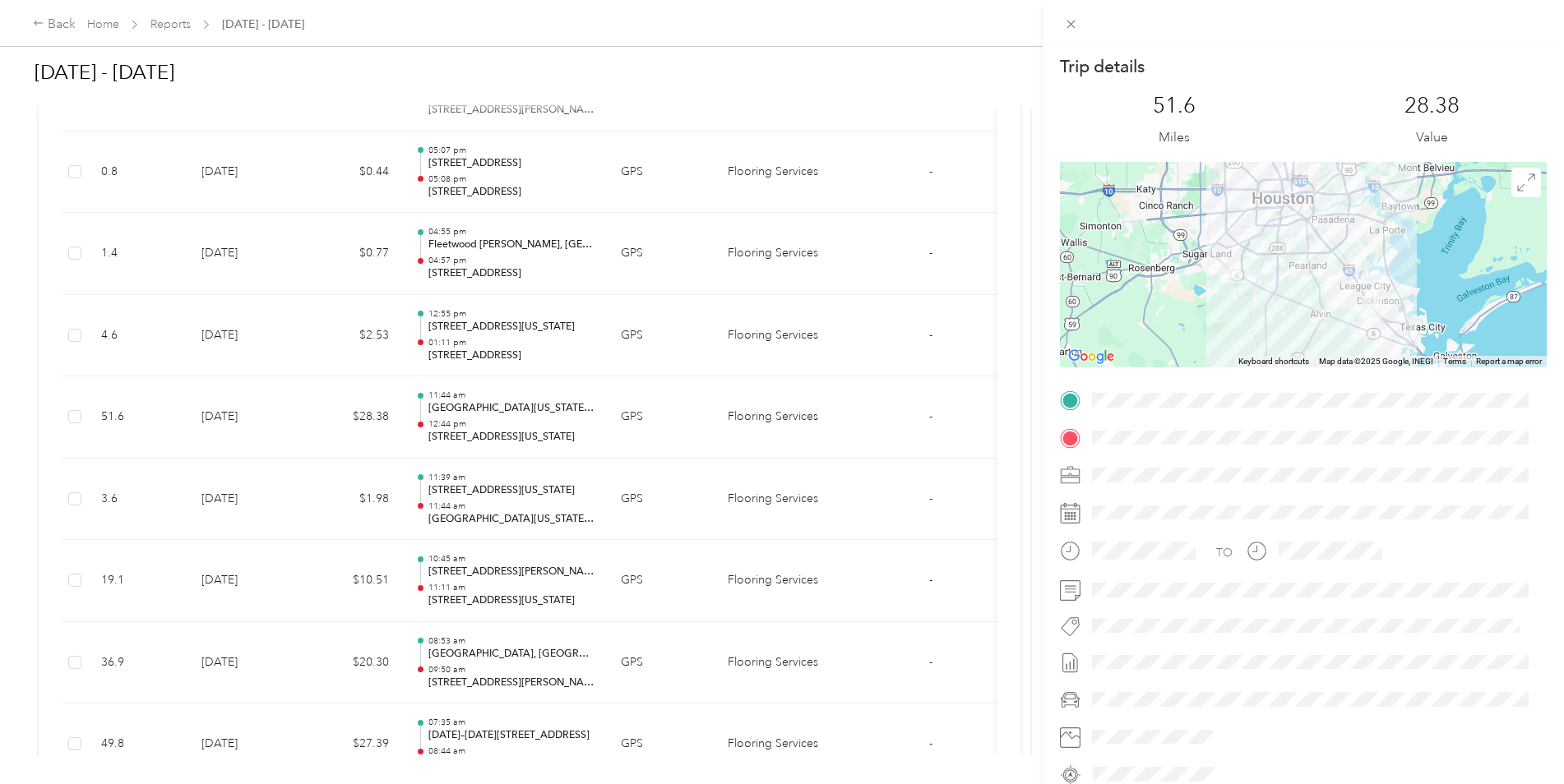
click at [291, 437] on div "Trip details This trip cannot be edited because it is either under review, appr…" at bounding box center [782, 392] width 1564 height 784
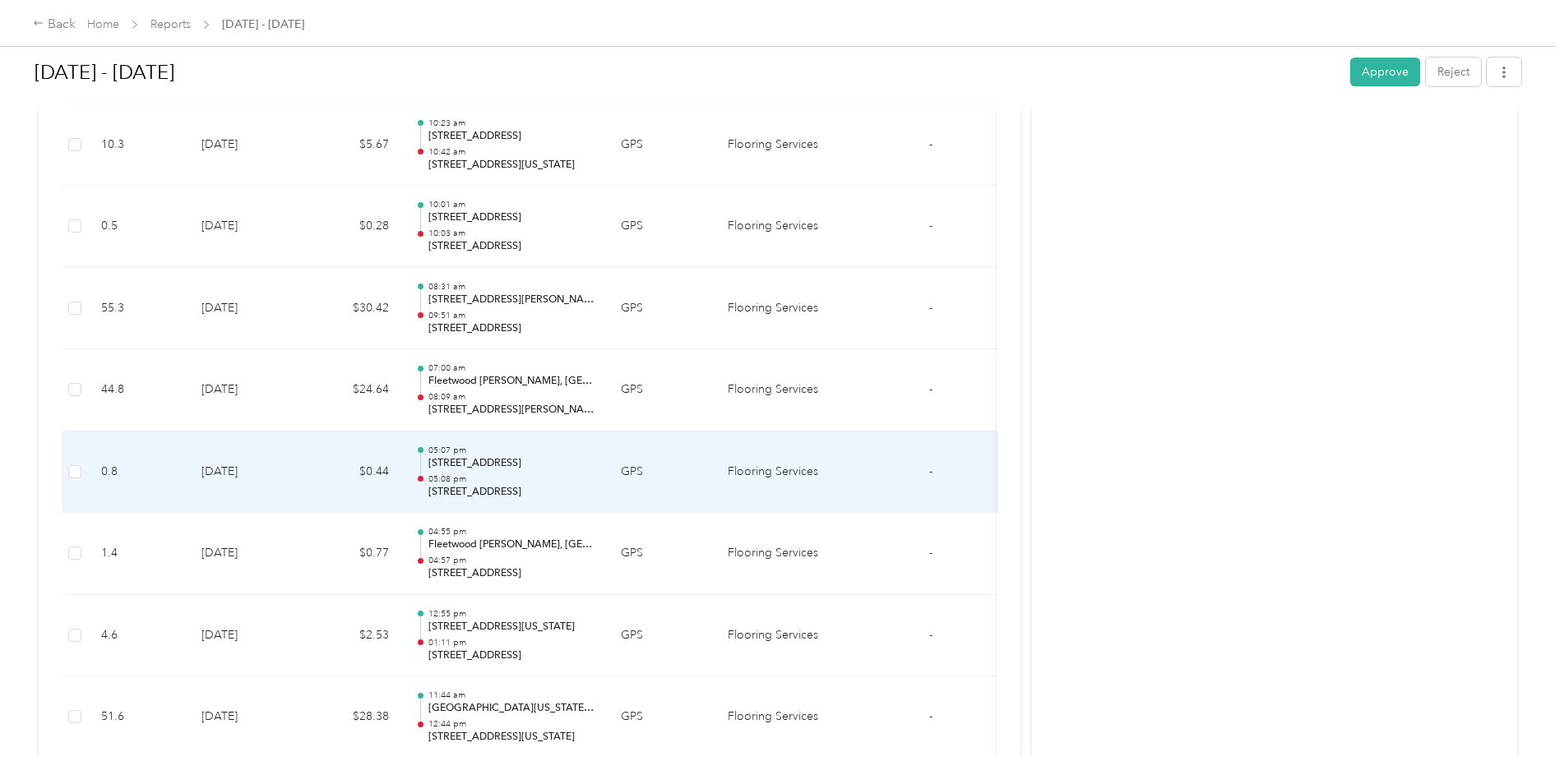
scroll to position [13540, 0]
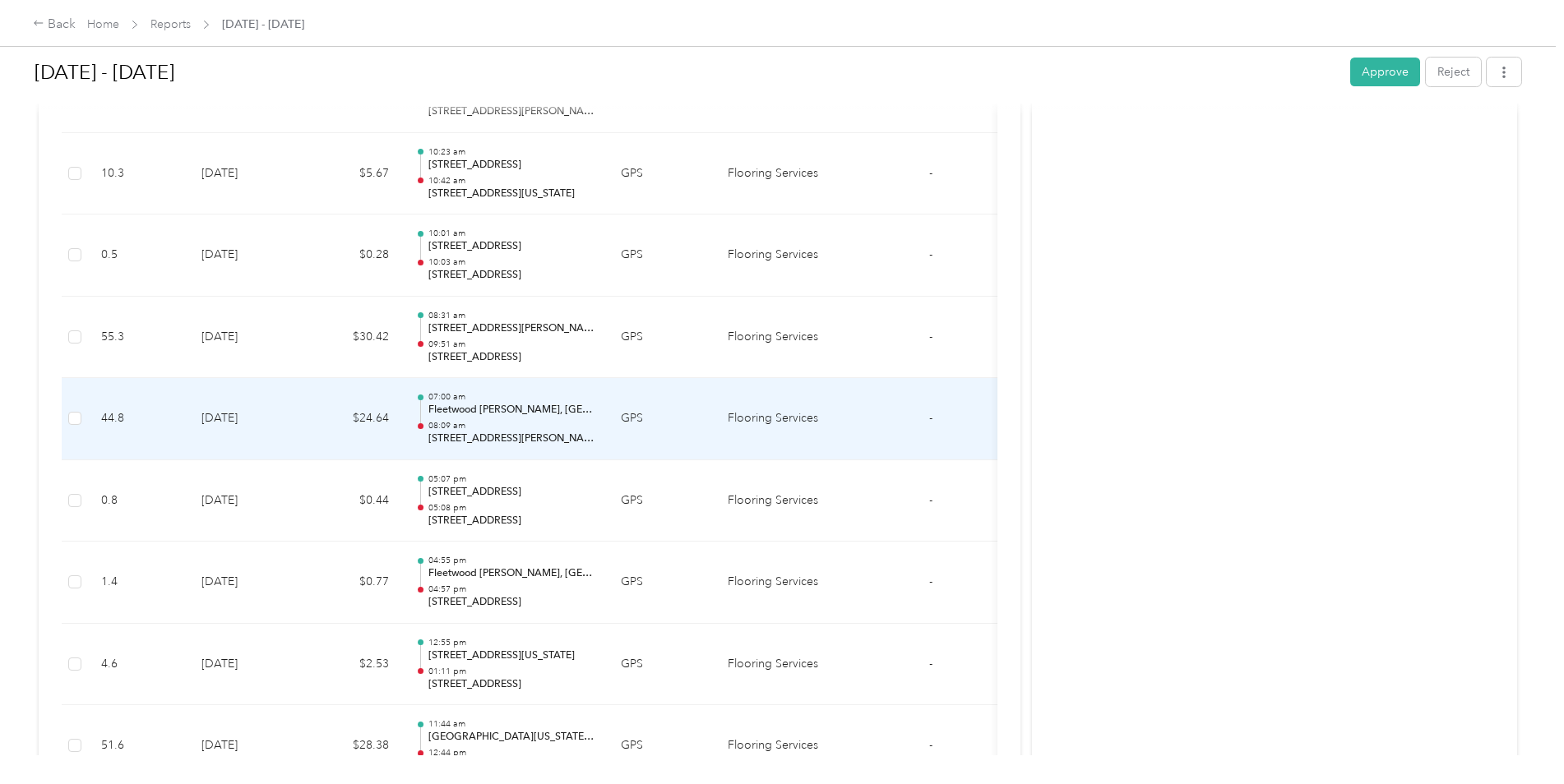
click at [289, 441] on td "[DATE]" at bounding box center [246, 419] width 115 height 82
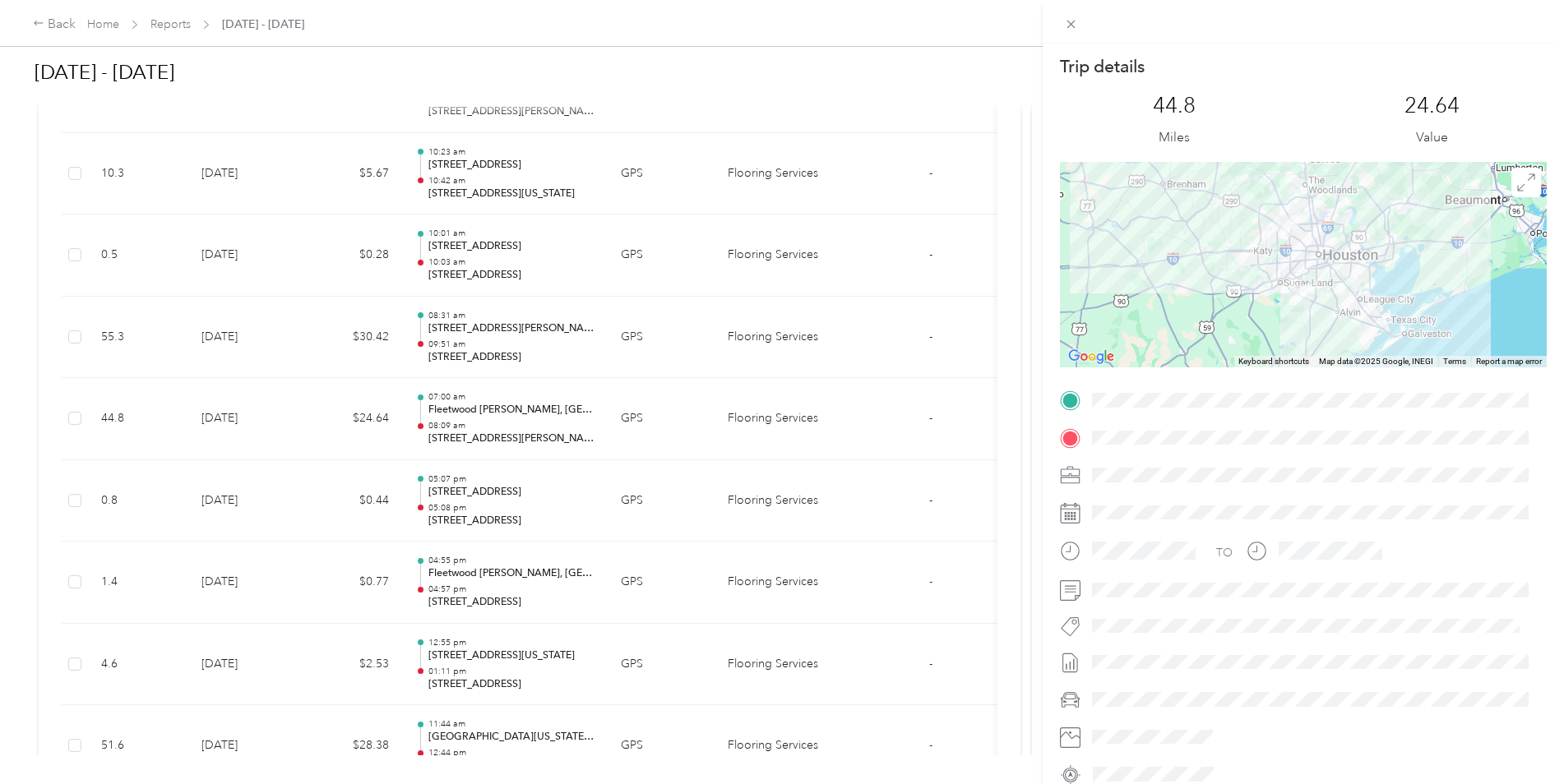
click at [291, 441] on div "Trip details This trip cannot be edited because it is either under review, appr…" at bounding box center [782, 392] width 1564 height 784
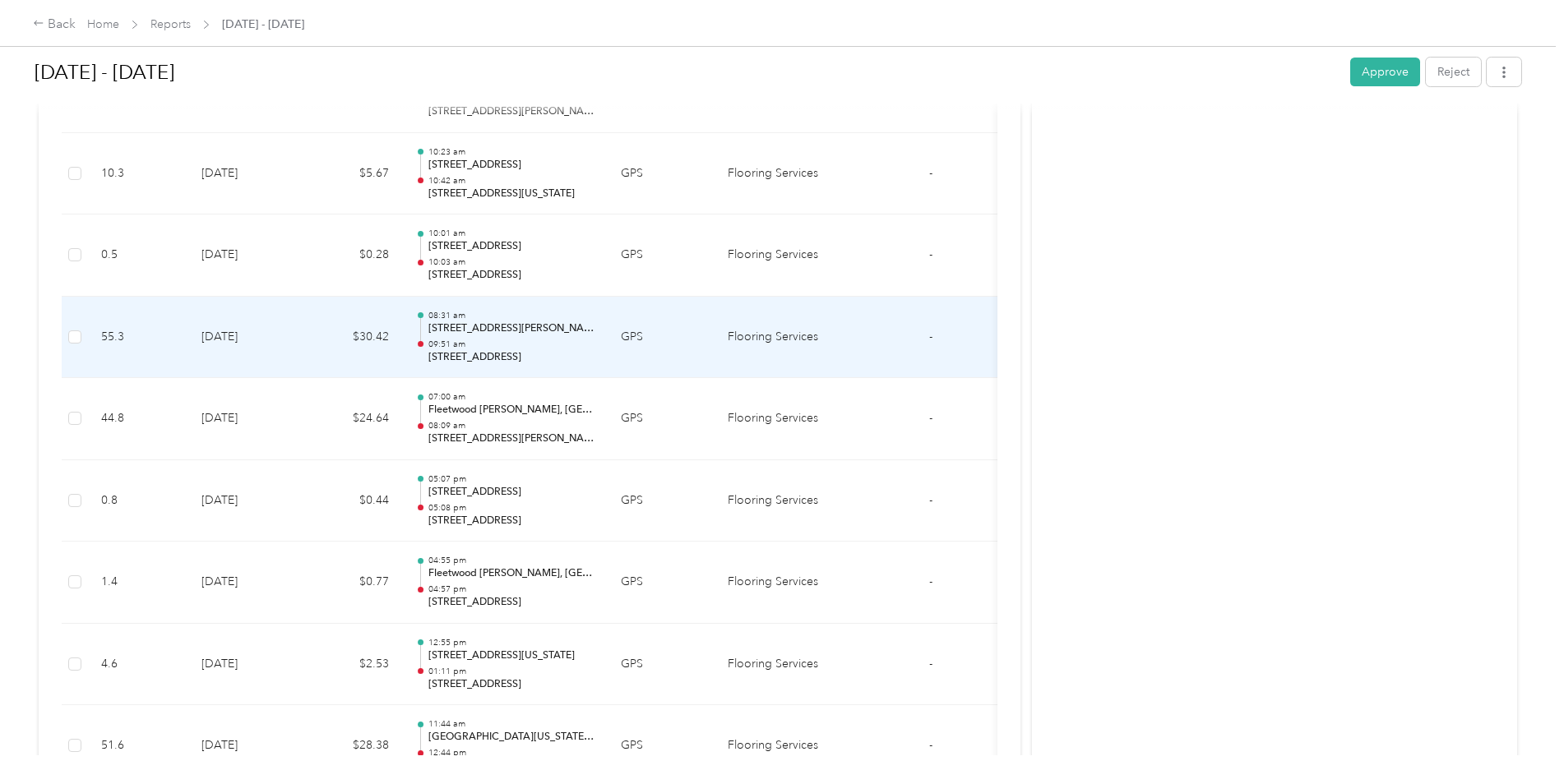
click at [296, 363] on td "[DATE]" at bounding box center [246, 338] width 115 height 82
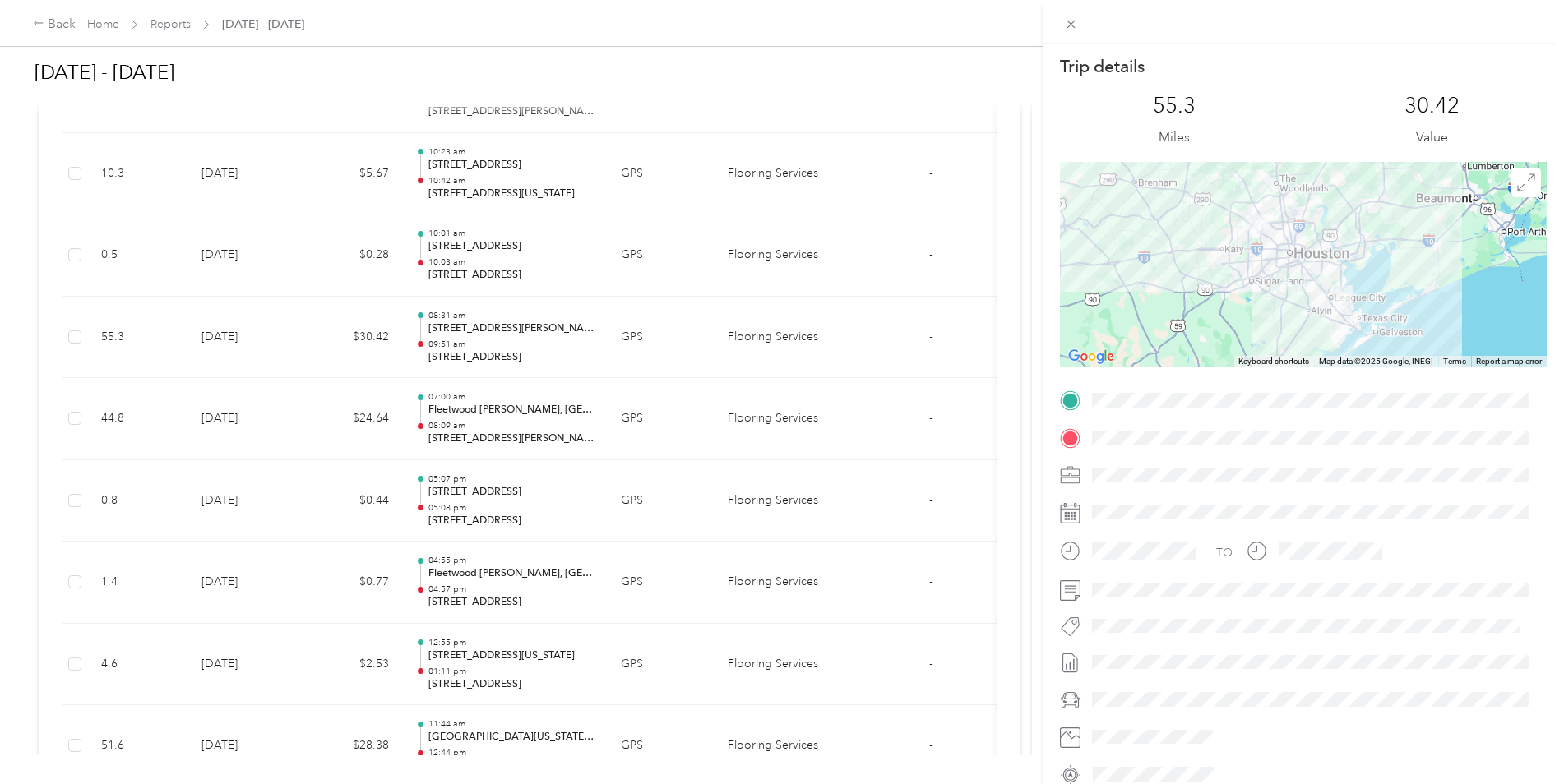
click at [294, 365] on div "Trip details This trip cannot be edited because it is either under review, appr…" at bounding box center [782, 392] width 1564 height 784
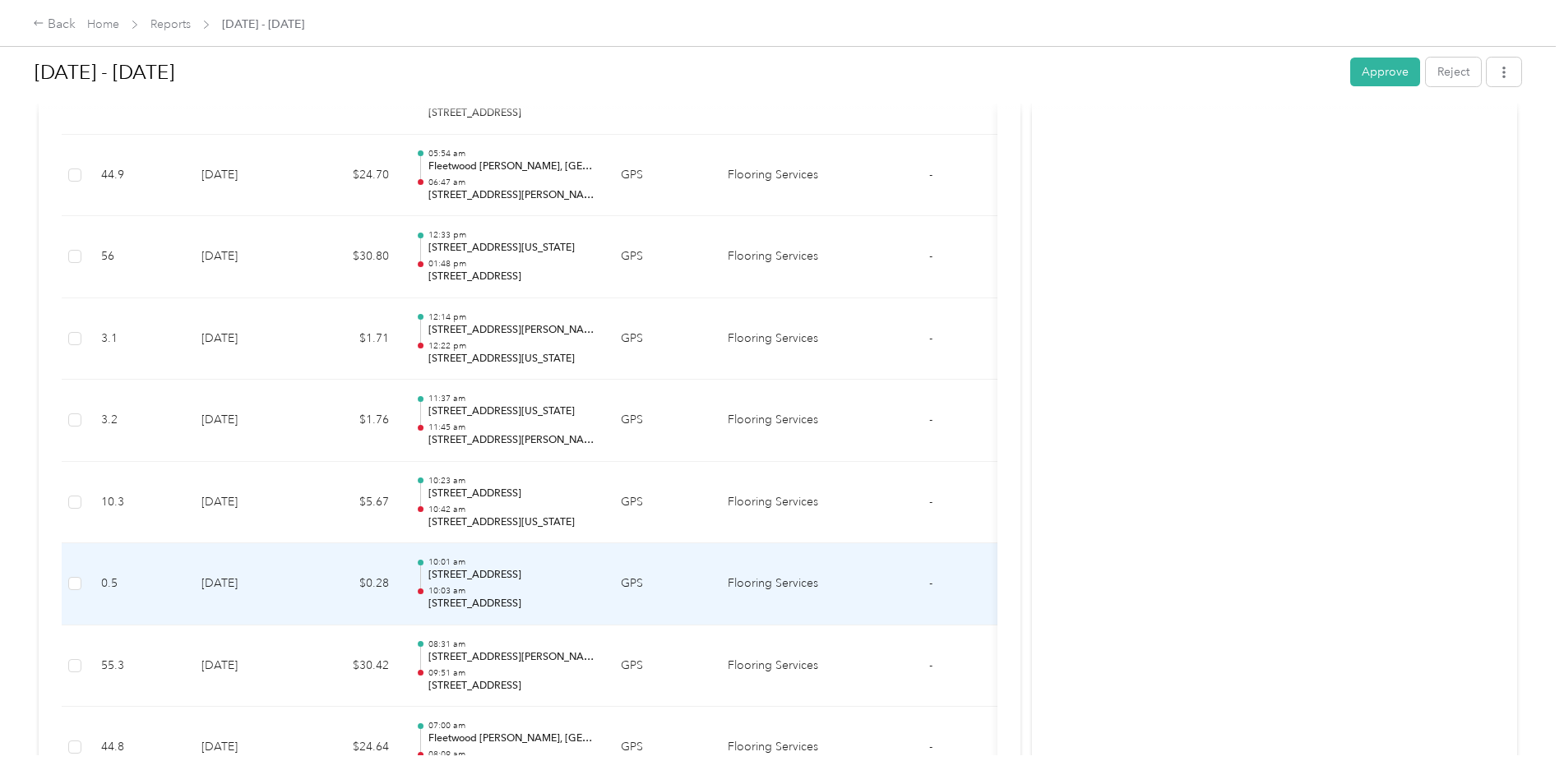
scroll to position [13129, 0]
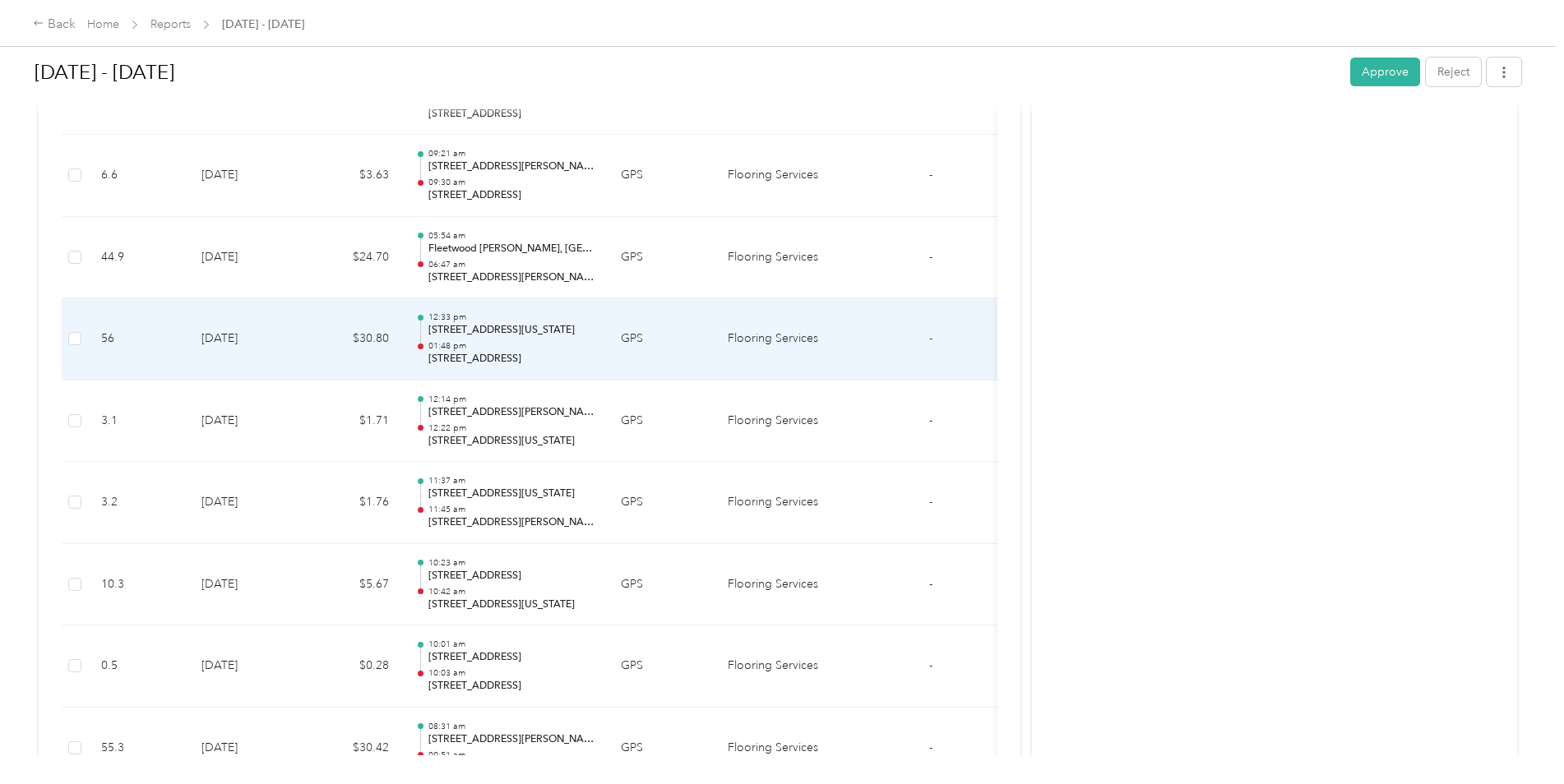
click at [296, 363] on td "[DATE]" at bounding box center [246, 339] width 115 height 82
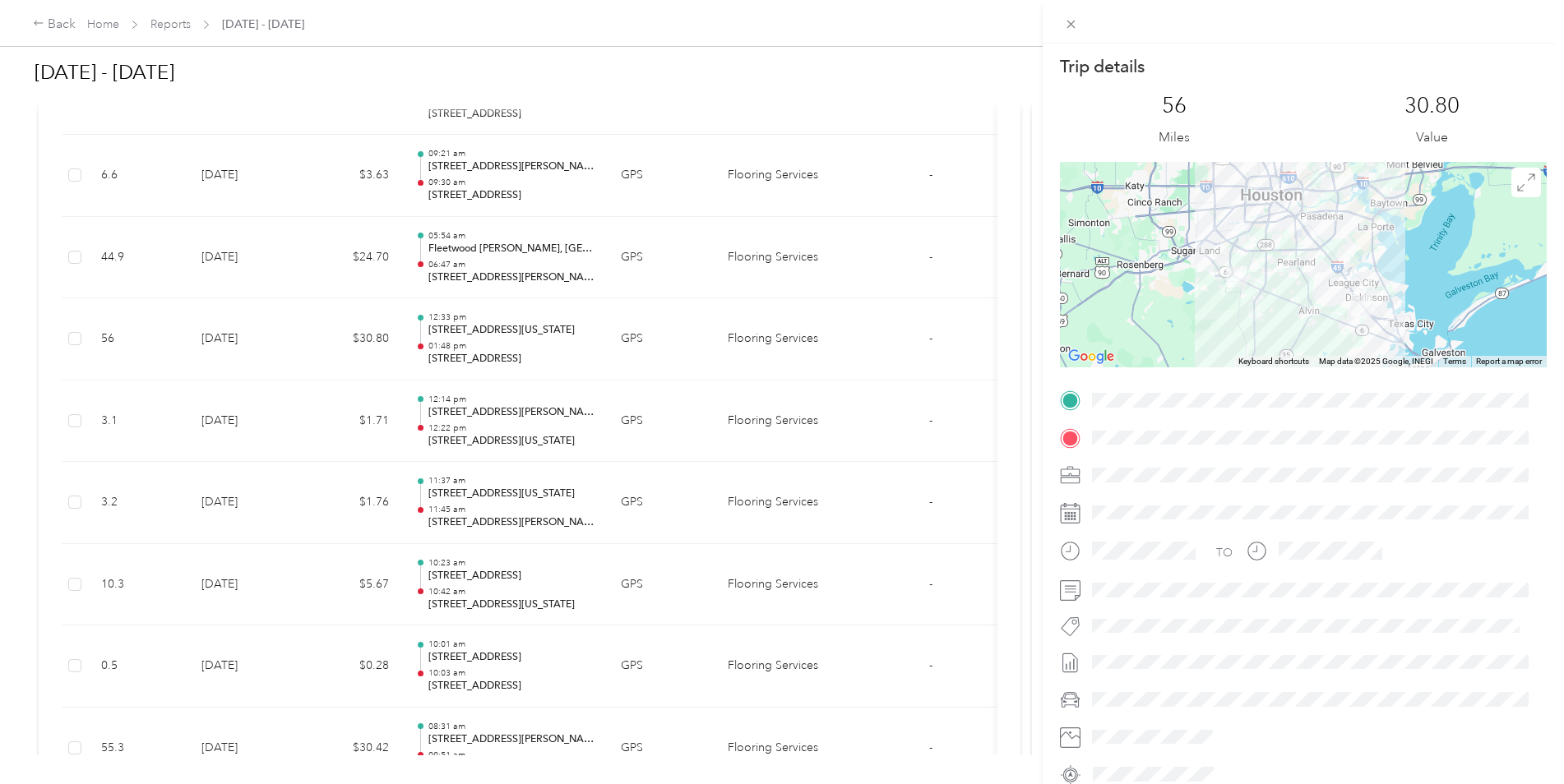
click at [296, 363] on div "Trip details This trip cannot be edited because it is either under review, appr…" at bounding box center [782, 392] width 1564 height 784
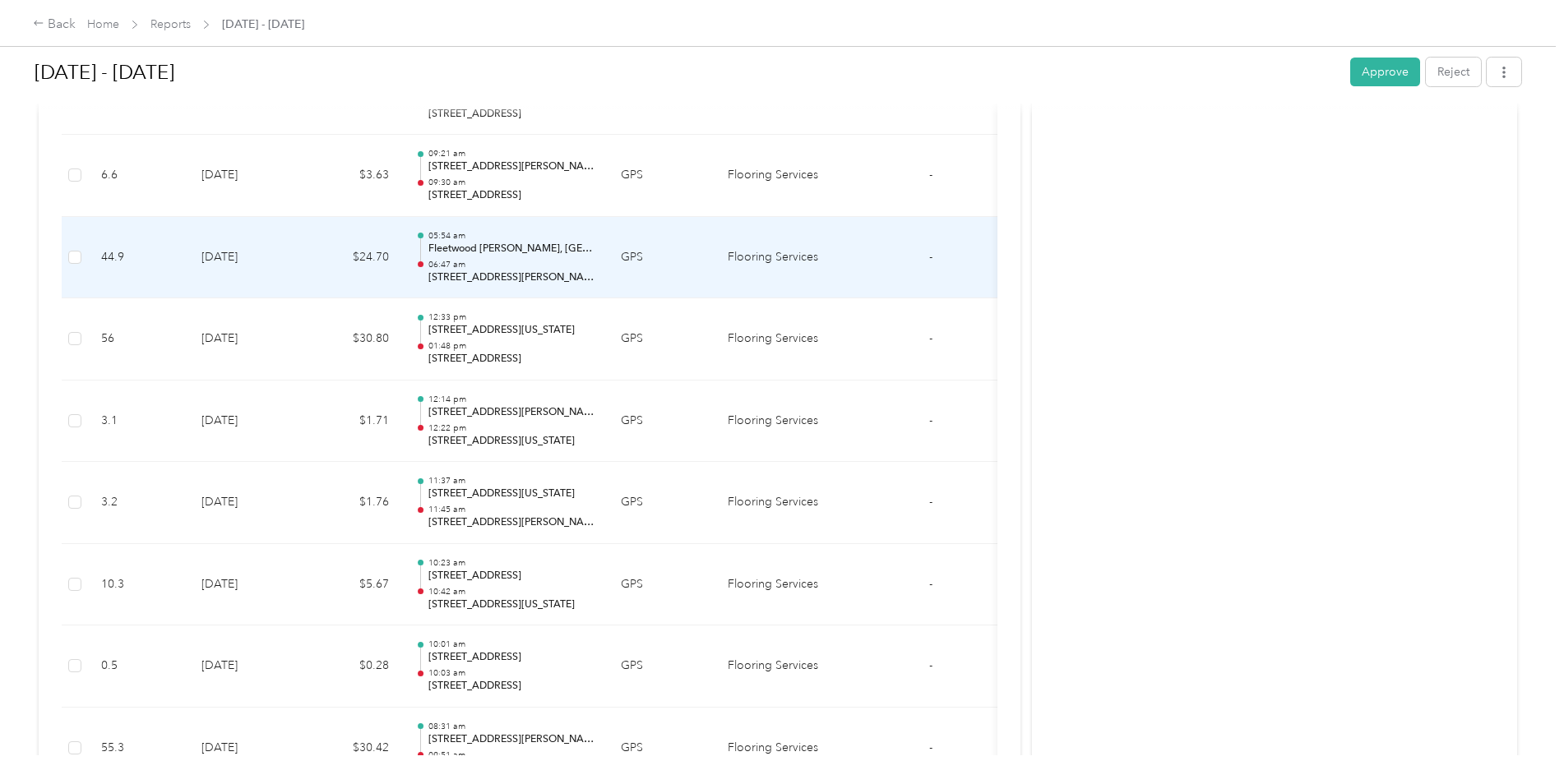
click at [294, 282] on td "[DATE]" at bounding box center [246, 258] width 115 height 82
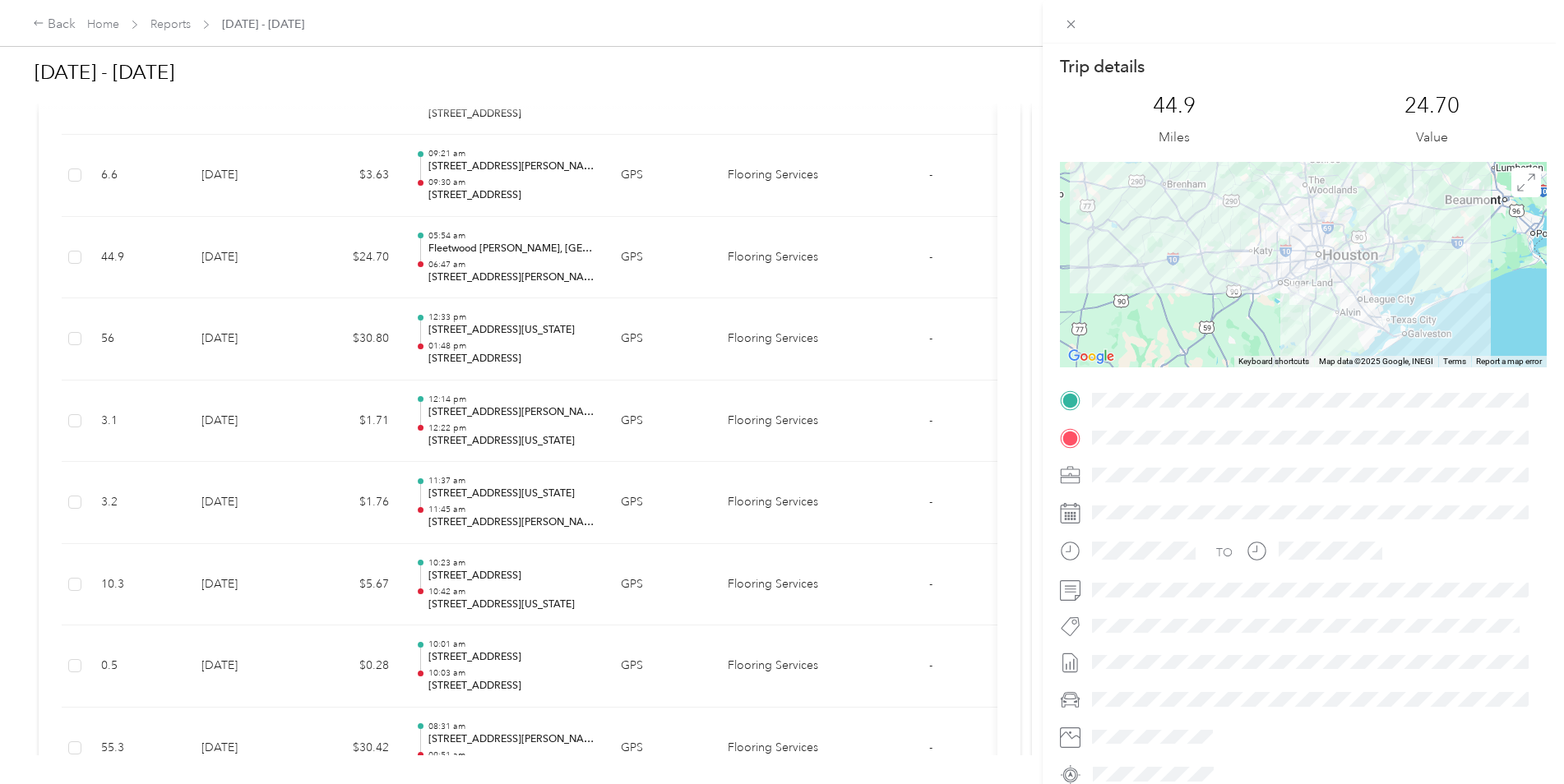
click at [277, 282] on div "Trip details This trip cannot be edited because it is either under review, appr…" at bounding box center [782, 392] width 1564 height 784
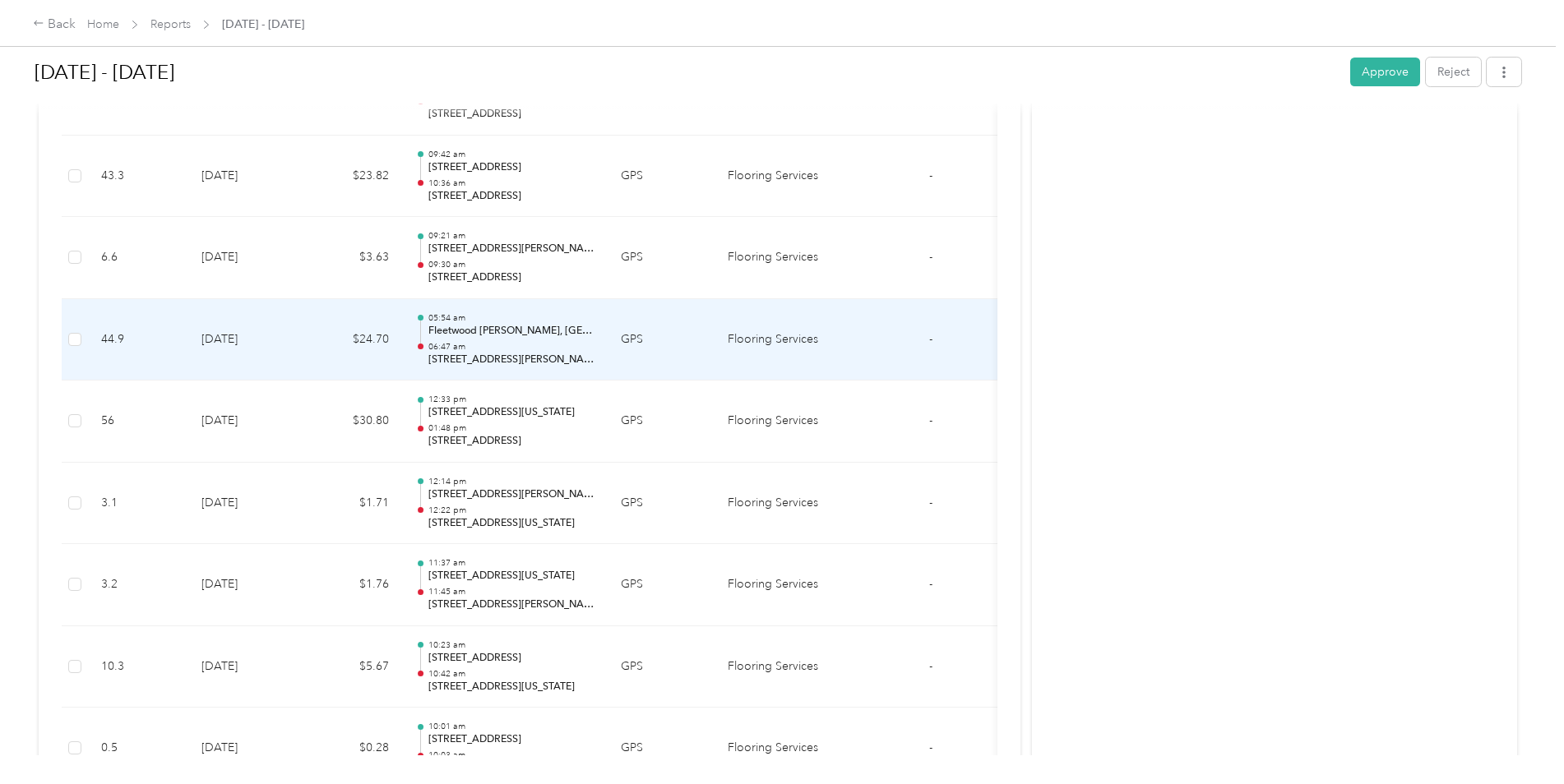
scroll to position [12965, 0]
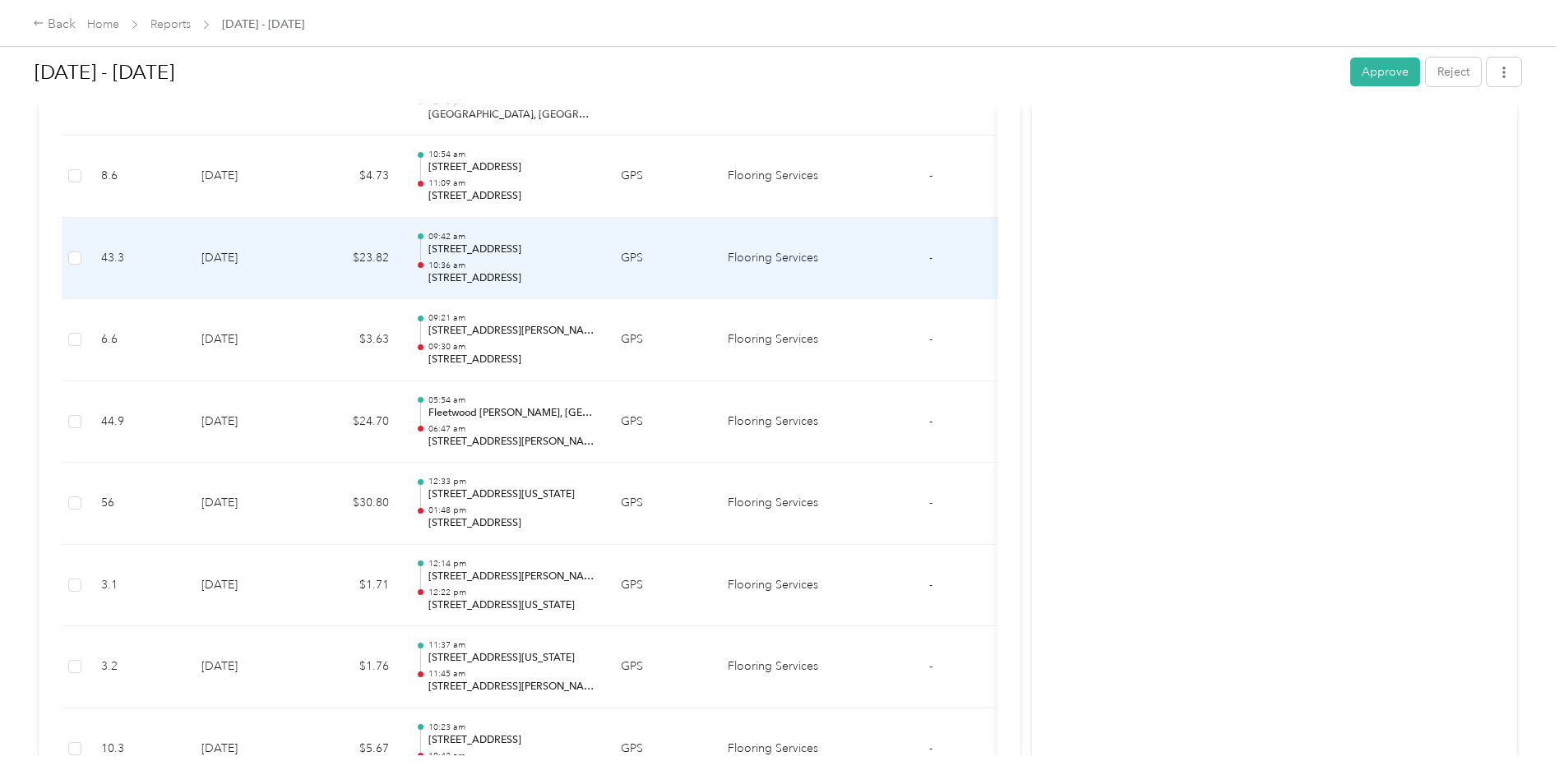
click at [271, 276] on td "[DATE]" at bounding box center [246, 259] width 115 height 82
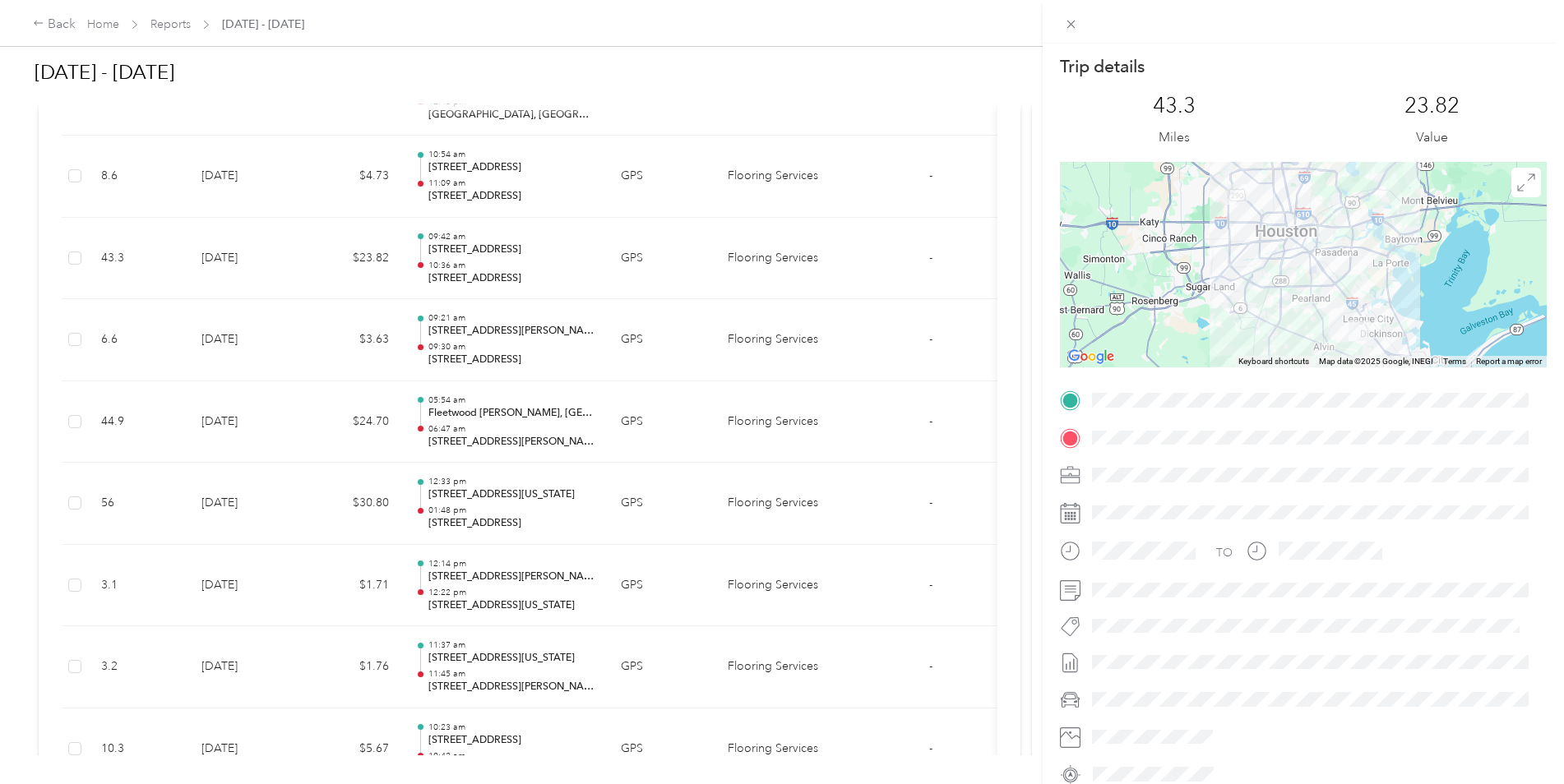
click at [271, 276] on div "Trip details This trip cannot be edited because it is either under review, appr…" at bounding box center [782, 392] width 1564 height 784
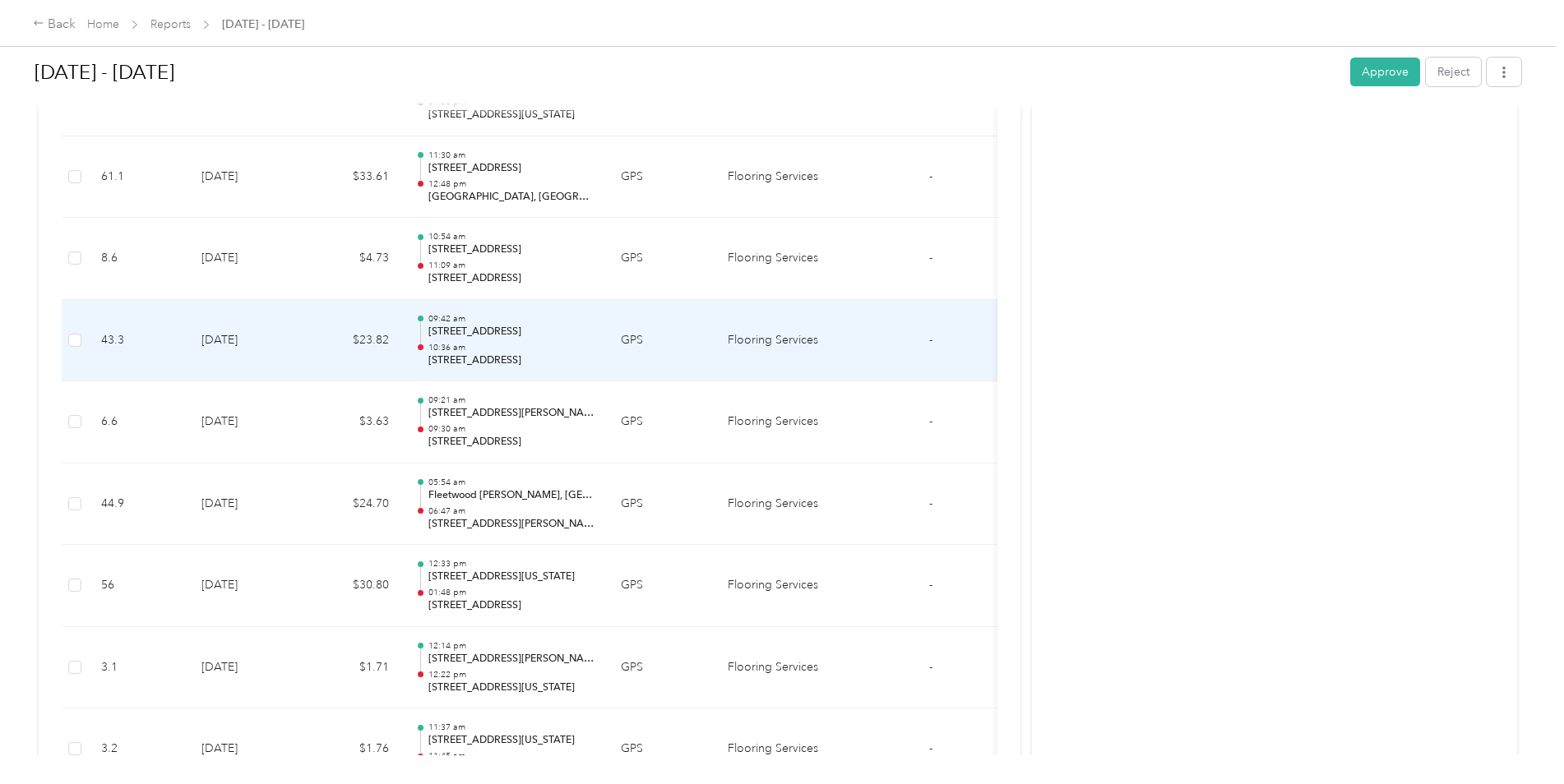
scroll to position [12800, 0]
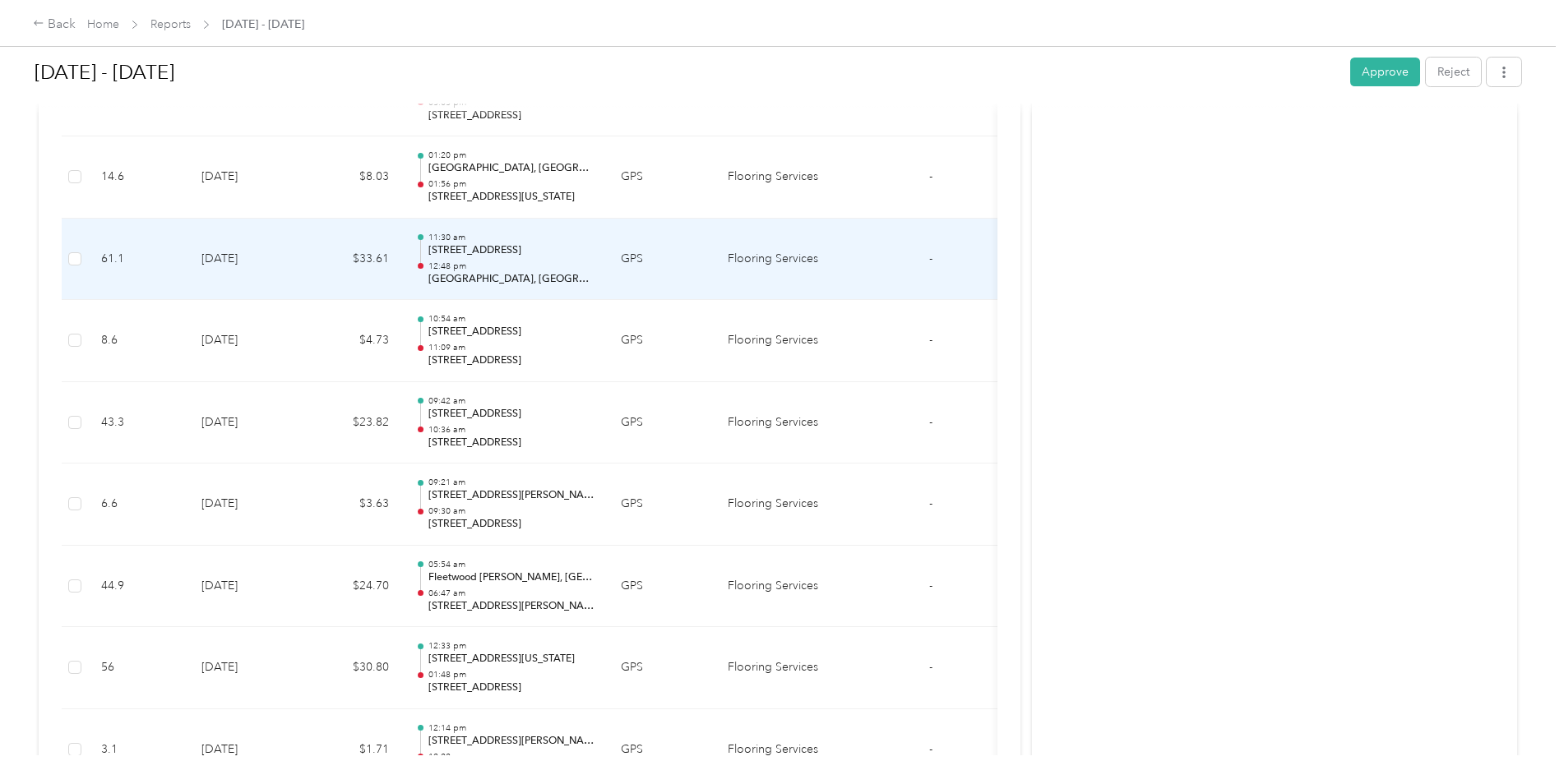
click at [271, 276] on td "[DATE]" at bounding box center [246, 260] width 115 height 82
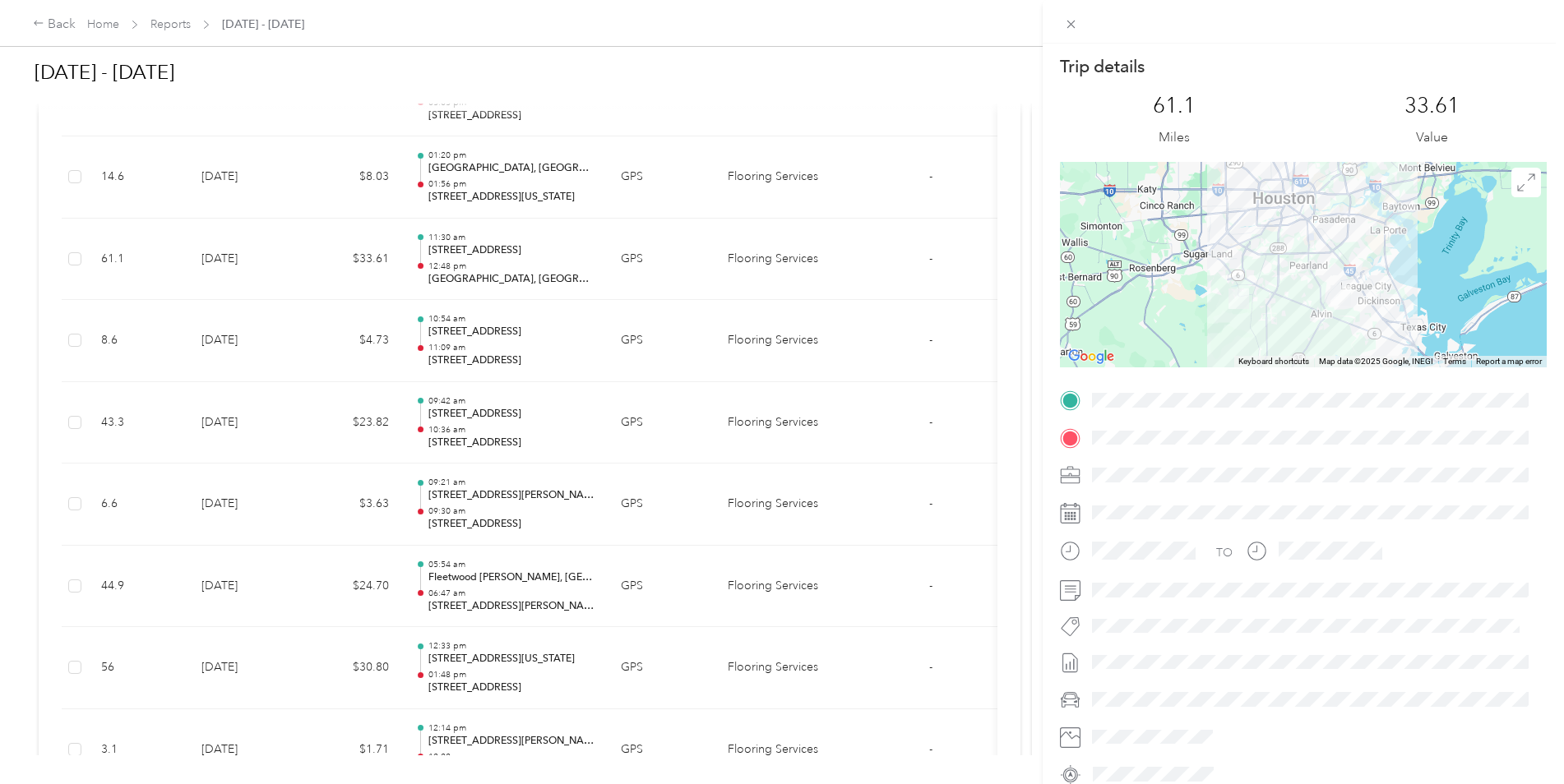
click at [296, 187] on div "Trip details This trip cannot be edited because it is either under review, appr…" at bounding box center [782, 392] width 1564 height 784
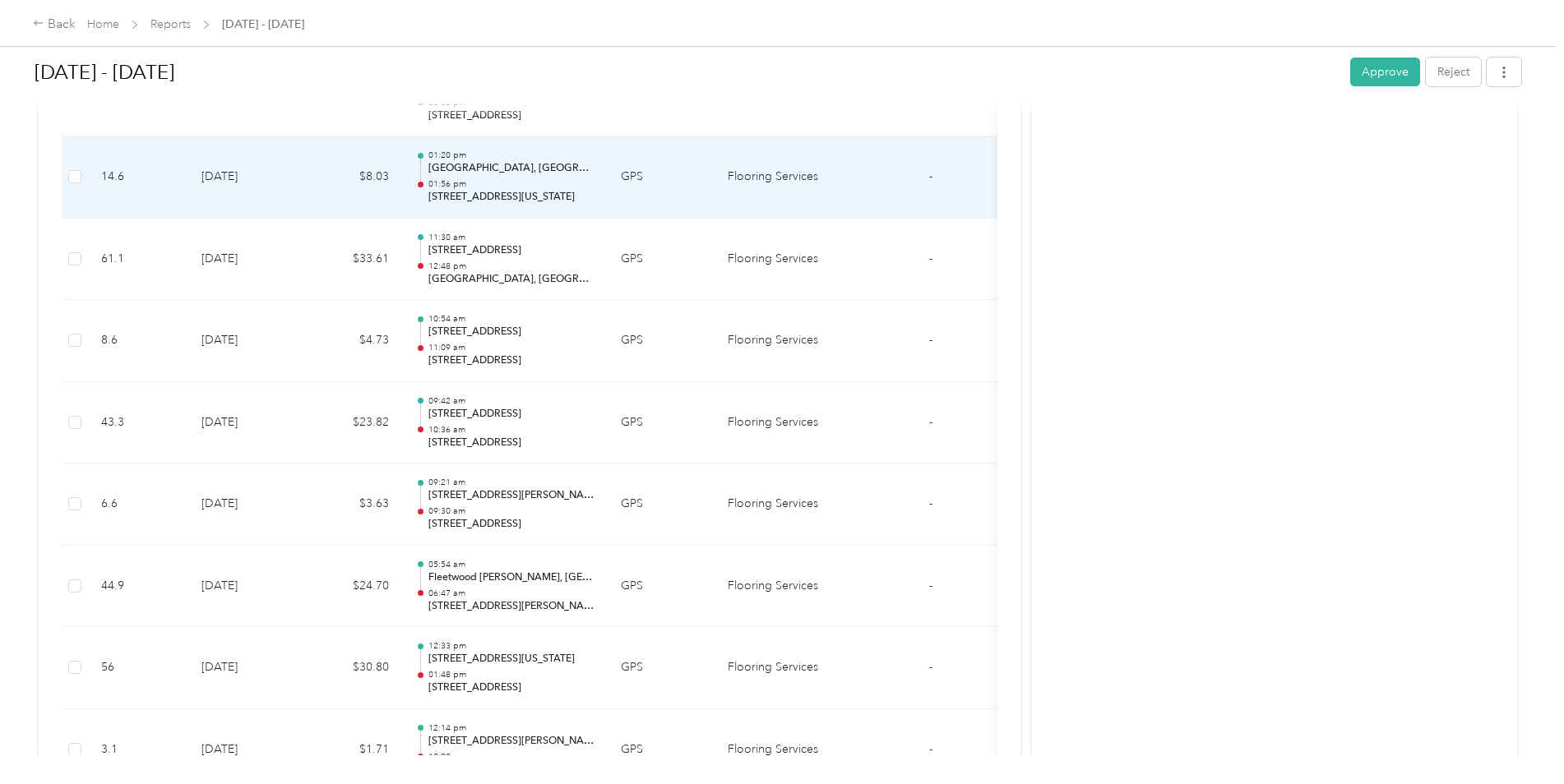
click at [298, 189] on td "[DATE]" at bounding box center [246, 178] width 115 height 82
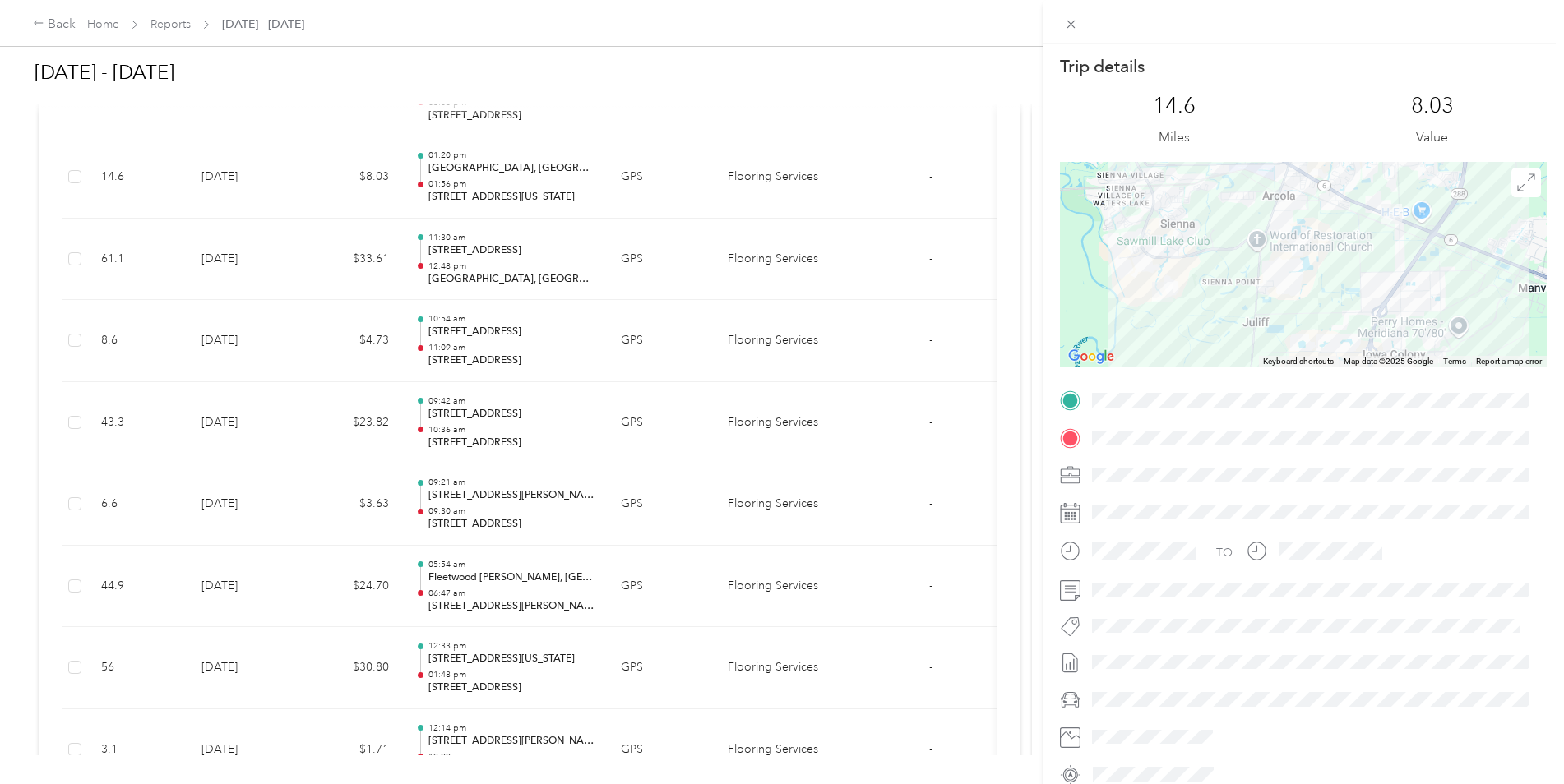
click at [298, 189] on div "Trip details This trip cannot be edited because it is either under review, appr…" at bounding box center [782, 392] width 1564 height 784
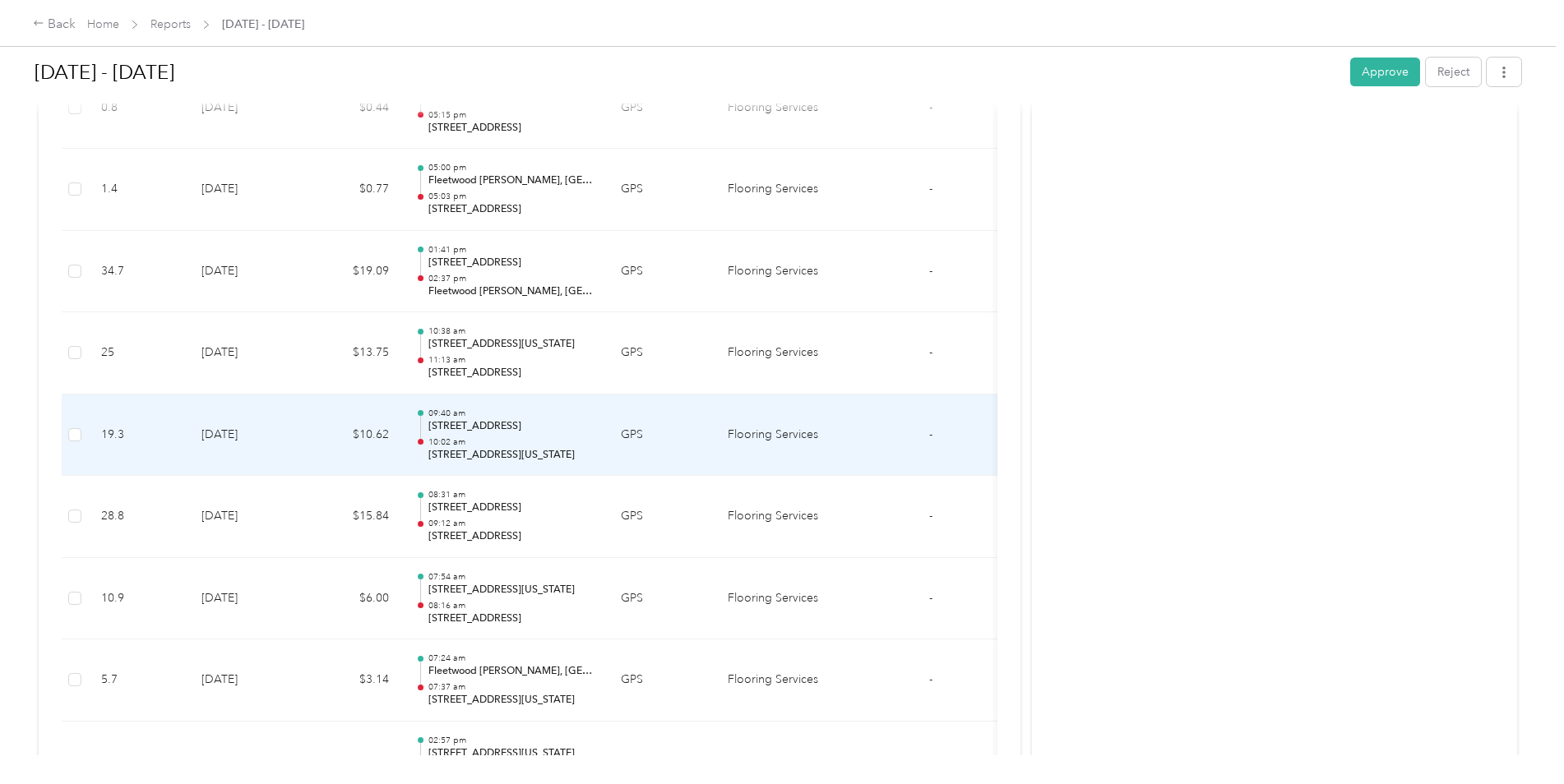
scroll to position [12061, 0]
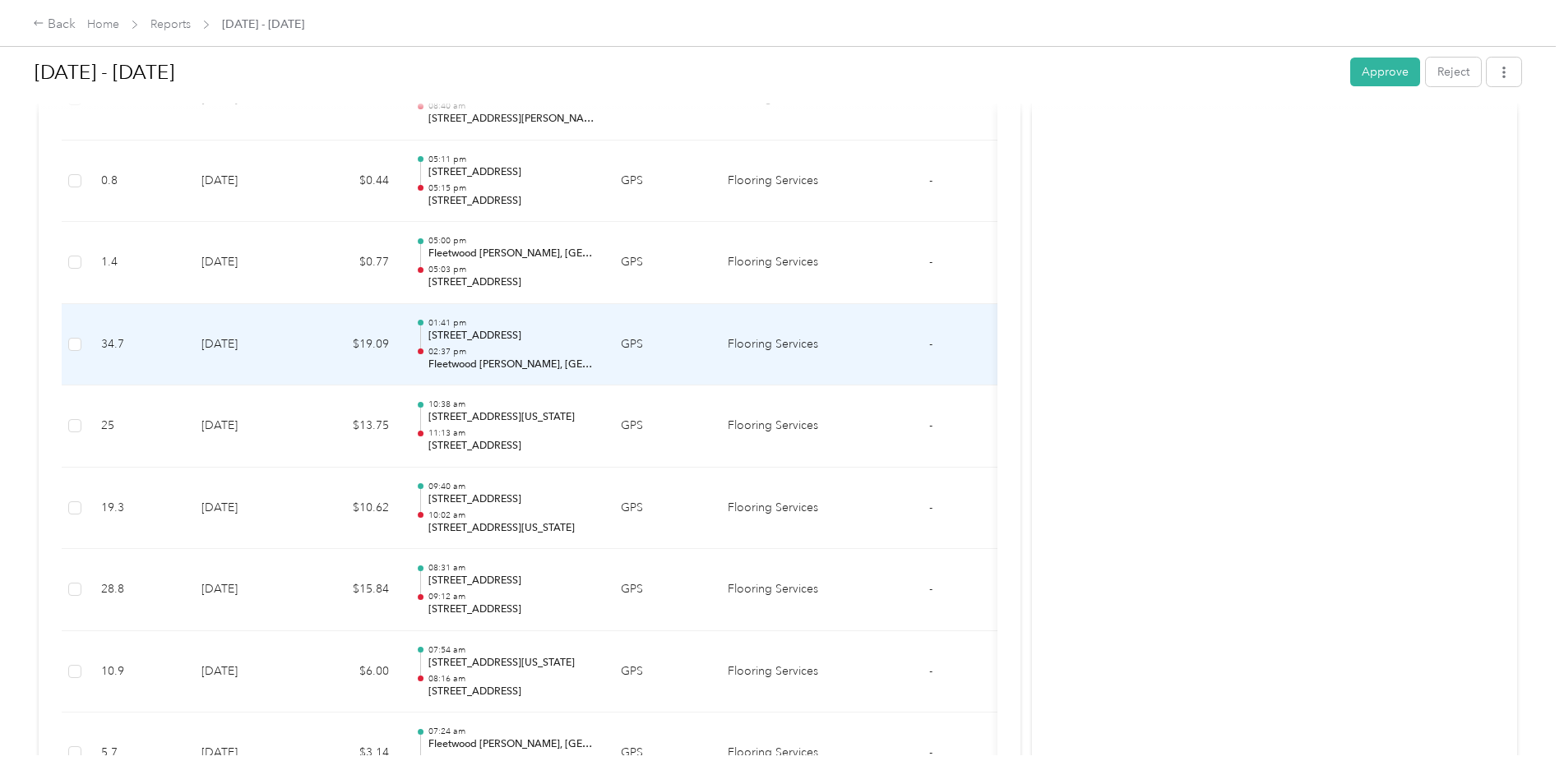
click at [242, 343] on td "[DATE]" at bounding box center [246, 345] width 115 height 82
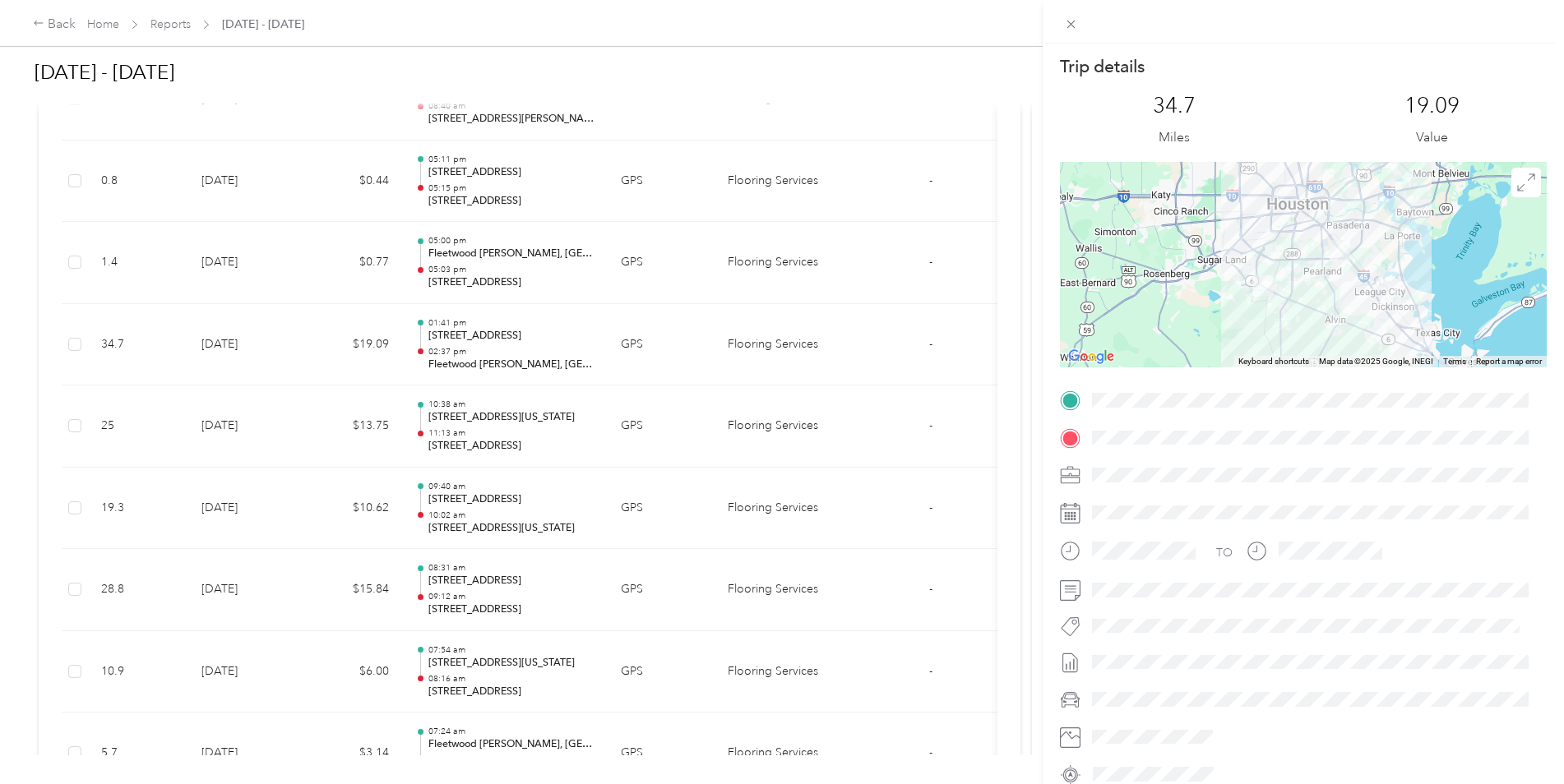
click at [242, 343] on div "Trip details This trip cannot be edited because it is either under review, appr…" at bounding box center [782, 392] width 1564 height 784
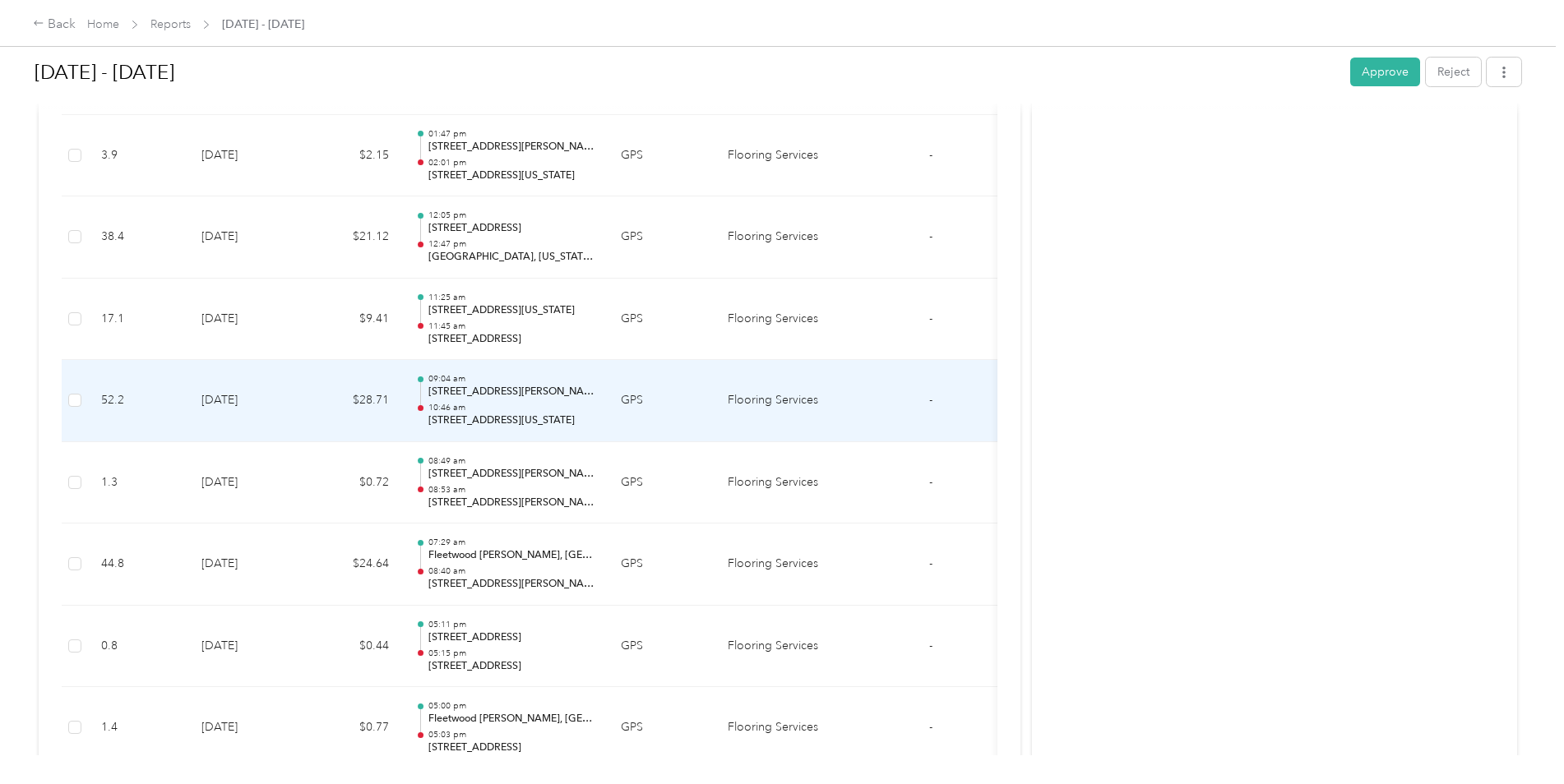
scroll to position [11568, 0]
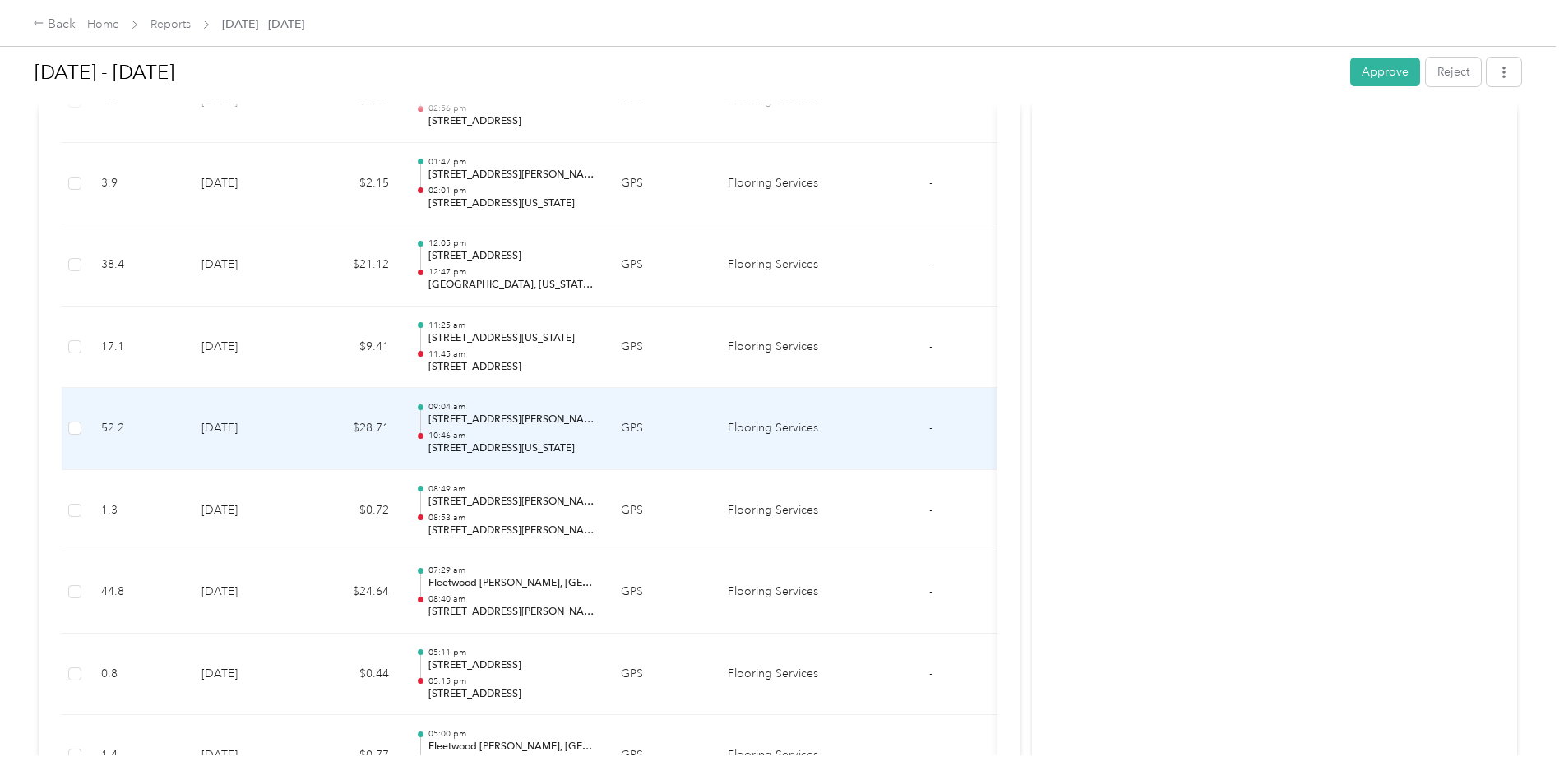
click at [267, 420] on td "[DATE]" at bounding box center [246, 429] width 115 height 82
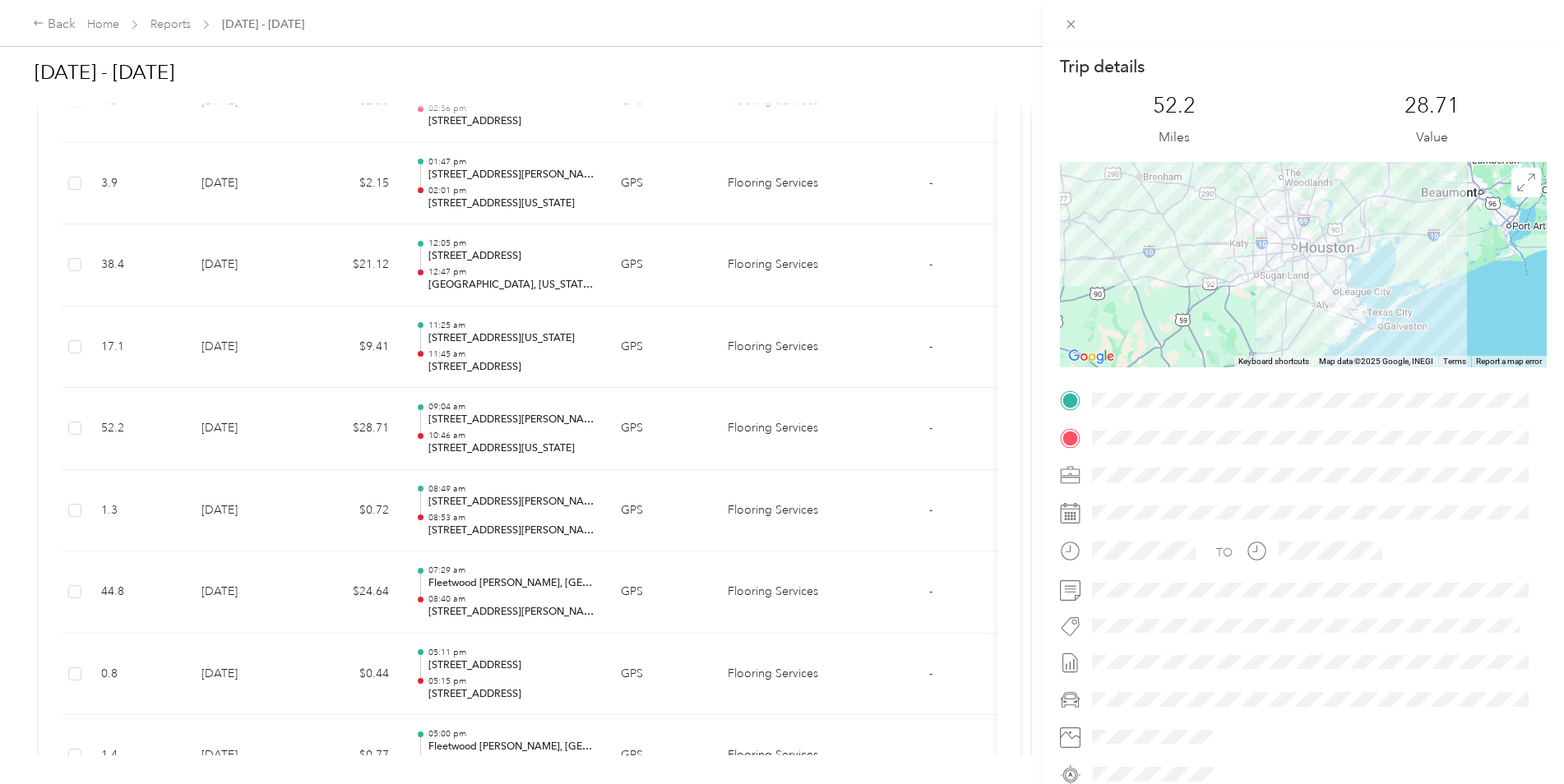
click at [268, 407] on div "Trip details This trip cannot be edited because it is either under review, appr…" at bounding box center [782, 392] width 1564 height 784
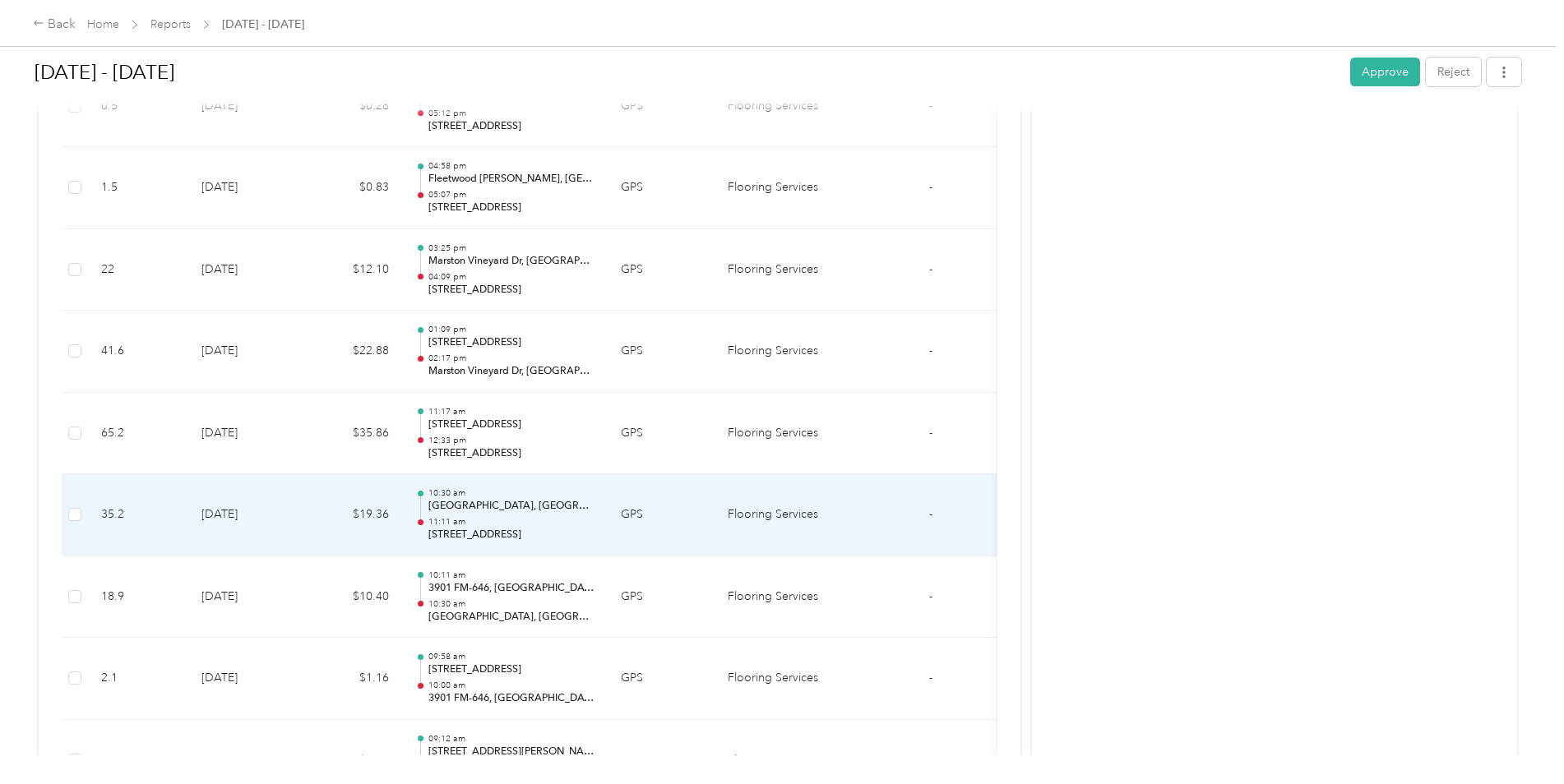
scroll to position [10582, 0]
click at [282, 514] on td "[DATE]" at bounding box center [246, 516] width 115 height 82
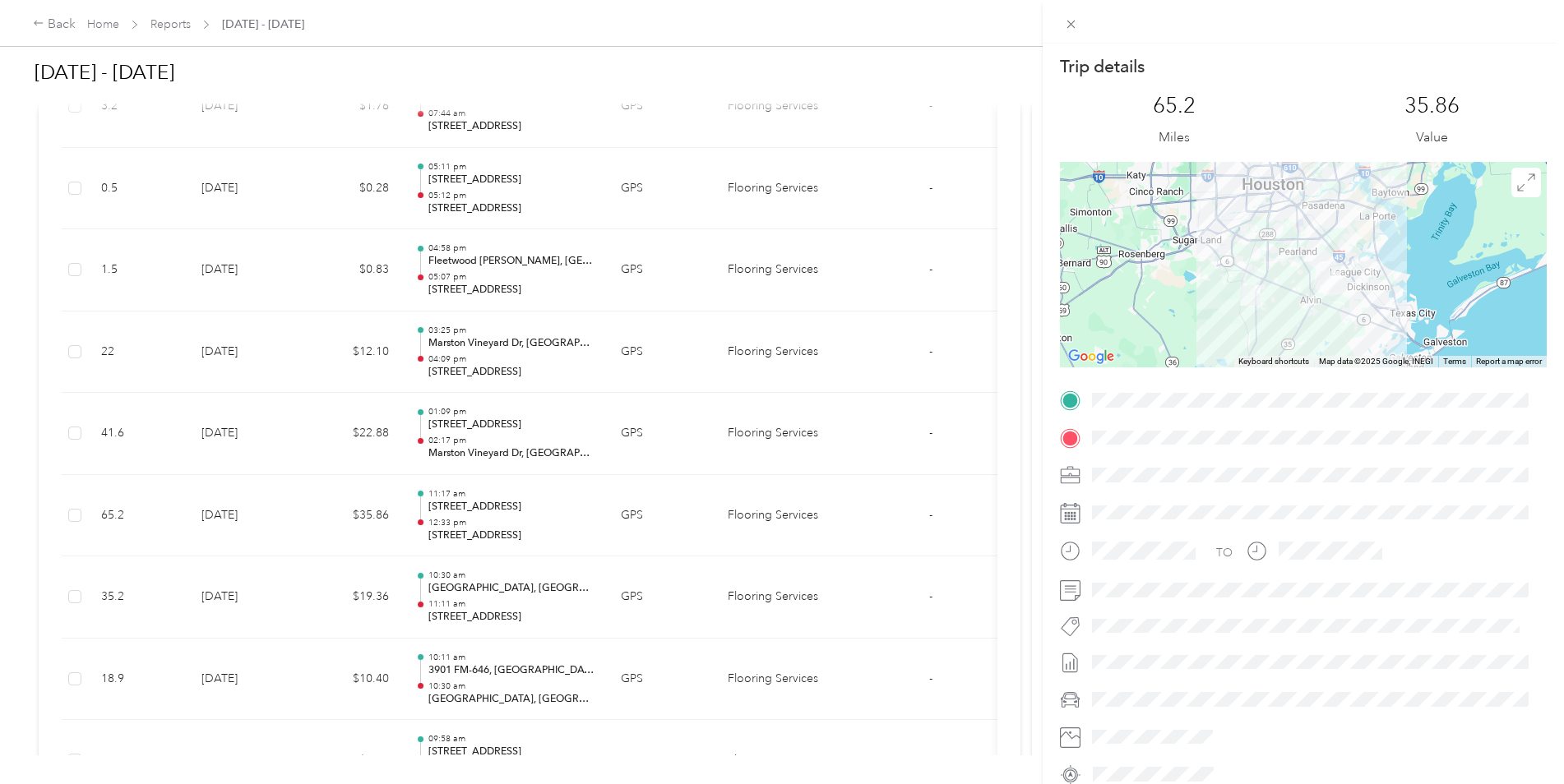
click at [283, 514] on div "Trip details This trip cannot be edited because it is either under review, appr…" at bounding box center [782, 392] width 1564 height 784
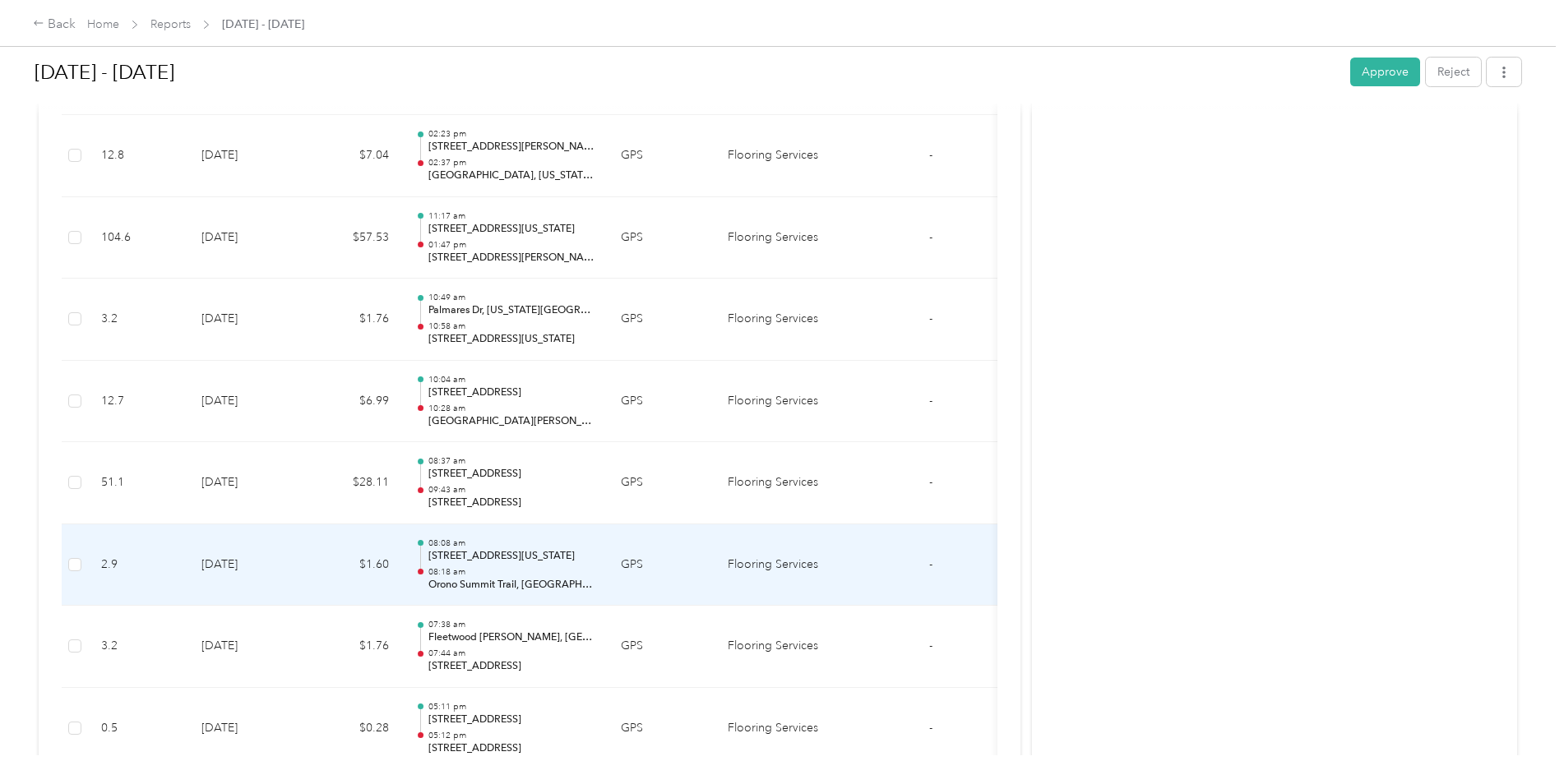
scroll to position [10006, 0]
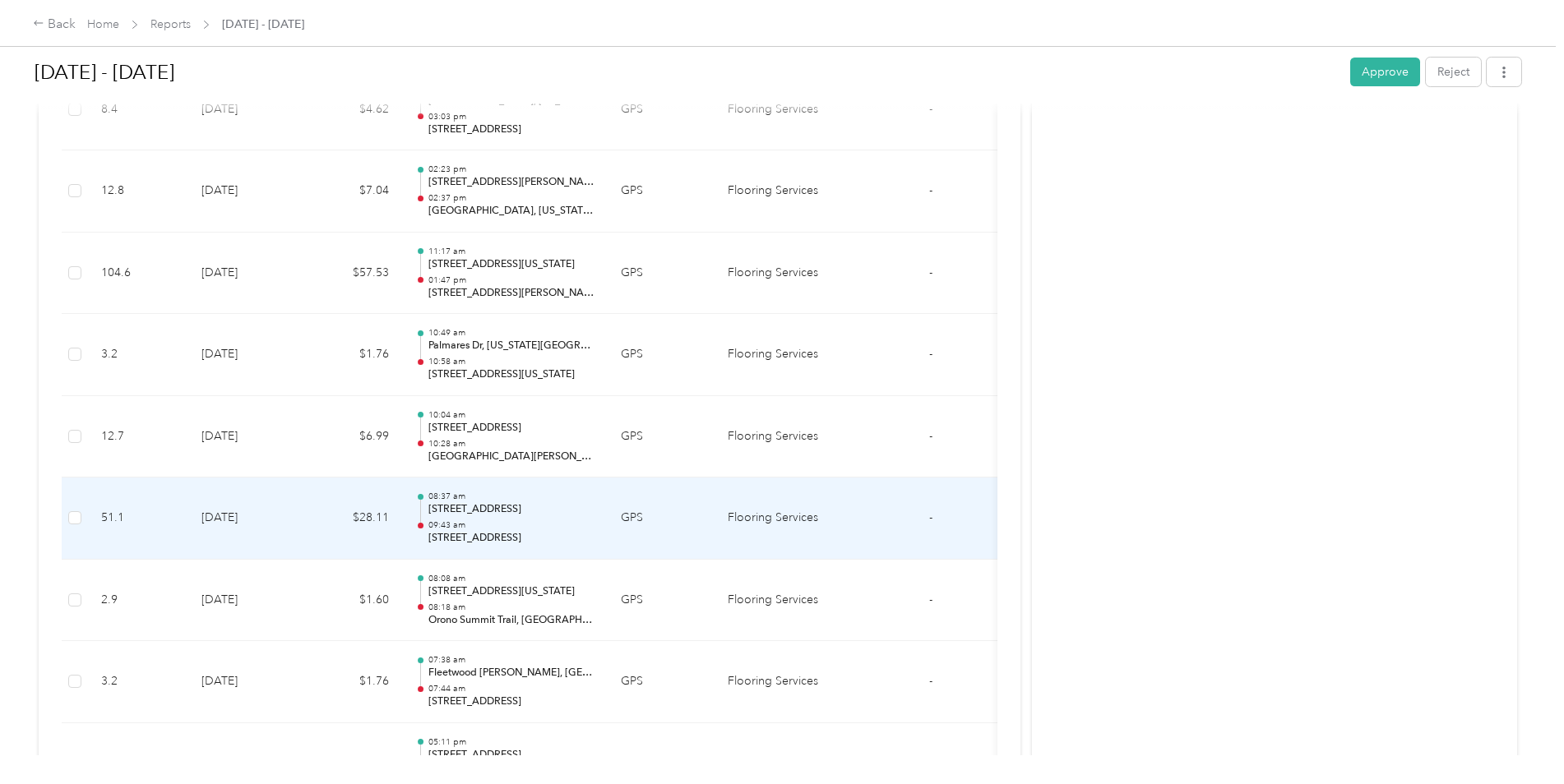
click at [286, 508] on td "[DATE]" at bounding box center [246, 518] width 115 height 82
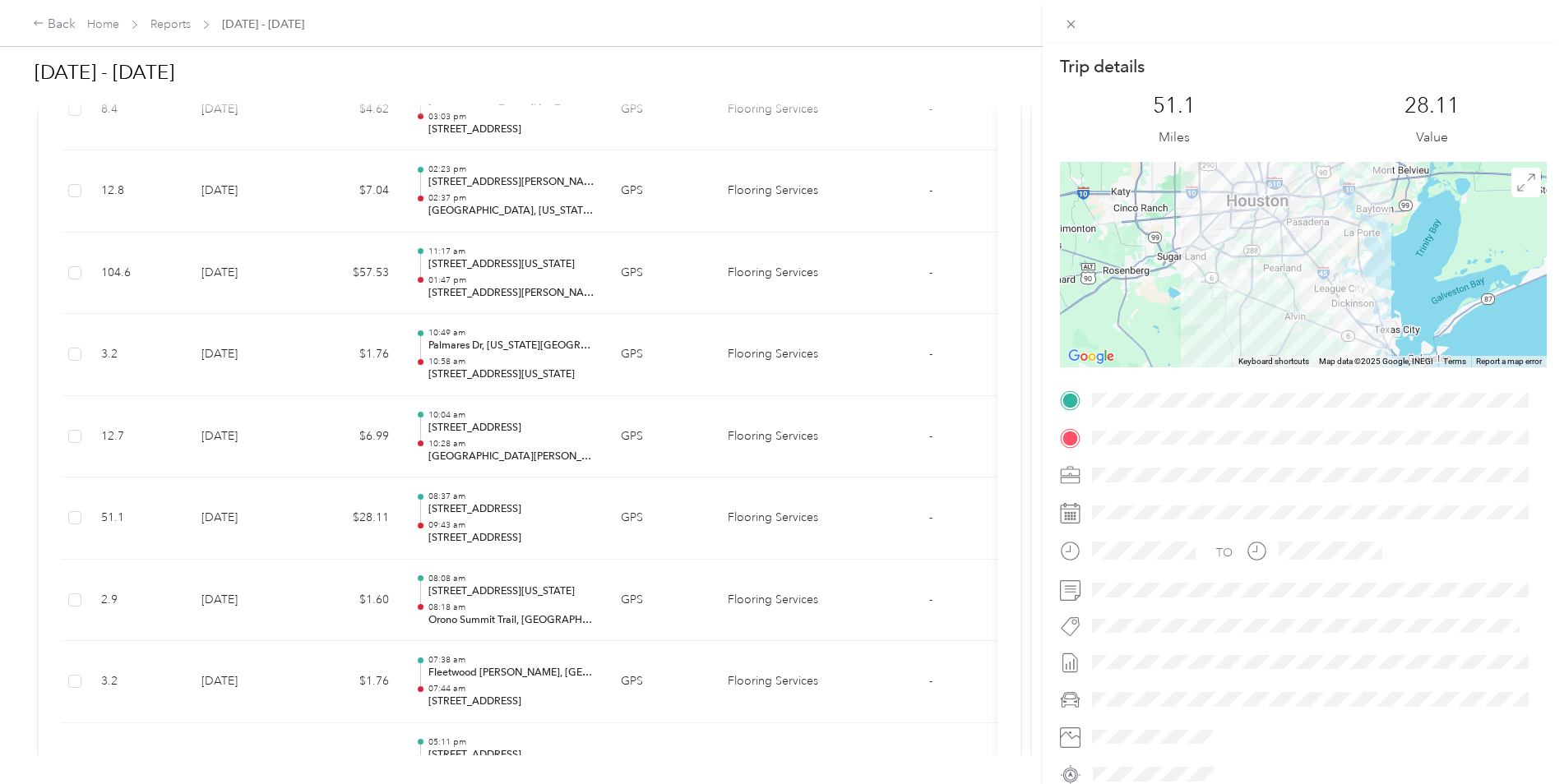
click at [286, 507] on div "Trip details This trip cannot be edited because it is either under review, appr…" at bounding box center [782, 392] width 1564 height 784
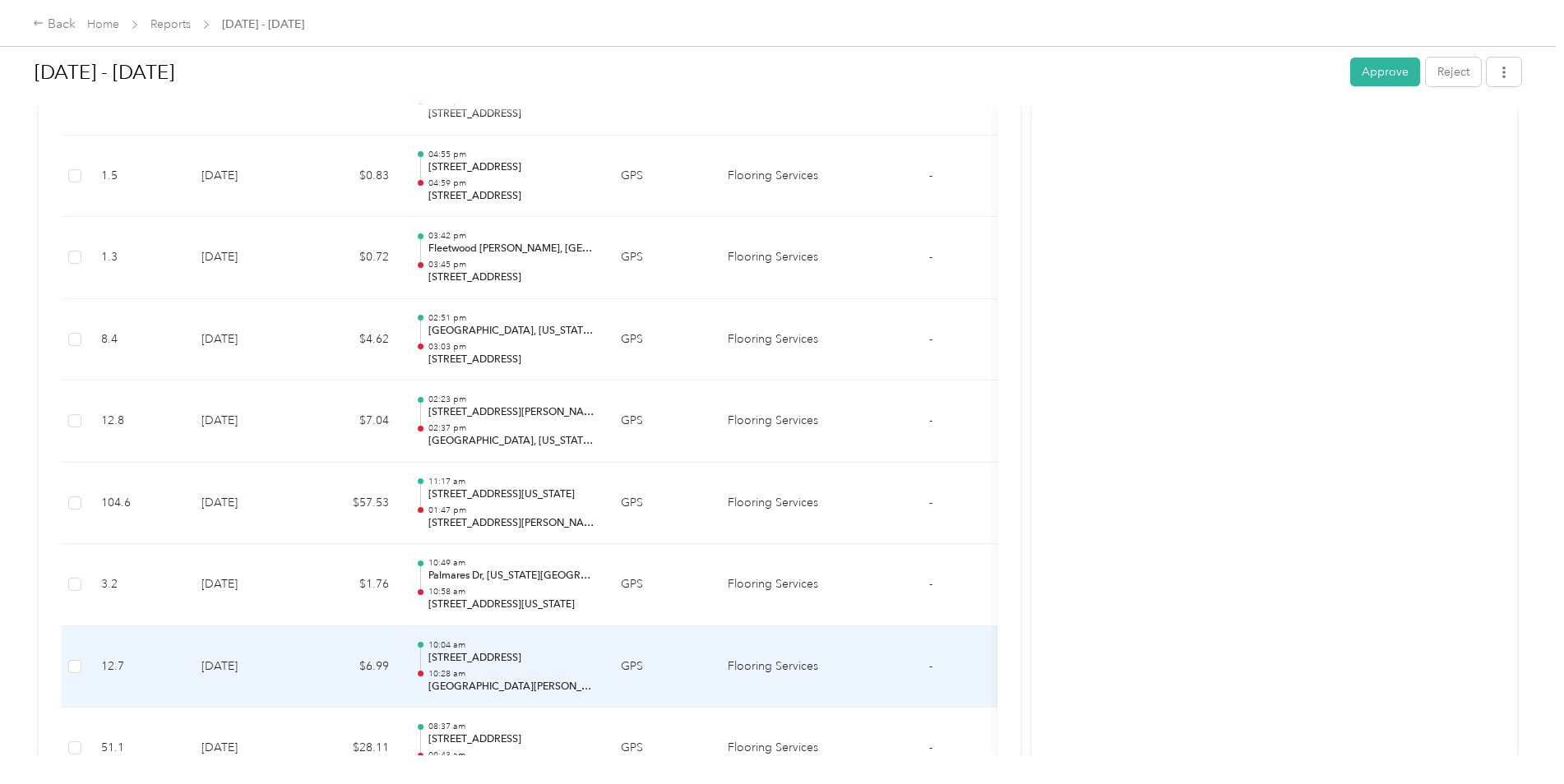
scroll to position [9760, 0]
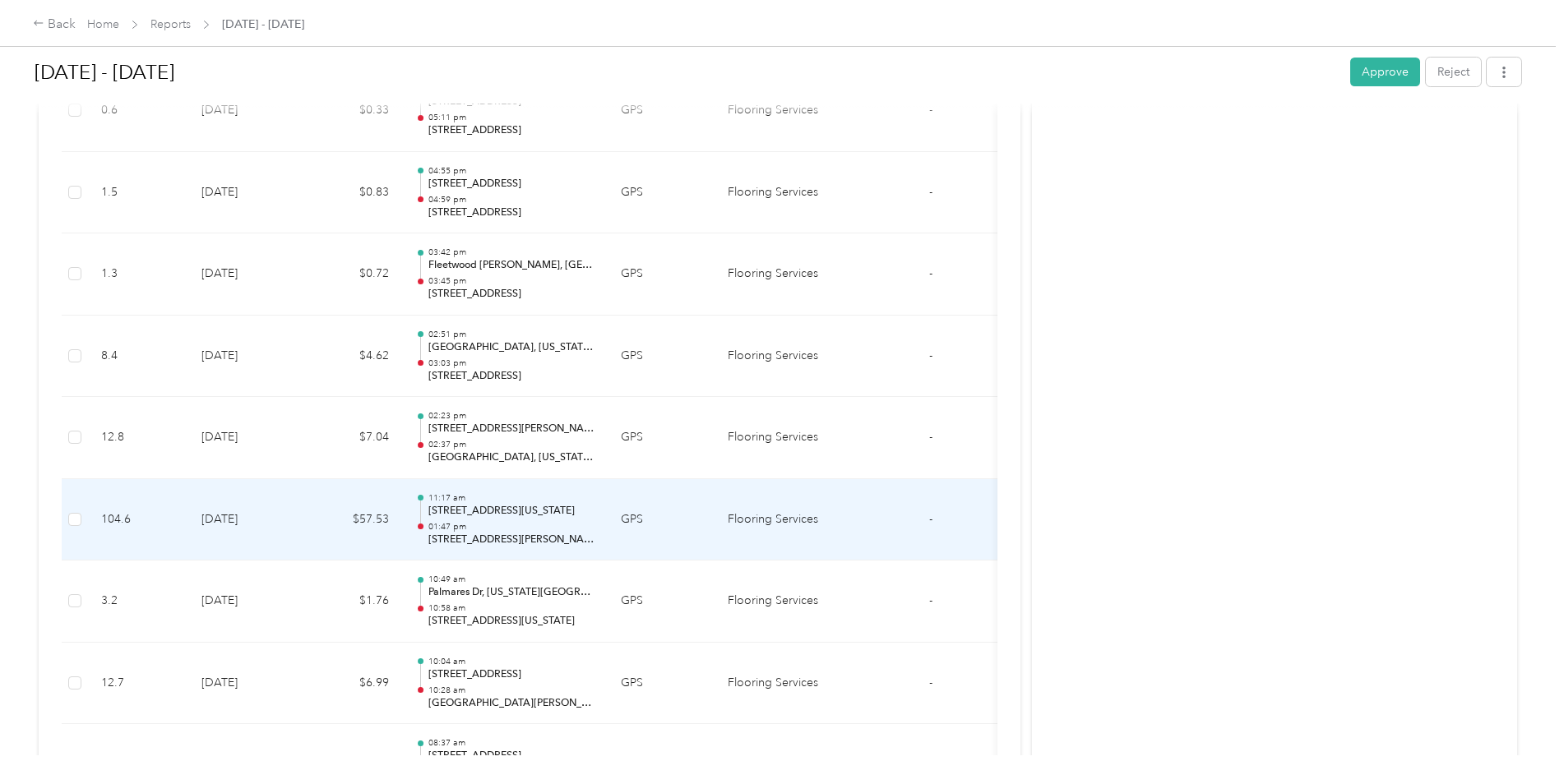
click at [286, 513] on td "[DATE]" at bounding box center [246, 520] width 115 height 82
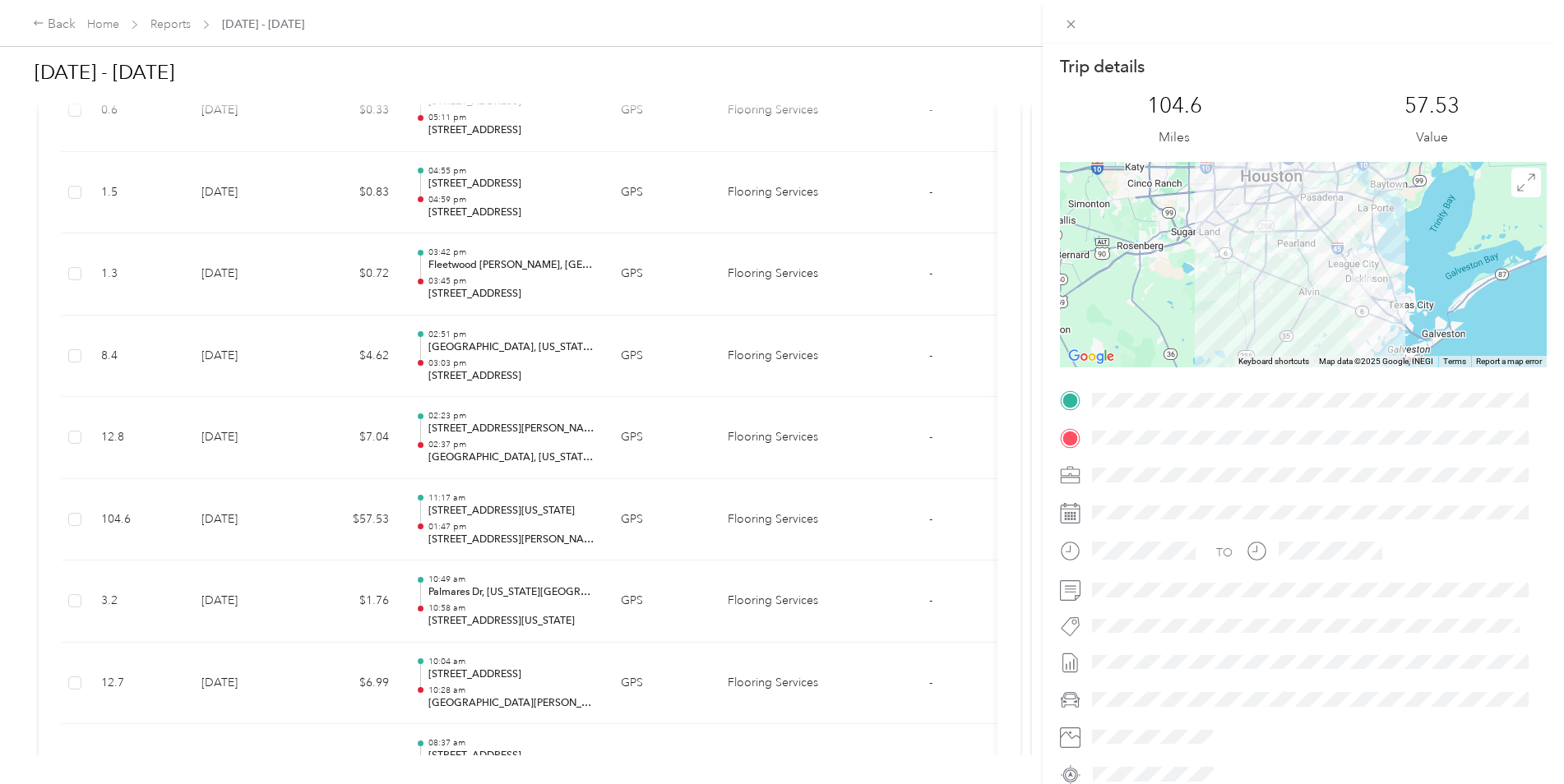
click at [255, 520] on div "Trip details This trip cannot be edited because it is either under review, appr…" at bounding box center [782, 392] width 1564 height 784
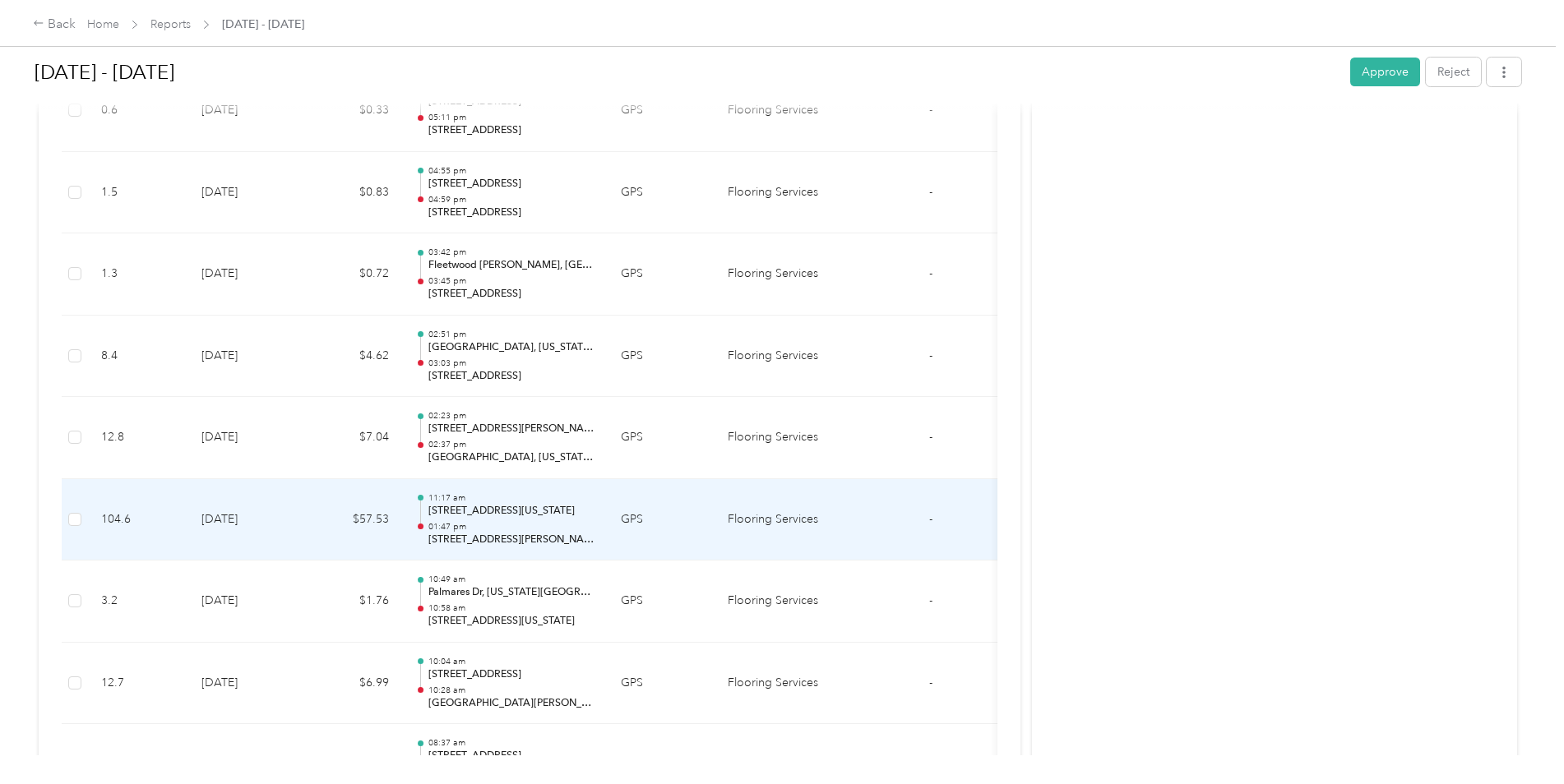
click at [260, 517] on td "[DATE]" at bounding box center [246, 520] width 115 height 82
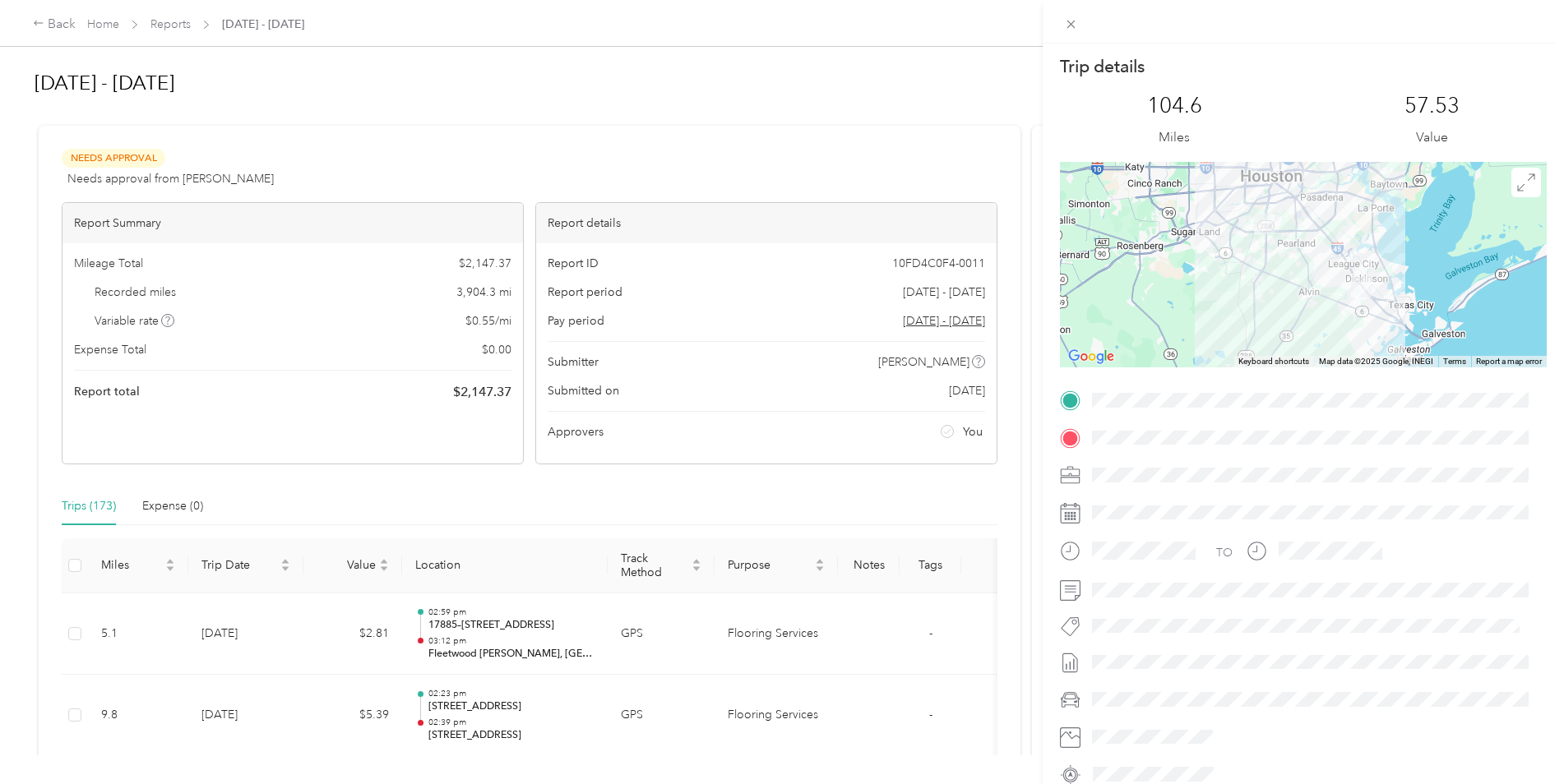
scroll to position [9760, 0]
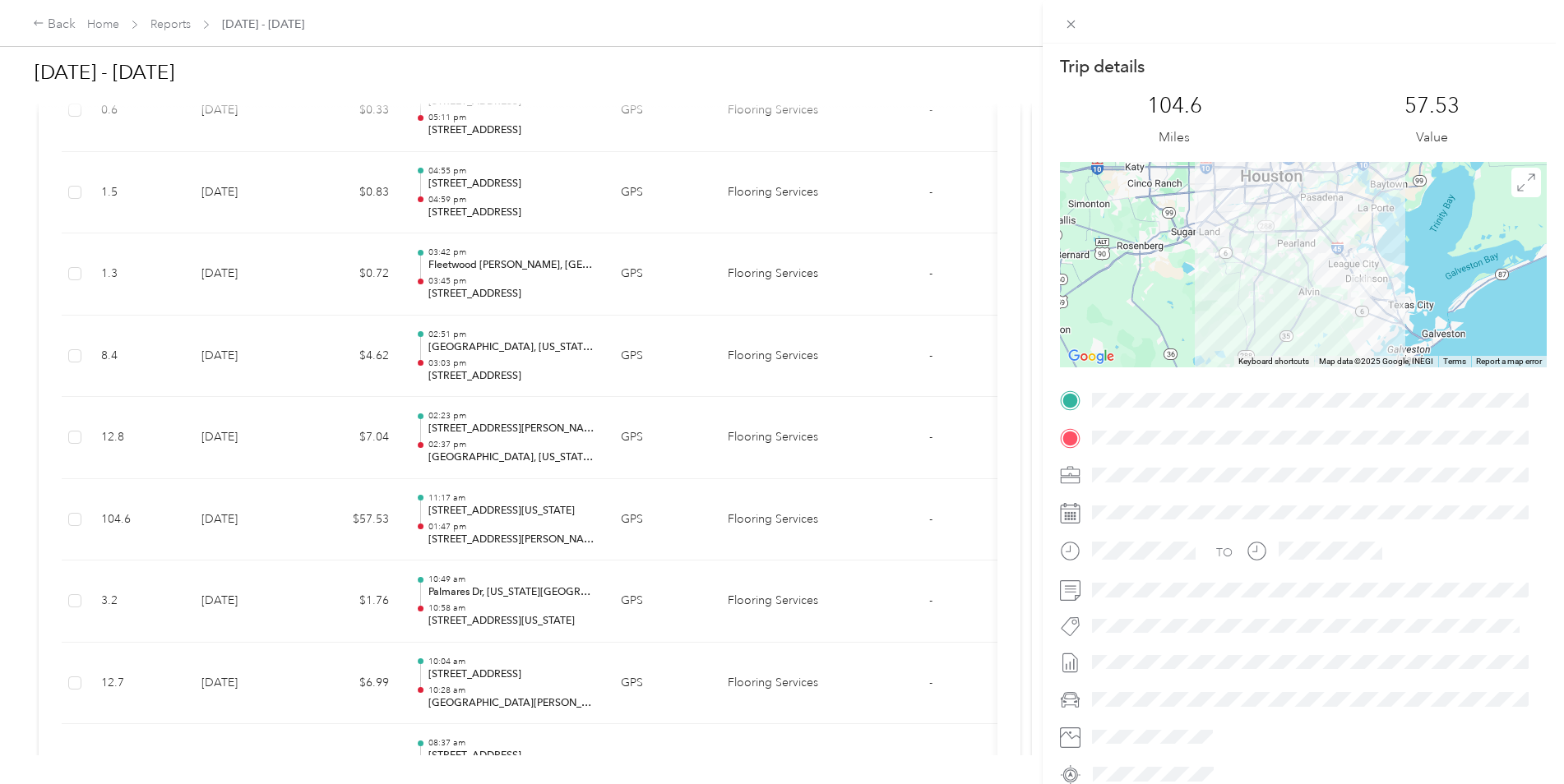
click at [1335, 324] on div at bounding box center [1303, 265] width 486 height 205
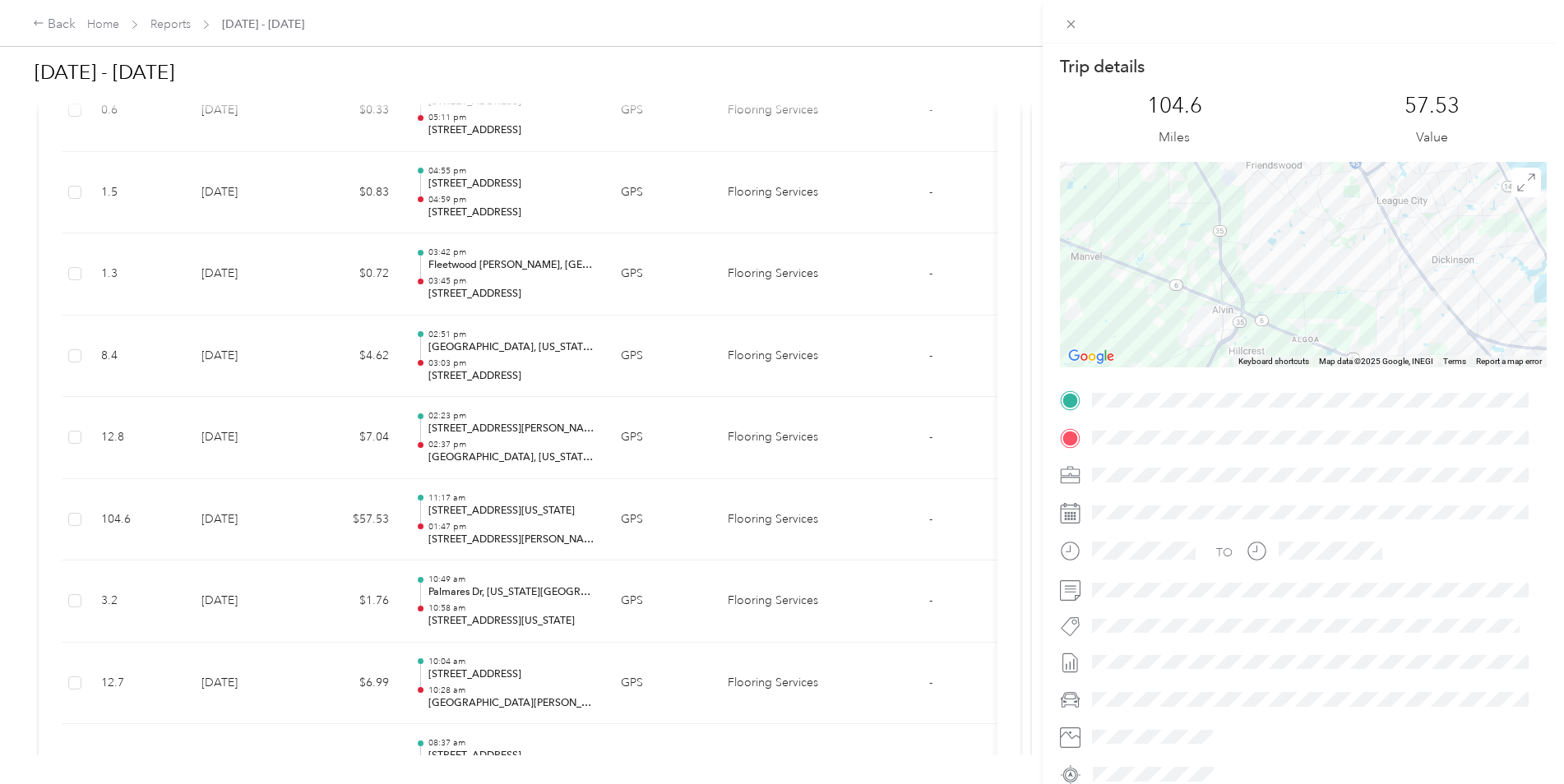
drag, startPoint x: 1332, startPoint y: 227, endPoint x: 1330, endPoint y: 340, distance: 113.0
click at [1331, 341] on div at bounding box center [1303, 265] width 486 height 205
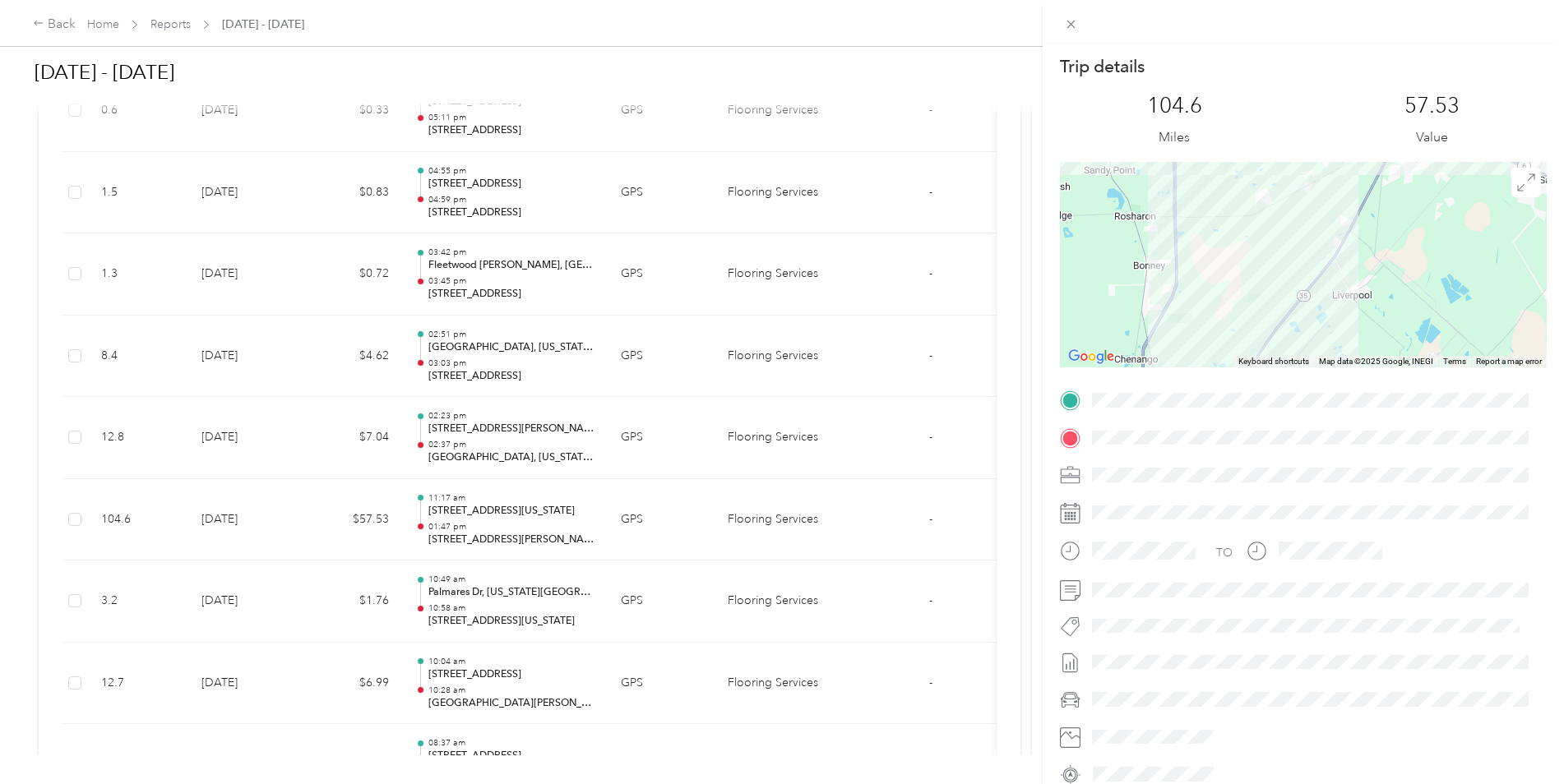
drag, startPoint x: 1332, startPoint y: 291, endPoint x: 1502, endPoint y: 96, distance: 258.7
click at [1502, 96] on div "Trip details This trip cannot be edited because it is either under review, appr…" at bounding box center [1303, 421] width 486 height 732
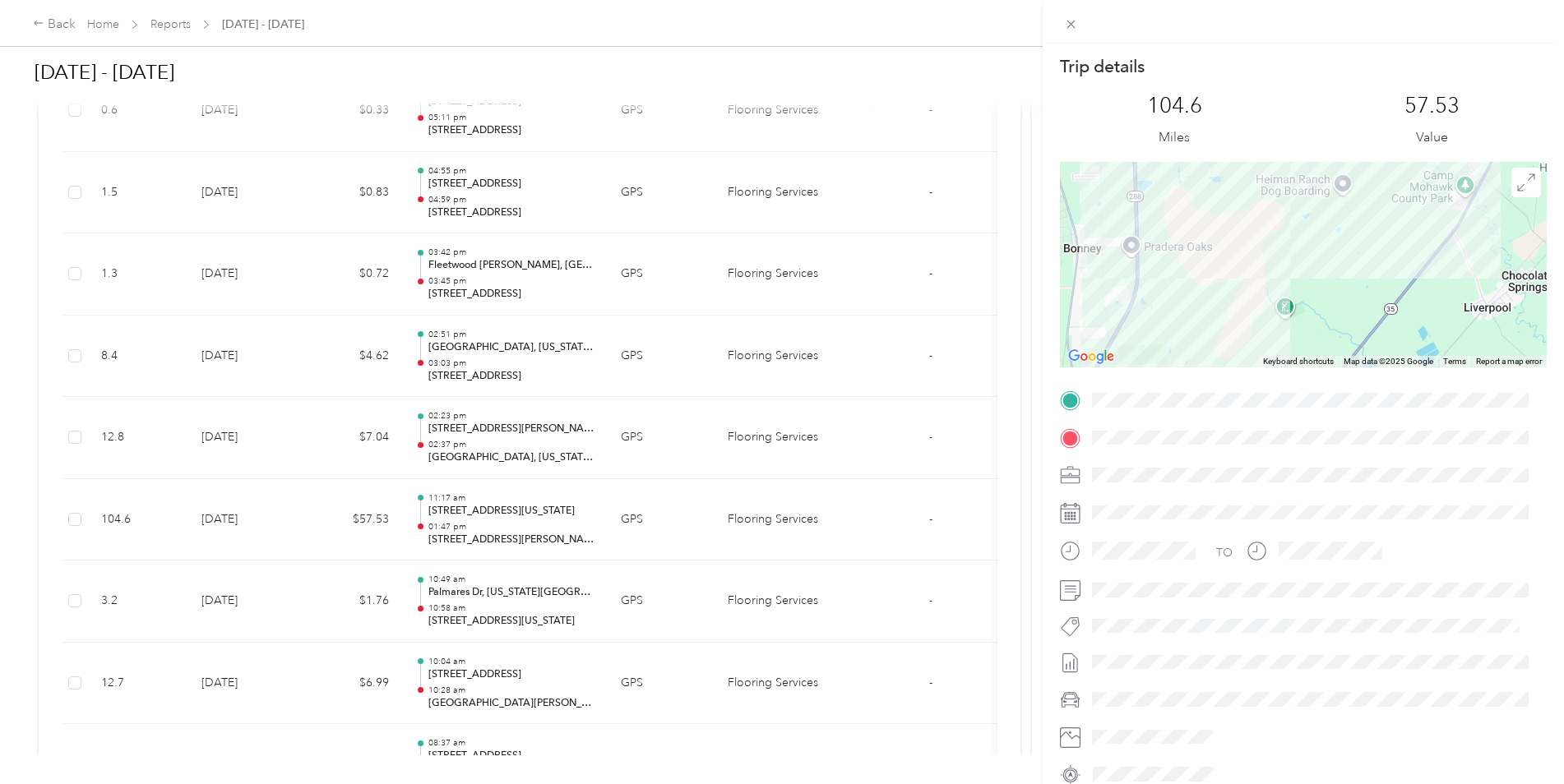
drag, startPoint x: 1118, startPoint y: 290, endPoint x: 1188, endPoint y: 284, distance: 70.3
click at [1188, 284] on div at bounding box center [1303, 265] width 486 height 205
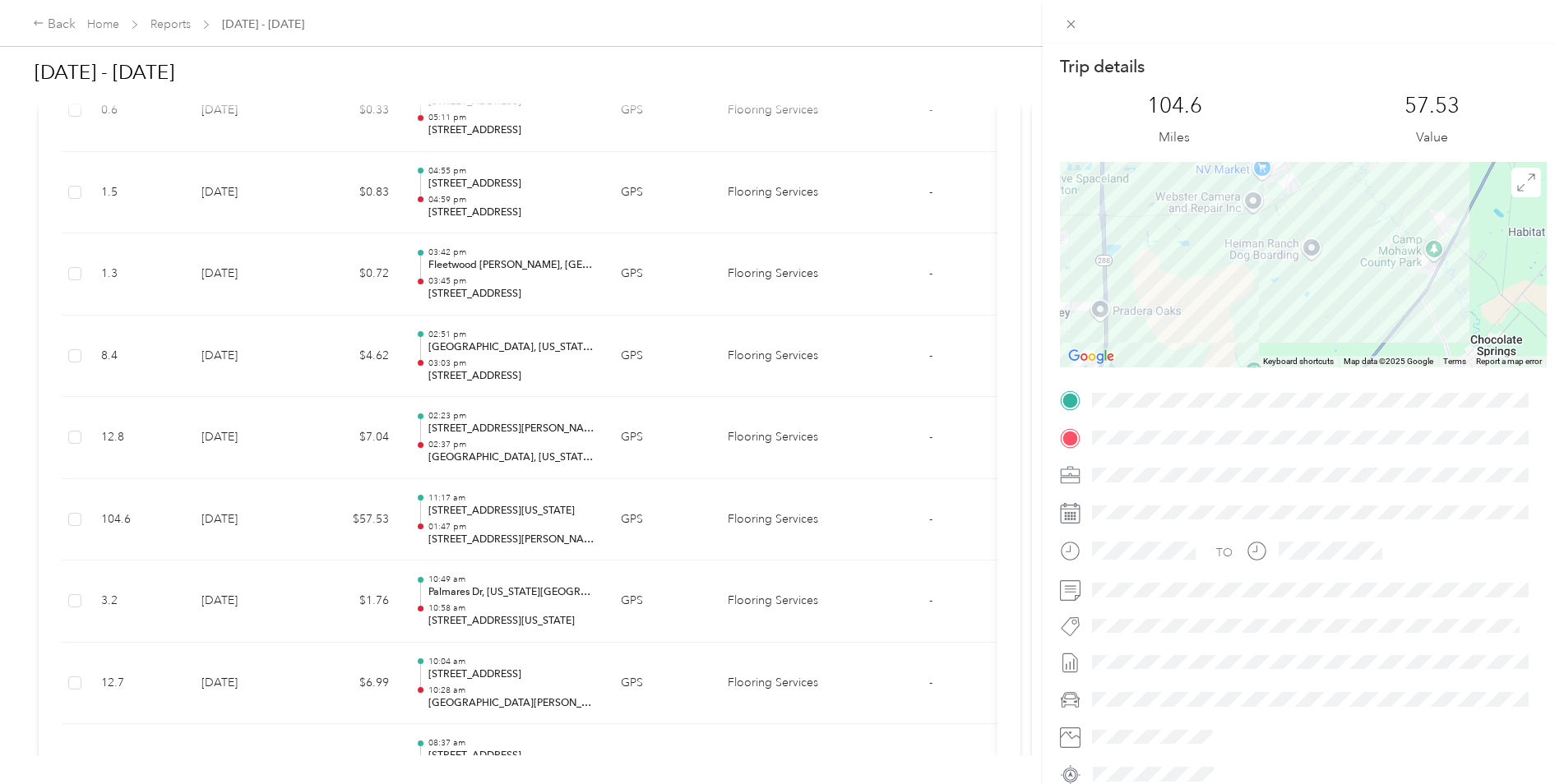
drag, startPoint x: 1260, startPoint y: 235, endPoint x: 1228, endPoint y: 301, distance: 73.3
click at [1228, 301] on div at bounding box center [1303, 265] width 486 height 205
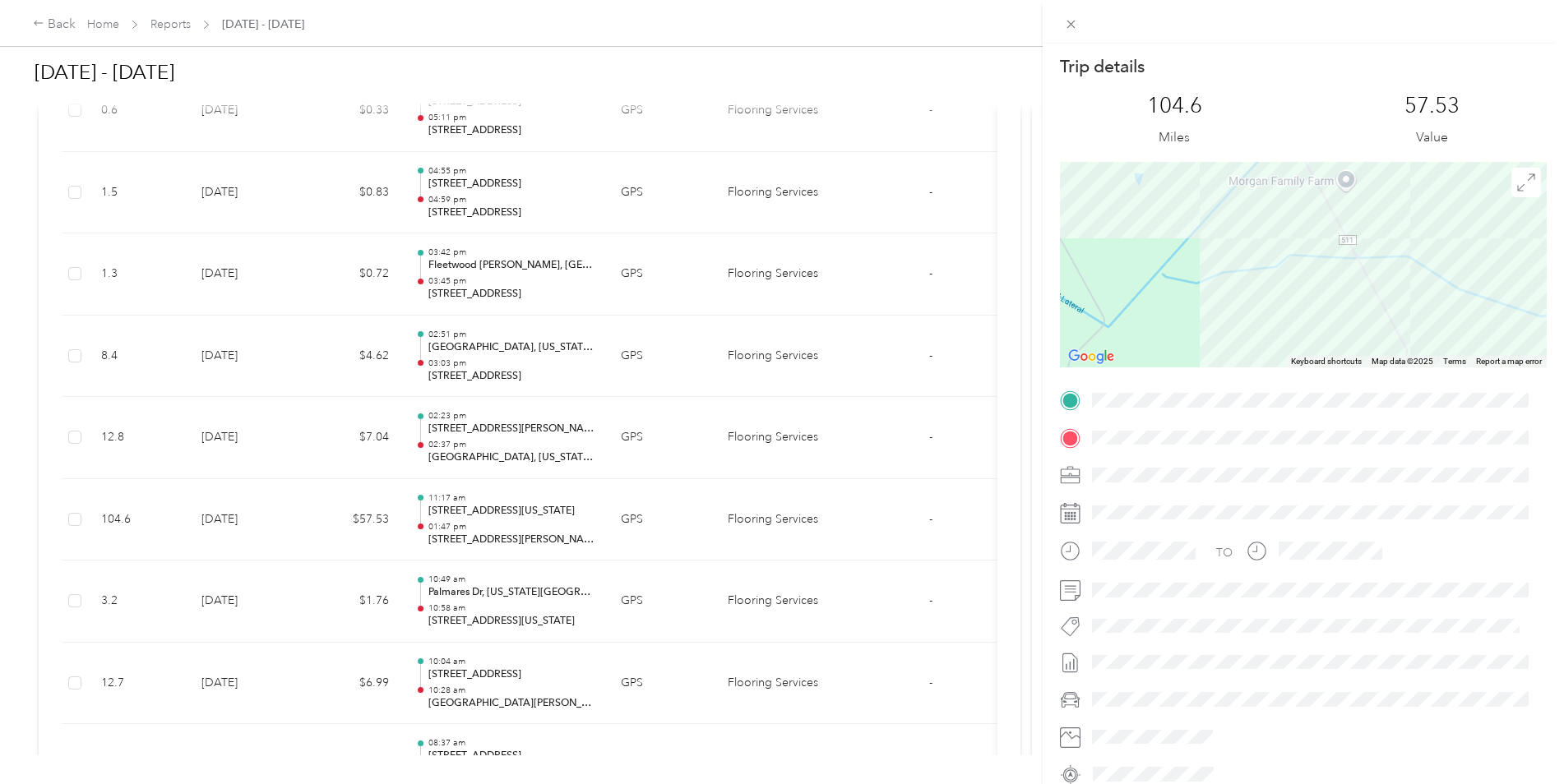
drag, startPoint x: 1251, startPoint y: 309, endPoint x: 1257, endPoint y: 205, distance: 104.2
click at [1257, 205] on div at bounding box center [1303, 265] width 486 height 205
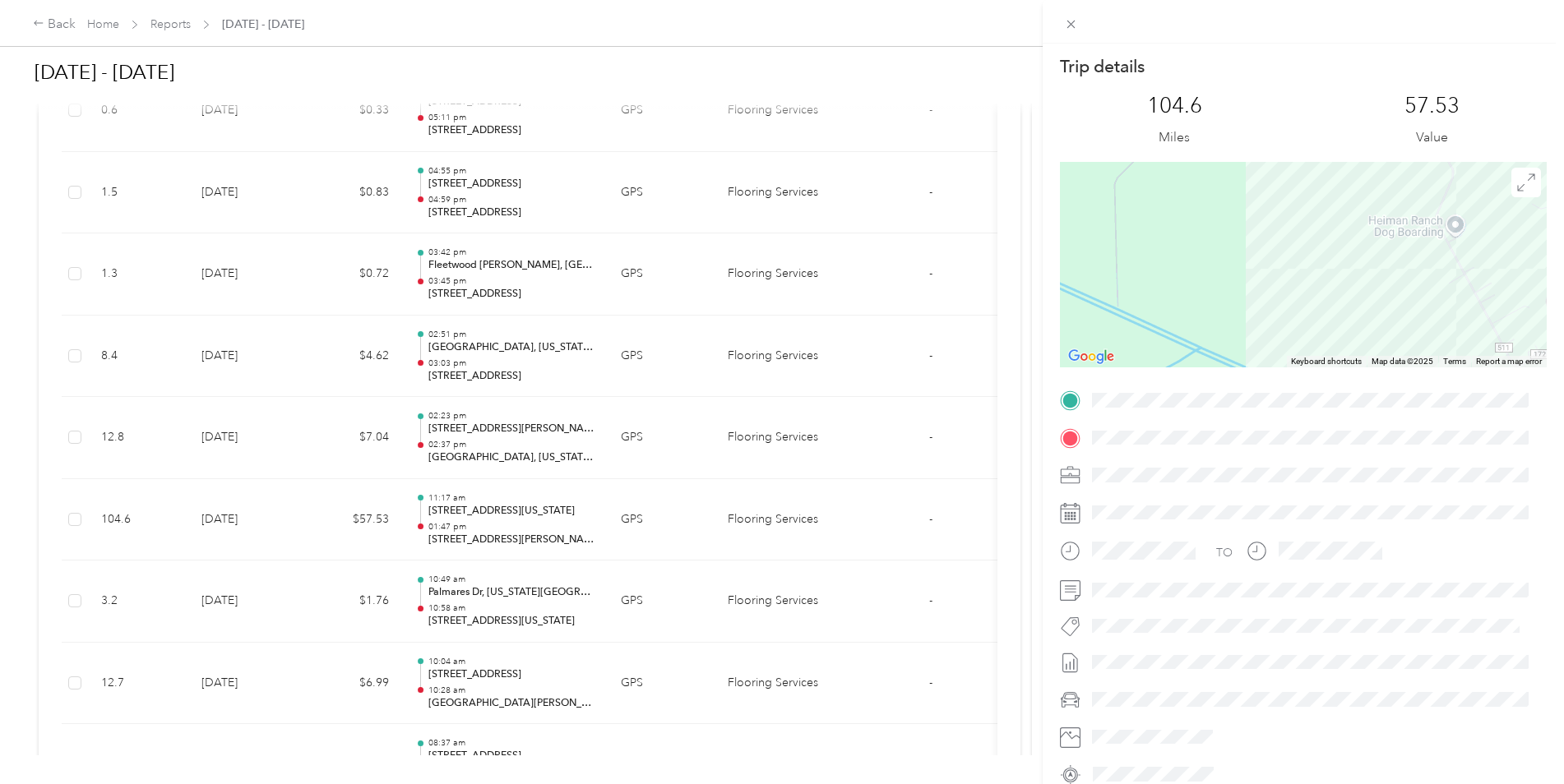
drag, startPoint x: 1268, startPoint y: 314, endPoint x: 1314, endPoint y: 160, distance: 160.7
click at [1314, 160] on div "Trip details This trip cannot be edited because it is either under review, appr…" at bounding box center [1303, 421] width 486 height 732
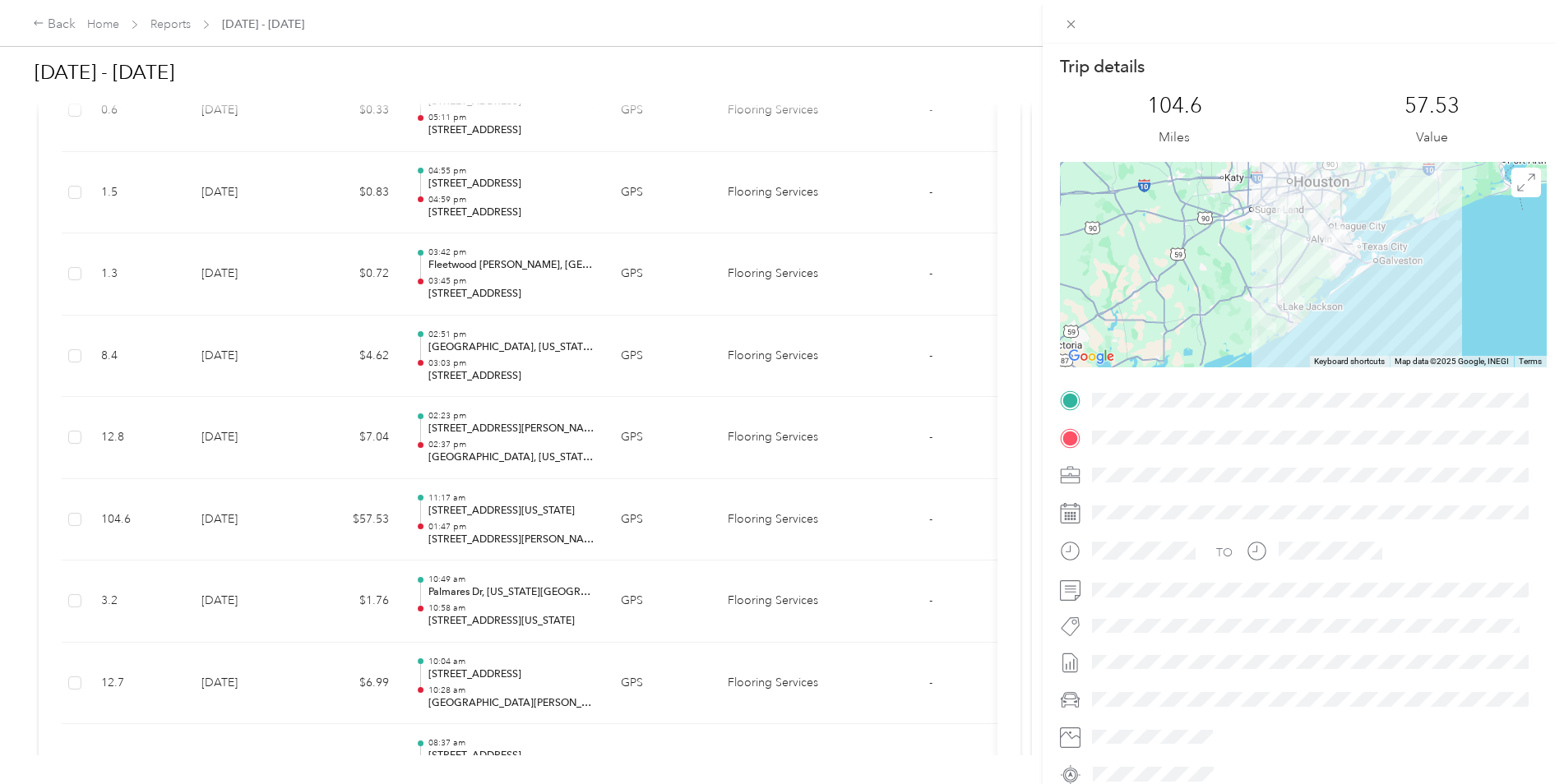
click at [1278, 252] on div at bounding box center [1303, 265] width 486 height 205
click at [1277, 251] on div at bounding box center [1303, 265] width 486 height 205
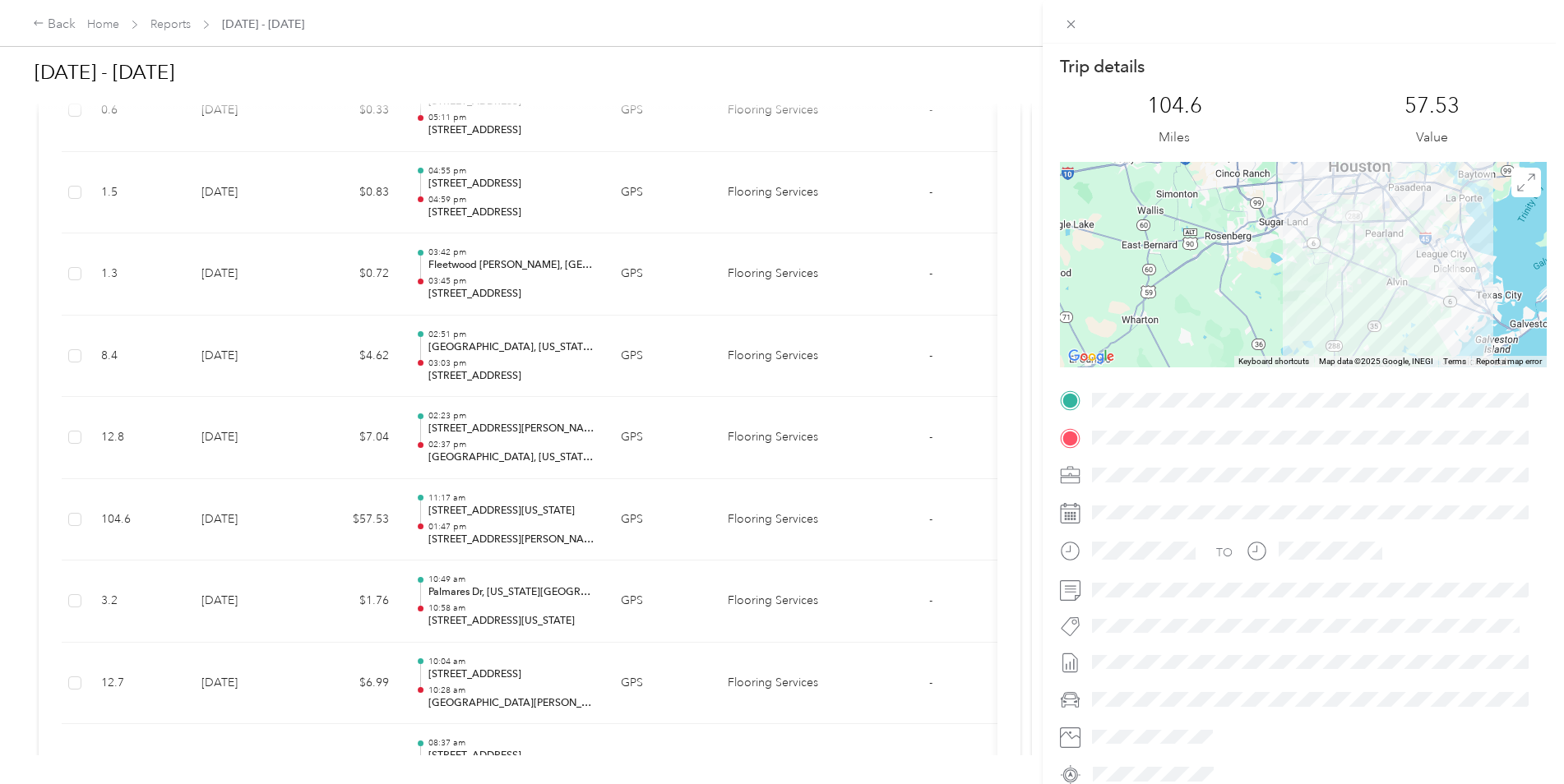
click at [1403, 288] on div at bounding box center [1303, 265] width 486 height 205
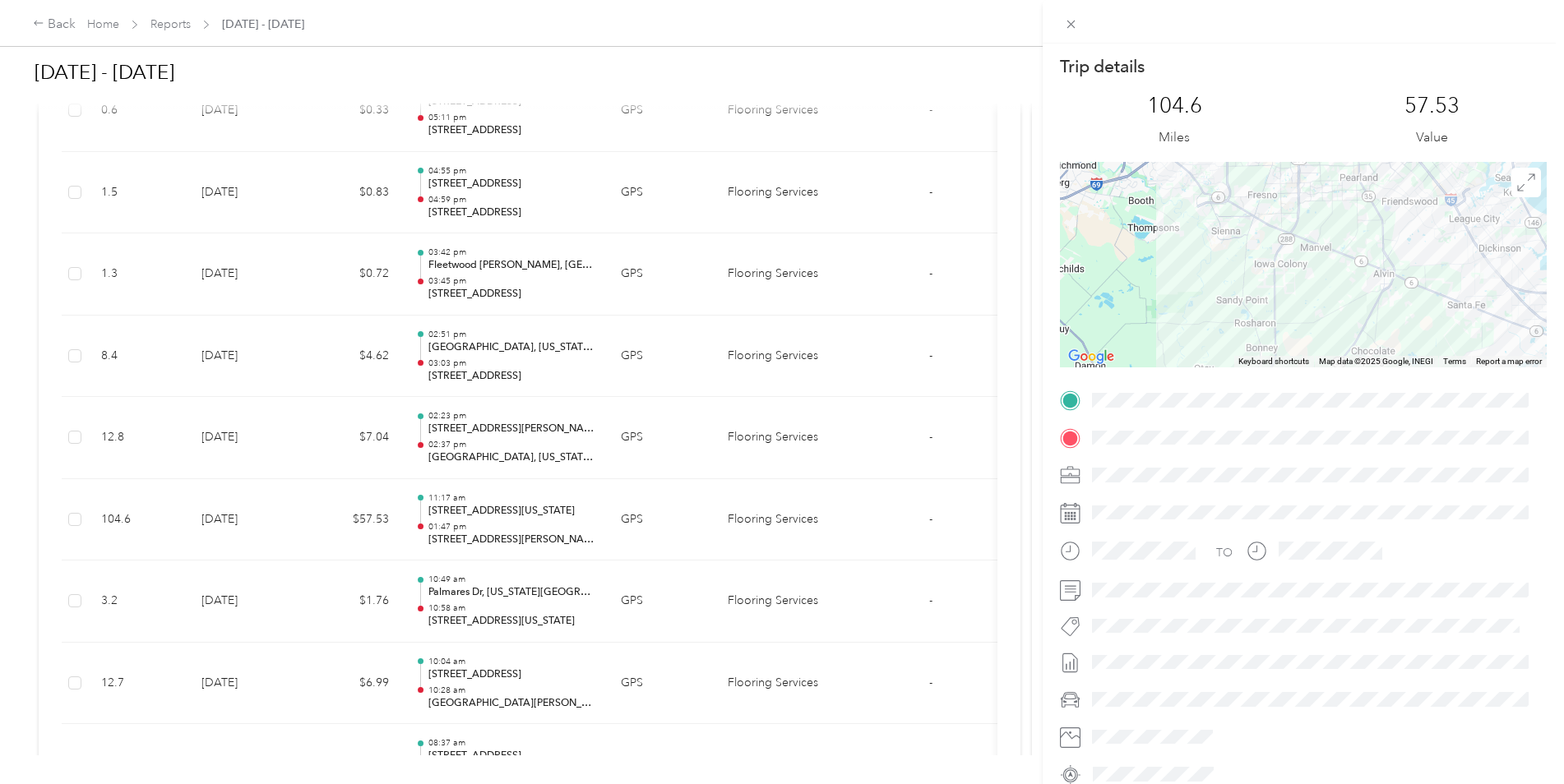
click at [1404, 288] on div at bounding box center [1303, 265] width 486 height 205
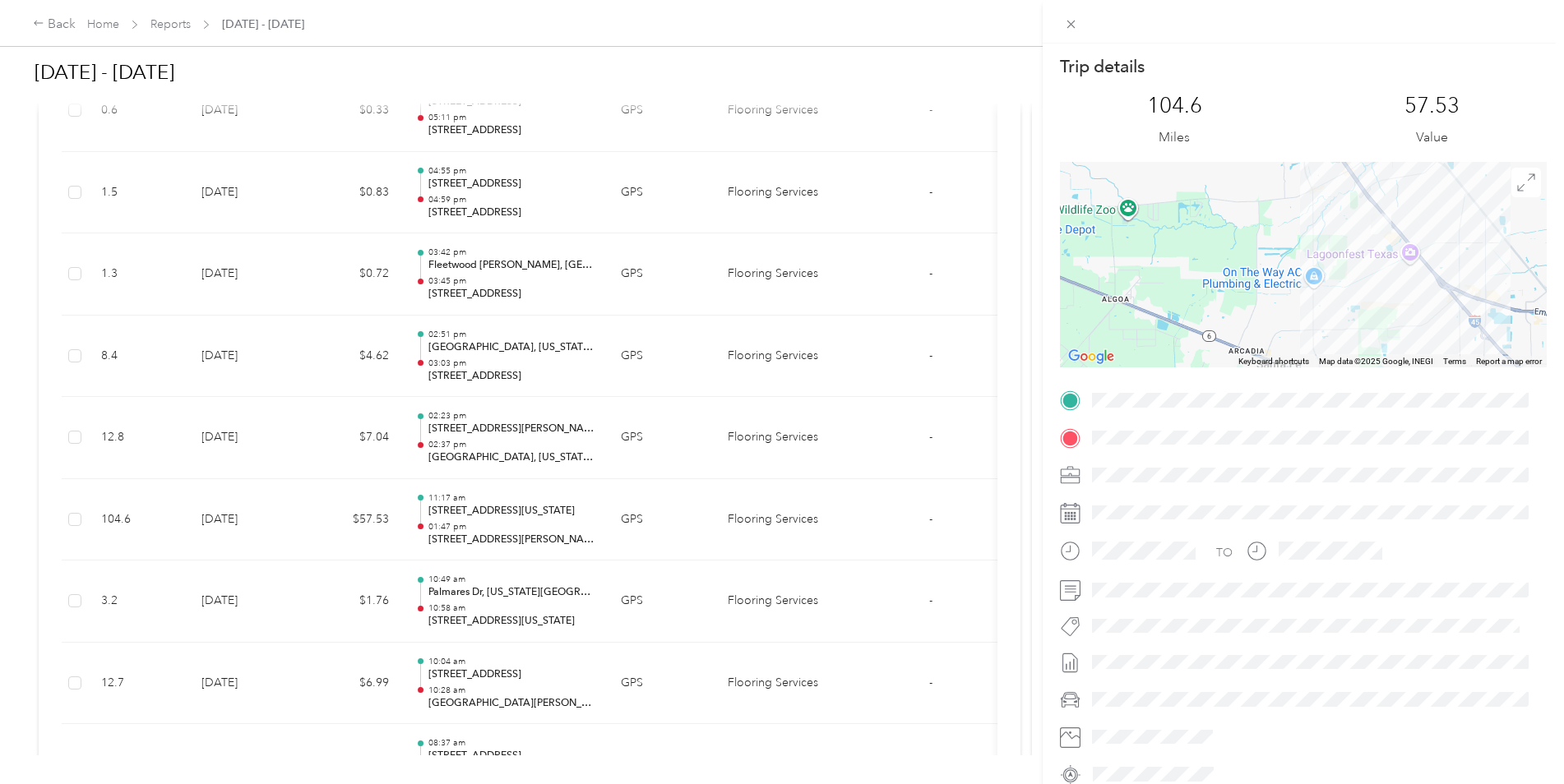
drag, startPoint x: 1368, startPoint y: 263, endPoint x: 1198, endPoint y: 278, distance: 170.7
click at [1206, 282] on div at bounding box center [1303, 265] width 486 height 205
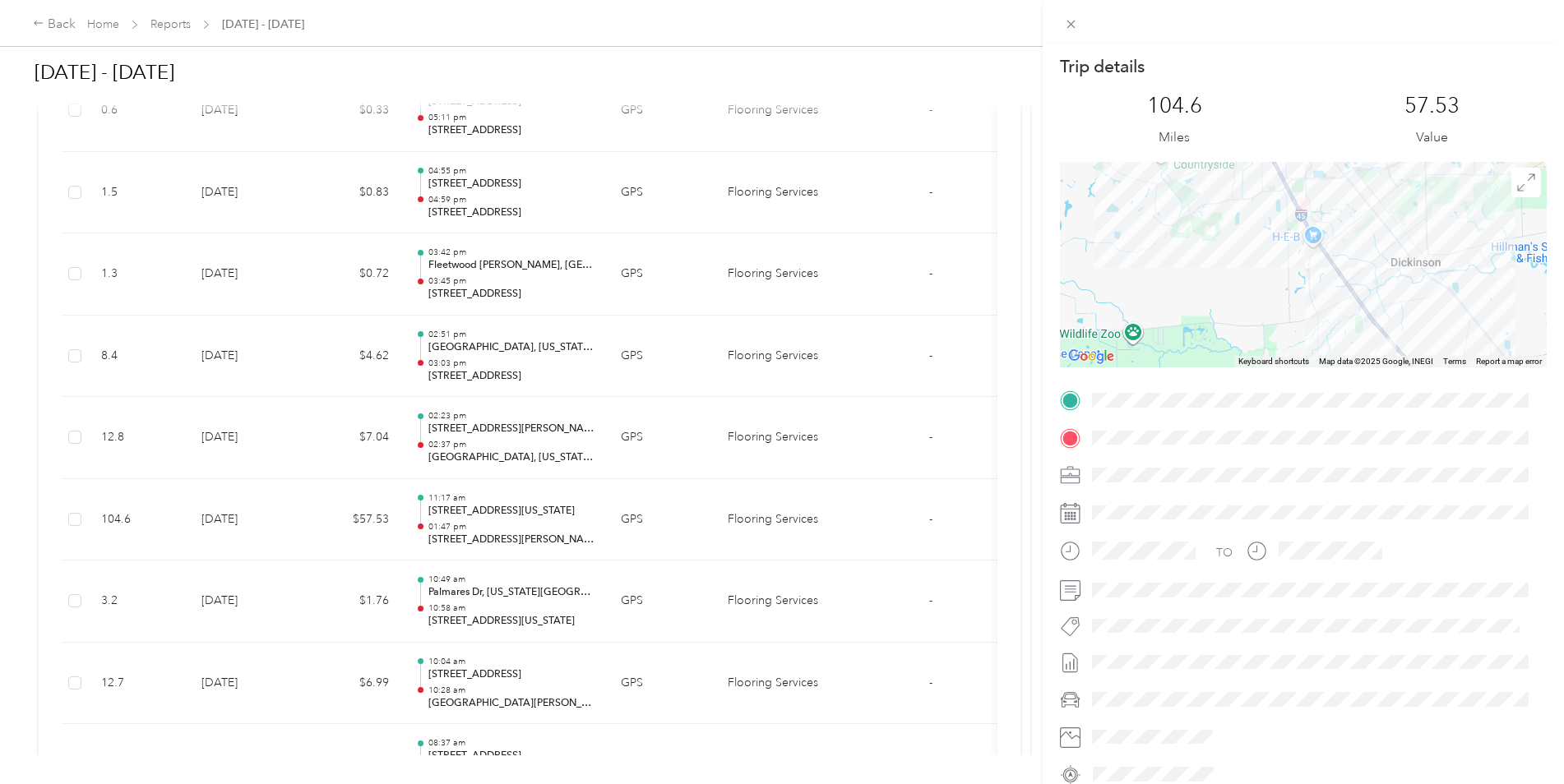
click at [1373, 438] on div "Trip details This trip cannot be edited because it is either under review, appr…" at bounding box center [1303, 421] width 486 height 732
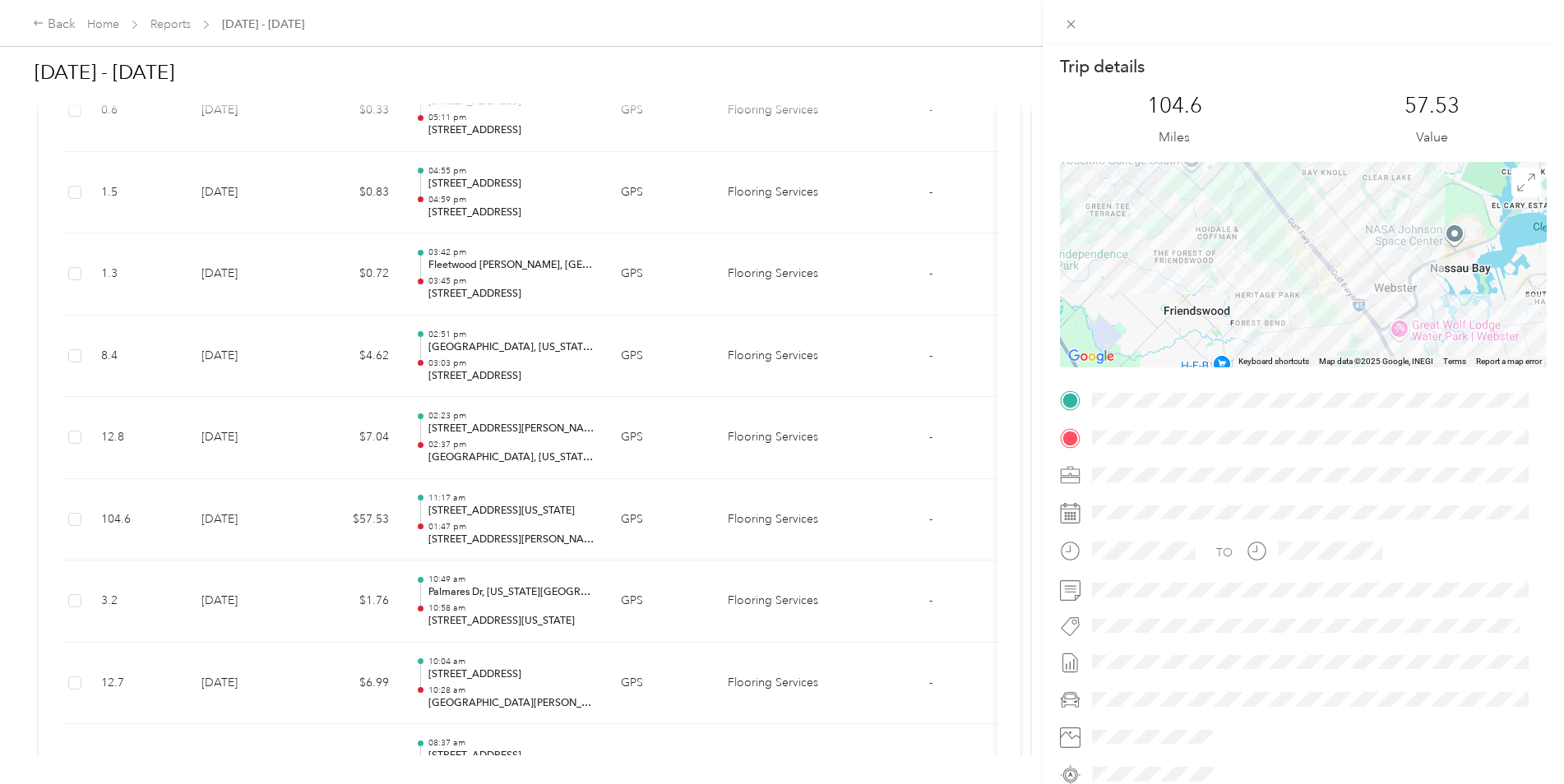
drag, startPoint x: 1304, startPoint y: 248, endPoint x: 1321, endPoint y: 263, distance: 22.7
click at [1380, 351] on div at bounding box center [1303, 265] width 486 height 205
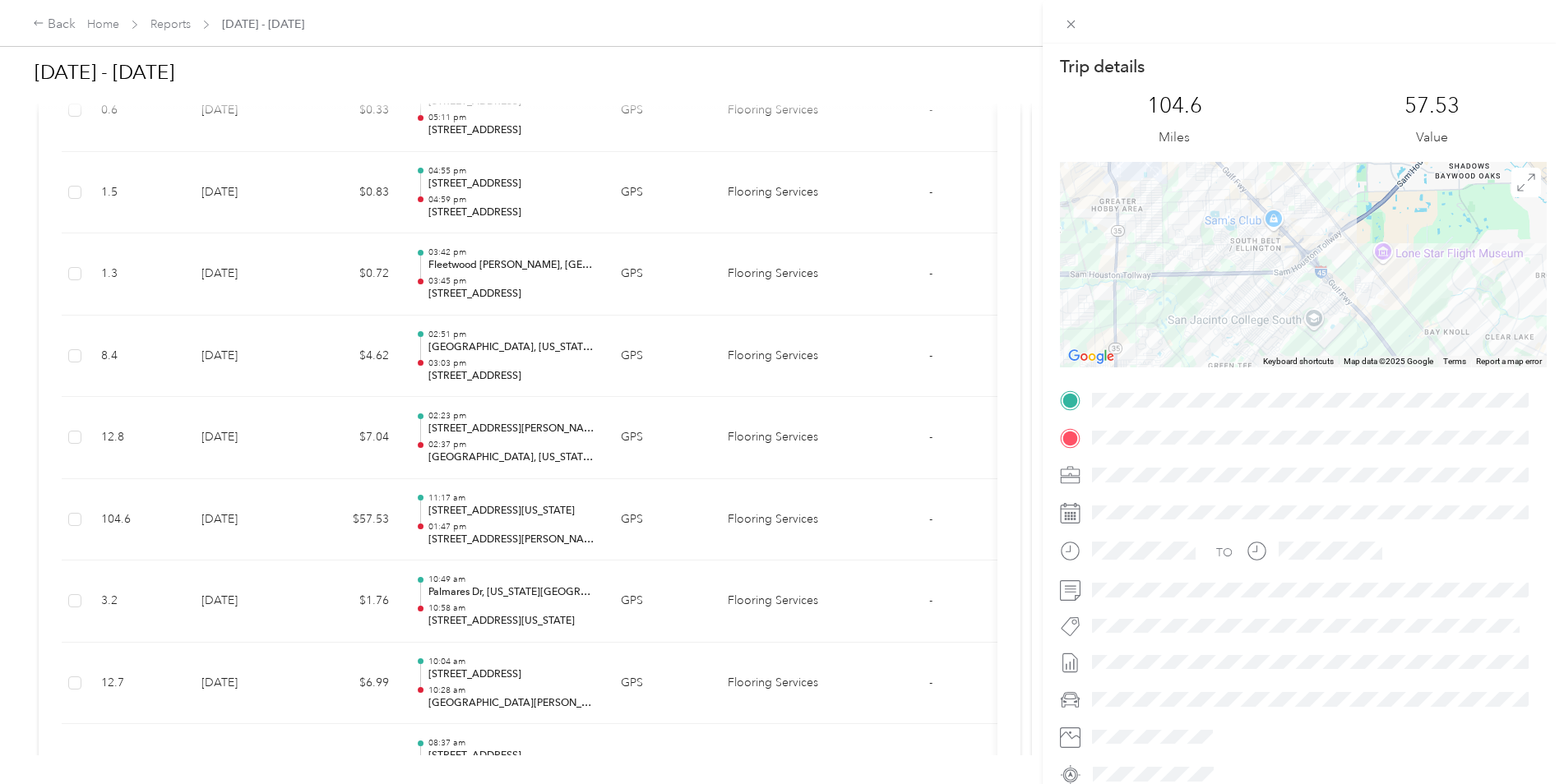
drag, startPoint x: 1279, startPoint y: 189, endPoint x: 1383, endPoint y: 348, distance: 190.0
click at [1383, 348] on div at bounding box center [1303, 265] width 486 height 205
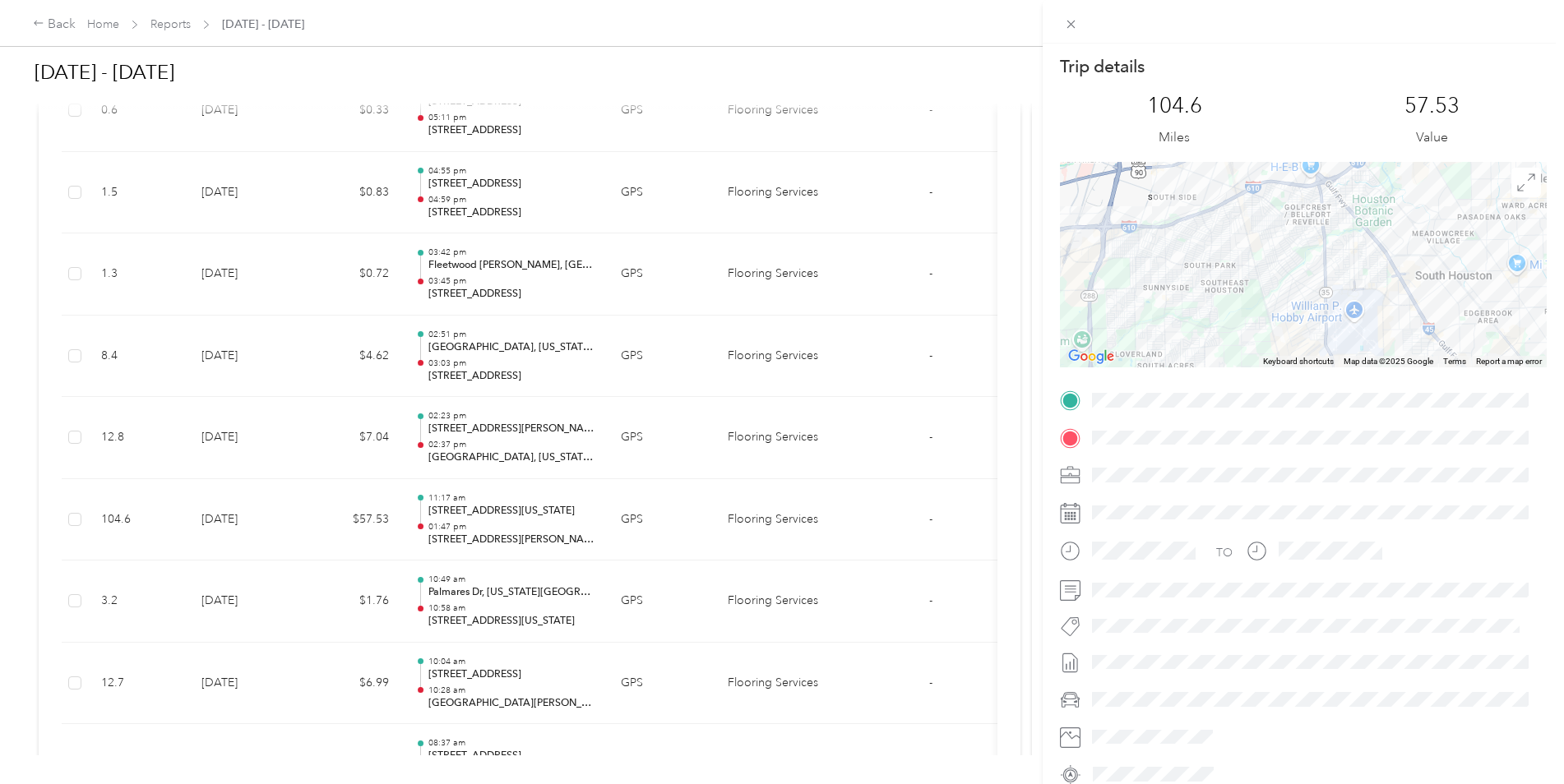
drag, startPoint x: 1255, startPoint y: 239, endPoint x: 1440, endPoint y: 359, distance: 220.5
click at [1440, 359] on div "Keyboard shortcuts Map Data Map data ©2025 Google Map data ©2025 Google 2 km Cl…" at bounding box center [1303, 265] width 486 height 205
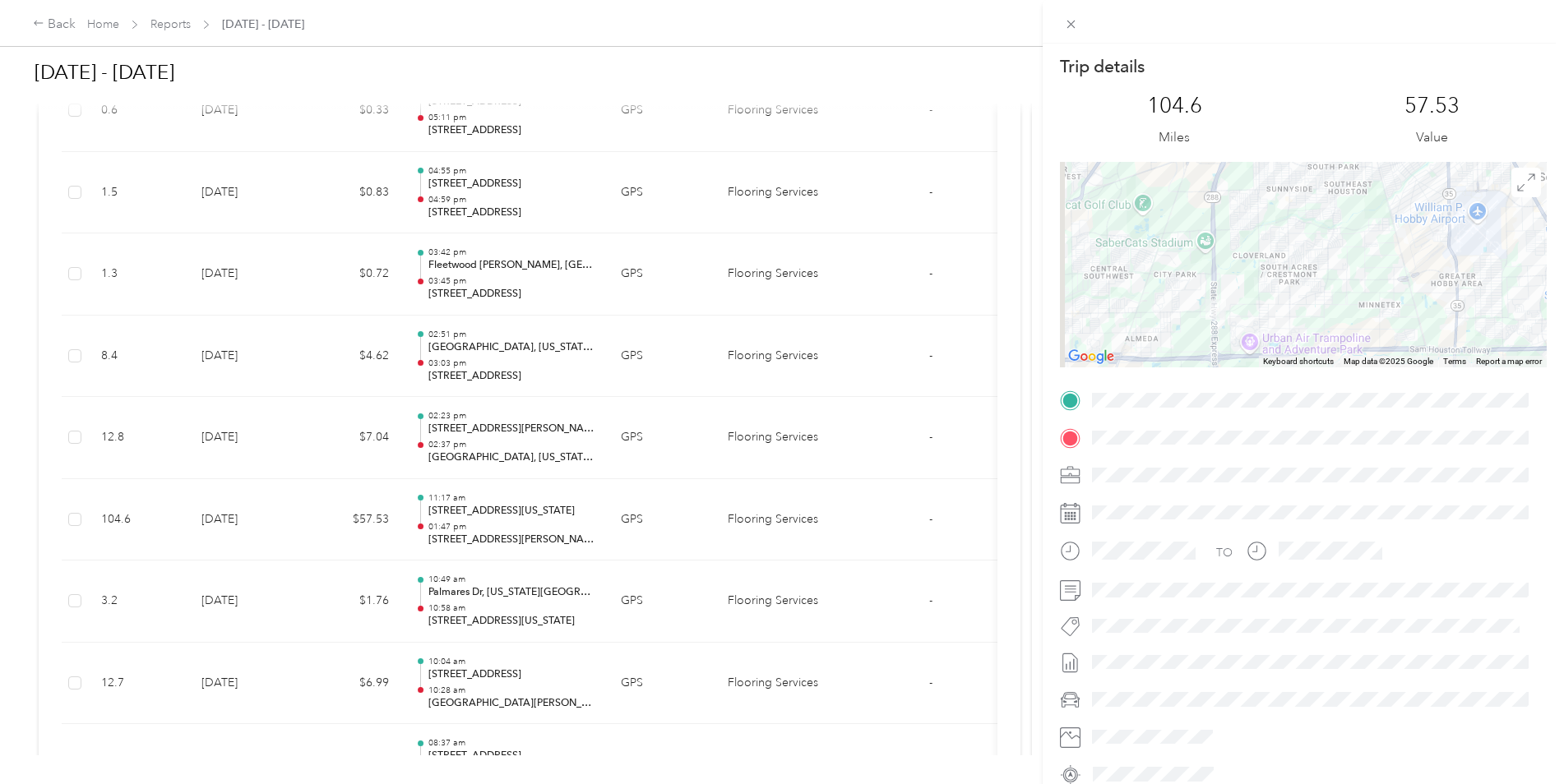
drag, startPoint x: 1272, startPoint y: 269, endPoint x: 1396, endPoint y: 163, distance: 163.1
click at [1397, 166] on div at bounding box center [1303, 265] width 486 height 205
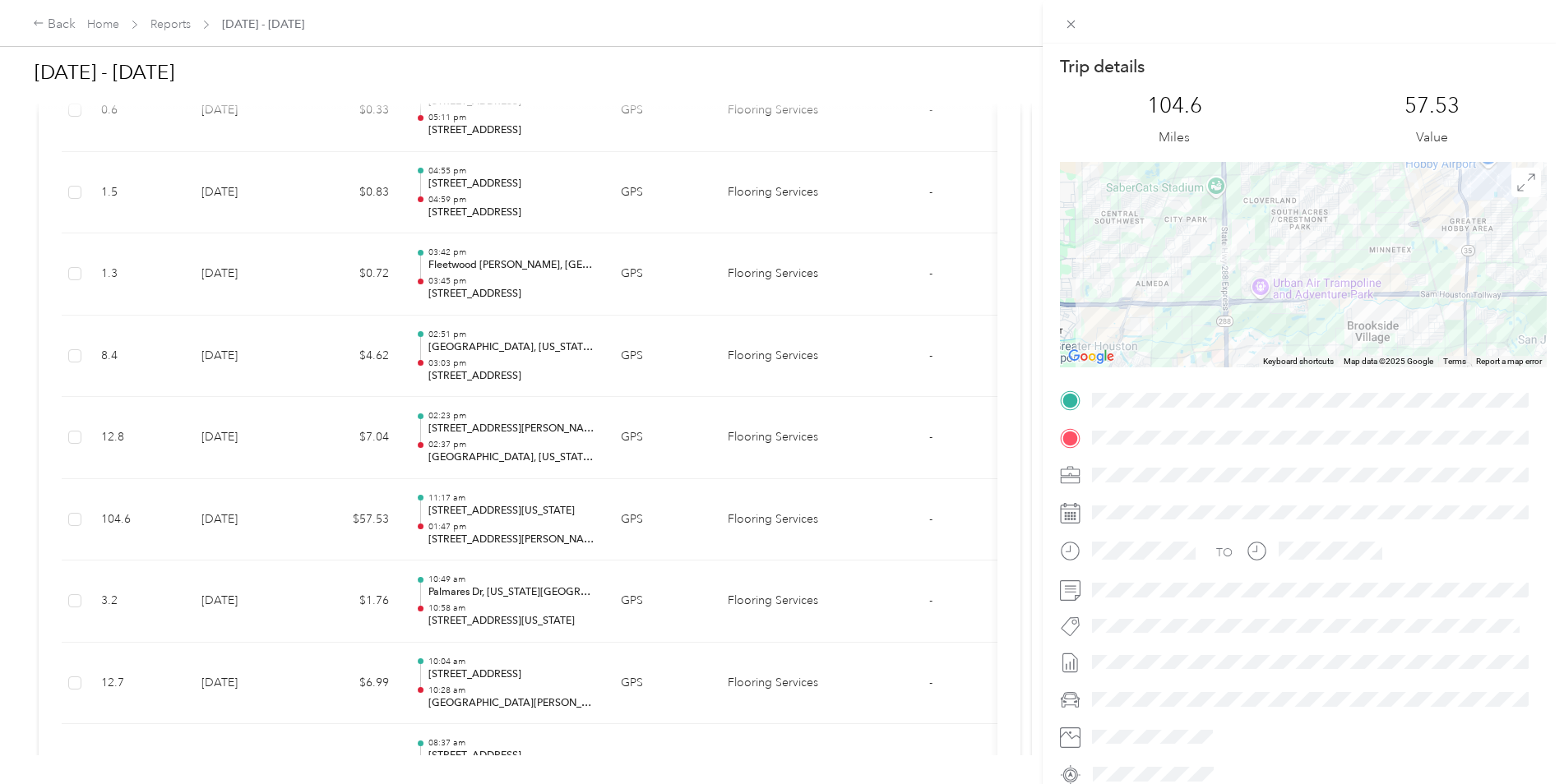
drag, startPoint x: 1299, startPoint y: 261, endPoint x: 1307, endPoint y: 227, distance: 34.9
click at [1307, 227] on div at bounding box center [1303, 265] width 486 height 205
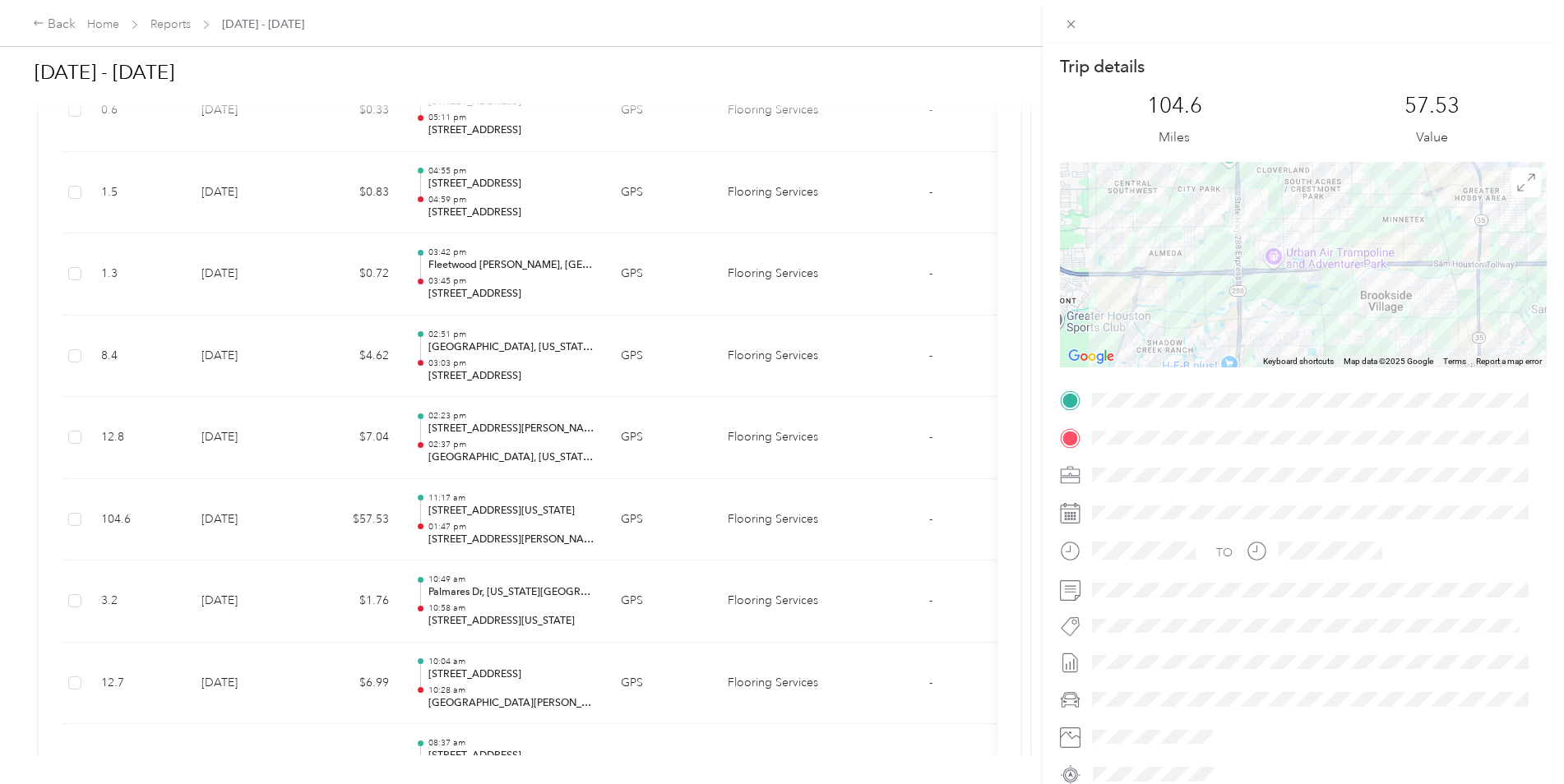
drag, startPoint x: 1234, startPoint y: 262, endPoint x: 1258, endPoint y: 198, distance: 68.4
click at [1258, 198] on div at bounding box center [1303, 265] width 486 height 205
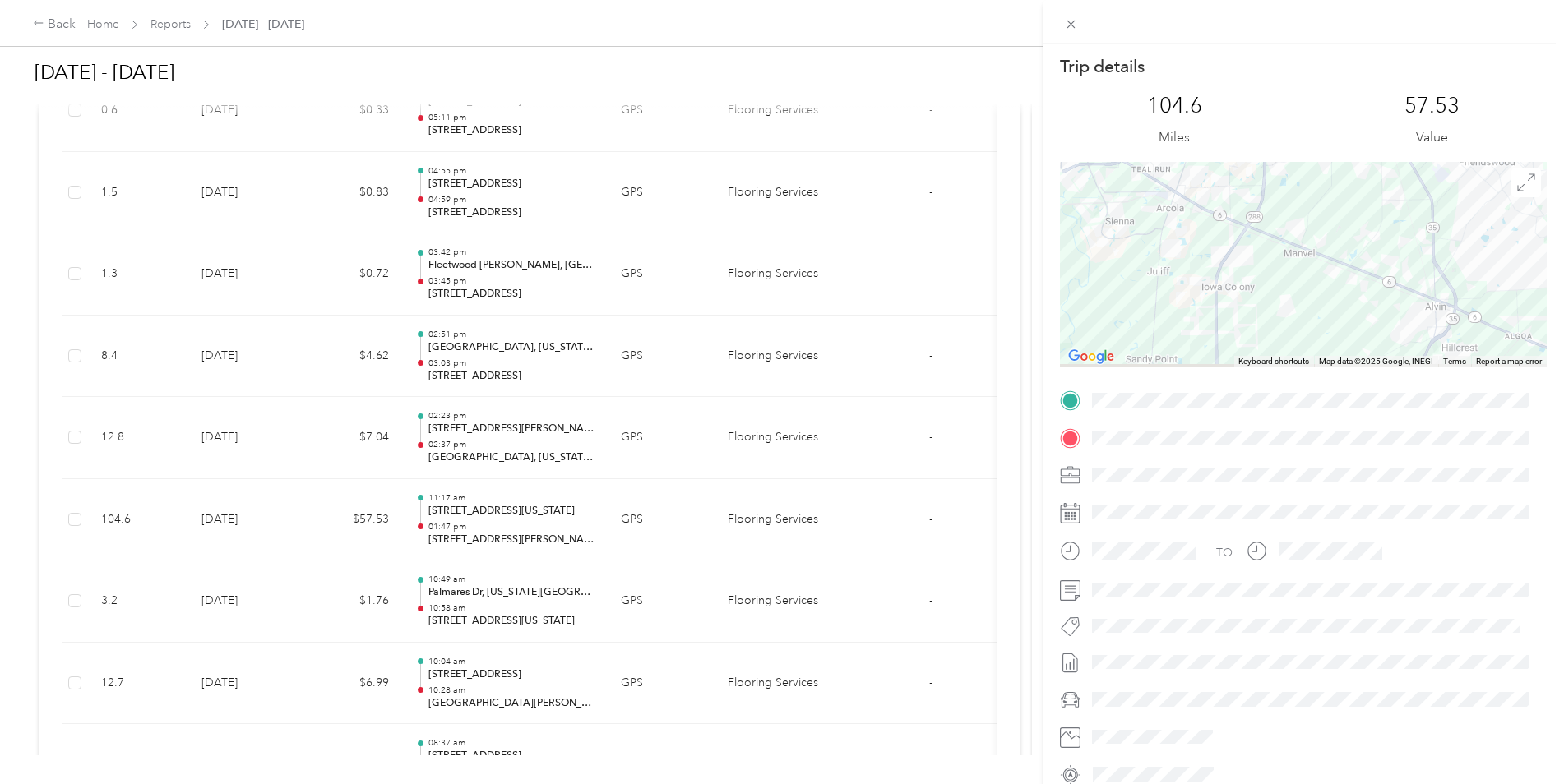
drag, startPoint x: 1287, startPoint y: 326, endPoint x: 1299, endPoint y: 145, distance: 181.4
click at [1306, 111] on div "Trip details This trip cannot be edited because it is either under review, appr…" at bounding box center [1303, 421] width 486 height 732
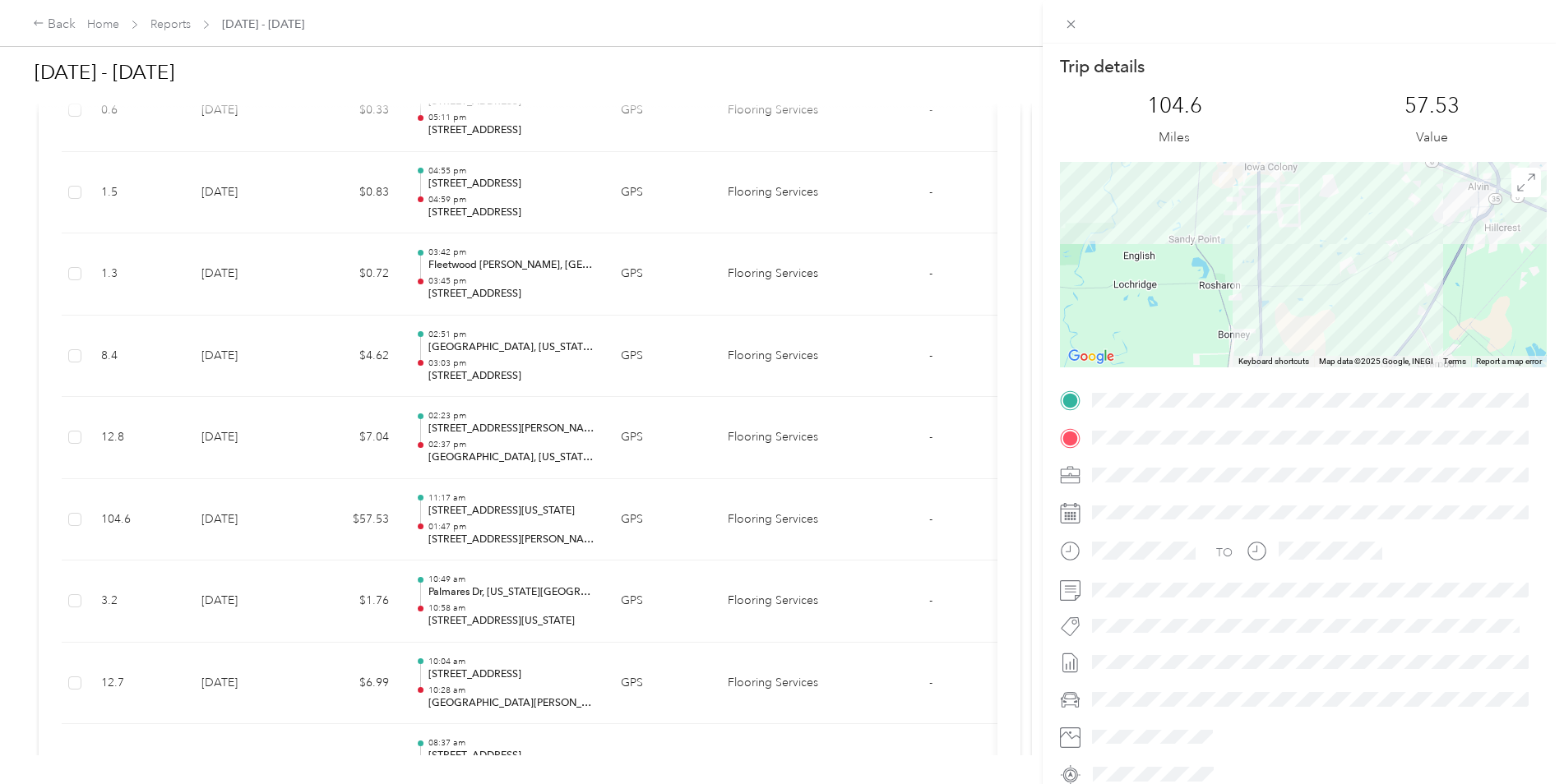
drag, startPoint x: 1272, startPoint y: 331, endPoint x: 1320, endPoint y: 200, distance: 139.5
click at [1320, 200] on div at bounding box center [1303, 265] width 486 height 205
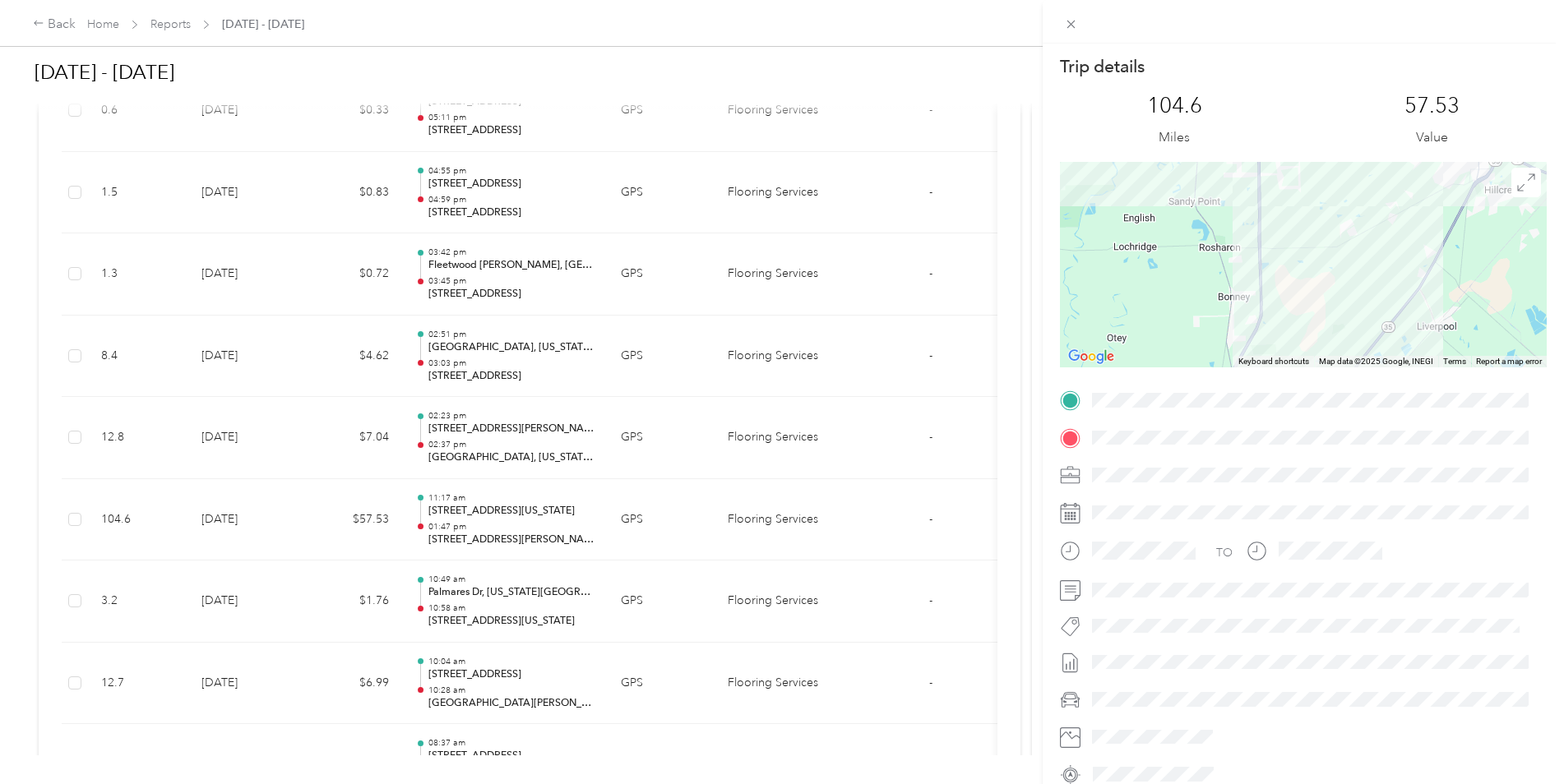
click at [1390, 259] on div at bounding box center [1303, 265] width 486 height 205
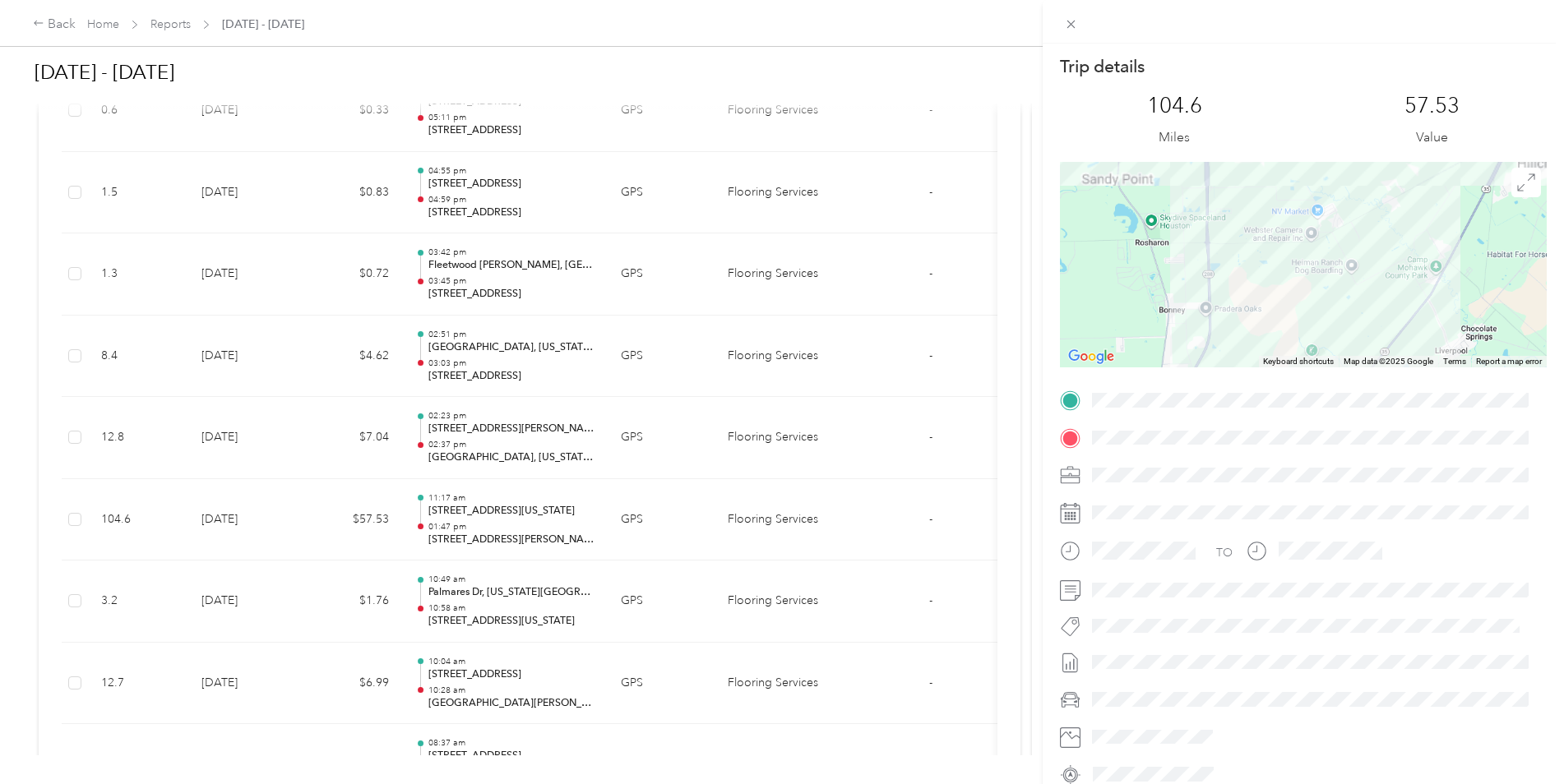
click at [1391, 259] on div at bounding box center [1303, 265] width 486 height 205
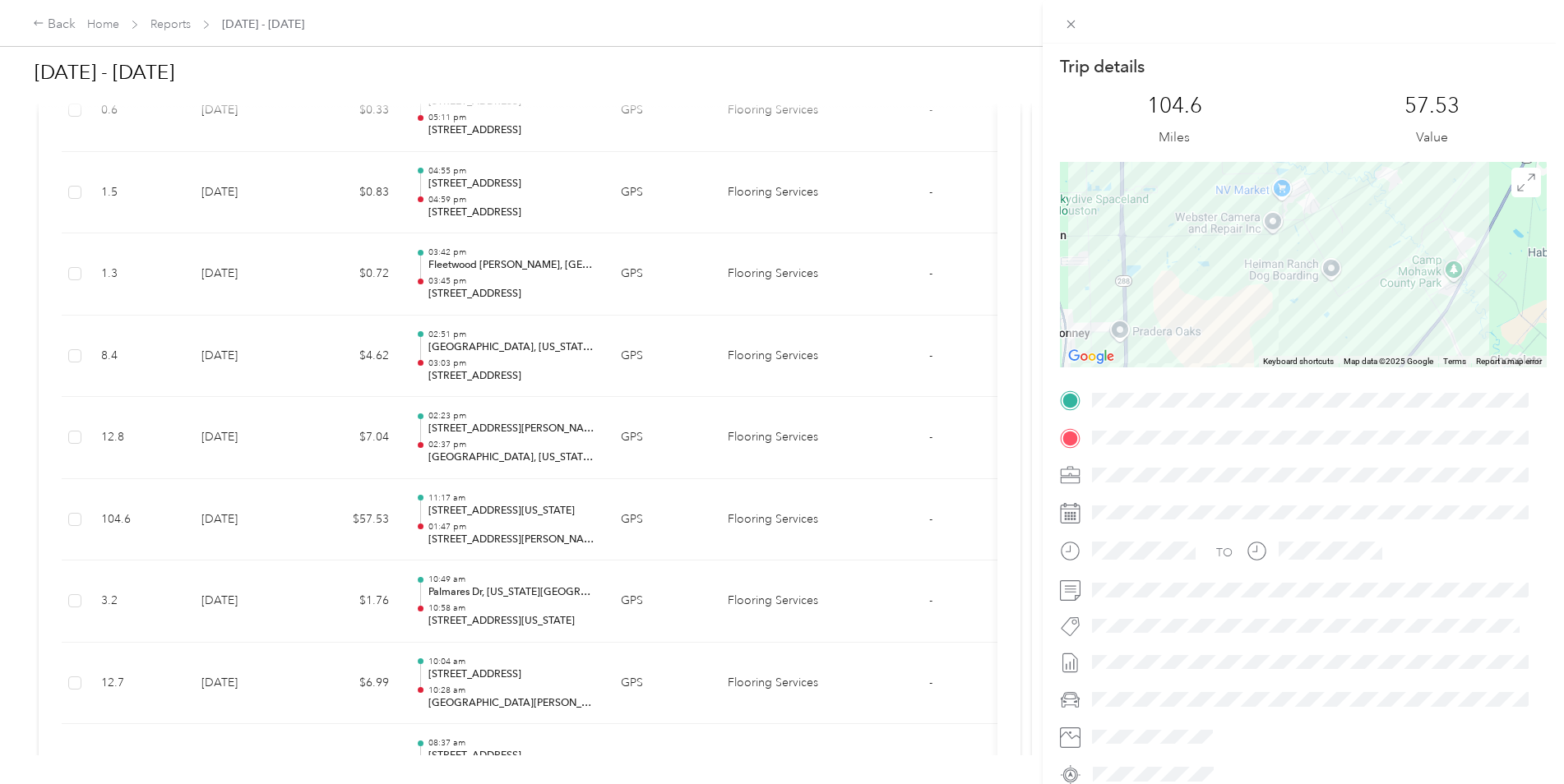
click at [1391, 259] on div at bounding box center [1303, 265] width 486 height 205
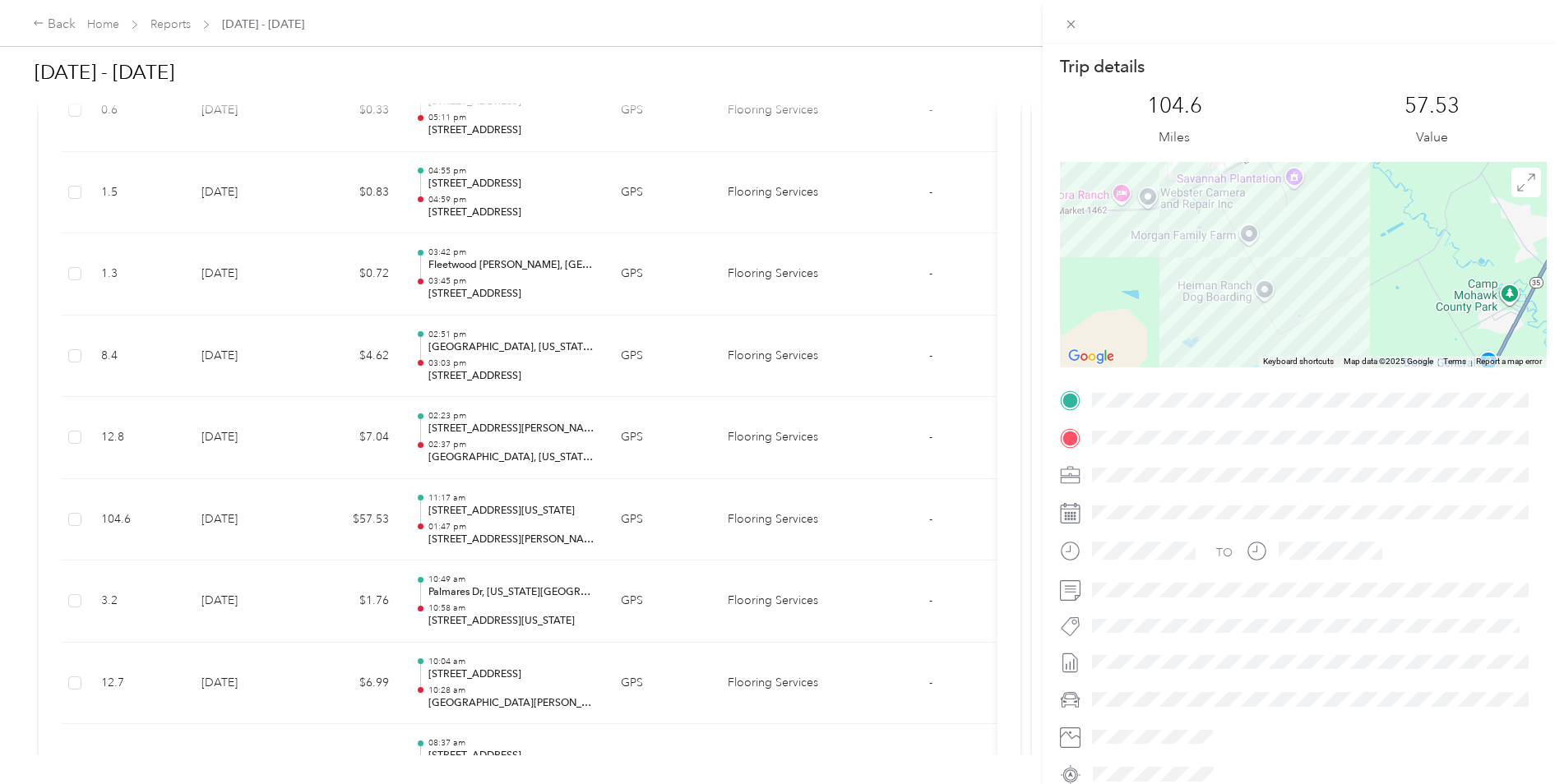
click at [1383, 237] on div at bounding box center [1303, 265] width 486 height 205
click at [1383, 238] on div at bounding box center [1303, 265] width 486 height 205
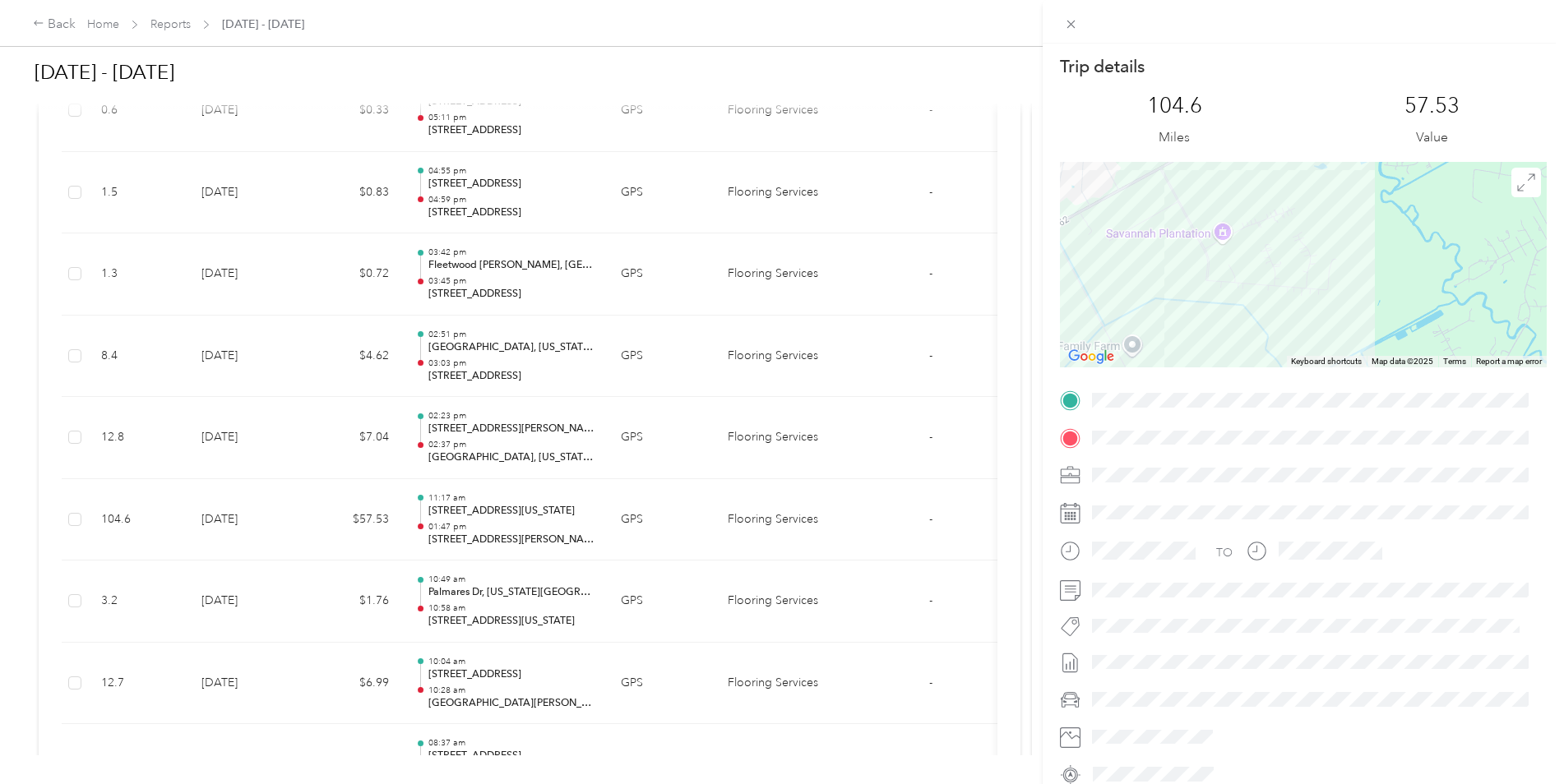
drag, startPoint x: 1145, startPoint y: 225, endPoint x: 1171, endPoint y: 327, distance: 105.3
click at [1171, 327] on div at bounding box center [1303, 265] width 486 height 205
click at [1169, 252] on div at bounding box center [1303, 265] width 486 height 205
click at [1162, 251] on div at bounding box center [1303, 265] width 486 height 205
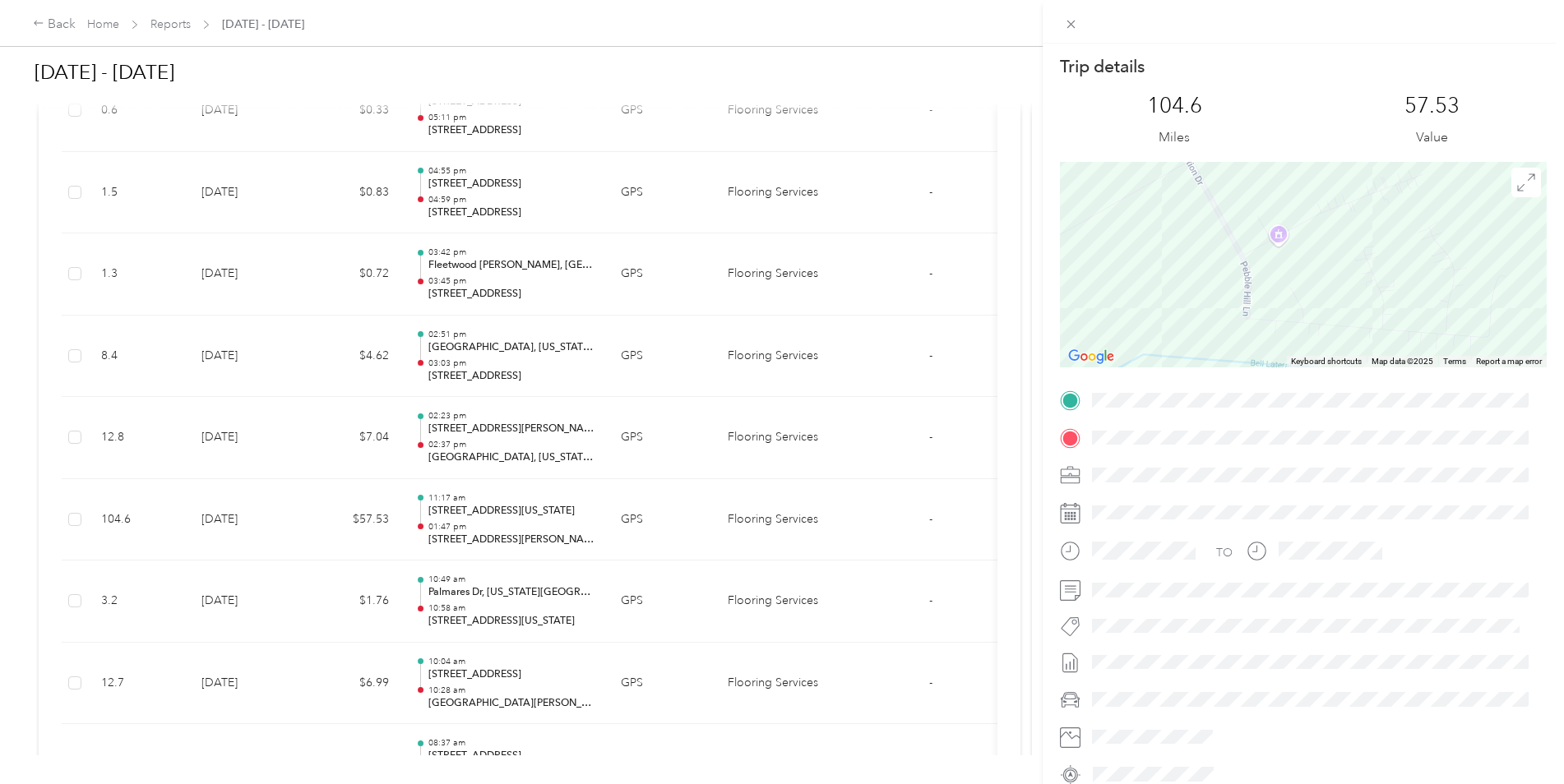
click at [1162, 253] on div at bounding box center [1303, 265] width 486 height 205
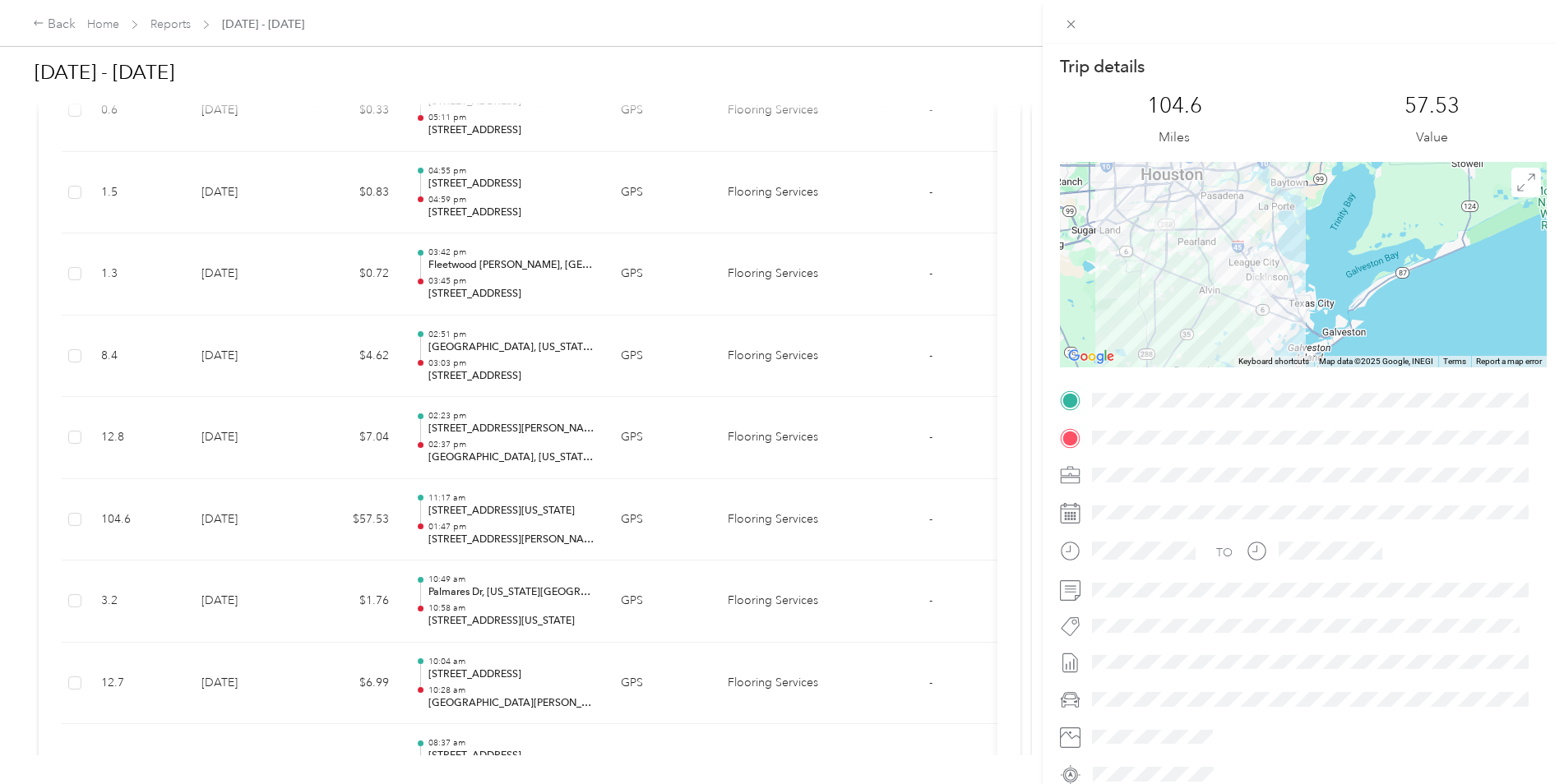
drag, startPoint x: 1075, startPoint y: 251, endPoint x: 1091, endPoint y: 275, distance: 28.8
click at [1091, 275] on div at bounding box center [1303, 265] width 486 height 205
click at [1102, 276] on div at bounding box center [1303, 265] width 486 height 205
click at [1091, 276] on div at bounding box center [1303, 265] width 486 height 205
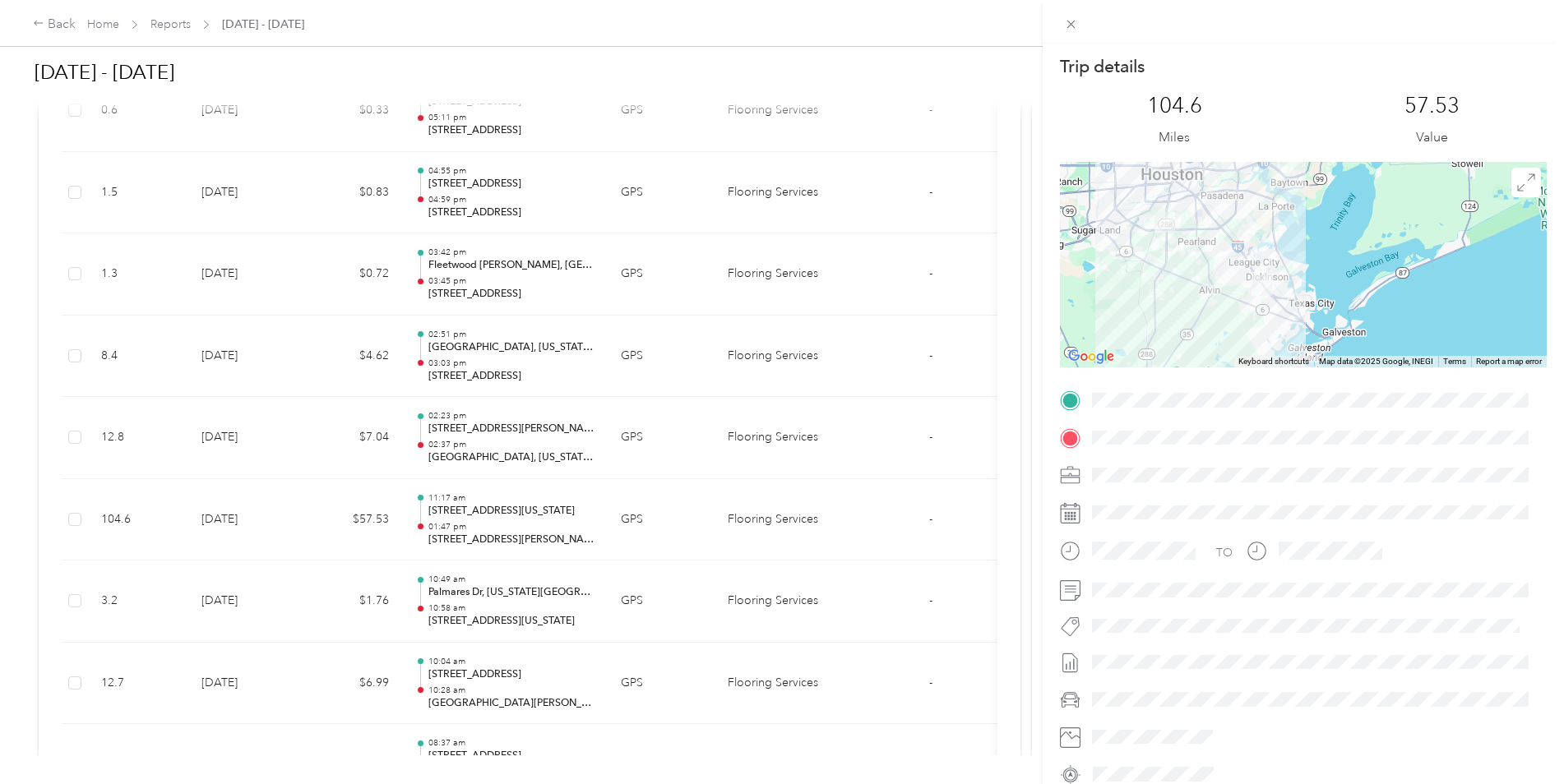
click at [1110, 276] on div at bounding box center [1303, 265] width 486 height 205
click at [1112, 276] on div at bounding box center [1303, 265] width 486 height 205
click at [262, 531] on div "Trip details This trip cannot be edited because it is either under review, appr…" at bounding box center [782, 392] width 1564 height 784
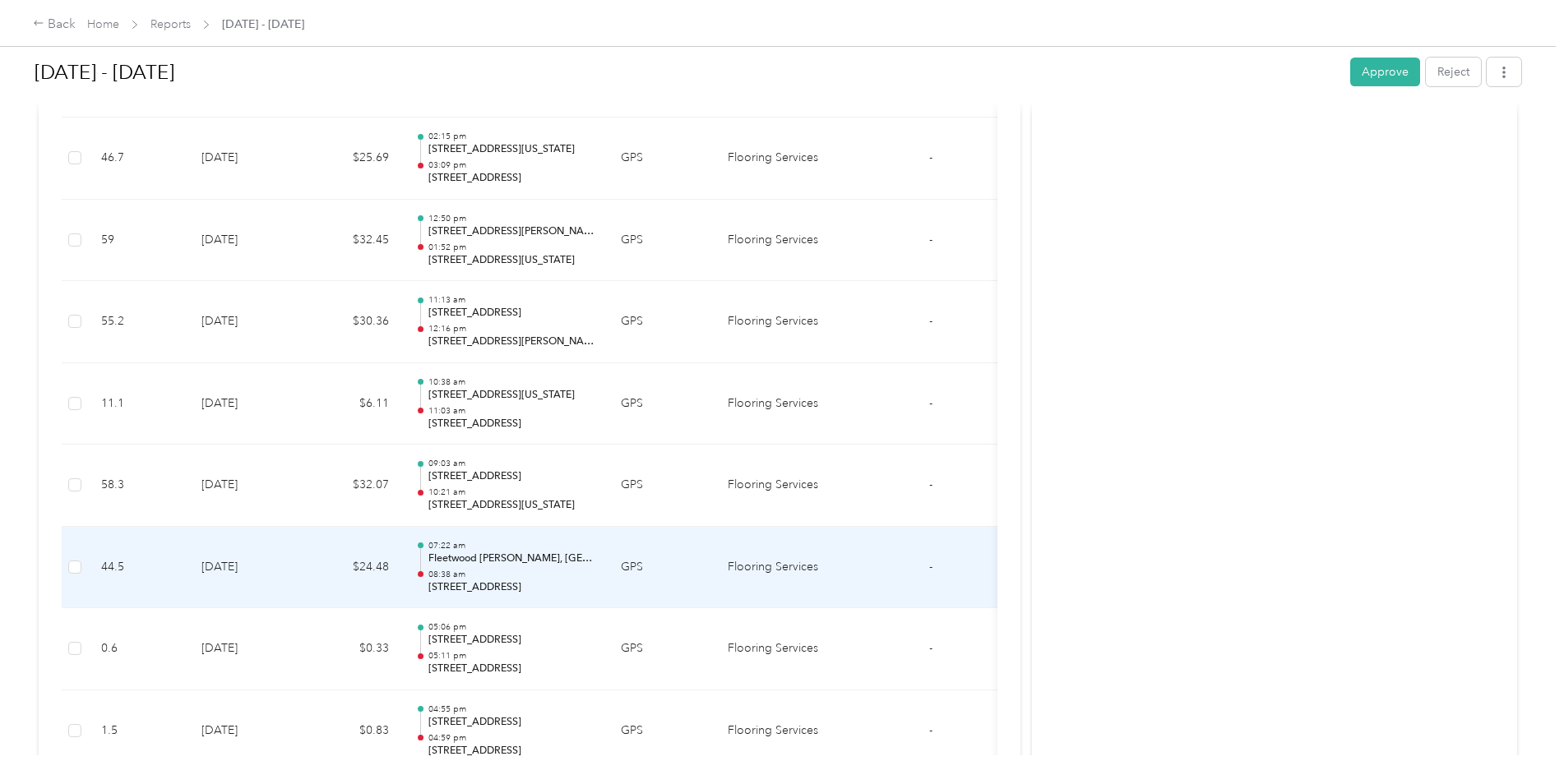
scroll to position [9185, 0]
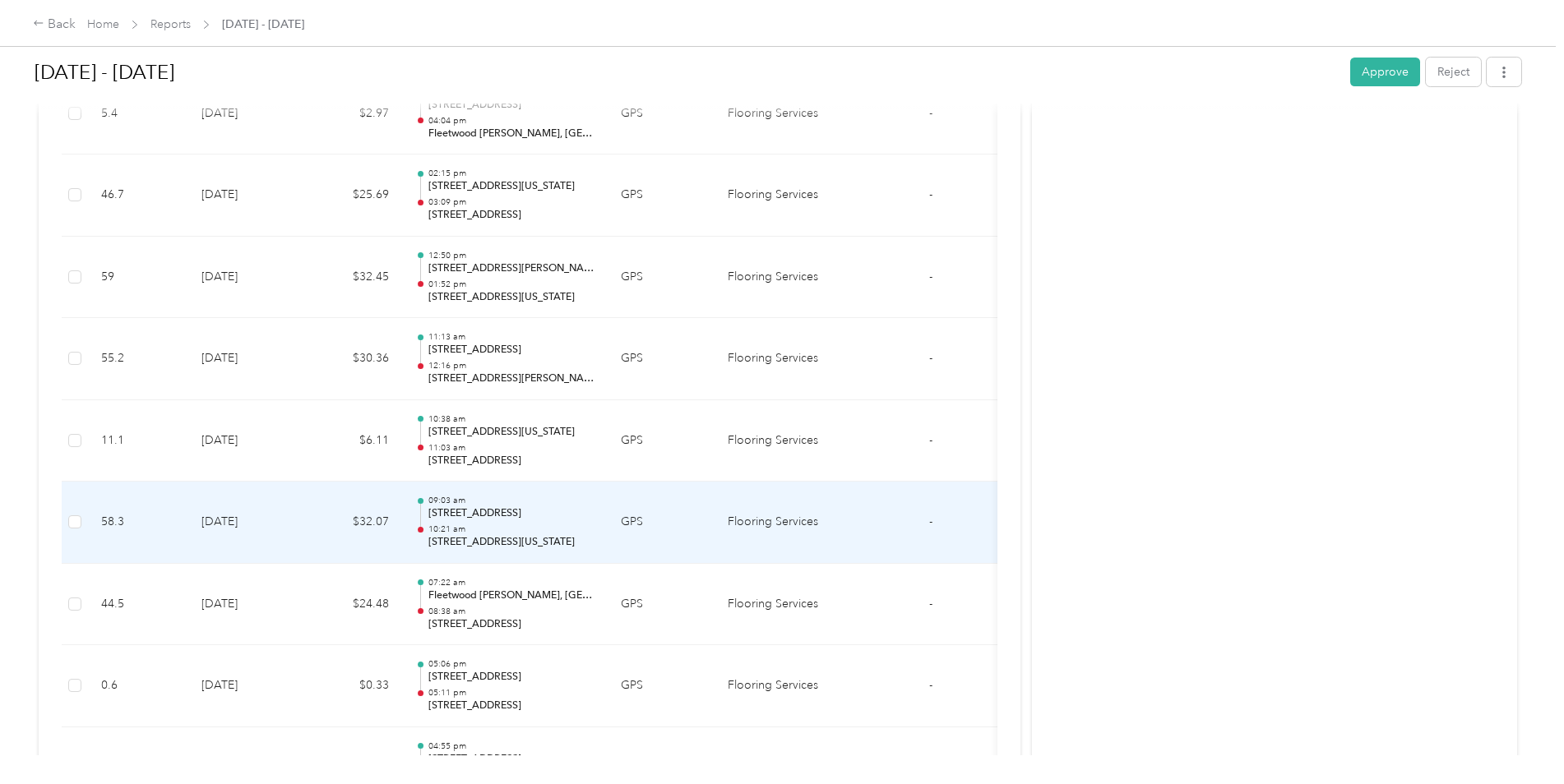
click at [263, 521] on td "[DATE]" at bounding box center [246, 522] width 115 height 82
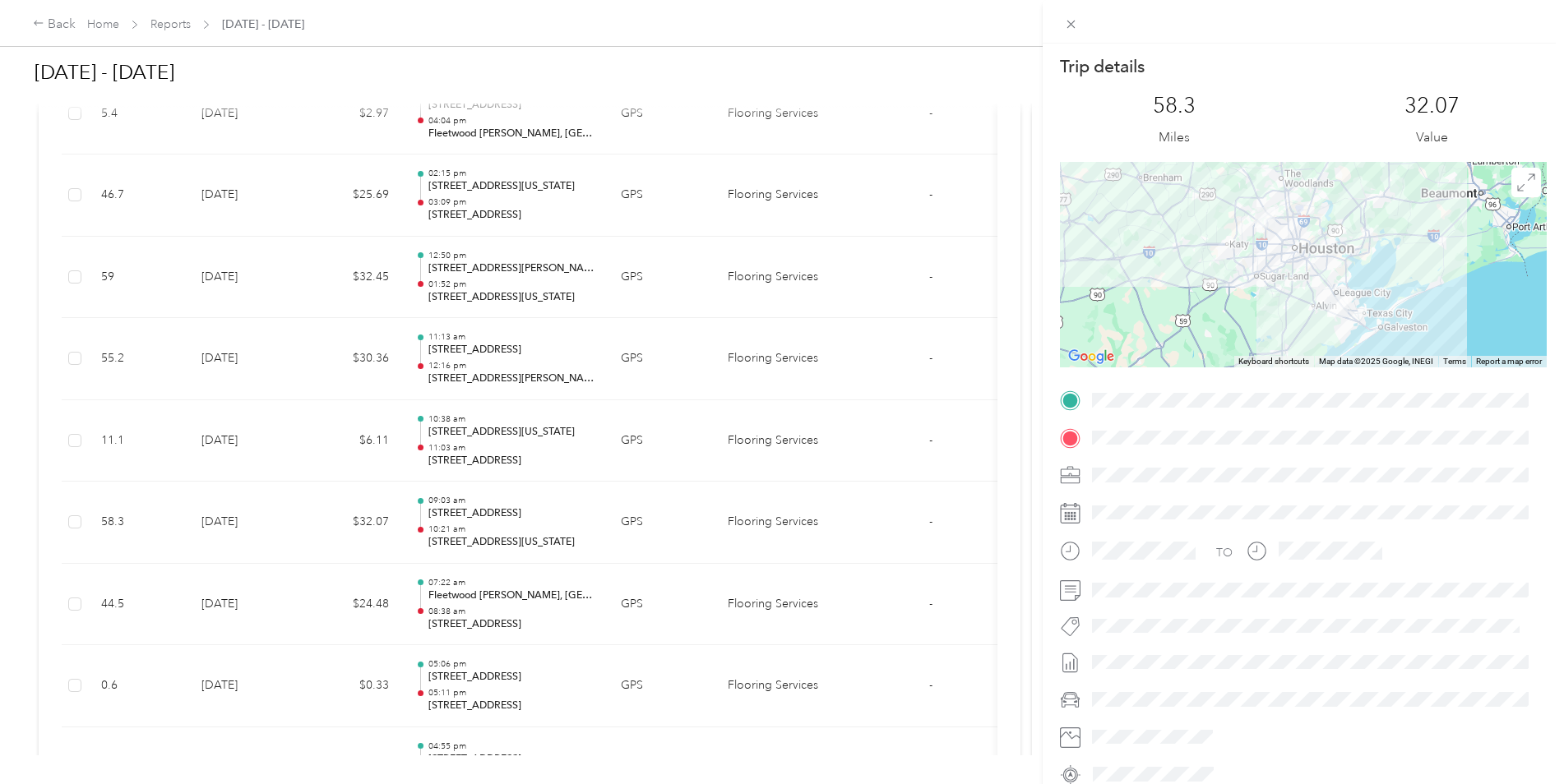
click at [263, 516] on div "Trip details This trip cannot be edited because it is either under review, appr…" at bounding box center [782, 392] width 1564 height 784
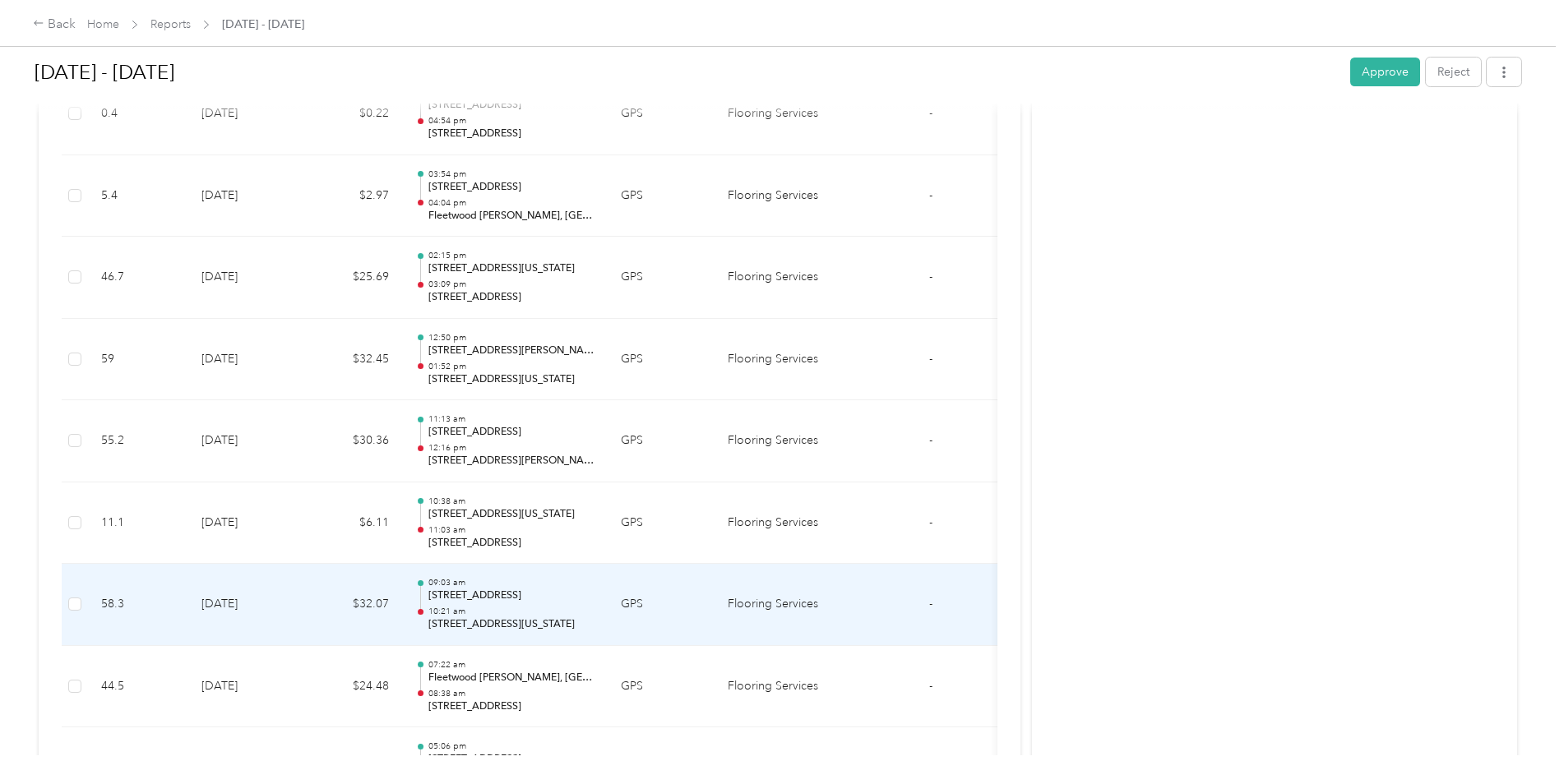
scroll to position [9021, 0]
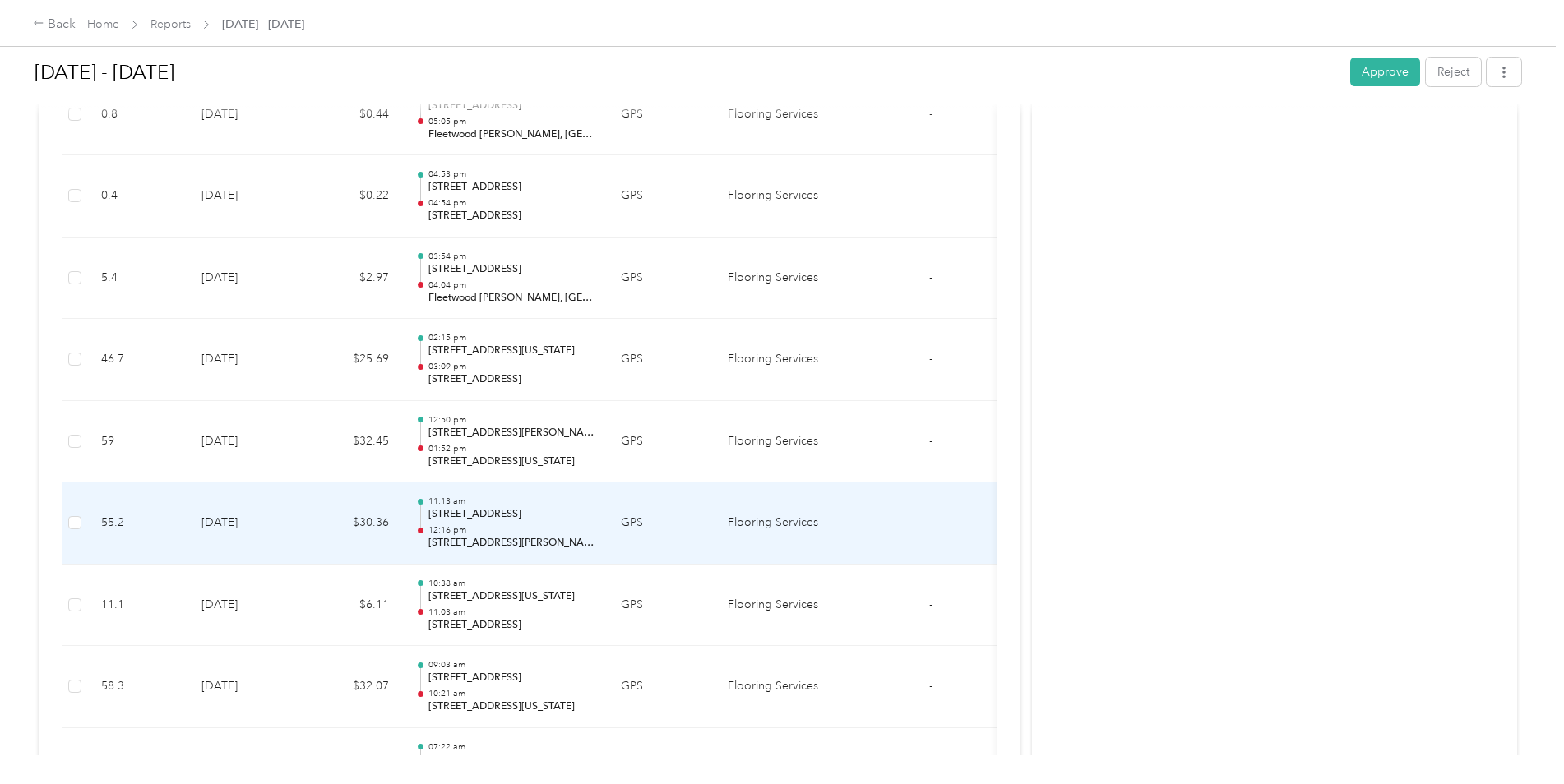
click at [264, 515] on td "[DATE]" at bounding box center [246, 523] width 115 height 82
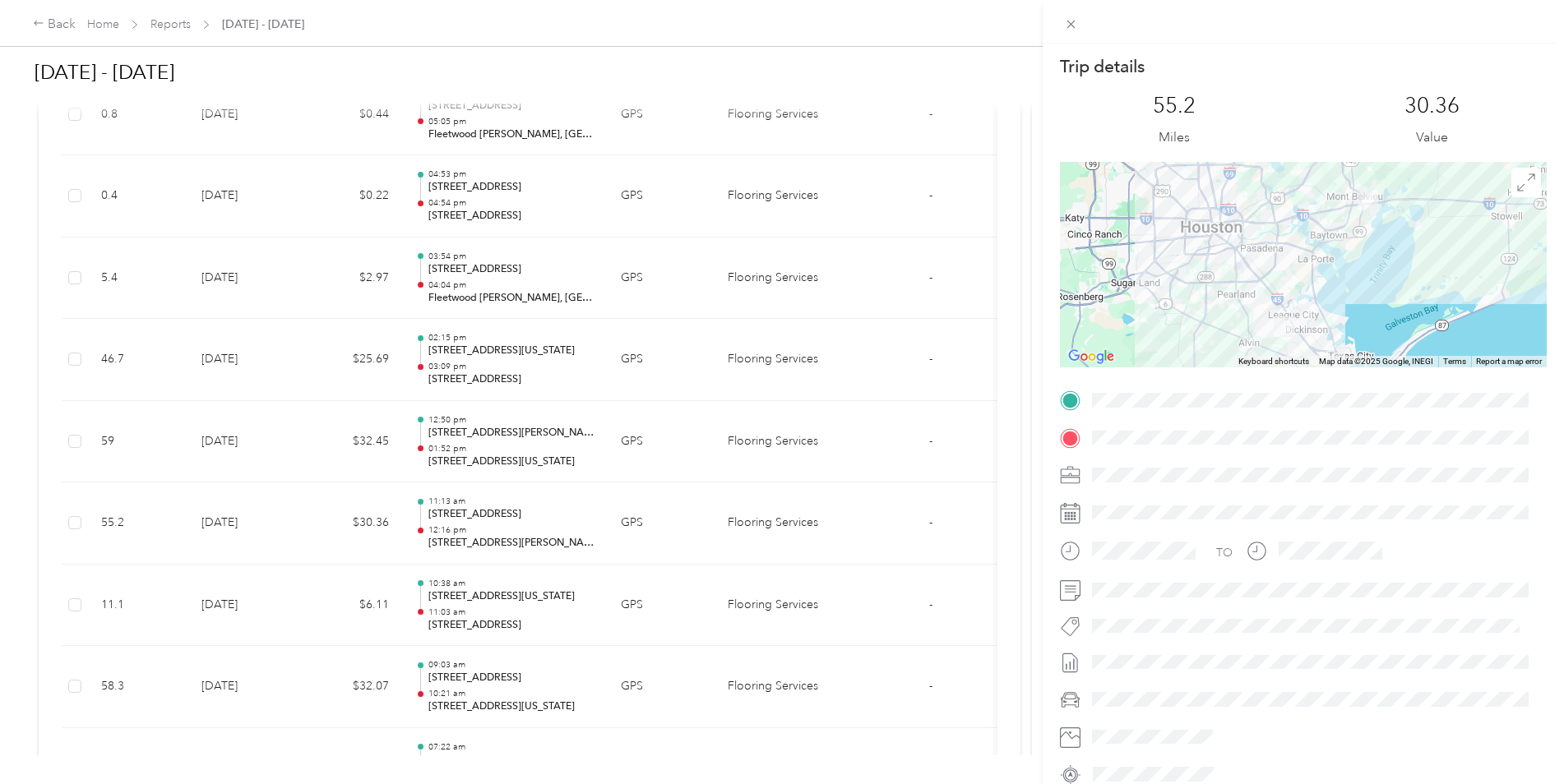
click at [237, 361] on div "Trip details This trip cannot be edited because it is either under review, appr…" at bounding box center [782, 392] width 1564 height 784
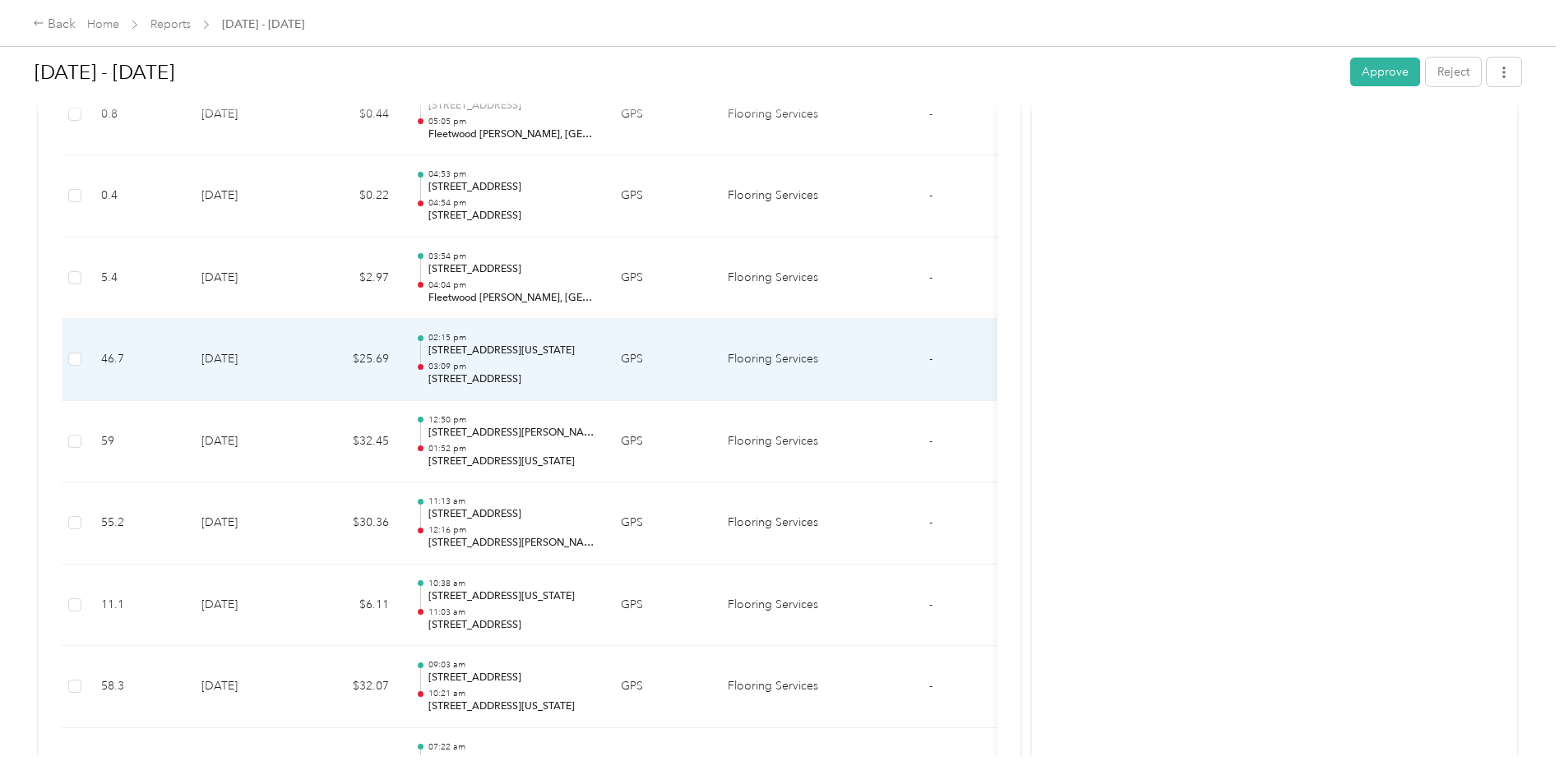
click at [237, 361] on td "[DATE]" at bounding box center [246, 359] width 115 height 82
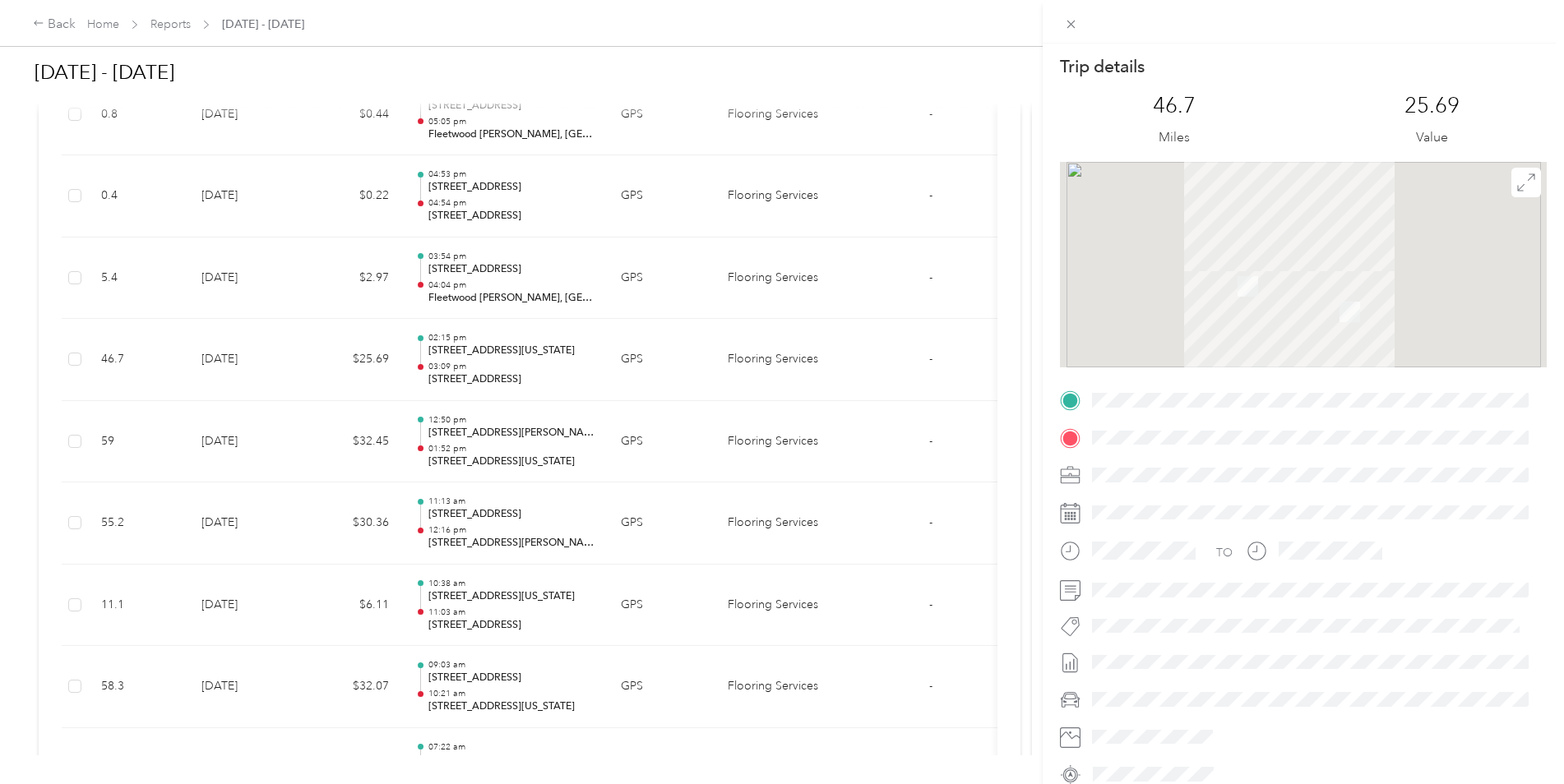
click at [237, 361] on div "Trip details This trip cannot be edited because it is either under review, appr…" at bounding box center [782, 392] width 1564 height 784
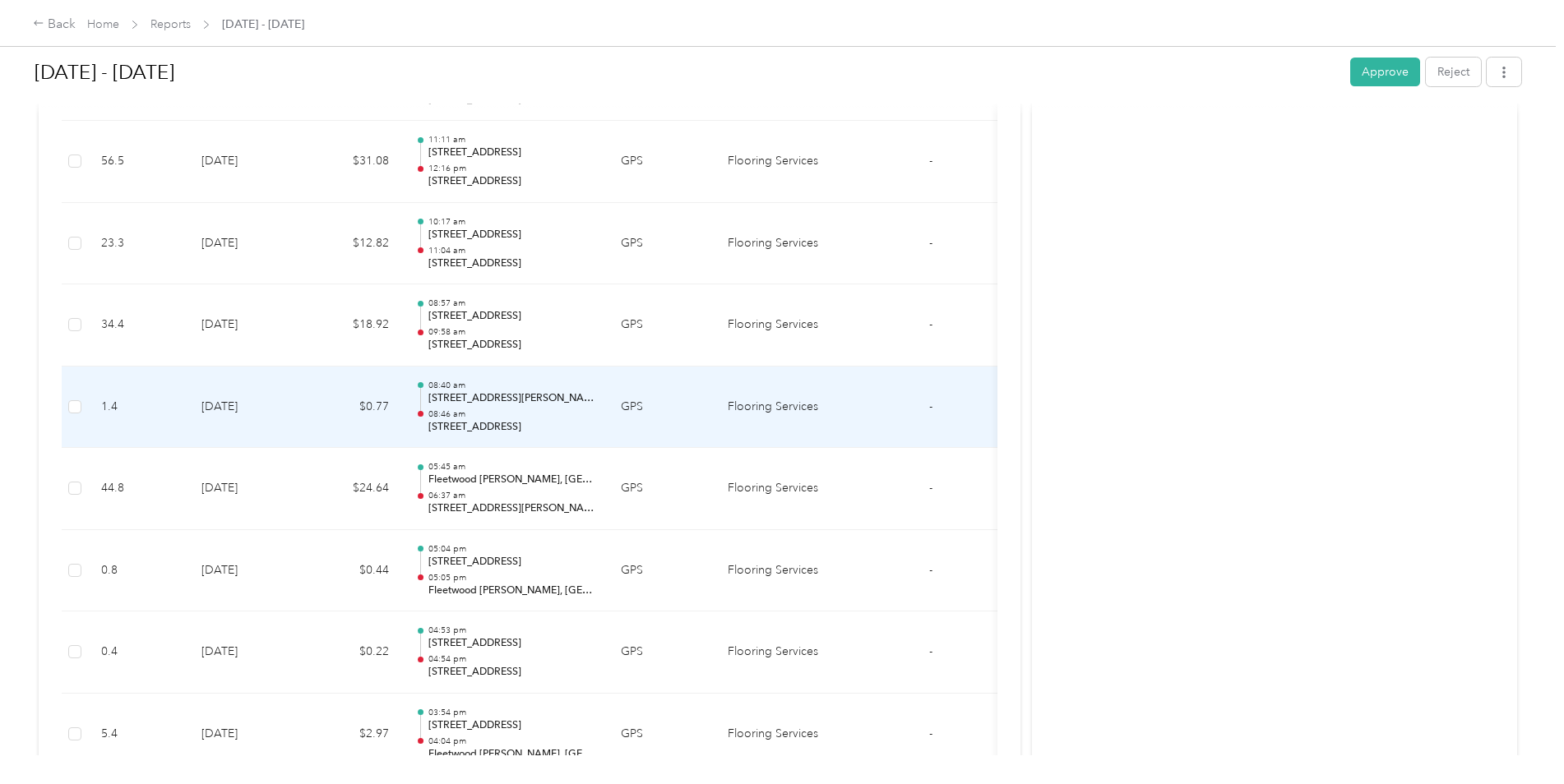
scroll to position [8528, 0]
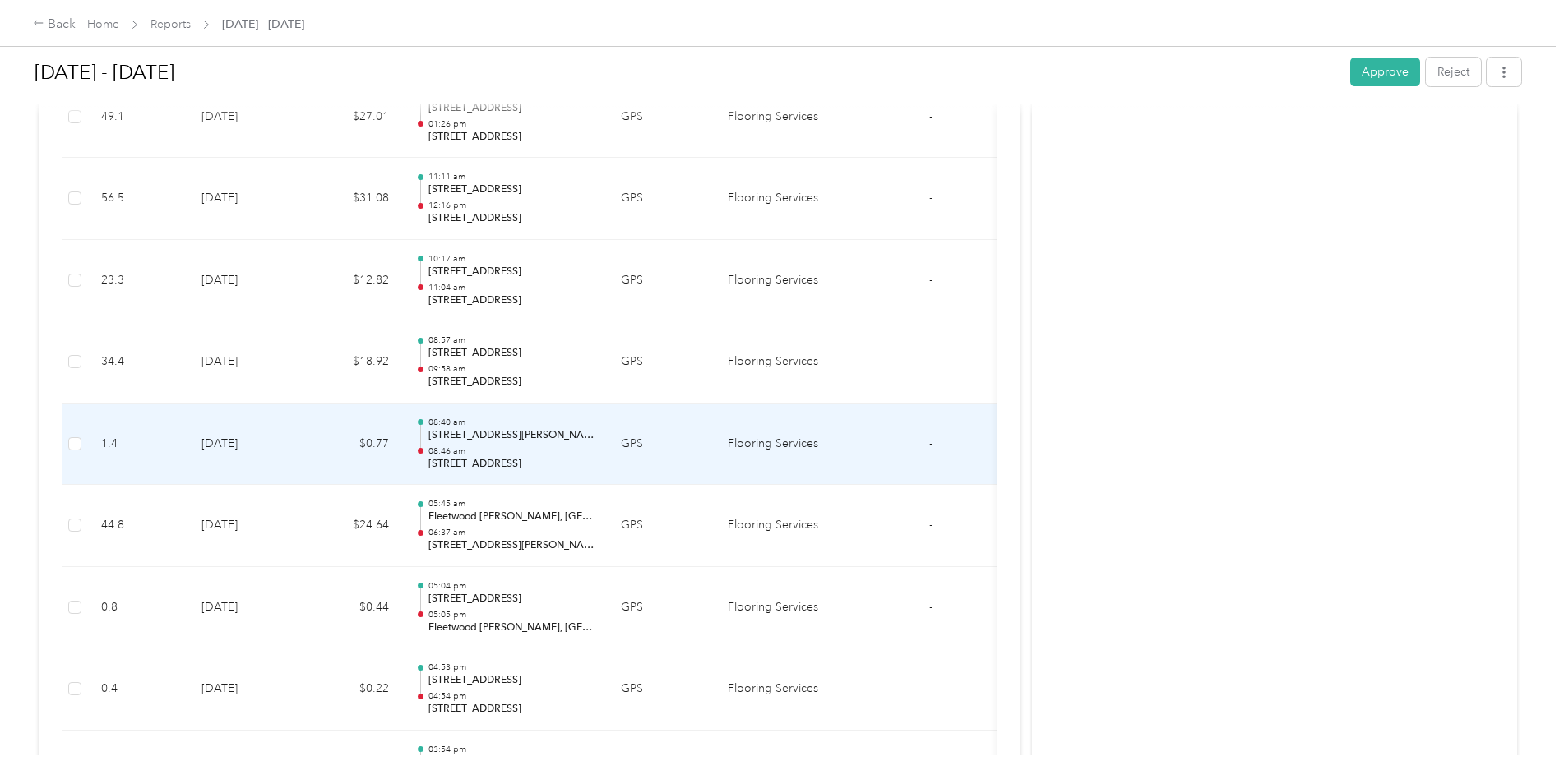
click at [226, 443] on td "[DATE]" at bounding box center [246, 444] width 115 height 82
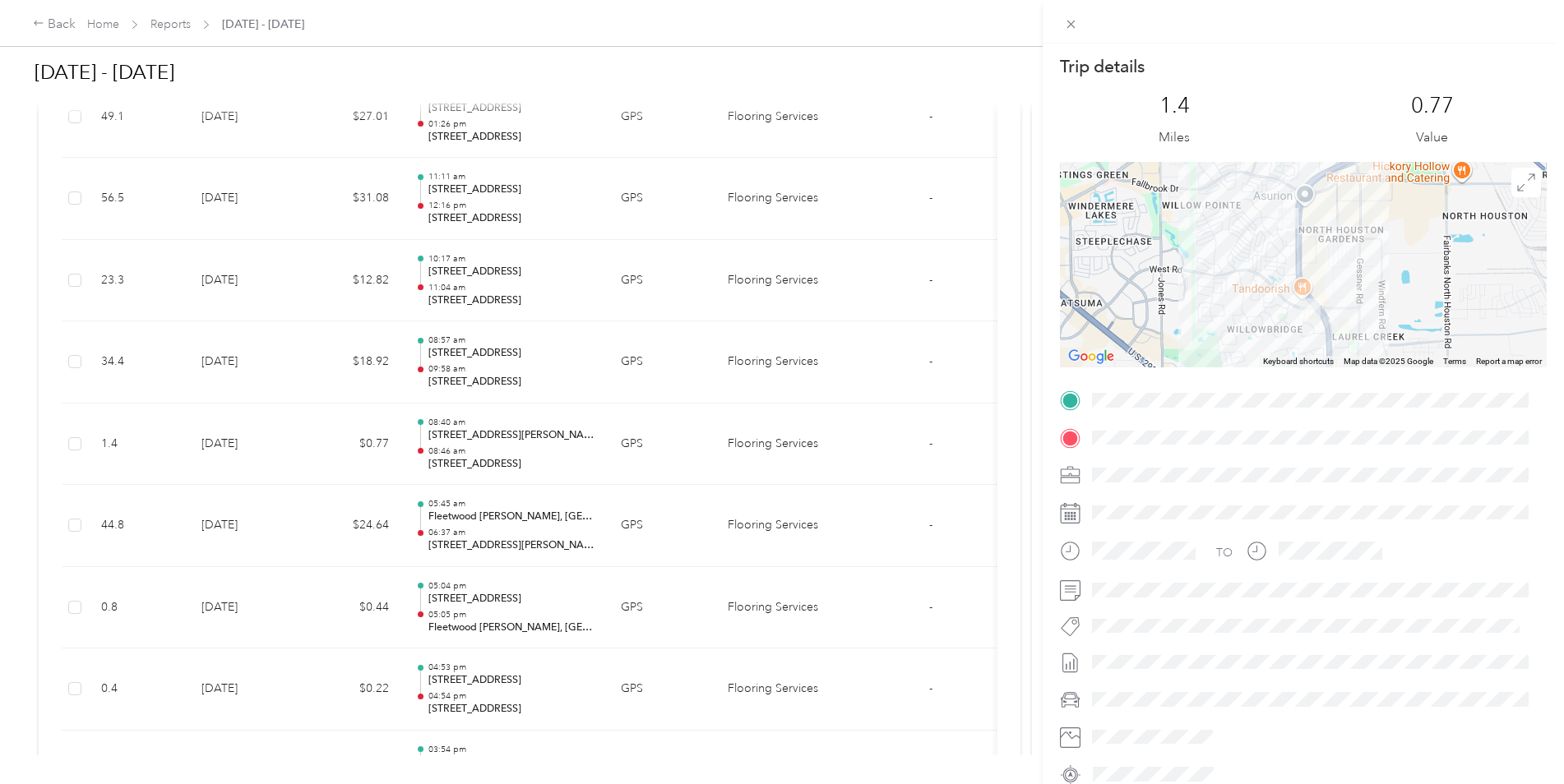
click at [225, 443] on div "Trip details This trip cannot be edited because it is either under review, appr…" at bounding box center [782, 392] width 1564 height 784
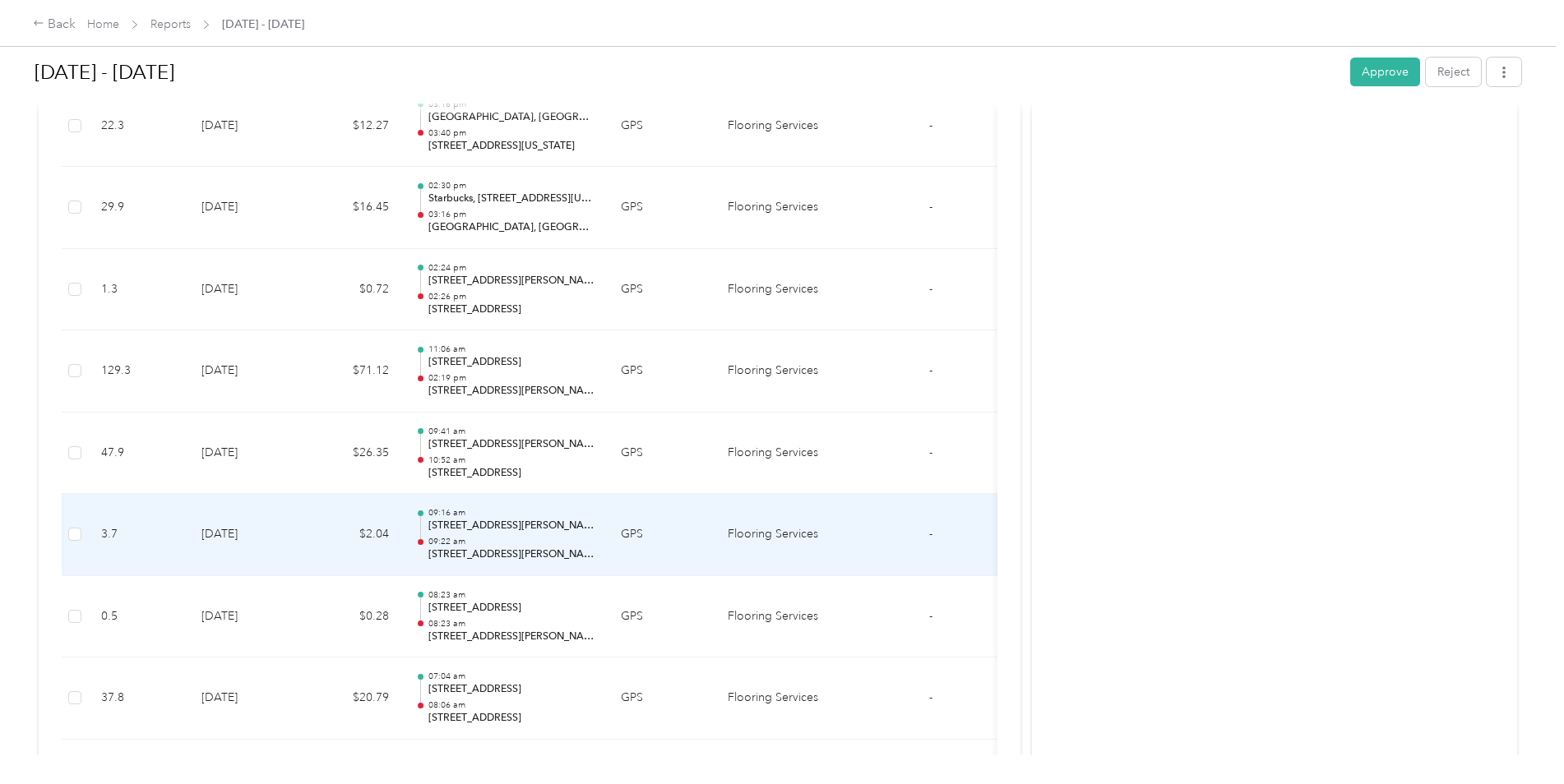
scroll to position [6638, 0]
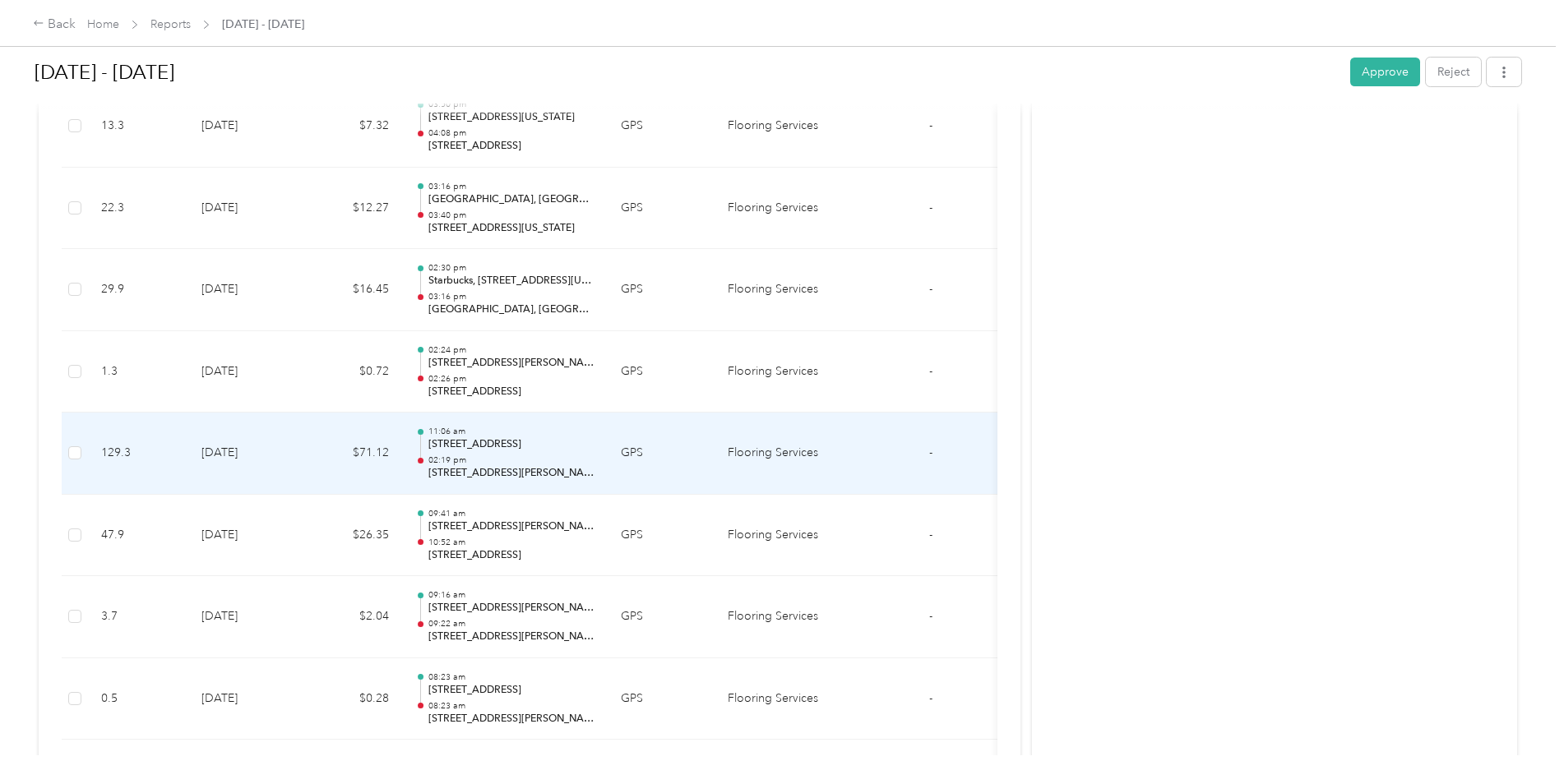
click at [225, 461] on td "[DATE]" at bounding box center [246, 453] width 115 height 82
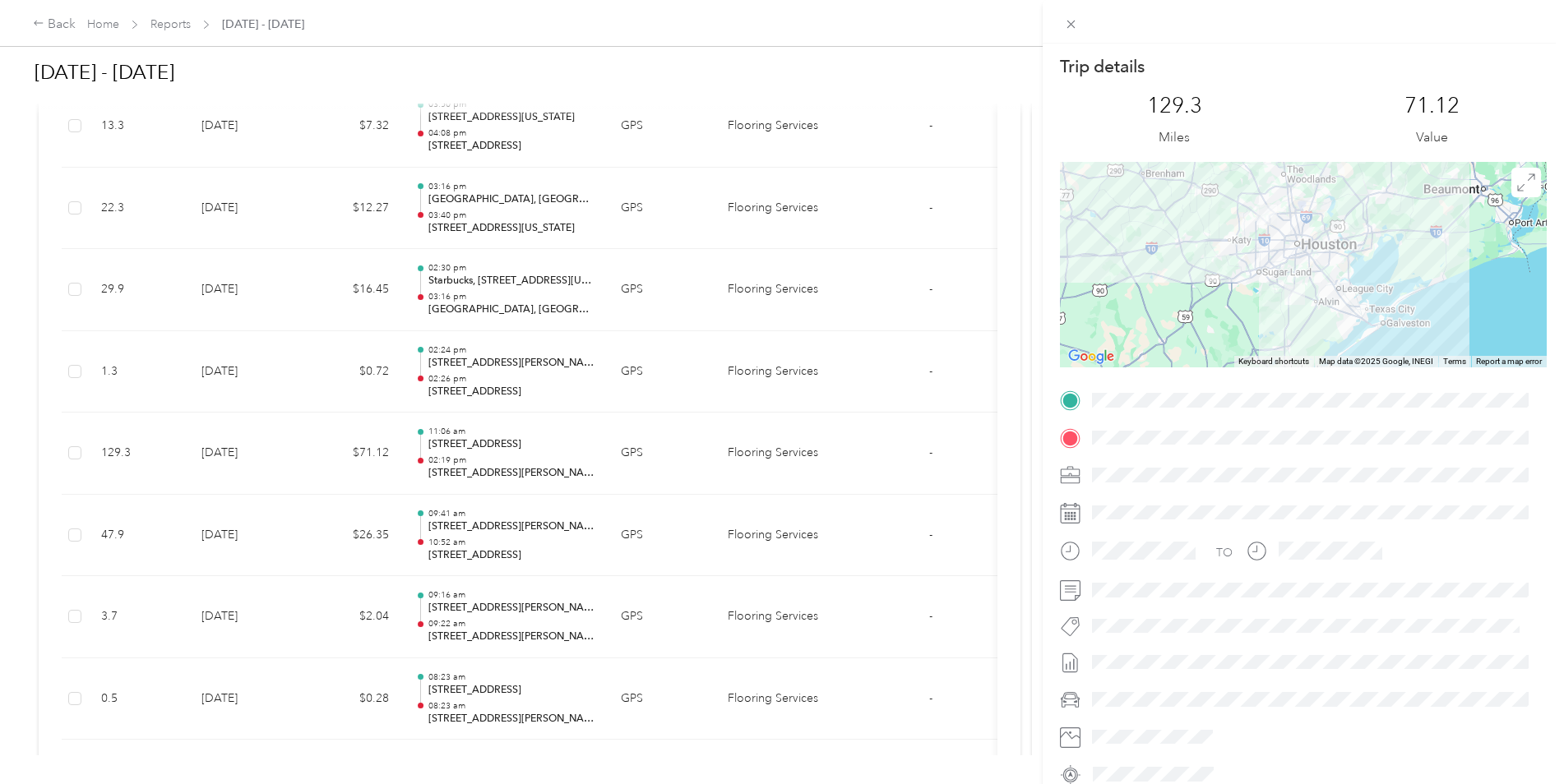
click at [1211, 248] on div at bounding box center [1303, 265] width 486 height 205
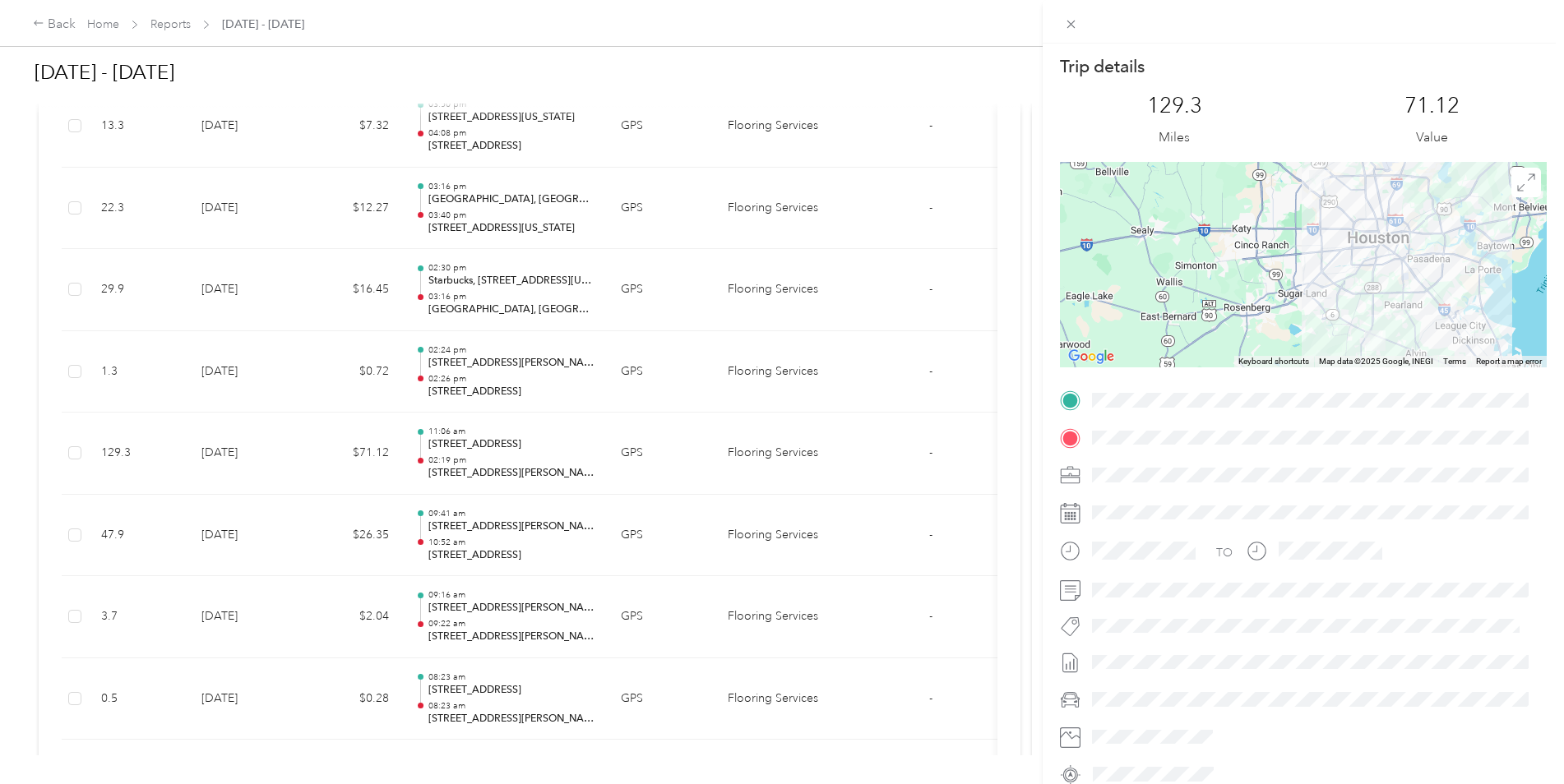
click at [251, 619] on div "Trip details This trip cannot be edited because it is either under review, appr…" at bounding box center [782, 392] width 1564 height 784
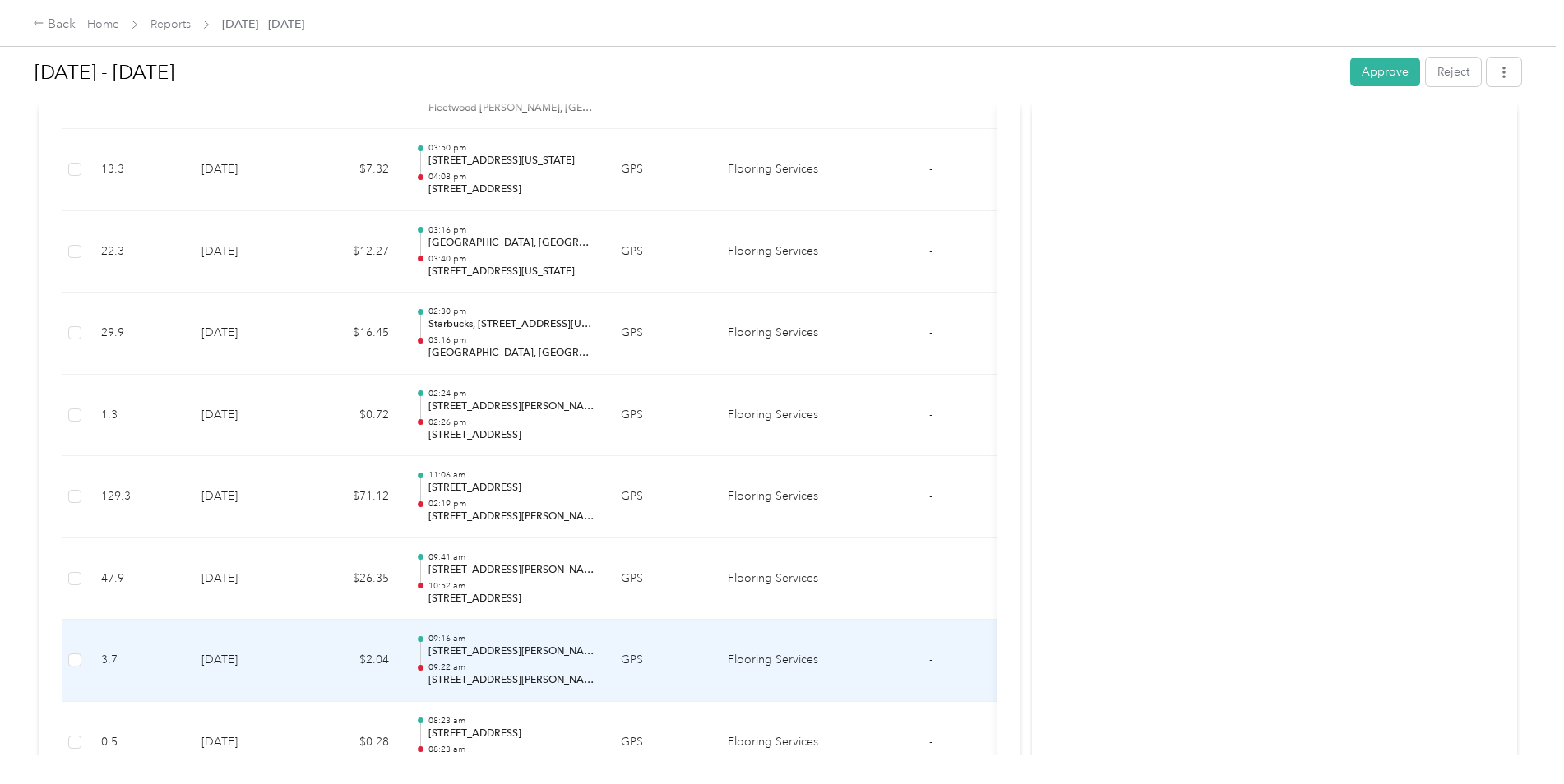
scroll to position [6556, 0]
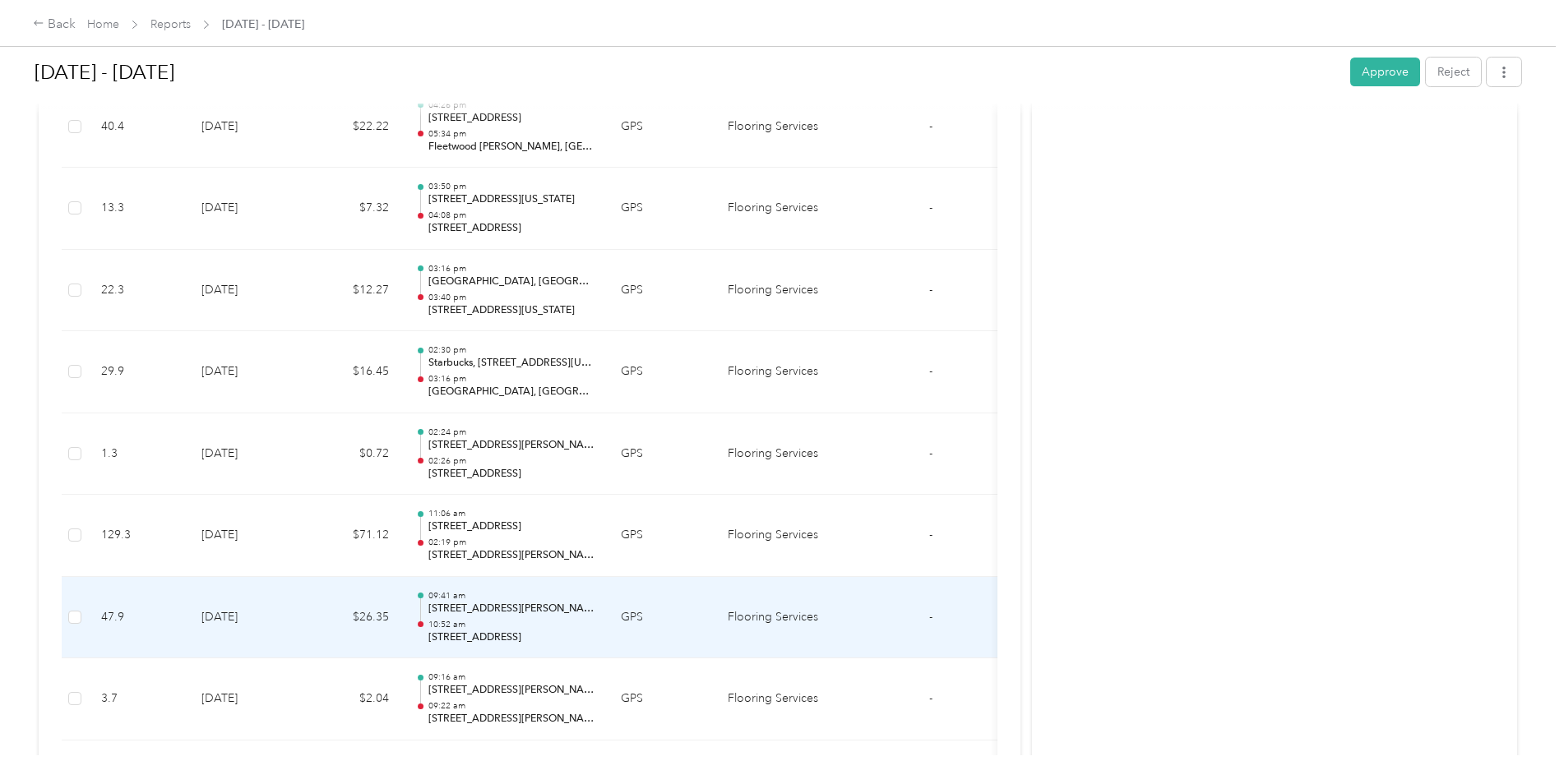
click at [247, 617] on td "[DATE]" at bounding box center [246, 618] width 115 height 82
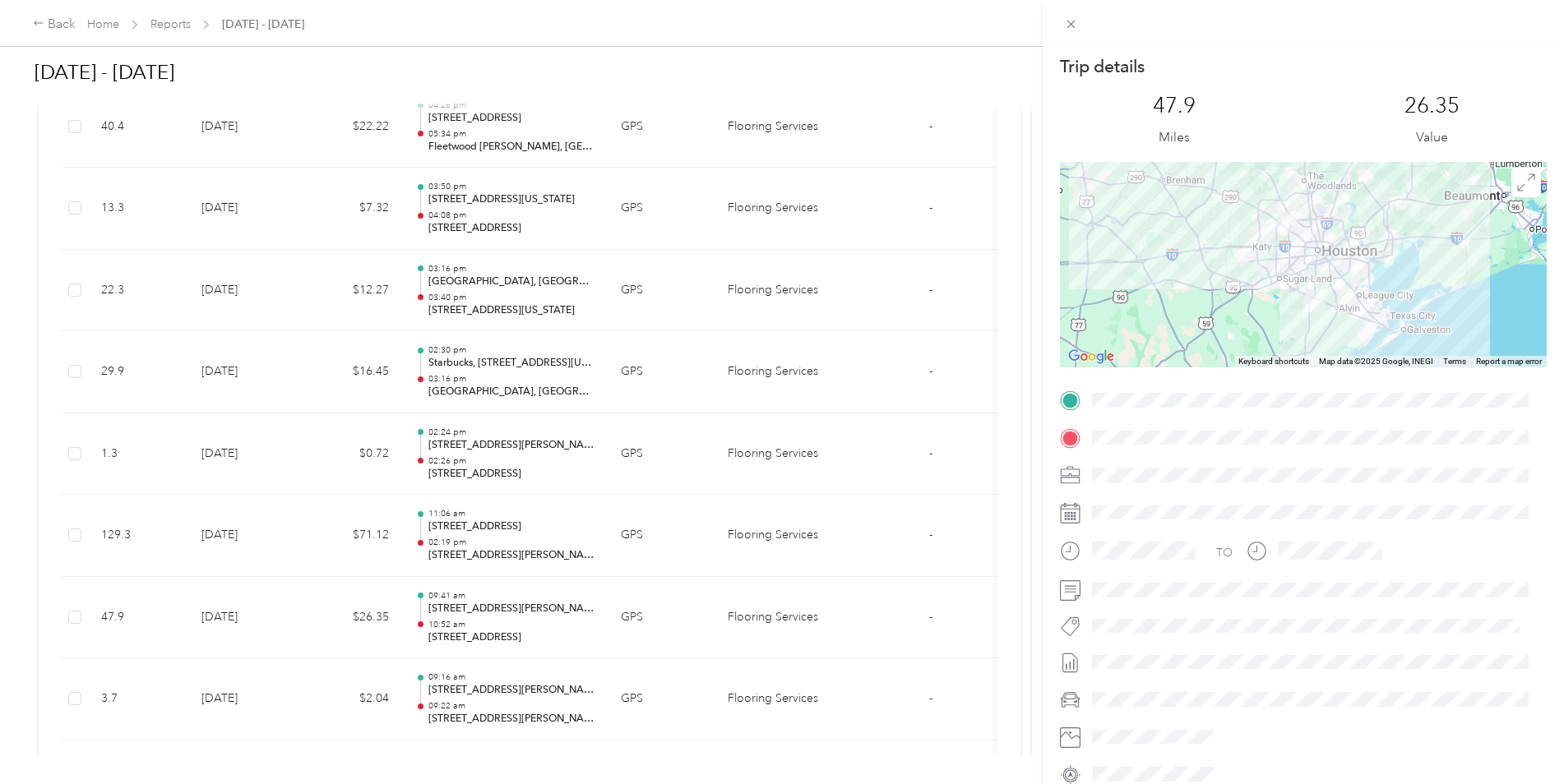
click at [247, 535] on div "Trip details This trip cannot be edited because it is either under review, appr…" at bounding box center [782, 392] width 1564 height 784
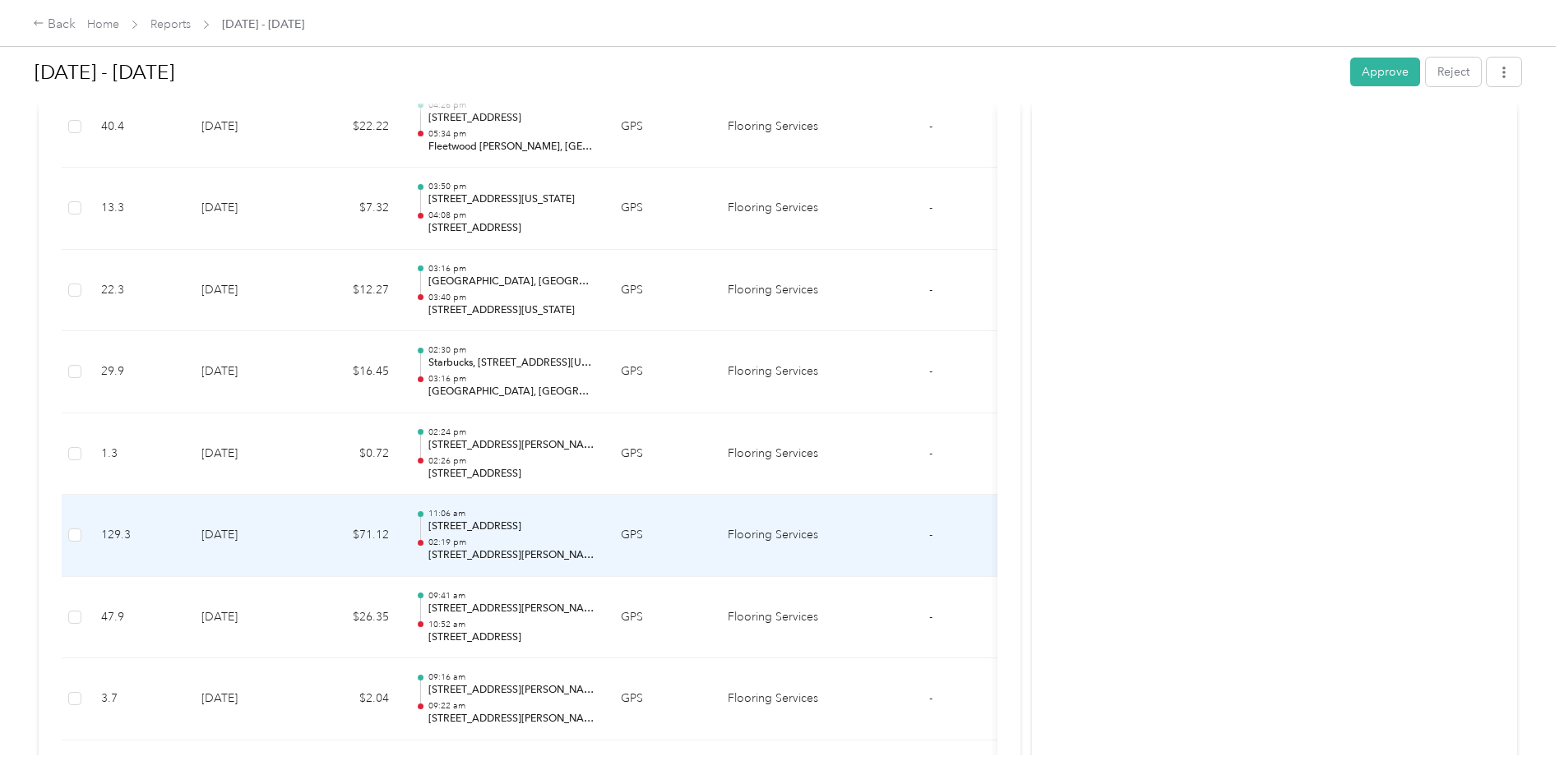
click at [246, 530] on td "[DATE]" at bounding box center [246, 536] width 115 height 82
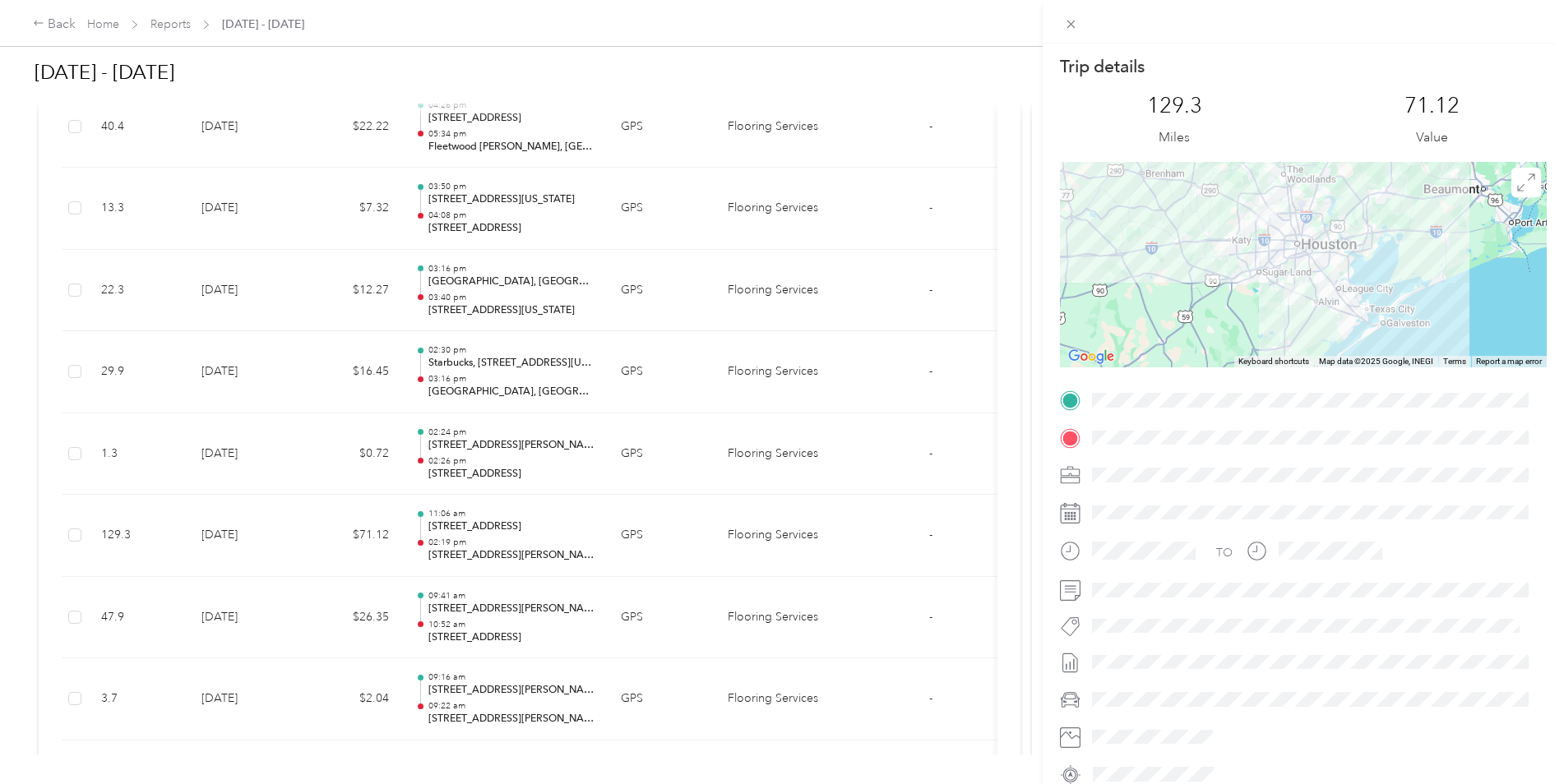
click at [219, 496] on div "Trip details This trip cannot be edited because it is either under review, appr…" at bounding box center [782, 392] width 1564 height 784
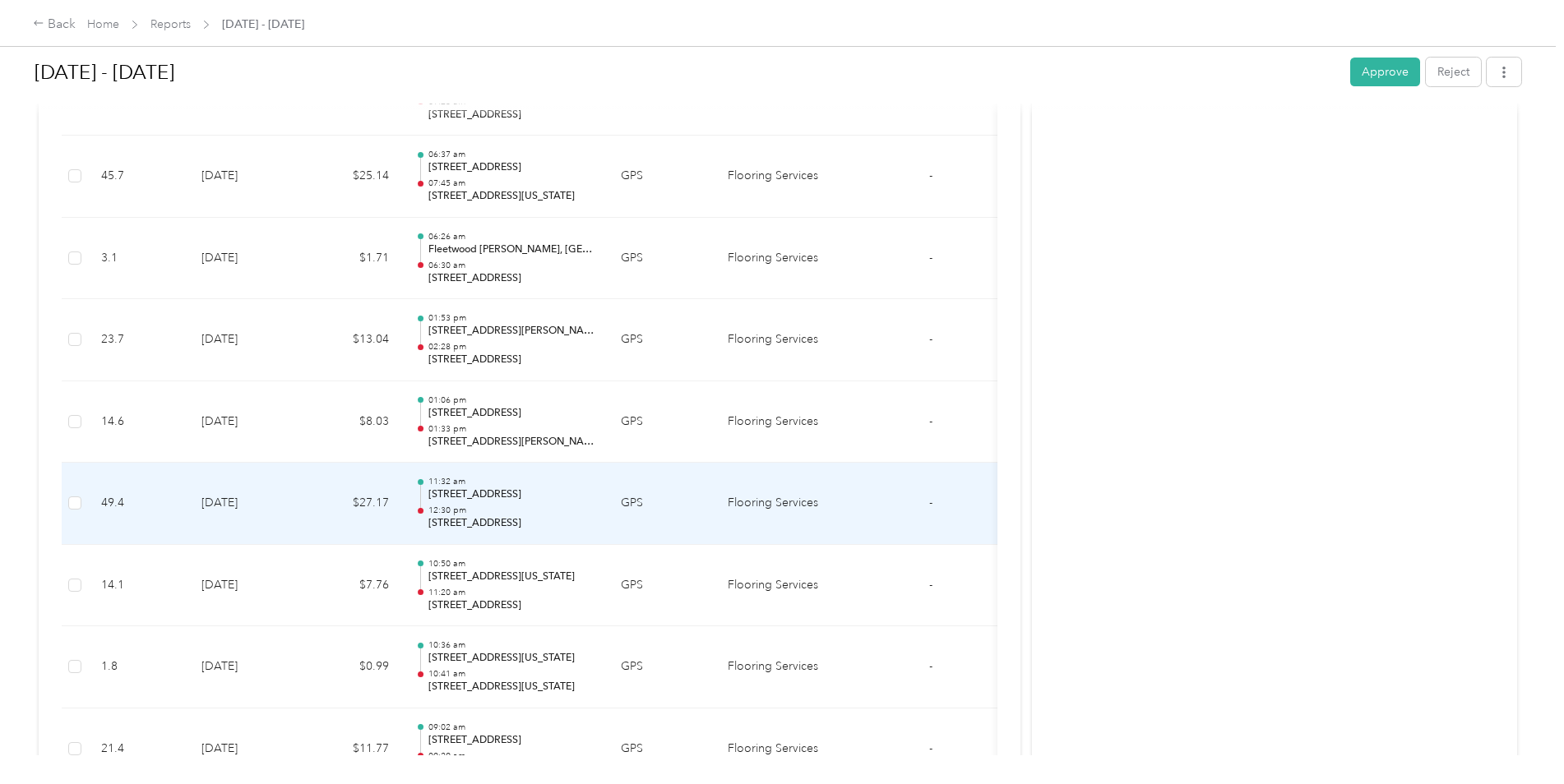
scroll to position [5735, 0]
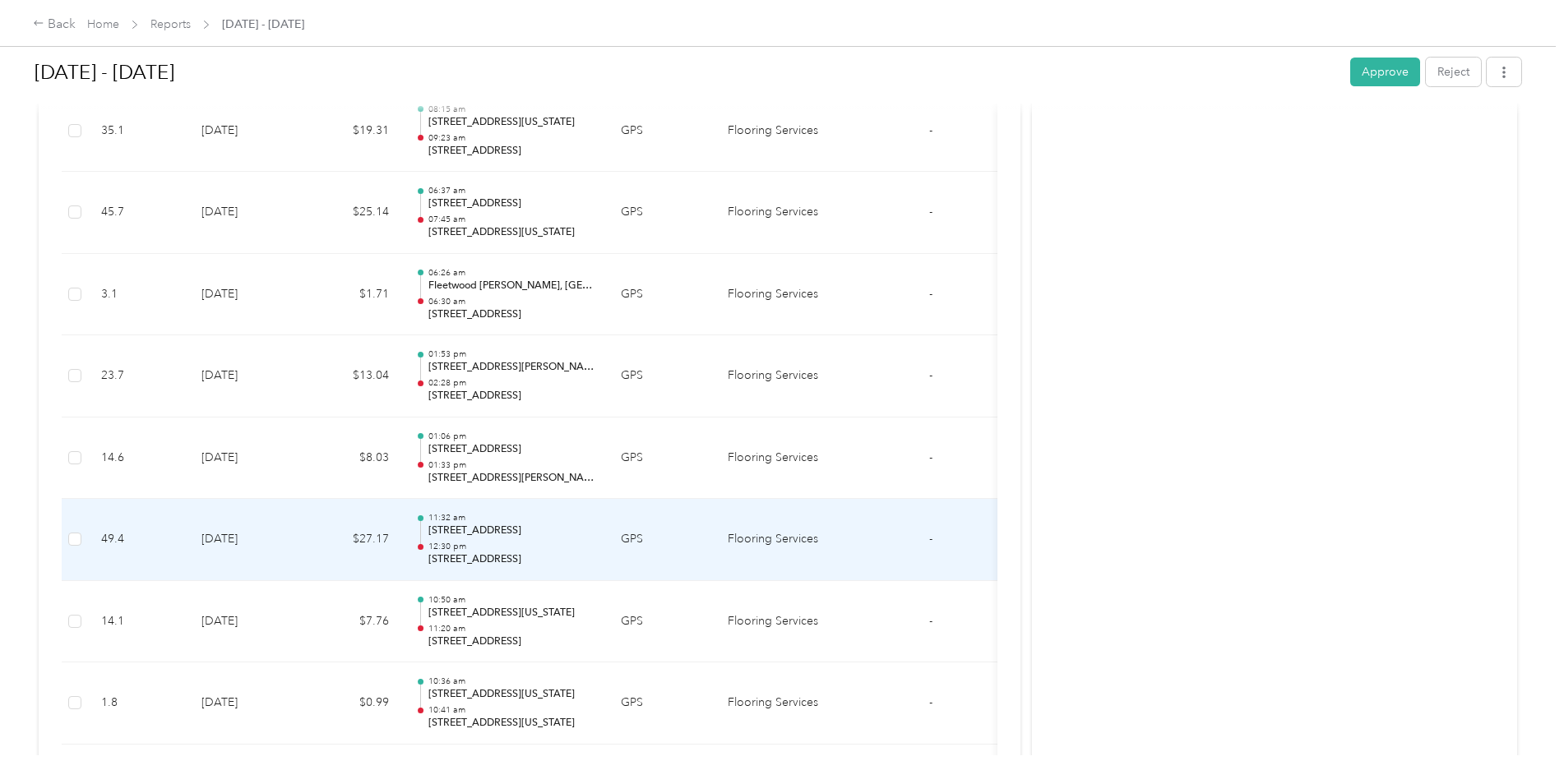
click at [226, 544] on td "[DATE]" at bounding box center [246, 540] width 115 height 82
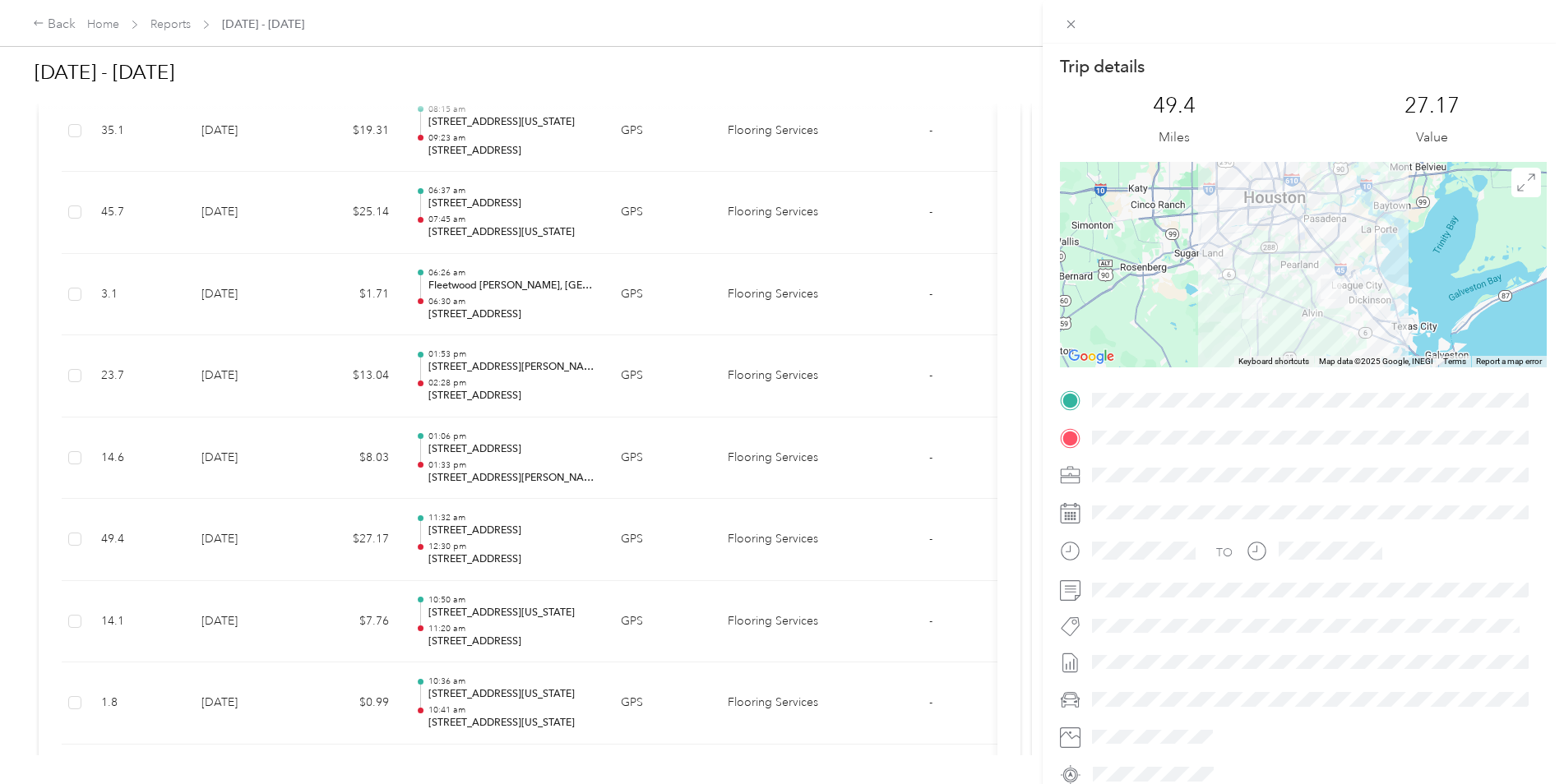
click at [266, 478] on div "Trip details This trip cannot be edited because it is either under review, appr…" at bounding box center [782, 392] width 1564 height 784
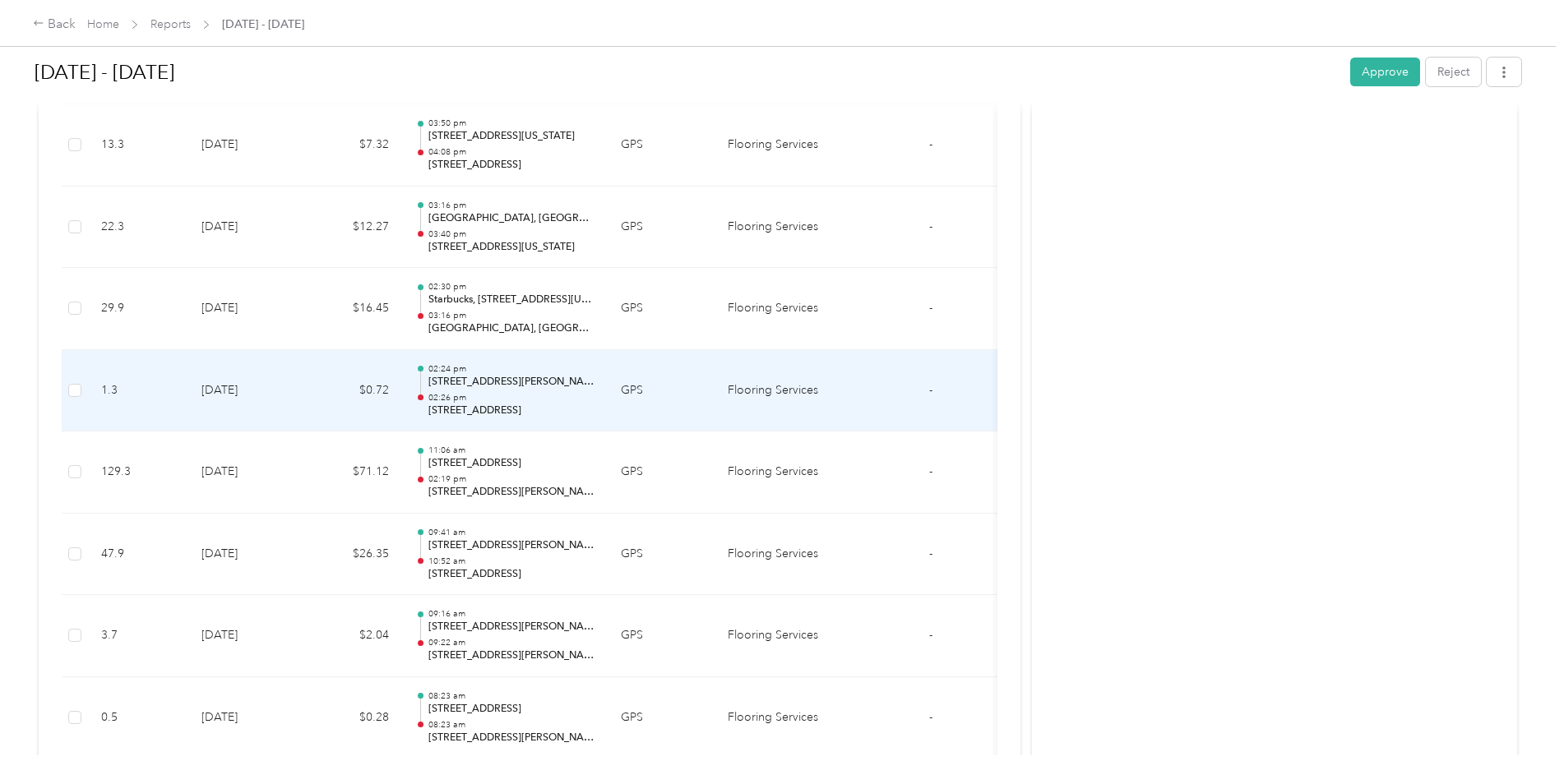
scroll to position [6638, 0]
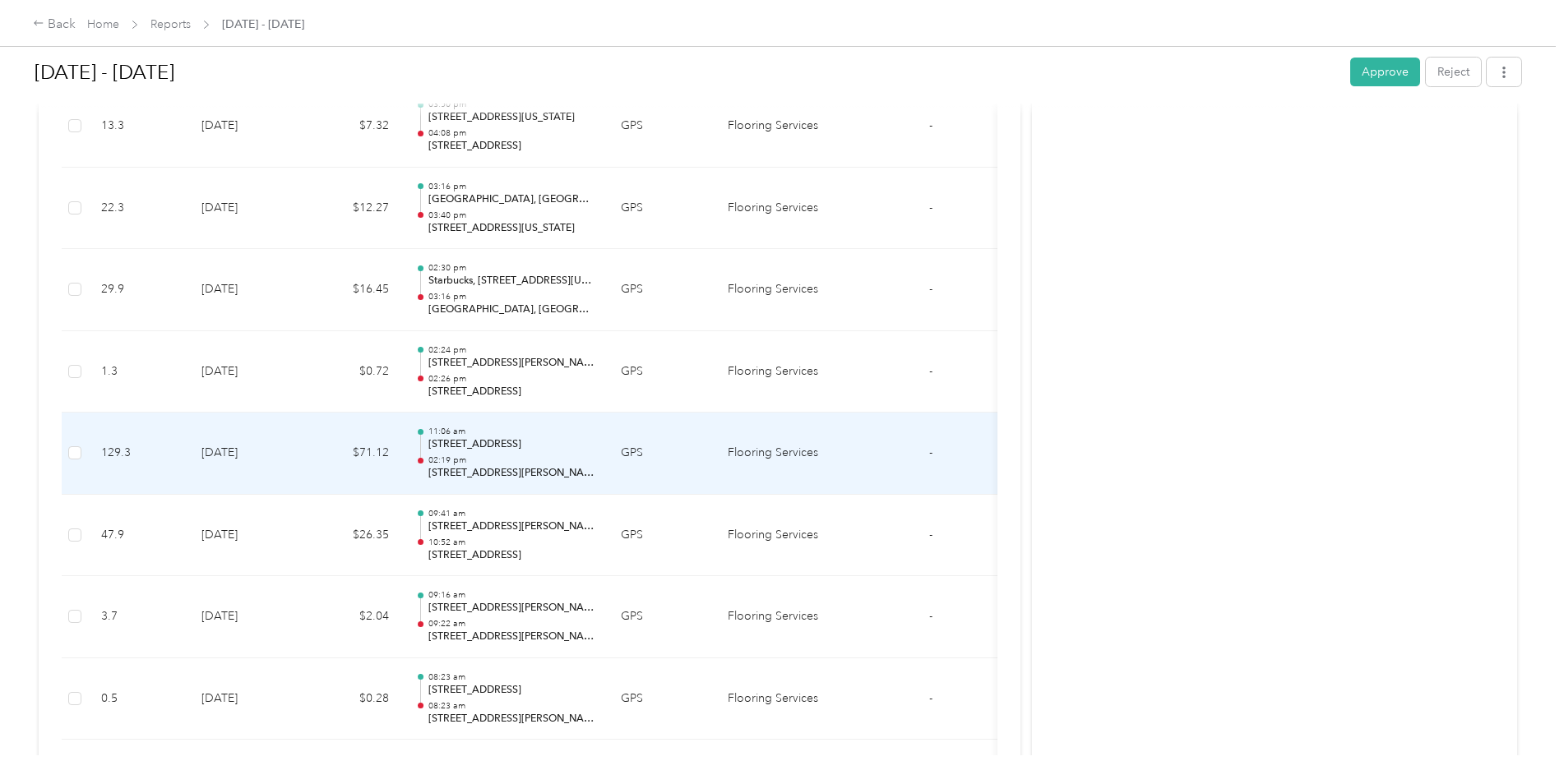
click at [239, 462] on td "[DATE]" at bounding box center [246, 453] width 115 height 82
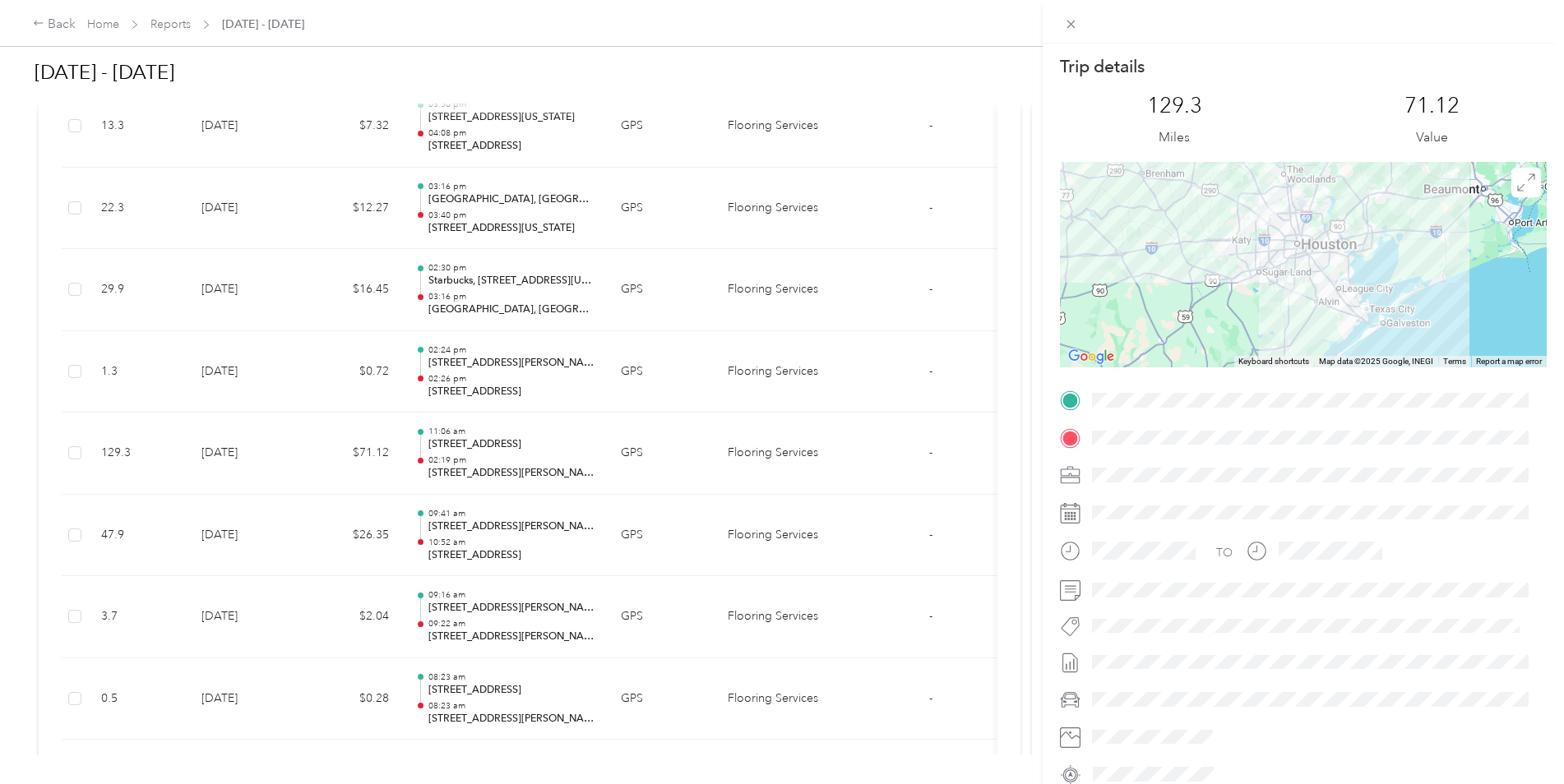
click at [1258, 287] on div at bounding box center [1303, 265] width 486 height 205
click at [1259, 287] on div at bounding box center [1303, 265] width 486 height 205
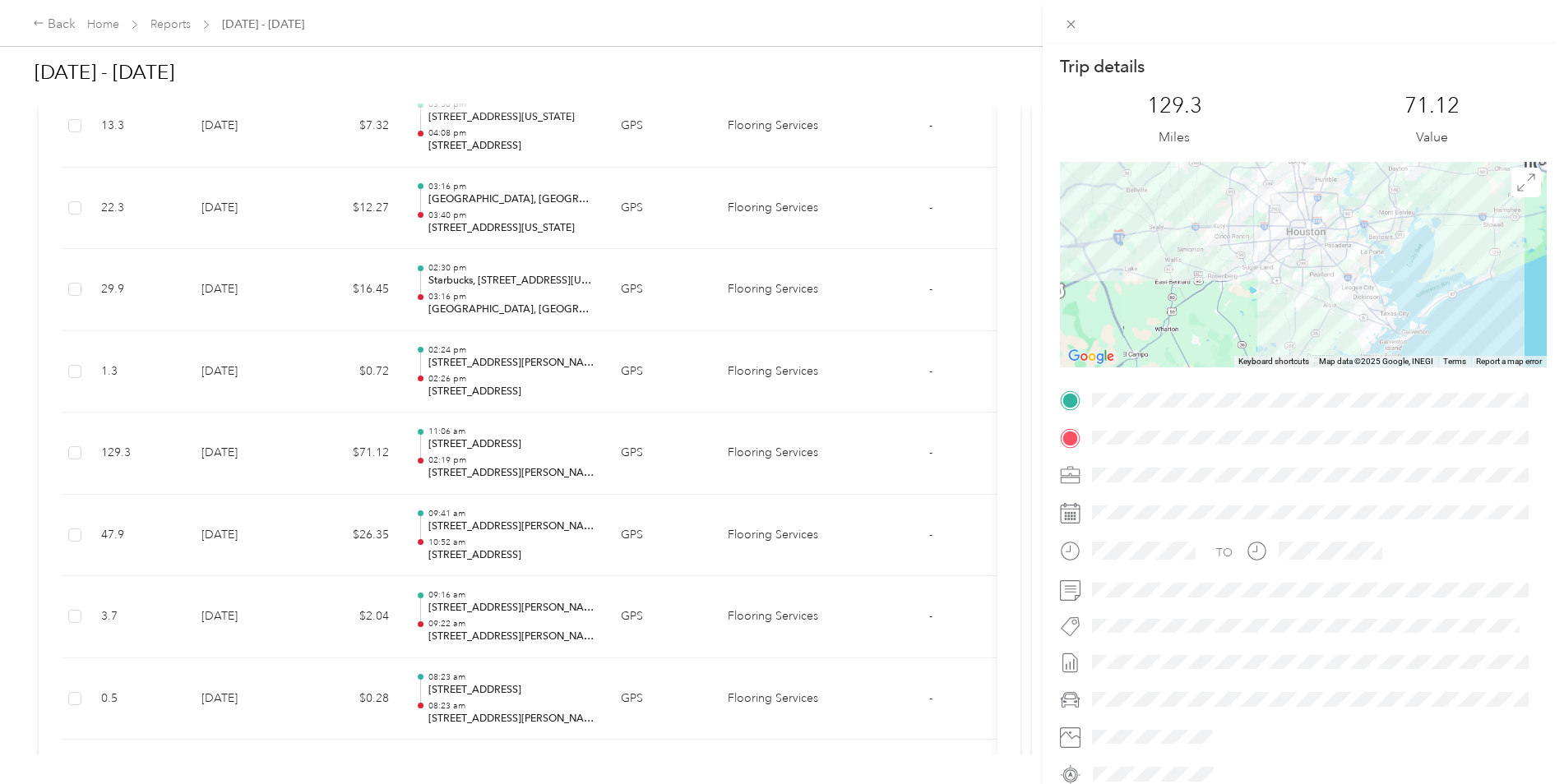
click at [1259, 287] on div at bounding box center [1303, 265] width 486 height 205
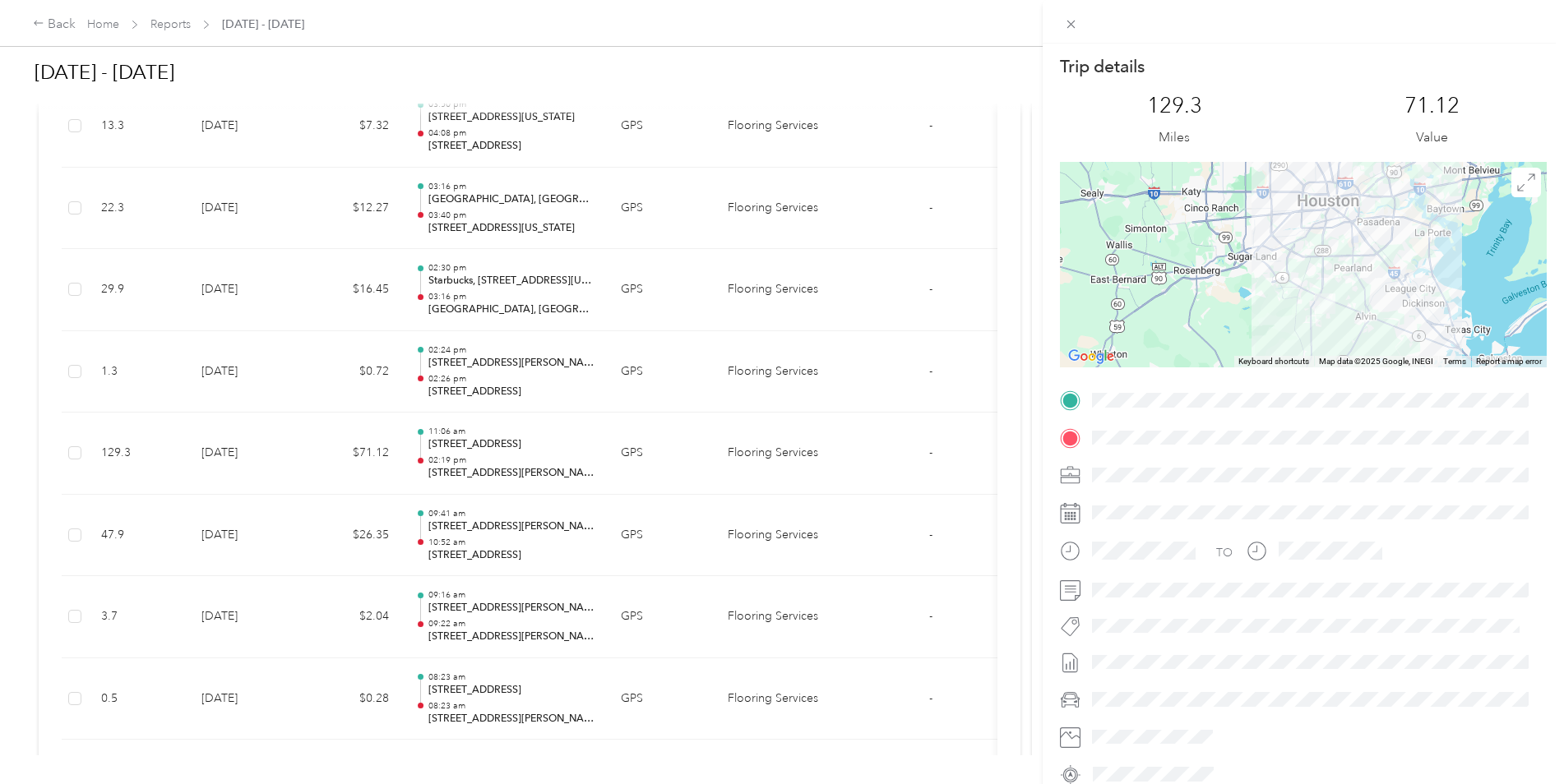
click at [1258, 299] on div at bounding box center [1303, 265] width 486 height 205
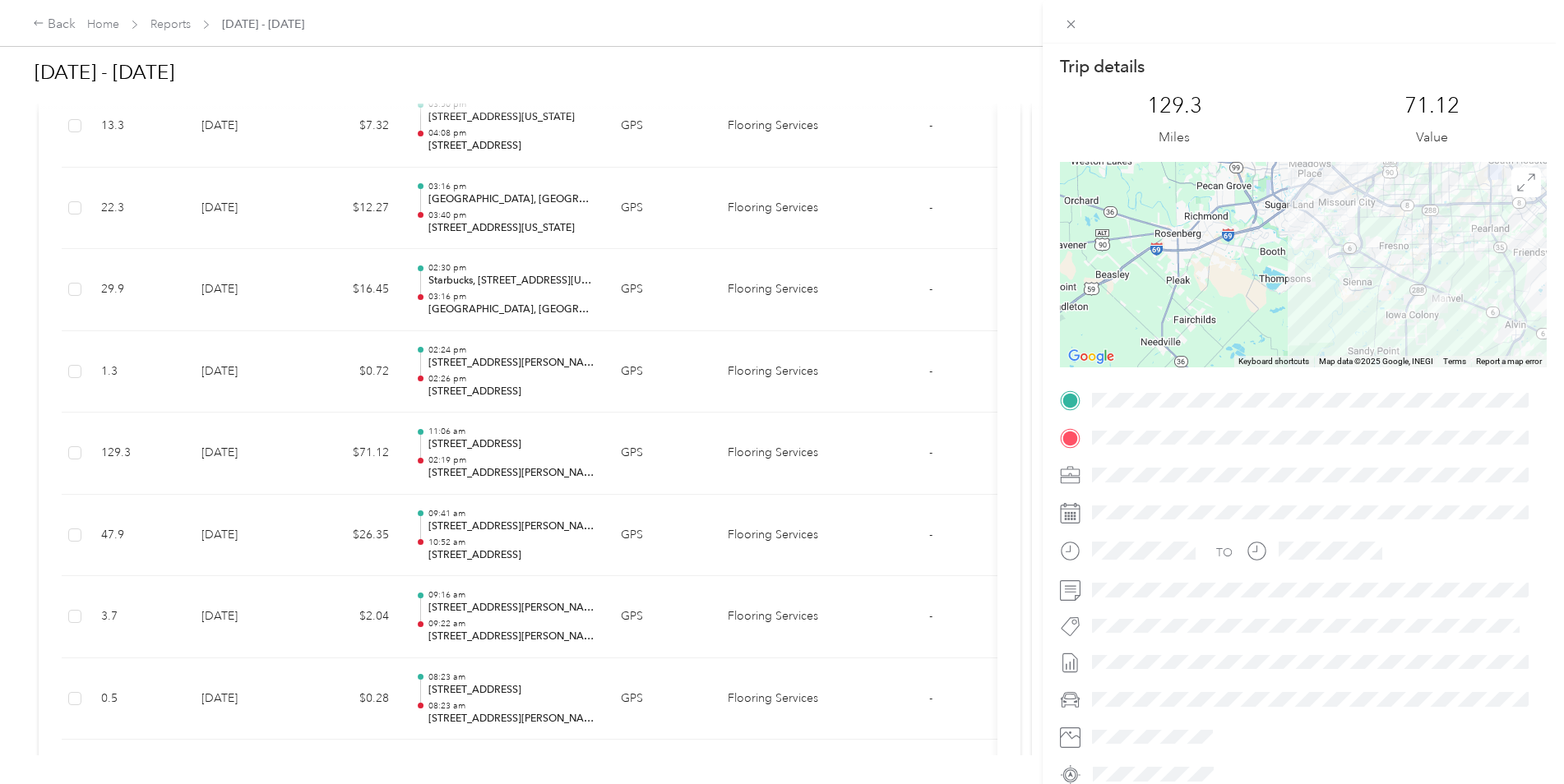
drag, startPoint x: 1431, startPoint y: 273, endPoint x: 1381, endPoint y: 338, distance: 82.0
click at [1382, 338] on div at bounding box center [1303, 265] width 486 height 205
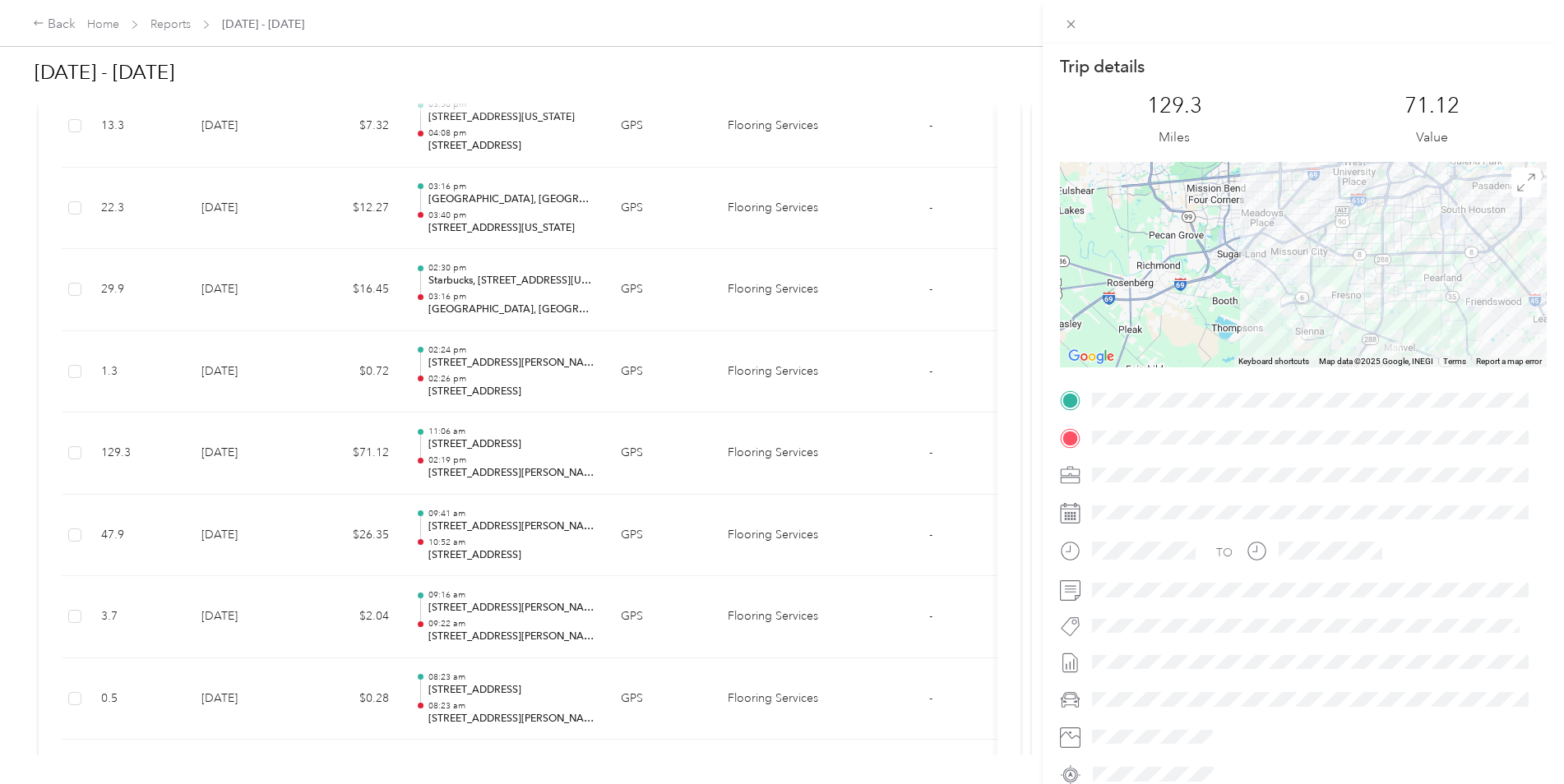
drag, startPoint x: 1429, startPoint y: 251, endPoint x: 1408, endPoint y: 286, distance: 40.8
click at [1408, 286] on div at bounding box center [1303, 265] width 486 height 205
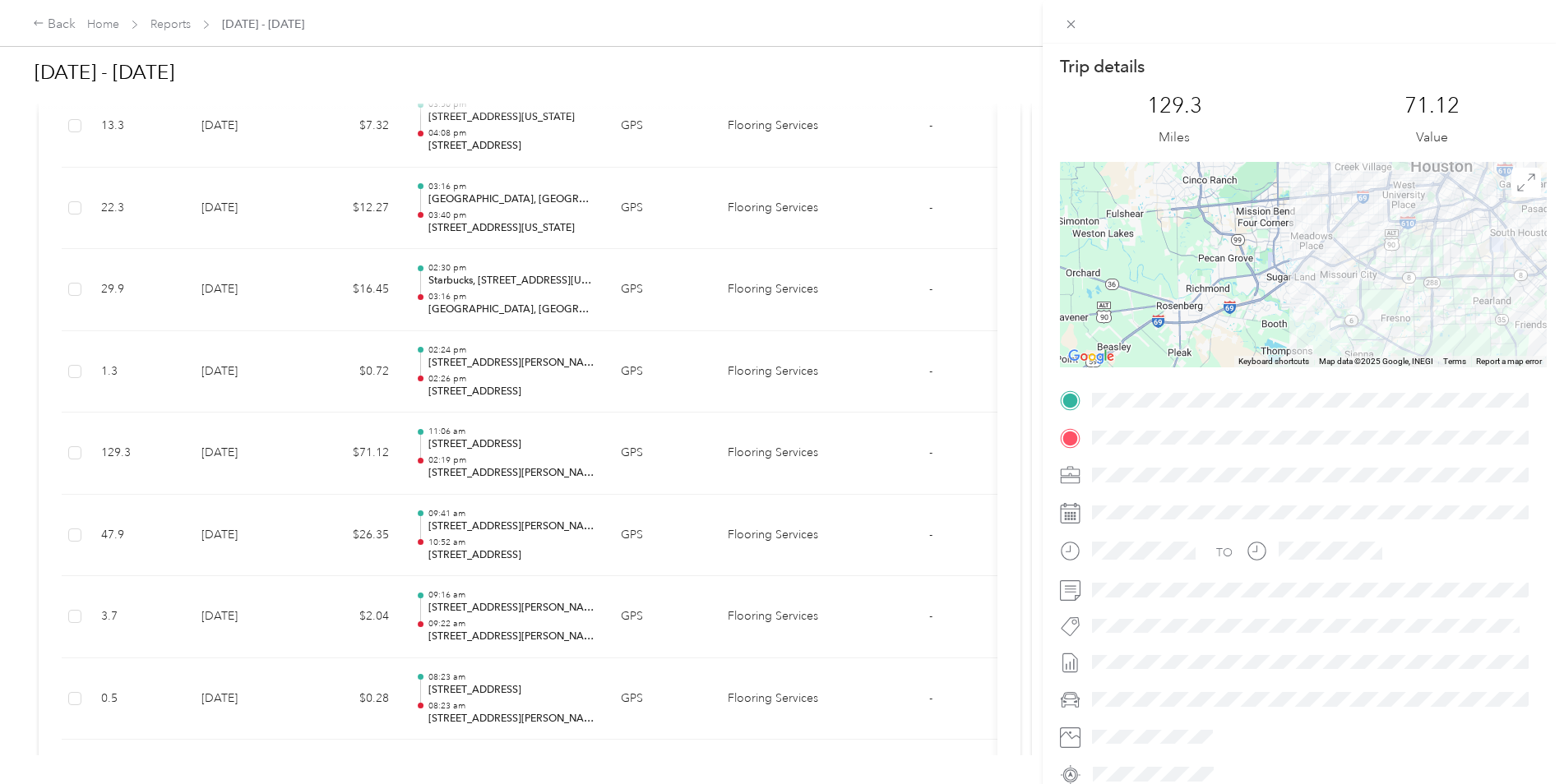
drag, startPoint x: 1498, startPoint y: 334, endPoint x: 1513, endPoint y: 324, distance: 18.0
click at [1549, 355] on form "Trip details This trip cannot be edited because it is either under review, appr…" at bounding box center [1303, 421] width 522 height 732
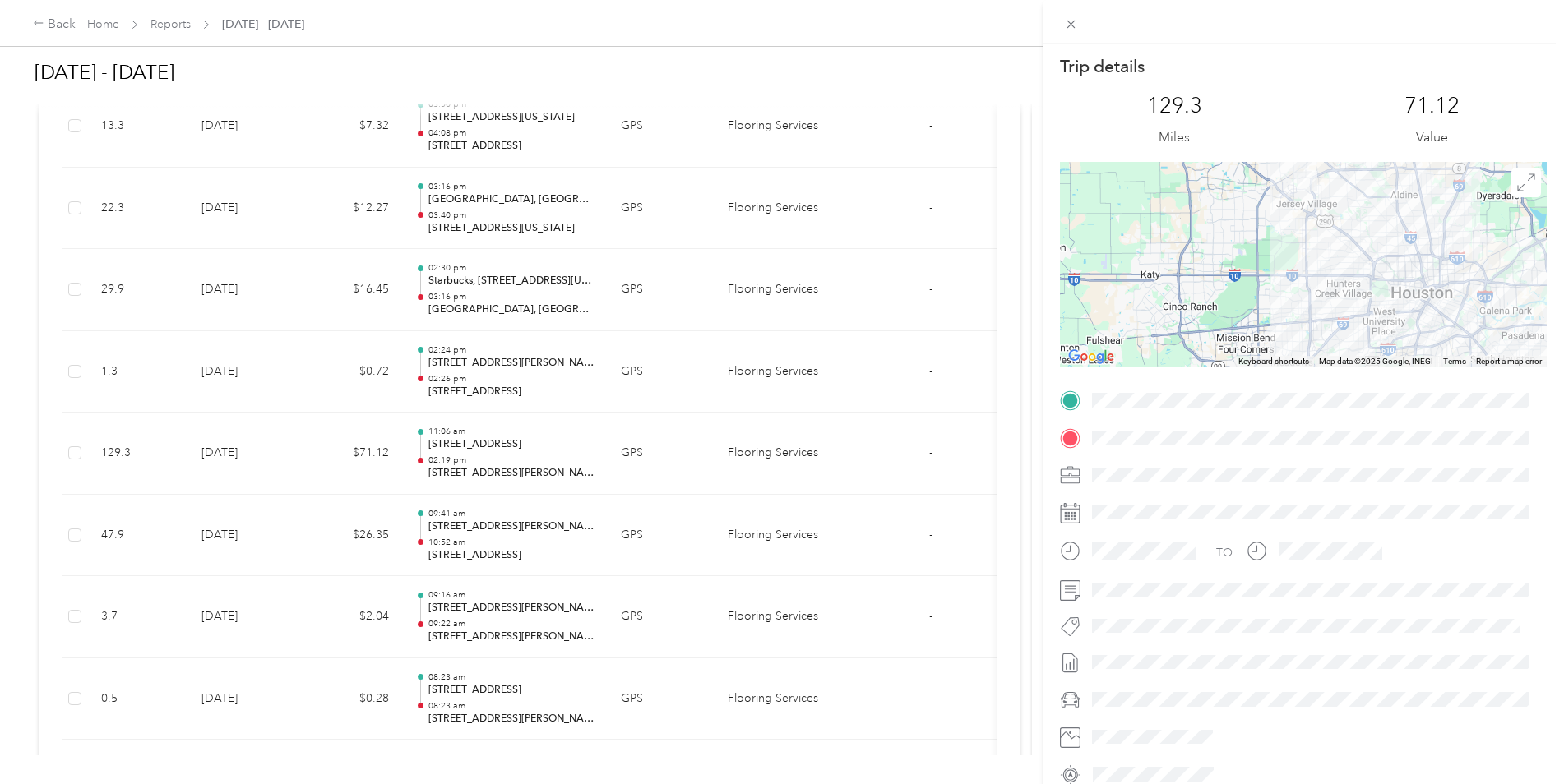
drag, startPoint x: 1450, startPoint y: 287, endPoint x: 1387, endPoint y: 351, distance: 89.8
click at [1420, 380] on div "Trip details This trip cannot be edited because it is either under review, appr…" at bounding box center [1303, 421] width 486 height 732
click at [502, 376] on div "Trip details This trip cannot be edited because it is either under review, appr…" at bounding box center [782, 392] width 1564 height 784
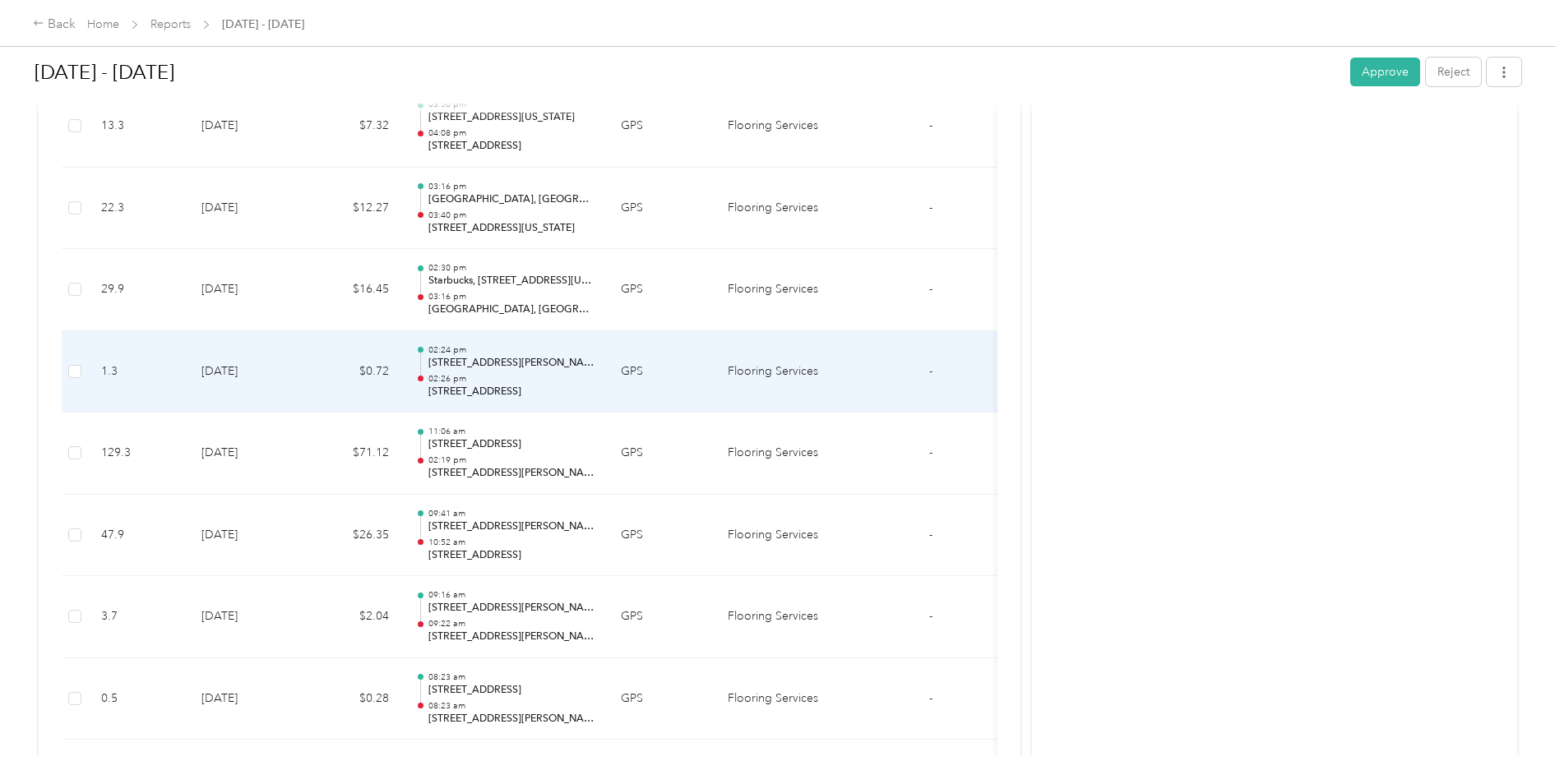
click at [486, 379] on p "02:26 pm" at bounding box center [511, 379] width 166 height 12
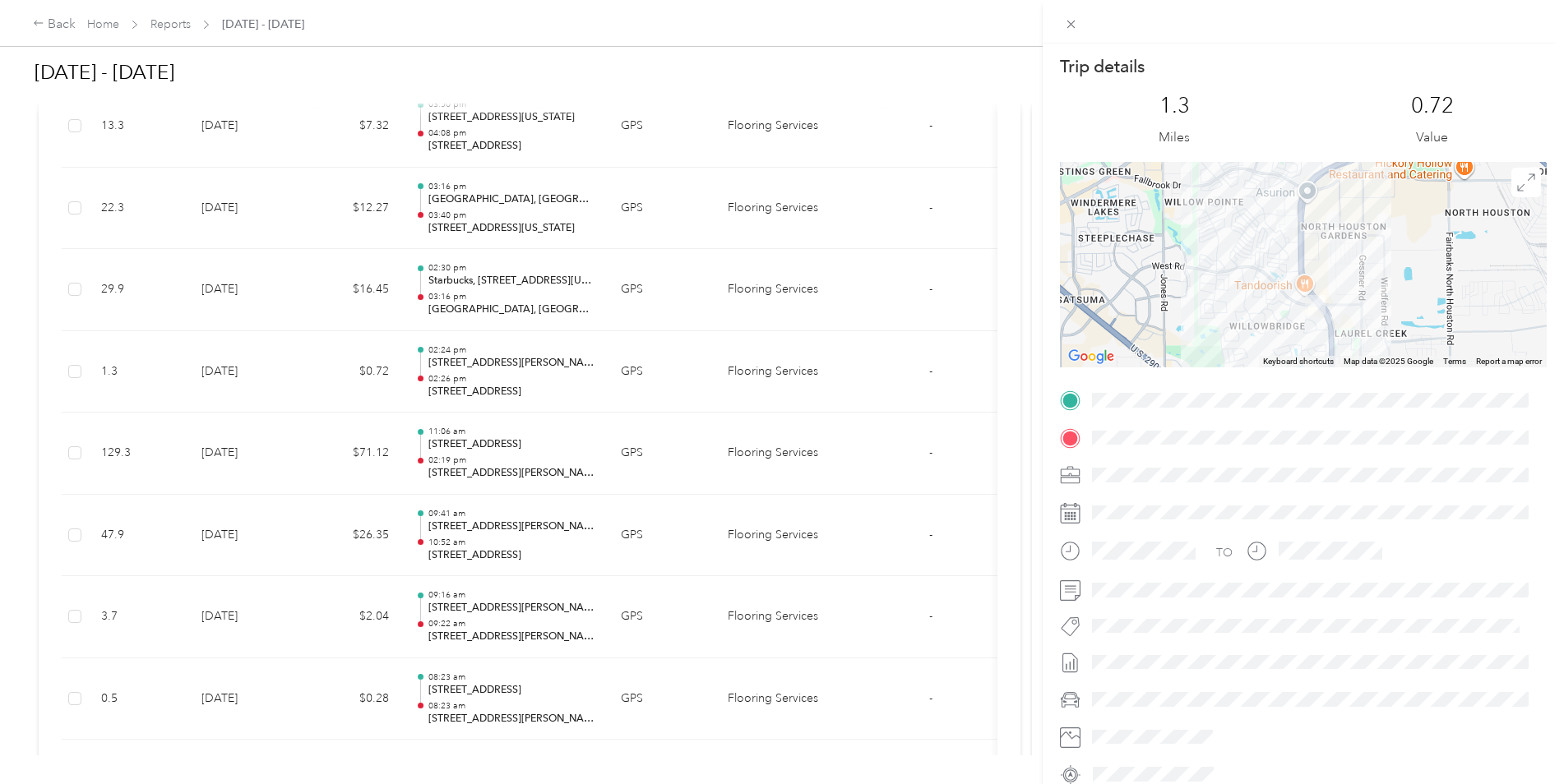
click at [476, 279] on div "Trip details This trip cannot be edited because it is either under review, appr…" at bounding box center [782, 392] width 1564 height 784
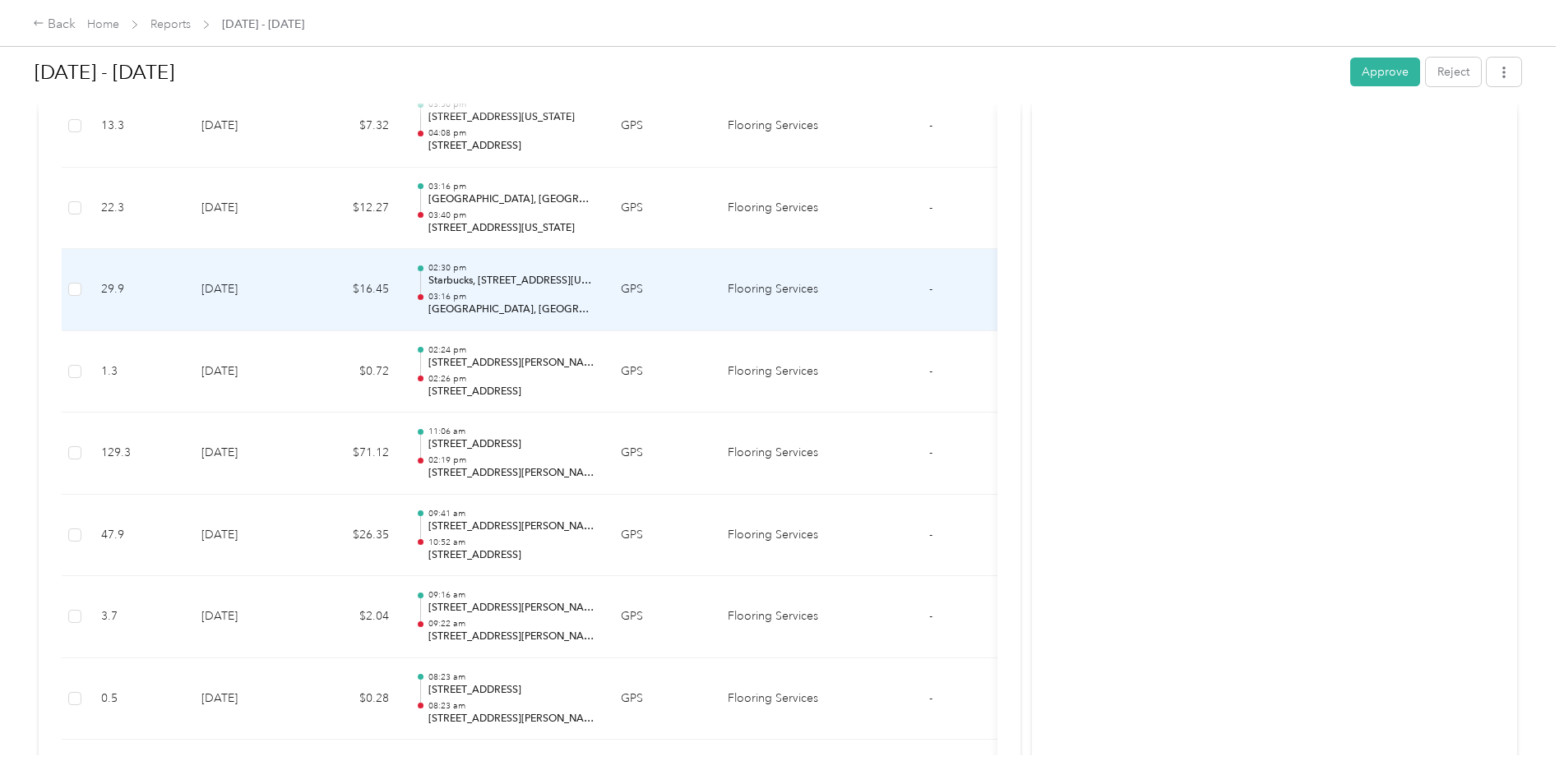
click at [506, 285] on p "Starbucks, [STREET_ADDRESS][US_STATE]" at bounding box center [511, 280] width 166 height 15
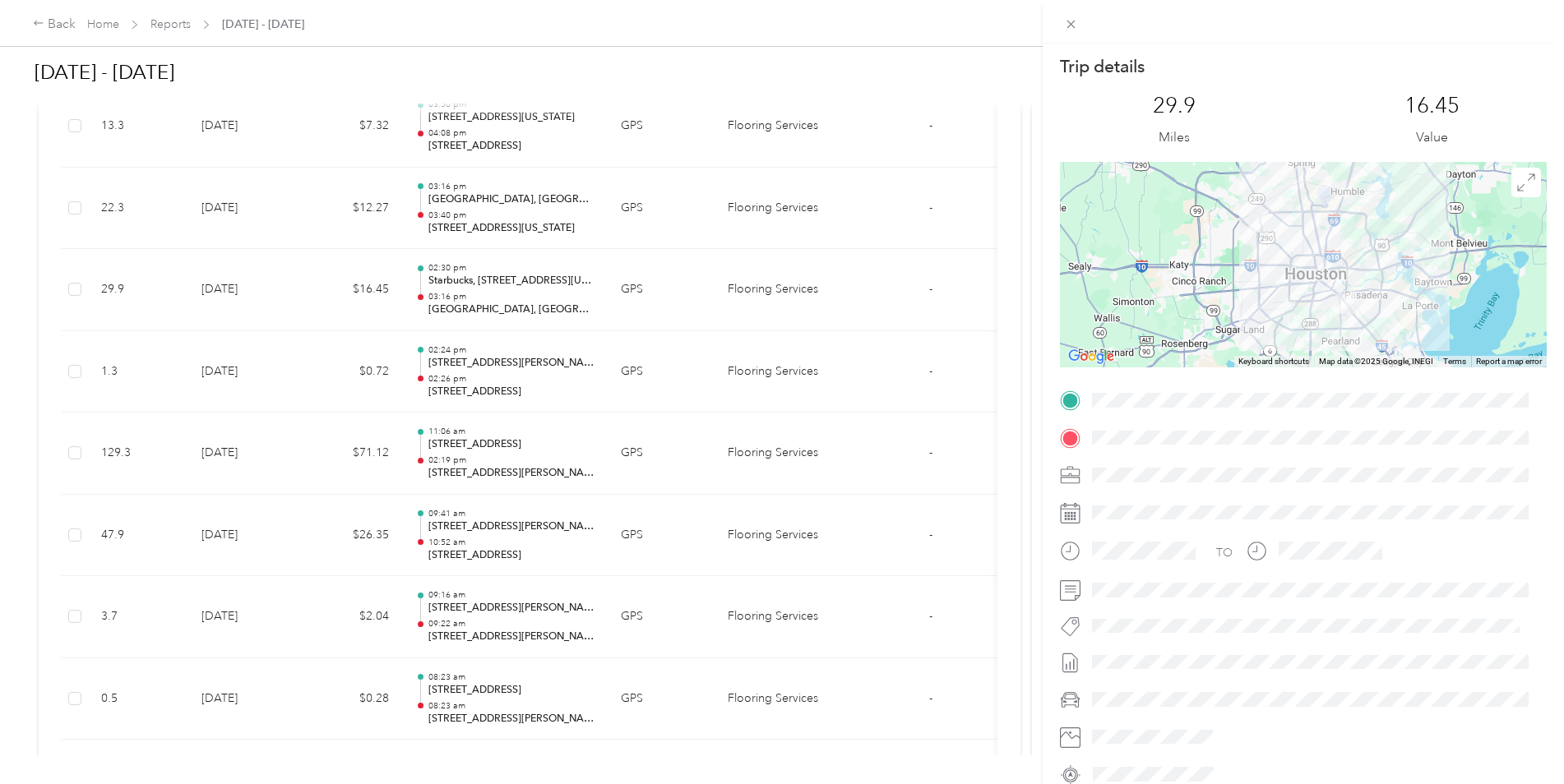
click at [471, 215] on div "Trip details This trip cannot be edited because it is either under review, appr…" at bounding box center [782, 392] width 1564 height 784
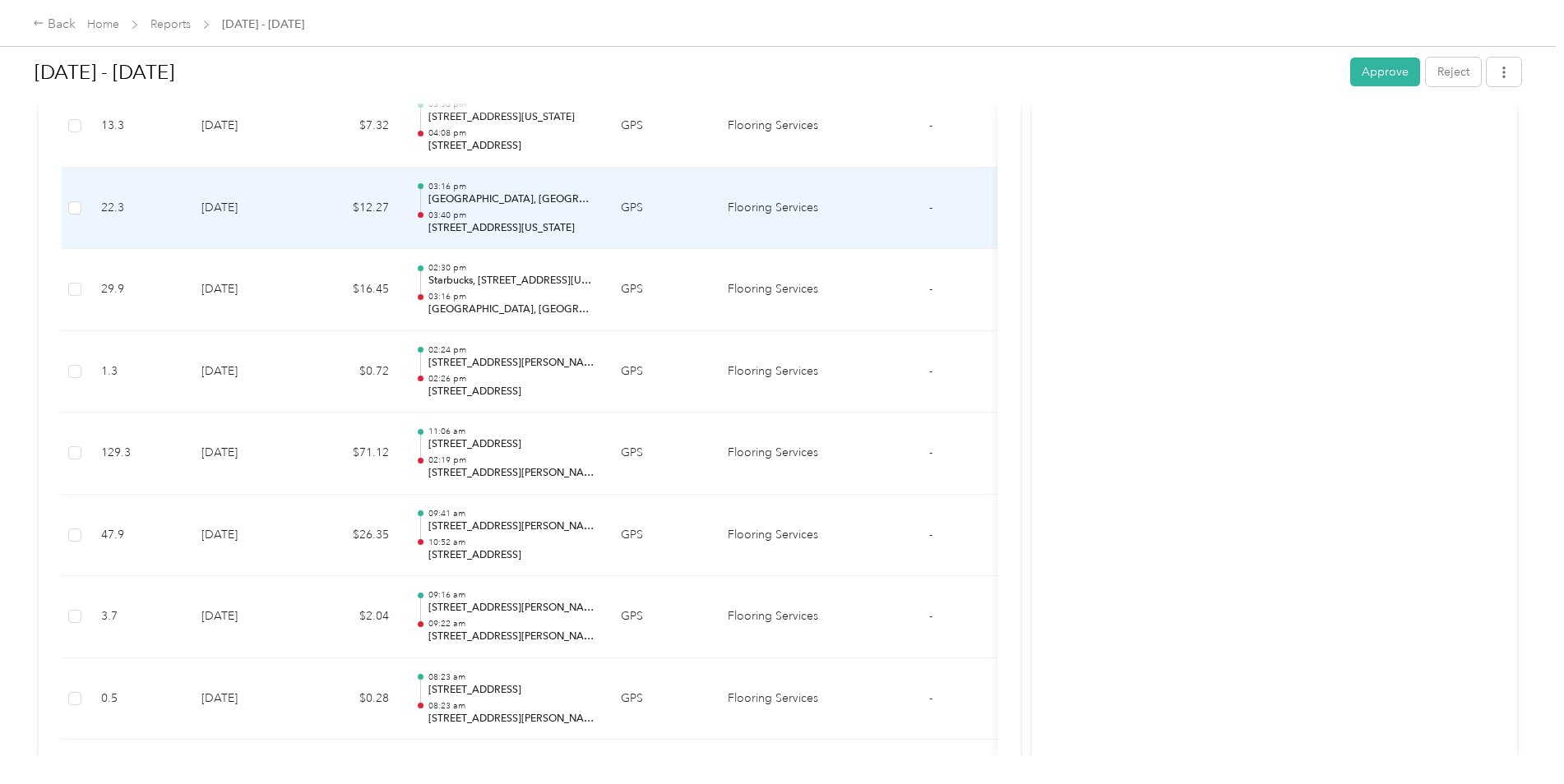
click at [471, 215] on p "03:40 pm" at bounding box center [511, 216] width 166 height 12
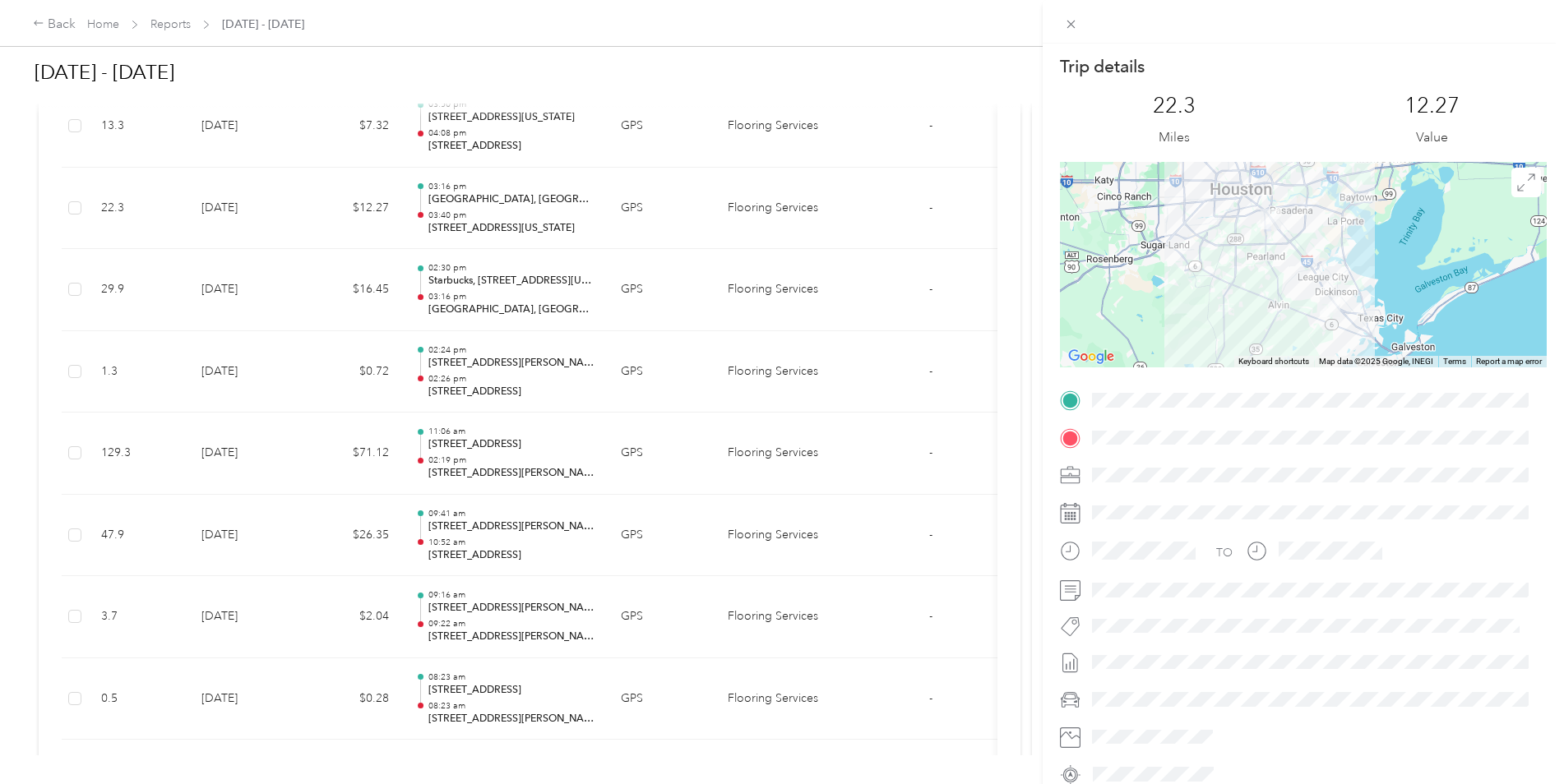
click at [236, 511] on div "Trip details This trip cannot be edited because it is either under review, appr…" at bounding box center [782, 392] width 1564 height 784
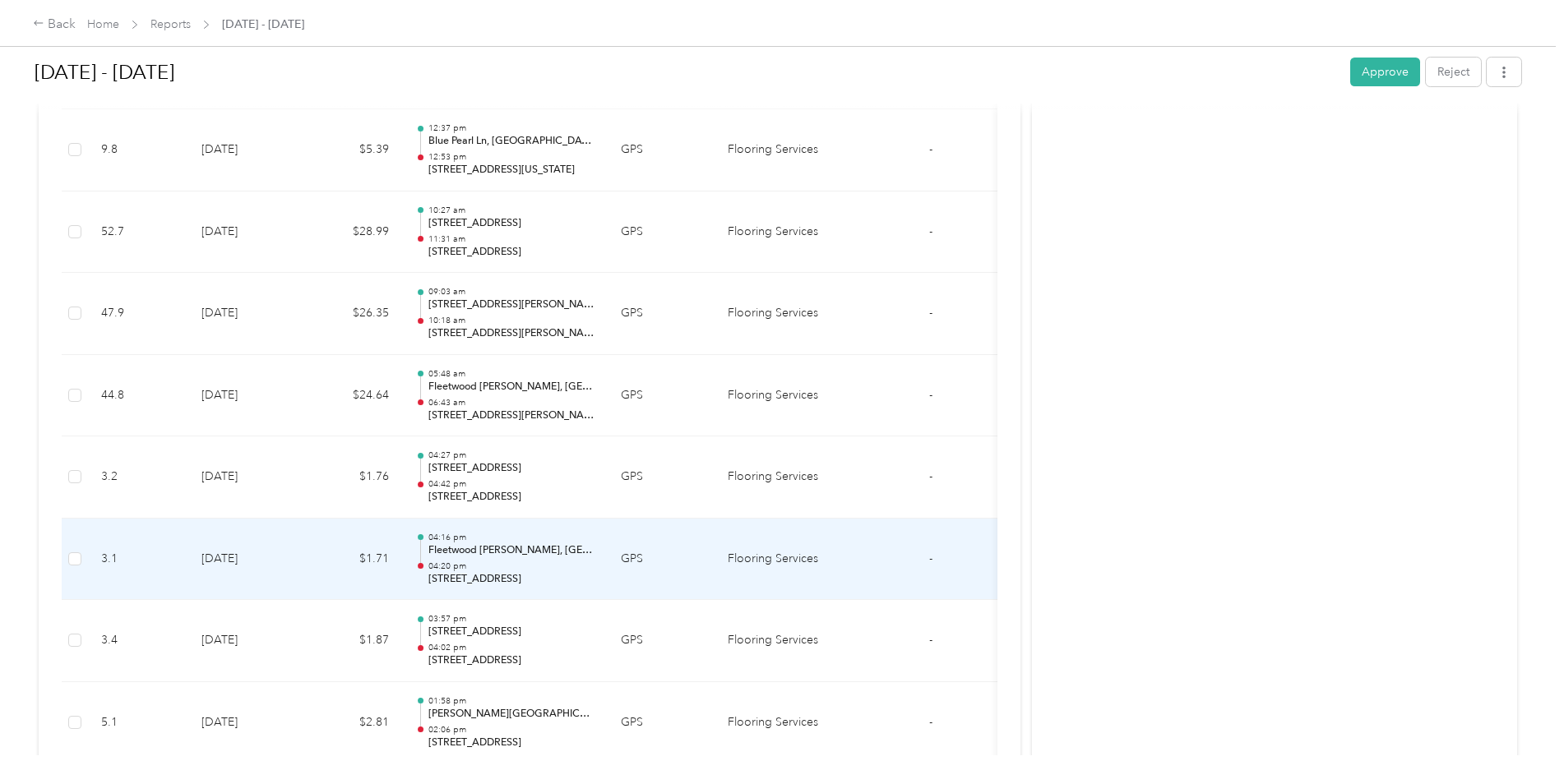
scroll to position [1956, 0]
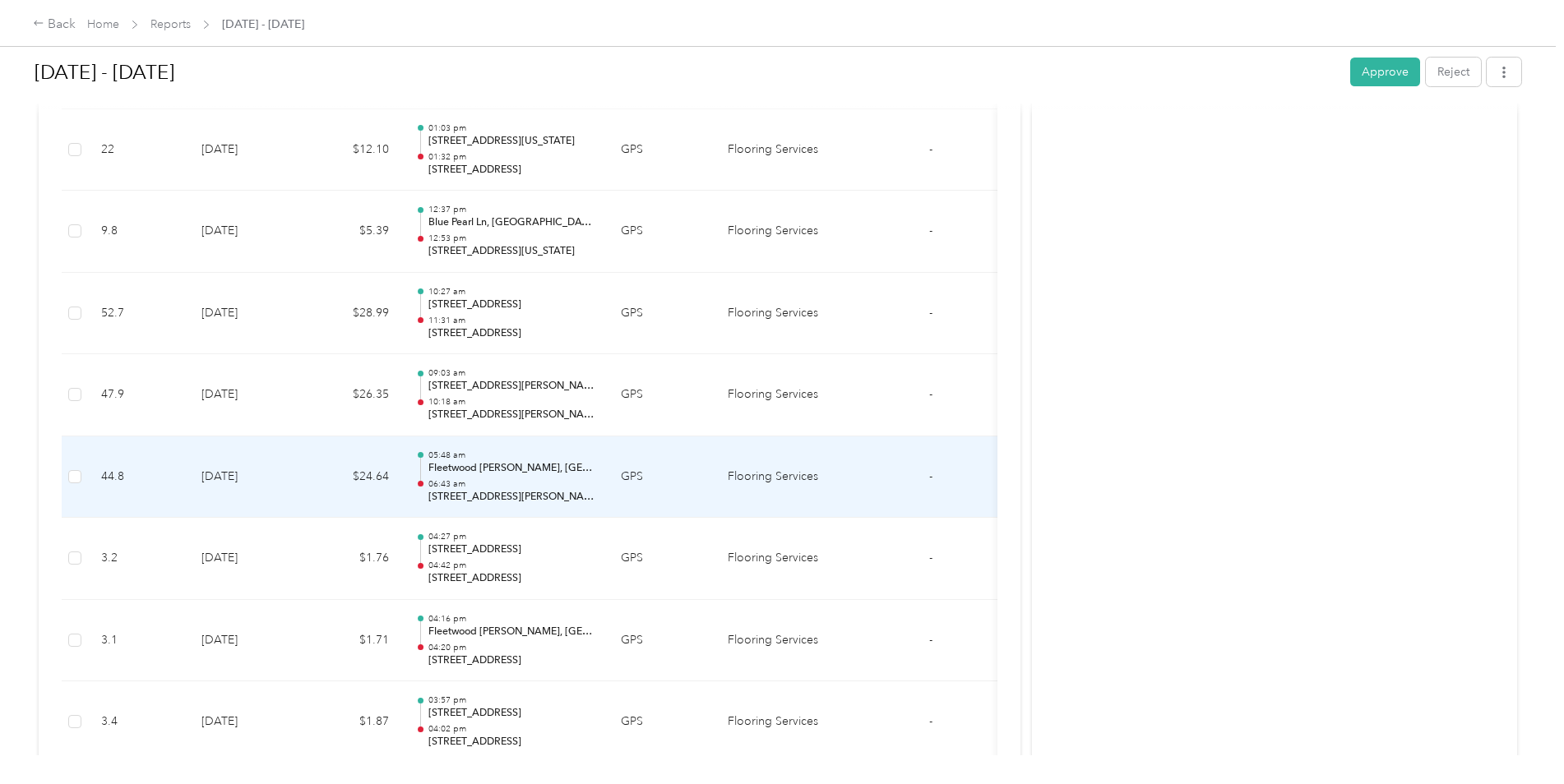
click at [262, 495] on td "[DATE]" at bounding box center [246, 477] width 115 height 82
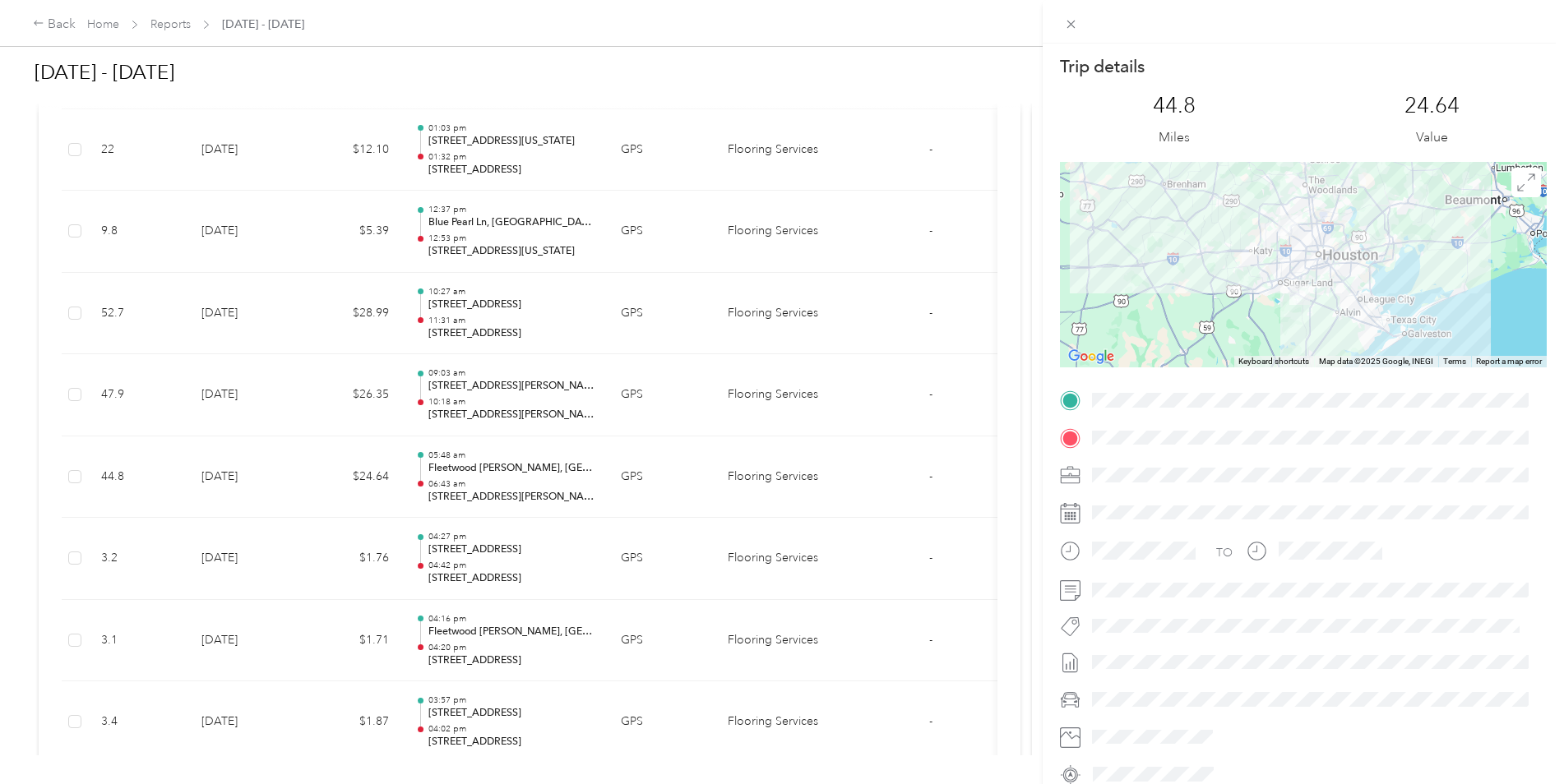
click at [262, 495] on div "Trip details This trip cannot be edited because it is either under review, appr…" at bounding box center [782, 392] width 1564 height 784
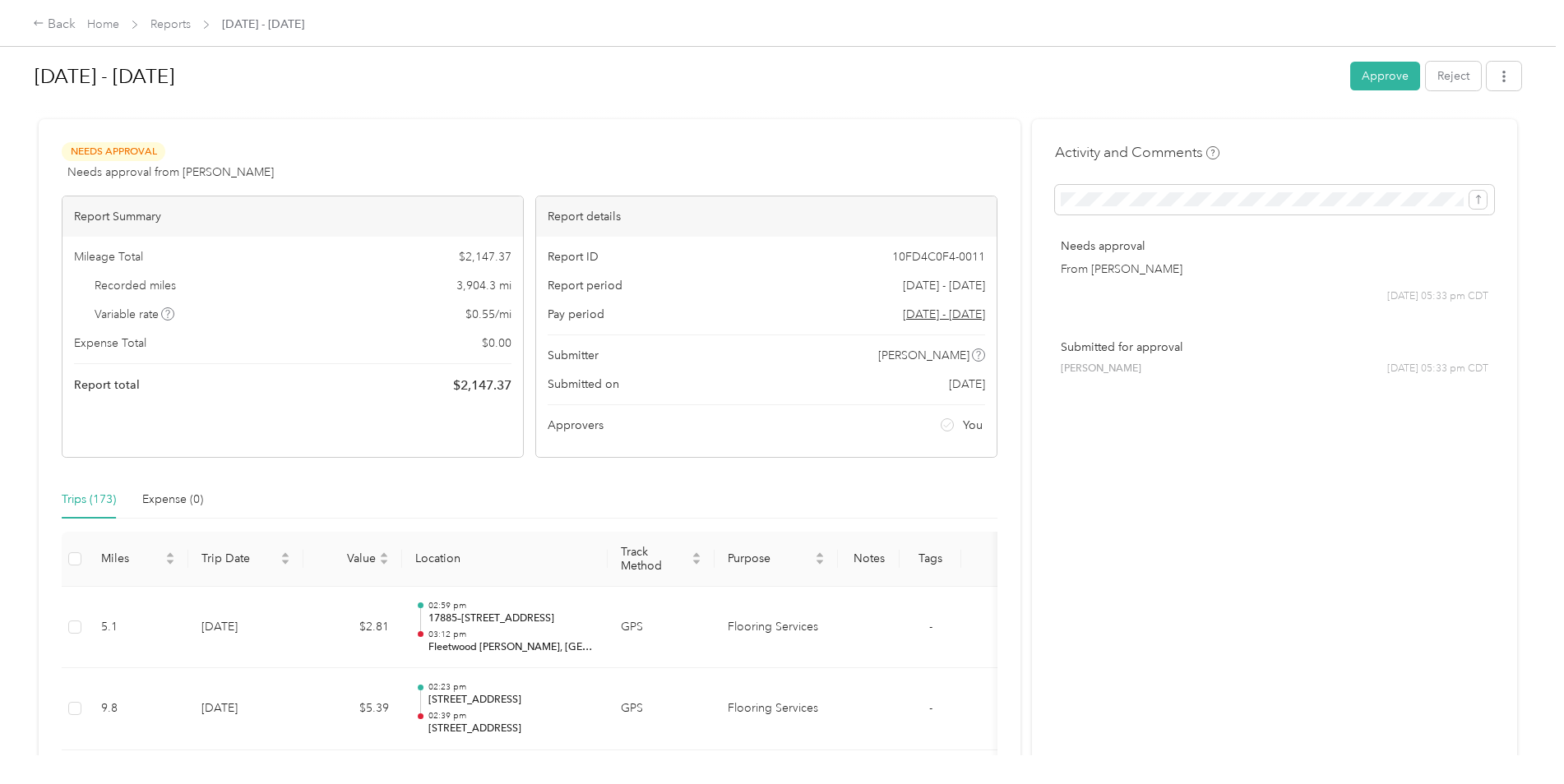
scroll to position [0, 0]
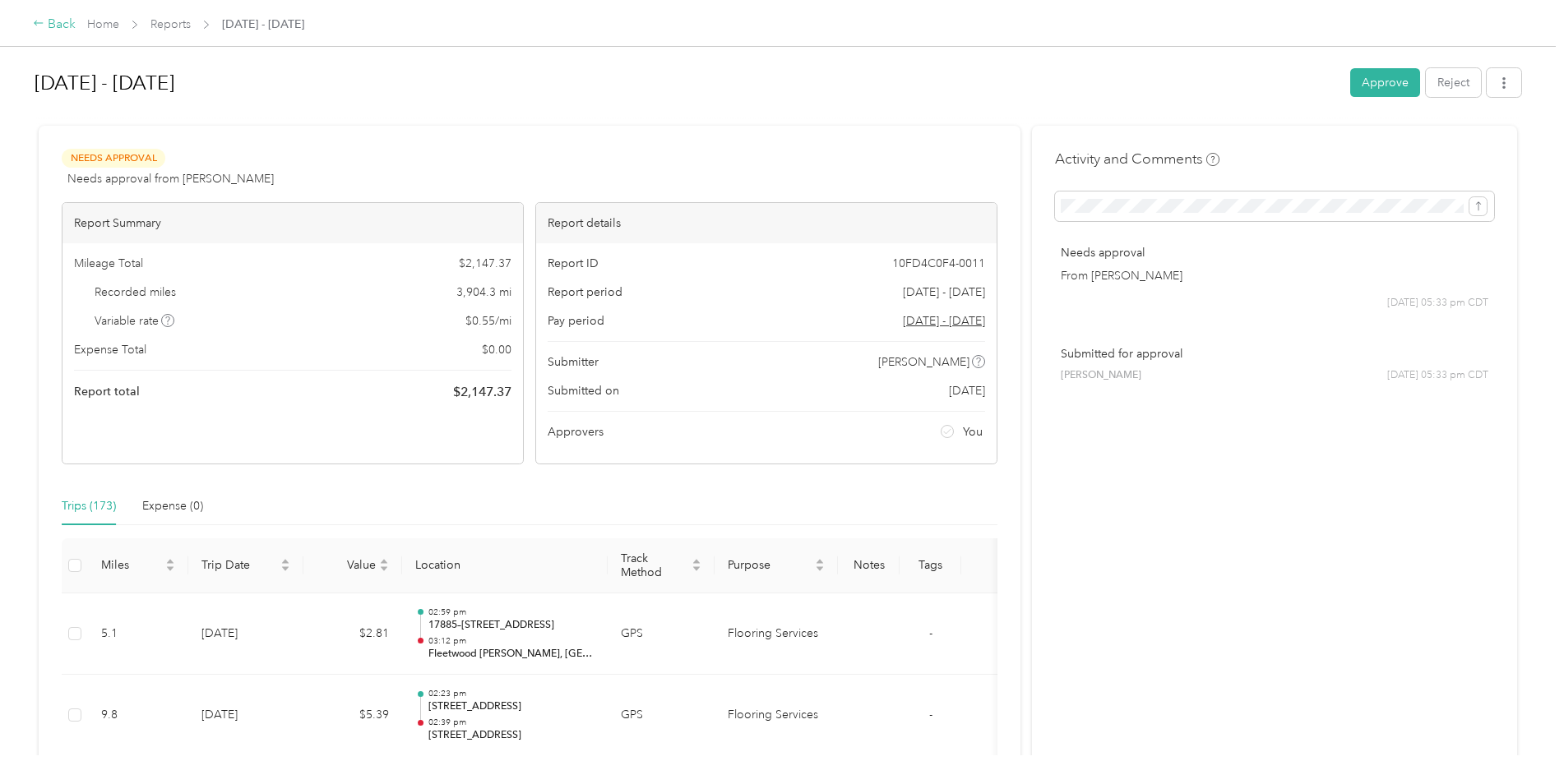
click at [37, 27] on icon at bounding box center [39, 23] width 12 height 12
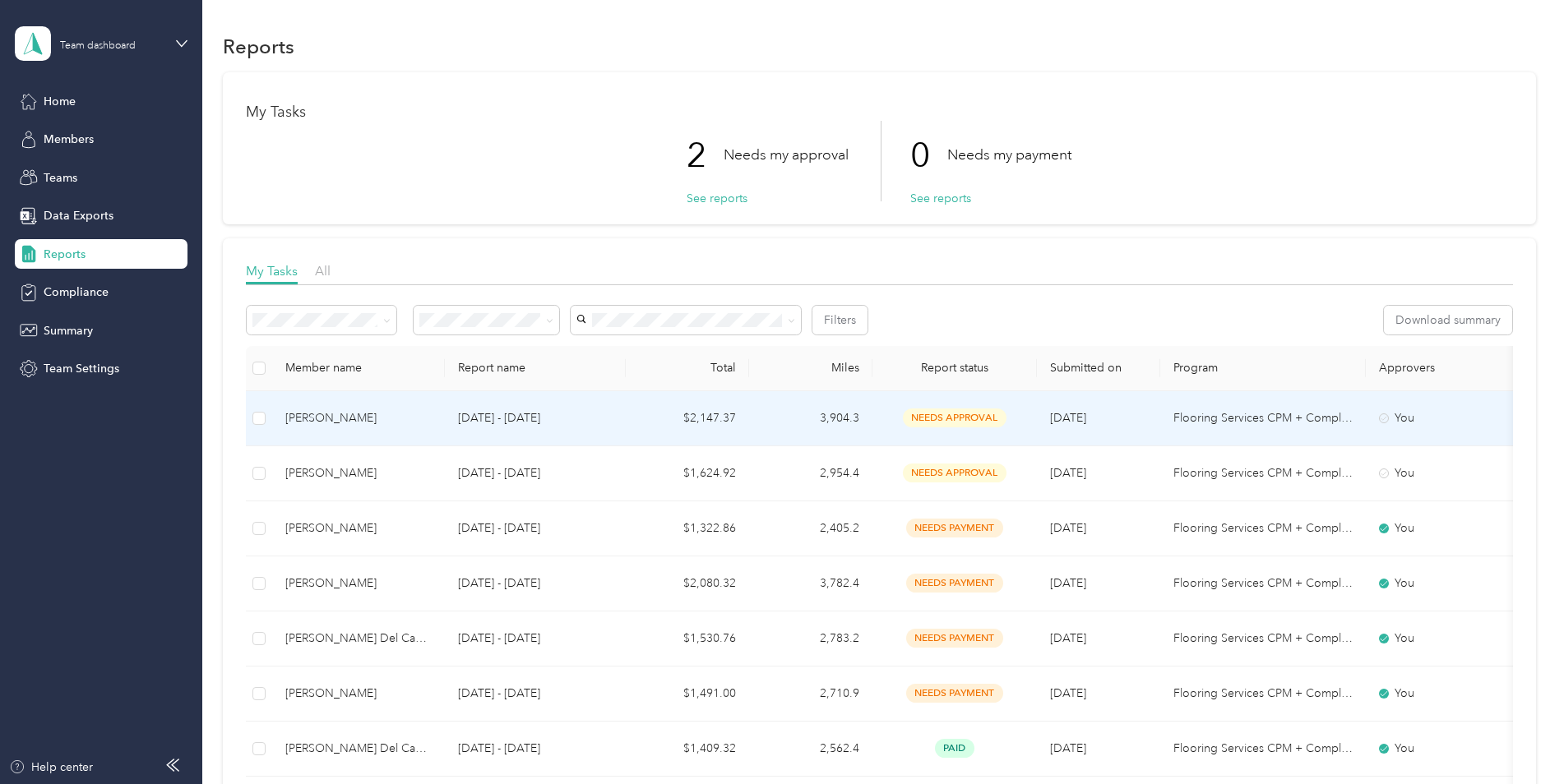
click at [643, 425] on td "$2,147.37" at bounding box center [687, 419] width 123 height 55
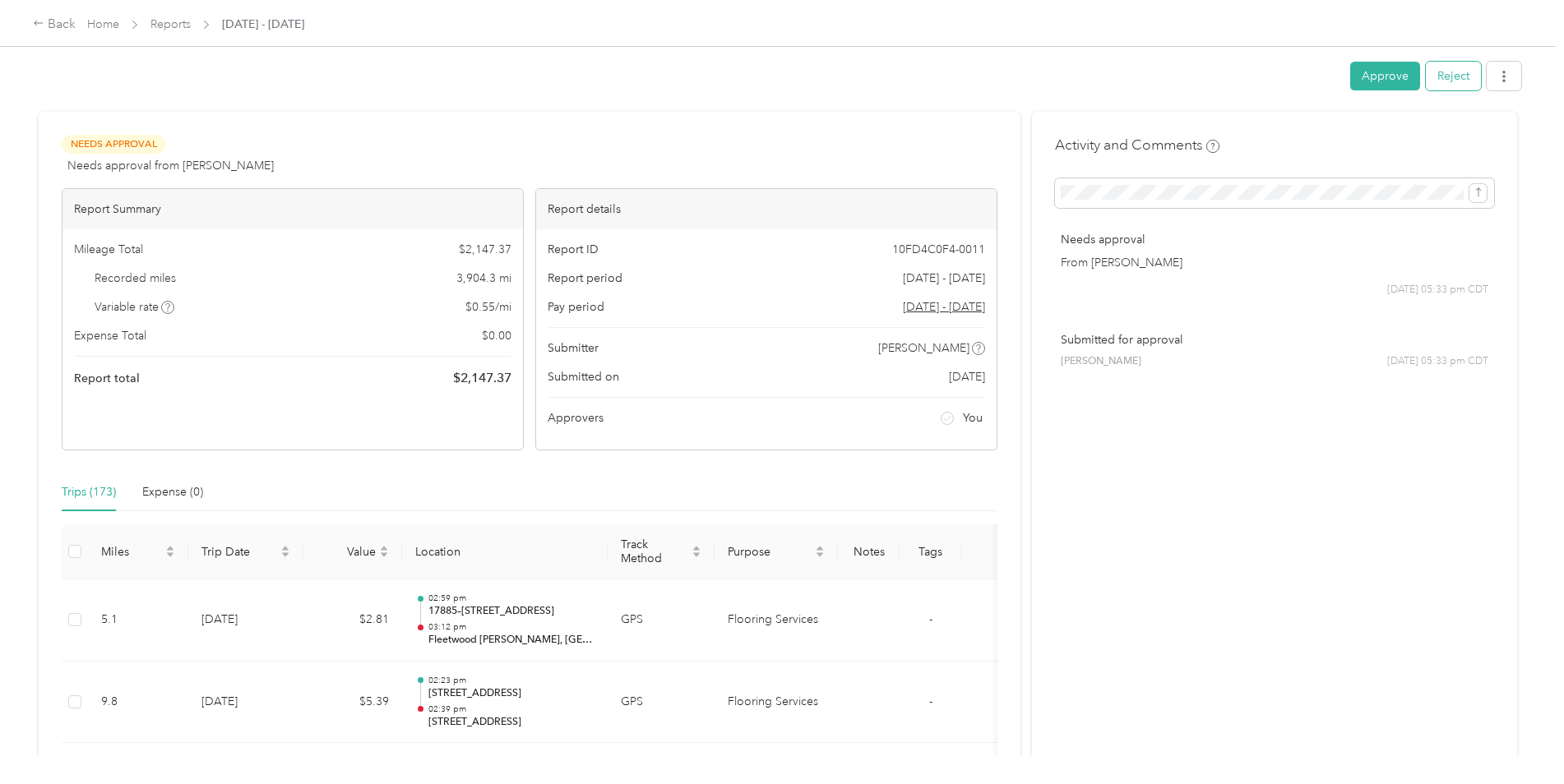
click at [1464, 80] on button "Reject" at bounding box center [1453, 75] width 55 height 28
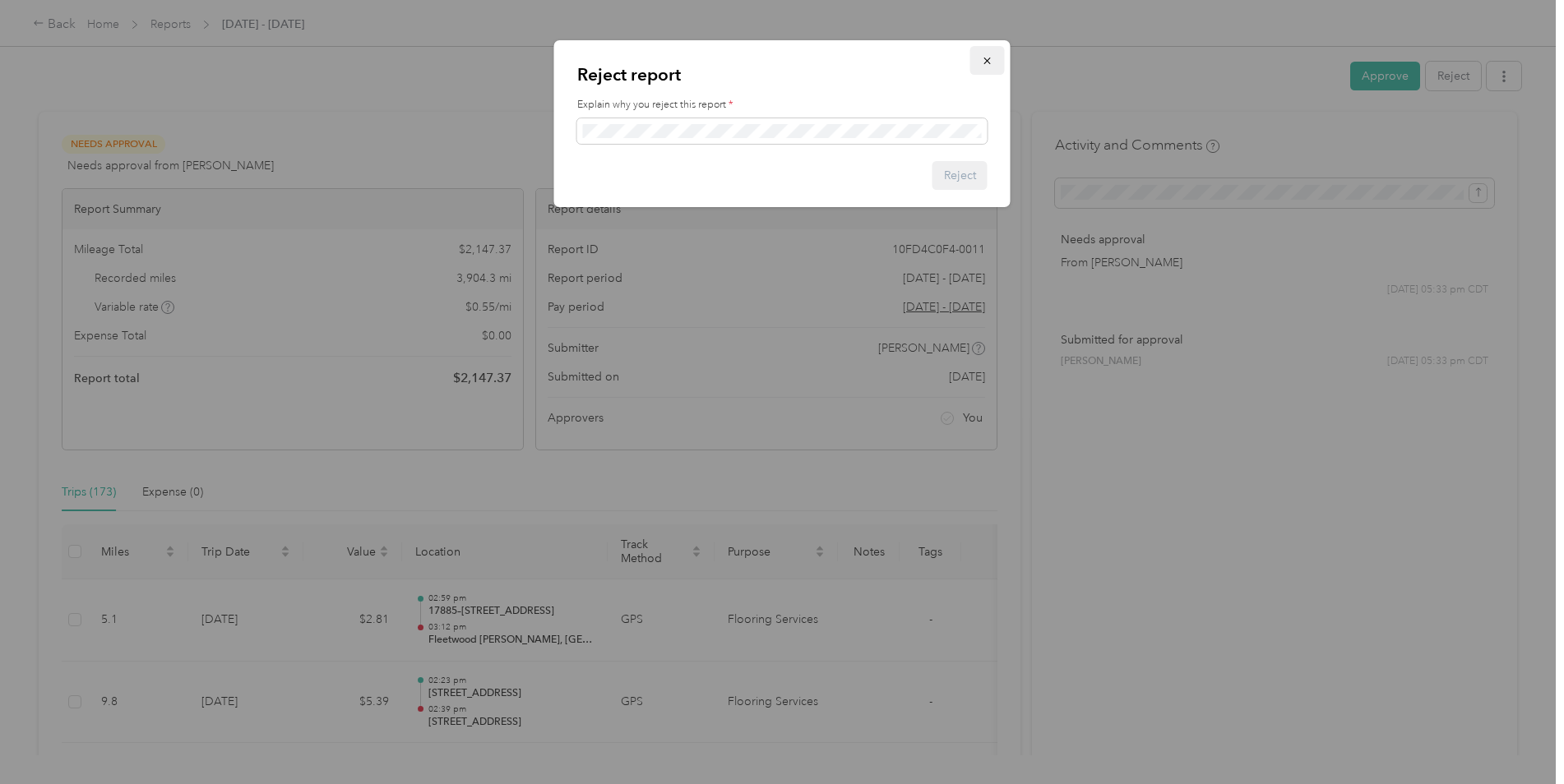
click at [985, 63] on icon "button" at bounding box center [986, 61] width 7 height 7
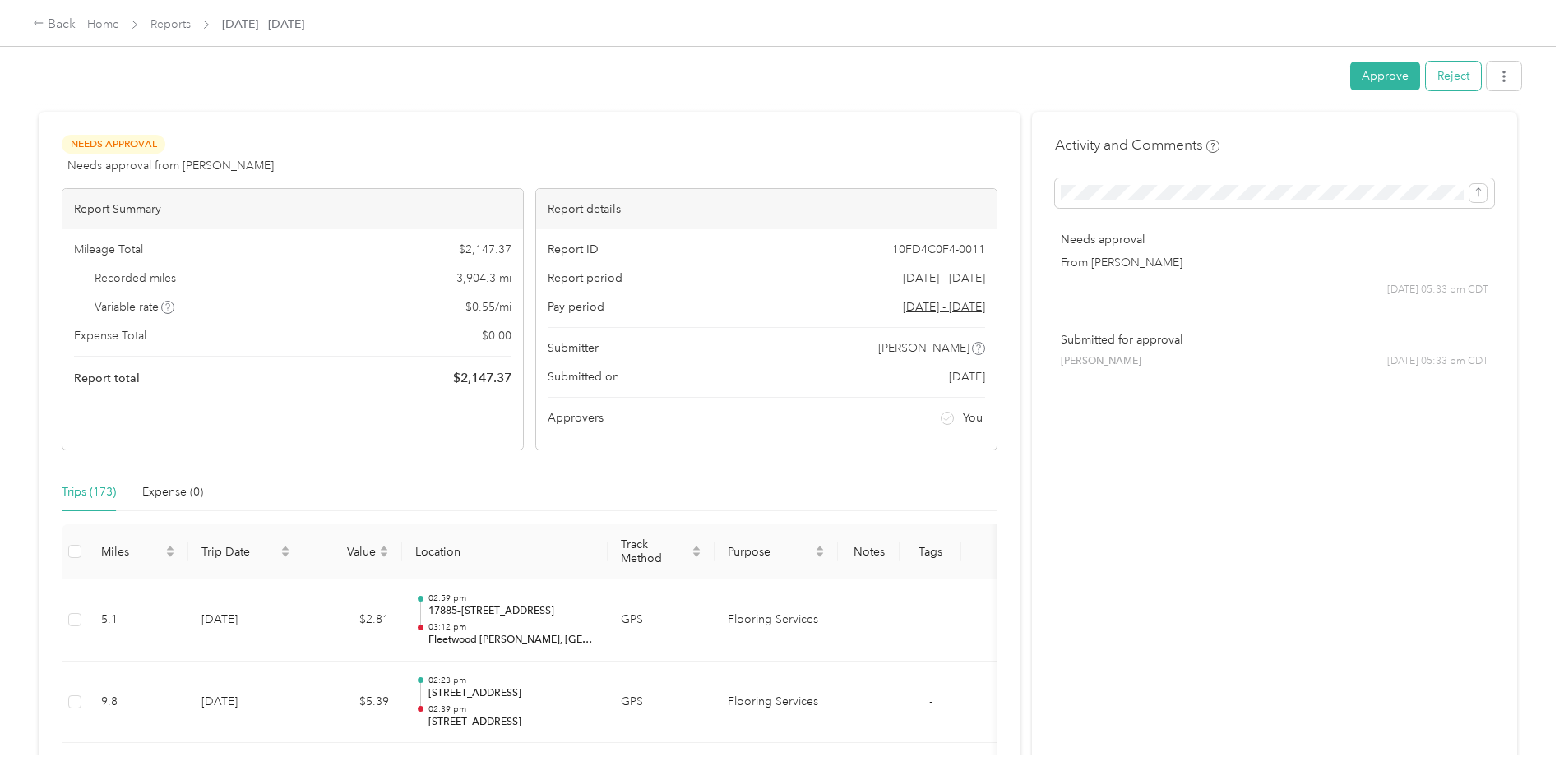
click at [1453, 78] on button "Reject" at bounding box center [1453, 75] width 55 height 28
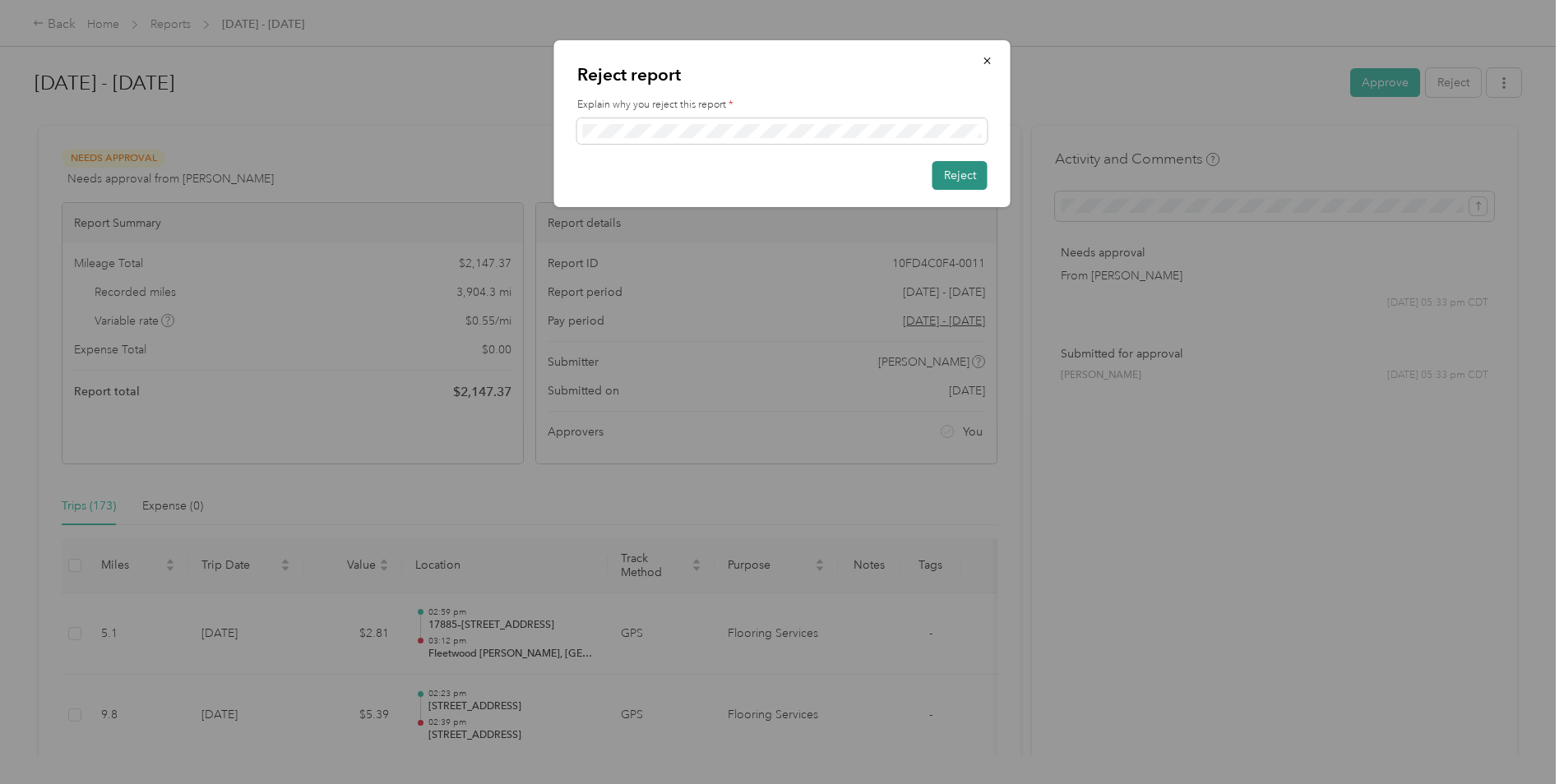
click at [956, 179] on button "Reject" at bounding box center [959, 175] width 55 height 28
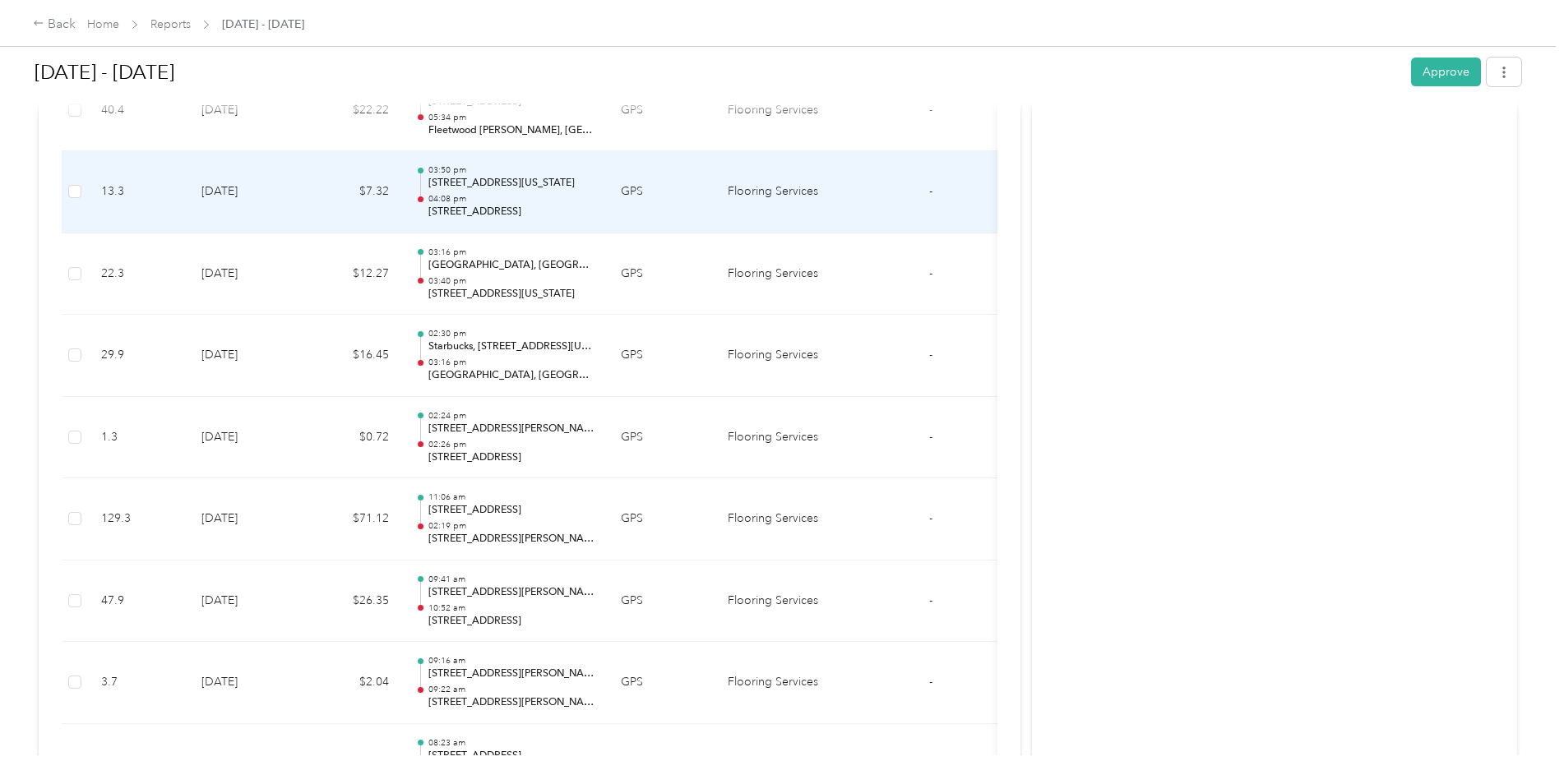
scroll to position [6901, 0]
click at [257, 191] on td "[DATE]" at bounding box center [246, 190] width 115 height 82
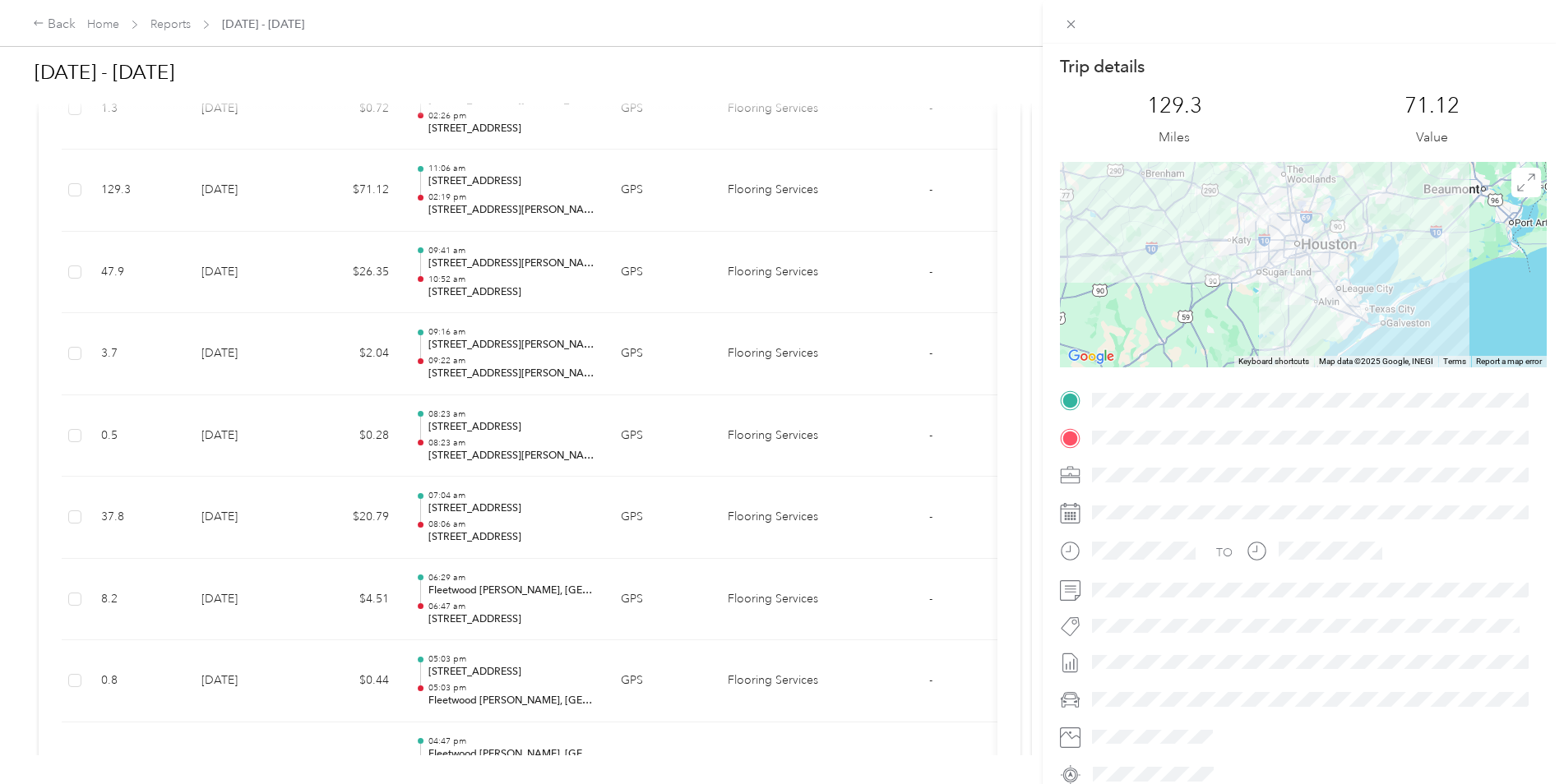
click at [1262, 301] on div at bounding box center [1303, 265] width 486 height 205
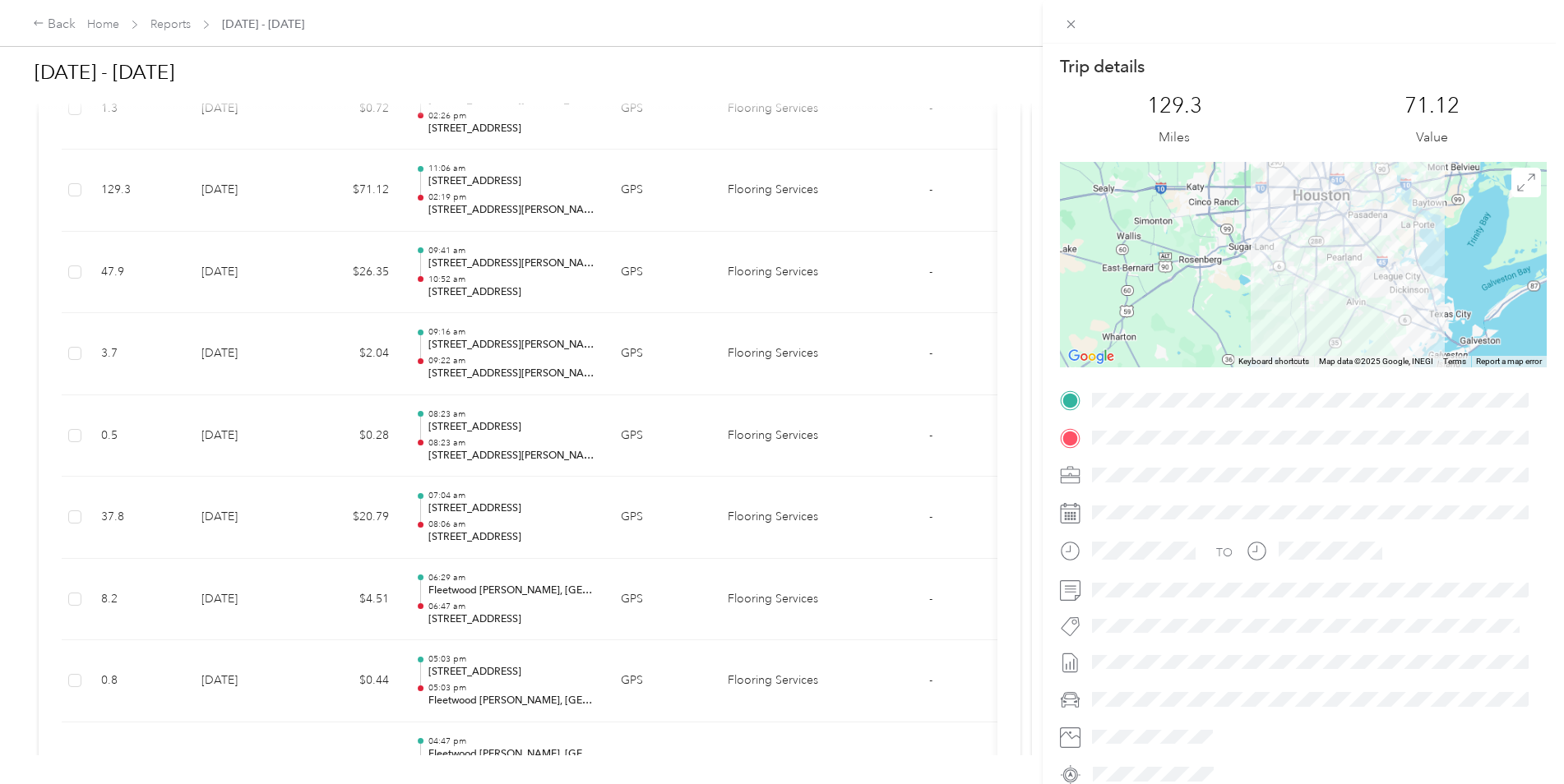
click at [1262, 301] on div at bounding box center [1303, 265] width 486 height 205
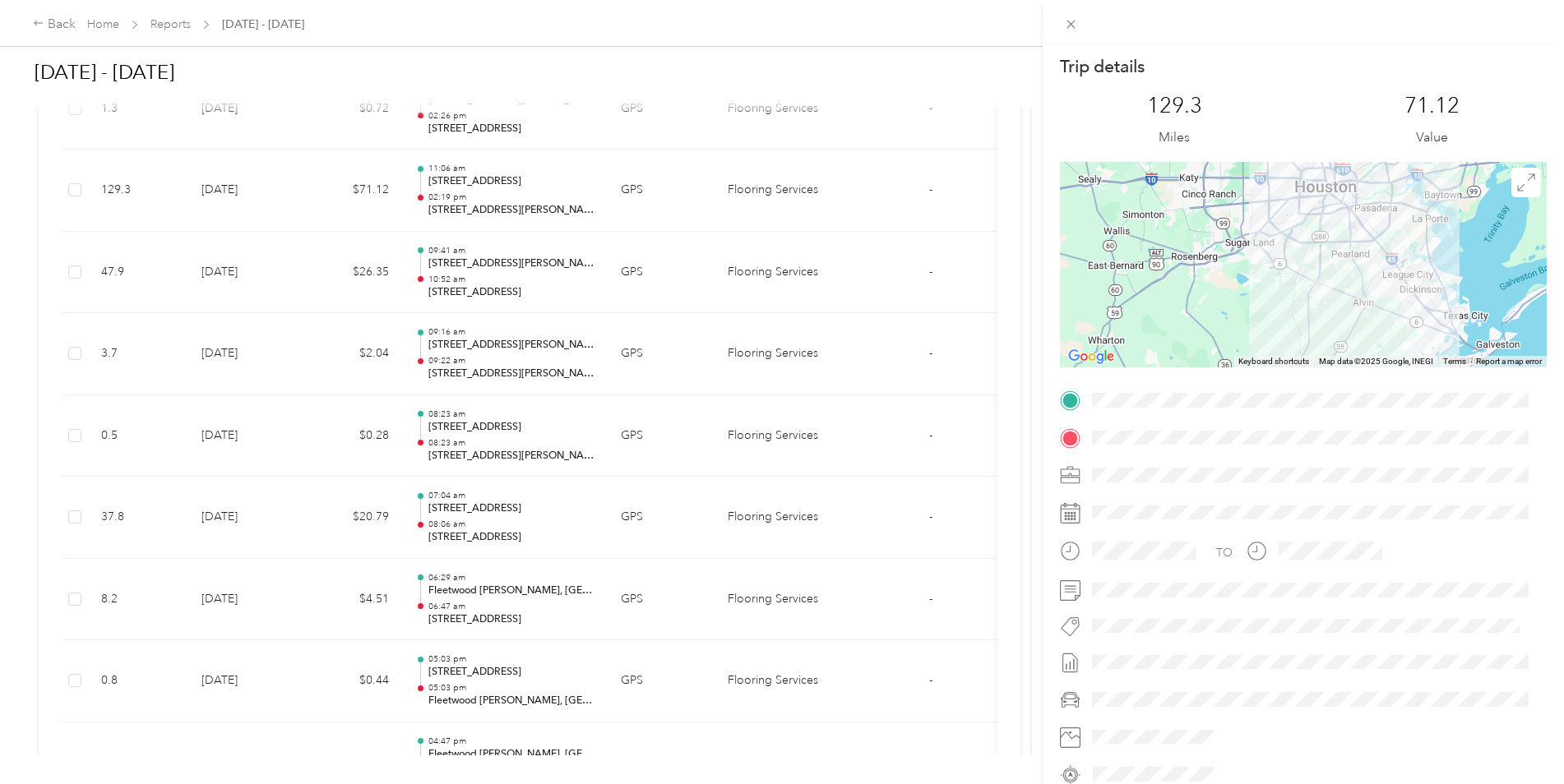
click at [1269, 300] on div at bounding box center [1303, 265] width 486 height 205
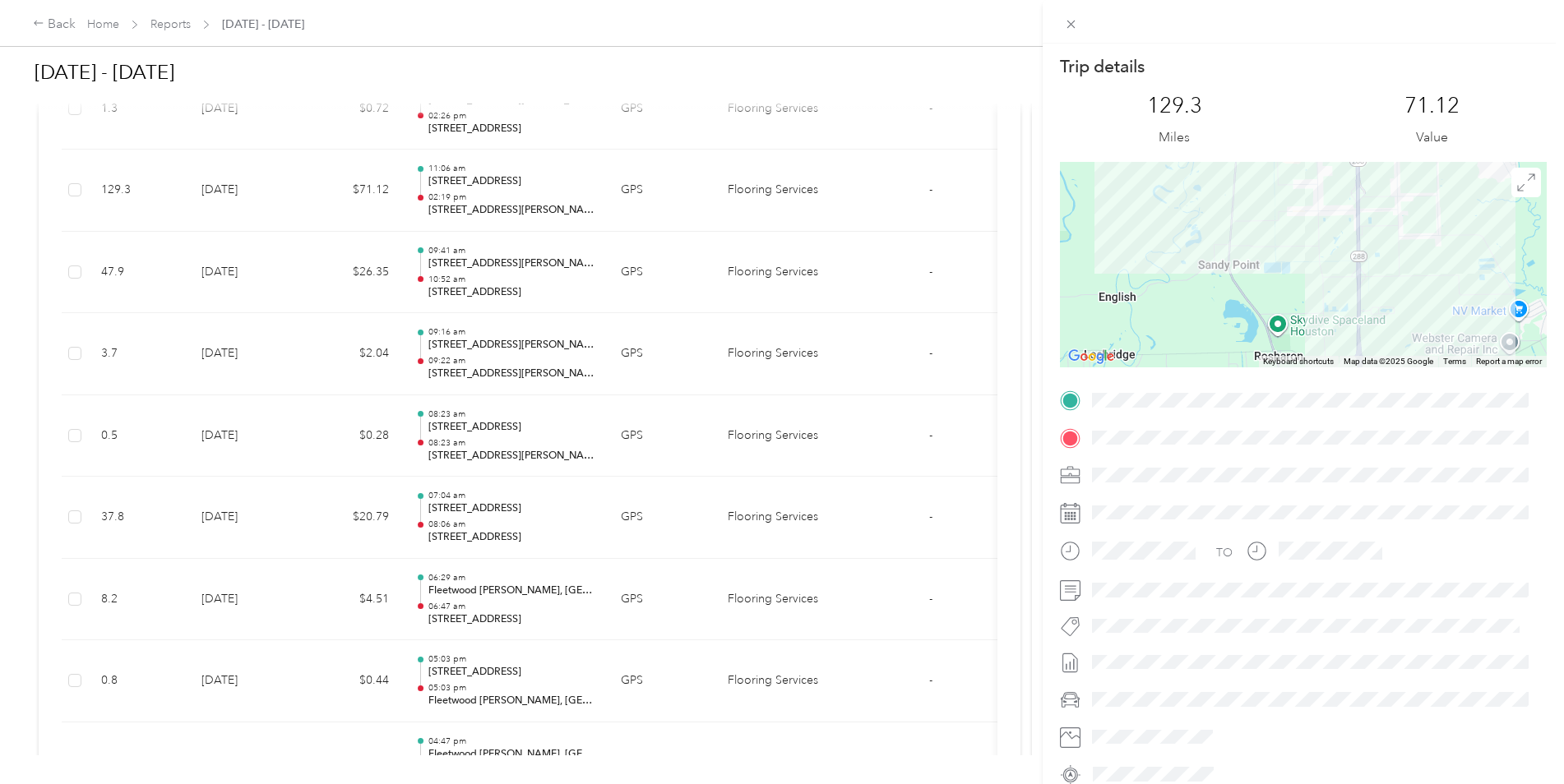
drag, startPoint x: 1361, startPoint y: 304, endPoint x: 1368, endPoint y: 207, distance: 97.3
click at [1368, 207] on div at bounding box center [1303, 265] width 486 height 205
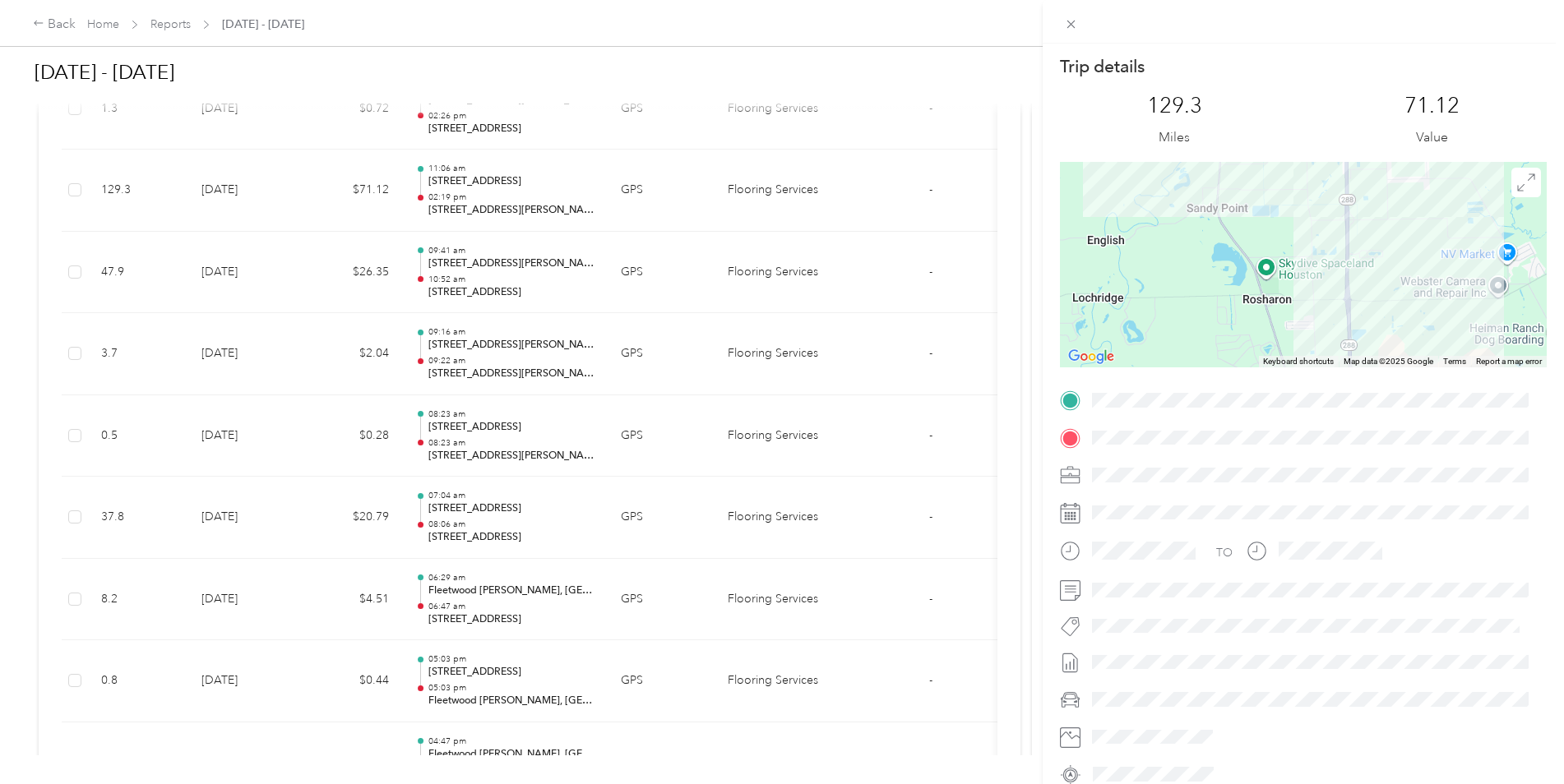
drag, startPoint x: 1395, startPoint y: 277, endPoint x: 1384, endPoint y: 215, distance: 63.0
click at [1384, 215] on div at bounding box center [1303, 265] width 486 height 205
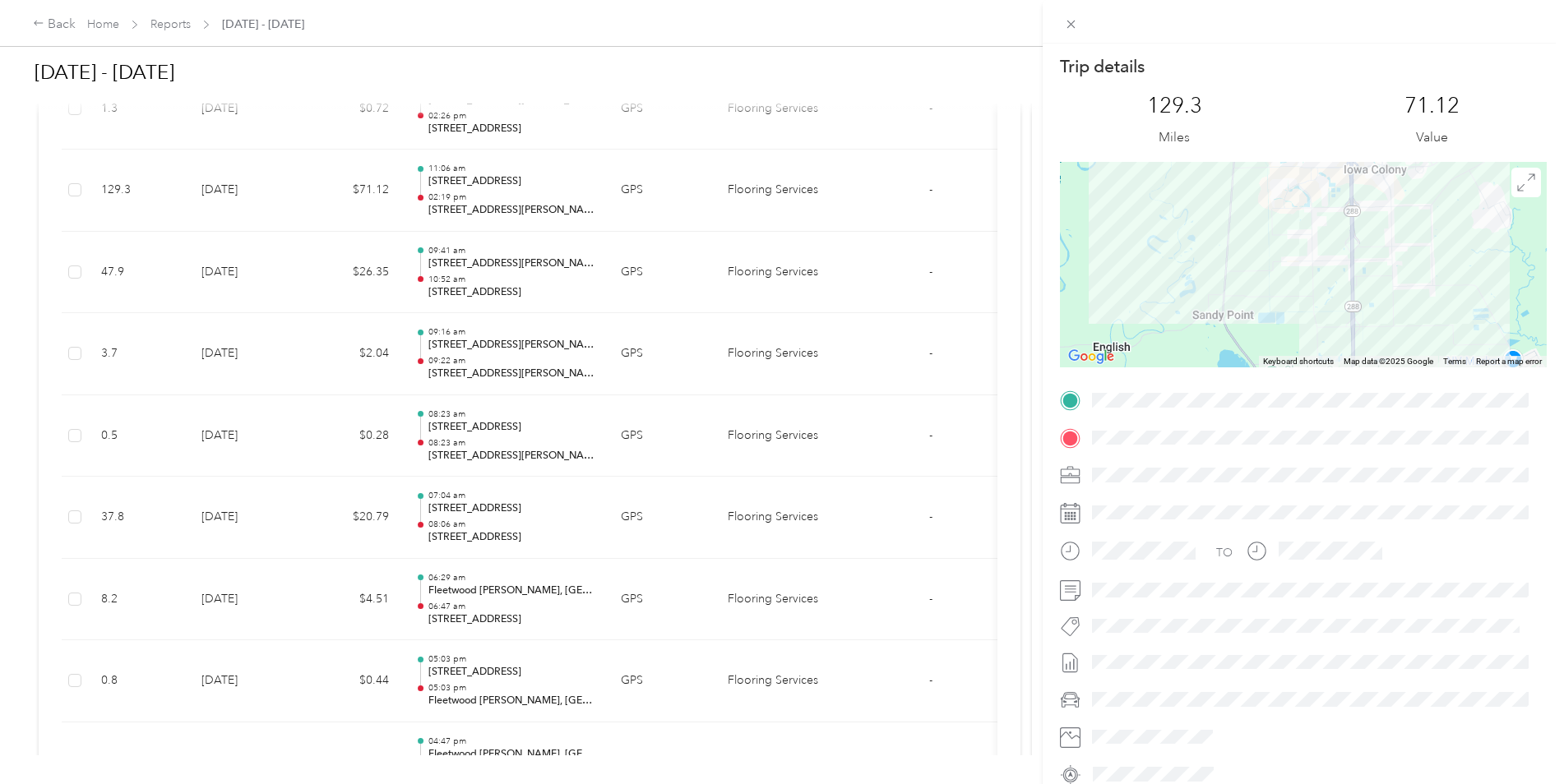
drag, startPoint x: 1382, startPoint y: 278, endPoint x: 1382, endPoint y: 355, distance: 77.0
click at [1382, 355] on div "Keyboard shortcuts Map Data Map data ©2025 Google Map data ©2025 Google 2 km Cl…" at bounding box center [1303, 265] width 486 height 205
drag, startPoint x: 1367, startPoint y: 309, endPoint x: 1368, endPoint y: 358, distance: 49.0
click at [1368, 358] on div "Keyboard shortcuts Map Data Map data ©2025 Google Map data ©2025 Google 2 km Cl…" at bounding box center [1303, 265] width 486 height 205
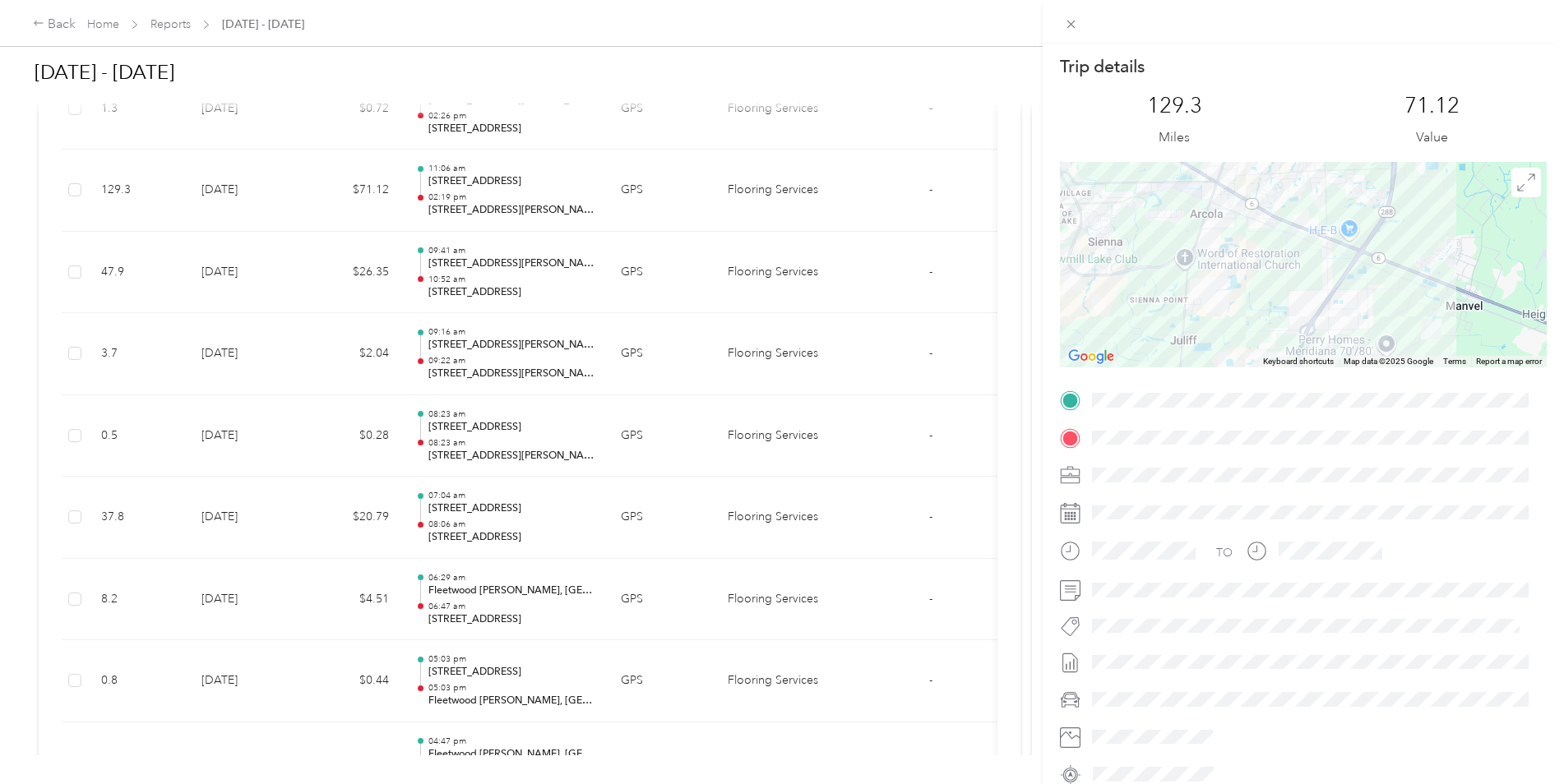
drag, startPoint x: 1395, startPoint y: 261, endPoint x: 1332, endPoint y: 310, distance: 79.8
click at [1322, 361] on div "Keyboard shortcuts Map Data Map data ©2025 Google Map data ©2025 Google 2 km Cl…" at bounding box center [1303, 265] width 486 height 205
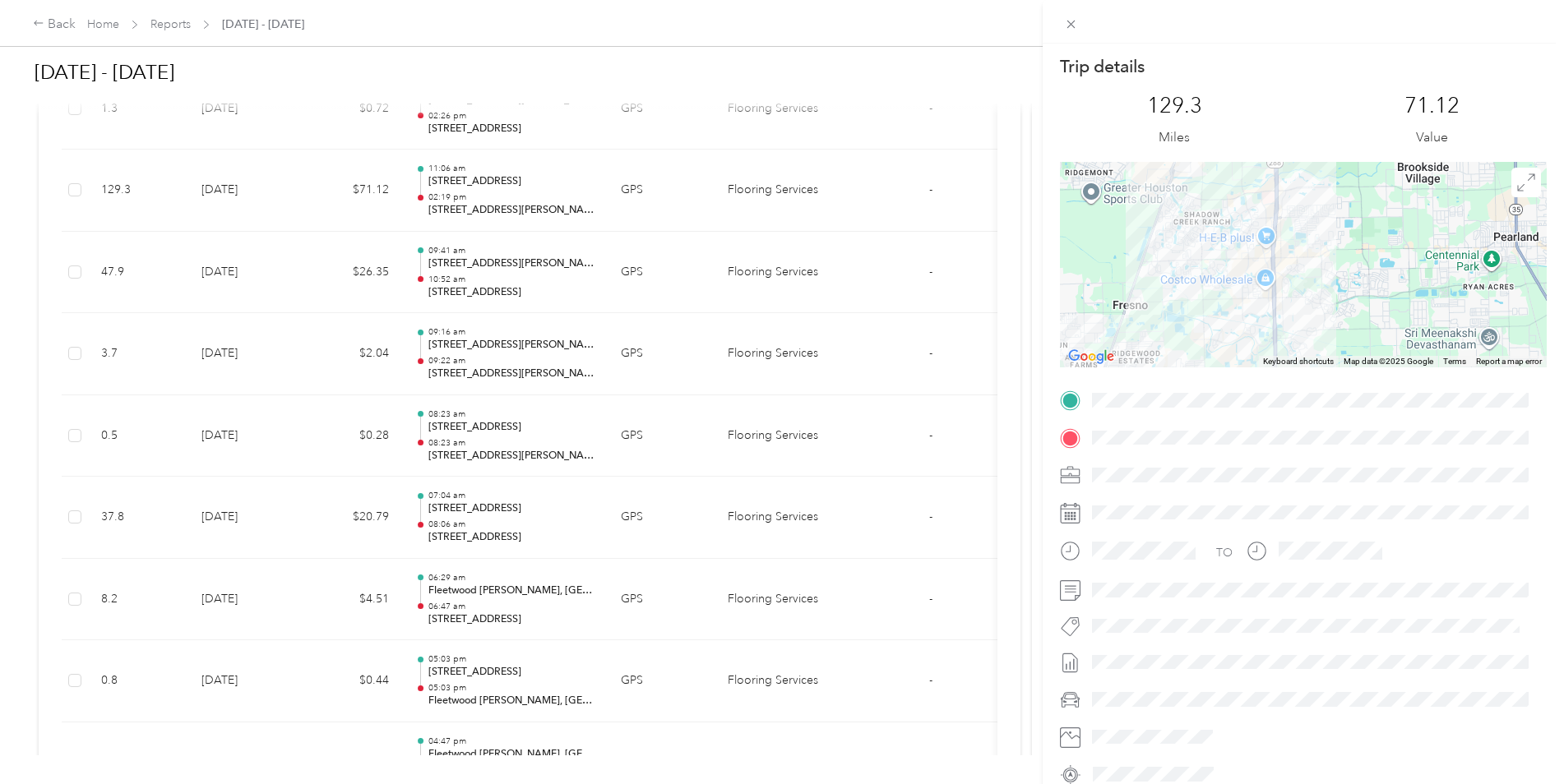
drag, startPoint x: 1372, startPoint y: 285, endPoint x: 1273, endPoint y: 428, distance: 173.9
click at [1273, 459] on div "Trip details This trip cannot be edited because it is either under review, appr…" at bounding box center [1303, 421] width 486 height 732
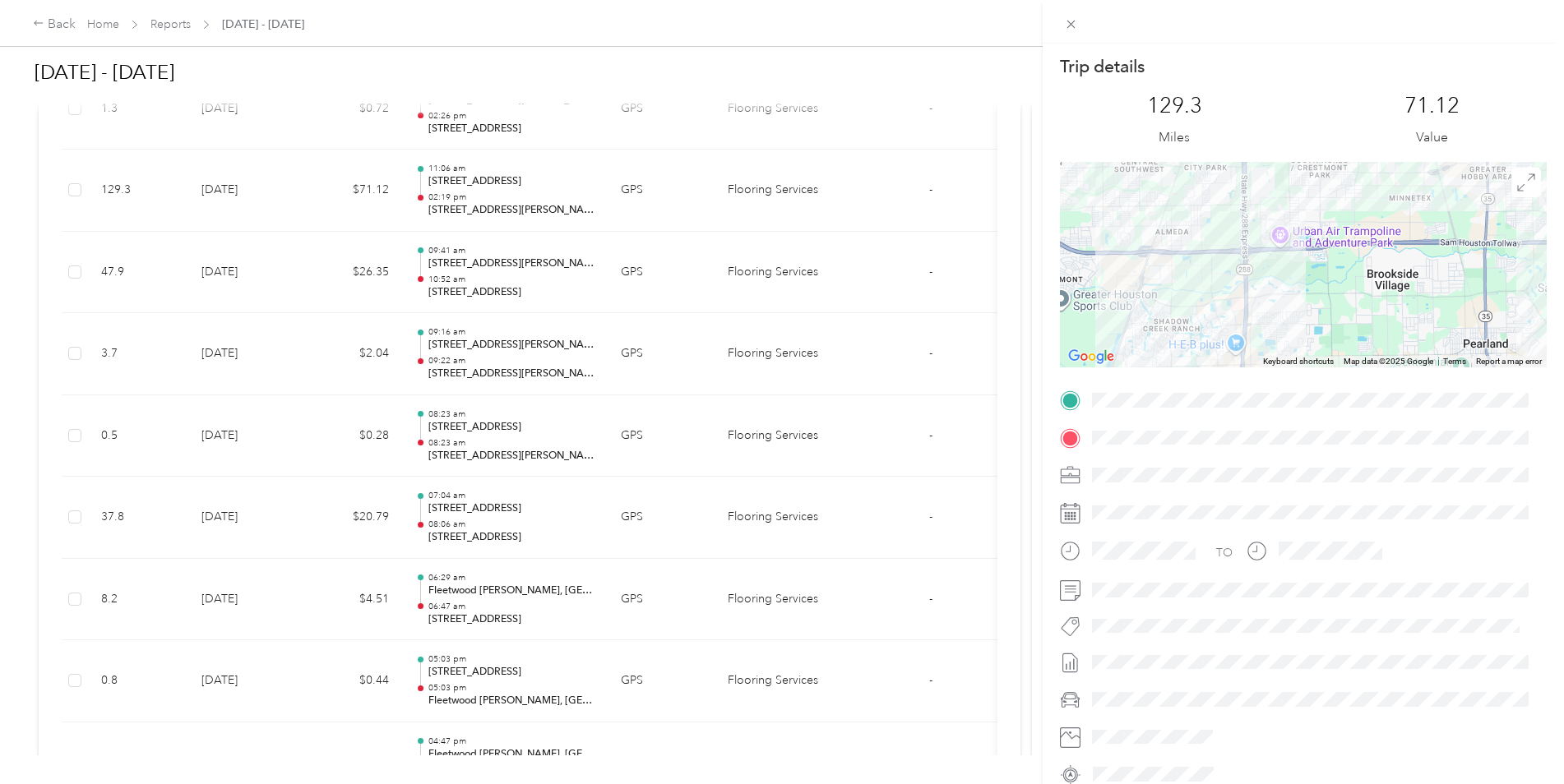
drag, startPoint x: 1332, startPoint y: 286, endPoint x: 1294, endPoint y: 324, distance: 53.7
click at [1305, 386] on div "Trip details This trip cannot be edited because it is either under review, appr…" at bounding box center [1303, 421] width 486 height 732
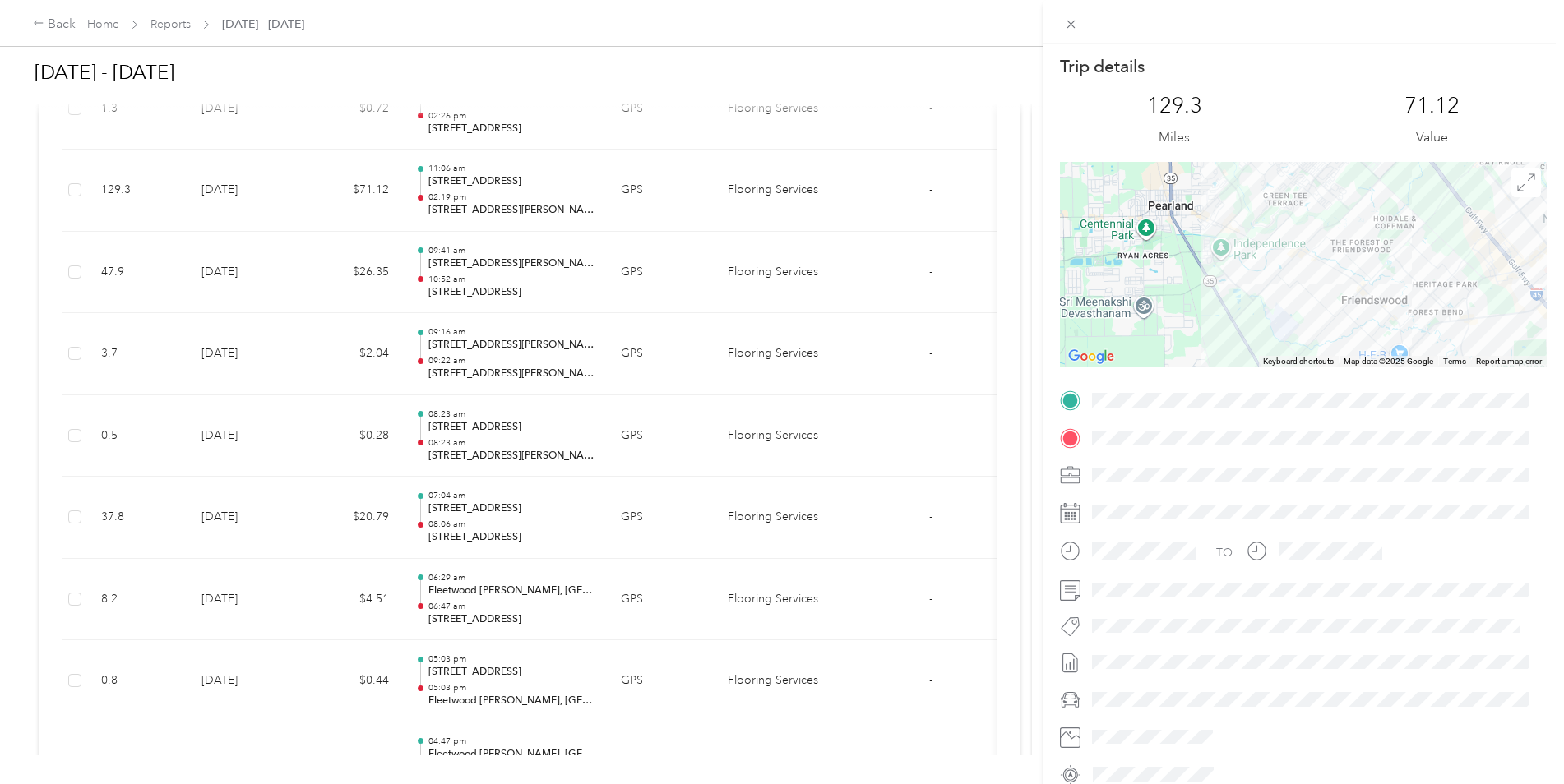
drag, startPoint x: 1346, startPoint y: 257, endPoint x: 1045, endPoint y: 41, distance: 370.5
click at [1036, 41] on div "Trip details This trip cannot be edited because it is either under review, appr…" at bounding box center [782, 392] width 1564 height 784
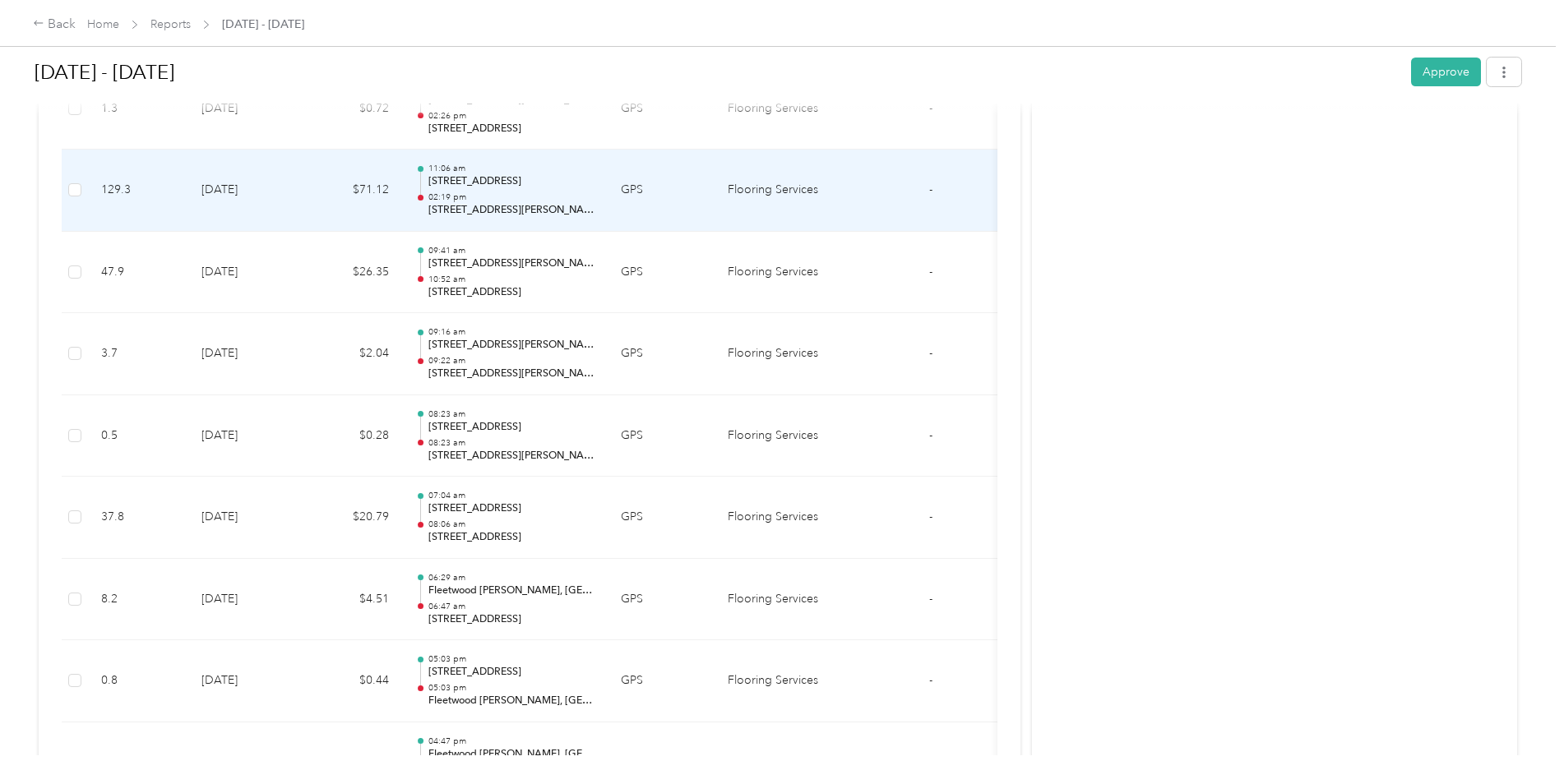
click at [225, 189] on td "[DATE]" at bounding box center [246, 190] width 115 height 82
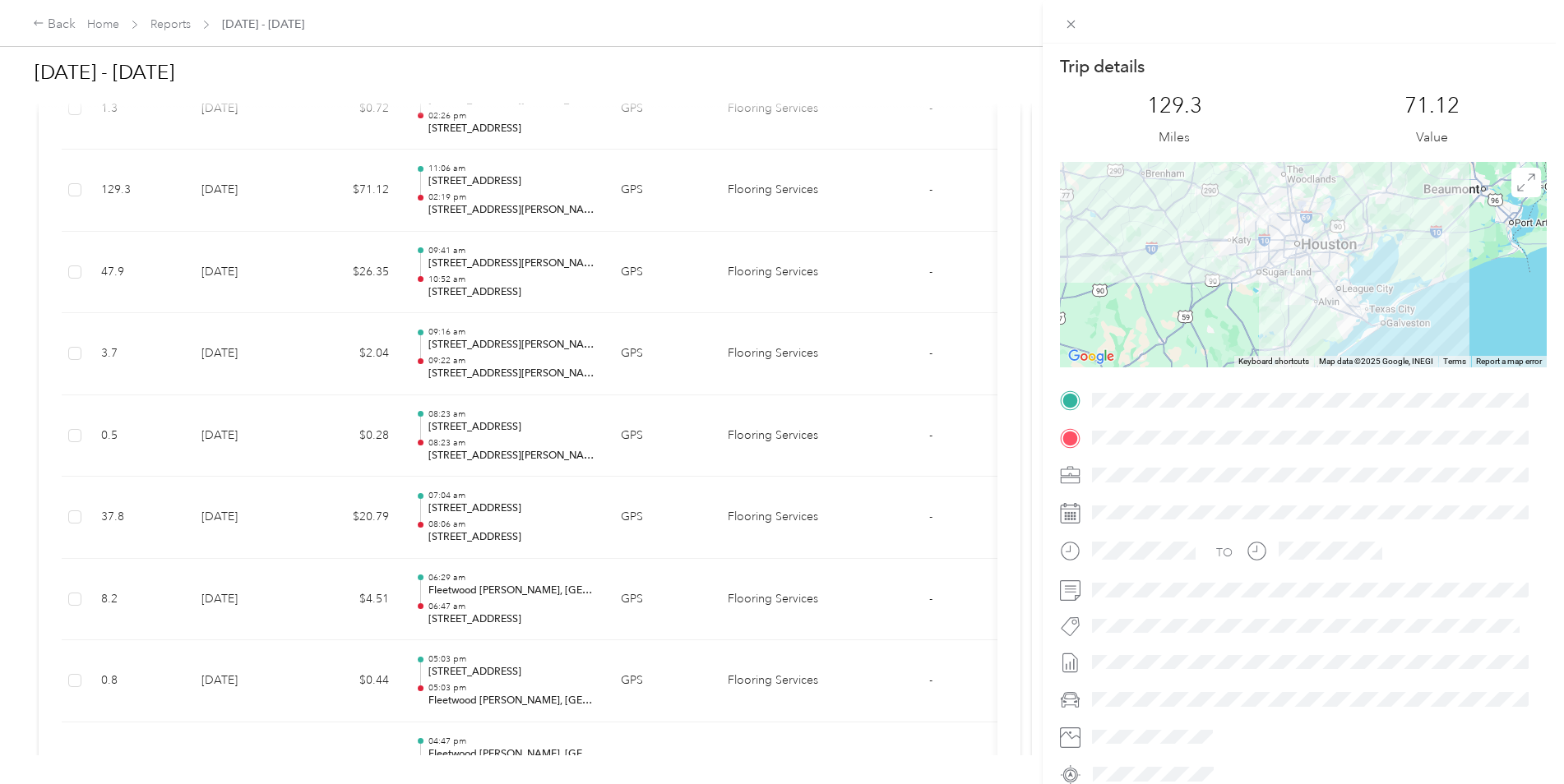
click at [1329, 312] on div at bounding box center [1303, 265] width 486 height 205
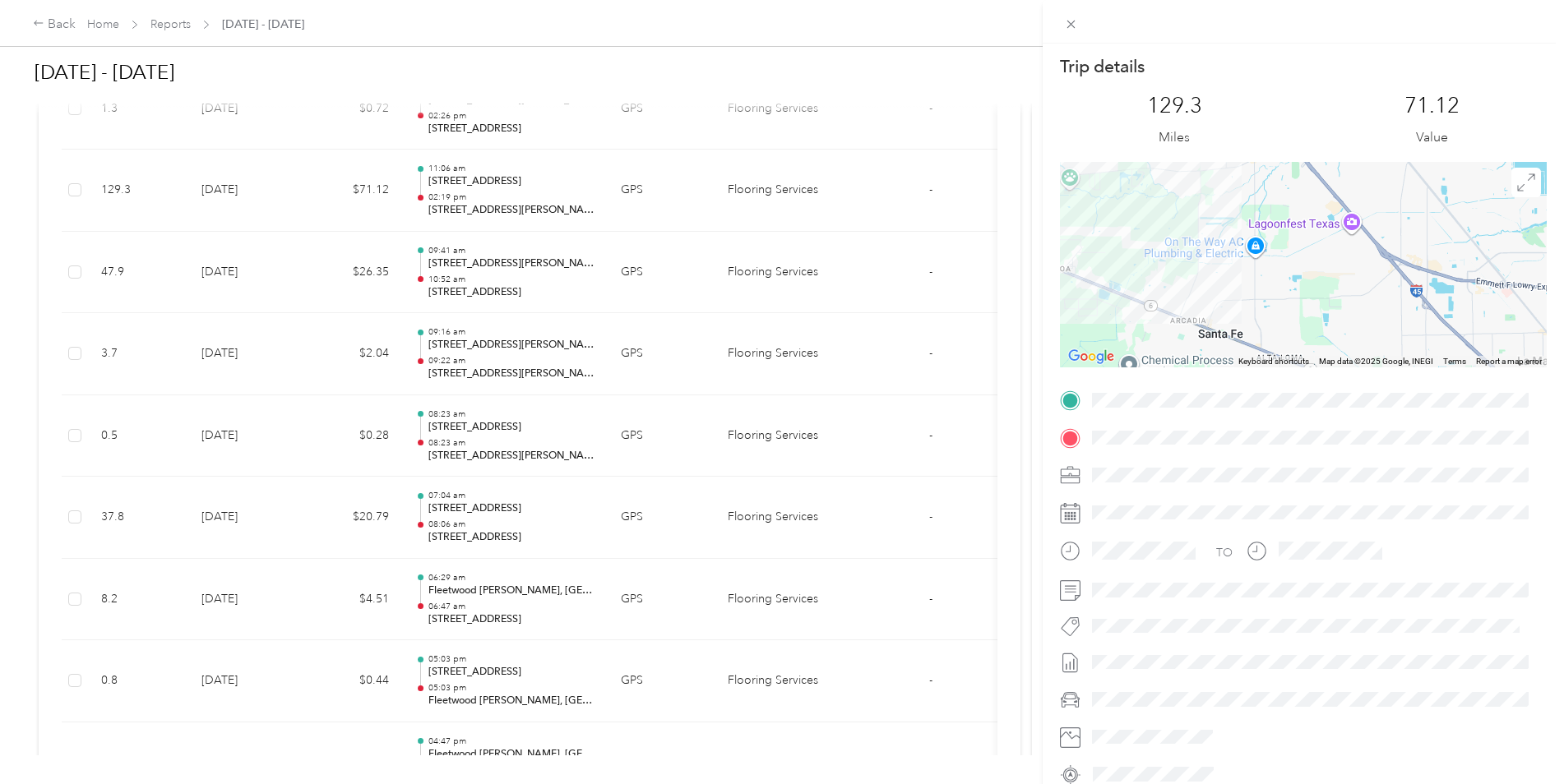
drag, startPoint x: 1263, startPoint y: 293, endPoint x: 1507, endPoint y: 328, distance: 246.5
click at [1555, 387] on html "Back Home Reports Aug 1 - 31, 2025 Aug 1 - 31, 2025 Approve Rejected Awaiting o…" at bounding box center [778, 392] width 1555 height 784
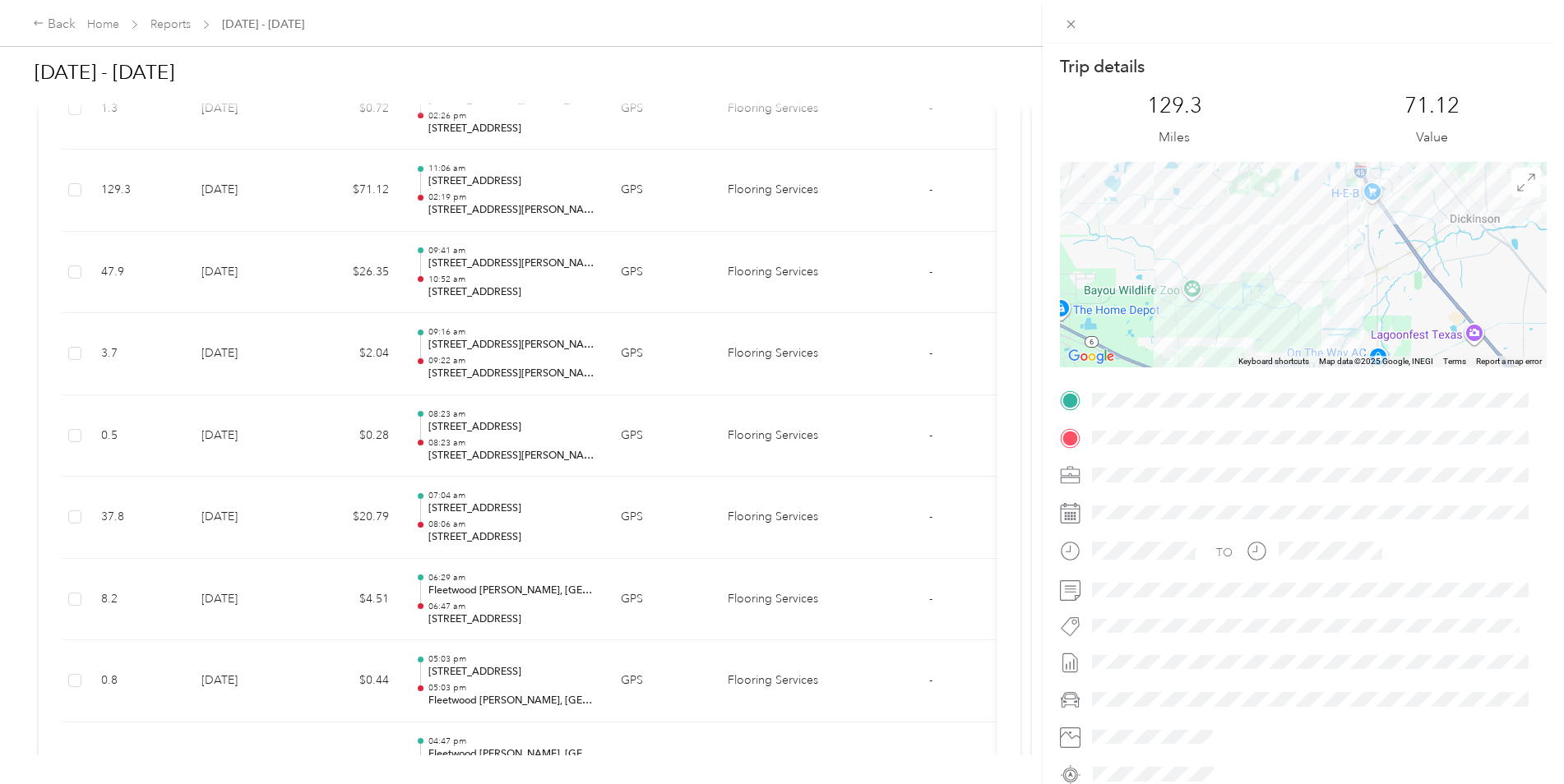
drag, startPoint x: 1161, startPoint y: 265, endPoint x: 1274, endPoint y: 353, distance: 143.2
click at [1274, 353] on div at bounding box center [1303, 265] width 486 height 205
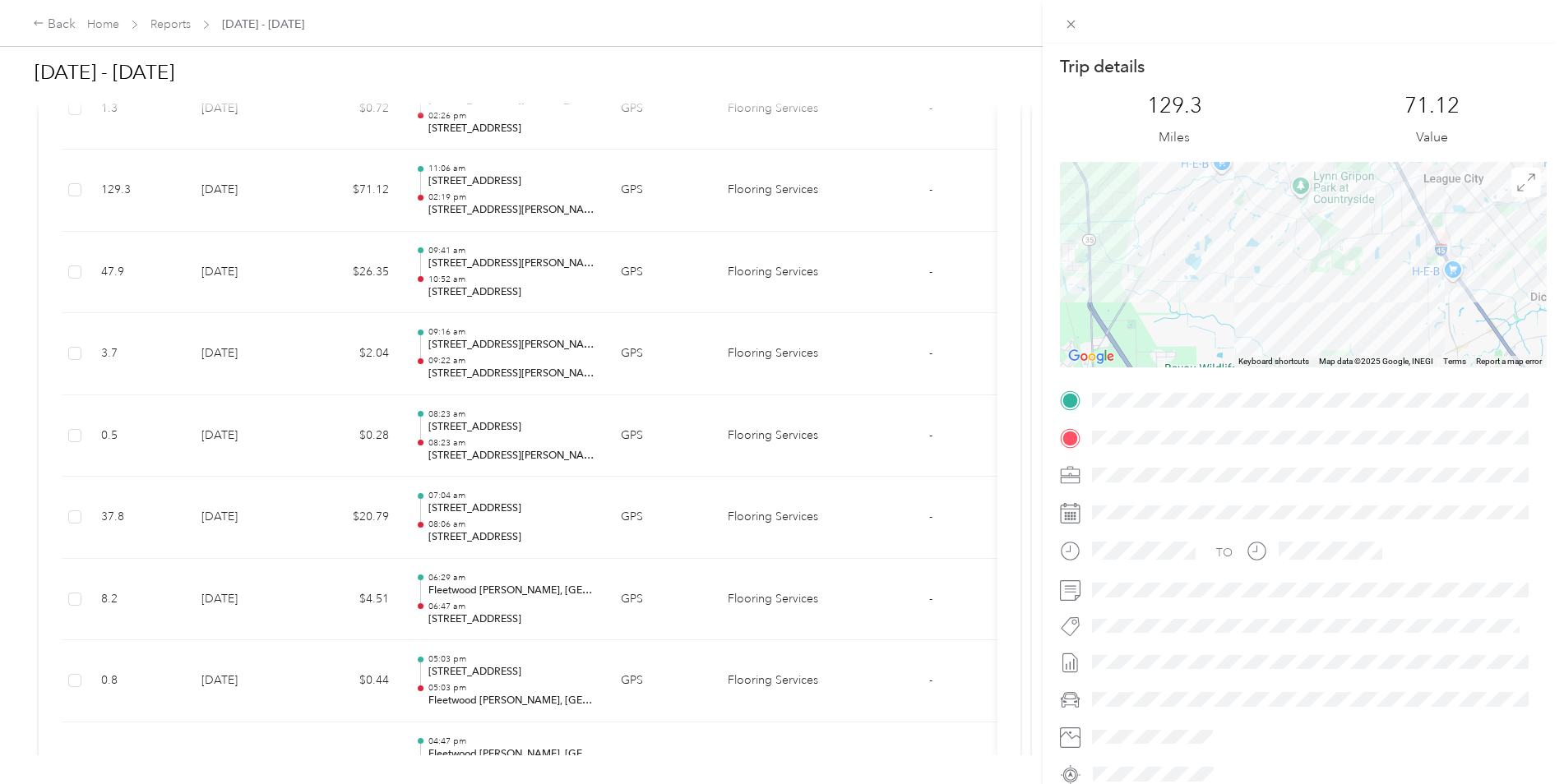
drag, startPoint x: 1263, startPoint y: 309, endPoint x: 1336, endPoint y: 336, distance: 77.8
click at [1338, 364] on div "Keyboard shortcuts Map Data Map data ©2025 Google, INEGI Map data ©2025 Google,…" at bounding box center [1303, 265] width 486 height 205
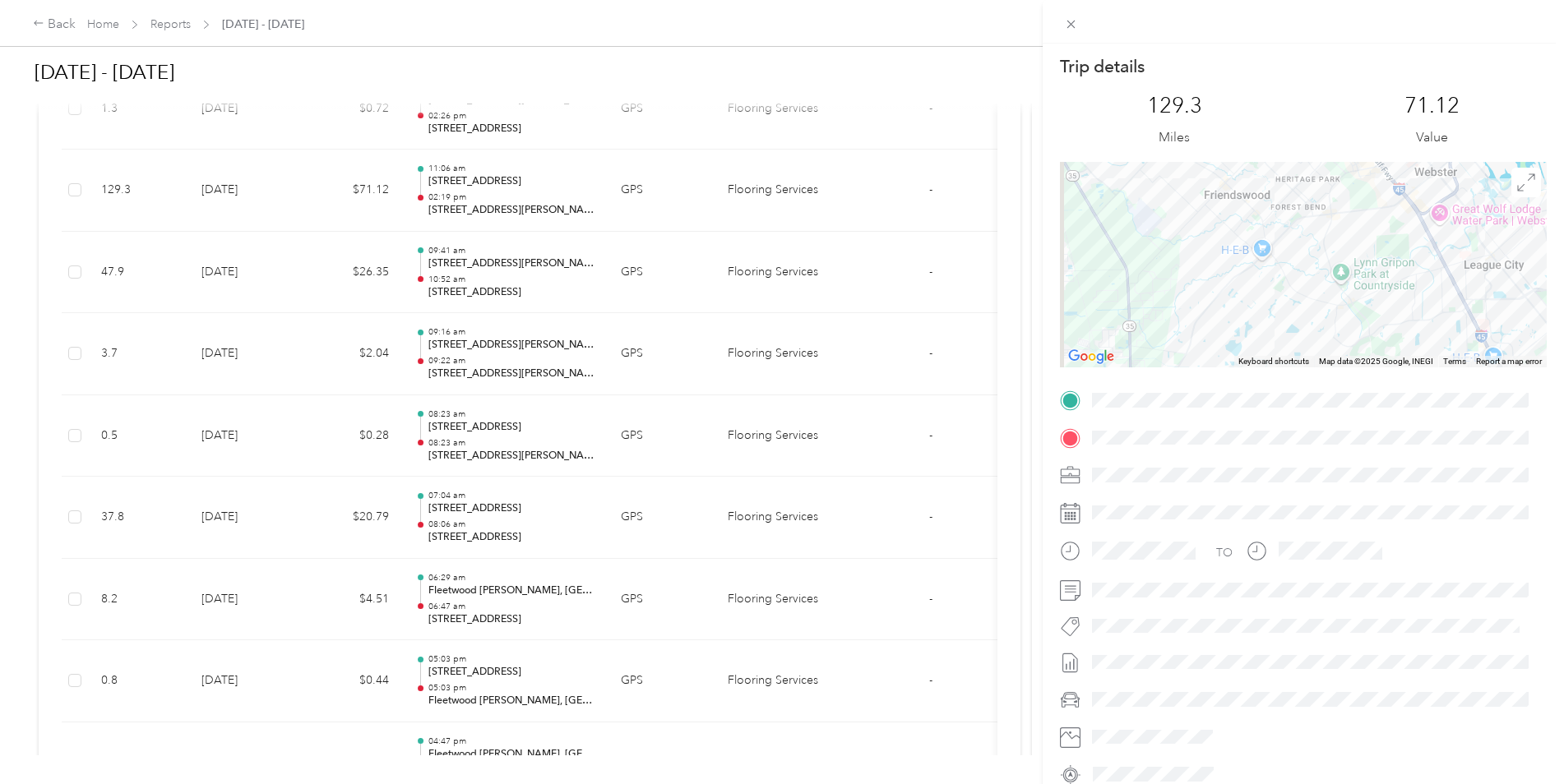
drag, startPoint x: 1369, startPoint y: 267, endPoint x: 1409, endPoint y: 354, distance: 95.8
click at [1409, 359] on div "Keyboard shortcuts Map Data Map data ©2025 Google, INEGI Map data ©2025 Google,…" at bounding box center [1303, 265] width 486 height 205
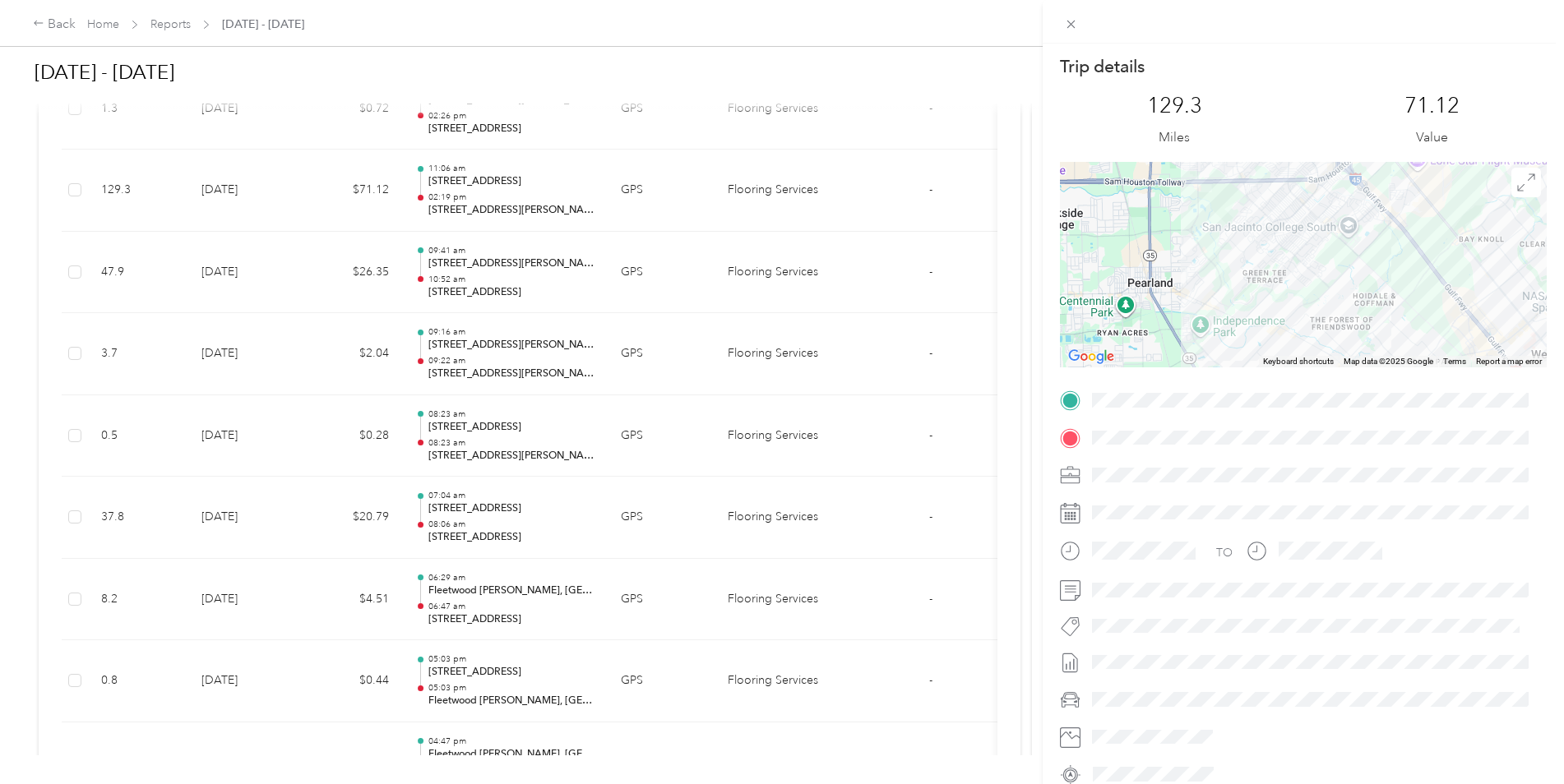
click at [1473, 403] on div "Trip details This trip cannot be edited because it is either under review, appr…" at bounding box center [1303, 421] width 486 height 732
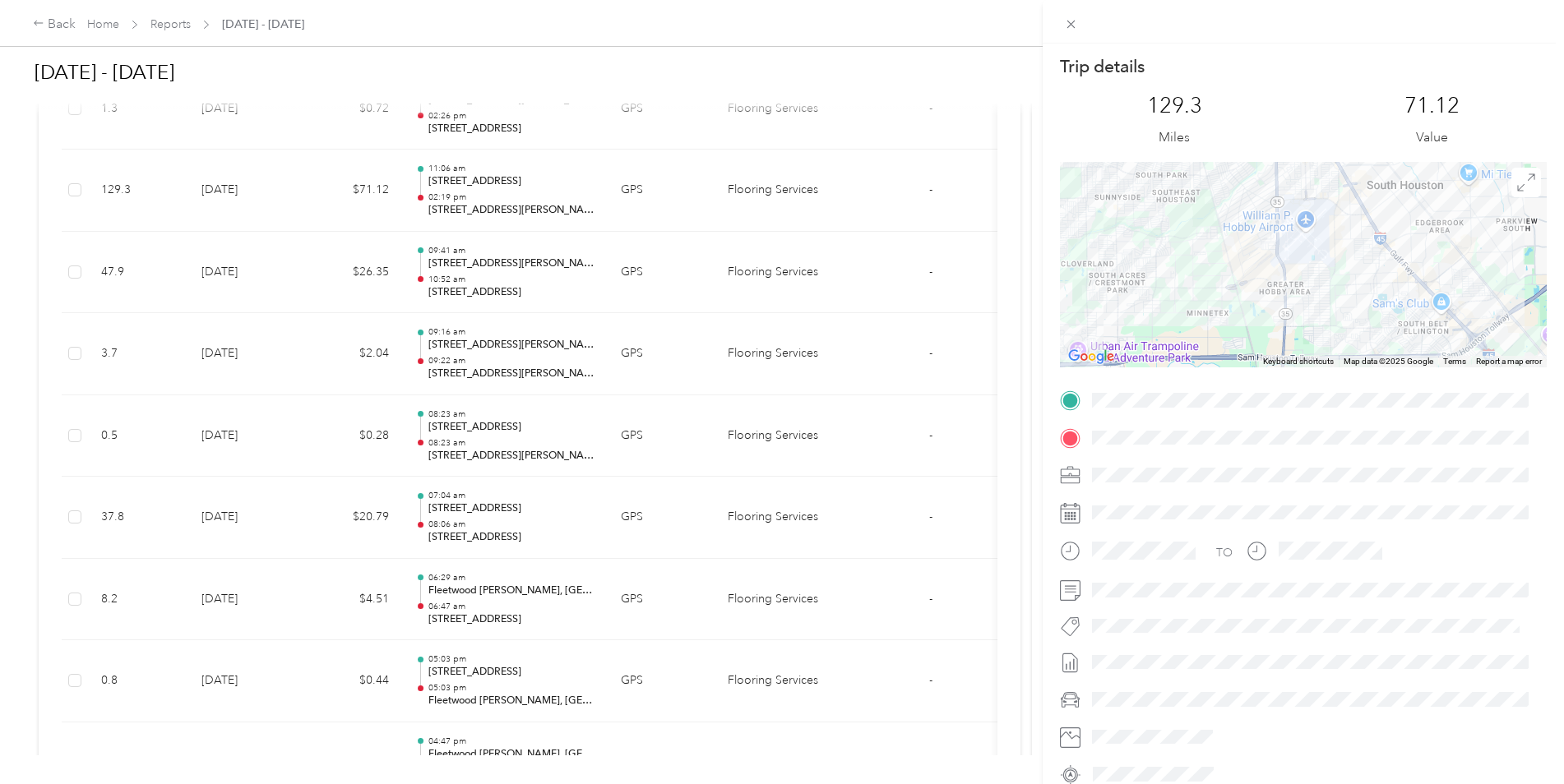
drag, startPoint x: 1354, startPoint y: 238, endPoint x: 1406, endPoint y: 318, distance: 95.4
click at [1436, 356] on div "Keyboard shortcuts Map Data Map data ©2025 Google Map data ©2025 Google 2 km Cl…" at bounding box center [1303, 265] width 486 height 205
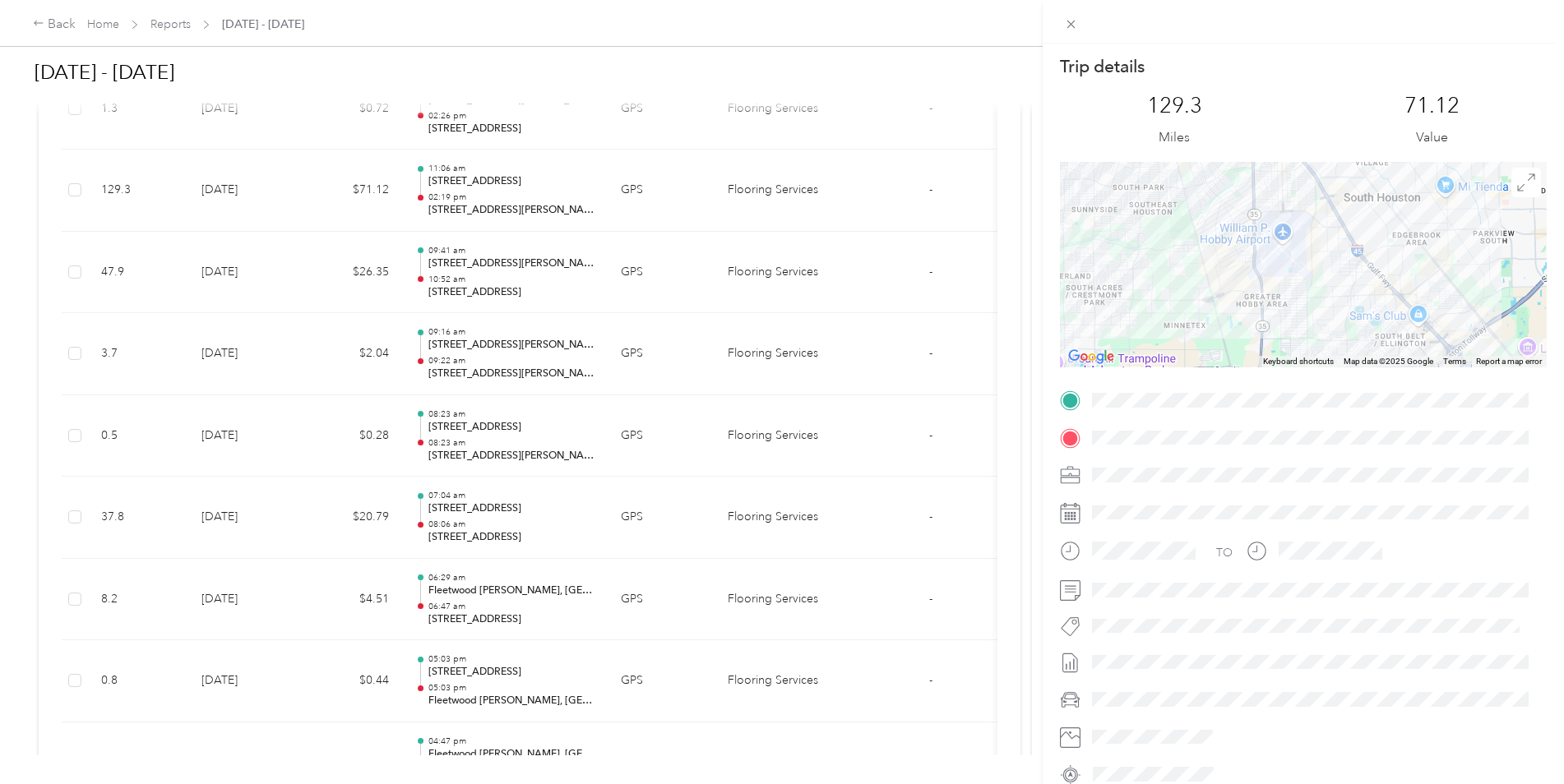
drag, startPoint x: 1306, startPoint y: 245, endPoint x: 1446, endPoint y: 448, distance: 246.6
click at [1446, 448] on div "Trip details This trip cannot be edited because it is either under review, appr…" at bounding box center [1303, 421] width 486 height 732
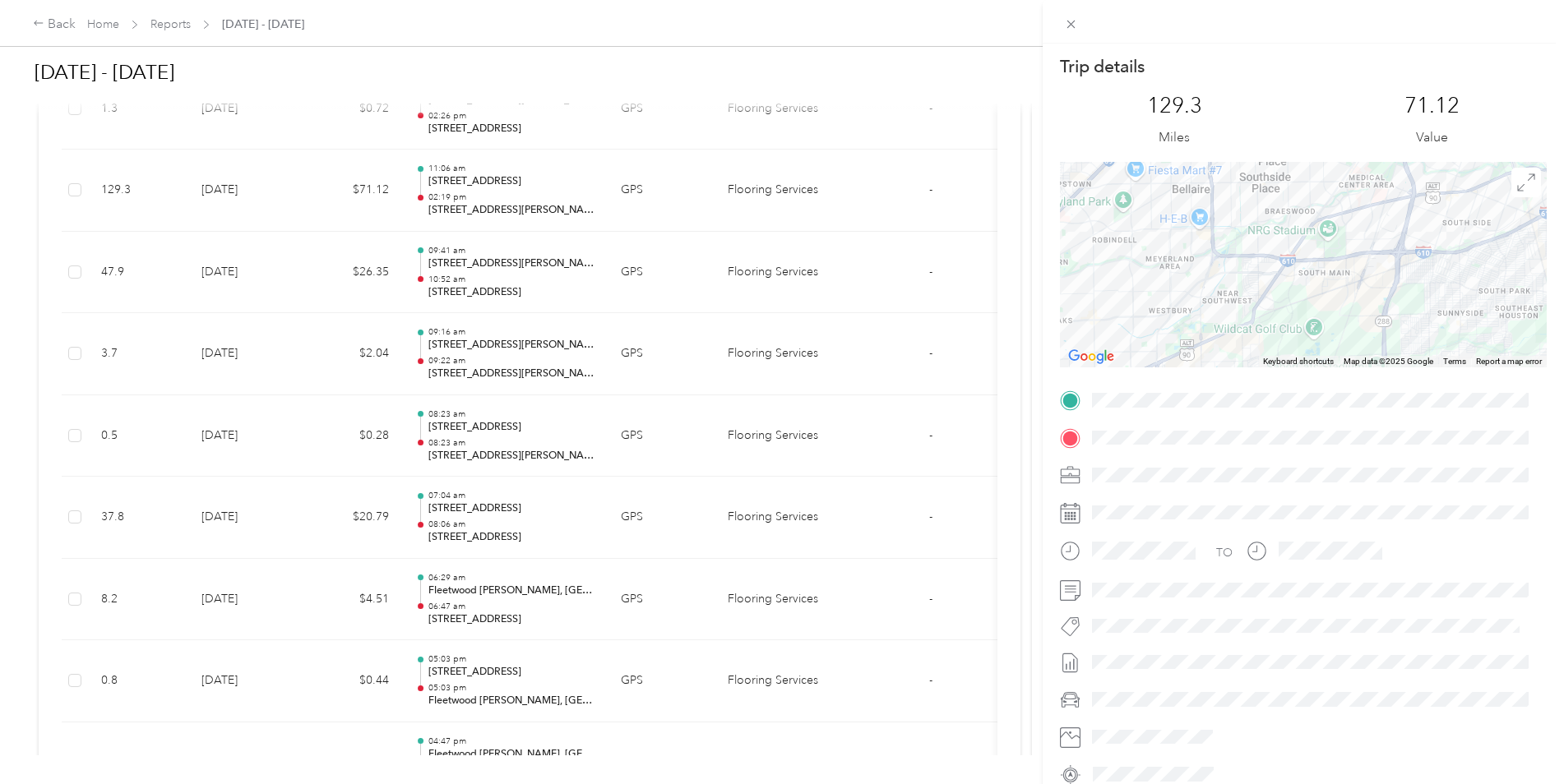
drag, startPoint x: 1336, startPoint y: 359, endPoint x: 1503, endPoint y: 301, distance: 176.8
click at [1503, 301] on div at bounding box center [1303, 265] width 486 height 205
click at [44, 23] on div "Trip details This trip cannot be edited because it is either under review, appr…" at bounding box center [782, 392] width 1564 height 784
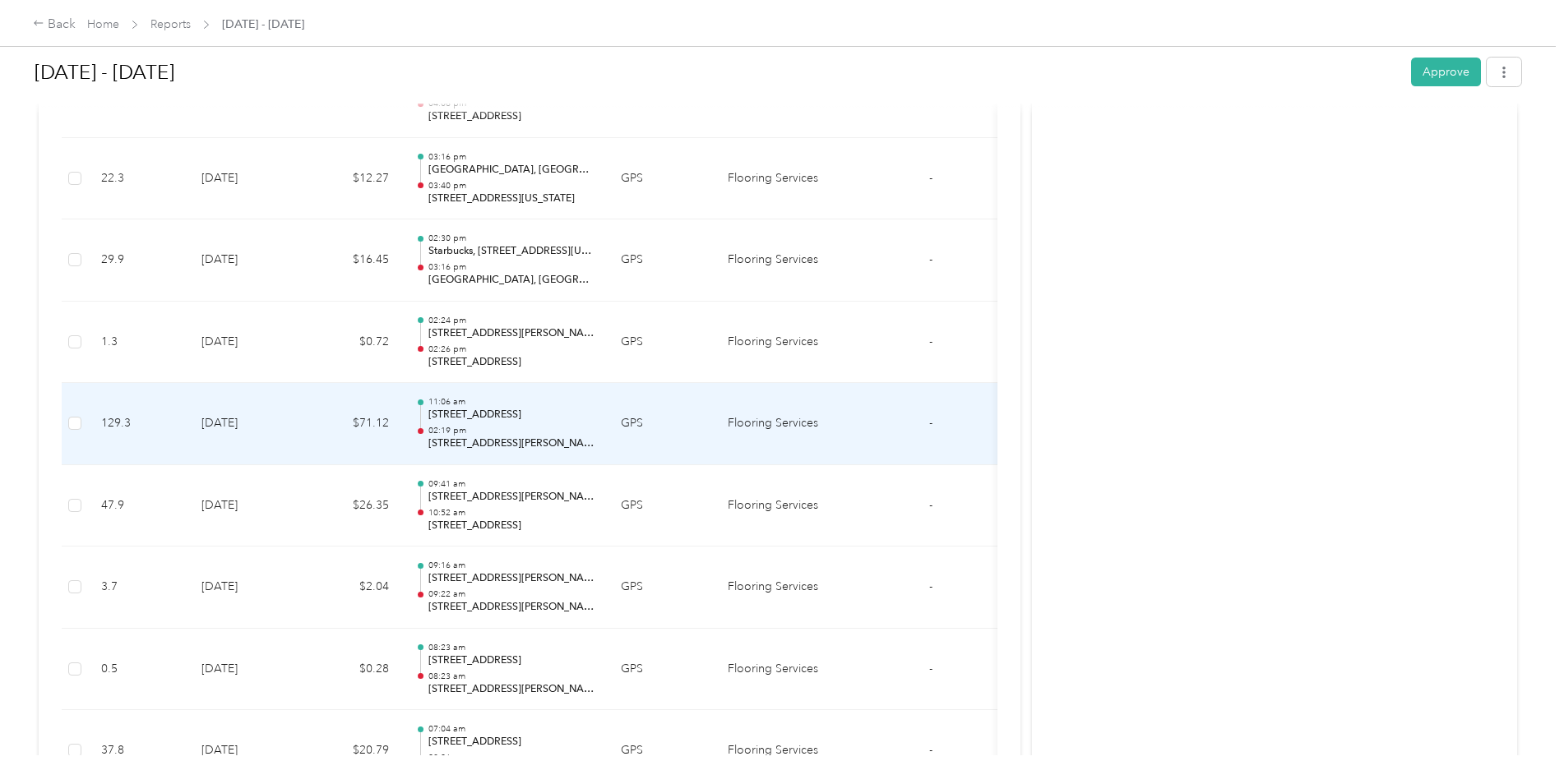
scroll to position [6573, 0]
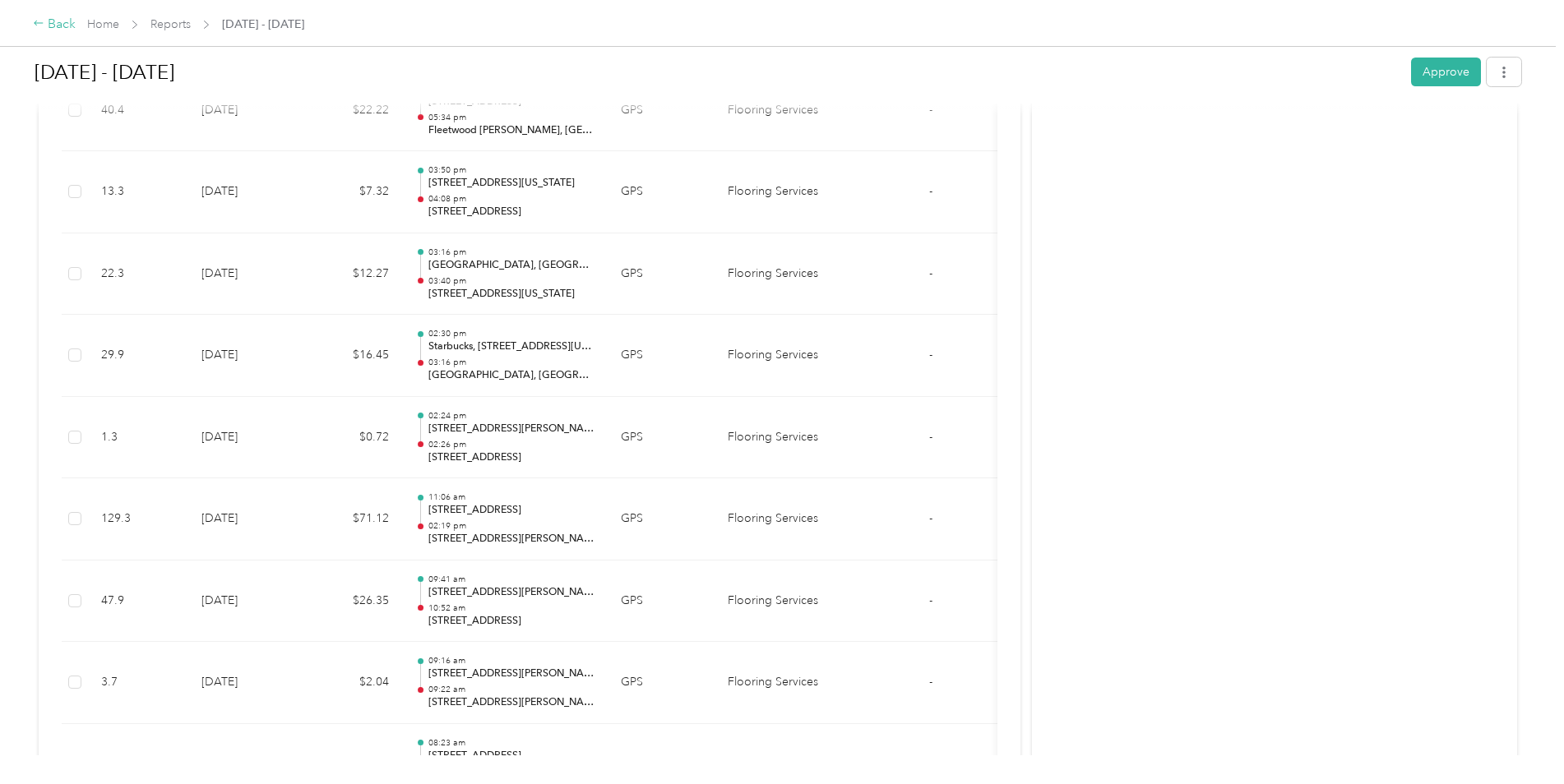
click at [54, 25] on div "Back" at bounding box center [55, 24] width 43 height 20
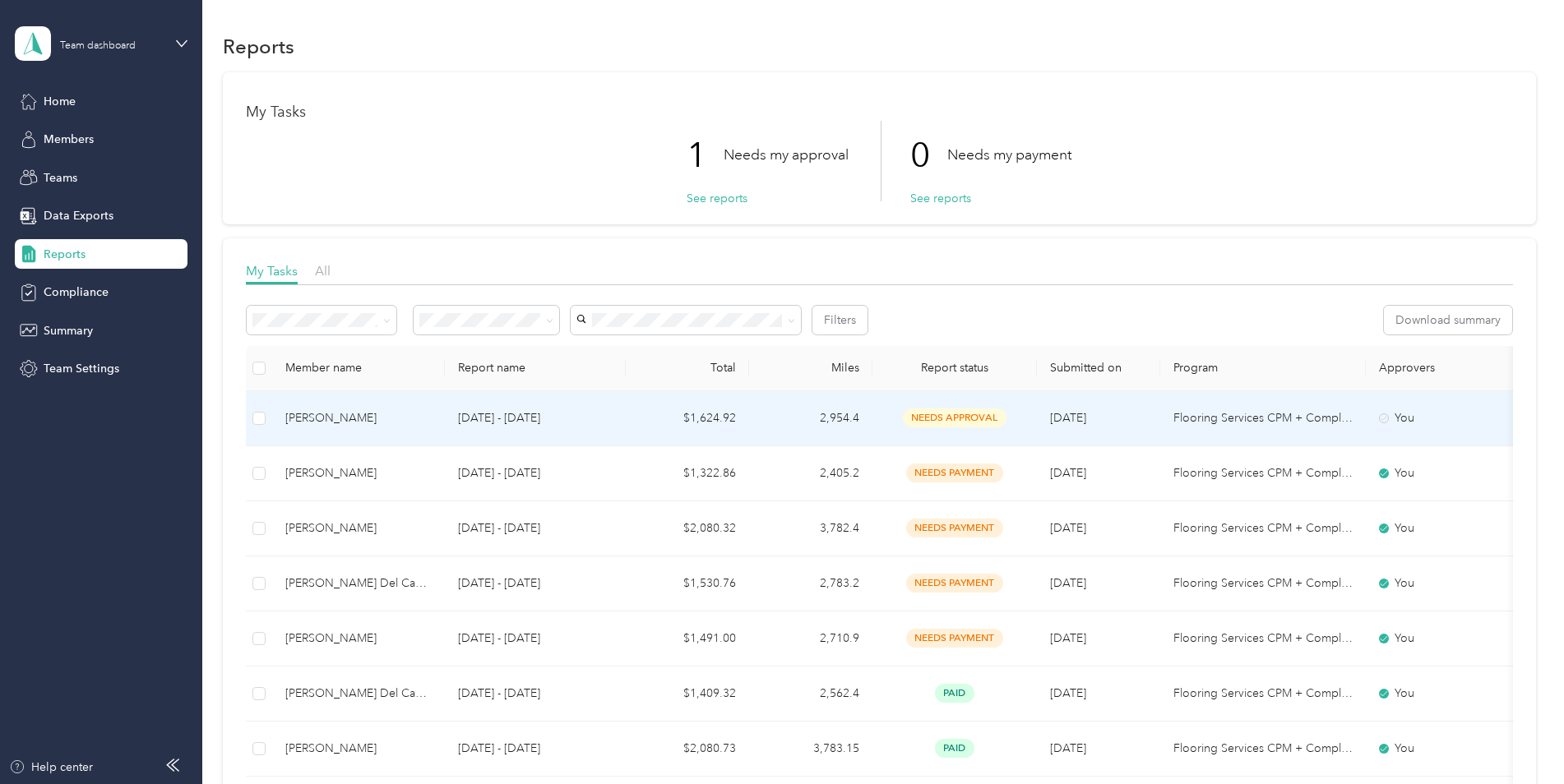
click at [661, 420] on td "$1,624.92" at bounding box center [687, 419] width 123 height 55
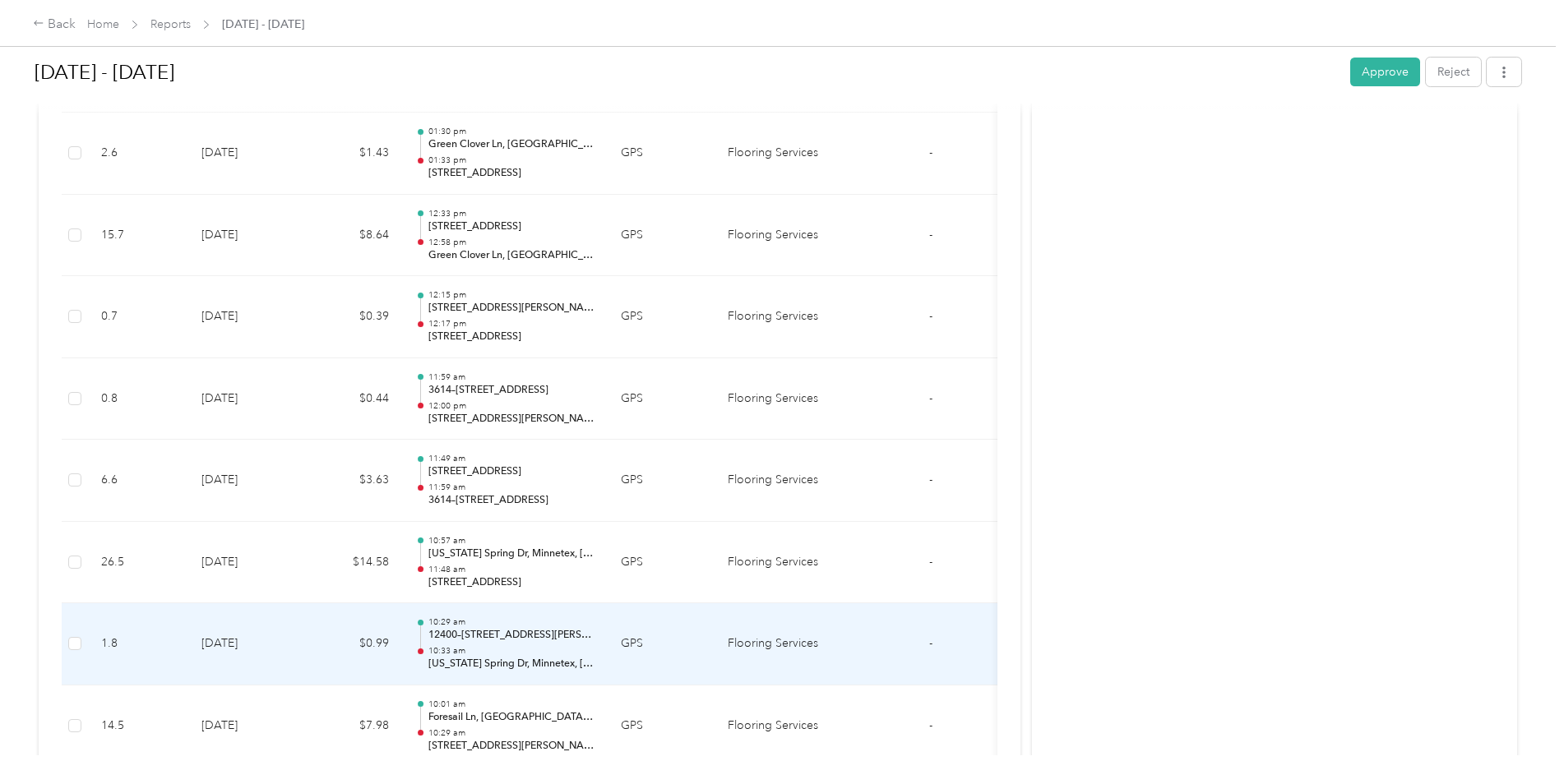
scroll to position [16729, 0]
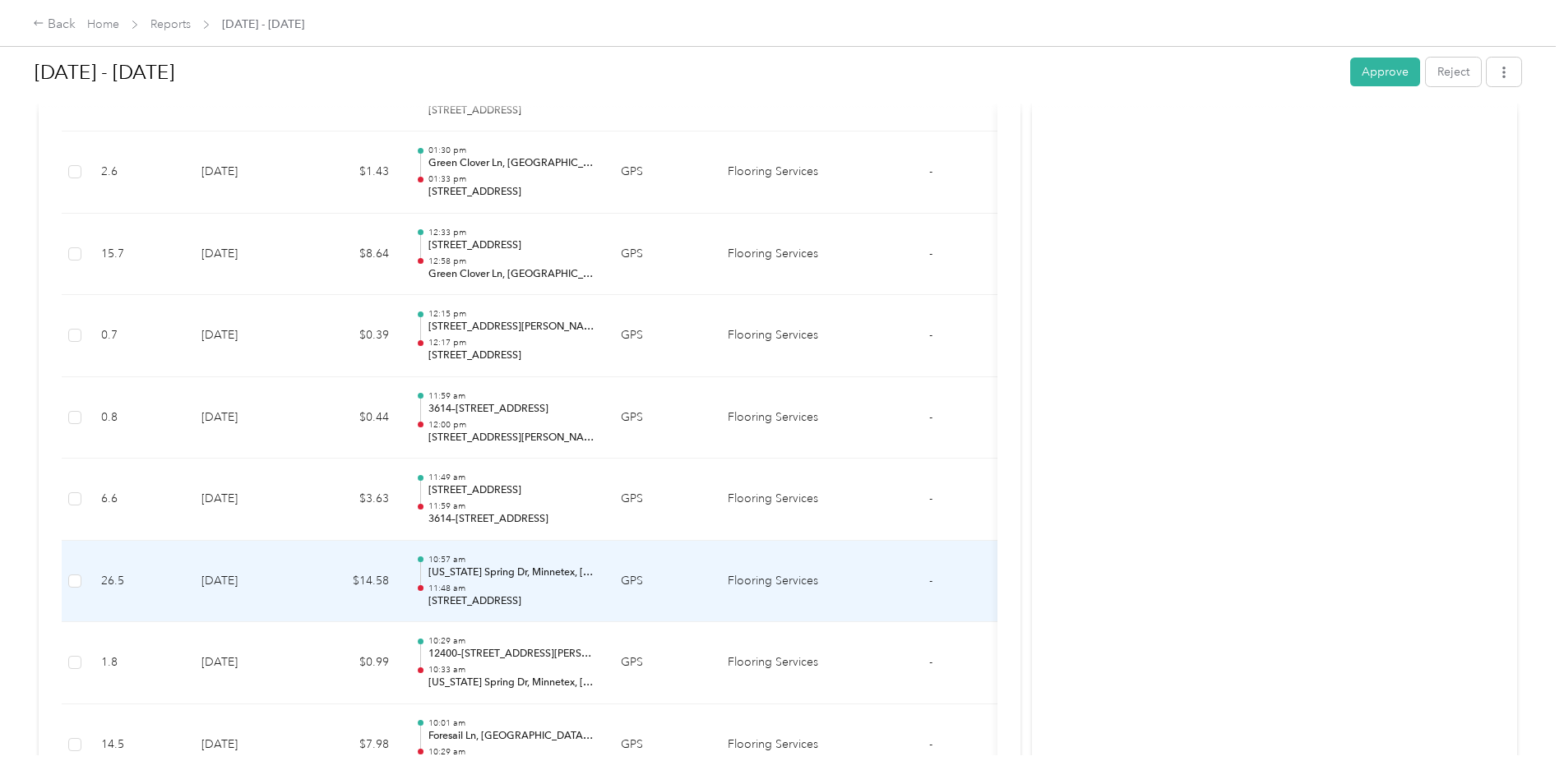
click at [288, 568] on td "[DATE]" at bounding box center [246, 582] width 115 height 82
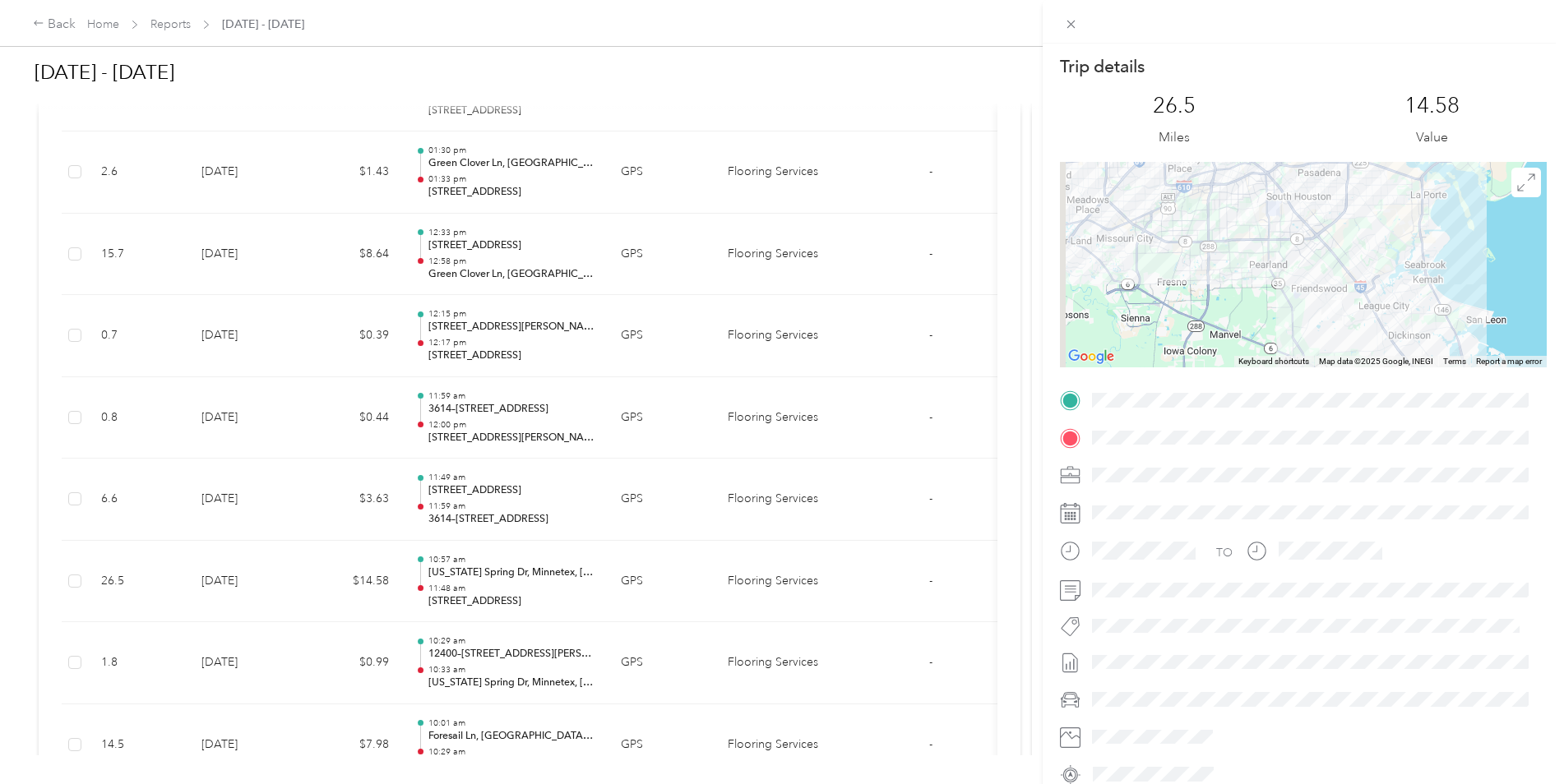
click at [285, 561] on div "Trip details This trip cannot be edited because it is either under review, appr…" at bounding box center [782, 392] width 1564 height 784
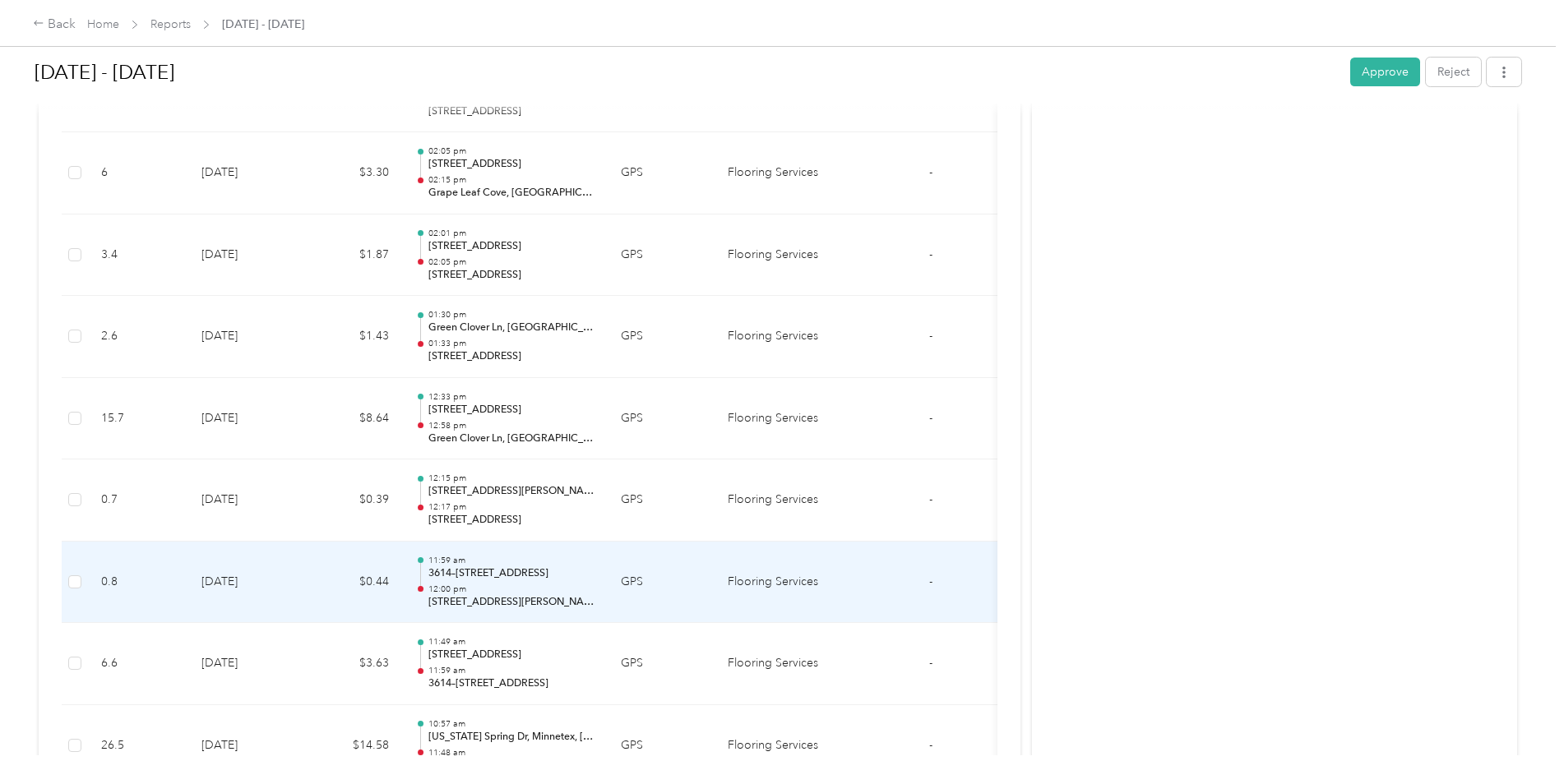
scroll to position [16483, 0]
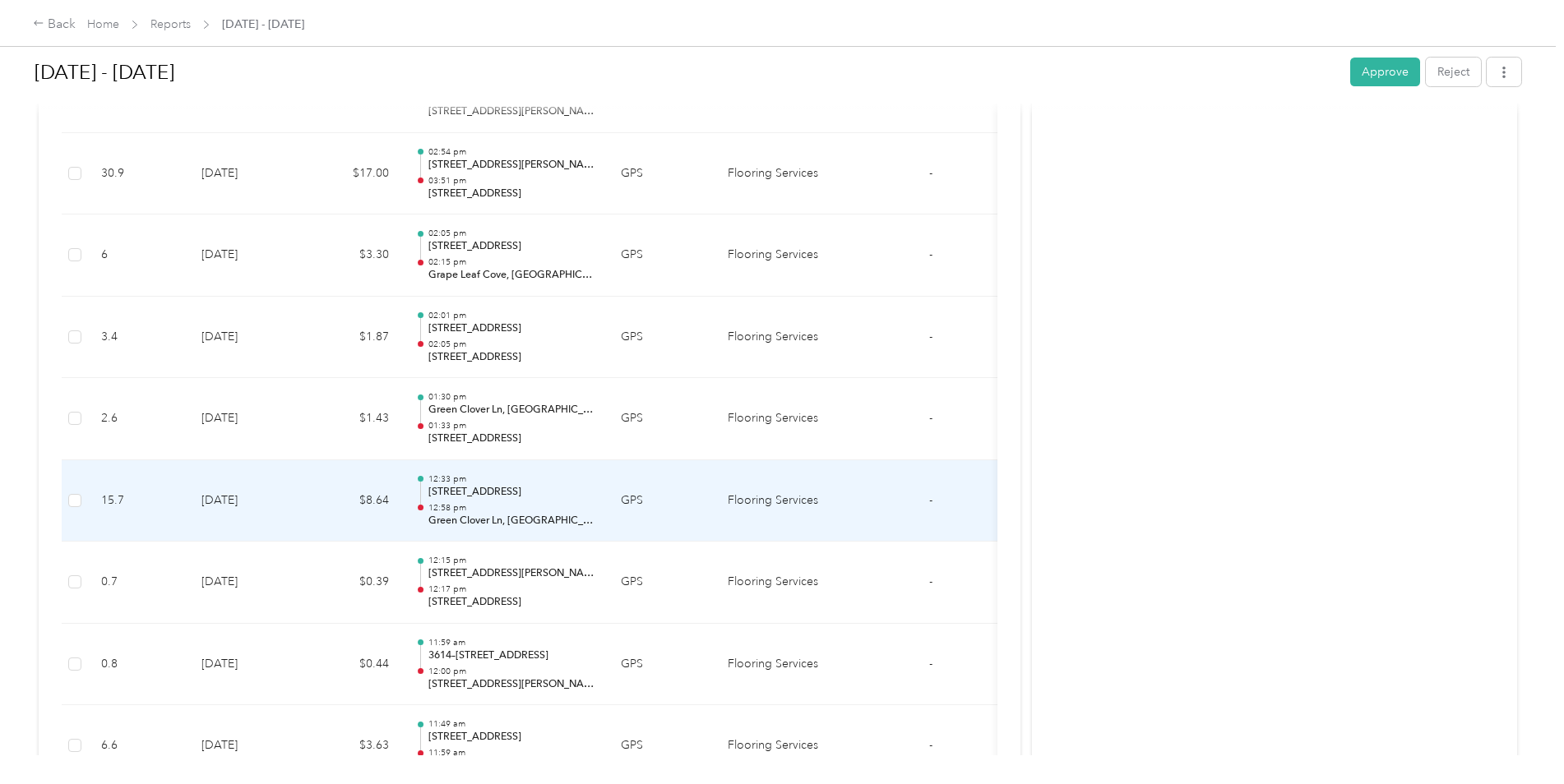
click at [296, 510] on td "[DATE]" at bounding box center [246, 501] width 115 height 82
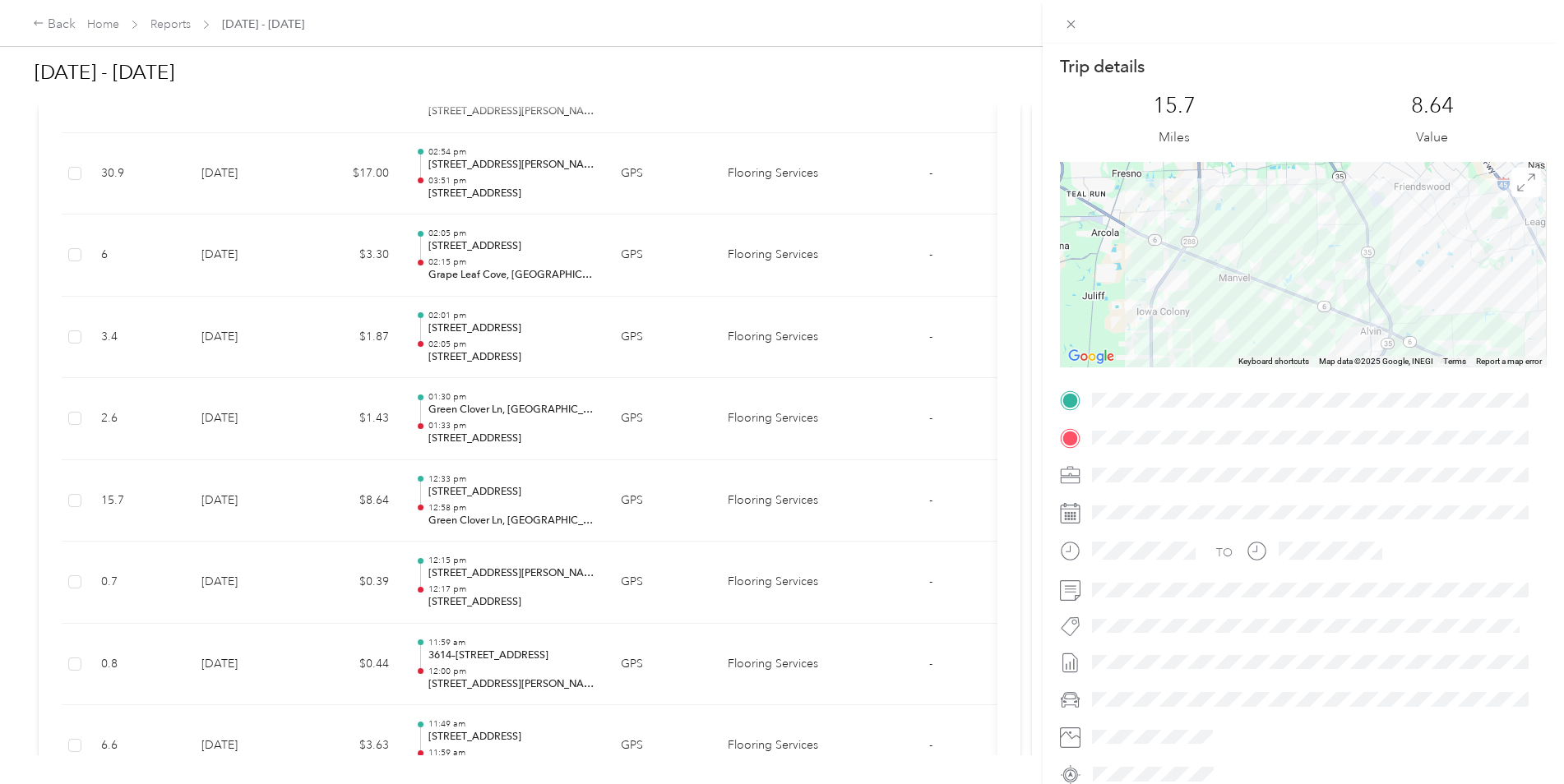
click at [296, 510] on div "Trip details This trip cannot be edited because it is either under review, appr…" at bounding box center [782, 392] width 1564 height 784
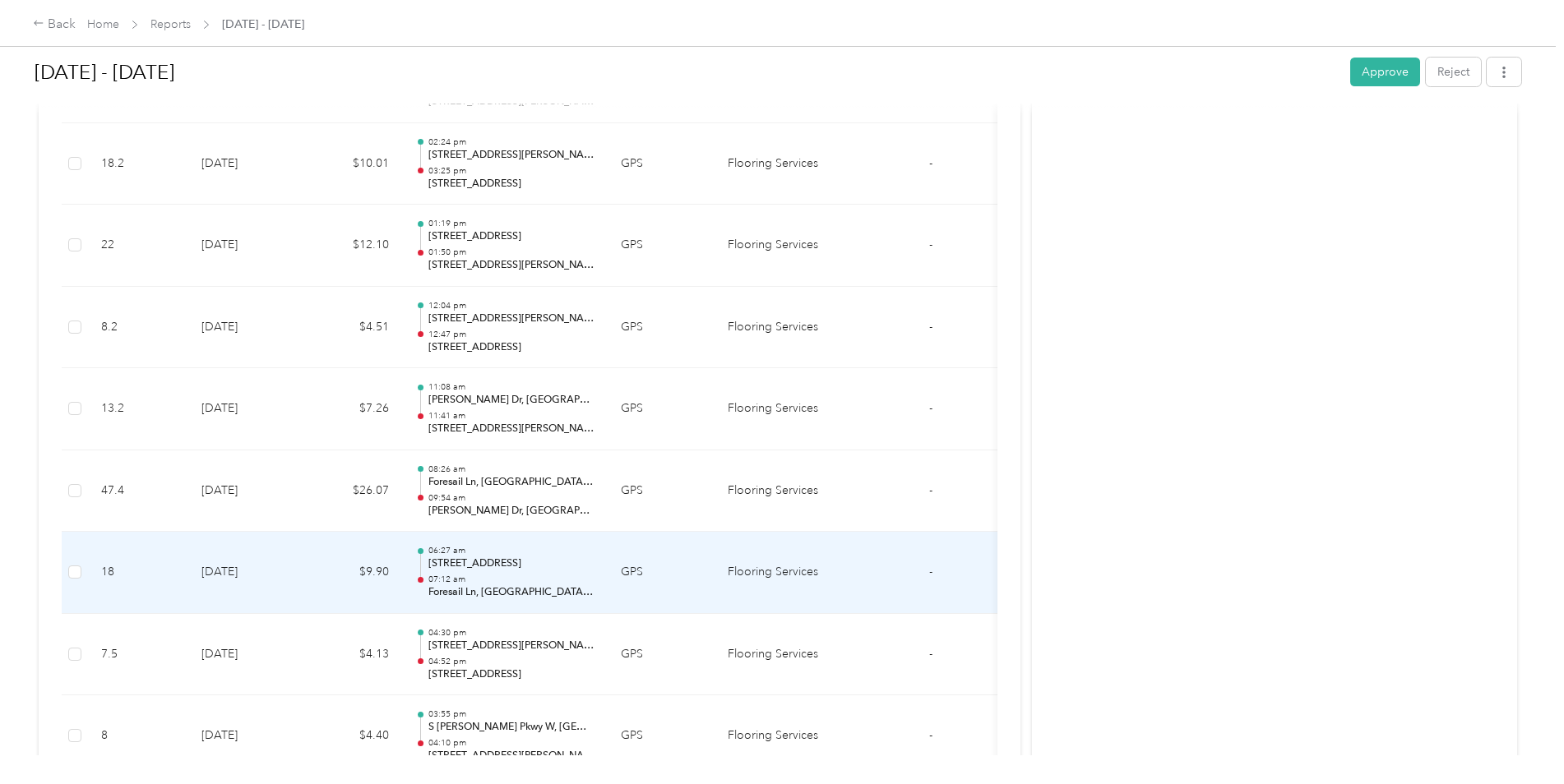
scroll to position [10896, 0]
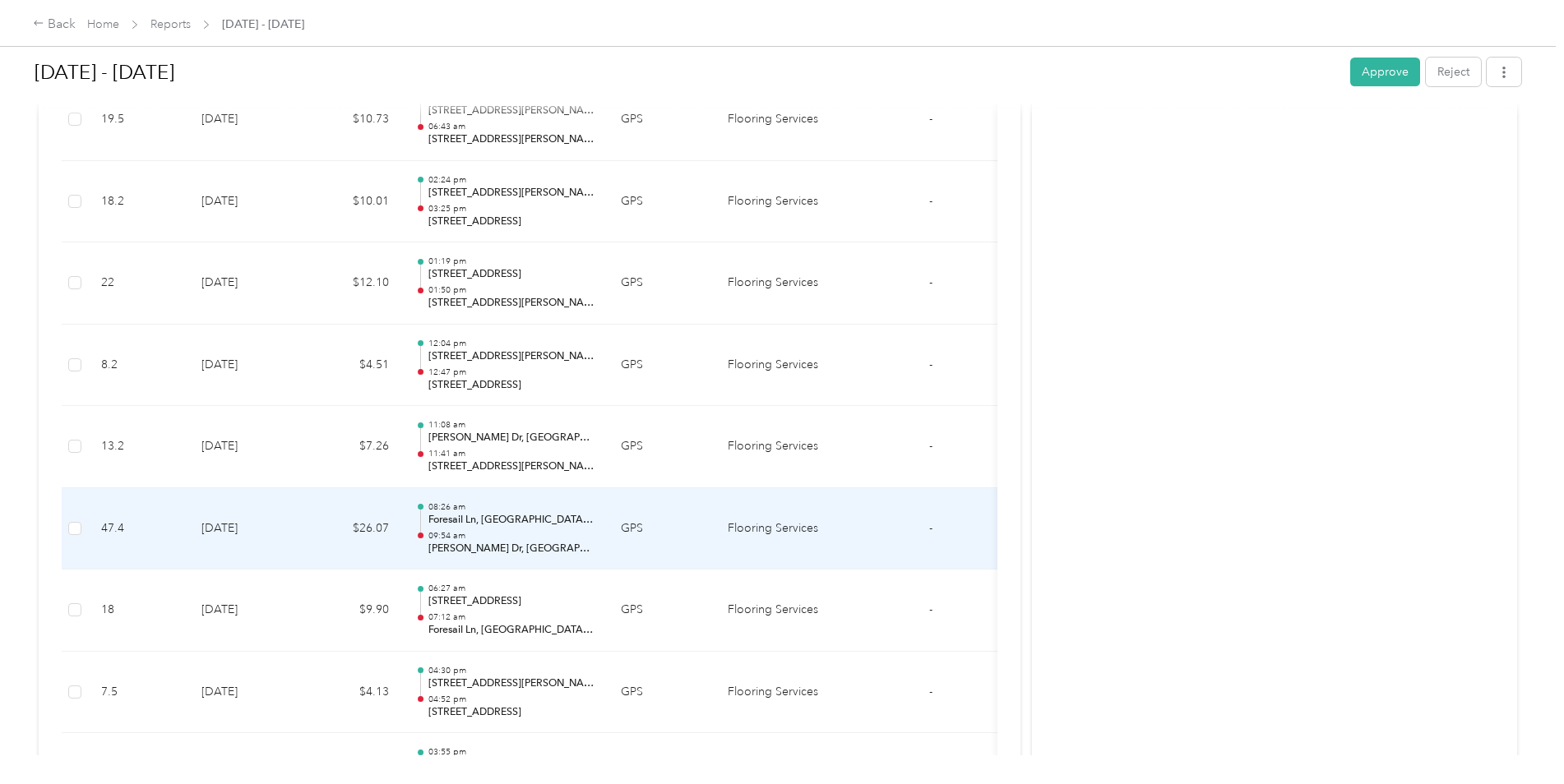
click at [296, 538] on td "[DATE]" at bounding box center [246, 529] width 115 height 82
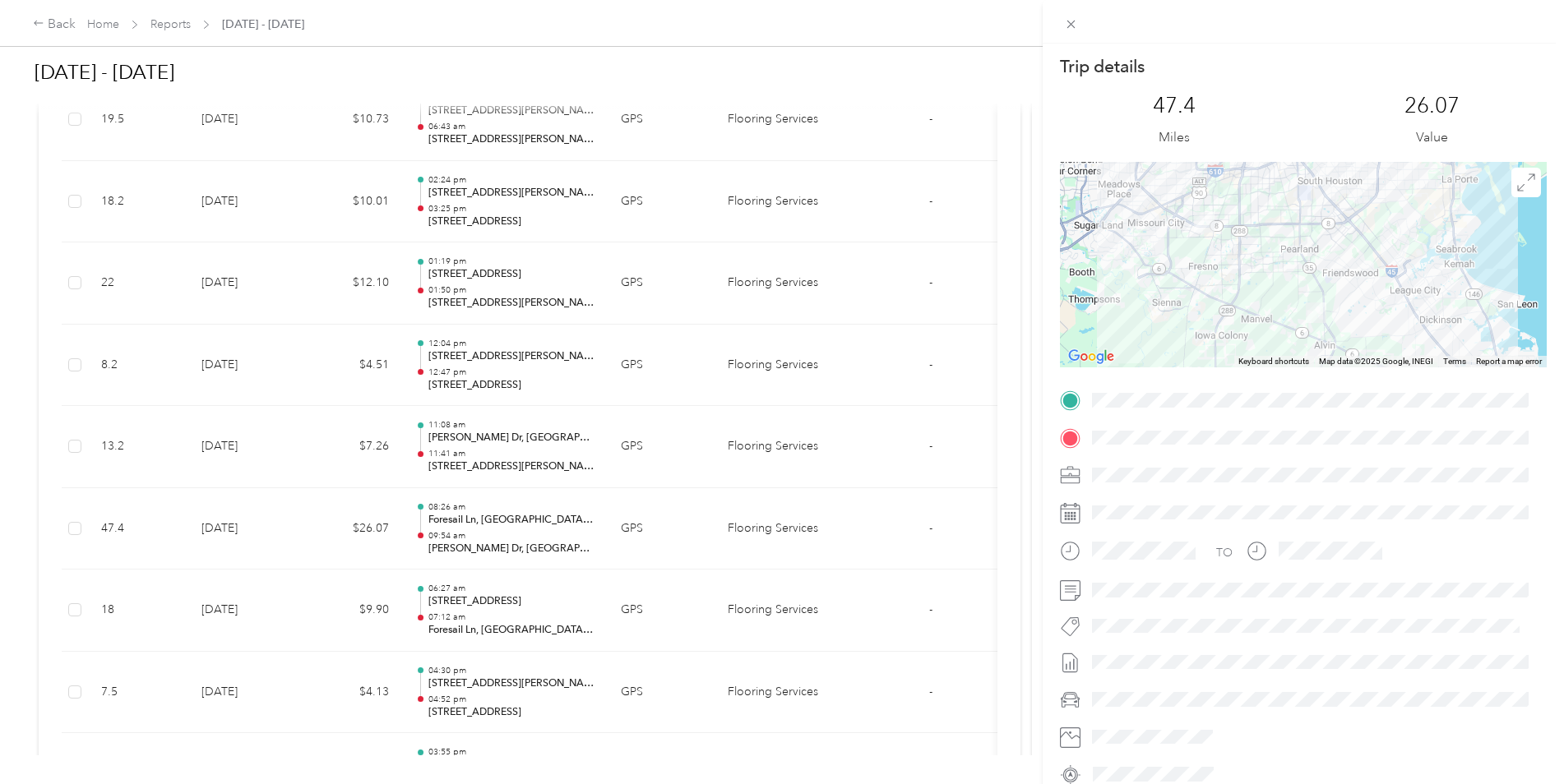
click at [296, 537] on div "Trip details This trip cannot be edited because it is either under review, appr…" at bounding box center [782, 392] width 1564 height 784
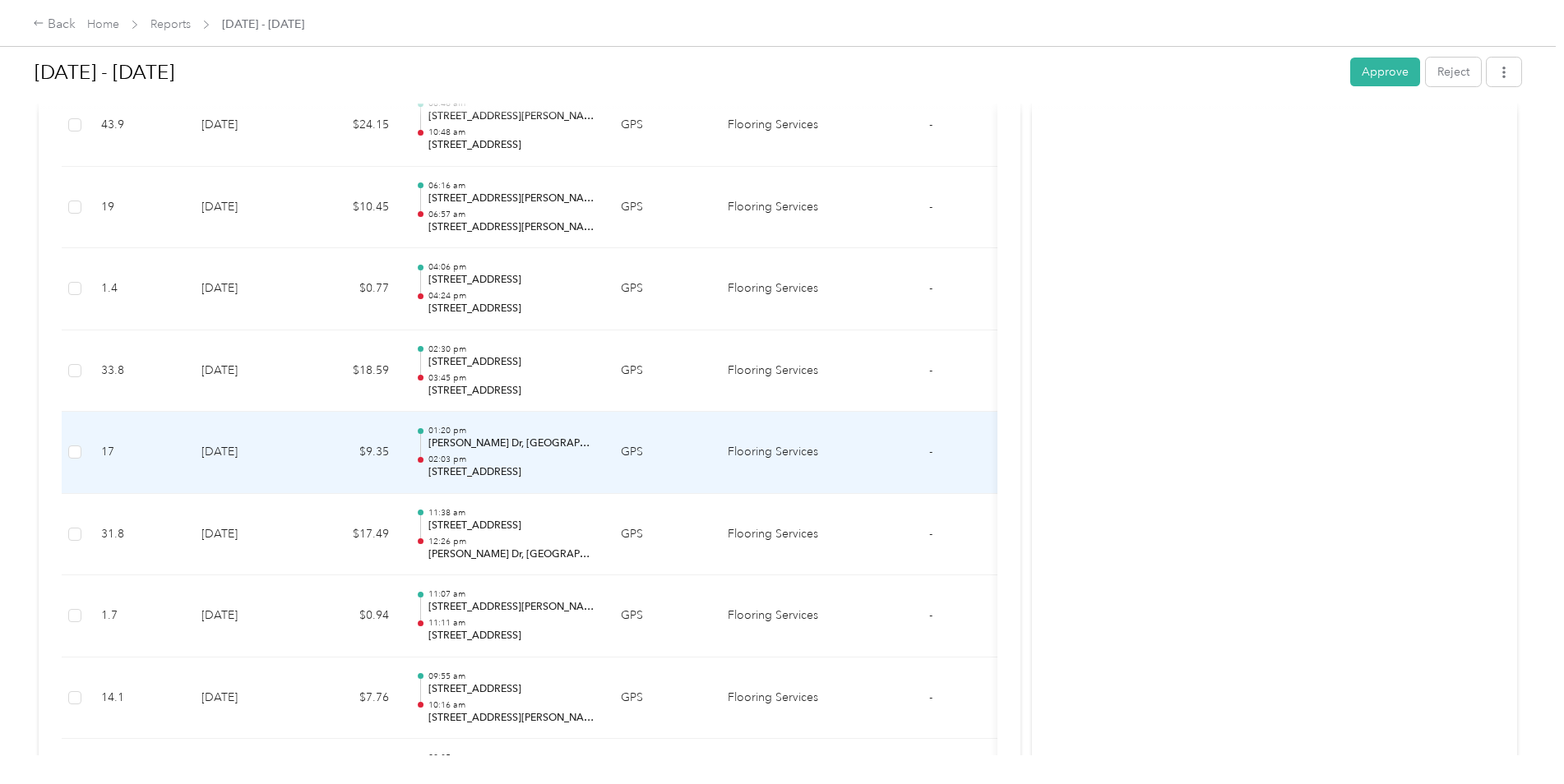
scroll to position [4323, 0]
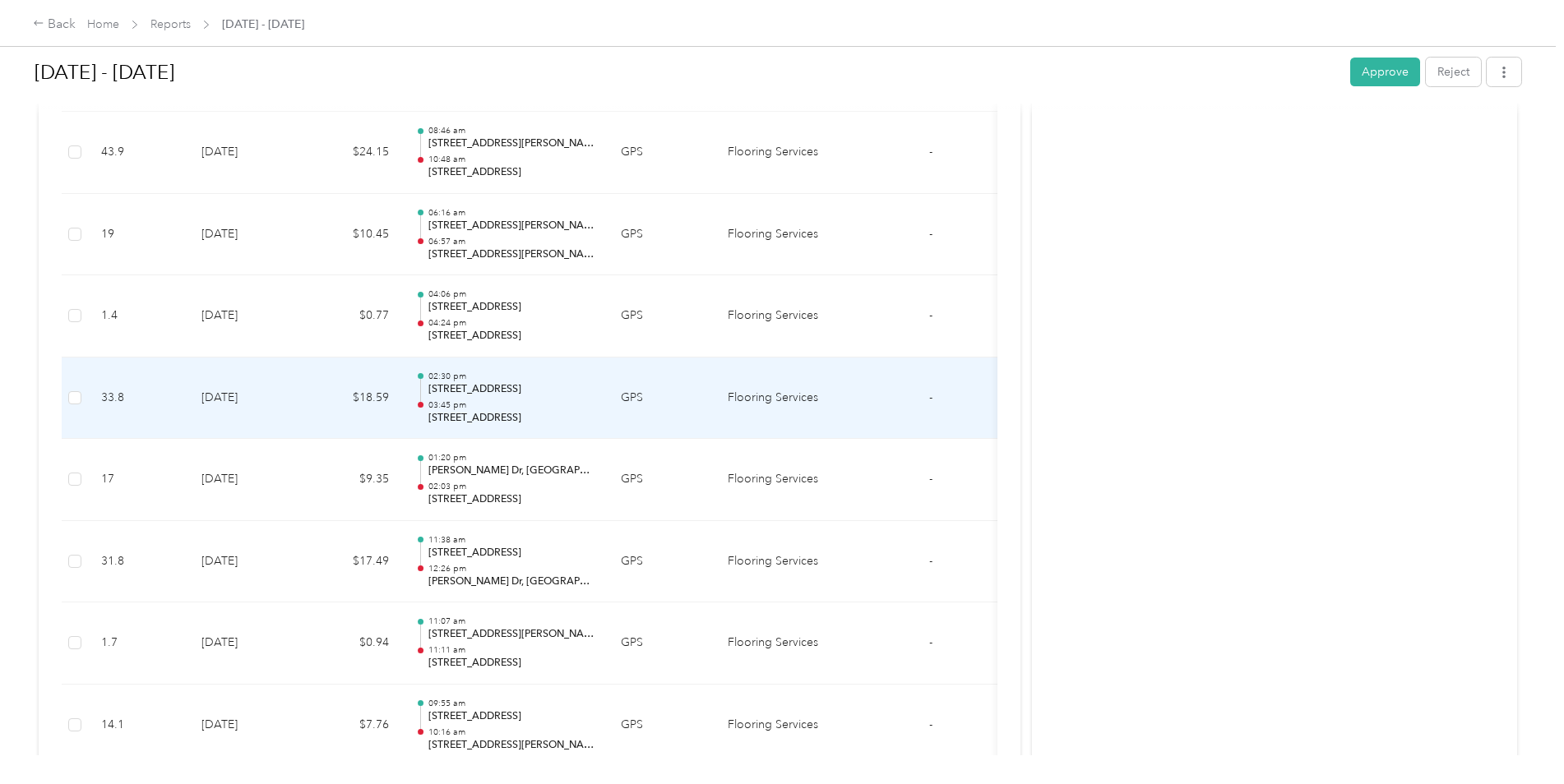
click at [314, 388] on td "$18.59" at bounding box center [353, 398] width 99 height 82
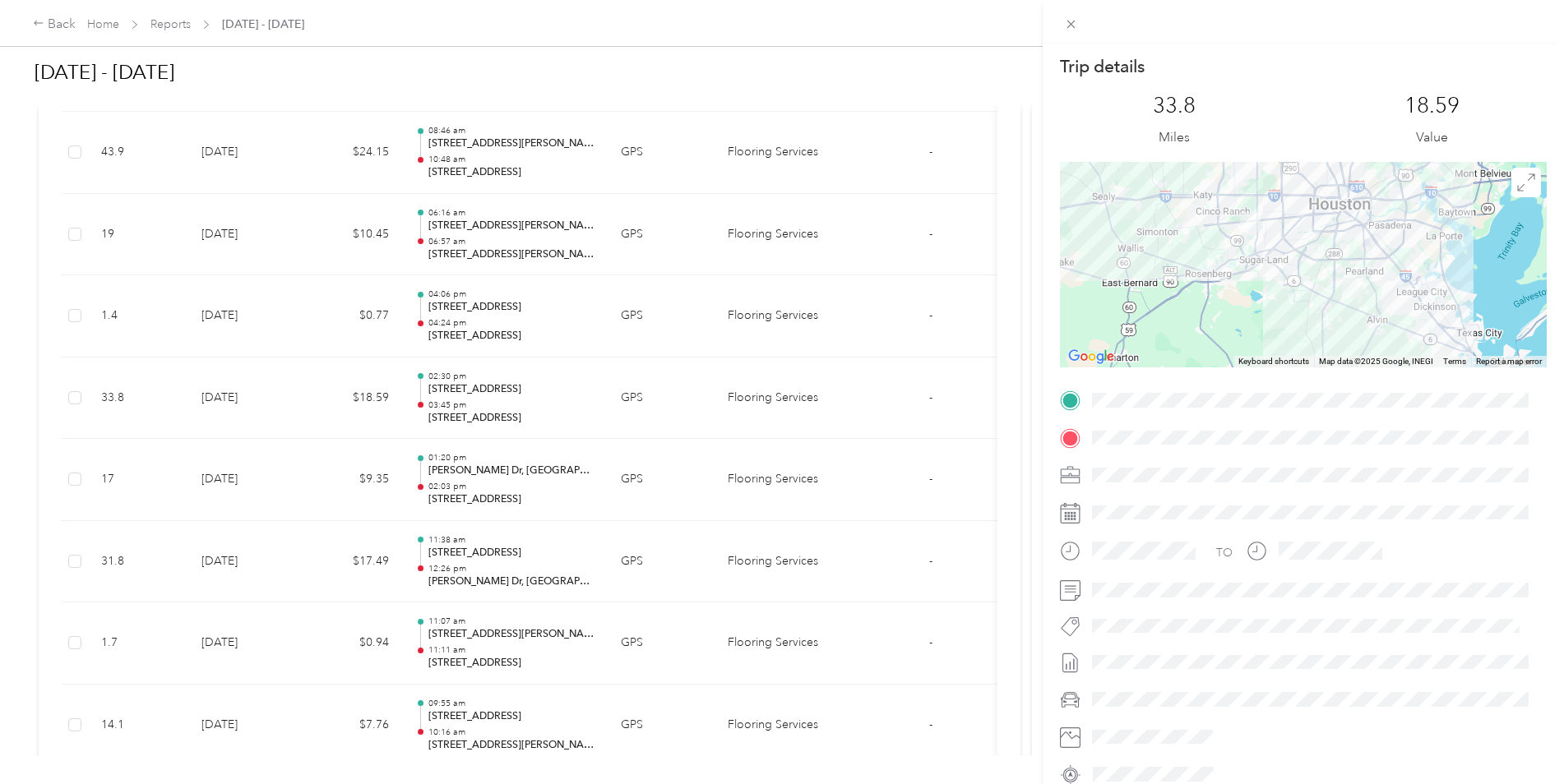
click at [314, 388] on div "Trip details This trip cannot be edited because it is either under review, appr…" at bounding box center [782, 392] width 1564 height 784
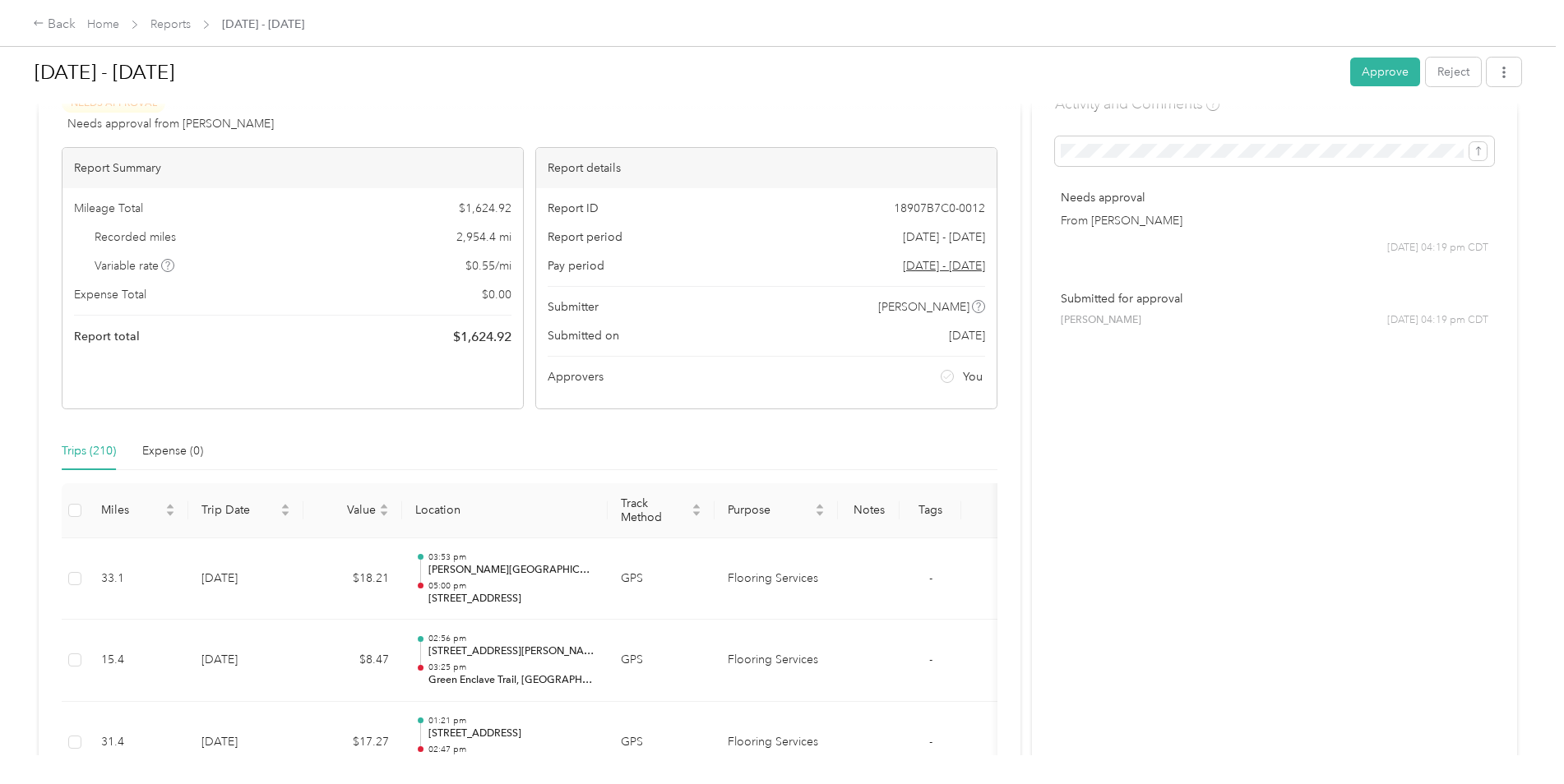
scroll to position [0, 0]
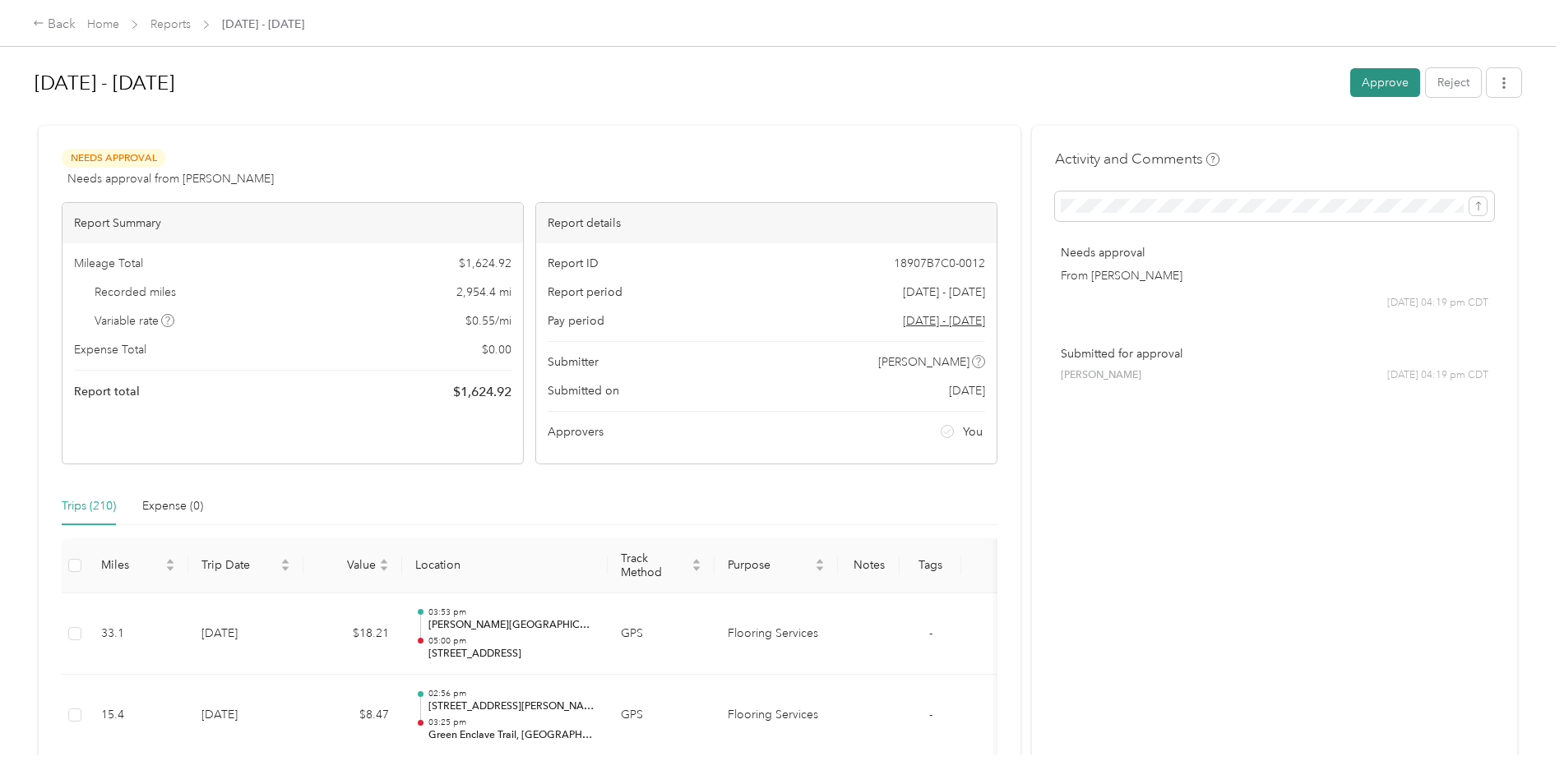
click at [1371, 79] on button "Approve" at bounding box center [1385, 82] width 70 height 28
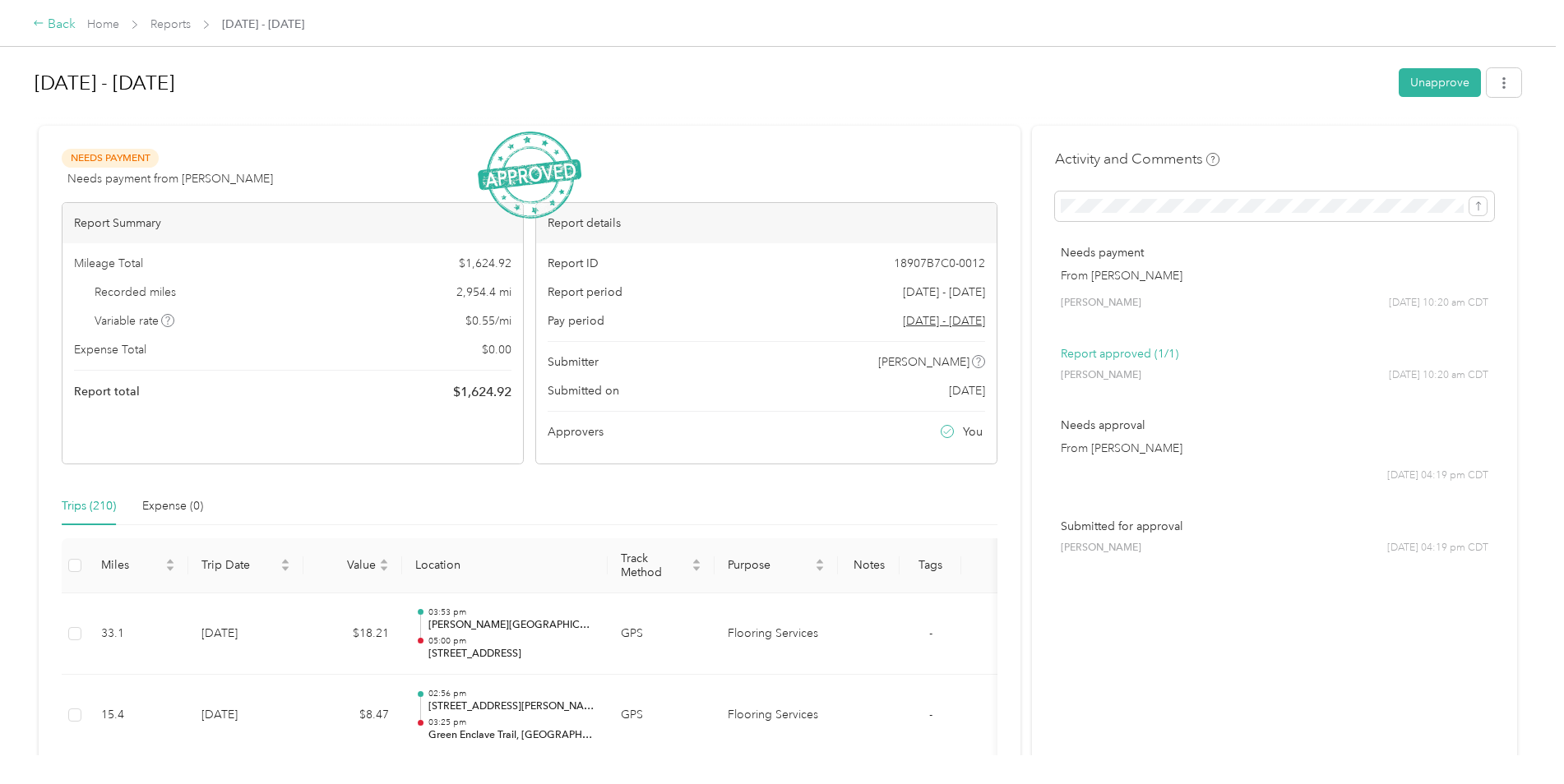
click at [41, 24] on icon at bounding box center [39, 23] width 12 height 12
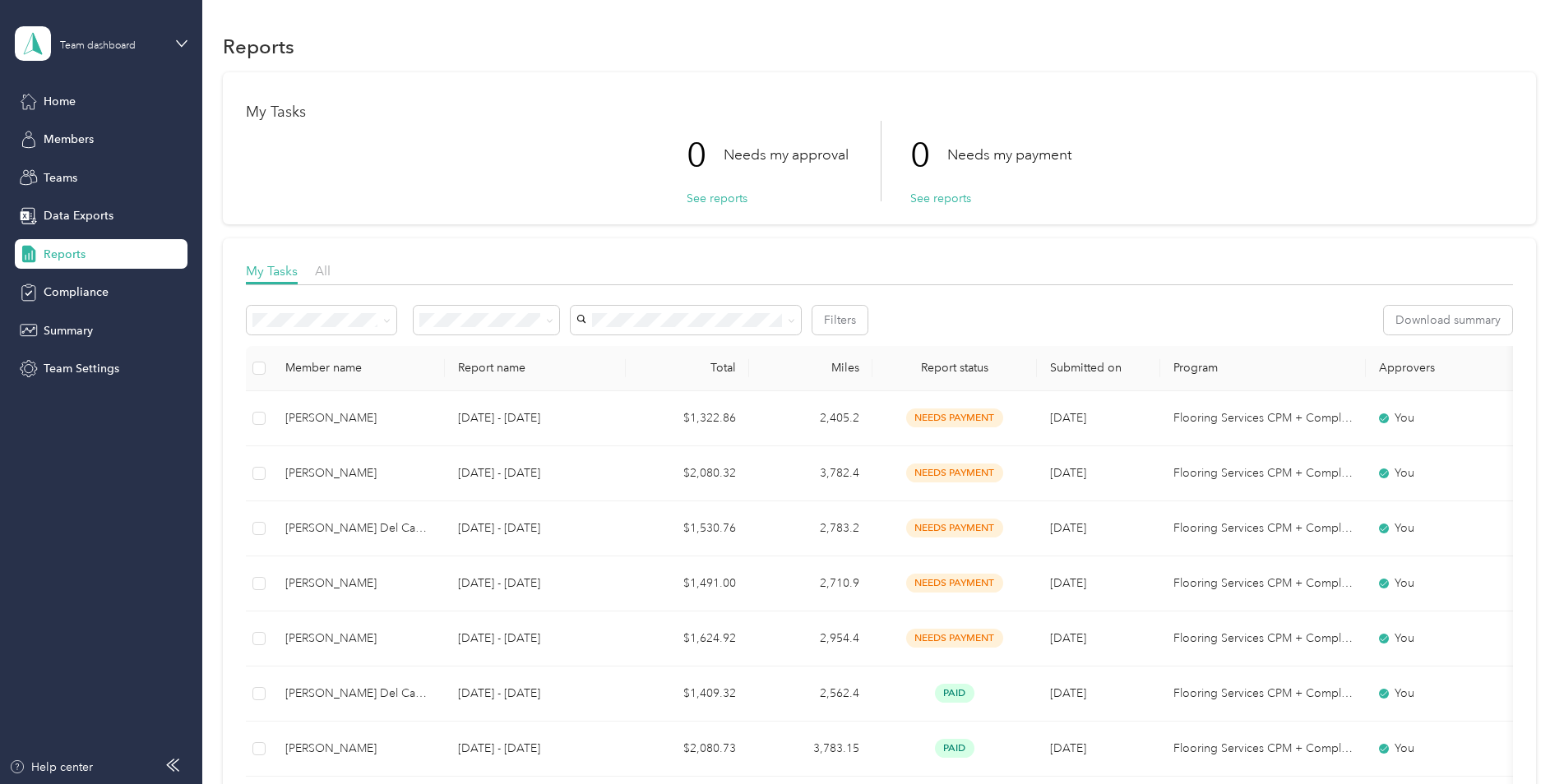
click at [480, 189] on div "0 Needs my approval See reports 0 Needs my payment See reports" at bounding box center [879, 161] width 1267 height 80
click at [1203, 91] on div "My Tasks 0 Needs my approval See reports 0 Needs my payment See reports" at bounding box center [879, 148] width 1313 height 152
drag, startPoint x: 1503, startPoint y: 0, endPoint x: 1176, endPoint y: 127, distance: 350.8
click at [1176, 127] on div "0 Needs my approval See reports 0 Needs my payment See reports" at bounding box center [879, 161] width 1267 height 80
